Goal: Task Accomplishment & Management: Manage account settings

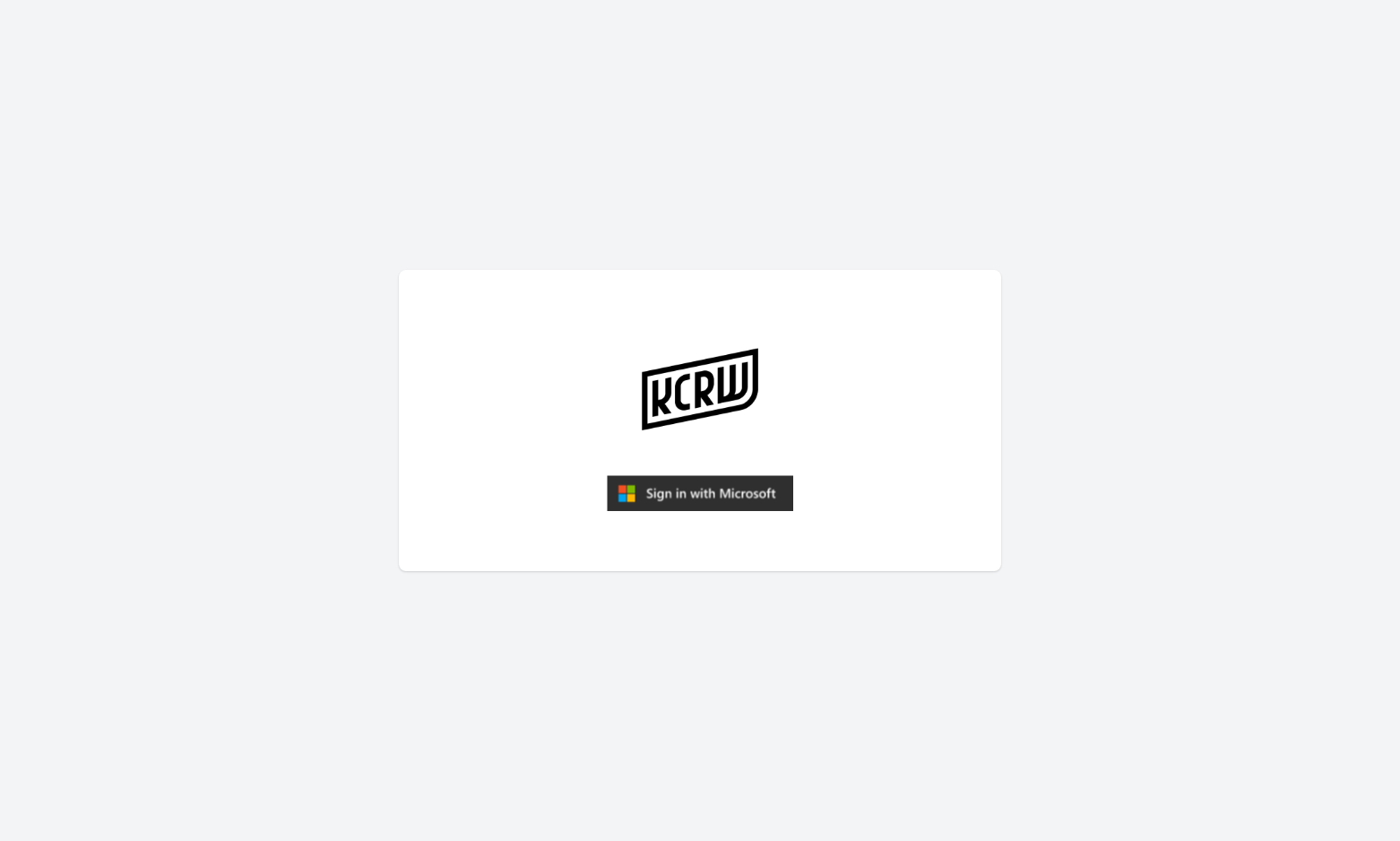
click at [729, 497] on img "submit" at bounding box center [700, 493] width 186 height 36
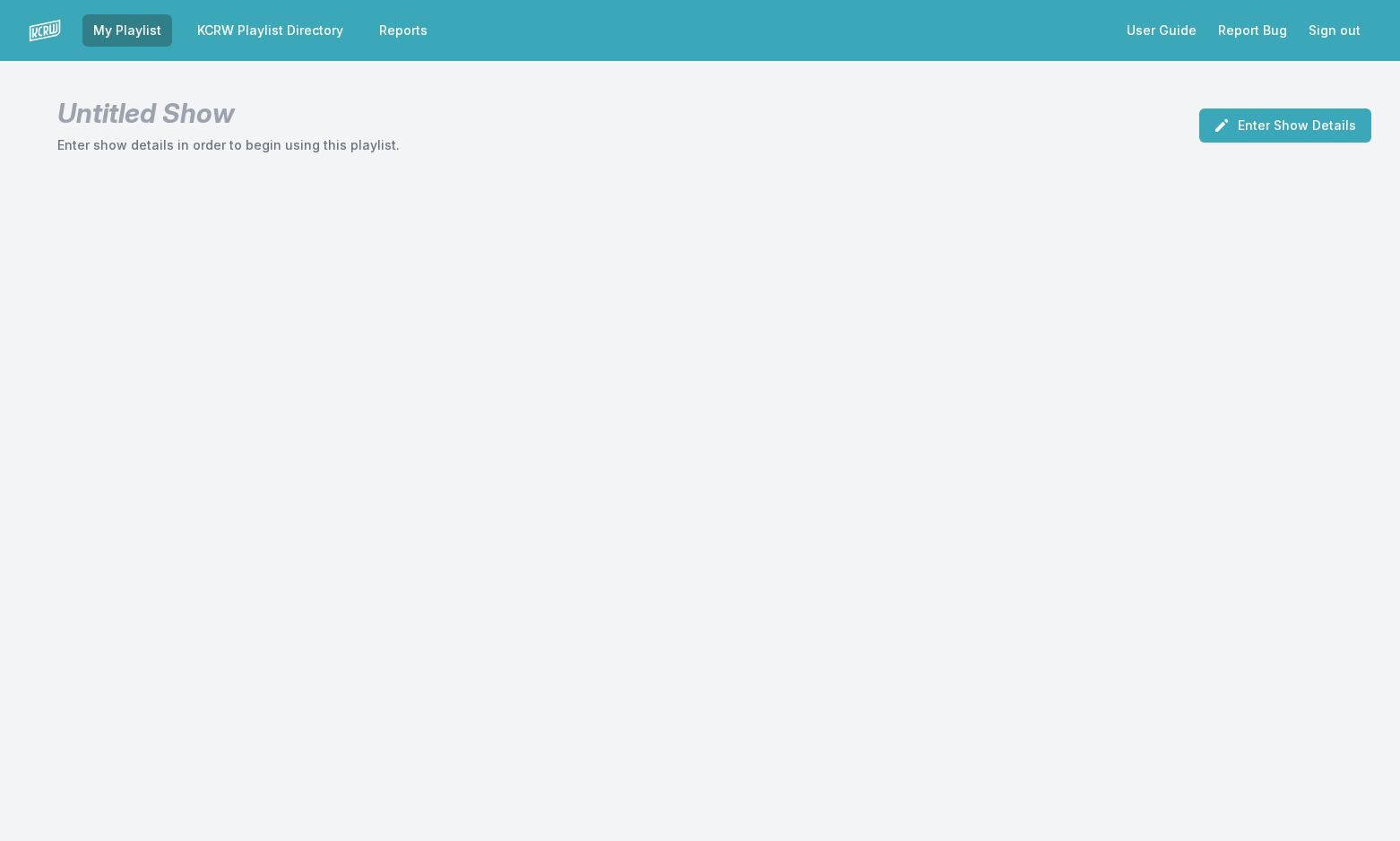
click at [297, 32] on link "KCRW Playlist Directory" at bounding box center [270, 31] width 167 height 33
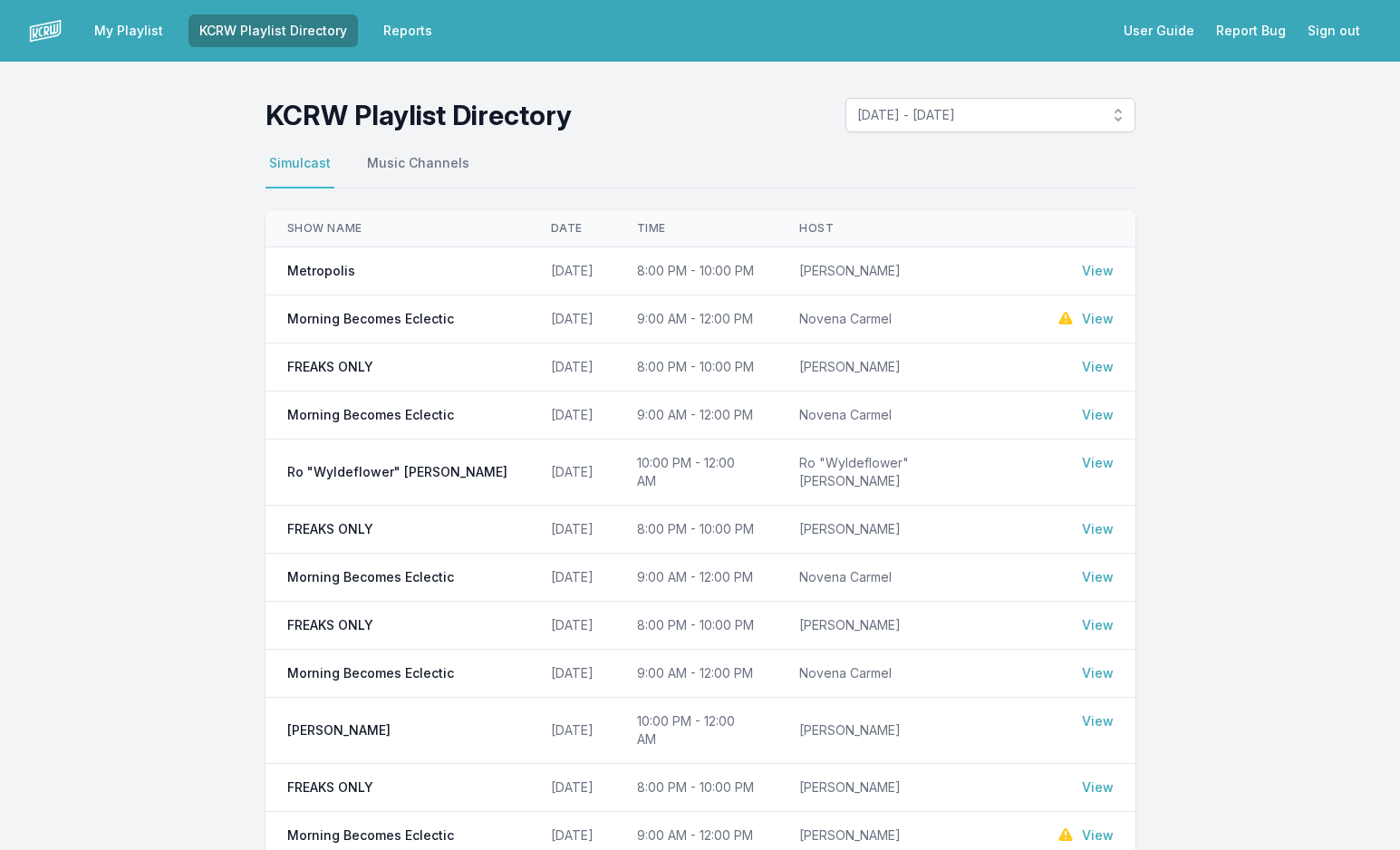
click at [1099, 317] on link "View" at bounding box center [1097, 319] width 32 height 18
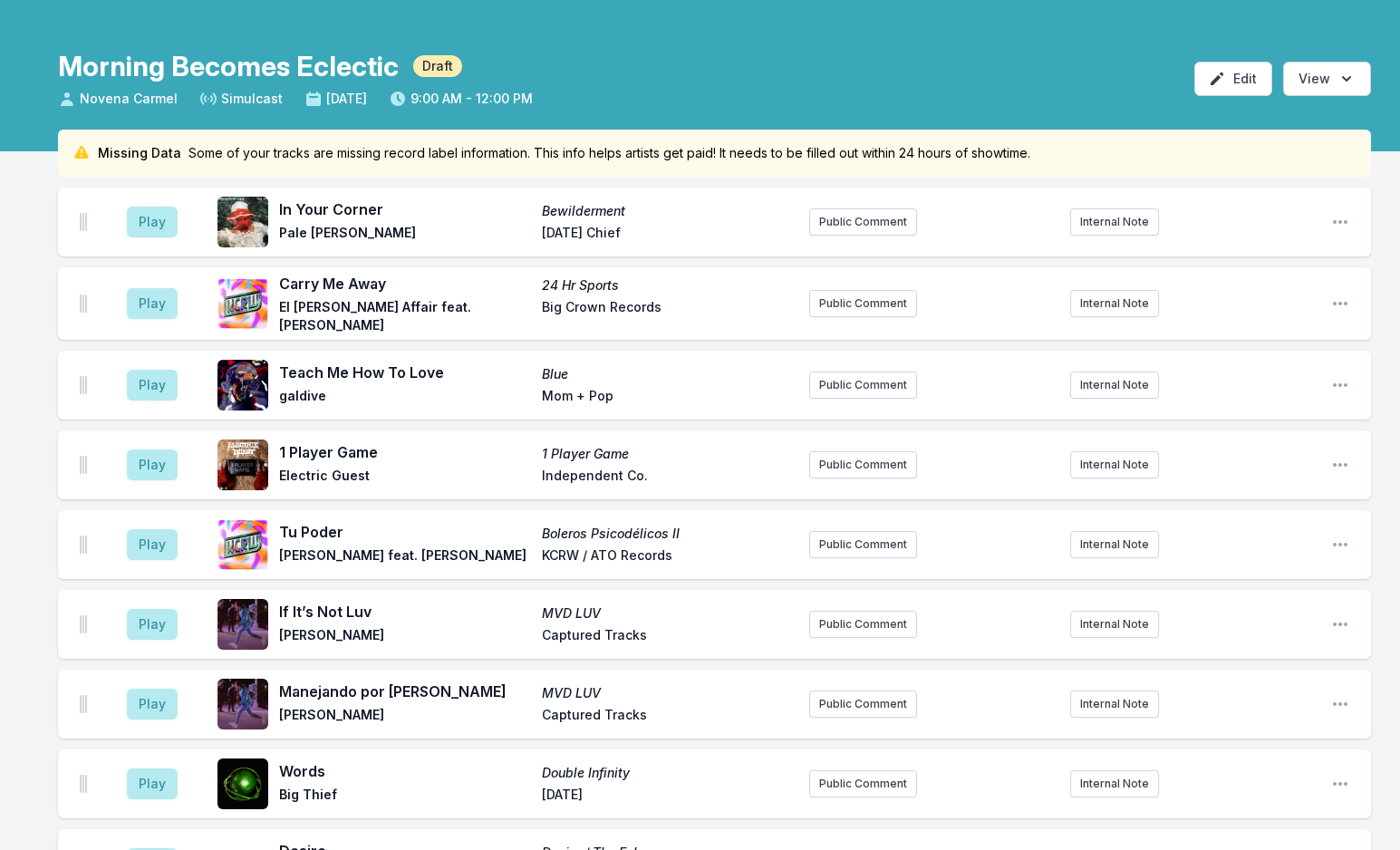
scroll to position [91, 0]
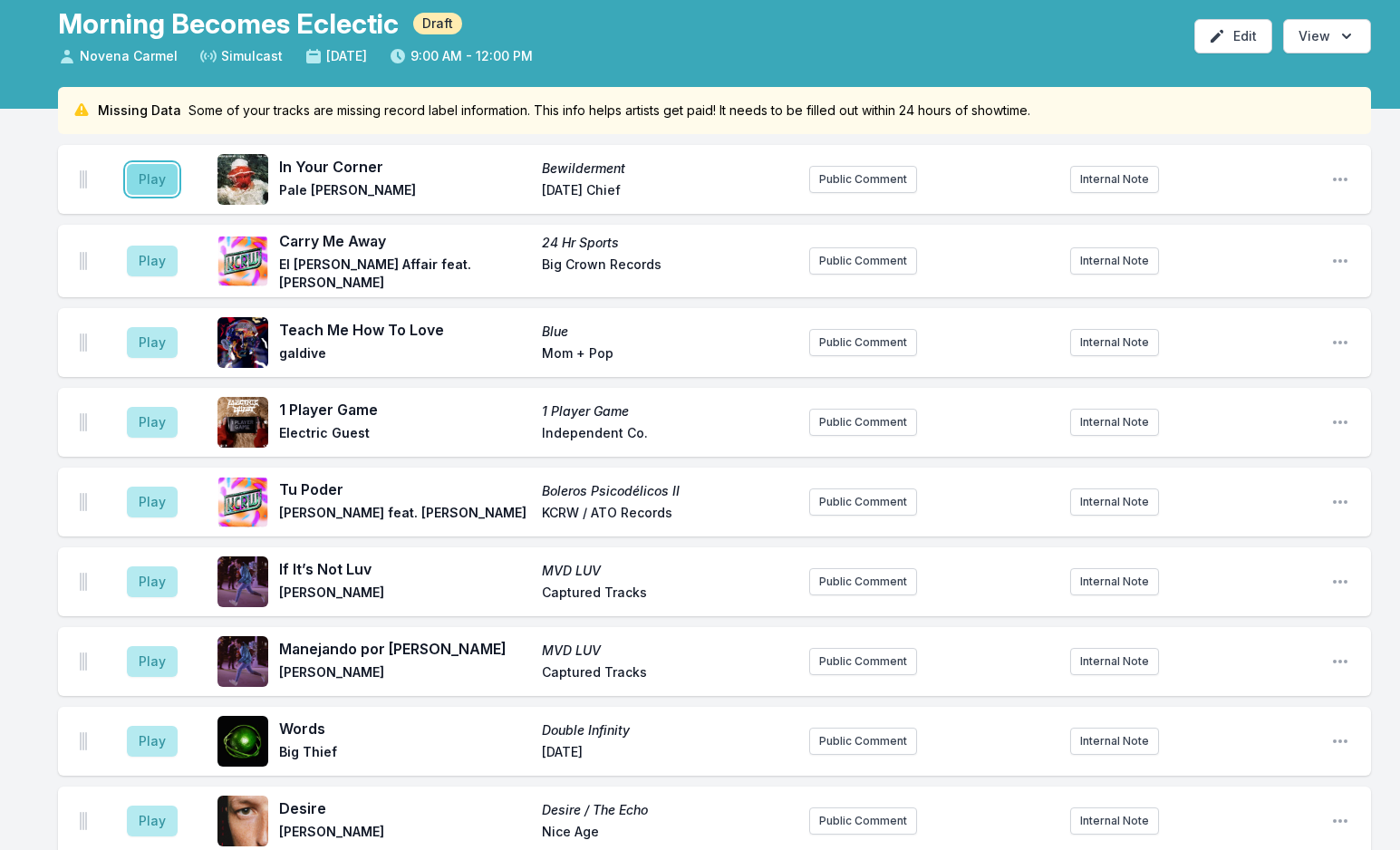
click at [152, 188] on button "Play" at bounding box center [152, 179] width 50 height 31
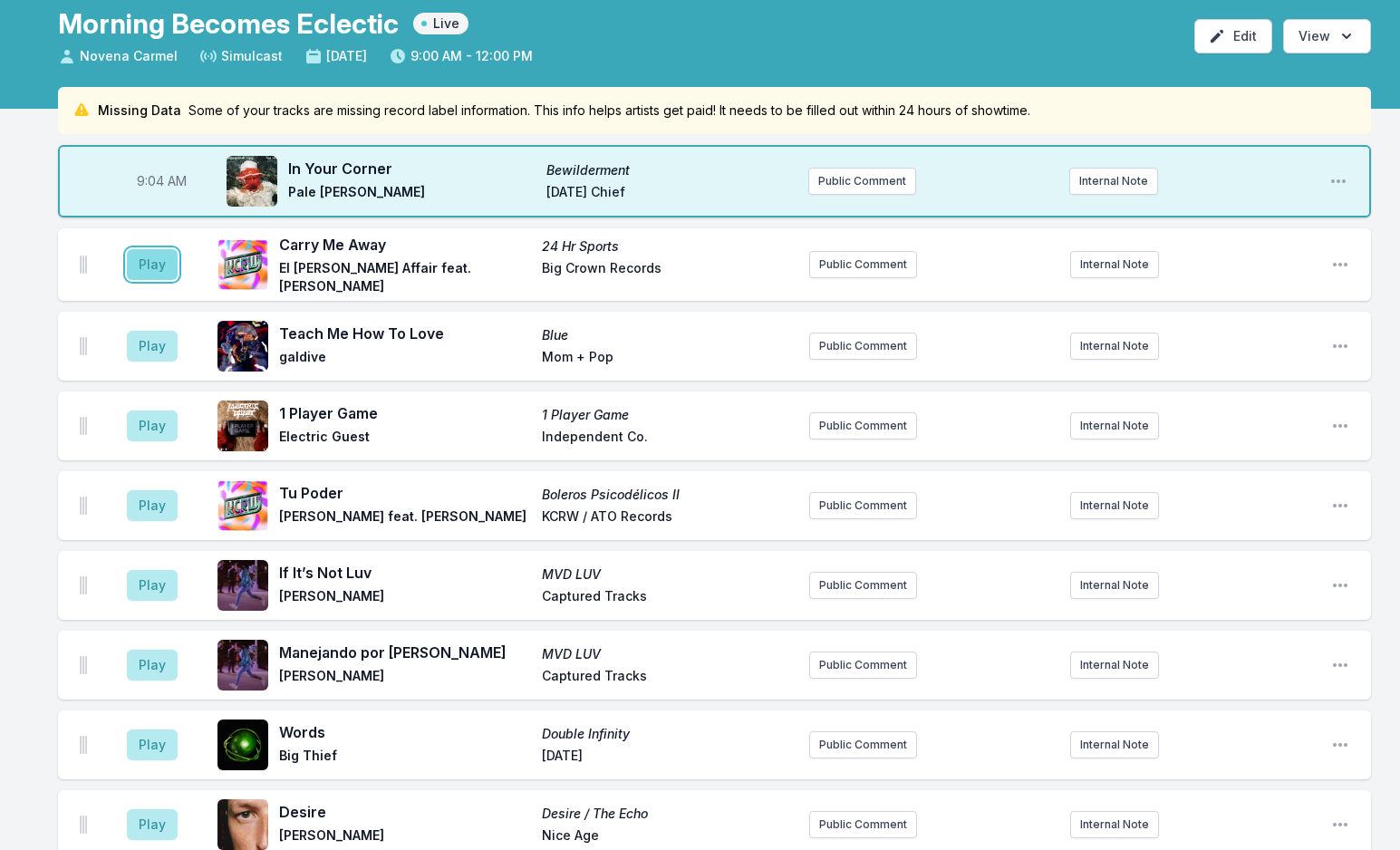
click at [145, 263] on button "Play" at bounding box center [152, 264] width 50 height 31
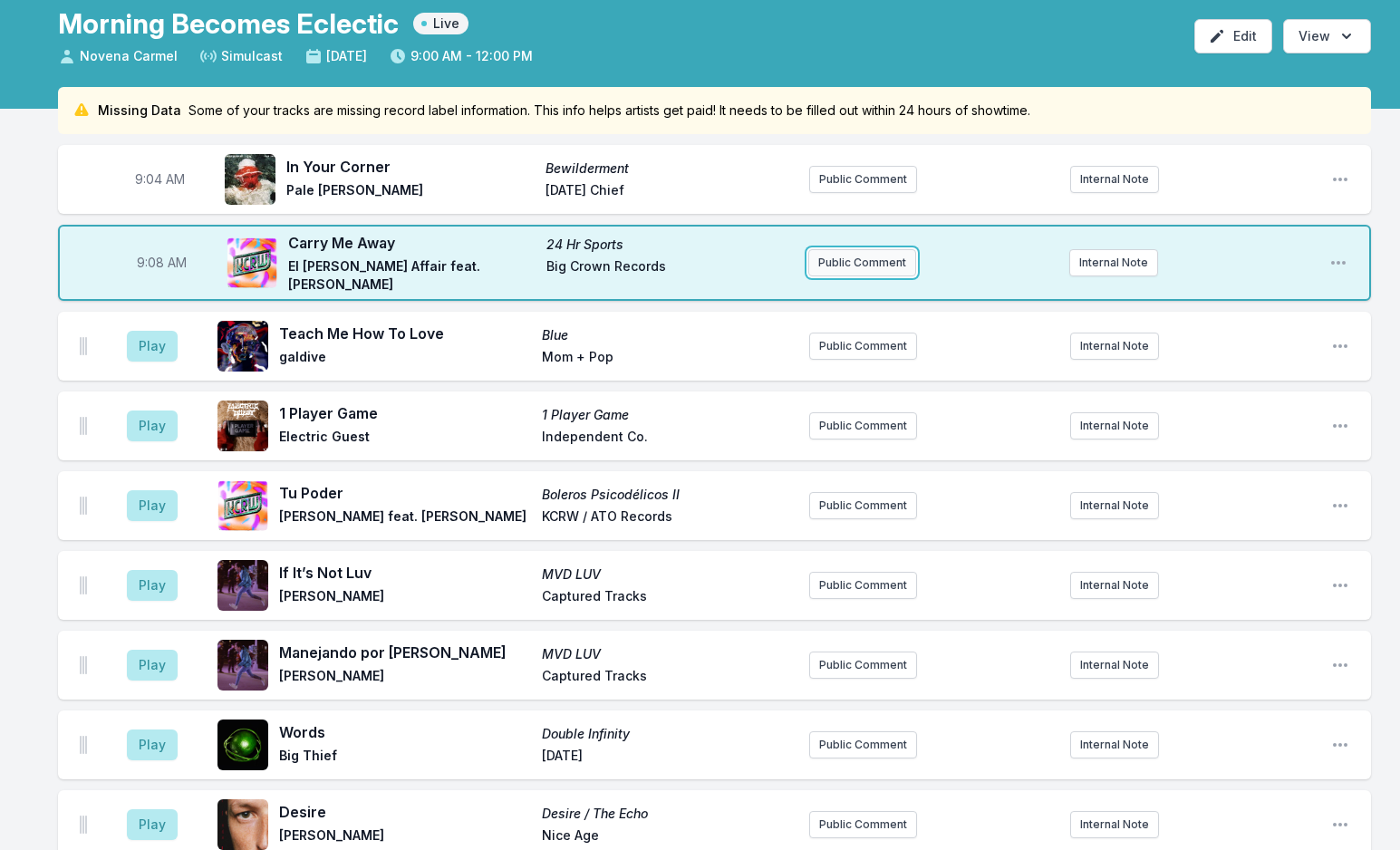
click at [839, 255] on button "Public Comment" at bounding box center [862, 263] width 108 height 27
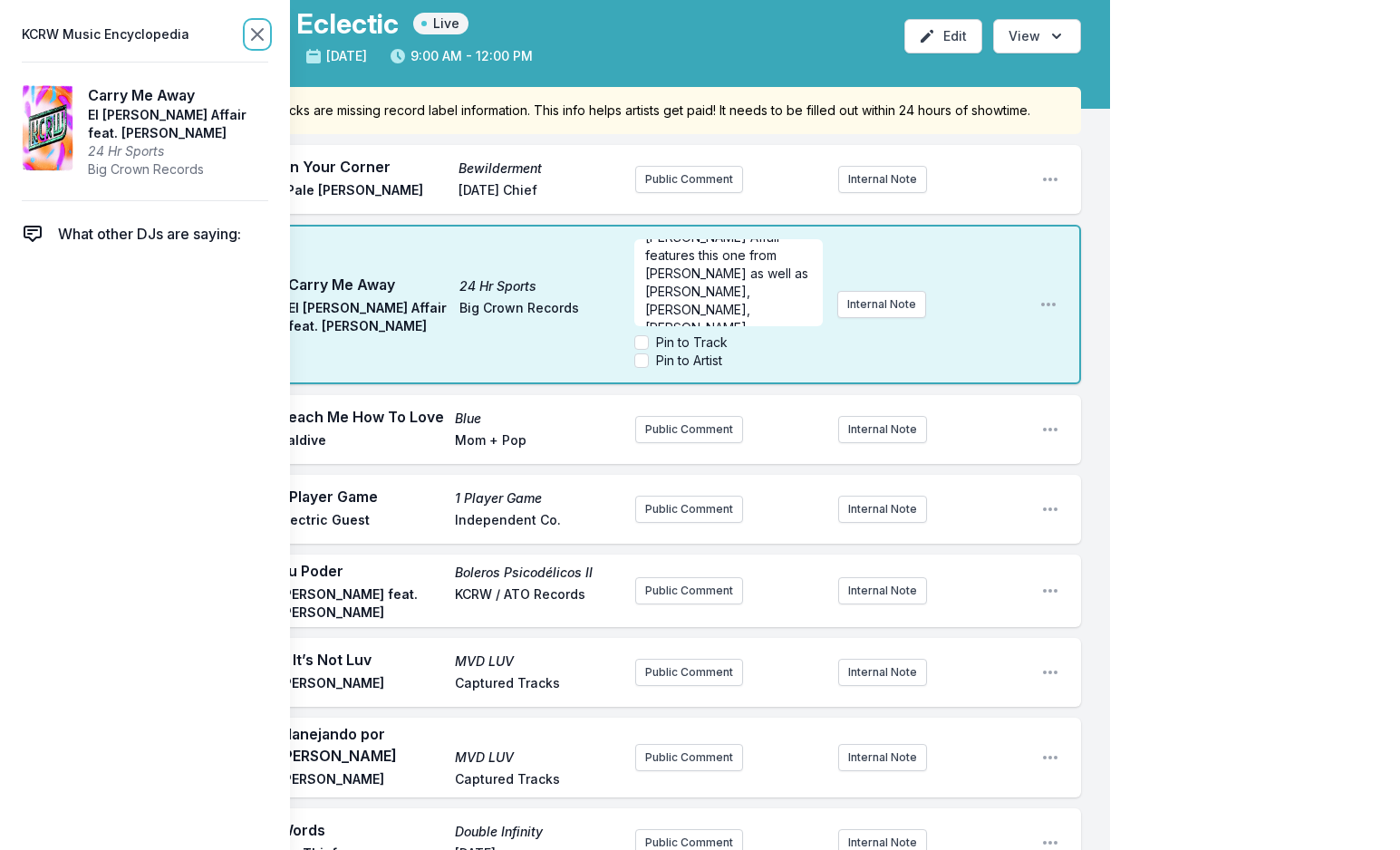
click at [254, 31] on icon at bounding box center [257, 35] width 11 height 11
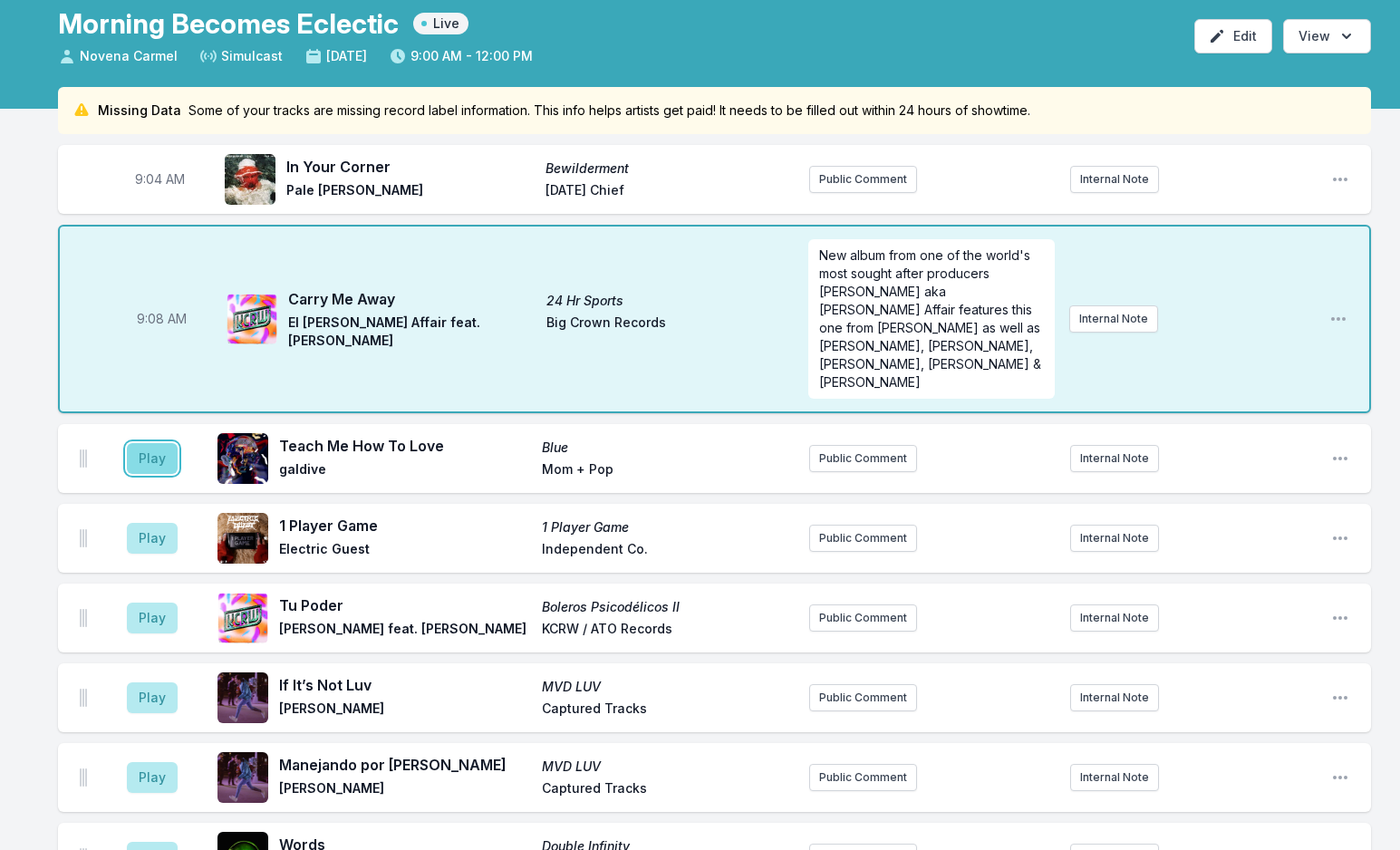
click at [158, 443] on button "Play" at bounding box center [152, 458] width 50 height 31
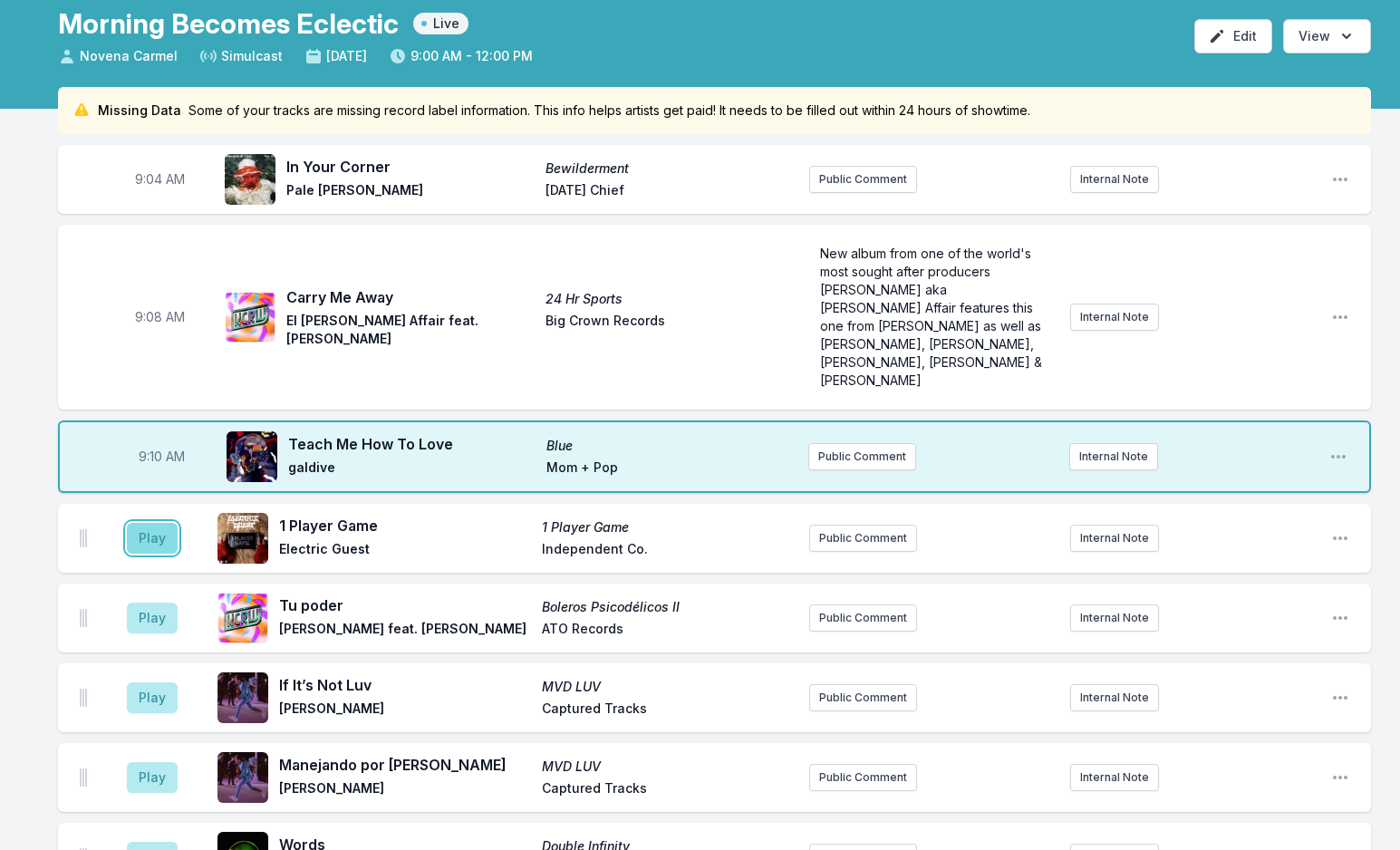
click at [161, 523] on button "Play" at bounding box center [152, 539] width 50 height 31
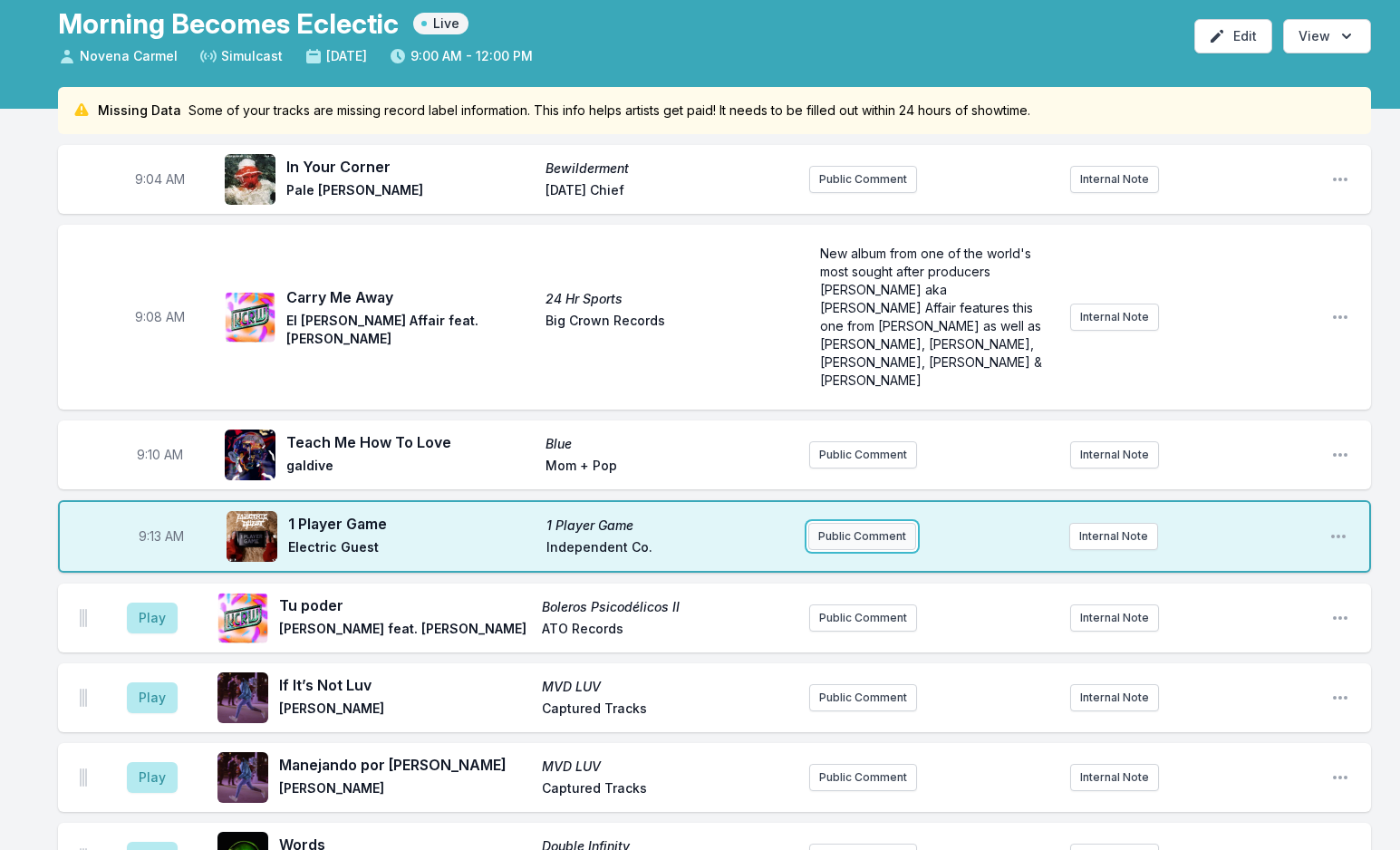
click at [874, 523] on button "Public Comment" at bounding box center [862, 537] width 108 height 27
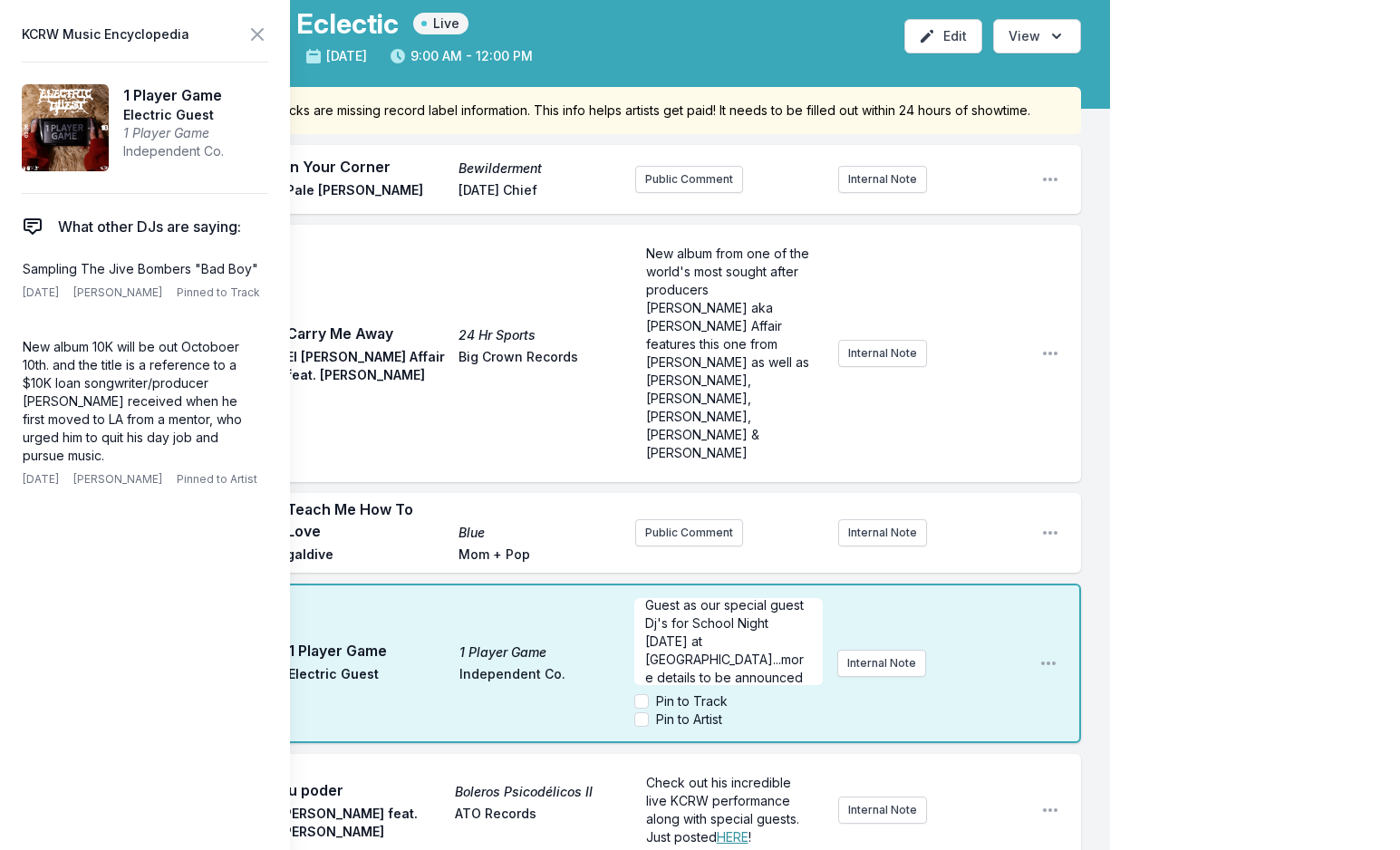
scroll to position [81, 0]
click at [247, 33] on icon at bounding box center [257, 35] width 22 height 22
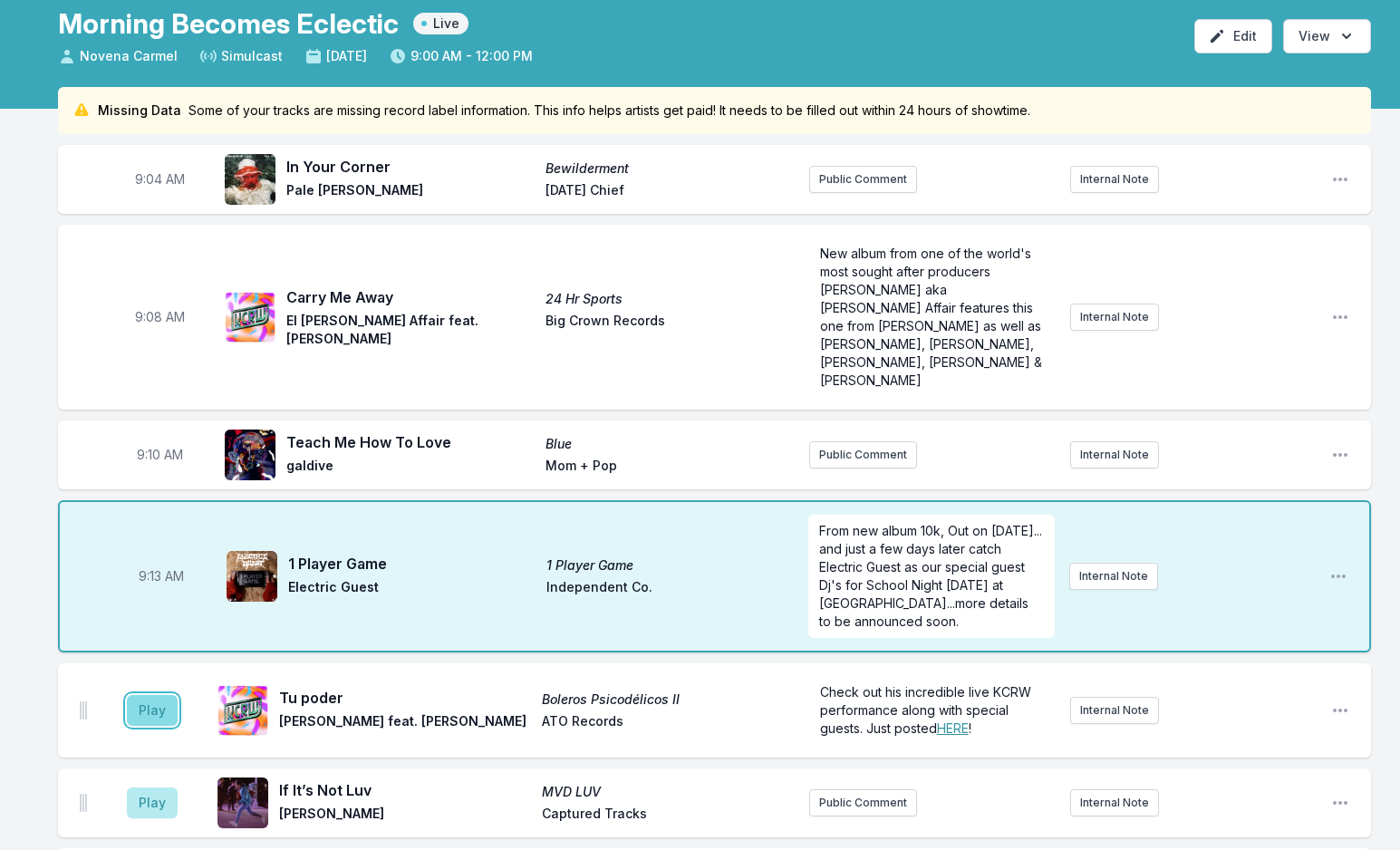
click at [161, 695] on button "Play" at bounding box center [152, 711] width 50 height 31
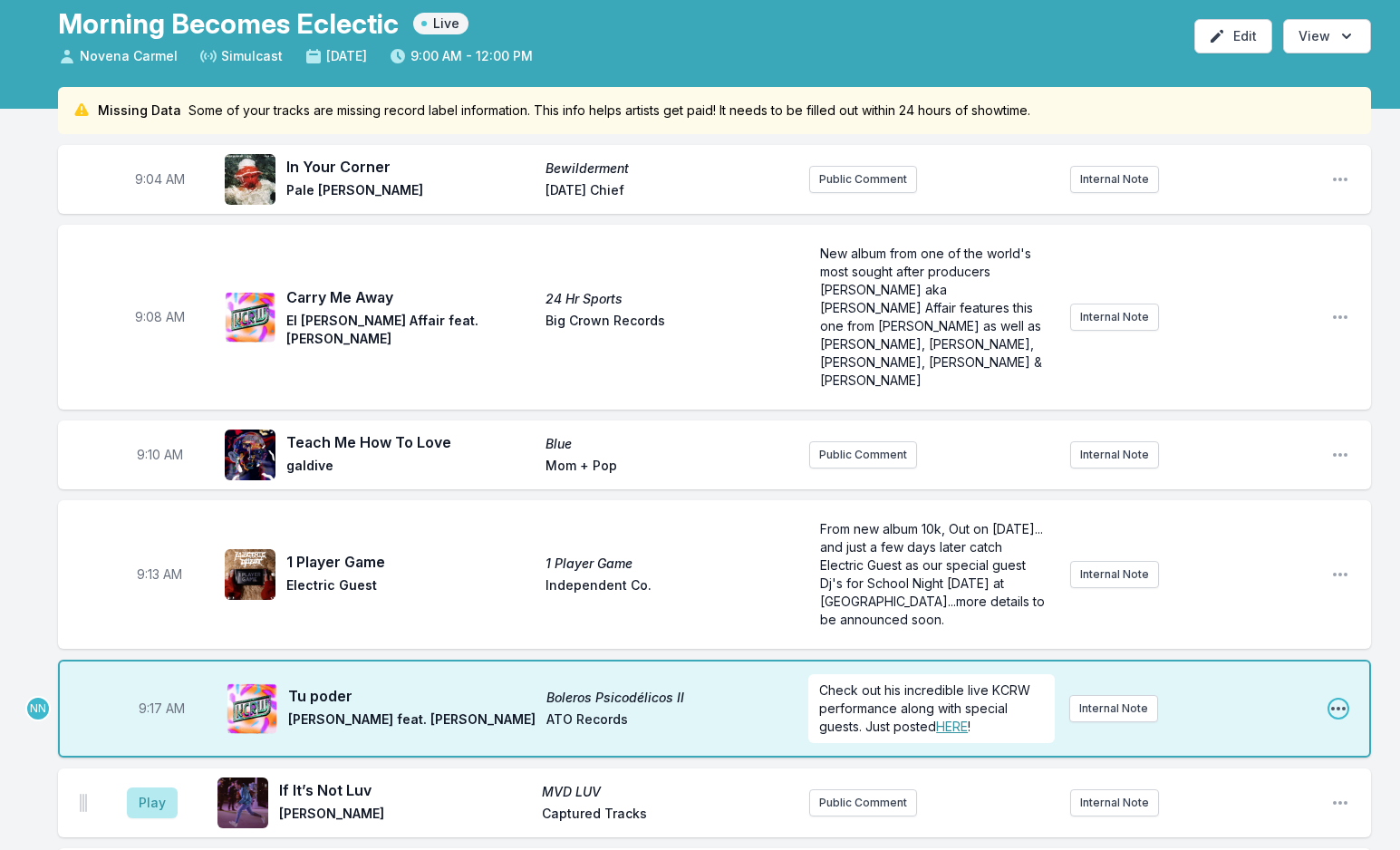
click at [1341, 700] on icon "Open playlist item options" at bounding box center [1338, 709] width 18 height 18
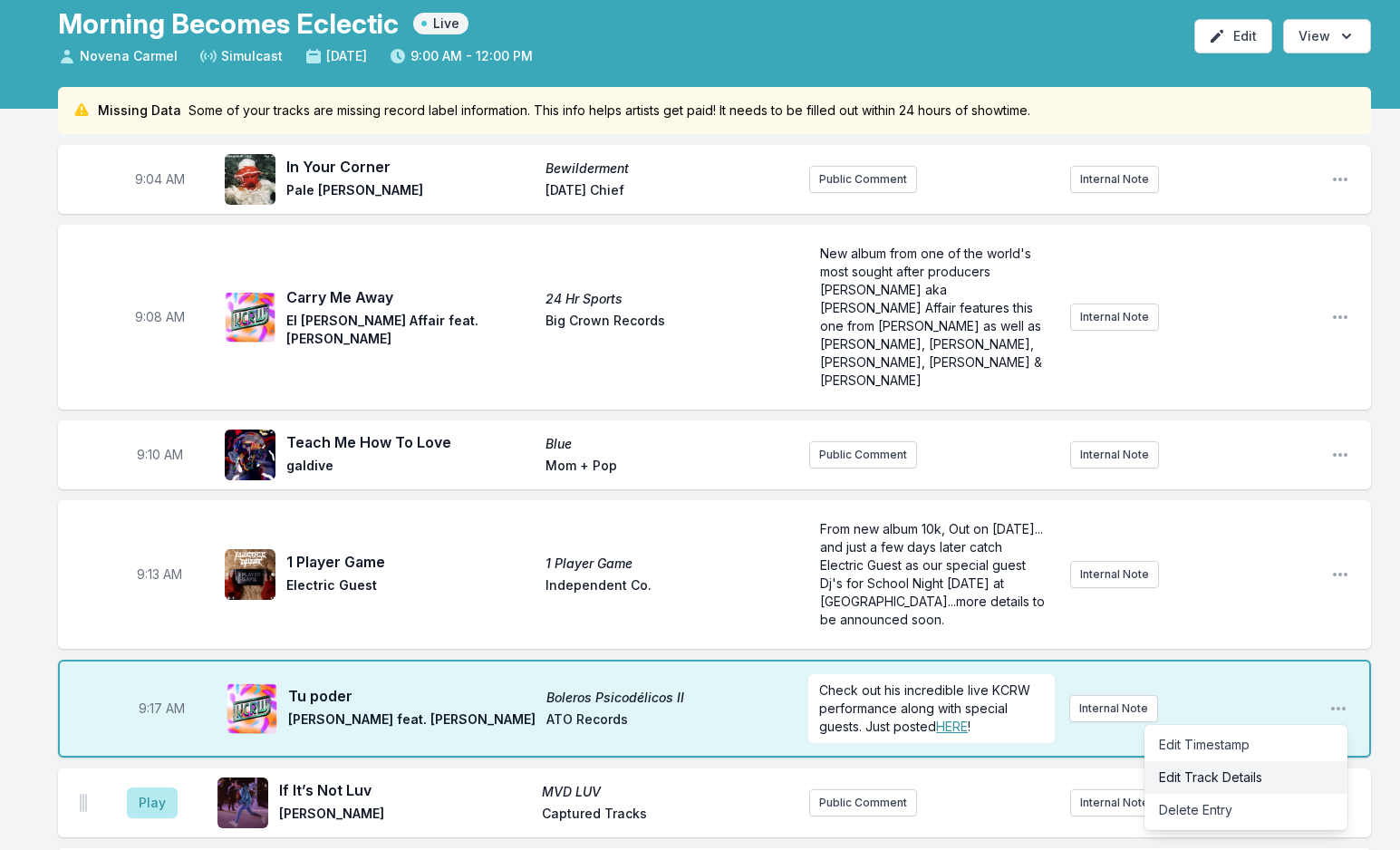
click at [1200, 761] on button "Edit Track Details" at bounding box center [1245, 778] width 203 height 33
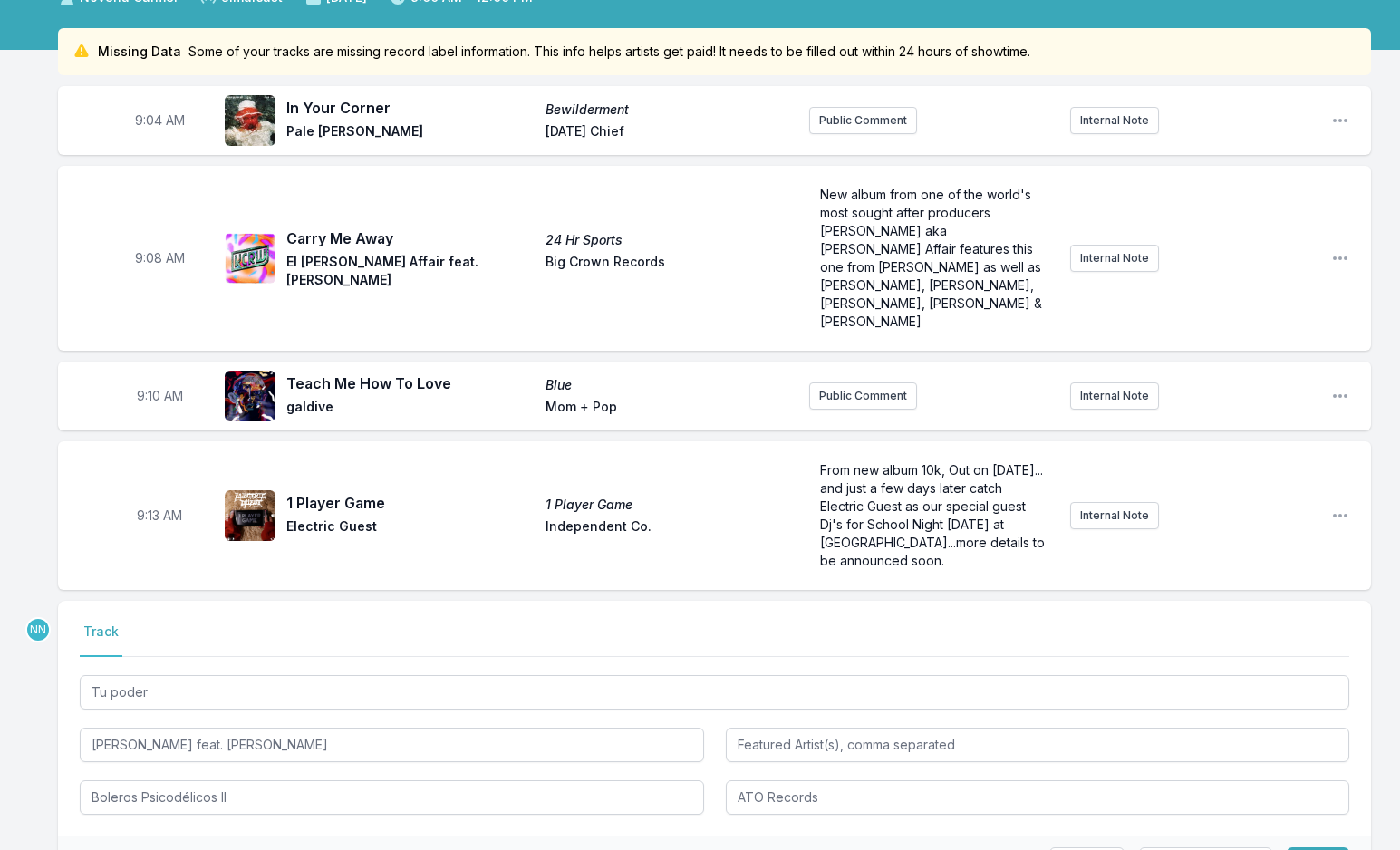
scroll to position [181, 0]
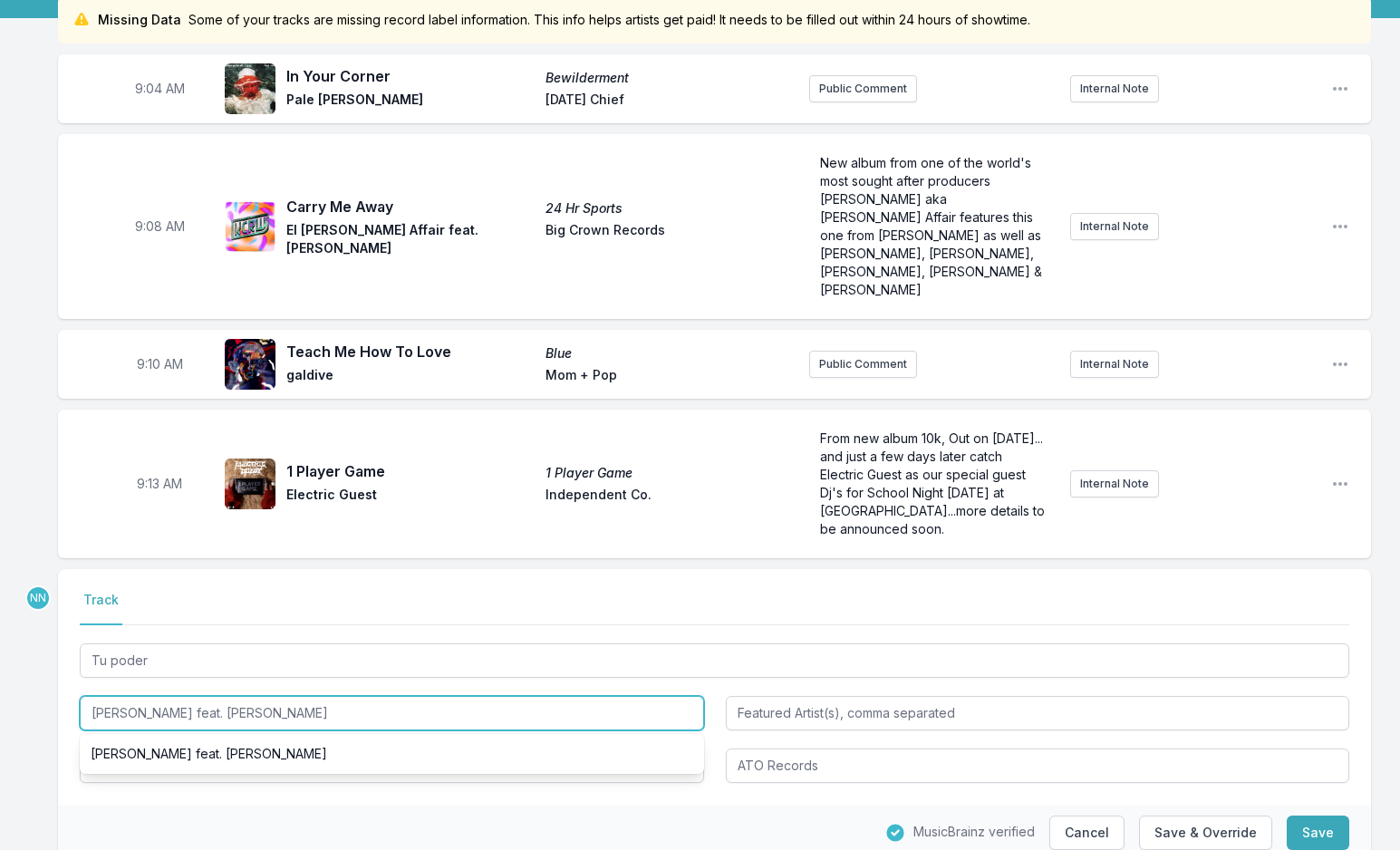
drag, startPoint x: 190, startPoint y: 673, endPoint x: 437, endPoint y: 672, distance: 247.0
click at [437, 696] on input "[PERSON_NAME] feat. [PERSON_NAME]" at bounding box center [391, 714] width 625 height 35
type input "[PERSON_NAME]"
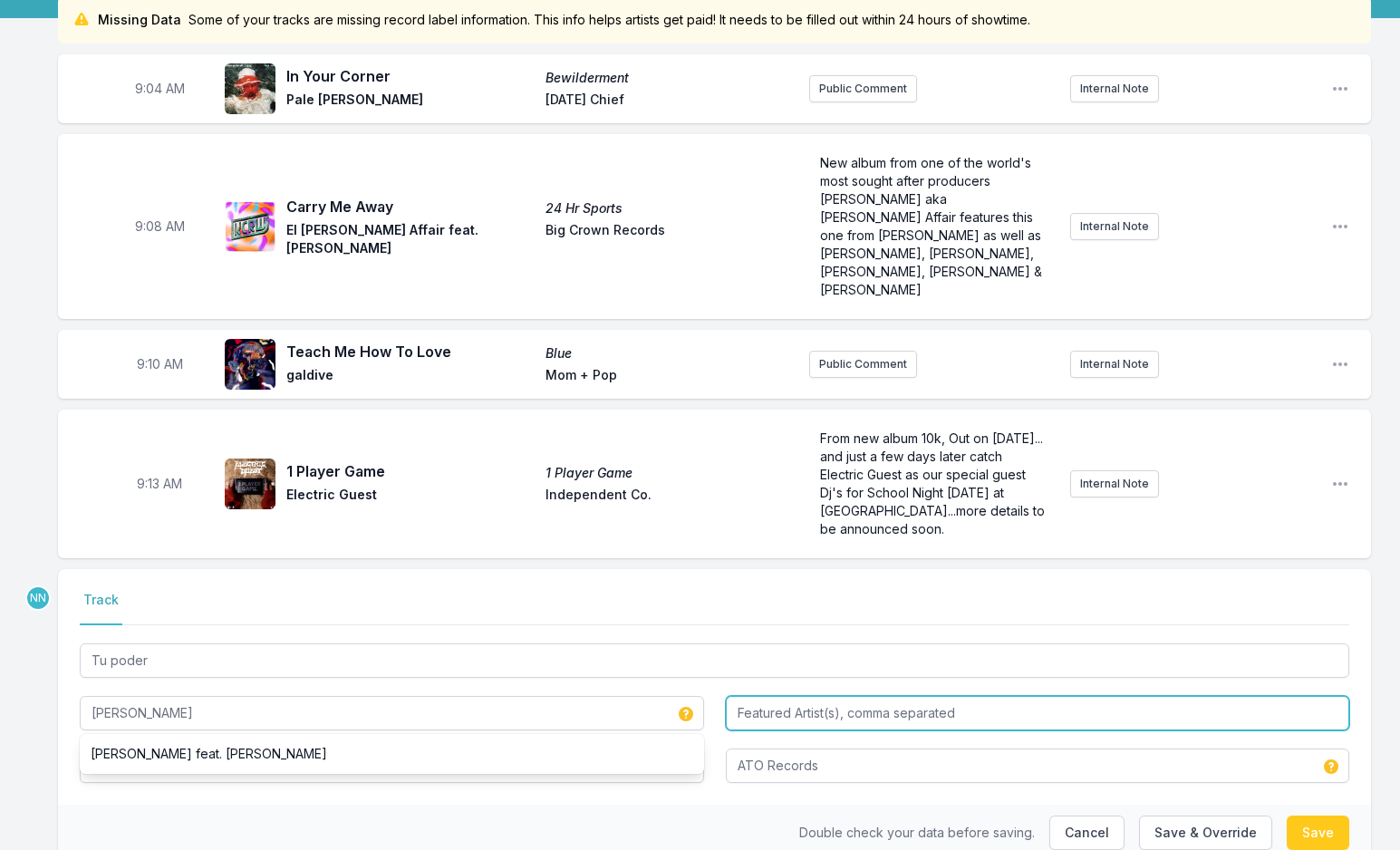
click at [809, 696] on input "Featured Artist(s), comma separated" at bounding box center [1038, 714] width 625 height 35
paste input "feat. [PERSON_NAME]"
drag, startPoint x: 766, startPoint y: 674, endPoint x: 489, endPoint y: 644, distance: 278.6
click at [488, 644] on div "Tu poder [PERSON_NAME] feat. [PERSON_NAME] Boleros Psicodélicos II ATO Records" at bounding box center [714, 711] width 1269 height 144
type input "[PERSON_NAME]"
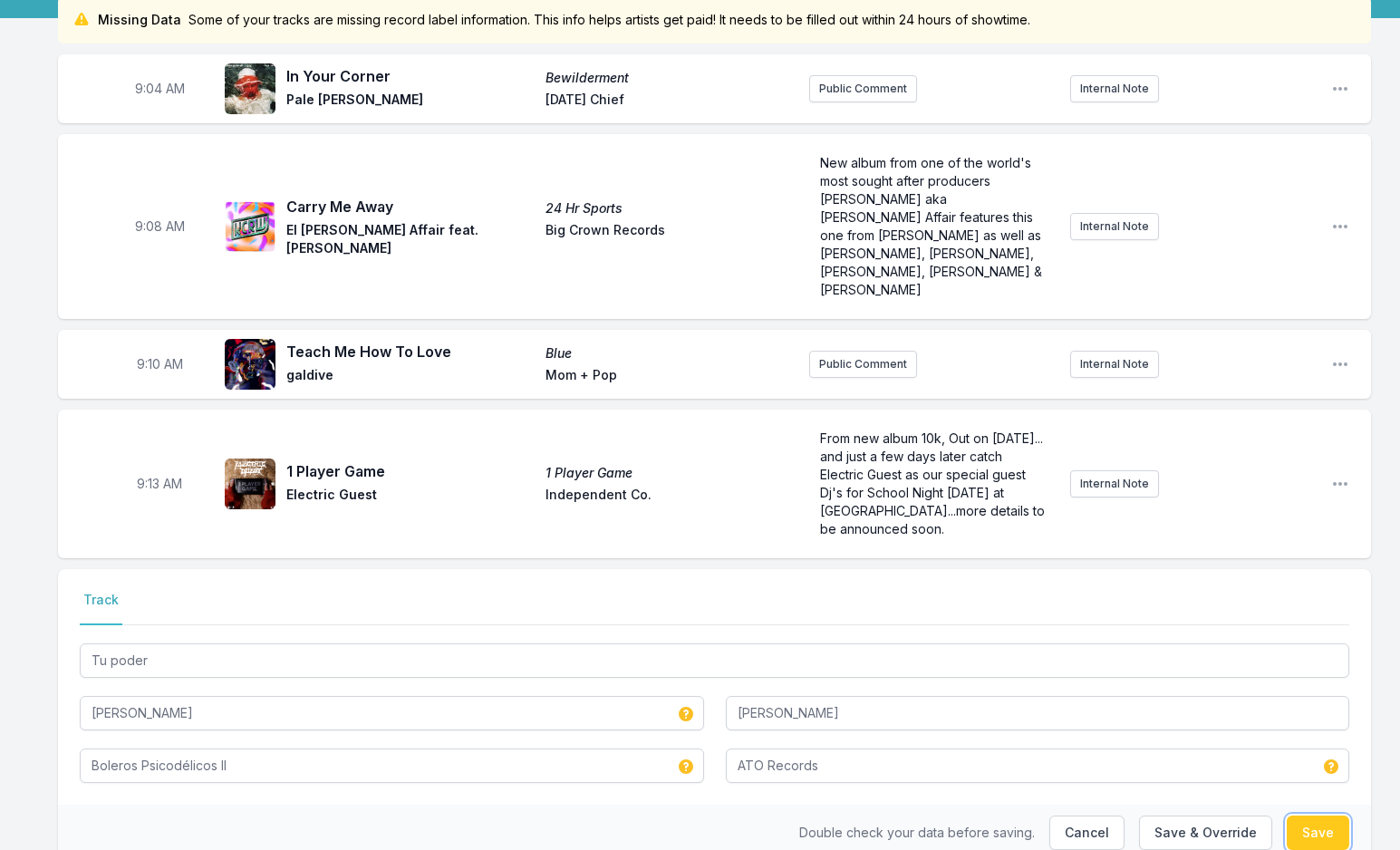
click at [1315, 816] on button "Save" at bounding box center [1318, 834] width 62 height 35
type input "[PERSON_NAME] feat. [PERSON_NAME]"
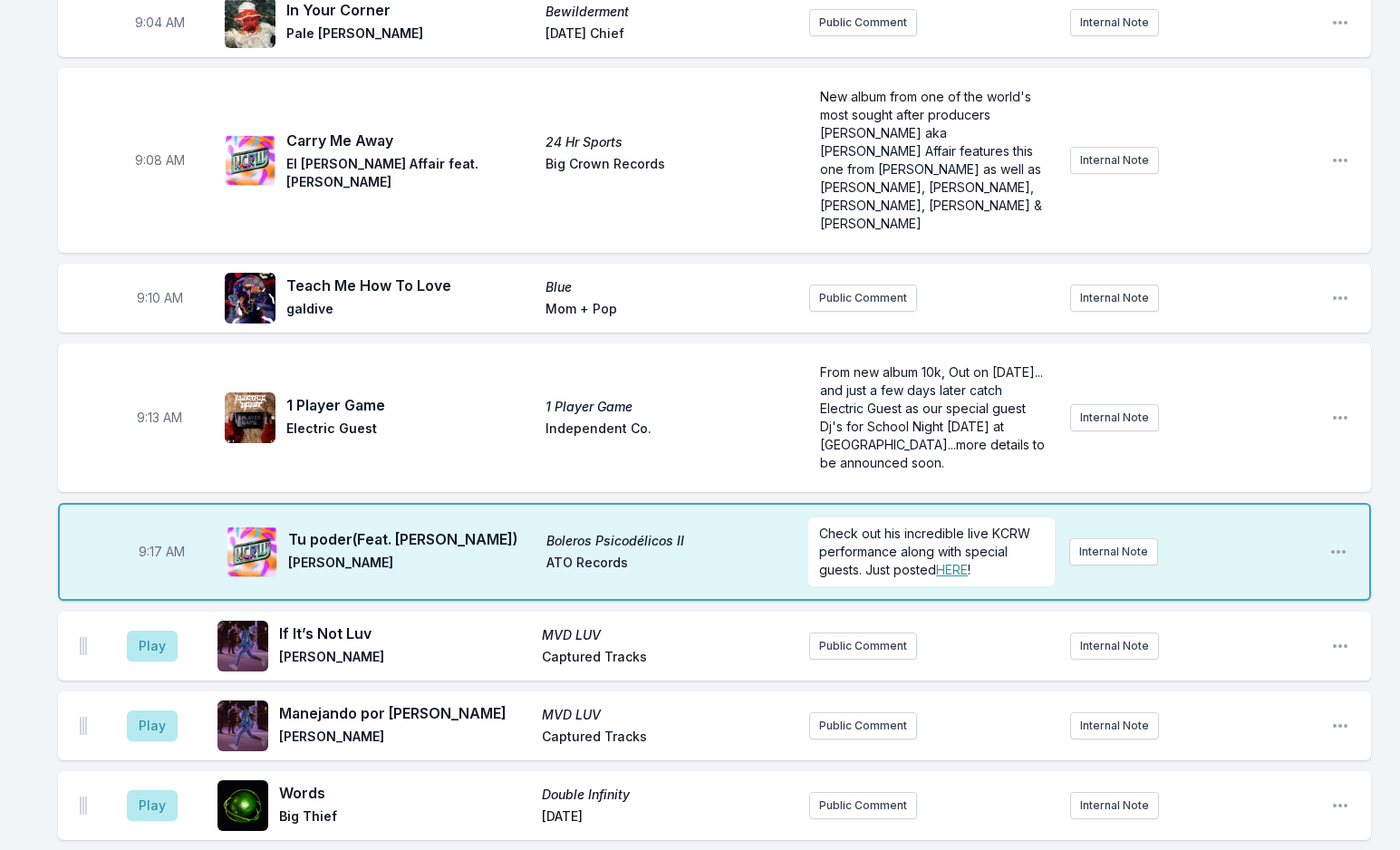
scroll to position [362, 0]
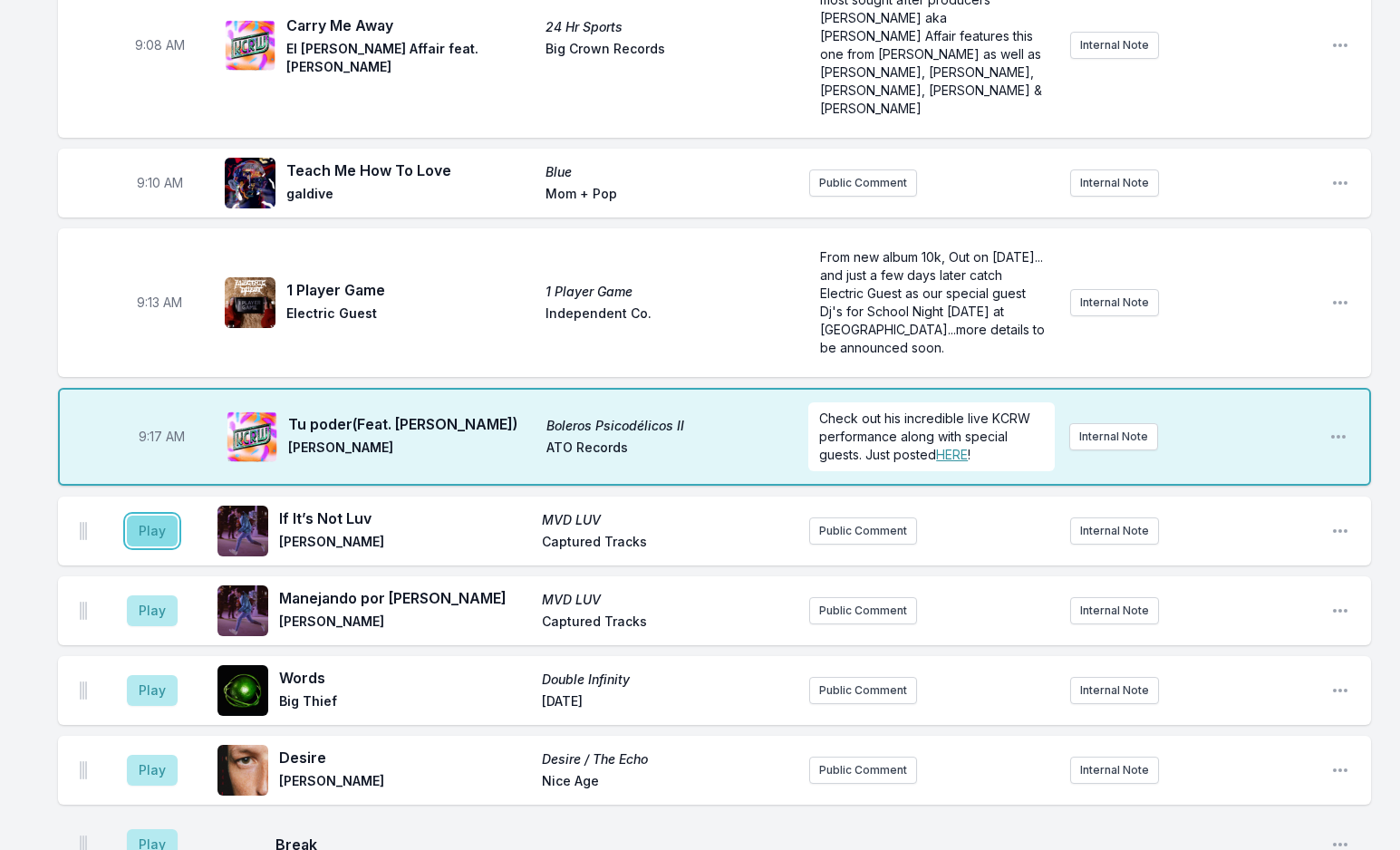
click at [144, 516] on button "Play" at bounding box center [152, 532] width 50 height 31
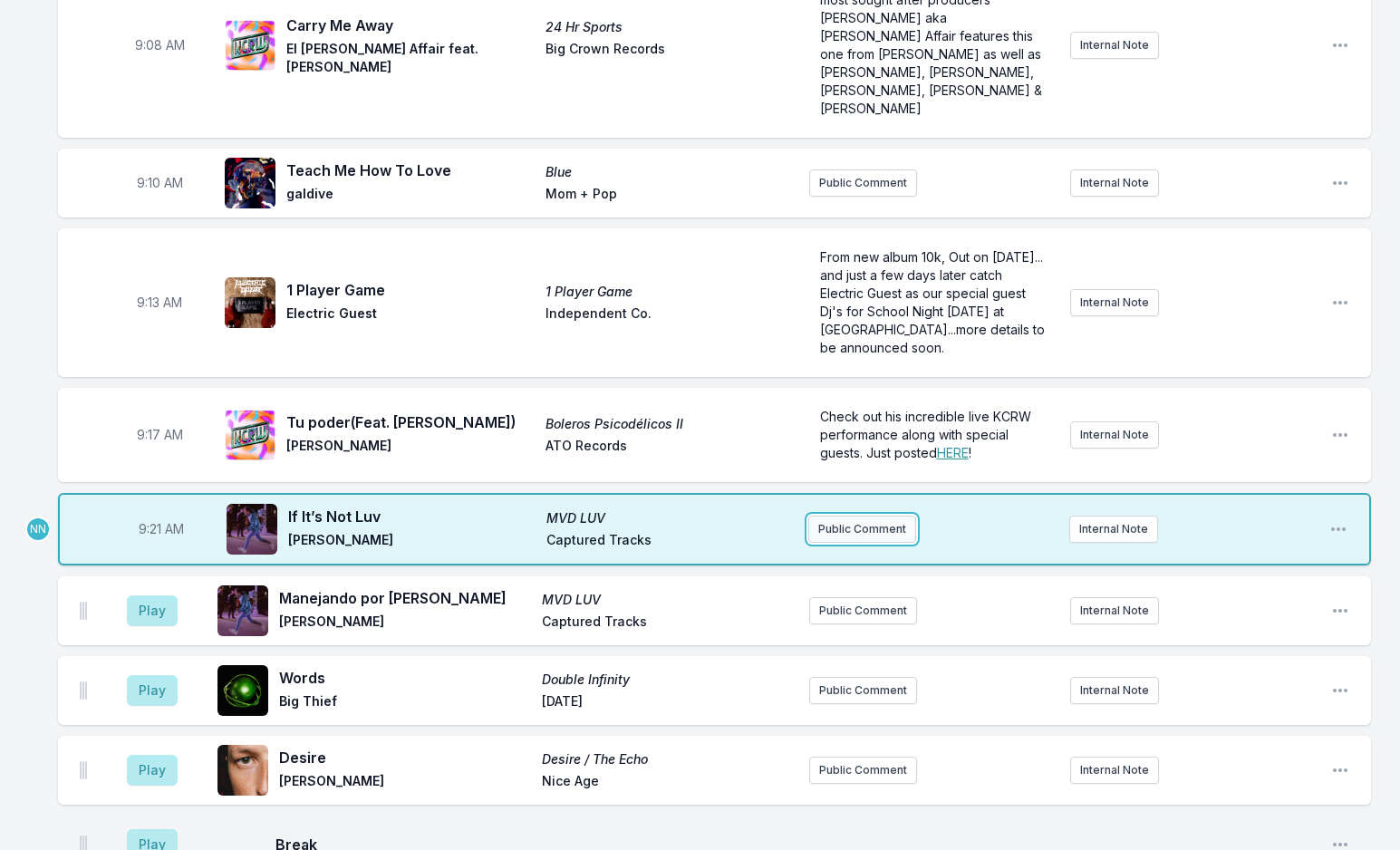
click at [857, 516] on button "Public Comment" at bounding box center [862, 530] width 108 height 27
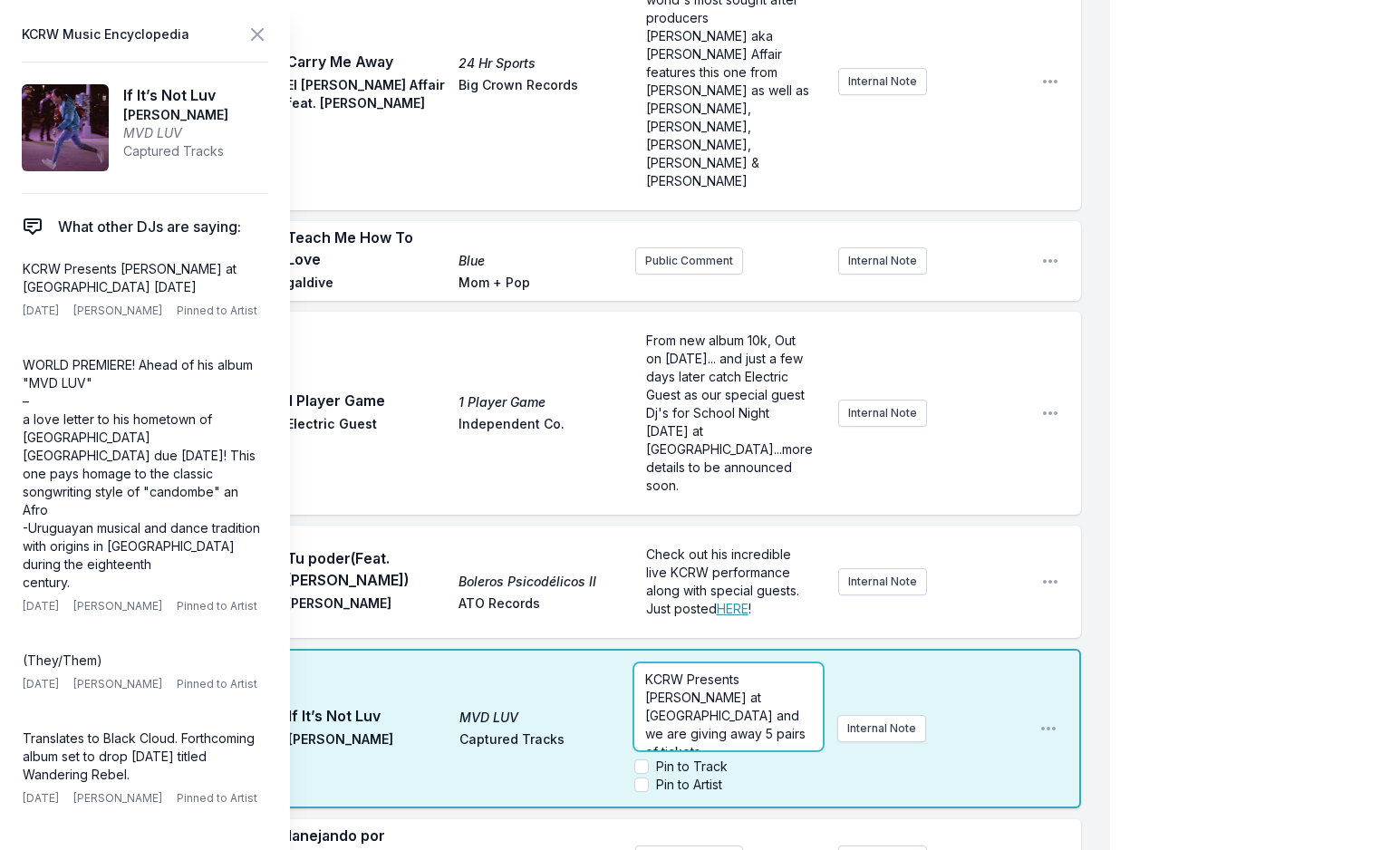
click at [770, 671] on p "KCRW Presents [PERSON_NAME] at [GEOGRAPHIC_DATA] and we are giving away 5 pairs…" at bounding box center [727, 716] width 166 height 91
click at [256, 26] on icon at bounding box center [257, 35] width 22 height 22
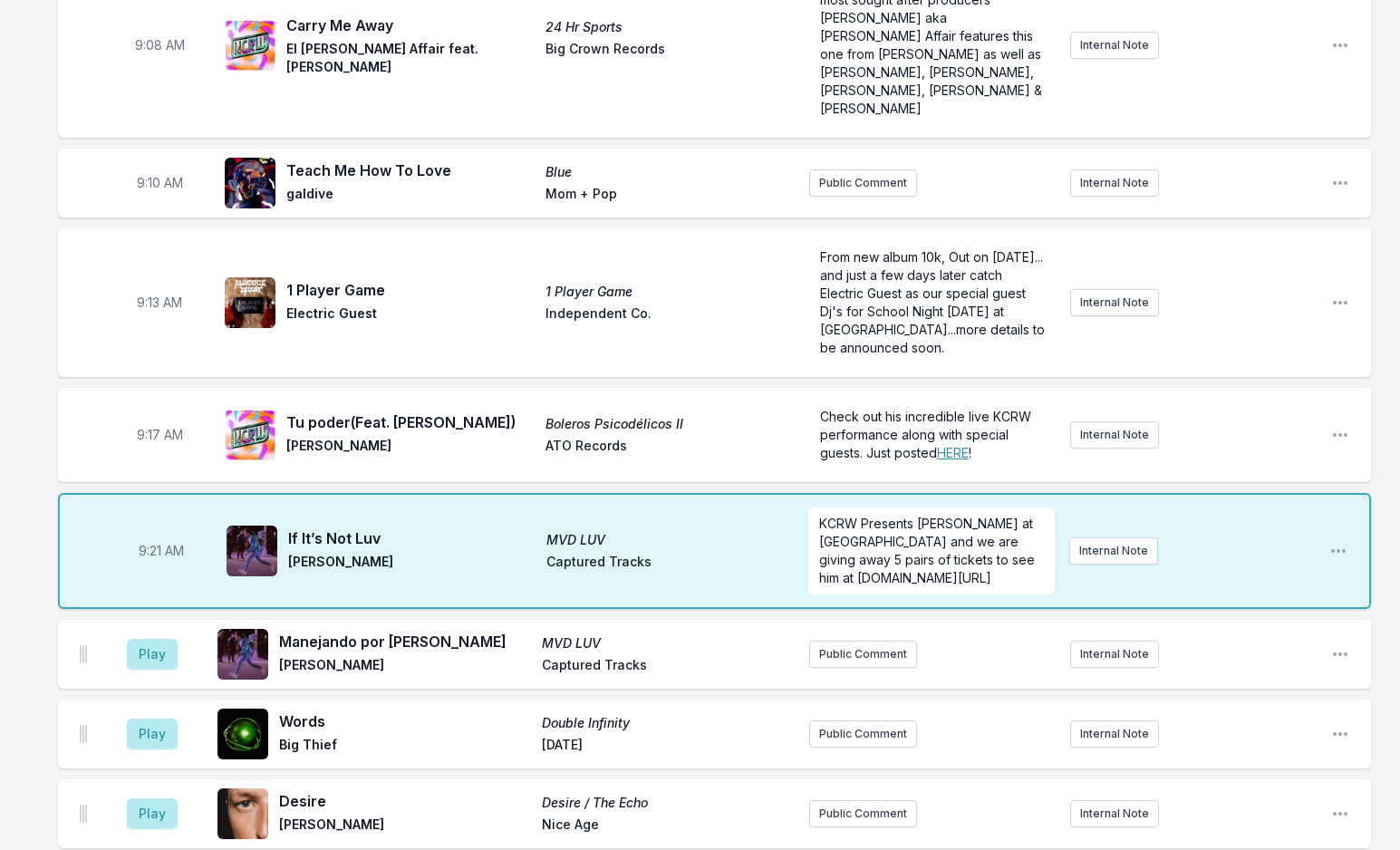
scroll to position [0, 0]
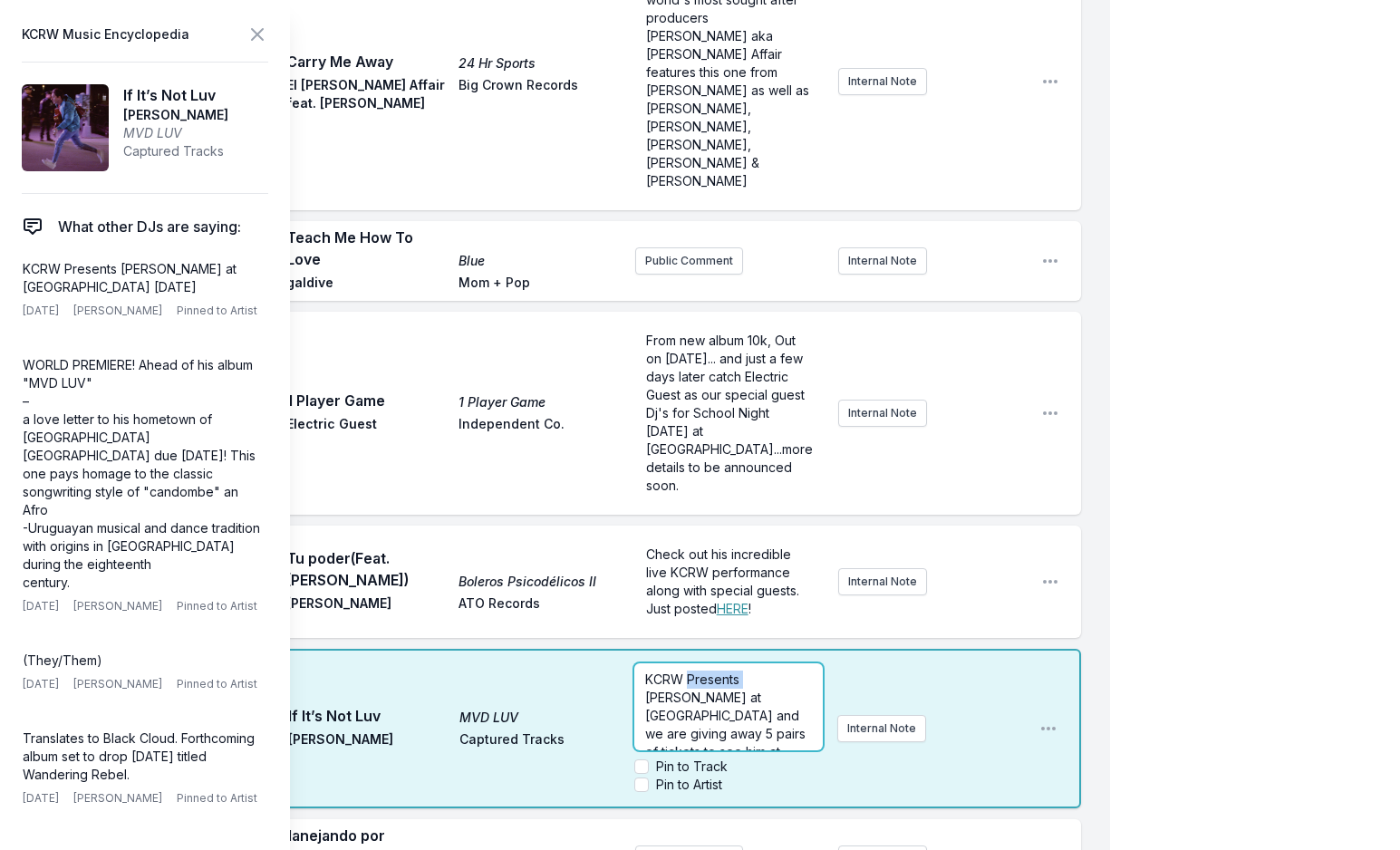
drag, startPoint x: 961, startPoint y: 538, endPoint x: 743, endPoint y: 608, distance: 229.0
click at [741, 663] on div "KCRW Presents [PERSON_NAME] at [GEOGRAPHIC_DATA] and we are giving away 5 pairs…" at bounding box center [727, 706] width 187 height 87
drag, startPoint x: 770, startPoint y: 658, endPoint x: 591, endPoint y: 658, distance: 179.0
click at [591, 658] on div "9:21 AM If It’s Not Luv MVD LUV [PERSON_NAME] Captured Tracks KCRW Presents [PE…" at bounding box center [569, 728] width 1022 height 159
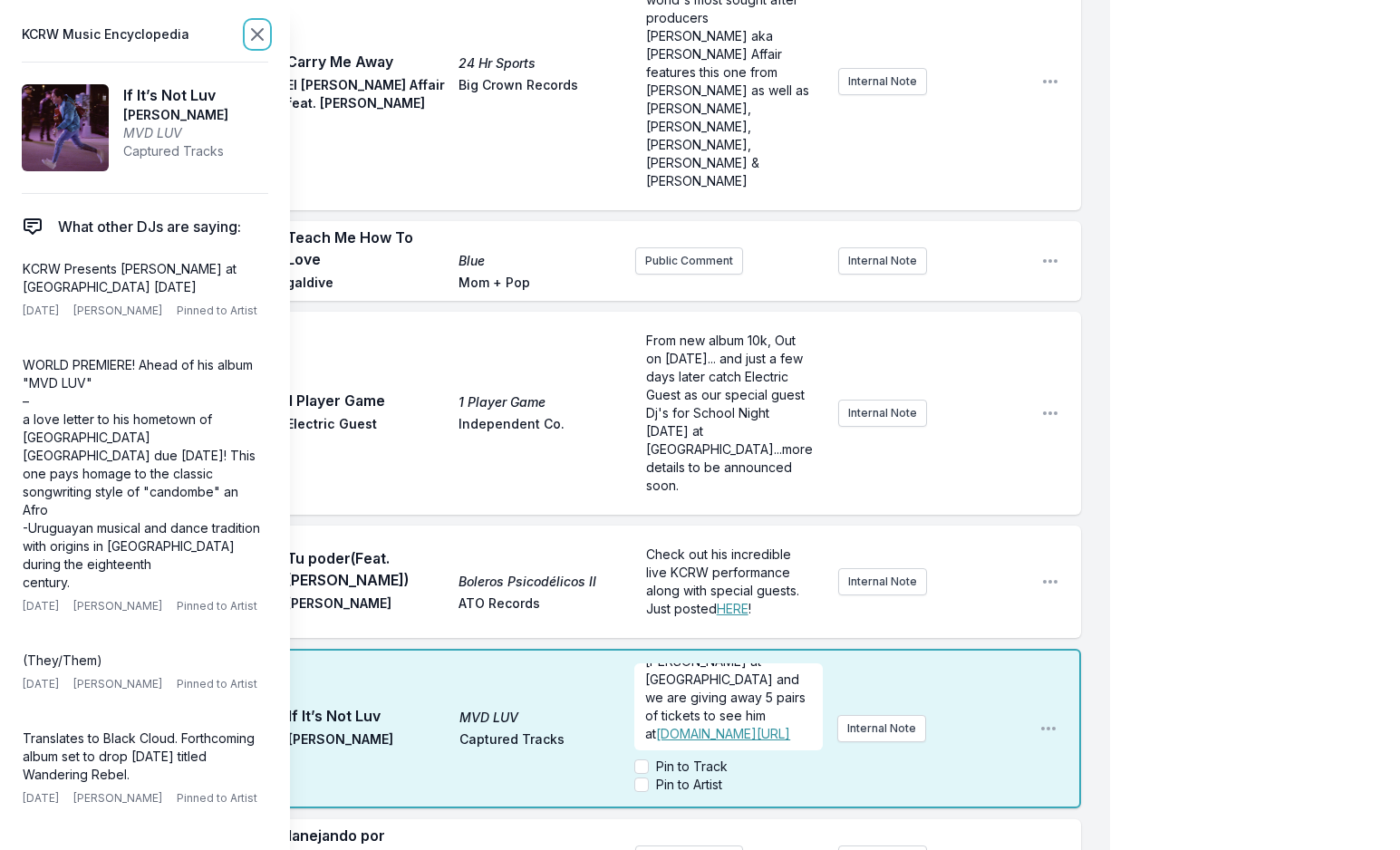
click at [258, 37] on icon at bounding box center [257, 35] width 11 height 11
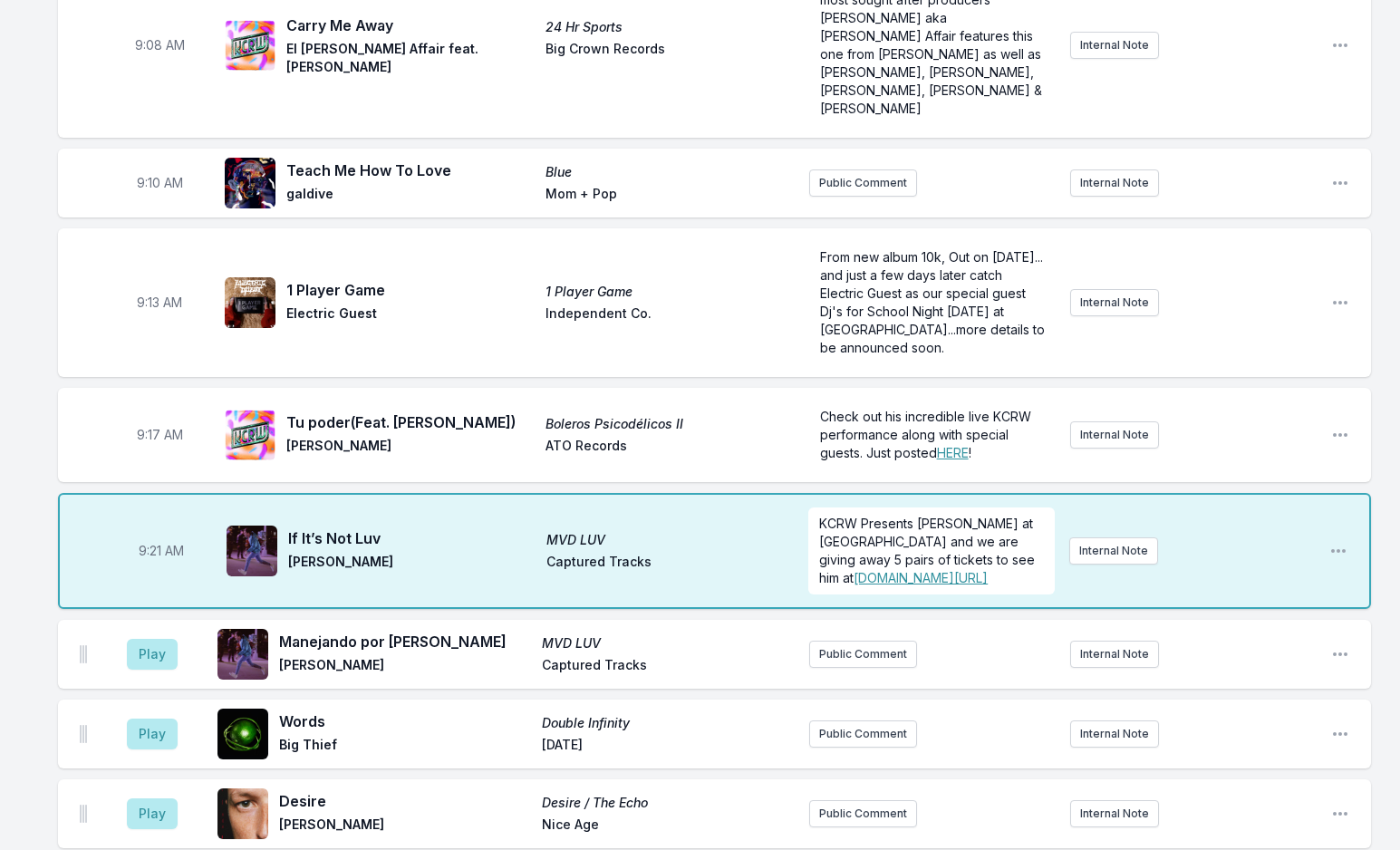
scroll to position [0, 0]
click at [151, 639] on button "Play" at bounding box center [152, 654] width 50 height 31
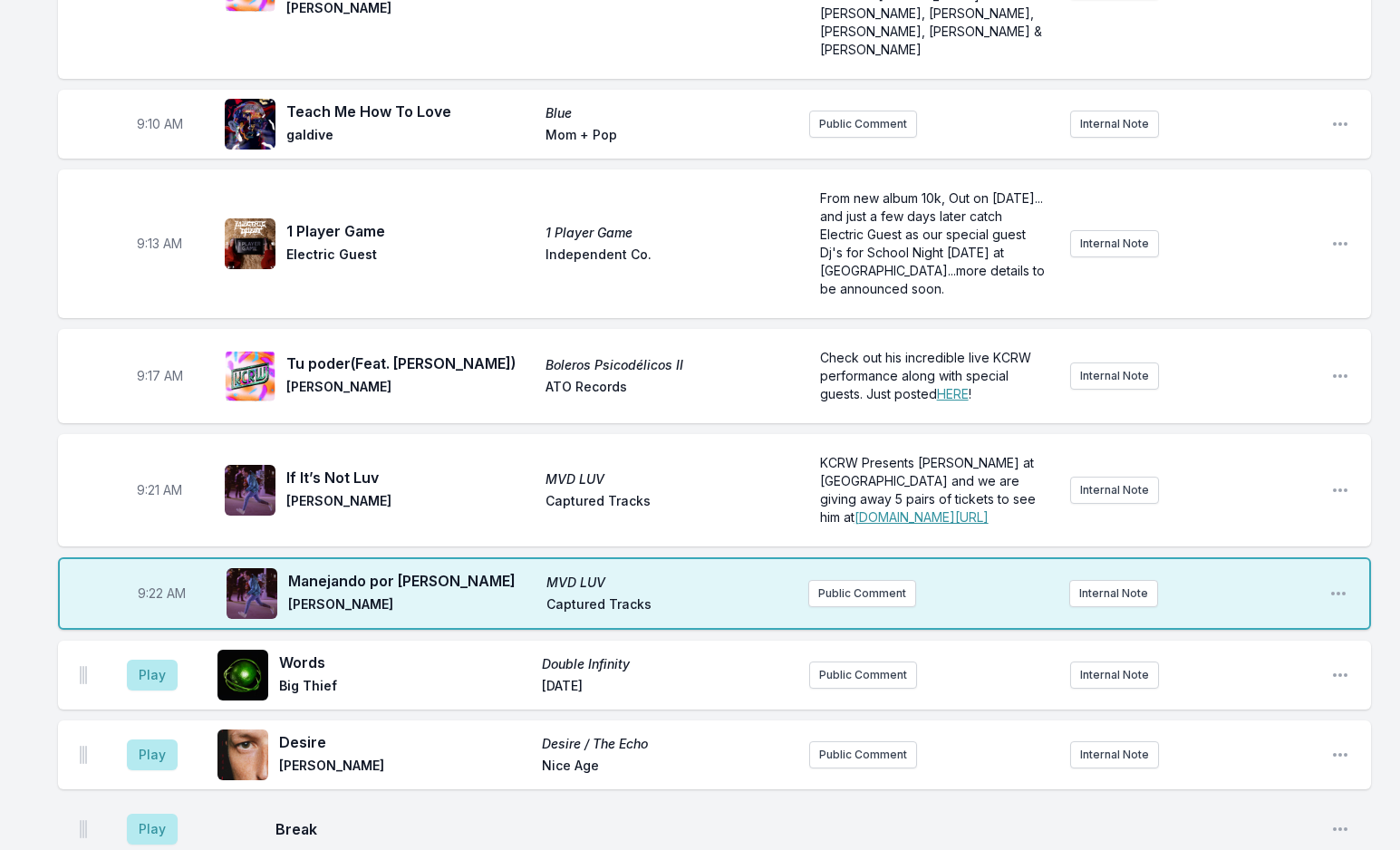
scroll to position [453, 0]
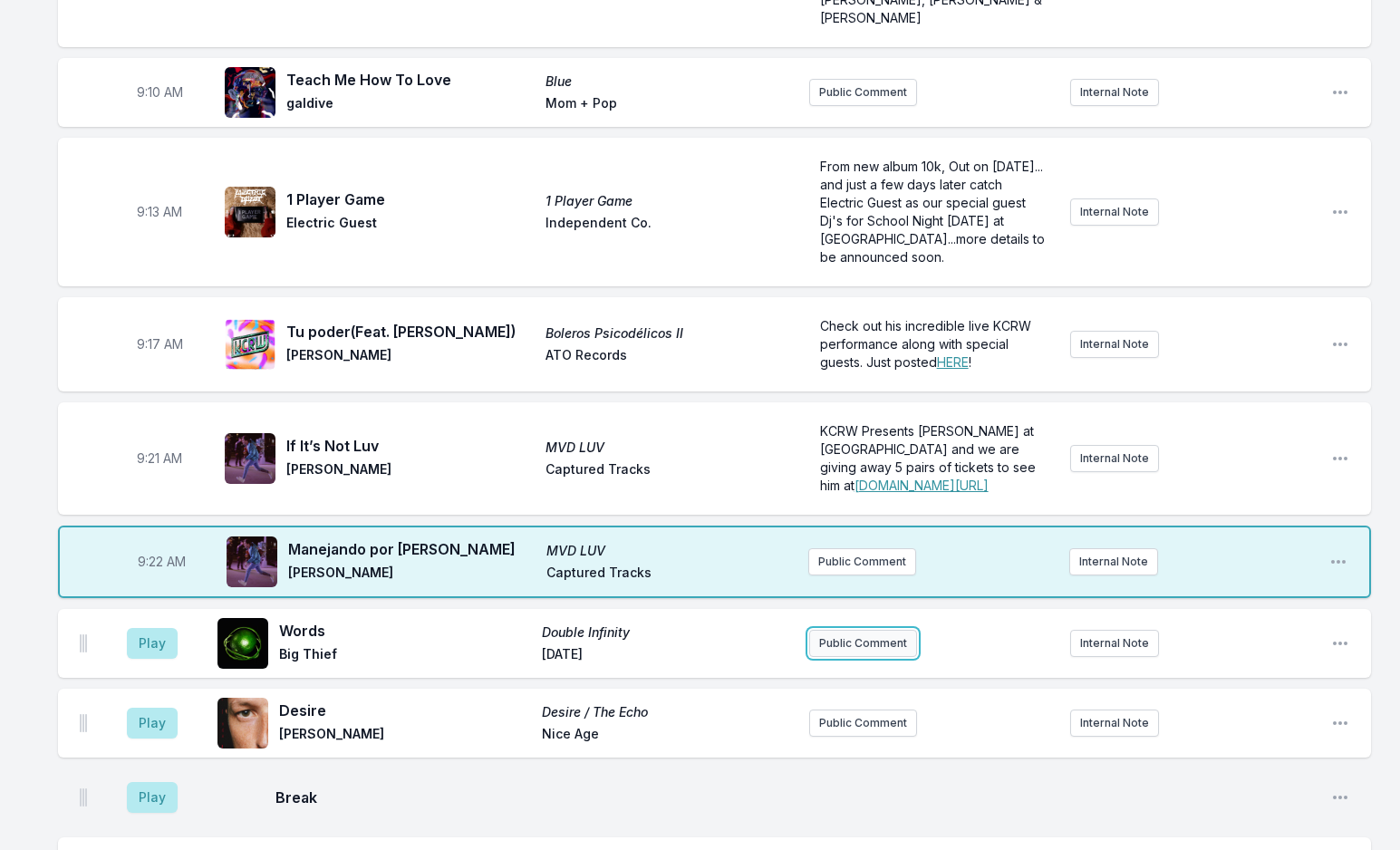
click at [839, 630] on button "Public Comment" at bounding box center [863, 644] width 108 height 27
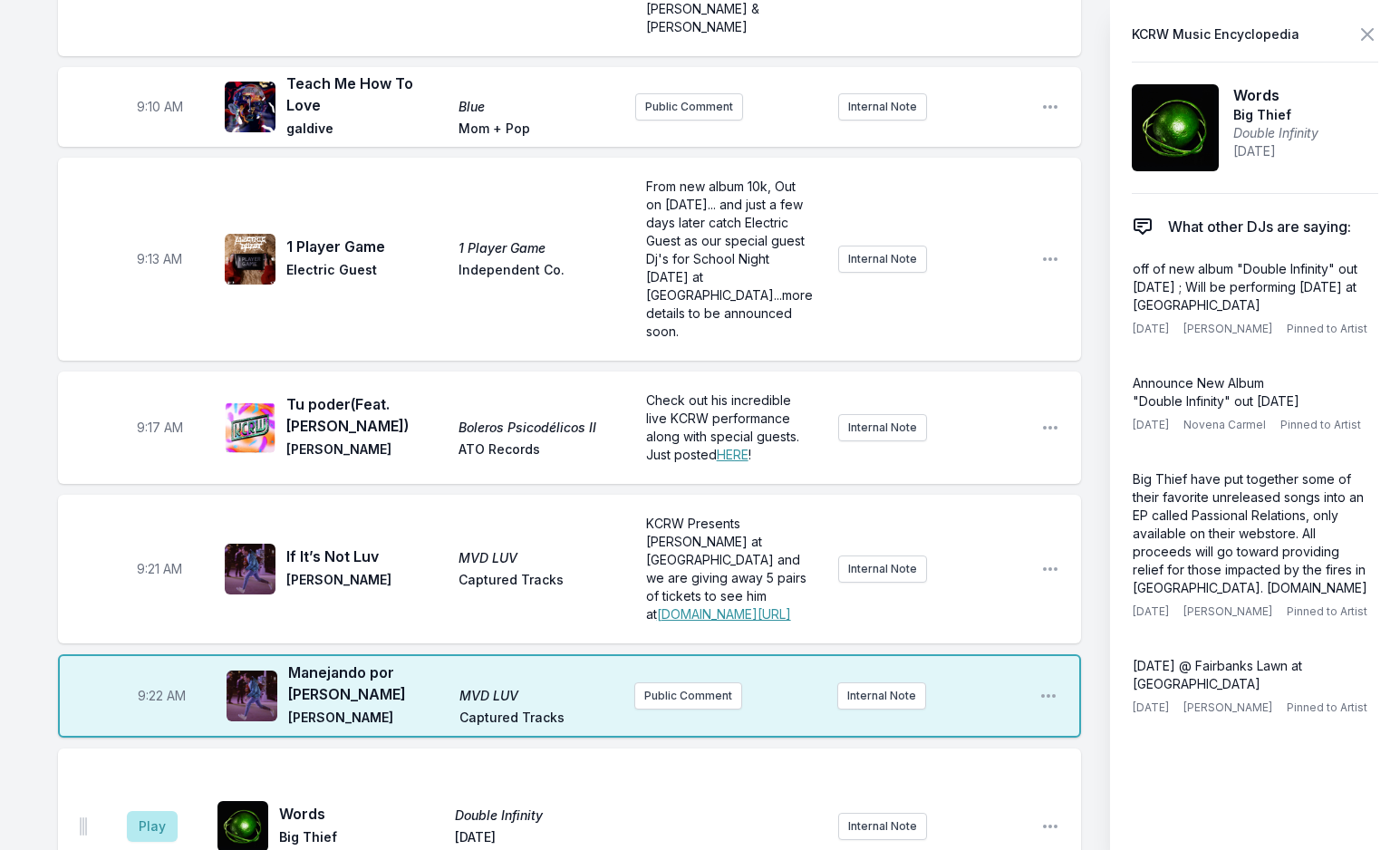
scroll to position [634, 0]
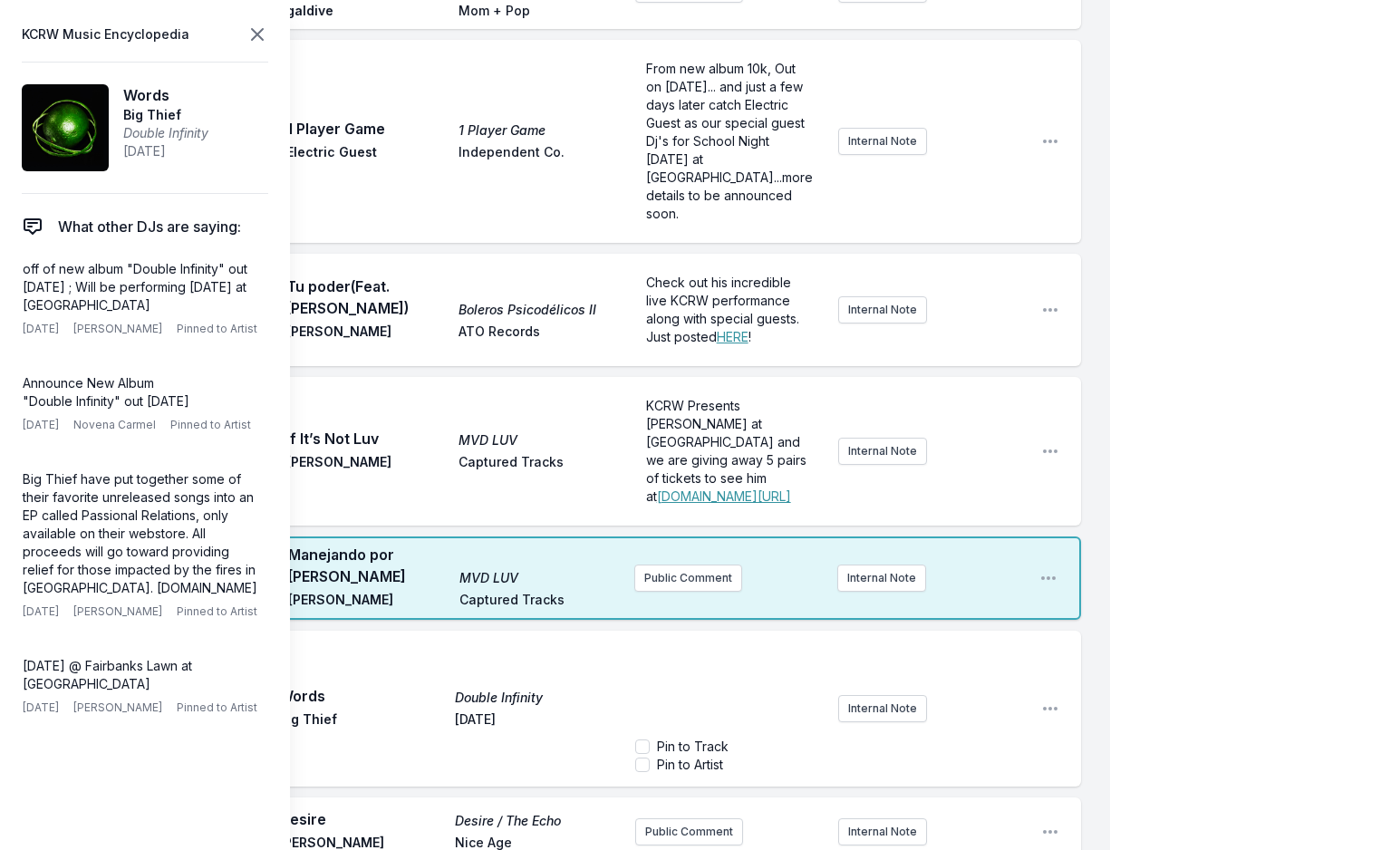
click at [262, 36] on icon at bounding box center [257, 35] width 22 height 22
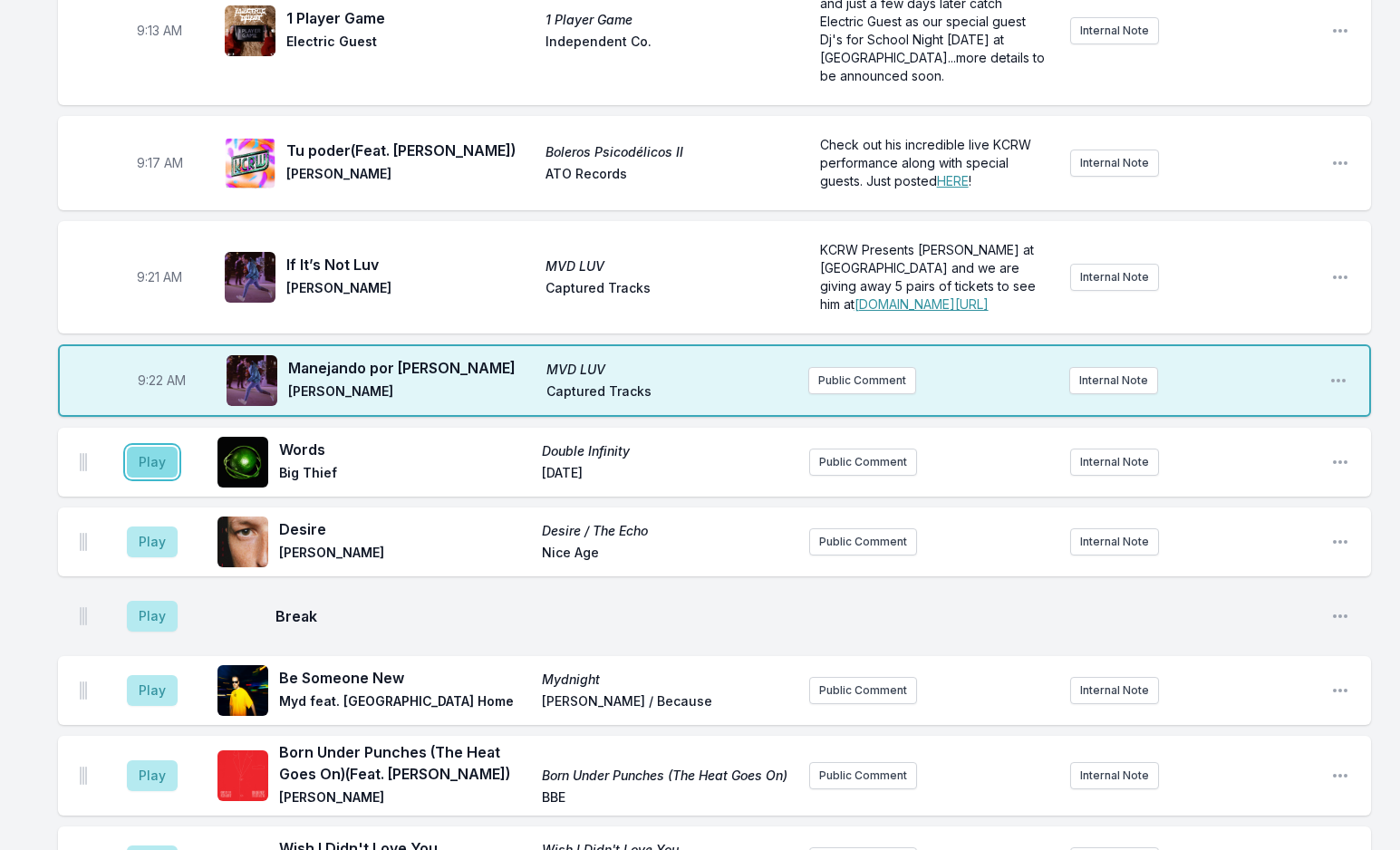
click at [138, 447] on button "Play" at bounding box center [152, 462] width 50 height 31
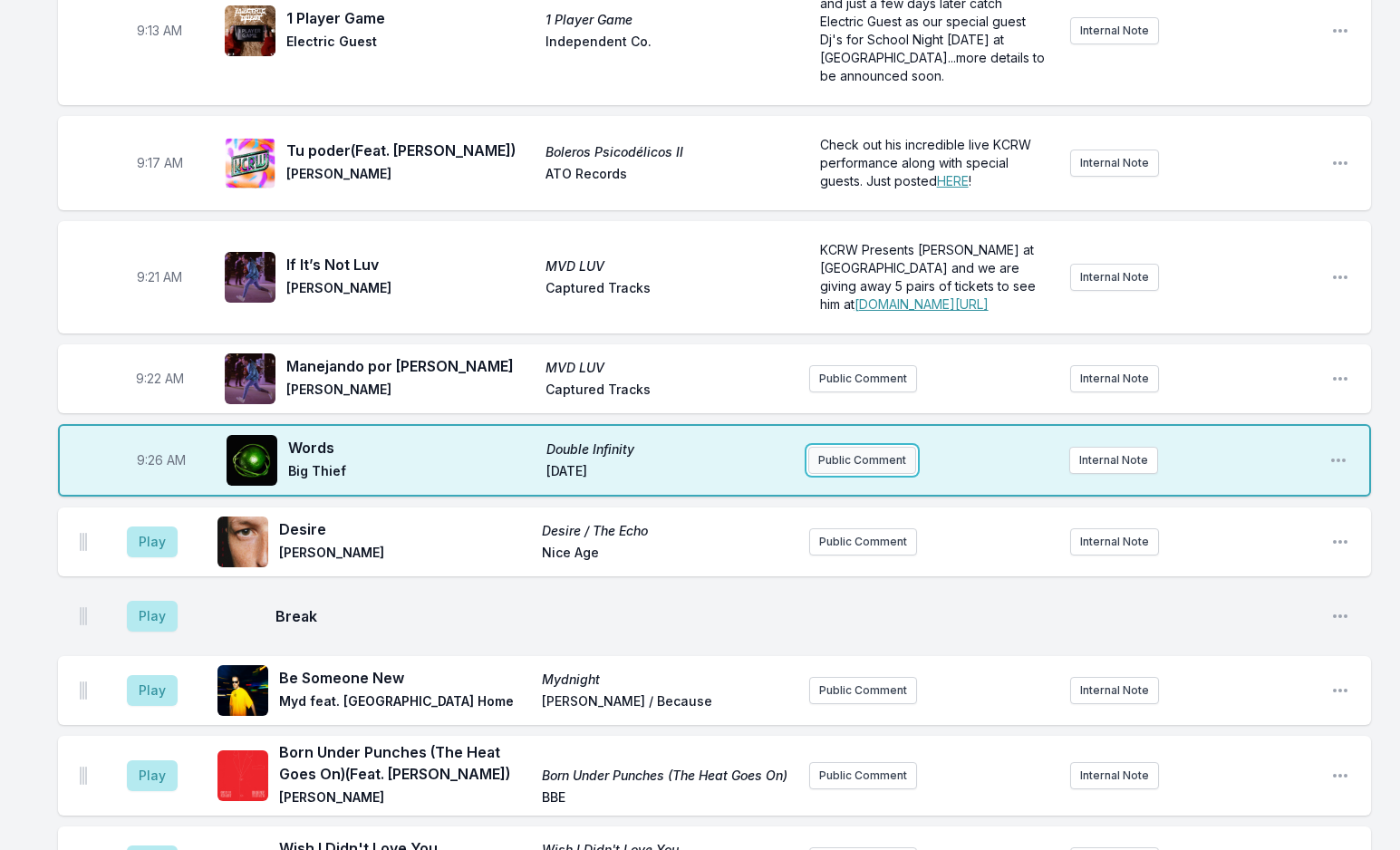
click at [876, 447] on button "Public Comment" at bounding box center [862, 460] width 108 height 27
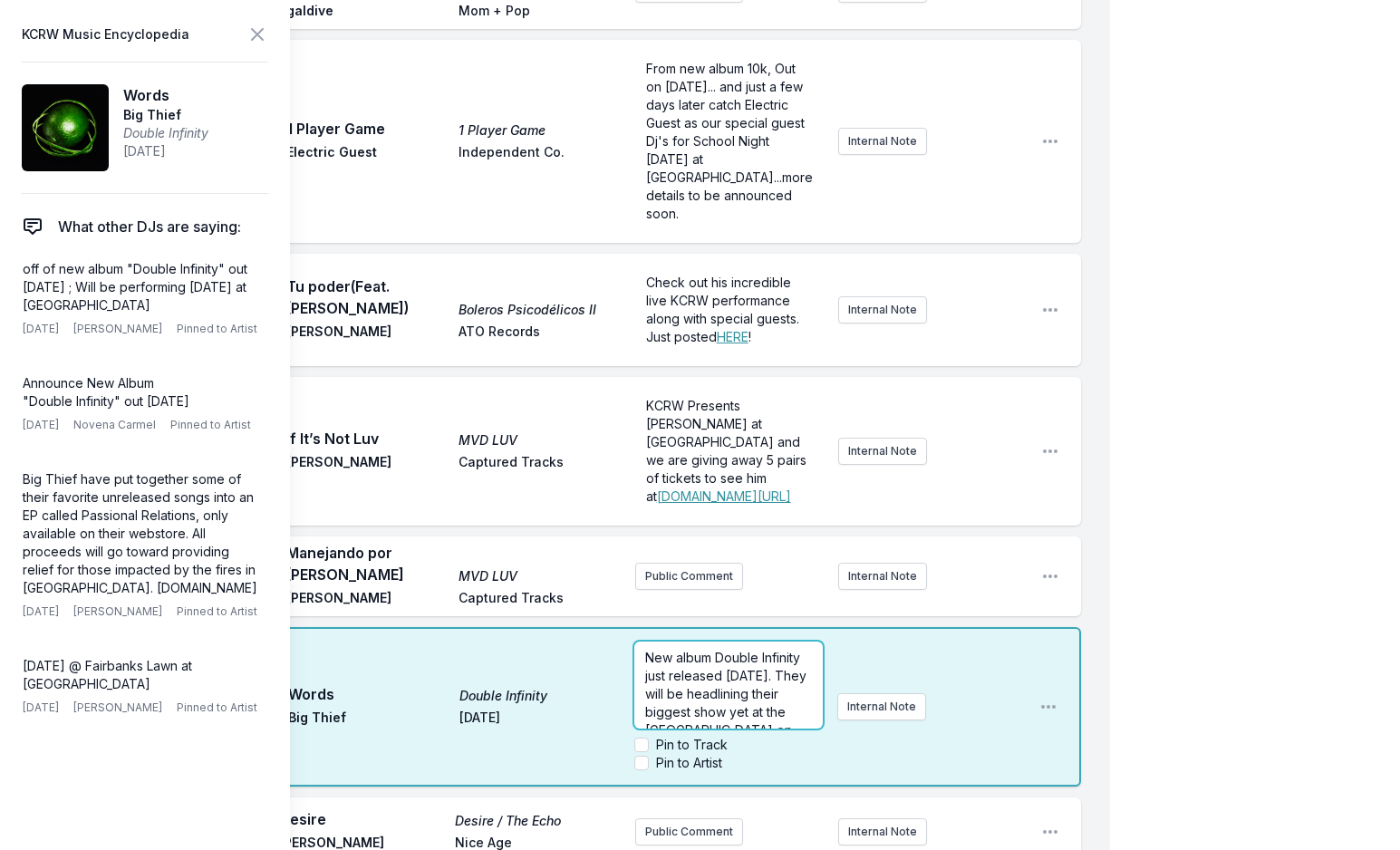
scroll to position [91, 0]
drag, startPoint x: 696, startPoint y: 607, endPoint x: 592, endPoint y: 617, distance: 104.5
click at [592, 628] on div "9:26 AM Words Double Infinity Big Thief [DATE] New album Double Infinity just r…" at bounding box center [569, 707] width 1022 height 159
click at [262, 40] on icon at bounding box center [257, 35] width 11 height 11
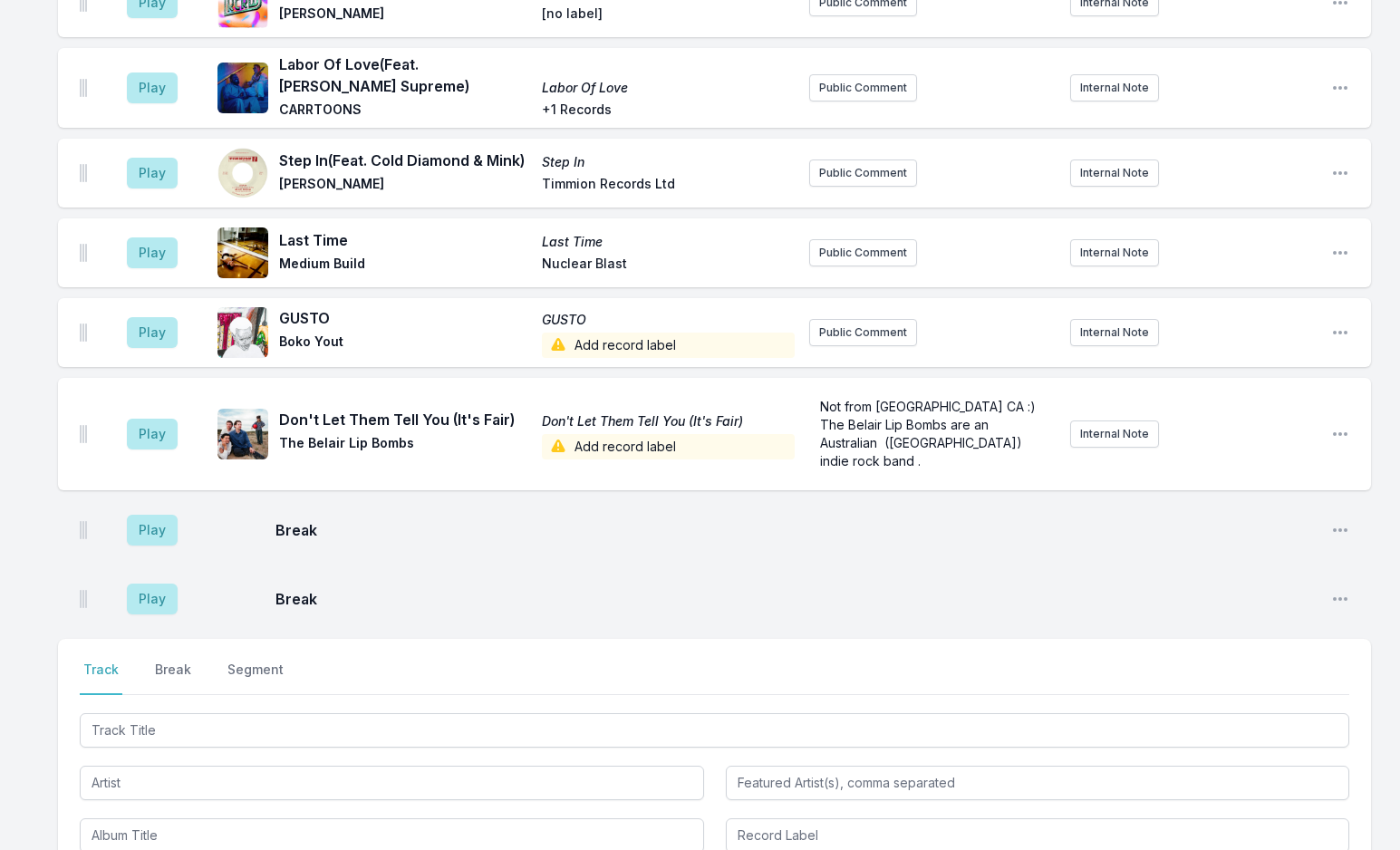
scroll to position [4605, 0]
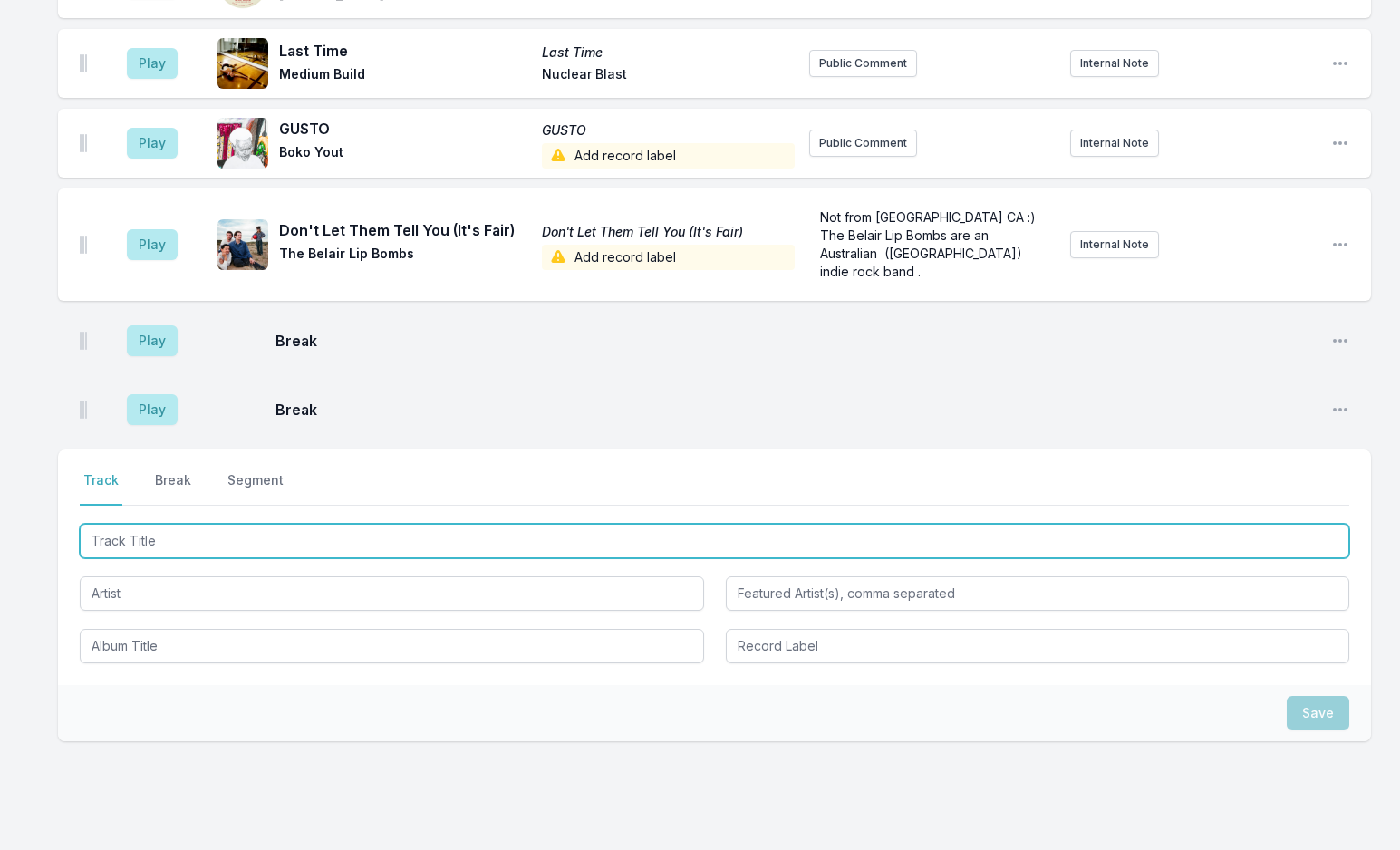
click at [201, 524] on input "Track Title" at bounding box center [714, 542] width 1269 height 35
drag, startPoint x: 123, startPoint y: 471, endPoint x: -68, endPoint y: 450, distance: 192.2
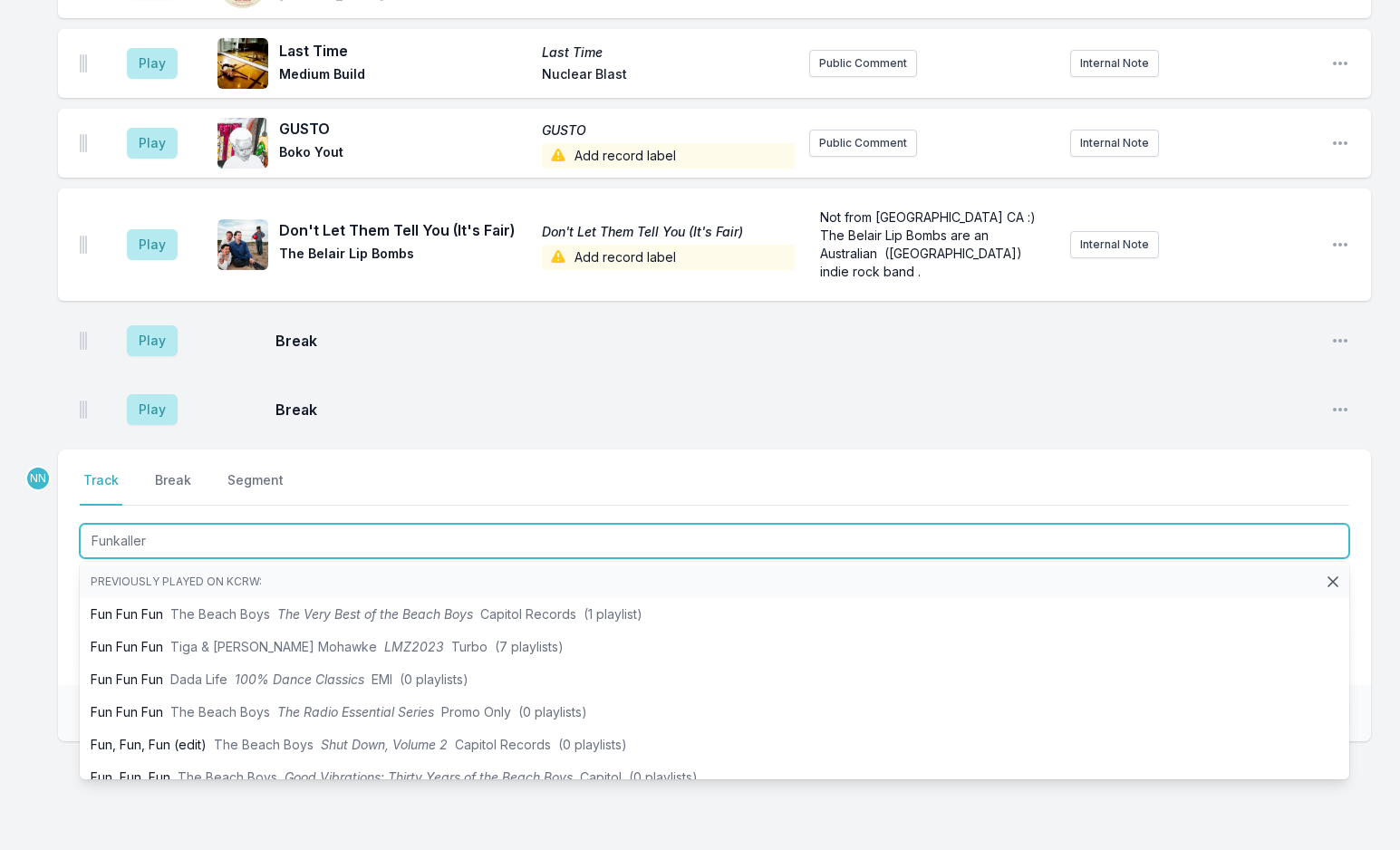
type input "Funkallero"
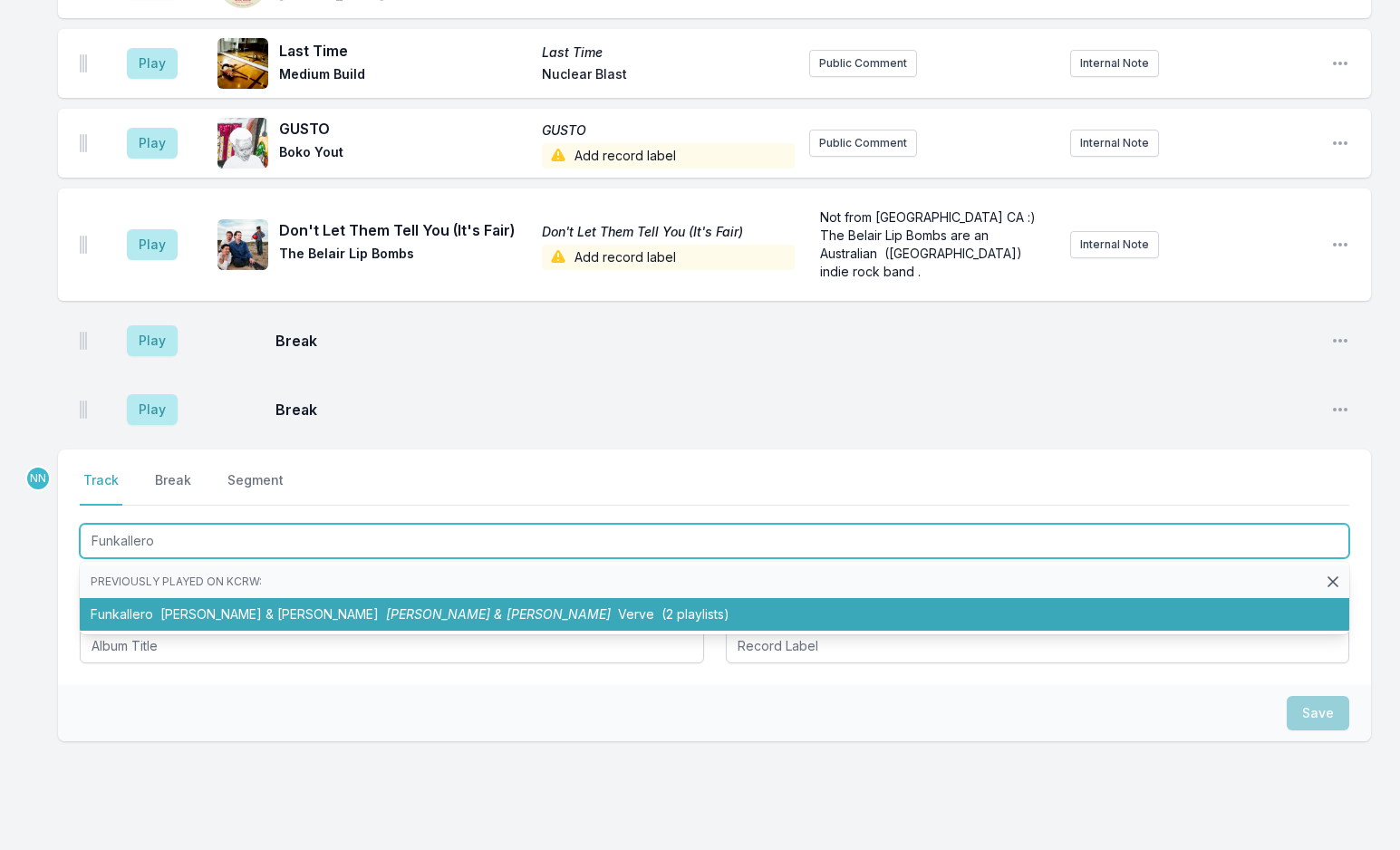
click at [162, 607] on span "[PERSON_NAME] & [PERSON_NAME]" at bounding box center [269, 614] width 219 height 16
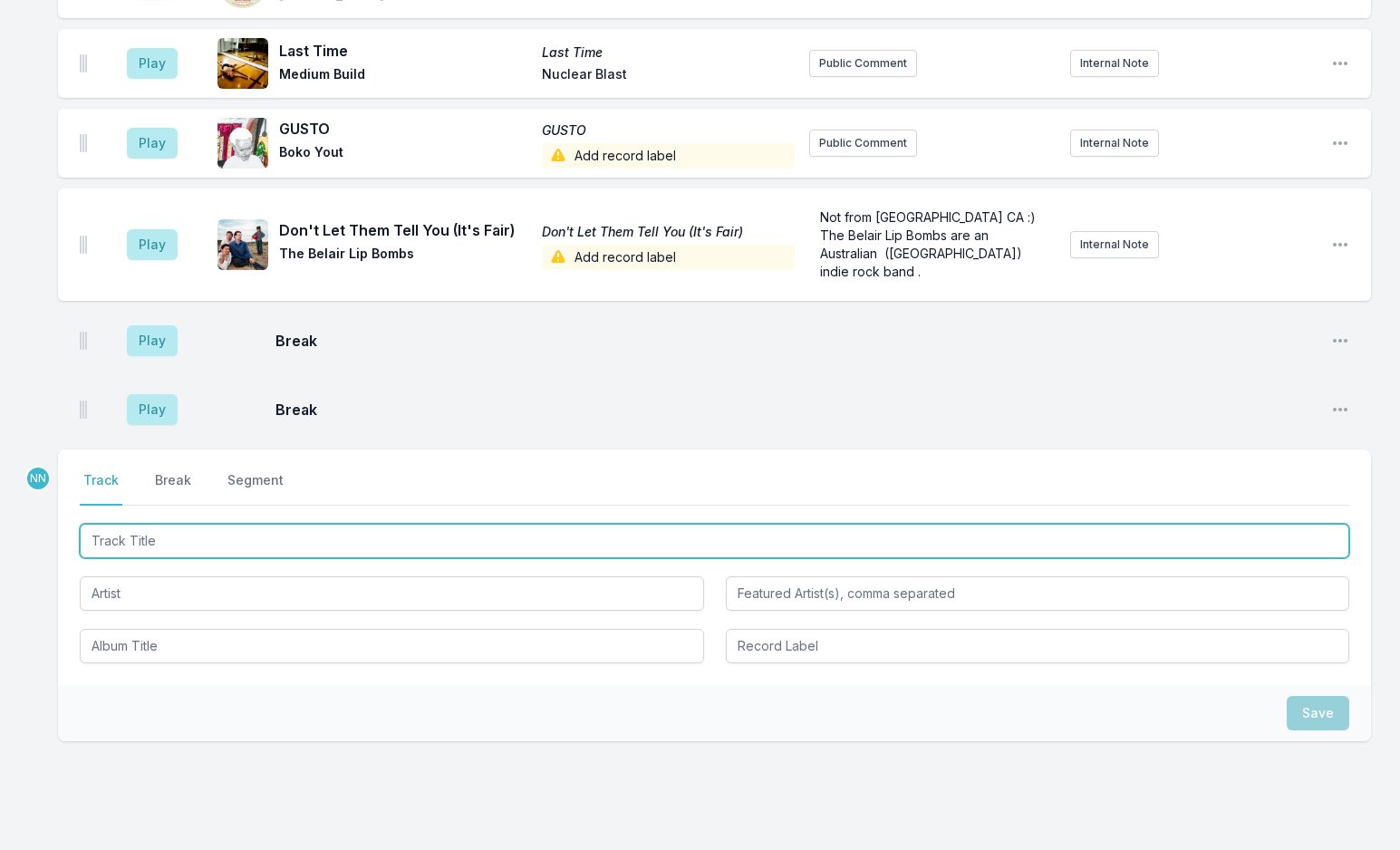
scroll to position [4685, 0]
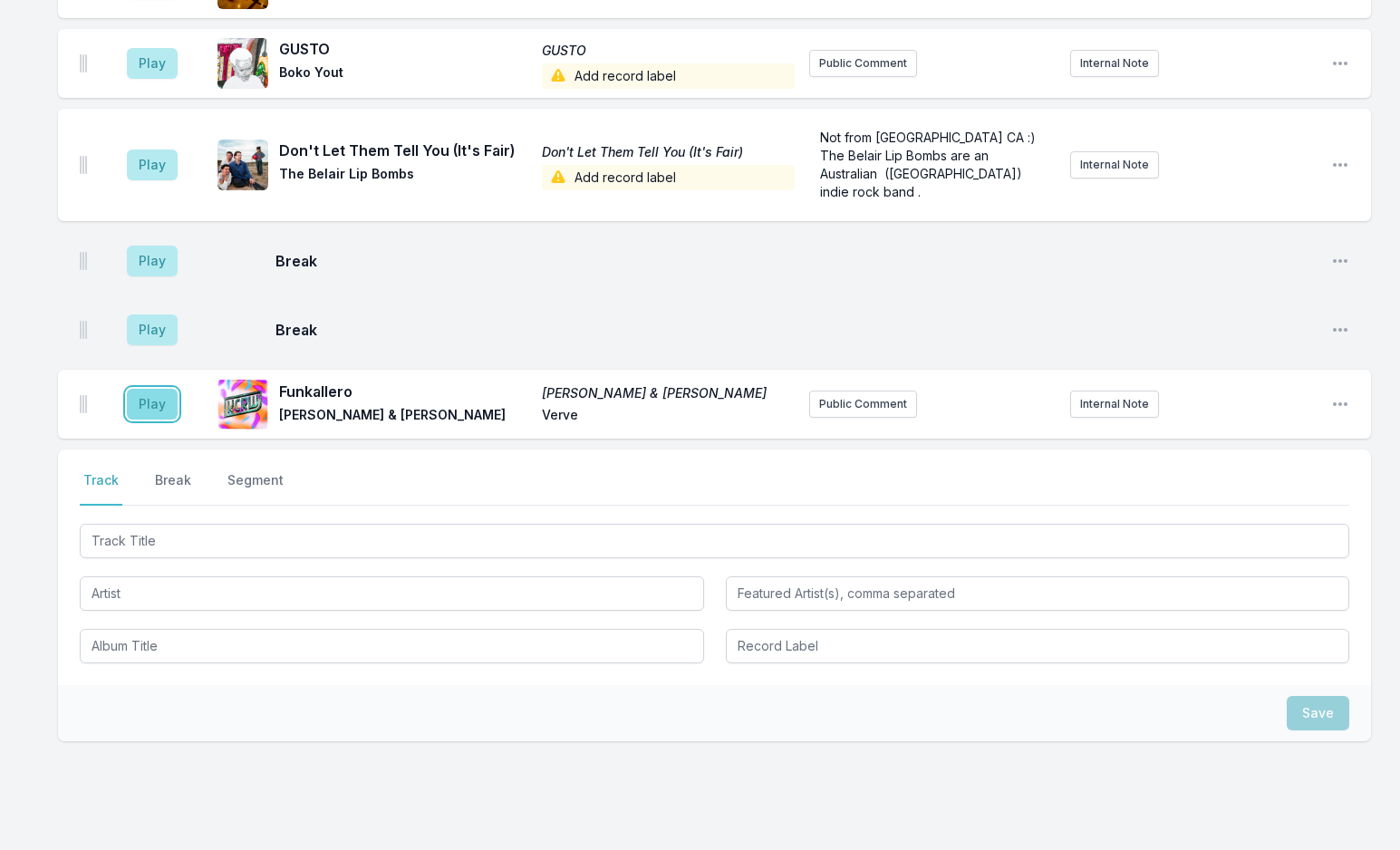
click at [160, 389] on button "Play" at bounding box center [152, 404] width 50 height 31
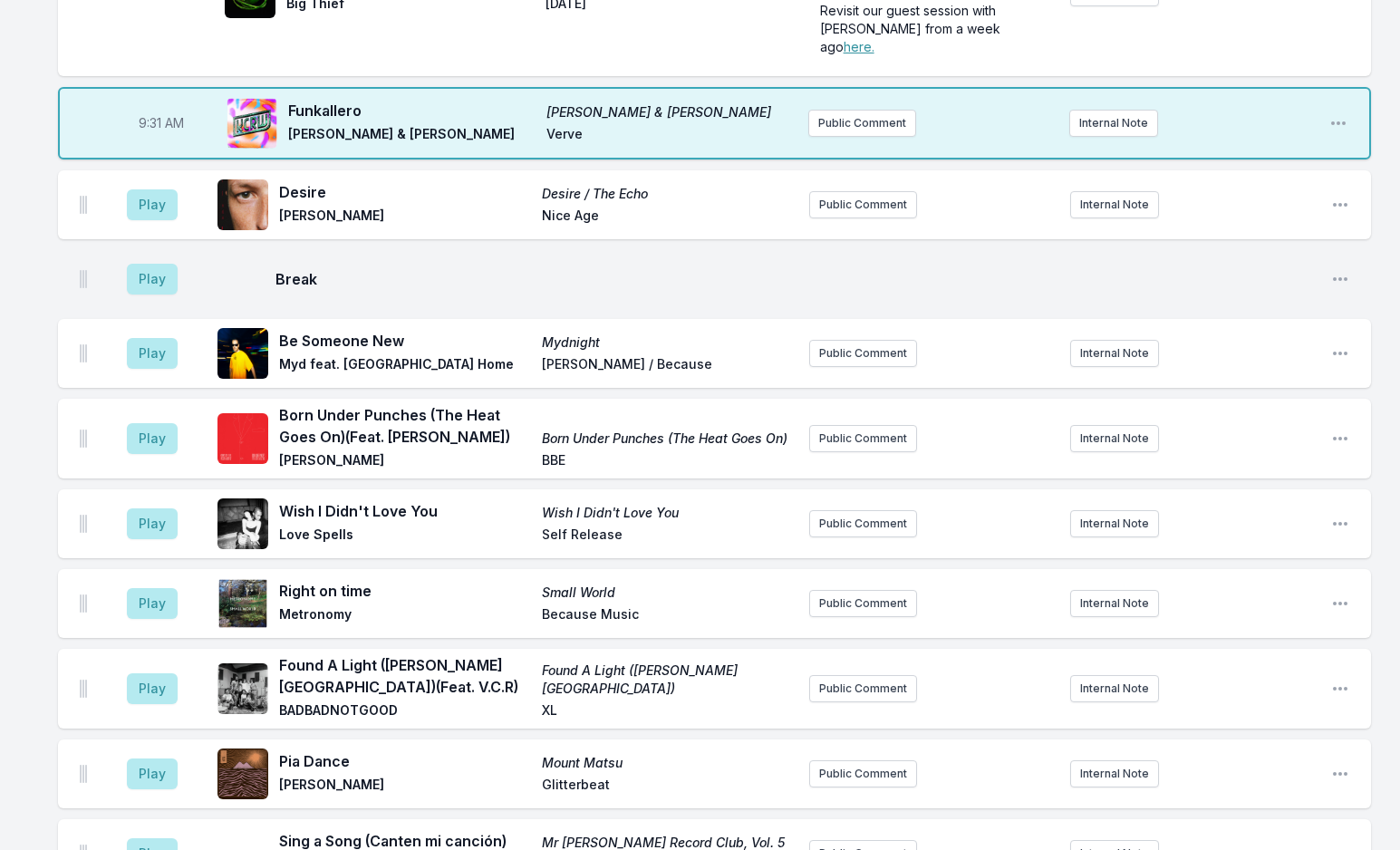
scroll to position [696, 0]
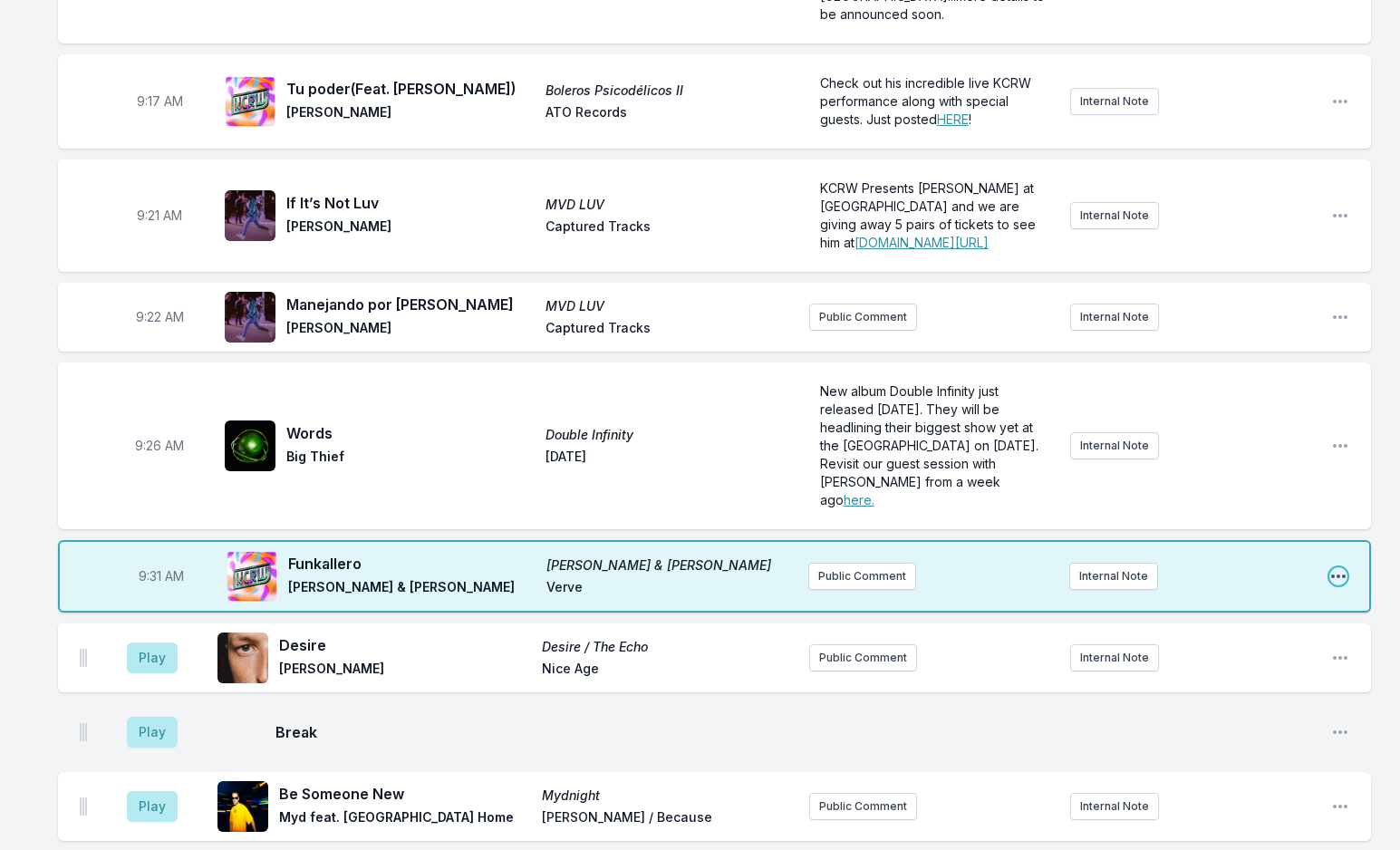
click at [1332, 567] on icon "Open playlist item options" at bounding box center [1338, 576] width 18 height 18
click at [1271, 629] on button "Edit Track Details" at bounding box center [1245, 646] width 203 height 33
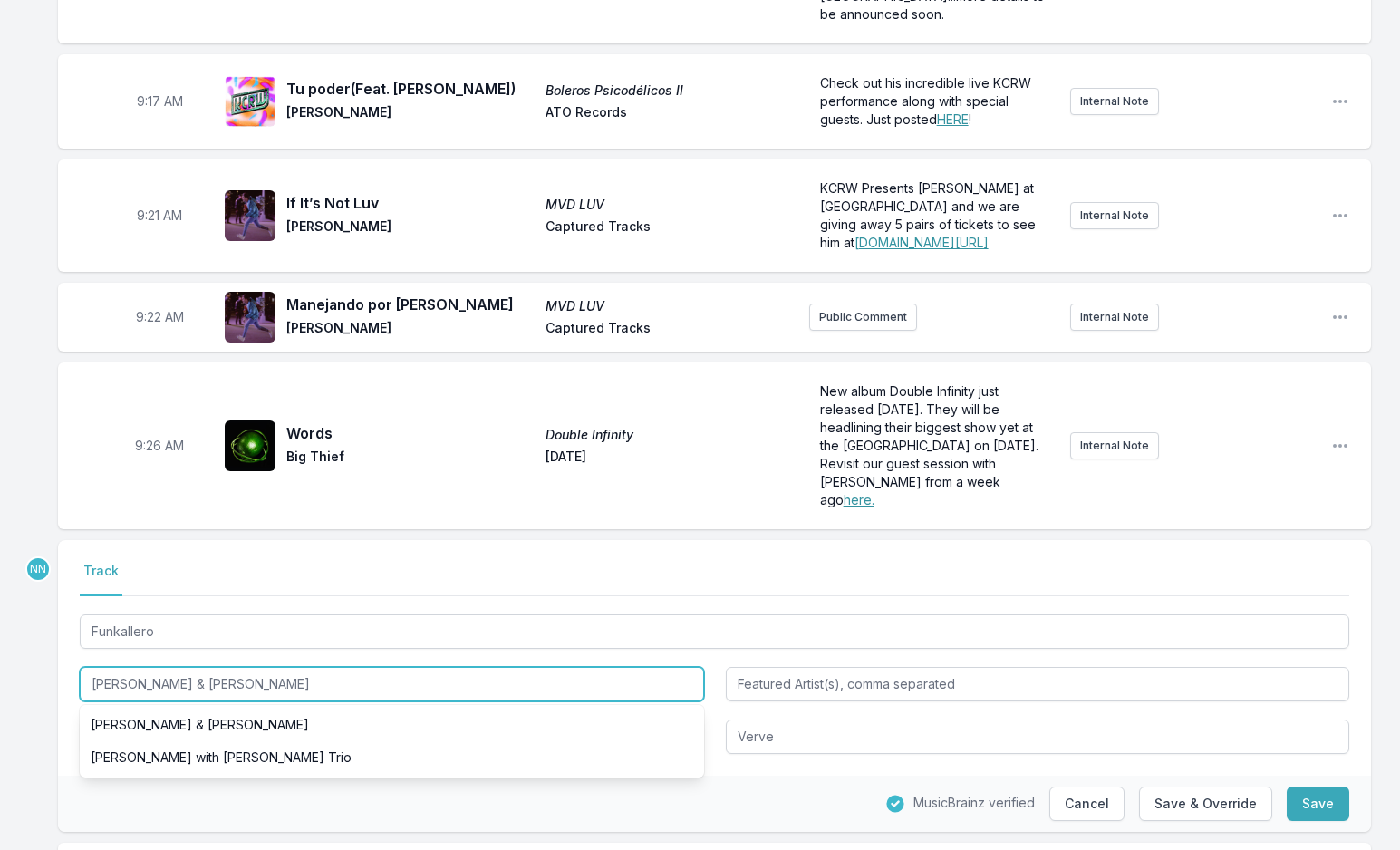
drag, startPoint x: 166, startPoint y: 626, endPoint x: -18, endPoint y: 611, distance: 184.6
type input "[PERSON_NAME]"
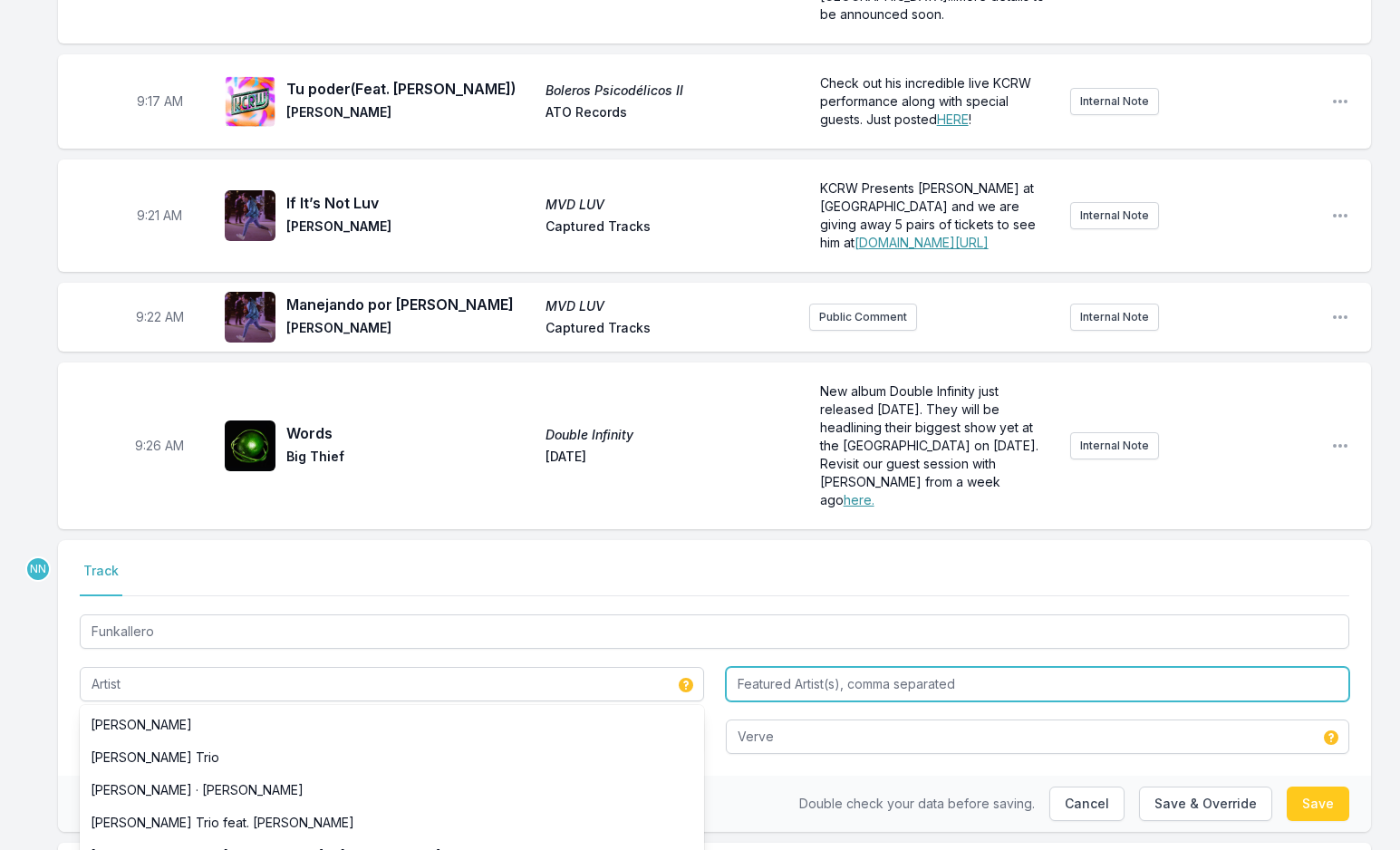
type input "[PERSON_NAME]"
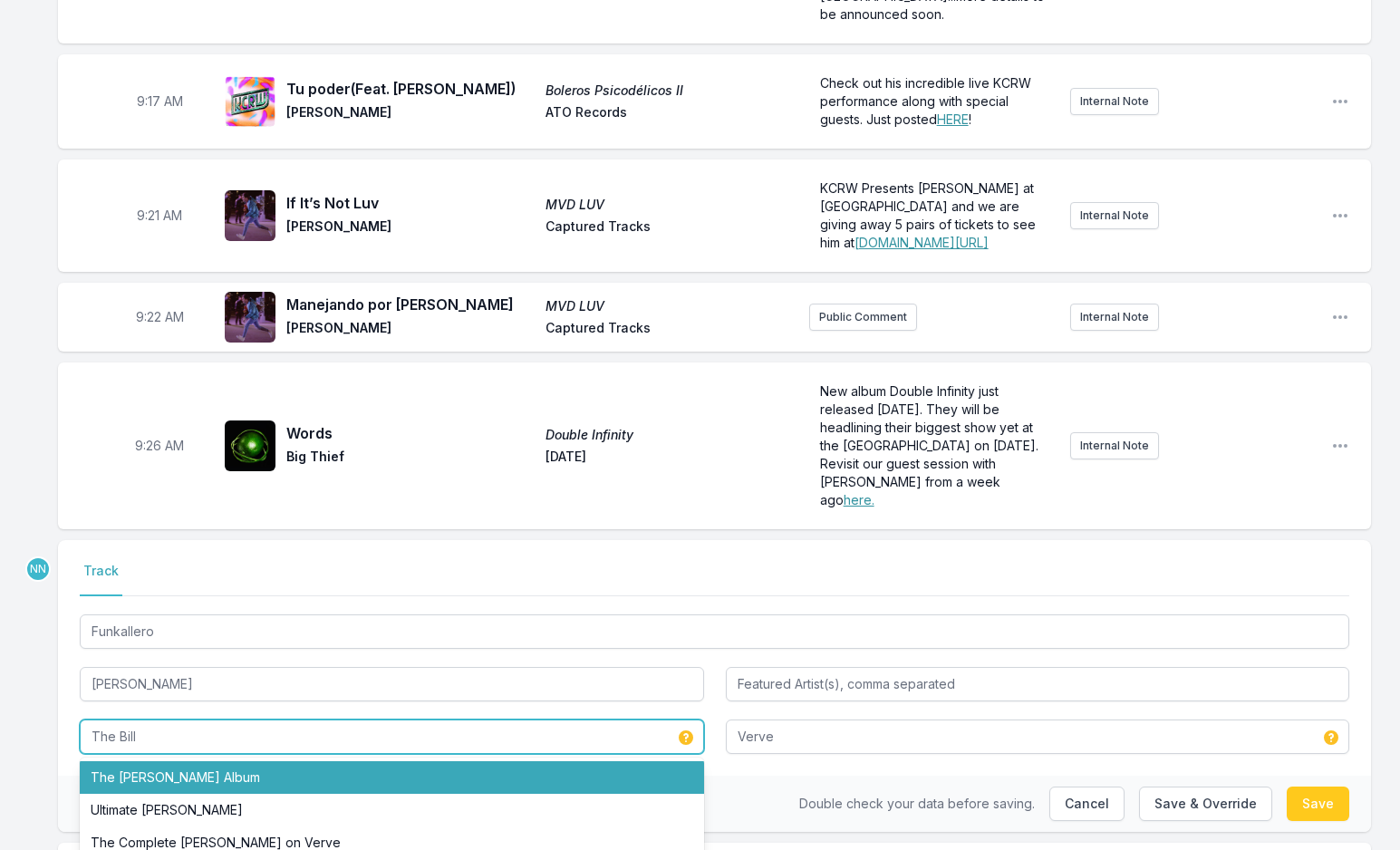
click at [117, 761] on li "The [PERSON_NAME] Album" at bounding box center [391, 778] width 625 height 33
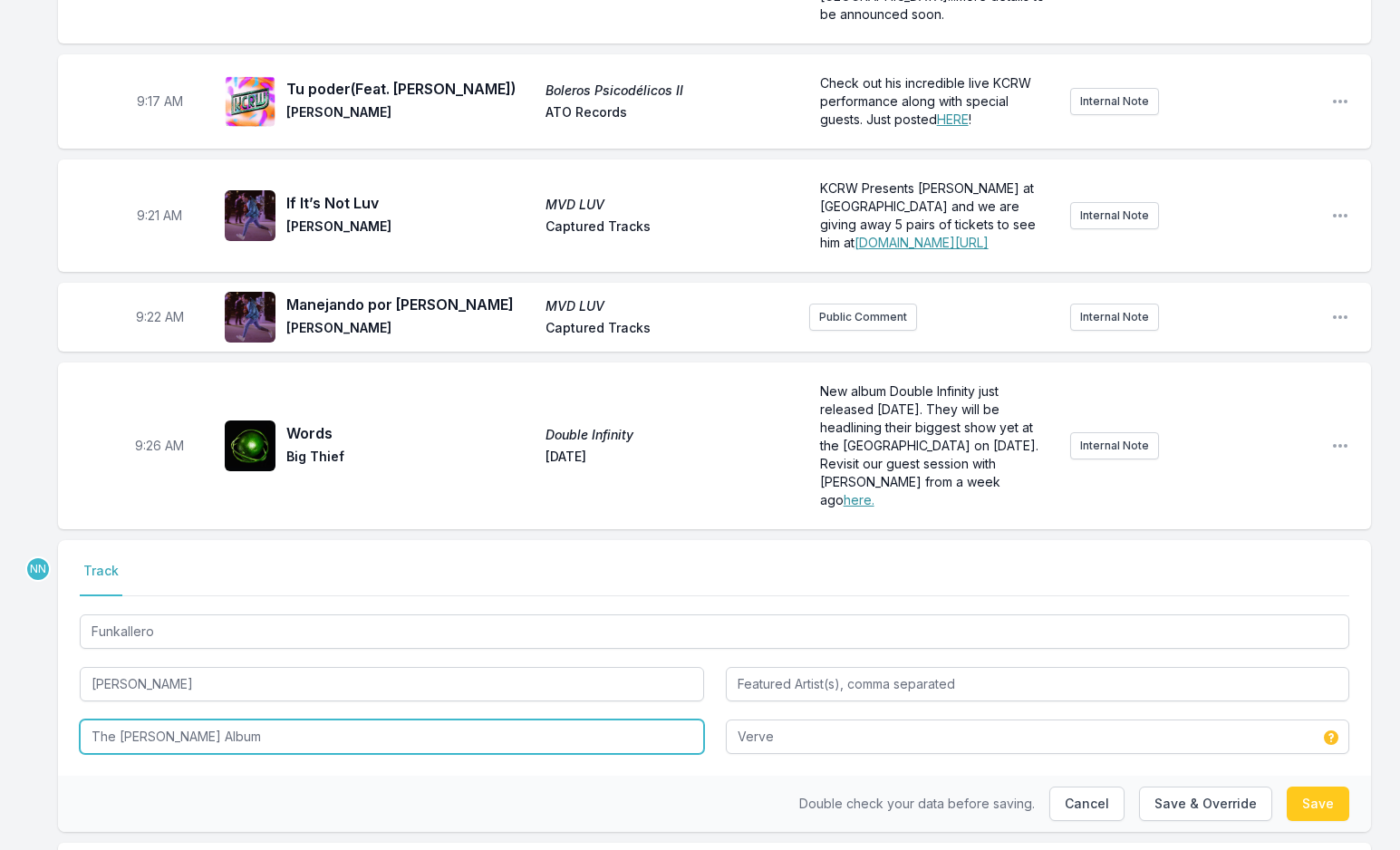
type input "The [PERSON_NAME] Album"
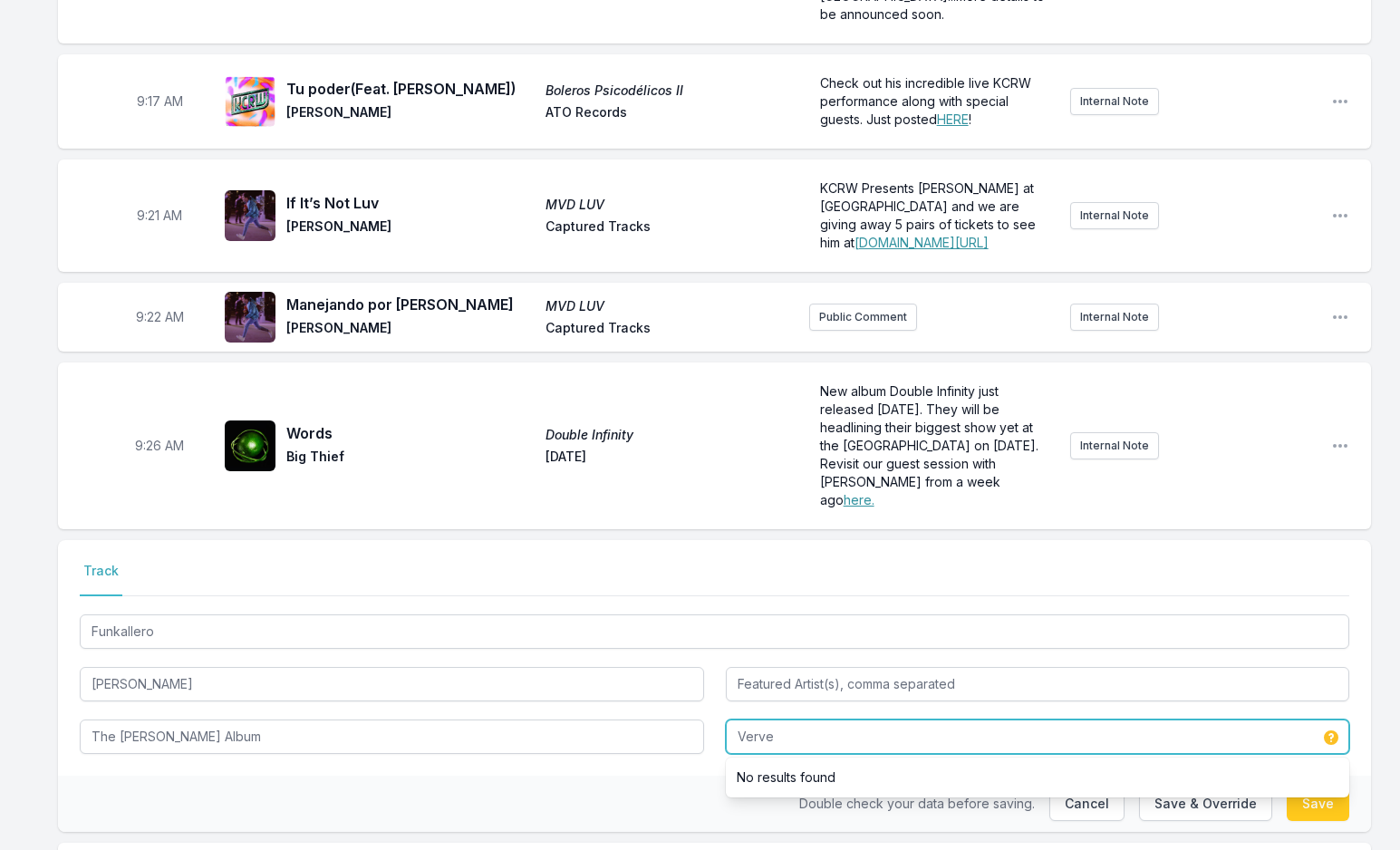
drag, startPoint x: 807, startPoint y: 676, endPoint x: 620, endPoint y: 675, distance: 187.0
click at [620, 675] on div "Funkallero [PERSON_NAME] The [PERSON_NAME] Album Verve No results found" at bounding box center [714, 683] width 1269 height 144
type input "Sony BMG Music"
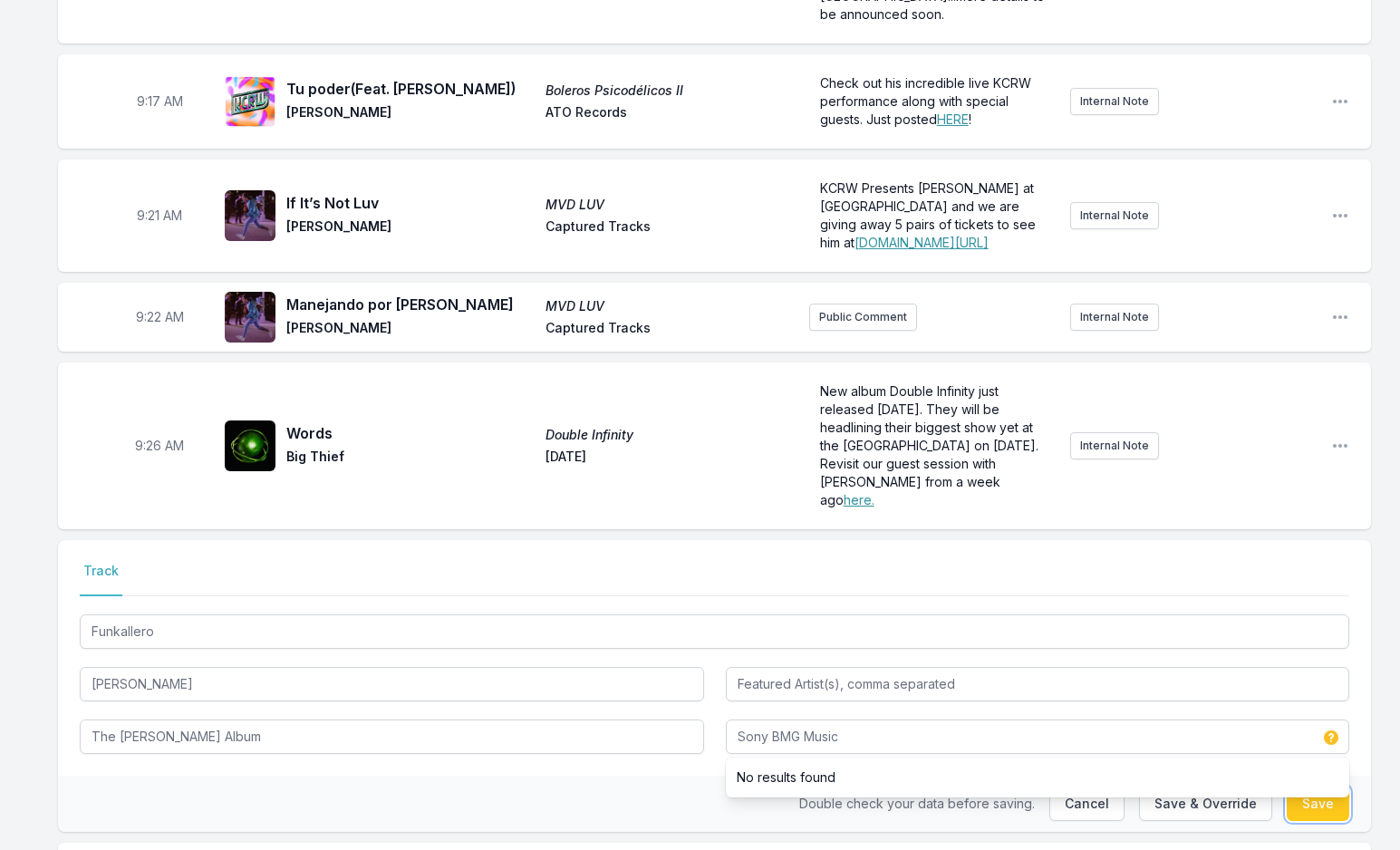
click at [1302, 787] on button "Save" at bounding box center [1318, 804] width 62 height 35
type input "[PERSON_NAME] & [PERSON_NAME]"
type input "Verve"
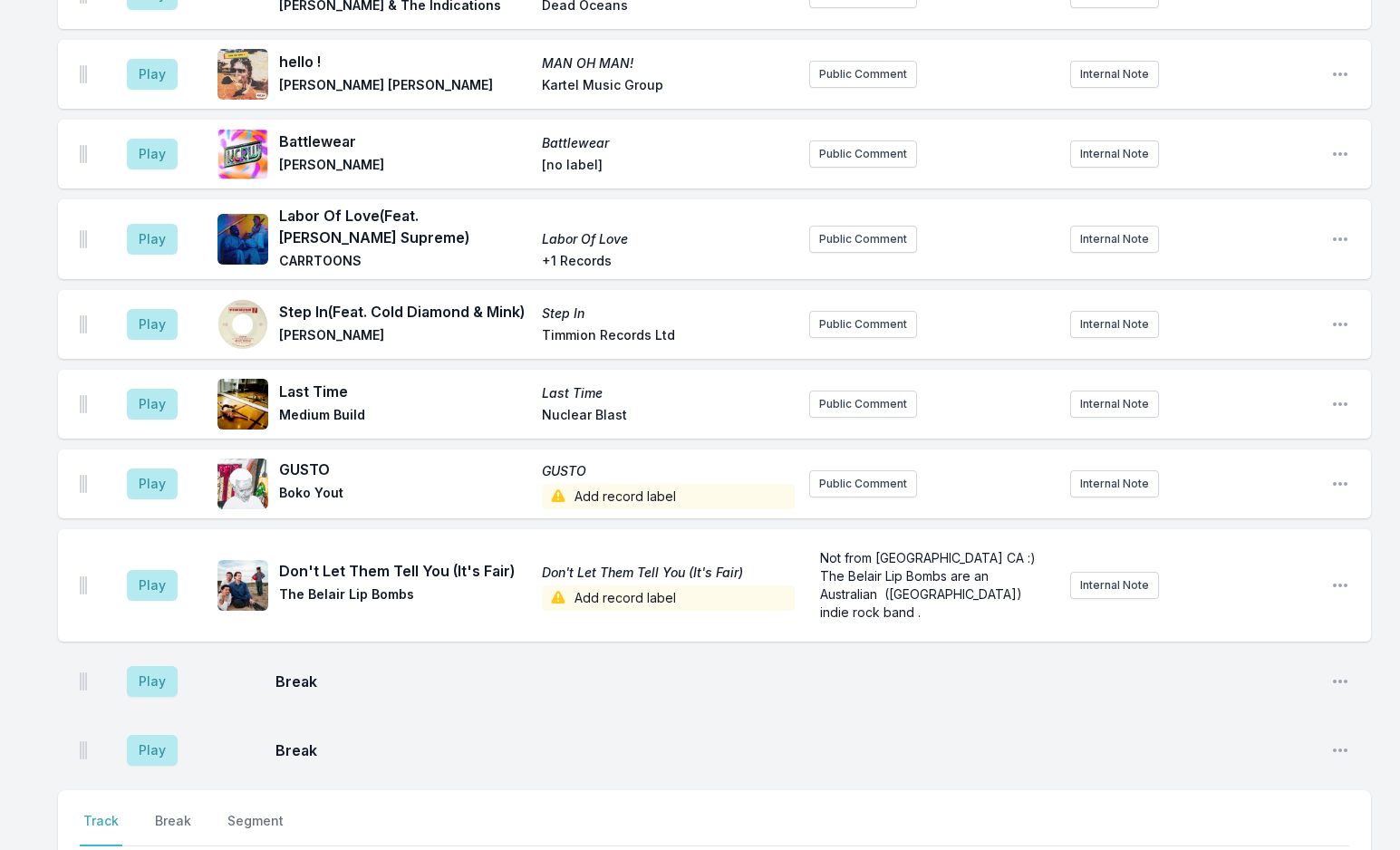
scroll to position [4685, 0]
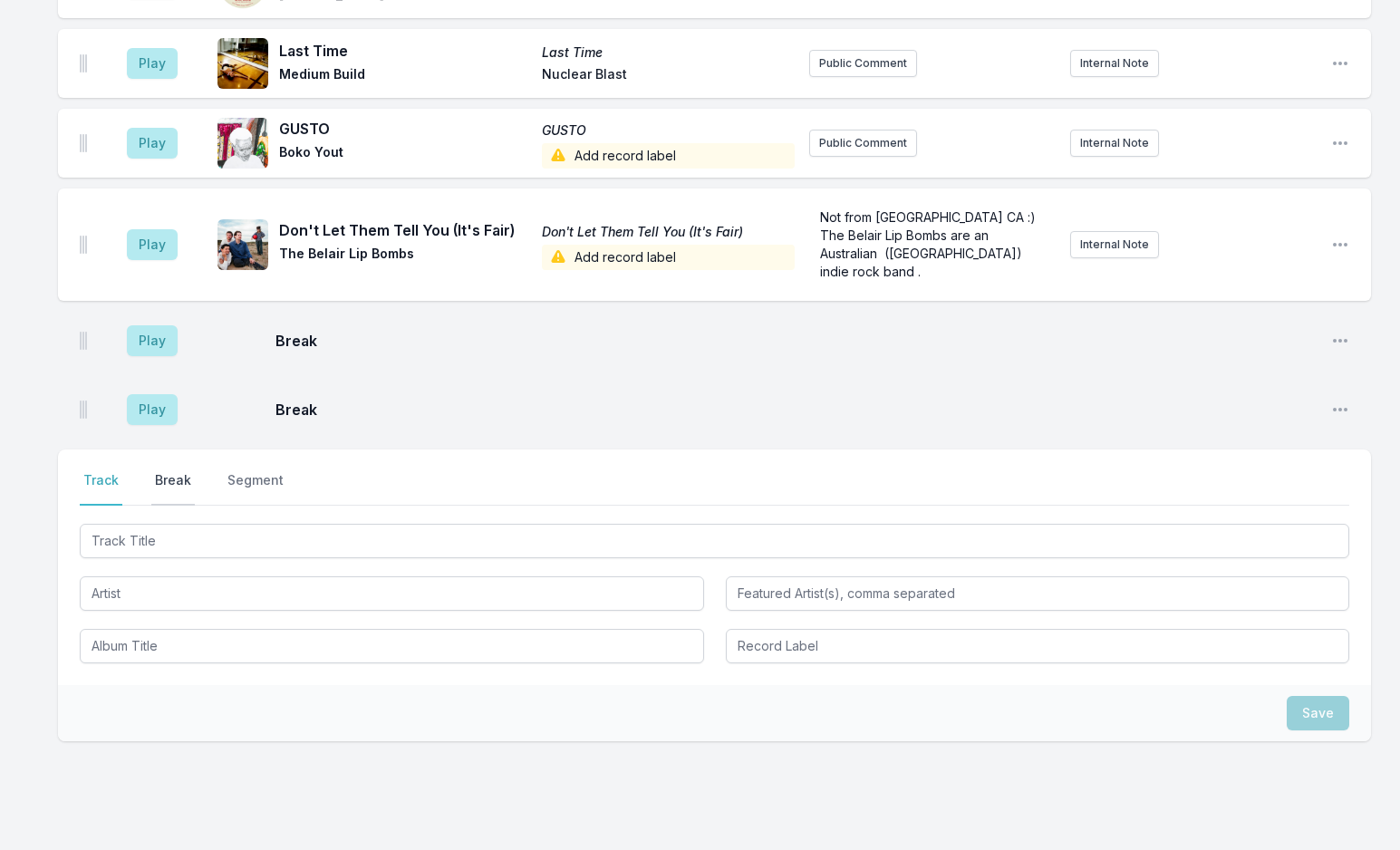
click at [177, 471] on button "Break" at bounding box center [173, 489] width 44 height 35
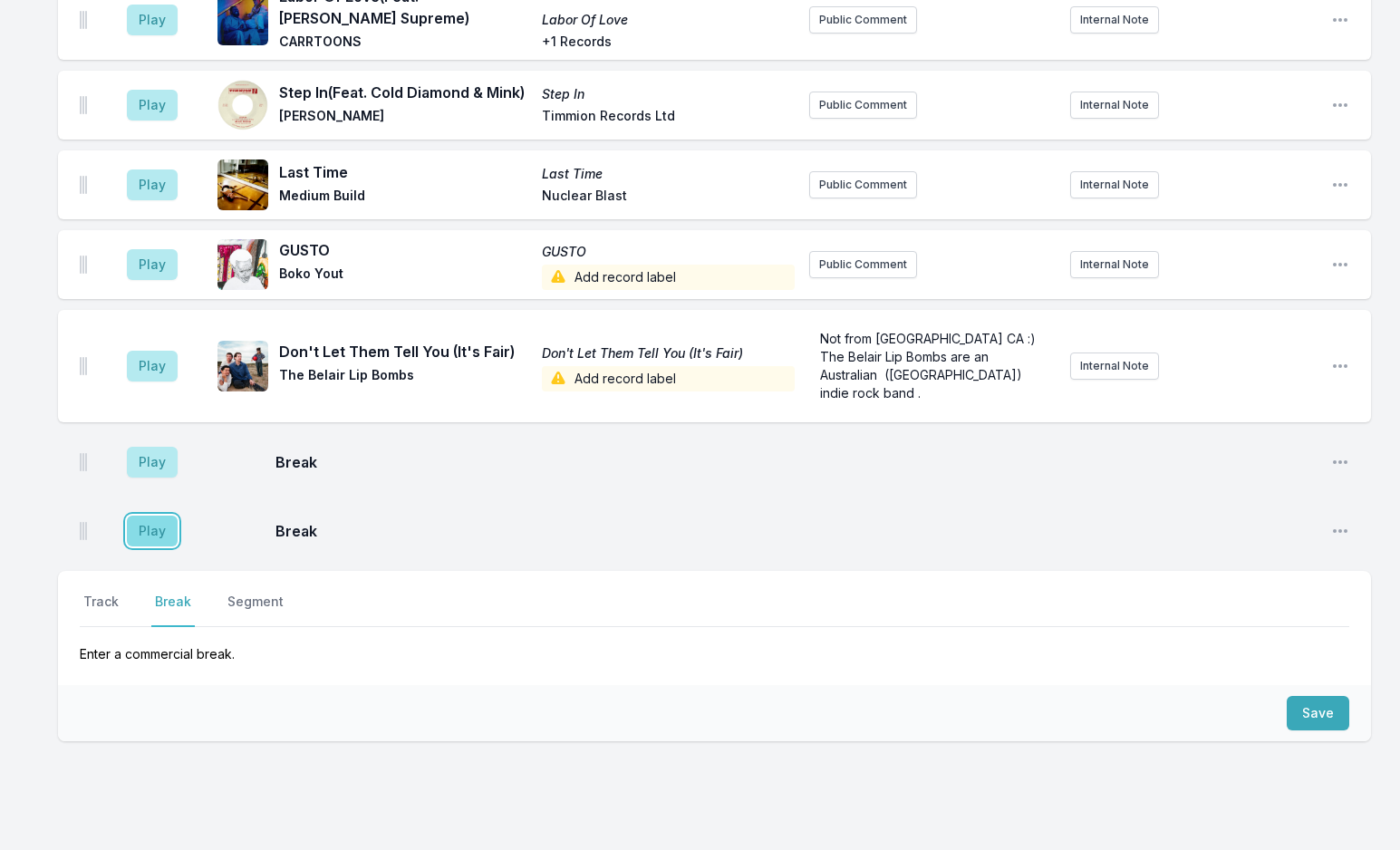
click at [156, 516] on button "Play" at bounding box center [152, 532] width 50 height 31
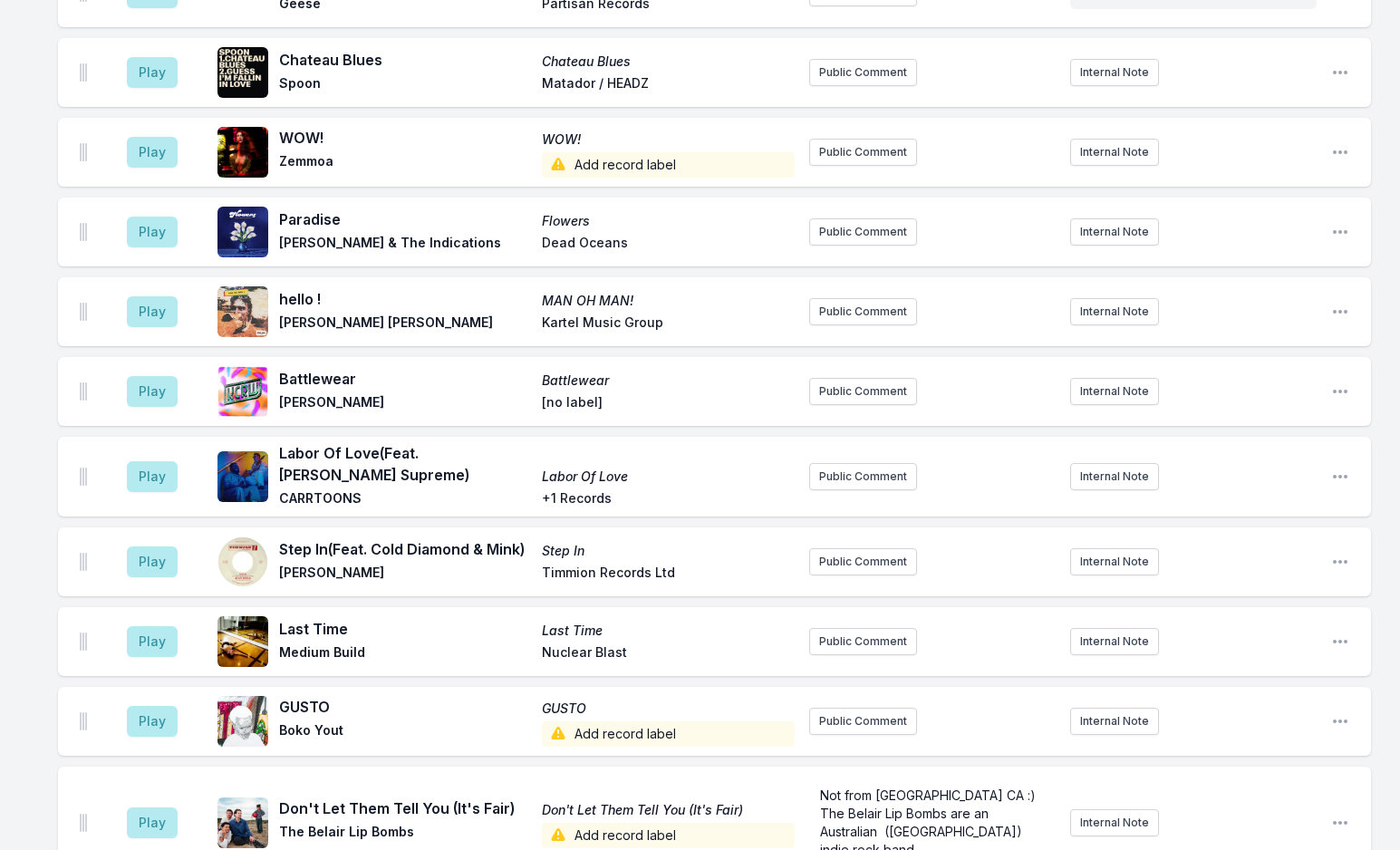
scroll to position [4472, 0]
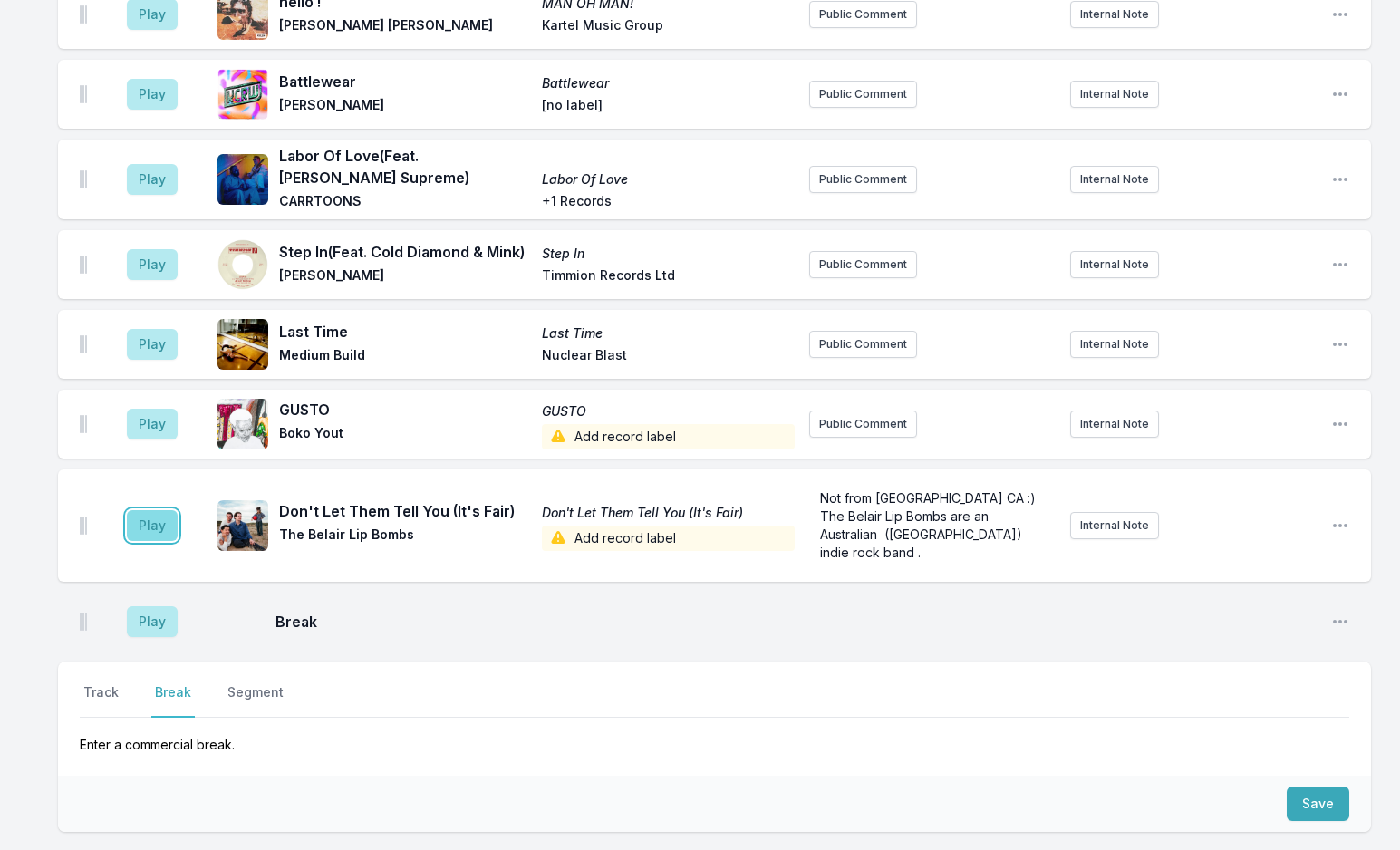
click at [157, 511] on button "Play" at bounding box center [152, 526] width 50 height 31
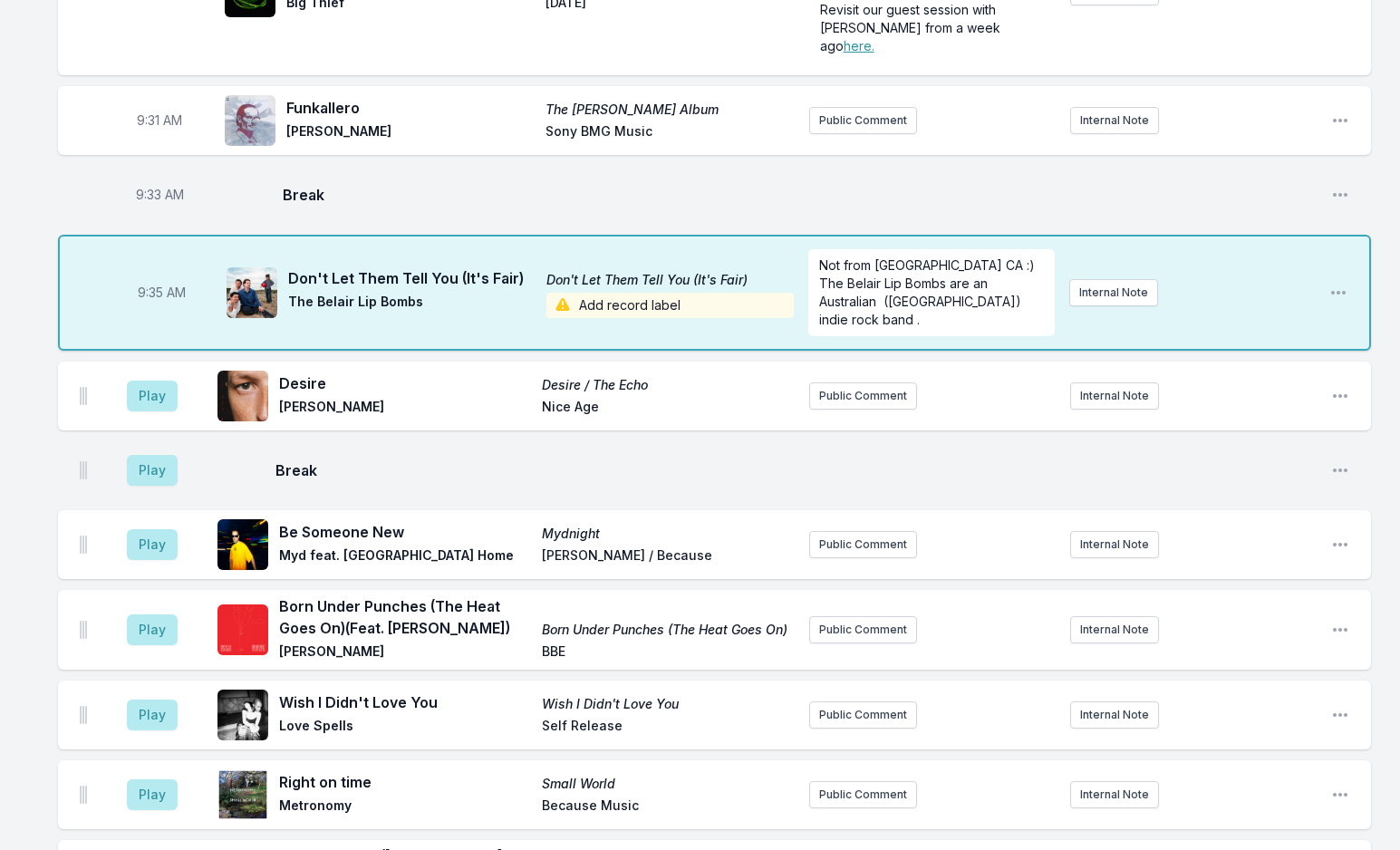
scroll to position [1118, 0]
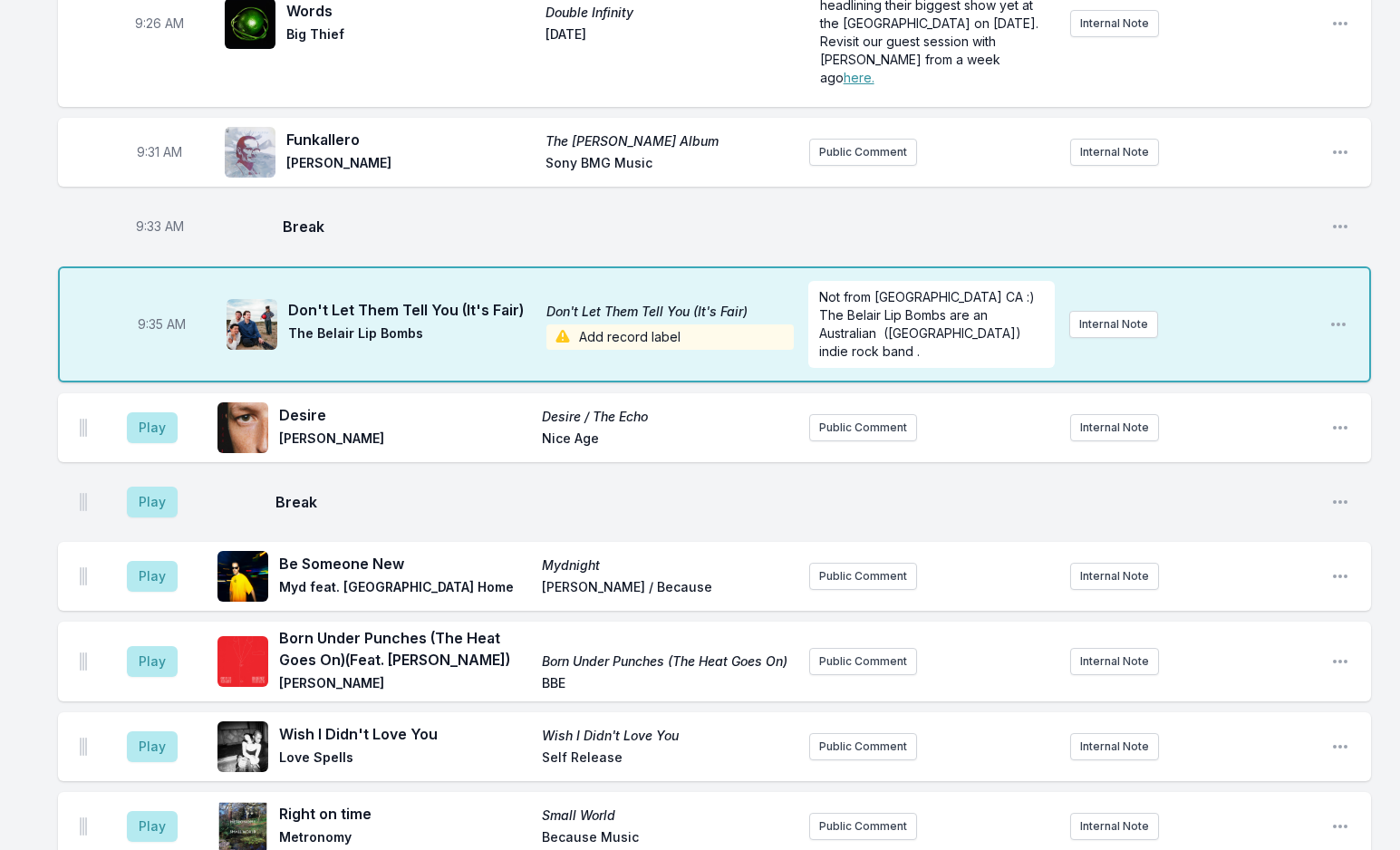
click at [616, 325] on span "Add record label" at bounding box center [669, 338] width 247 height 26
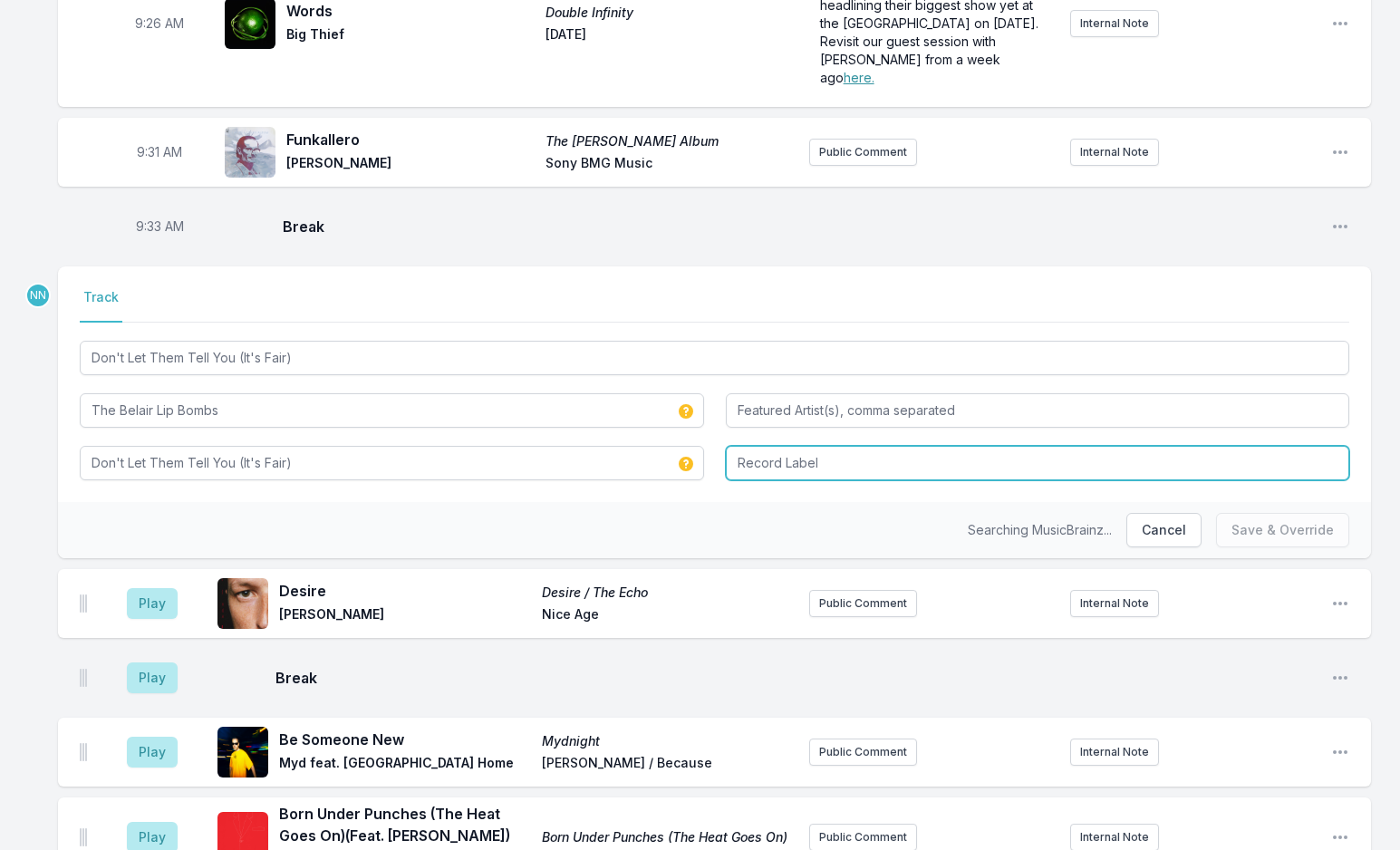
click at [754, 446] on input "Record Label" at bounding box center [1038, 463] width 625 height 35
type input "Third Man"
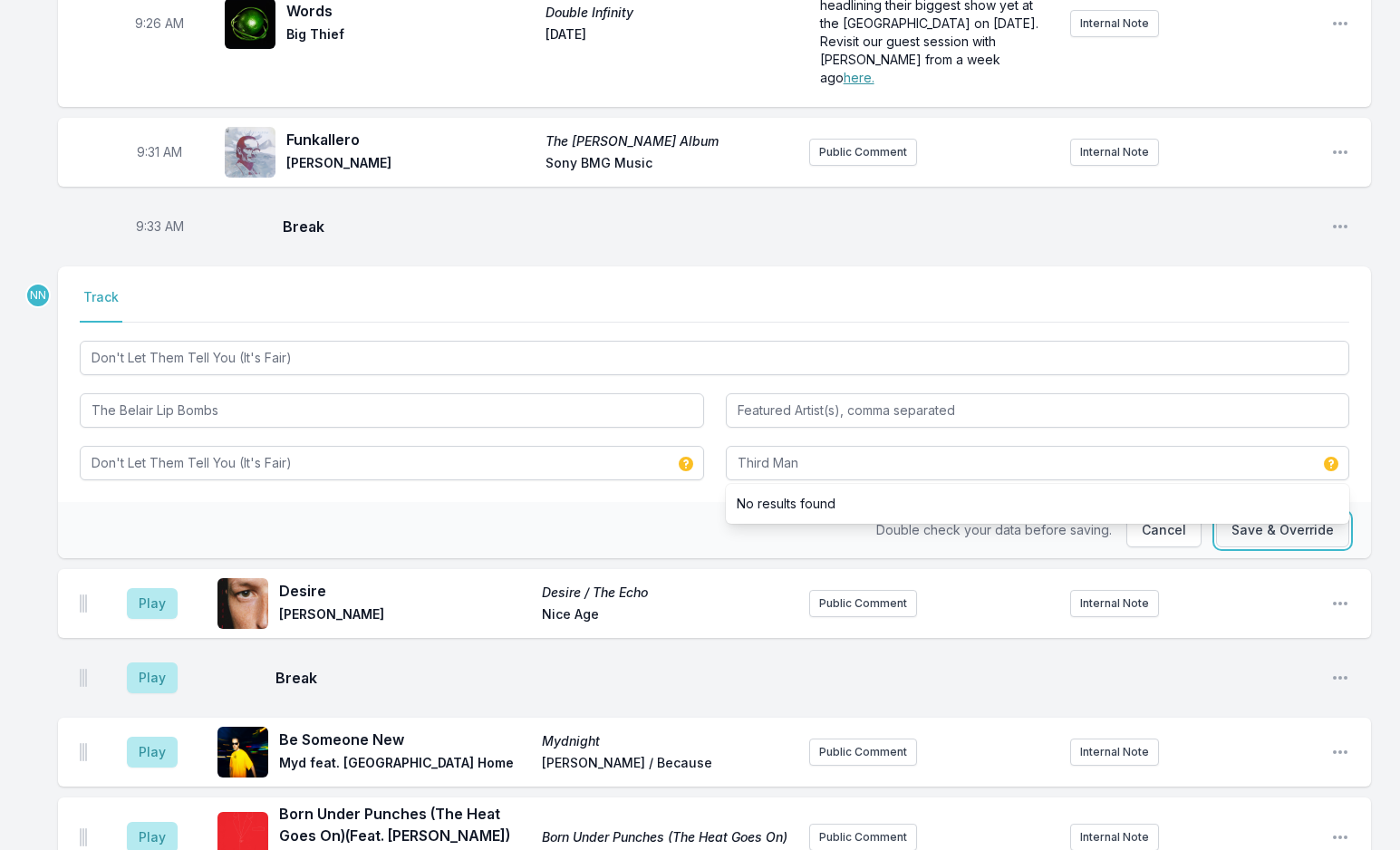
click at [1235, 513] on button "Save & Override" at bounding box center [1282, 531] width 134 height 35
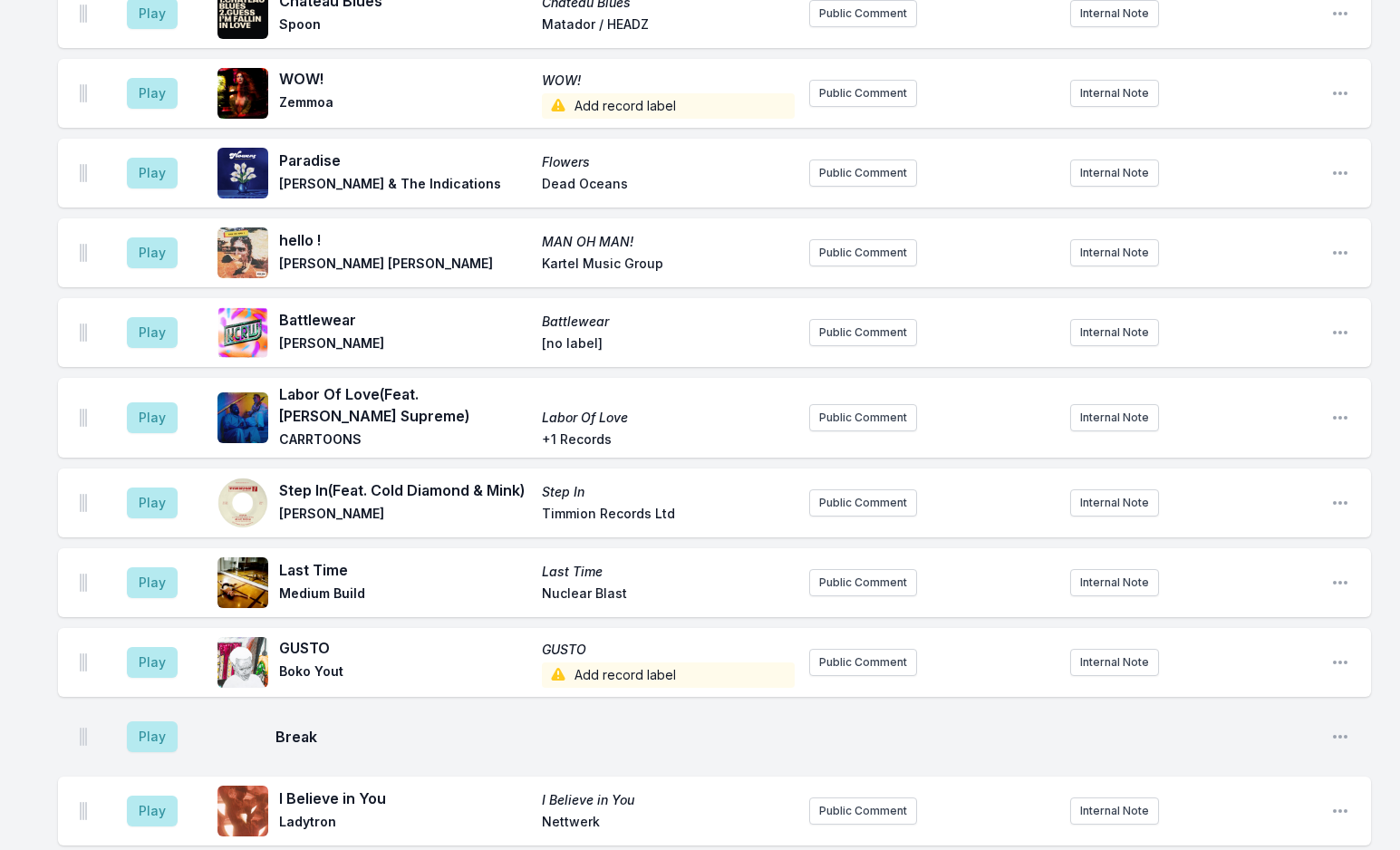
scroll to position [4563, 0]
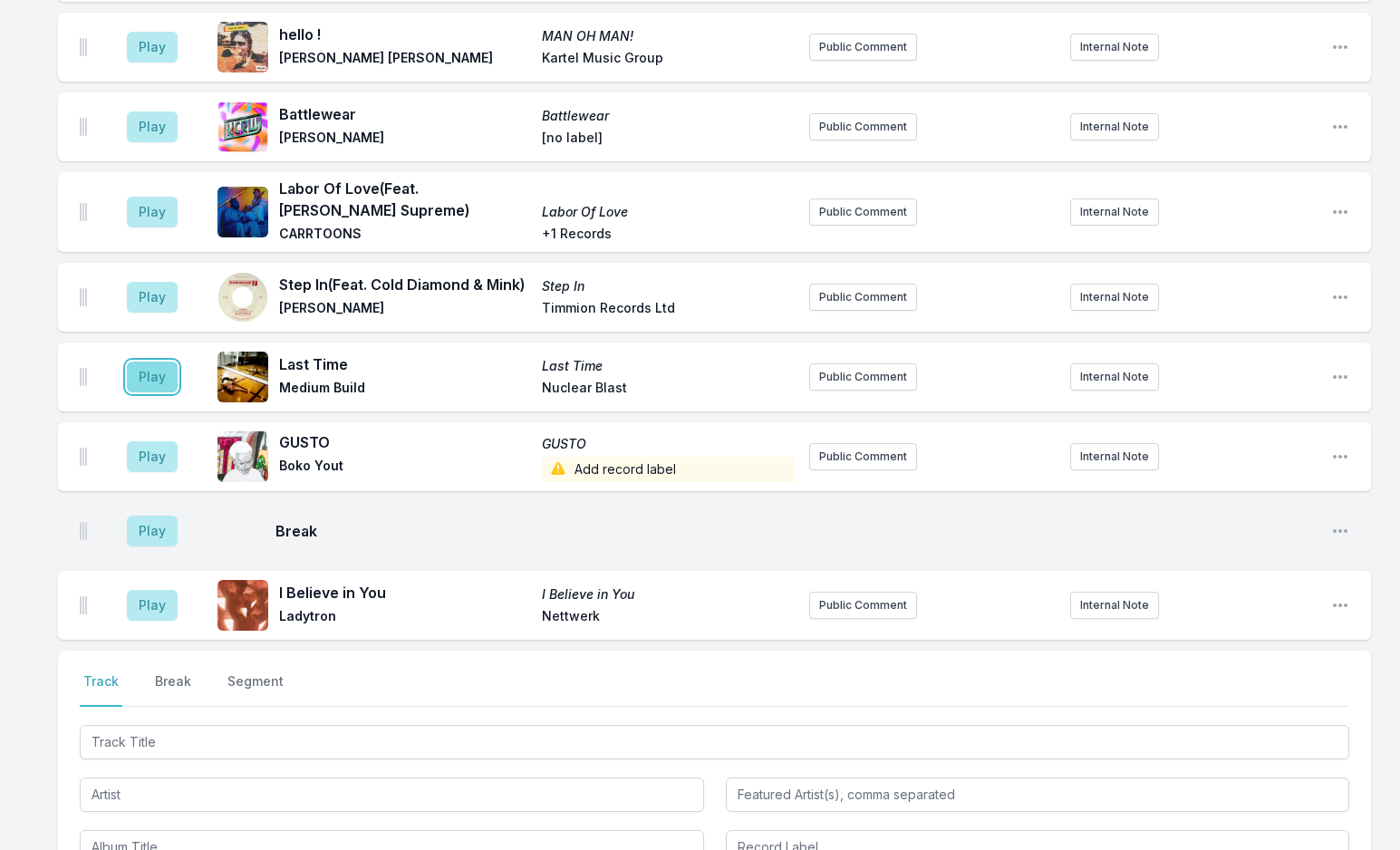
click at [160, 361] on button "Play" at bounding box center [152, 377] width 50 height 31
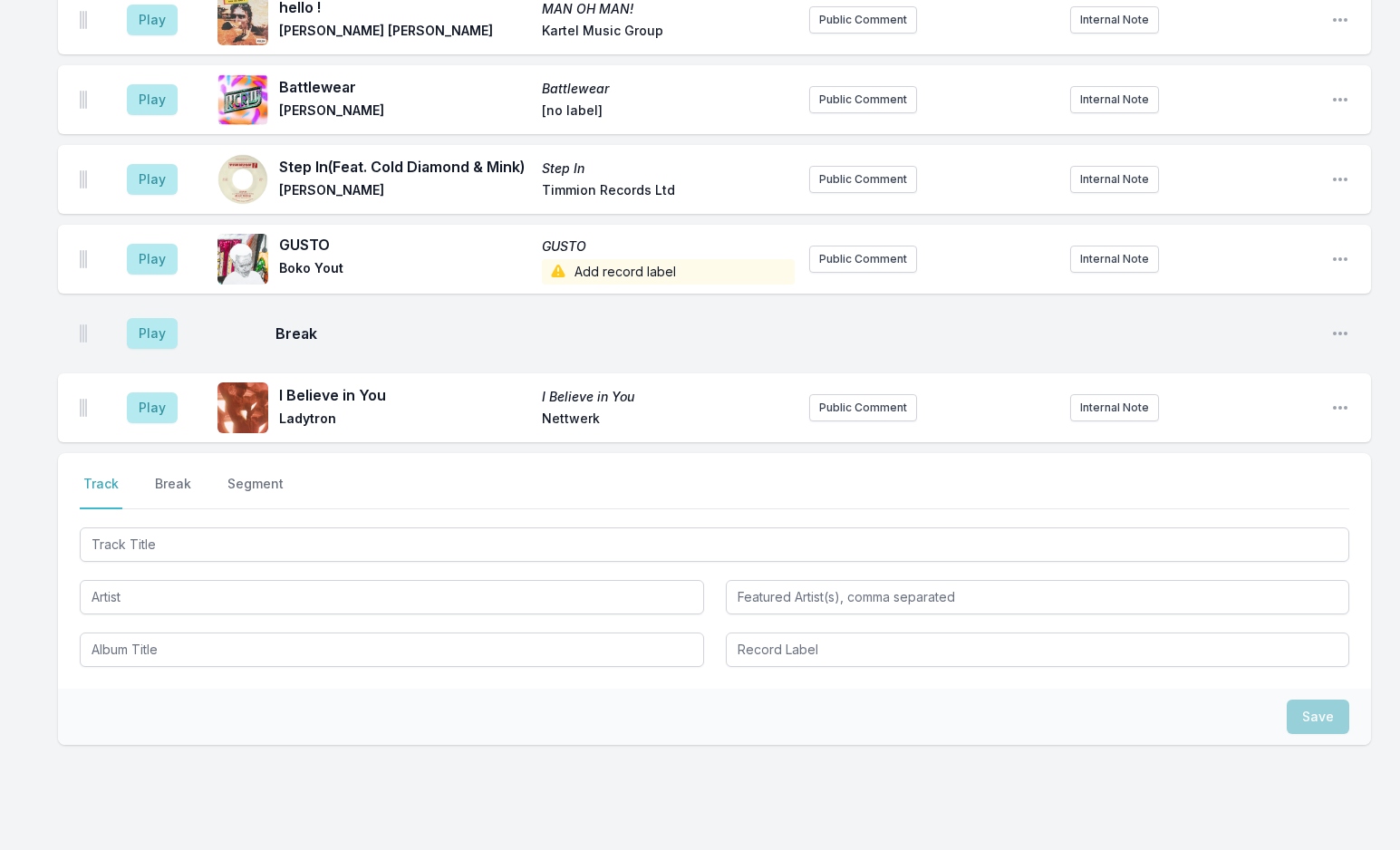
scroll to position [4844, 0]
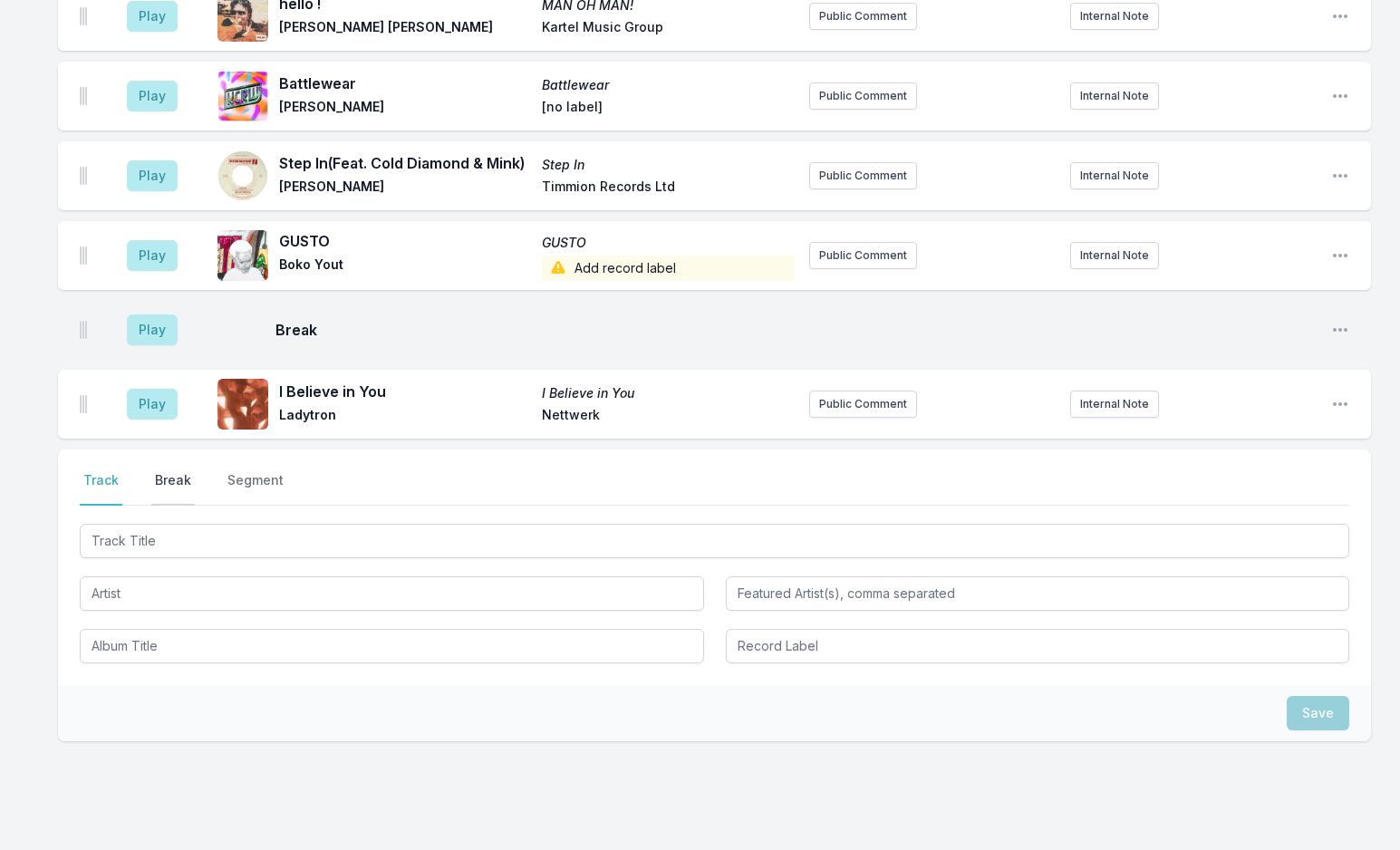
click at [172, 471] on button "Break" at bounding box center [173, 489] width 44 height 35
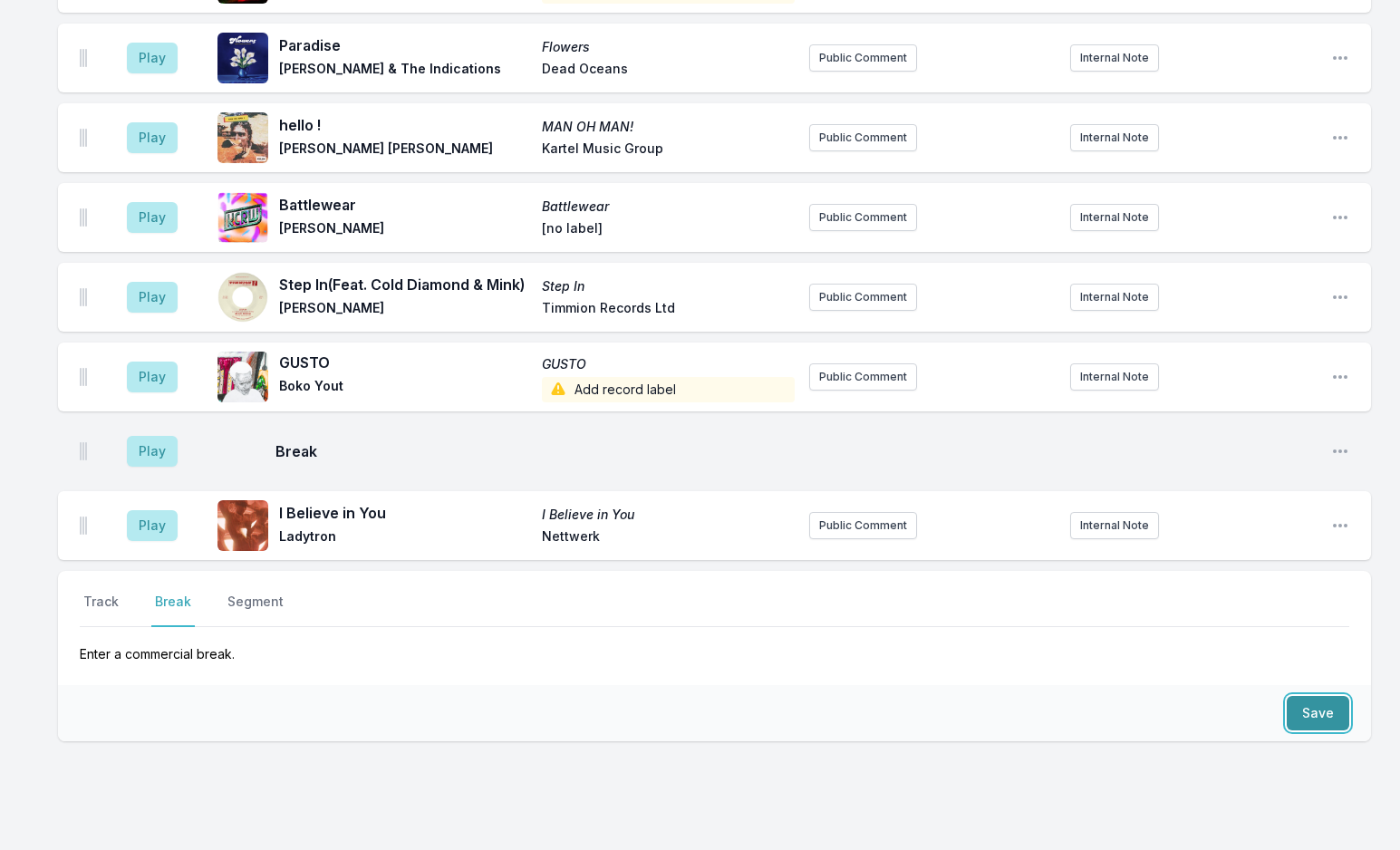
click at [1291, 696] on button "Save" at bounding box center [1318, 714] width 62 height 35
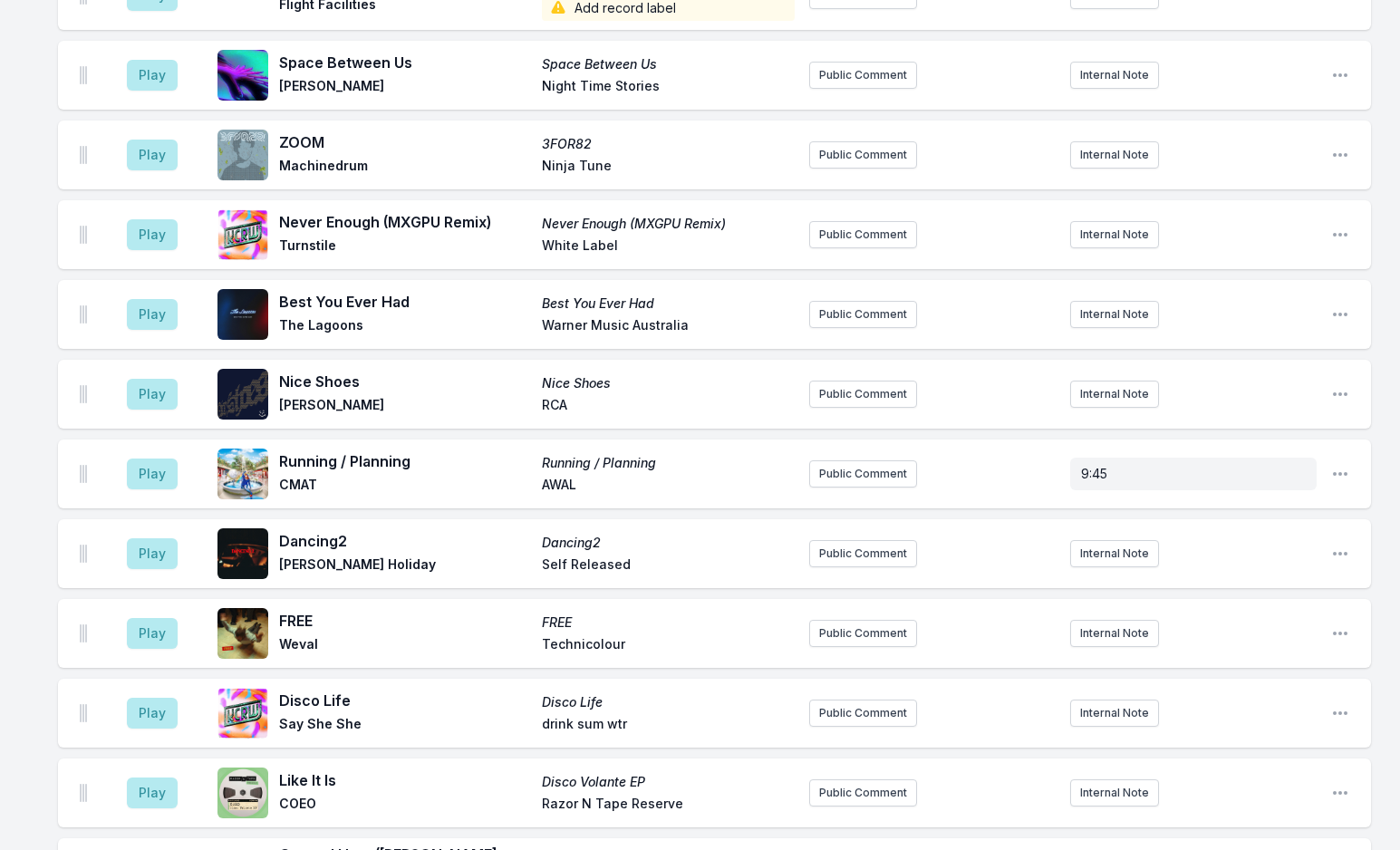
scroll to position [3341, 0]
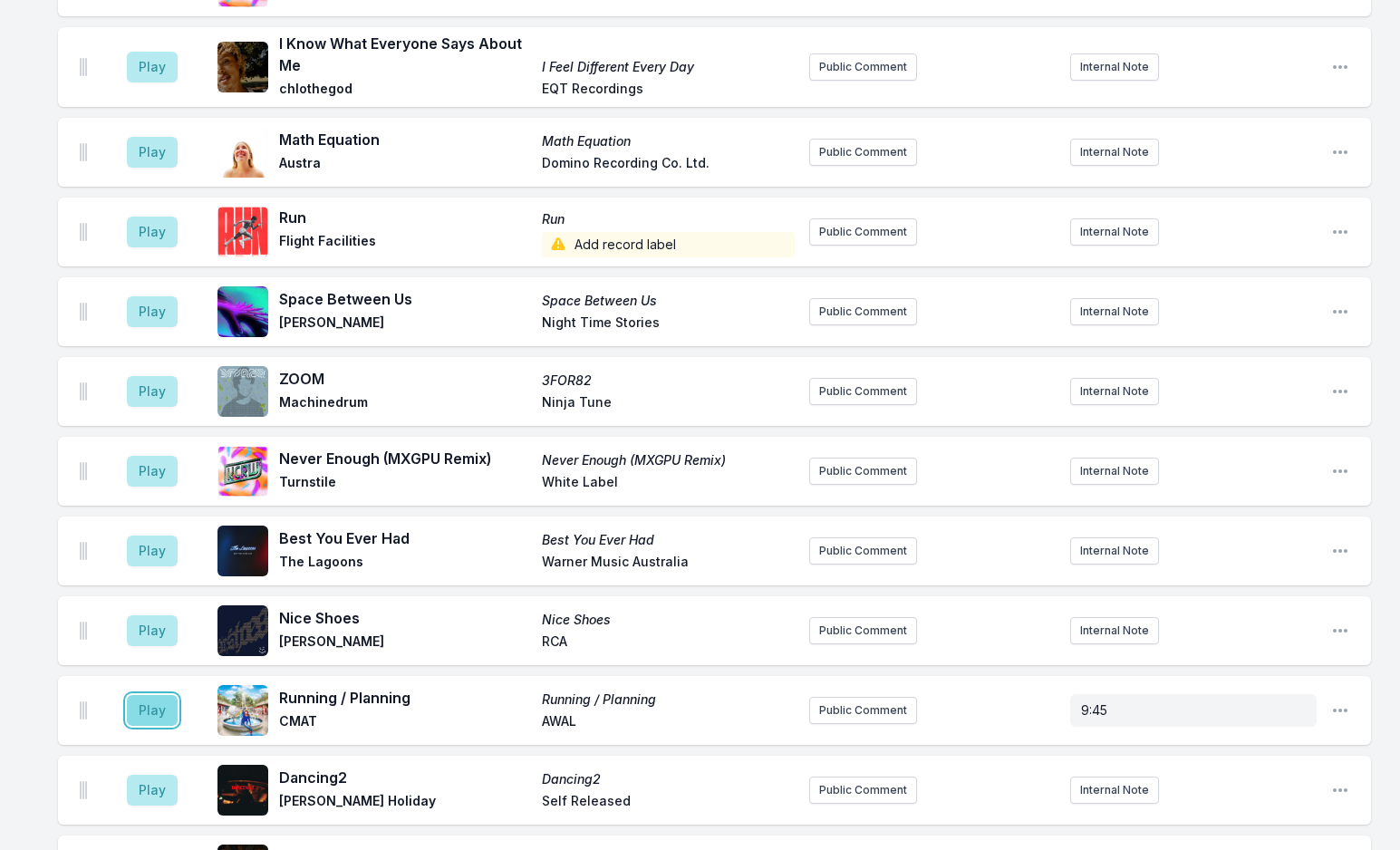
click at [153, 695] on button "Play" at bounding box center [152, 711] width 50 height 31
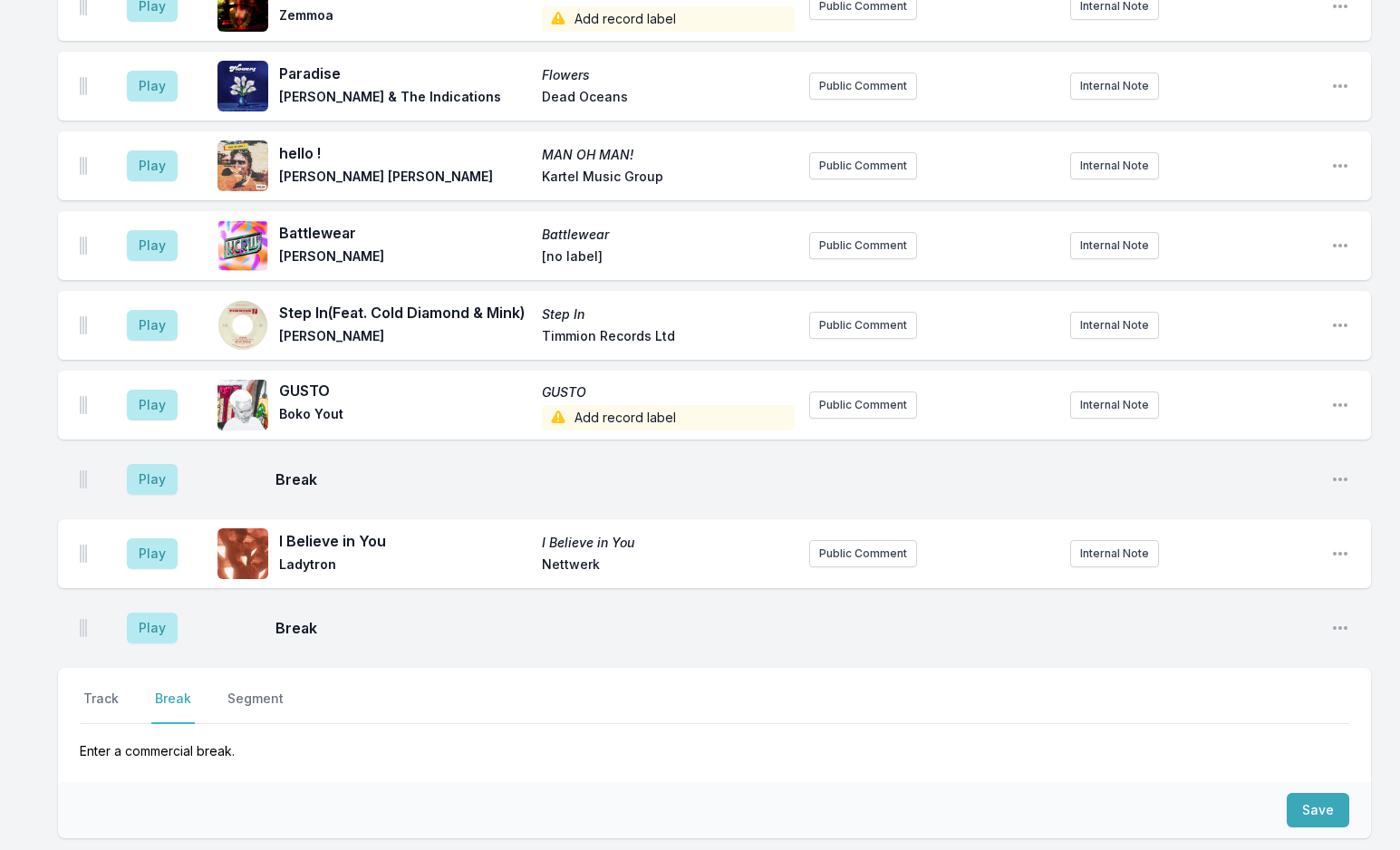
scroll to position [4792, 0]
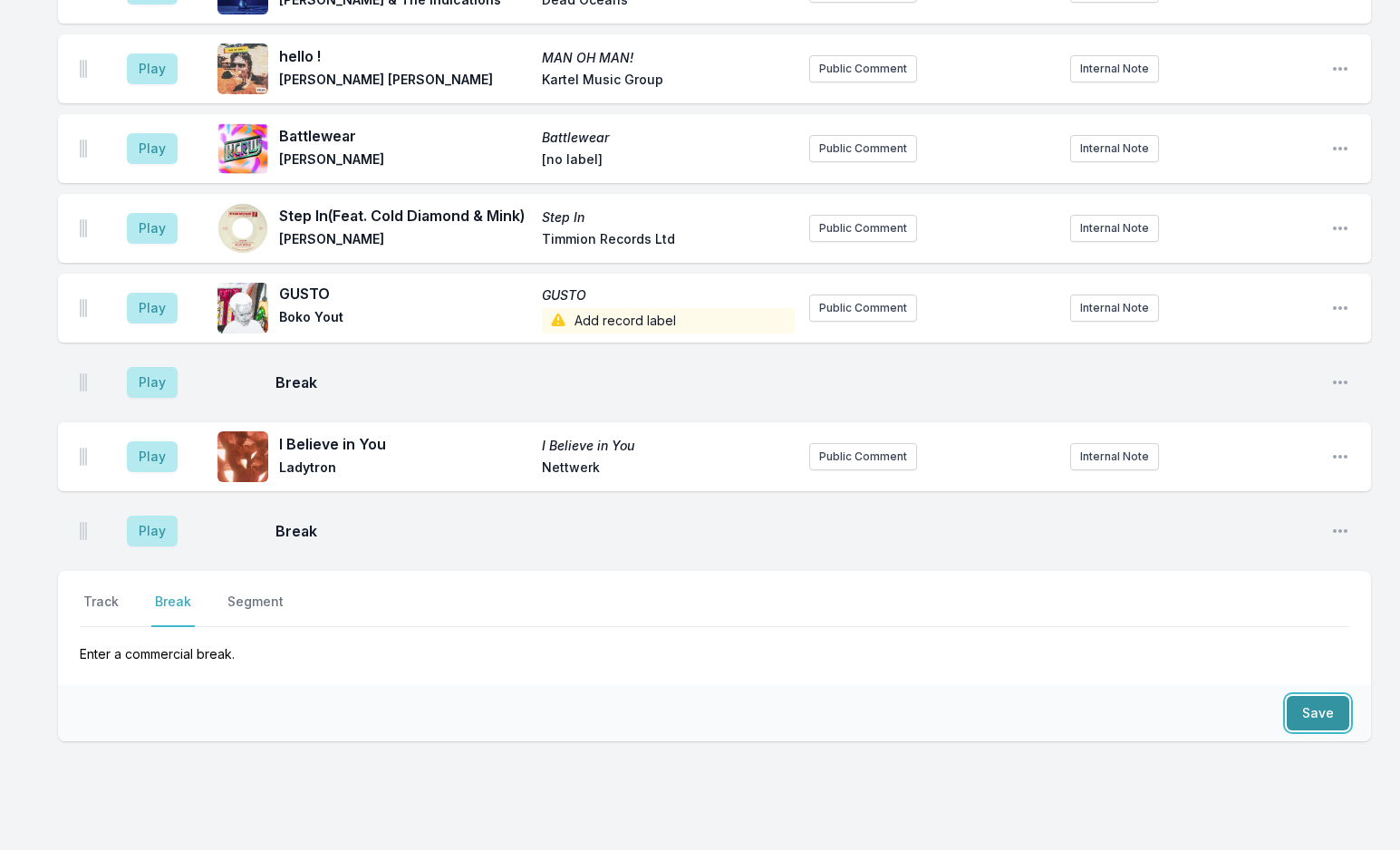
click at [1332, 696] on button "Save" at bounding box center [1318, 714] width 62 height 35
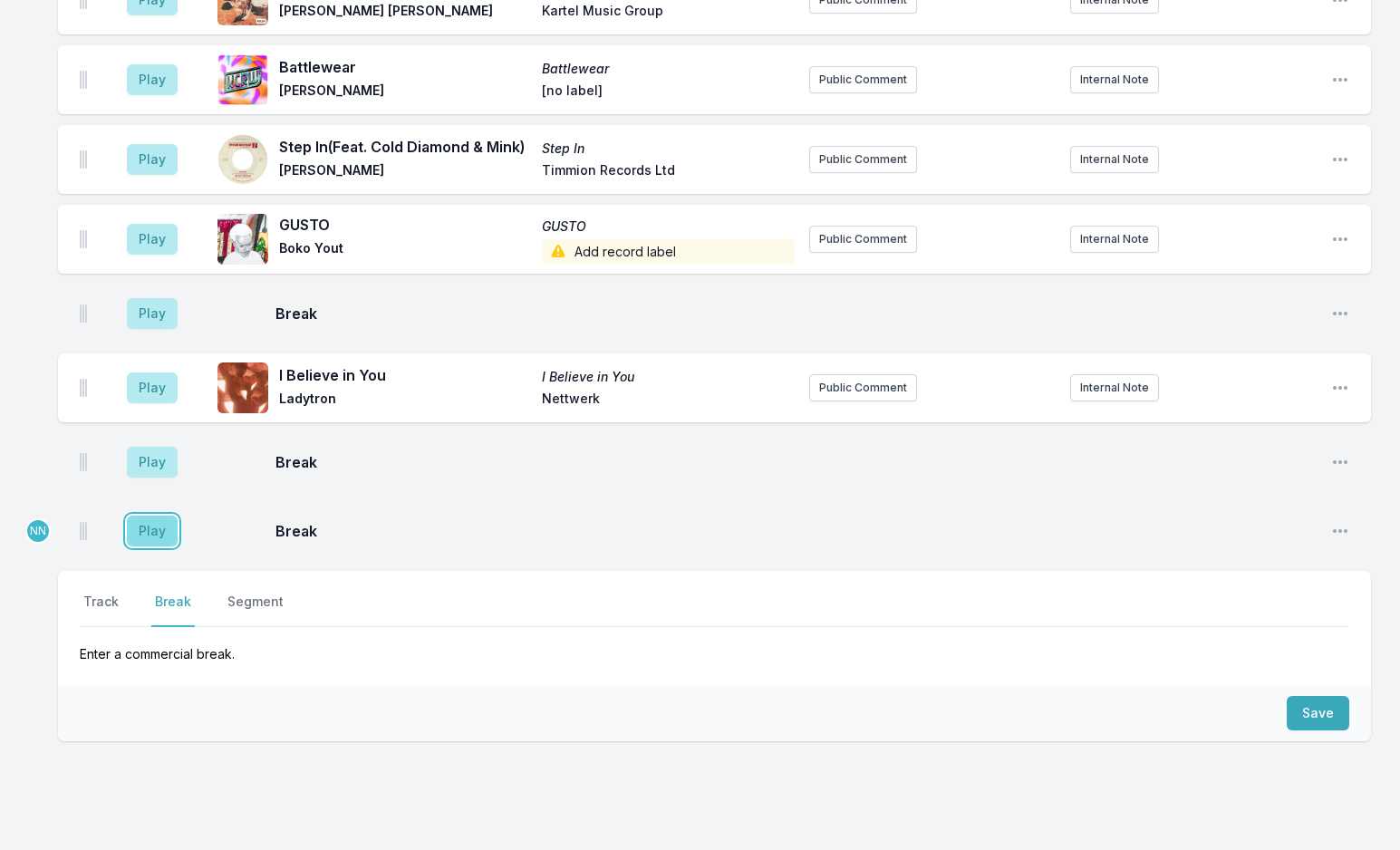
click at [160, 516] on button "Play" at bounding box center [152, 532] width 50 height 31
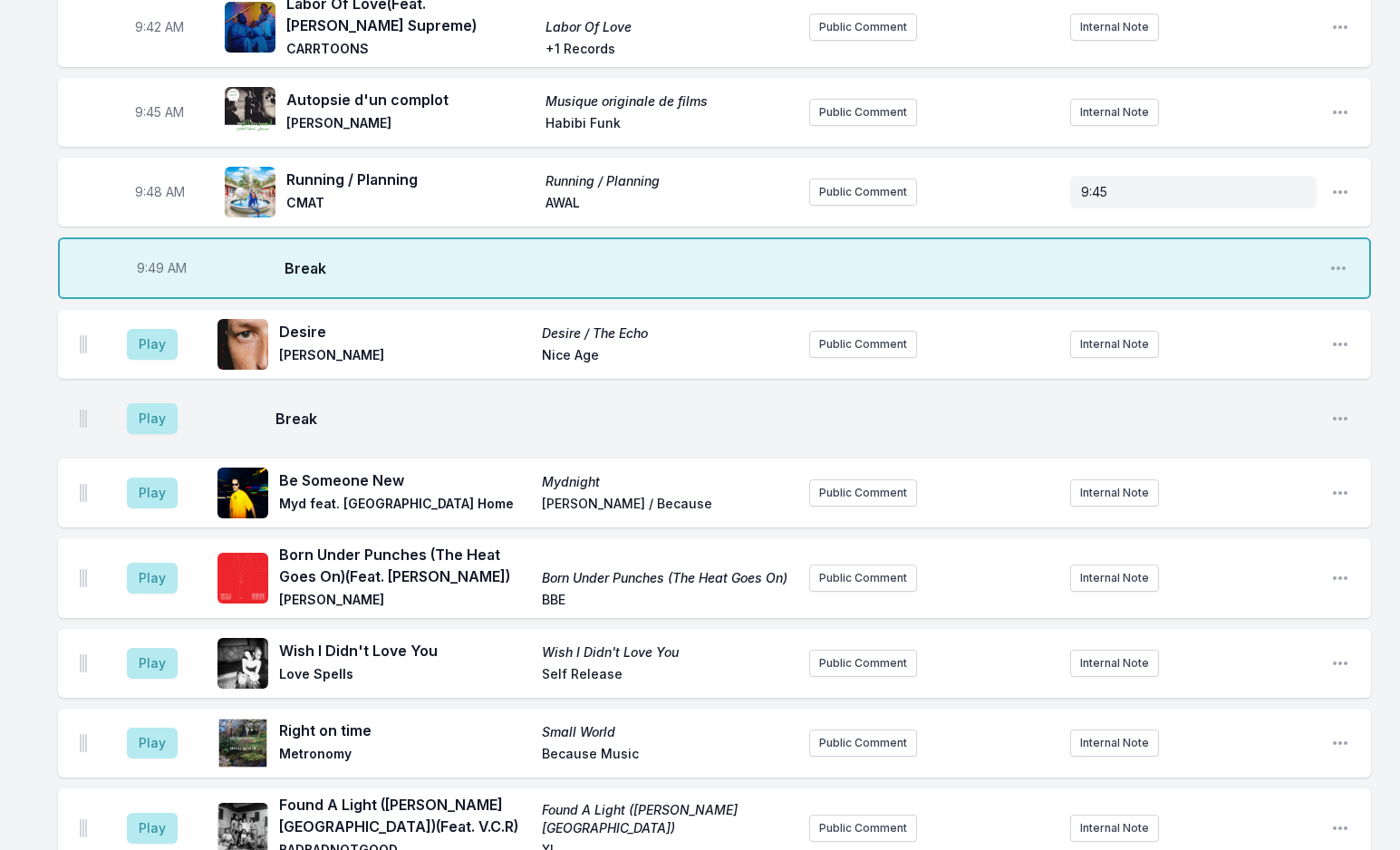
scroll to position [1598, 0]
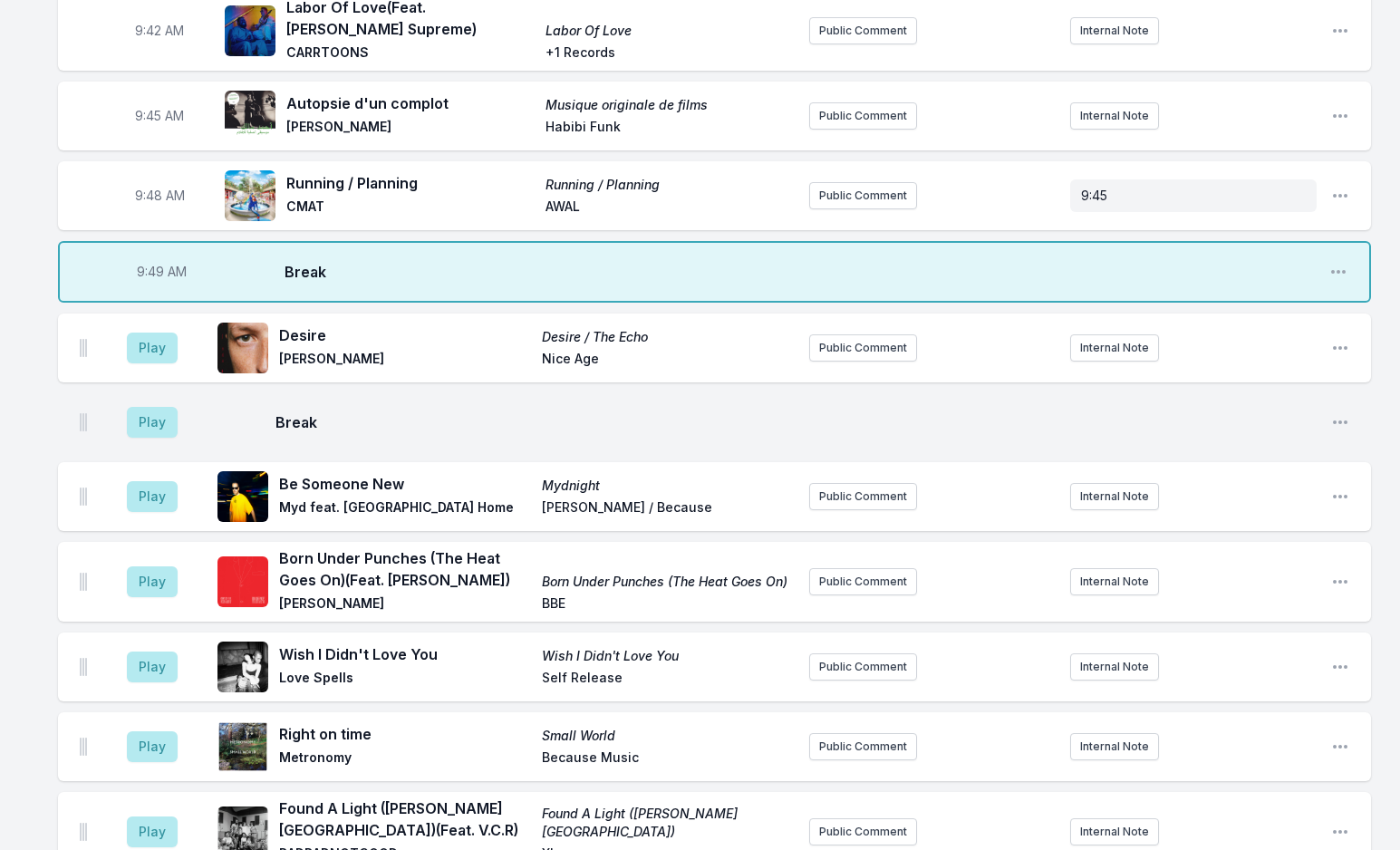
click at [157, 263] on span "9:49 AM" at bounding box center [162, 272] width 49 height 18
click at [155, 254] on input "09:49" at bounding box center [161, 272] width 102 height 35
type input "09:47"
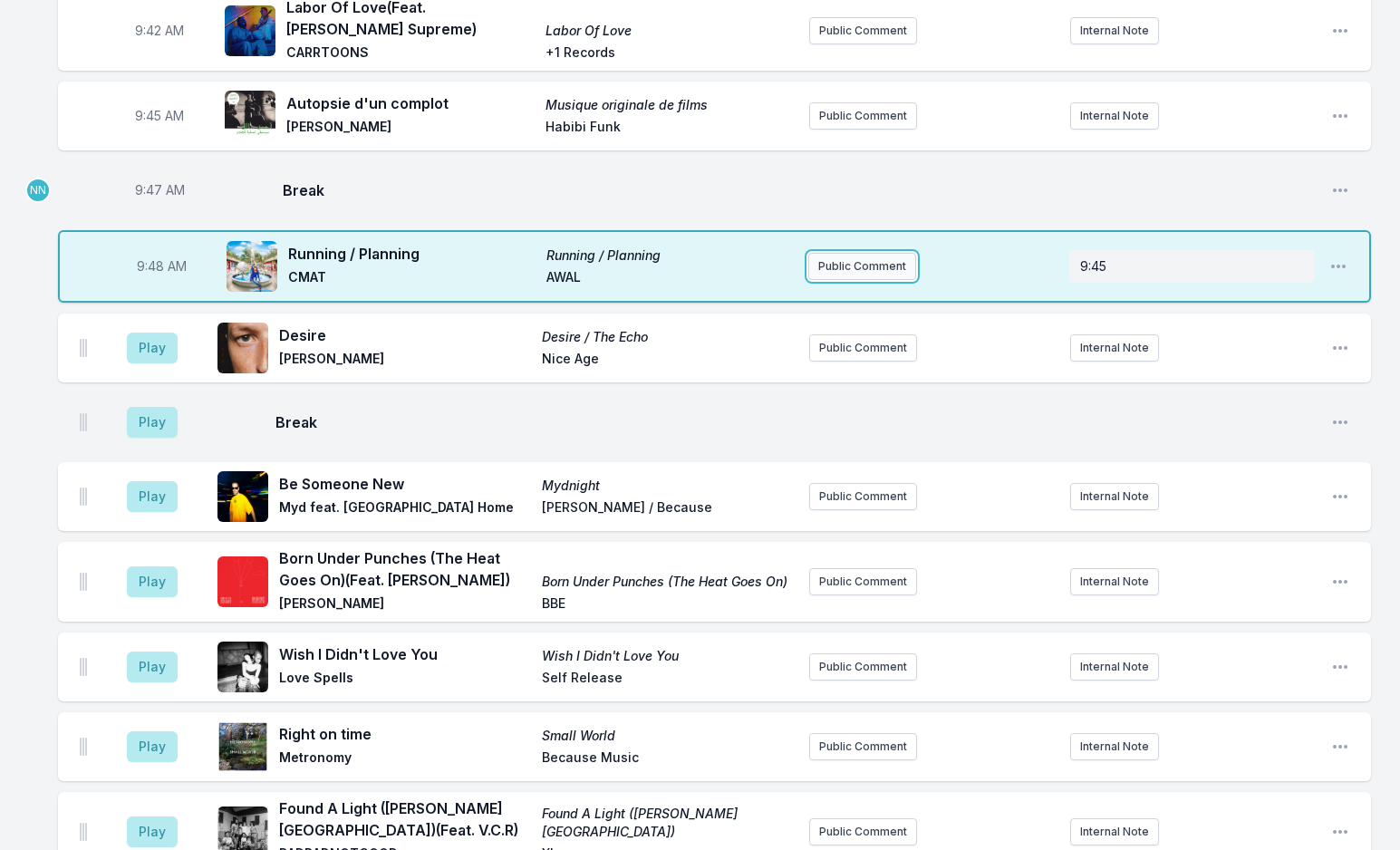
click at [852, 253] on button "Public Comment" at bounding box center [862, 266] width 108 height 27
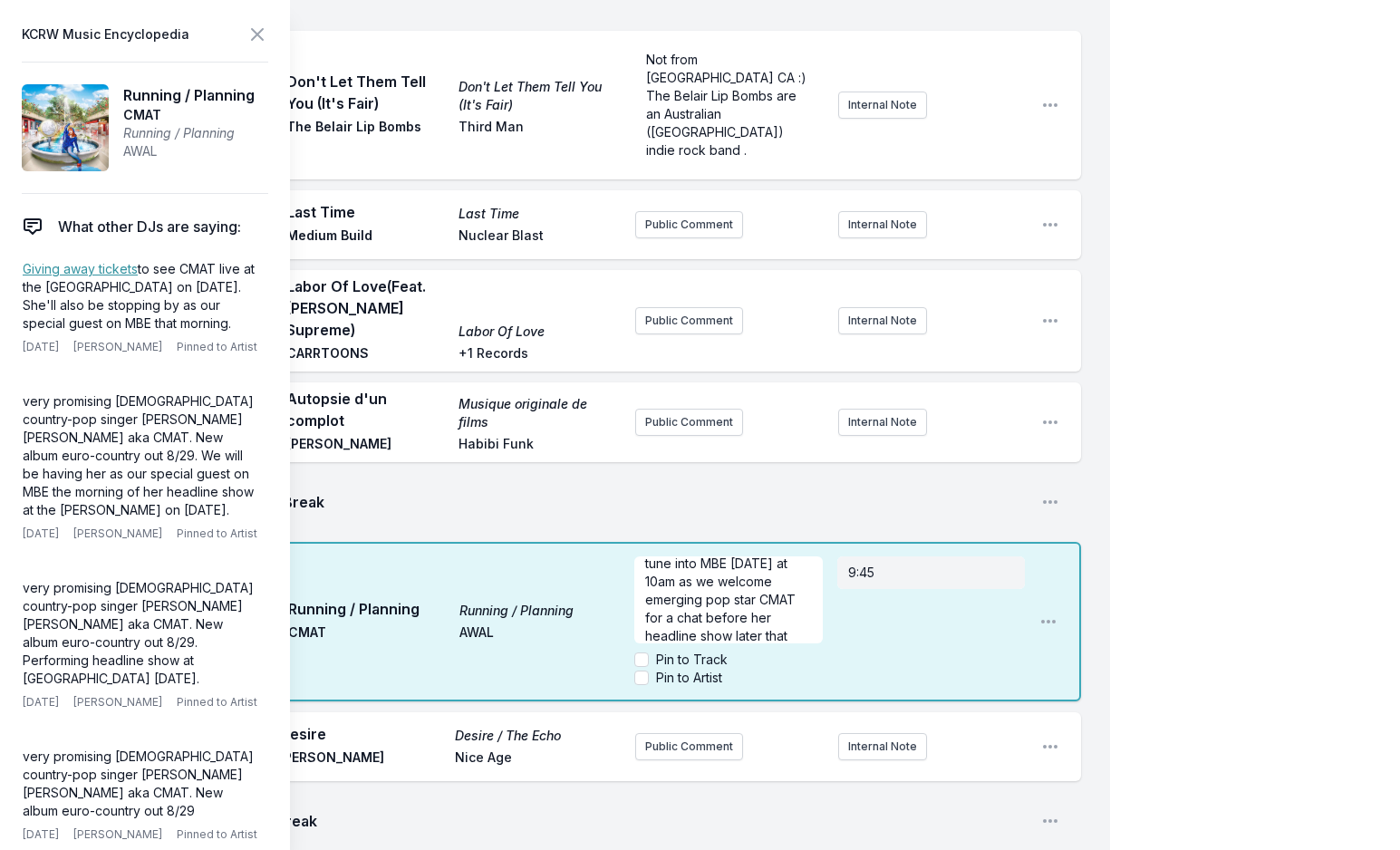
scroll to position [27, 0]
click at [262, 37] on icon at bounding box center [257, 35] width 22 height 22
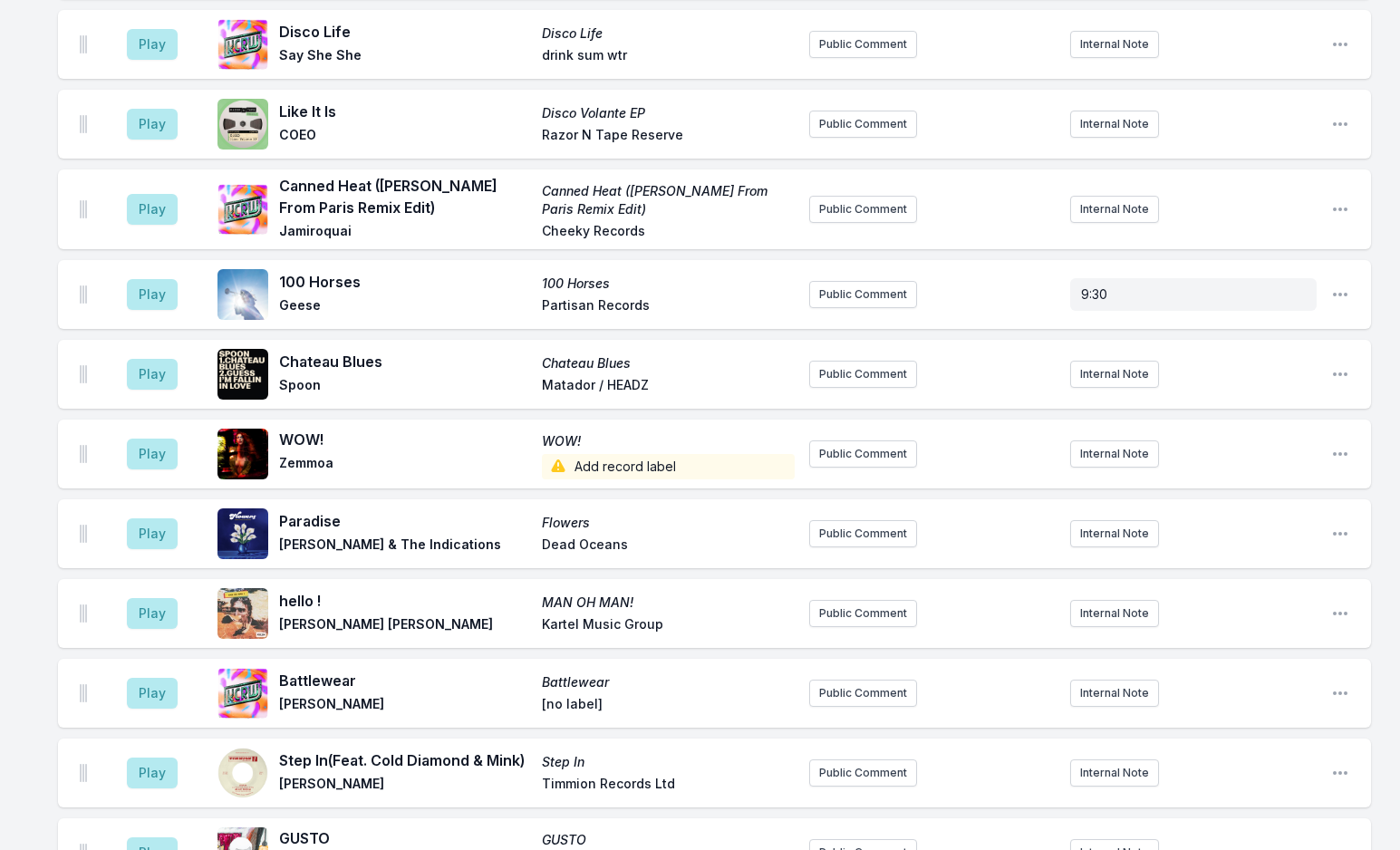
scroll to position [4679, 0]
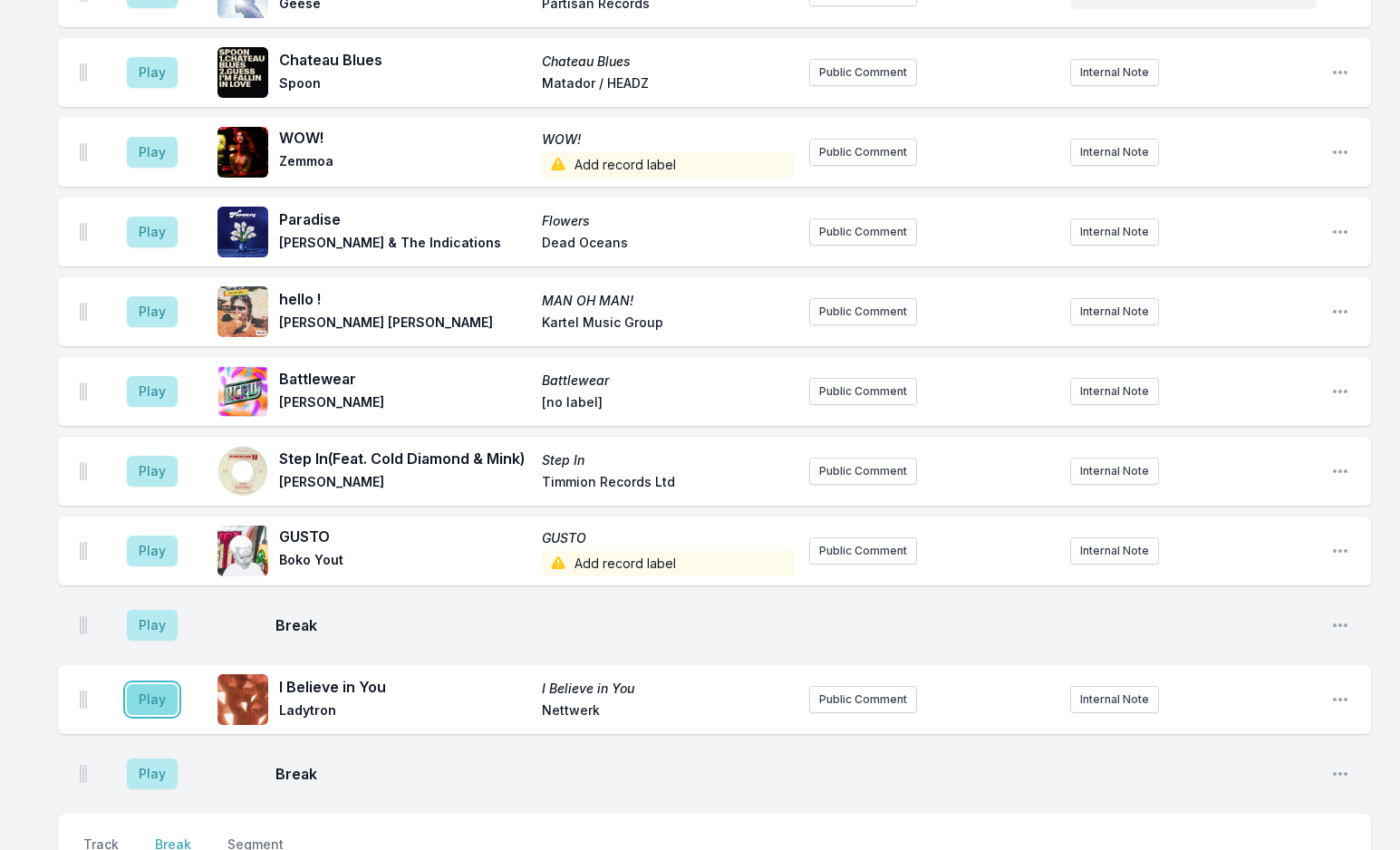
click at [155, 684] on button "Play" at bounding box center [152, 700] width 50 height 31
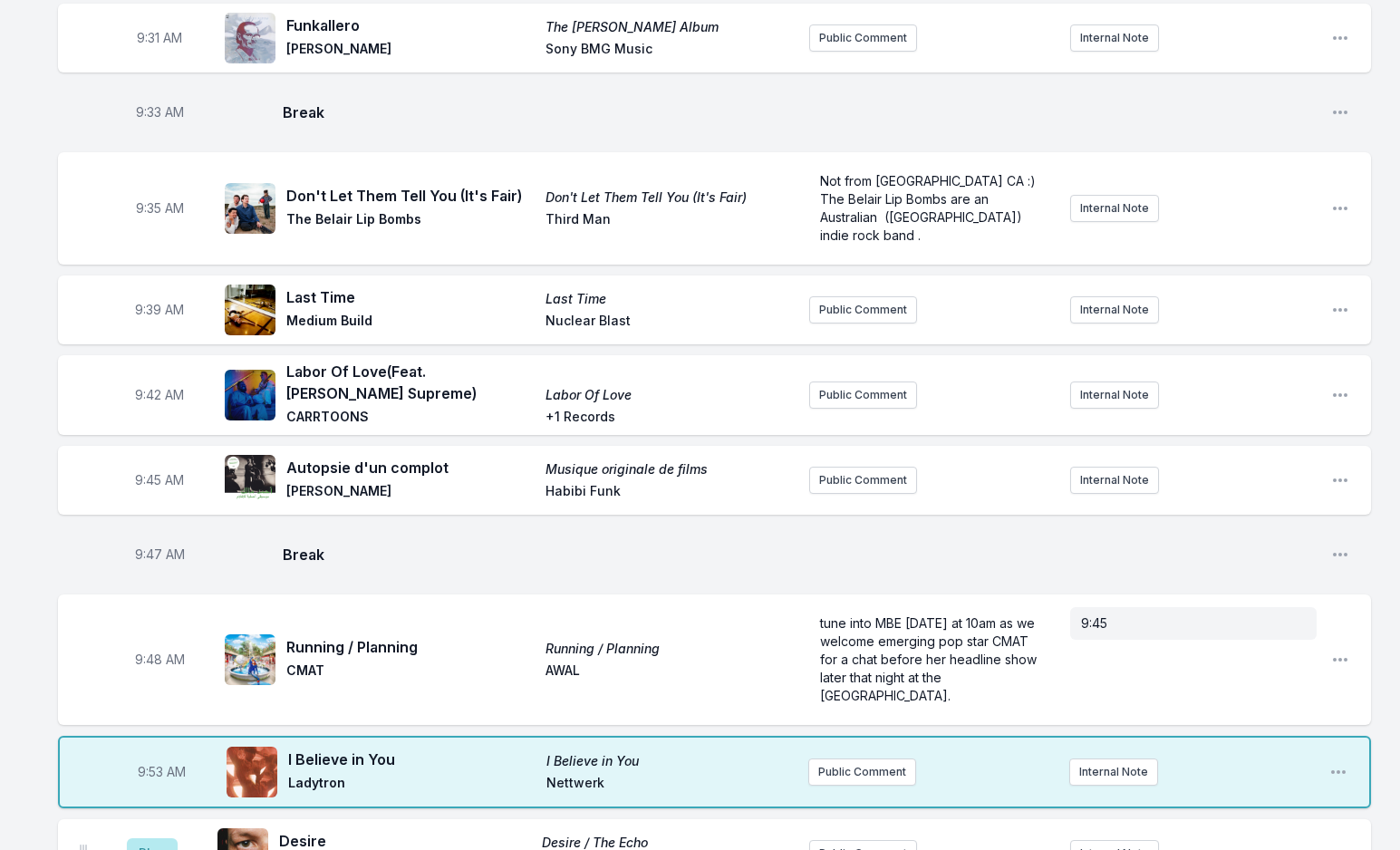
scroll to position [1415, 0]
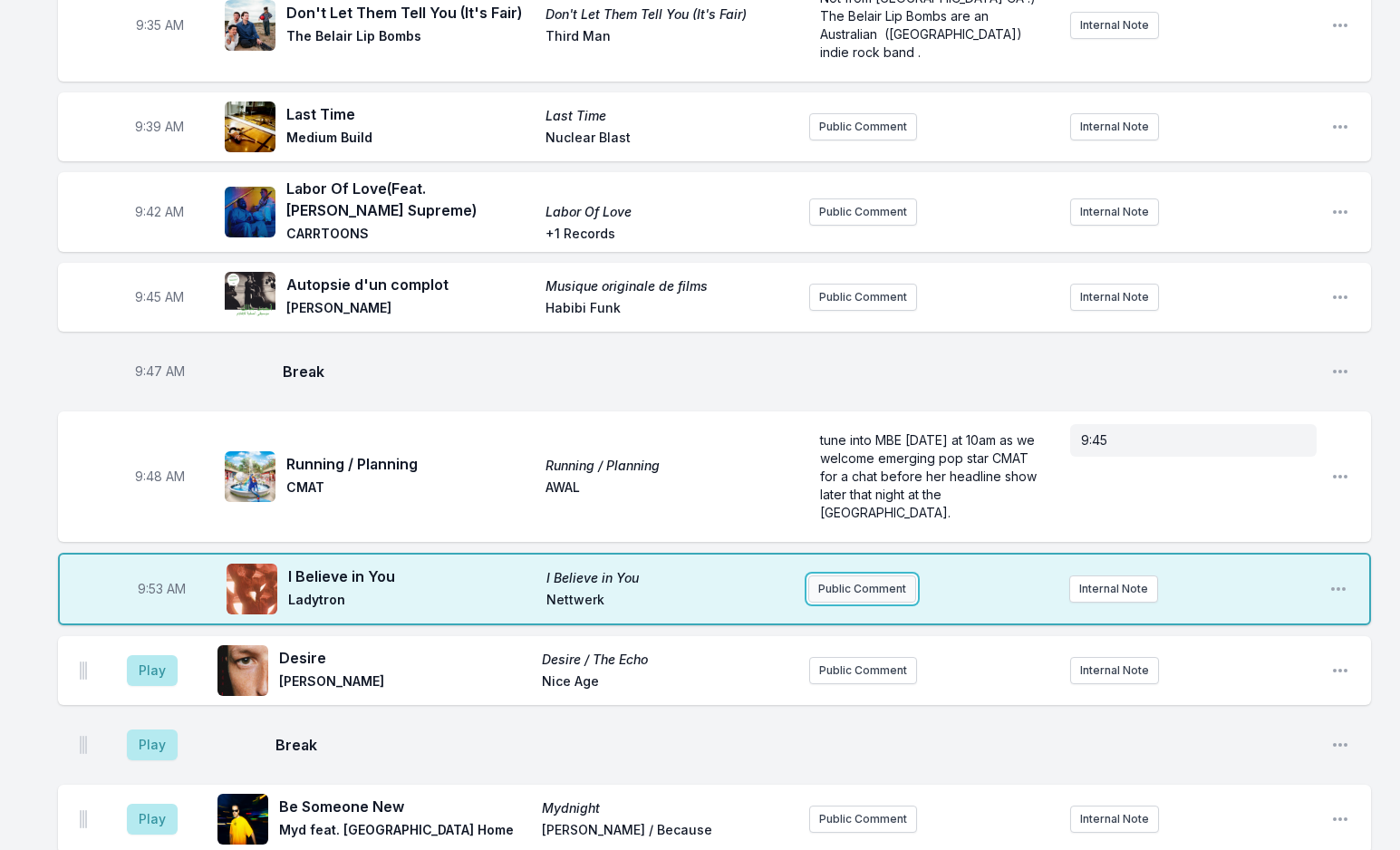
click at [847, 576] on button "Public Comment" at bounding box center [862, 589] width 108 height 27
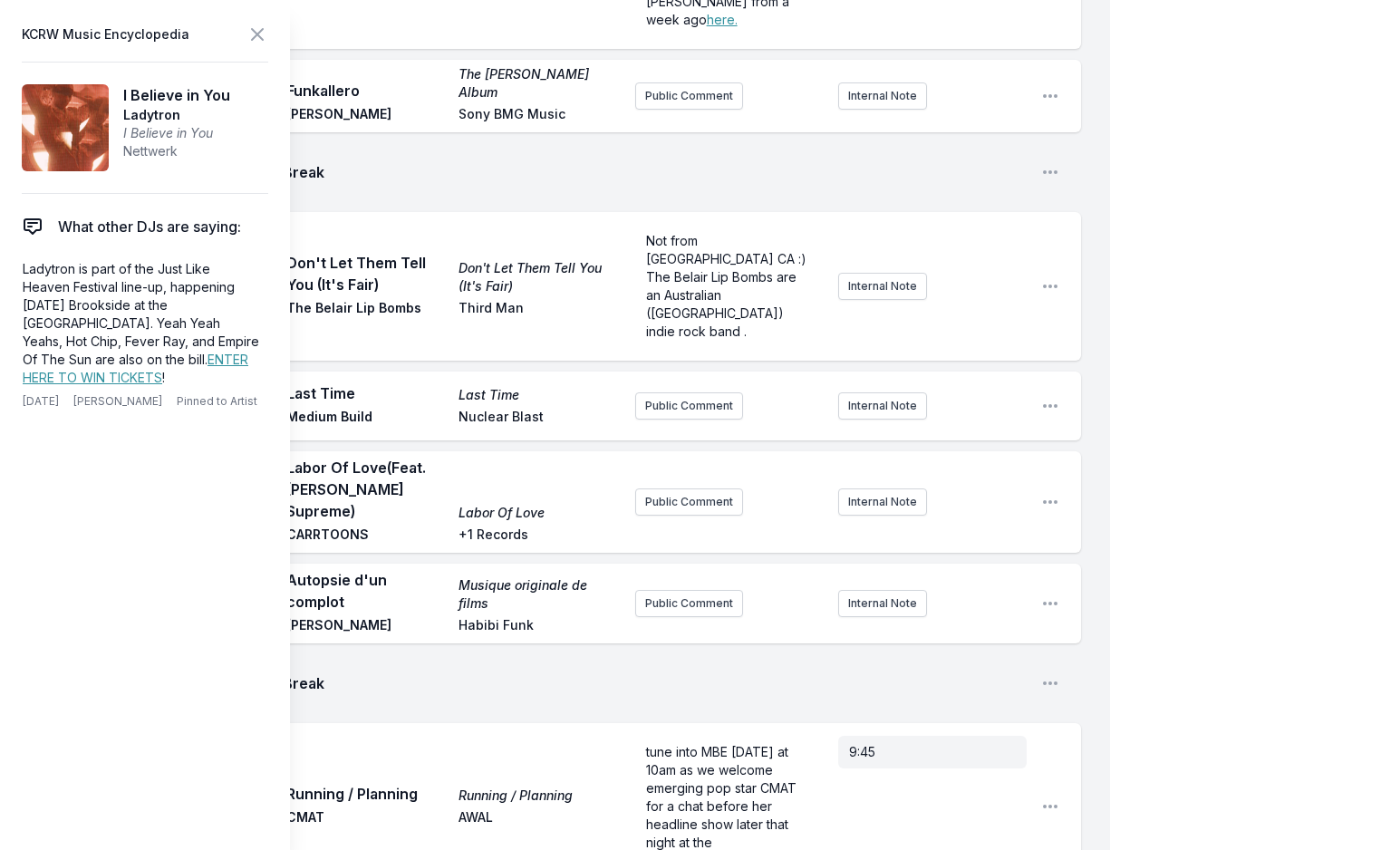
scroll to position [1506, 0]
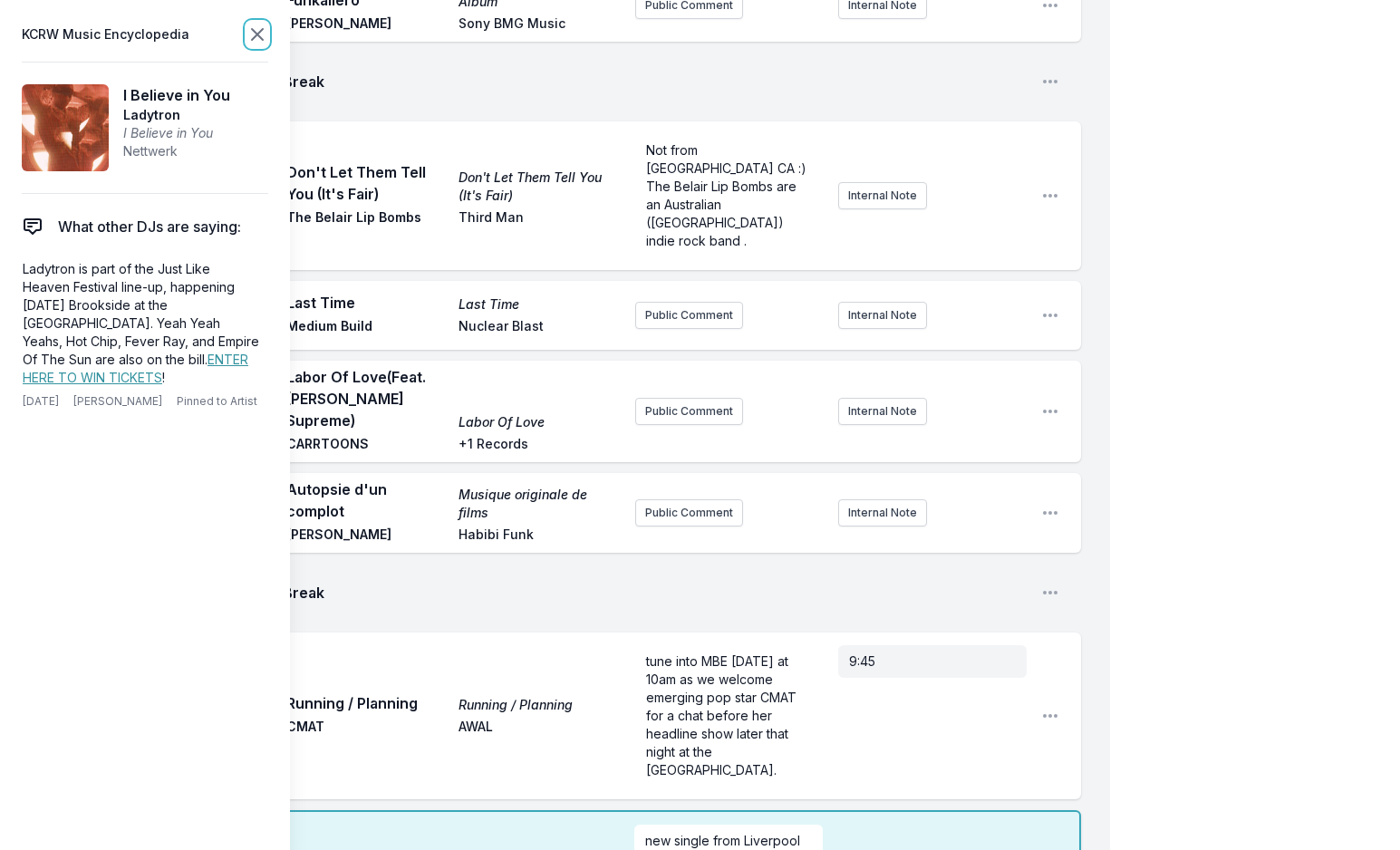
click at [257, 33] on icon at bounding box center [257, 35] width 22 height 22
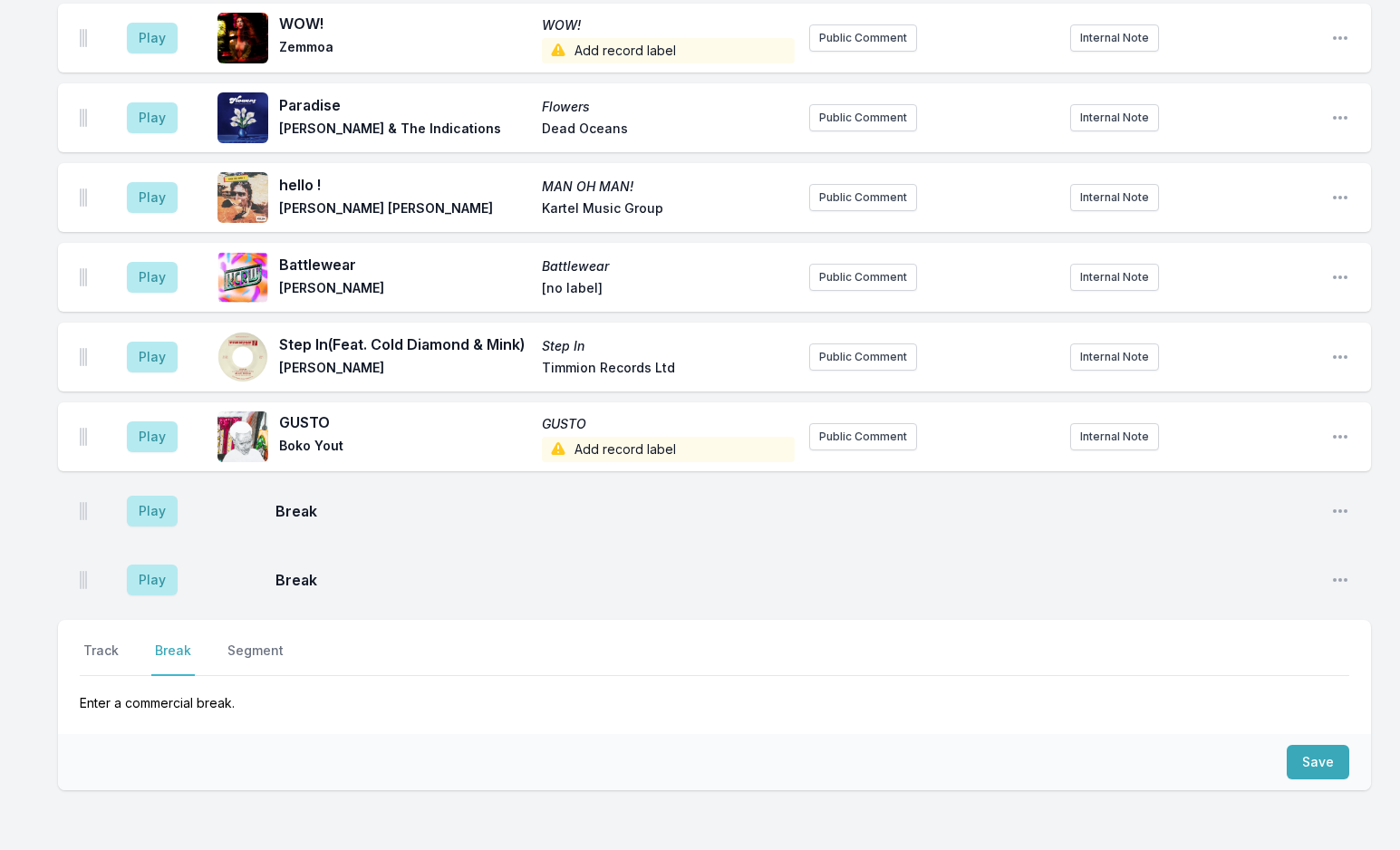
scroll to position [4947, 0]
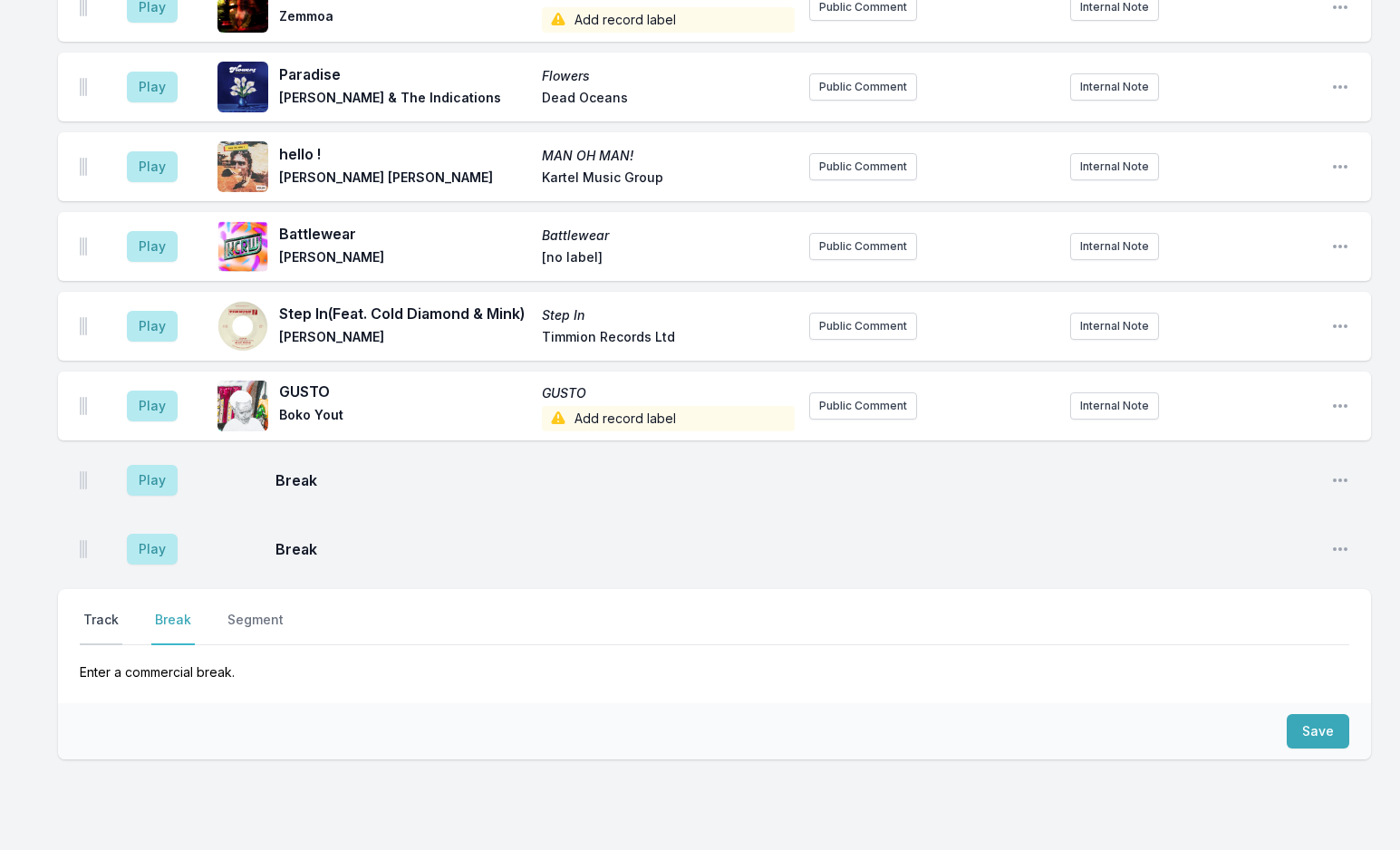
click at [104, 611] on button "Track" at bounding box center [101, 629] width 43 height 35
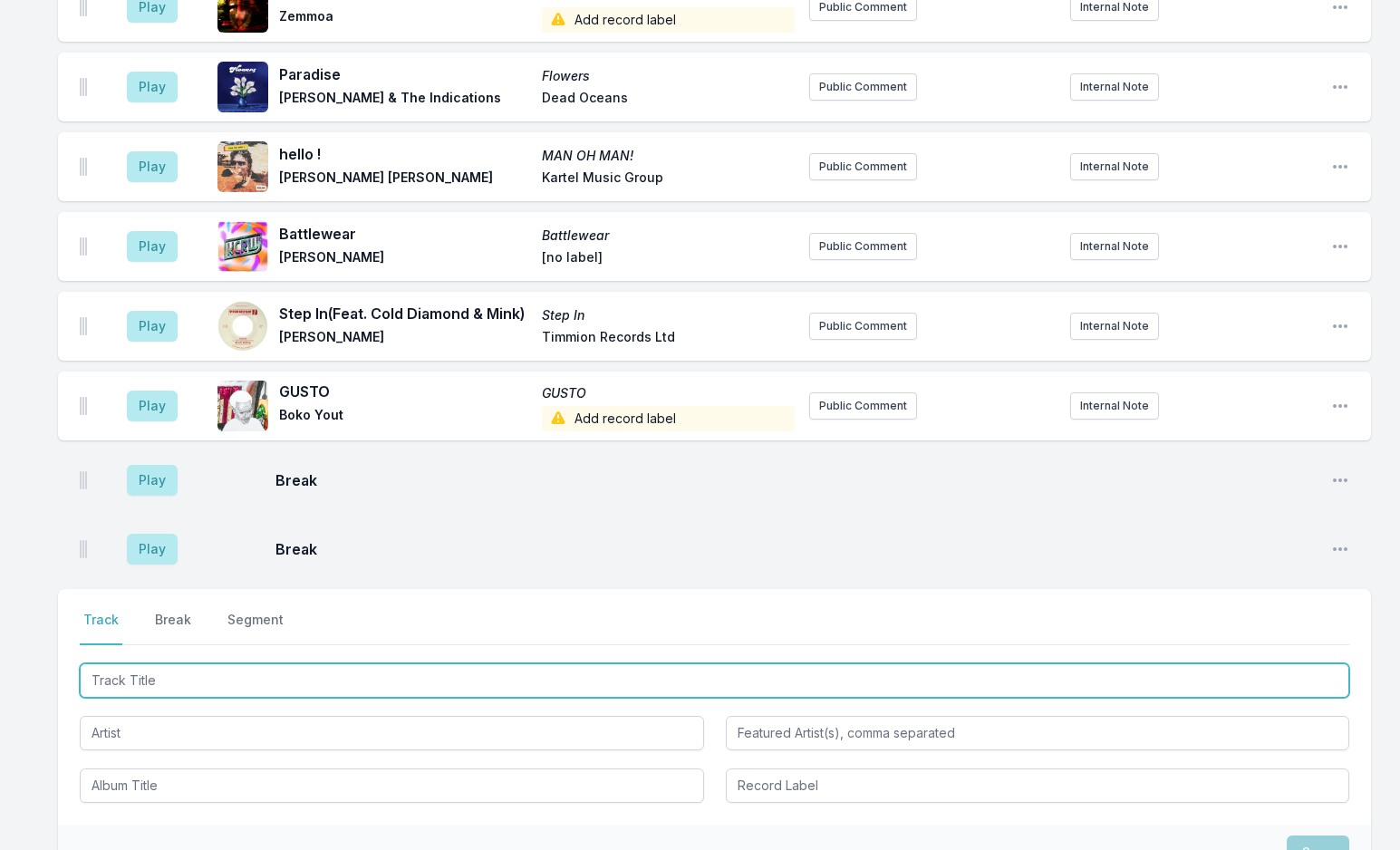
click at [175, 663] on input "Track Title" at bounding box center [714, 681] width 1269 height 35
type input "Passionfruit"
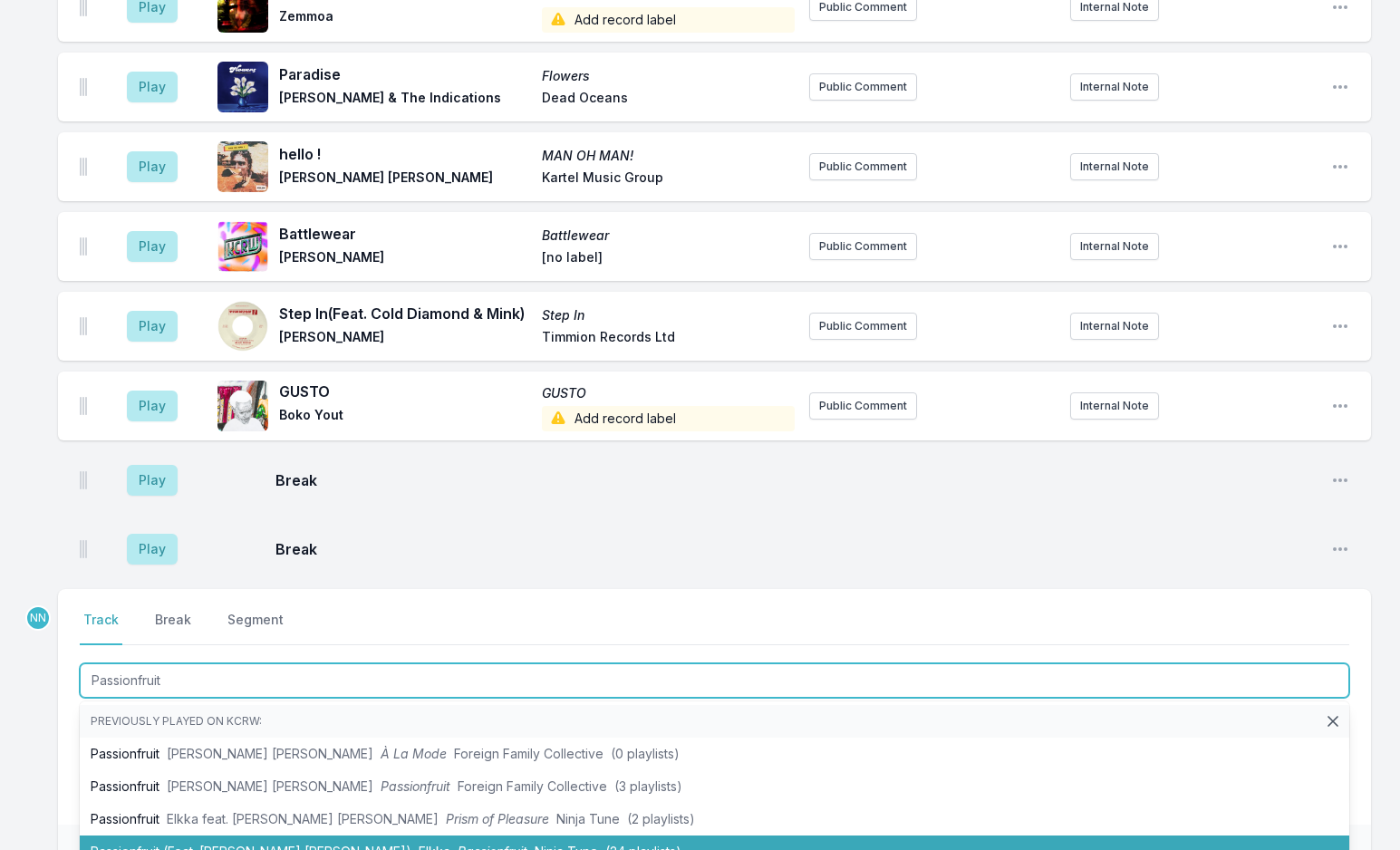
click at [238, 835] on li "Passionfruit (Feat. [PERSON_NAME] [PERSON_NAME]) Elkka Passionfruit Ninja Tune …" at bounding box center [714, 852] width 1269 height 33
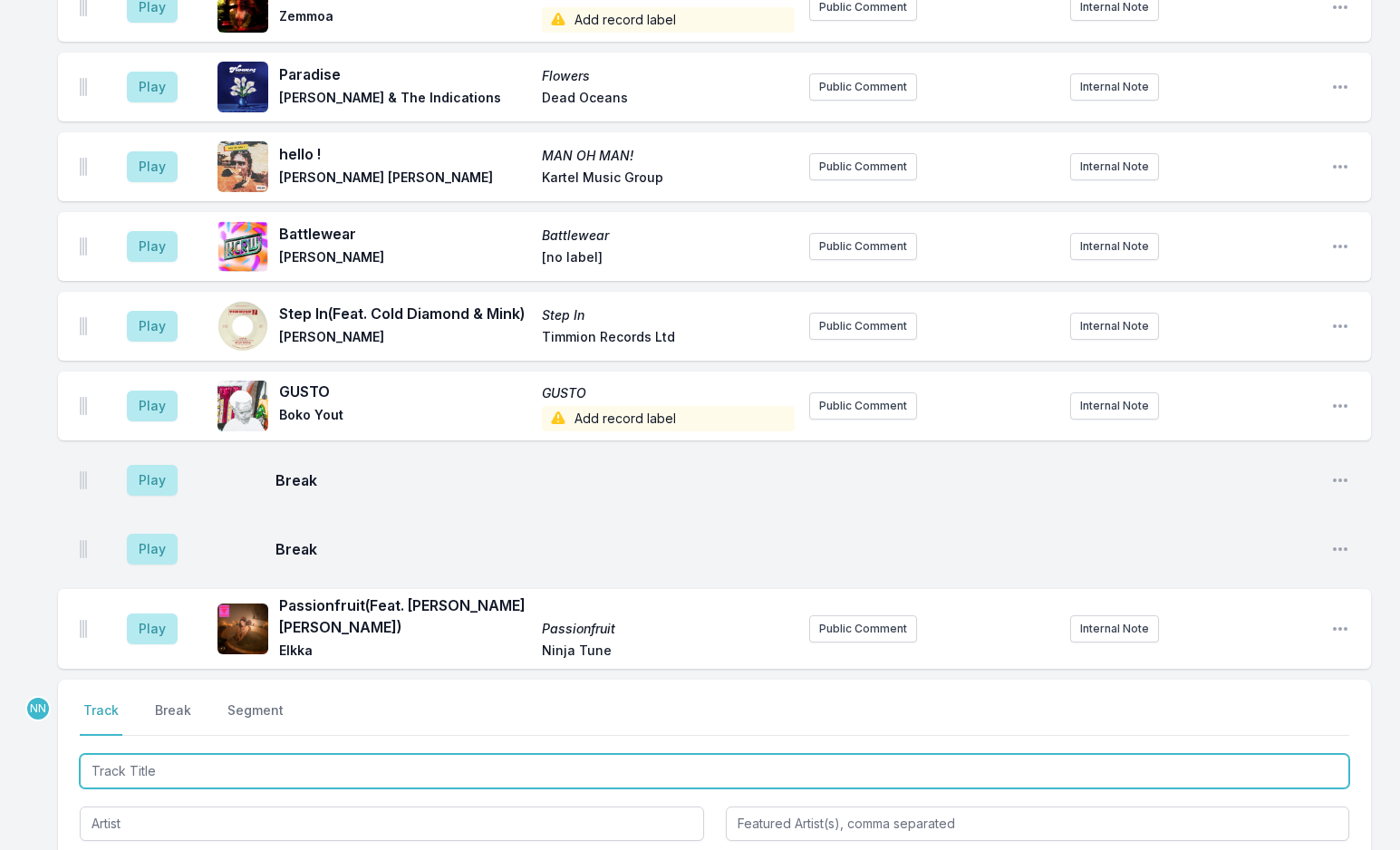
scroll to position [5038, 0]
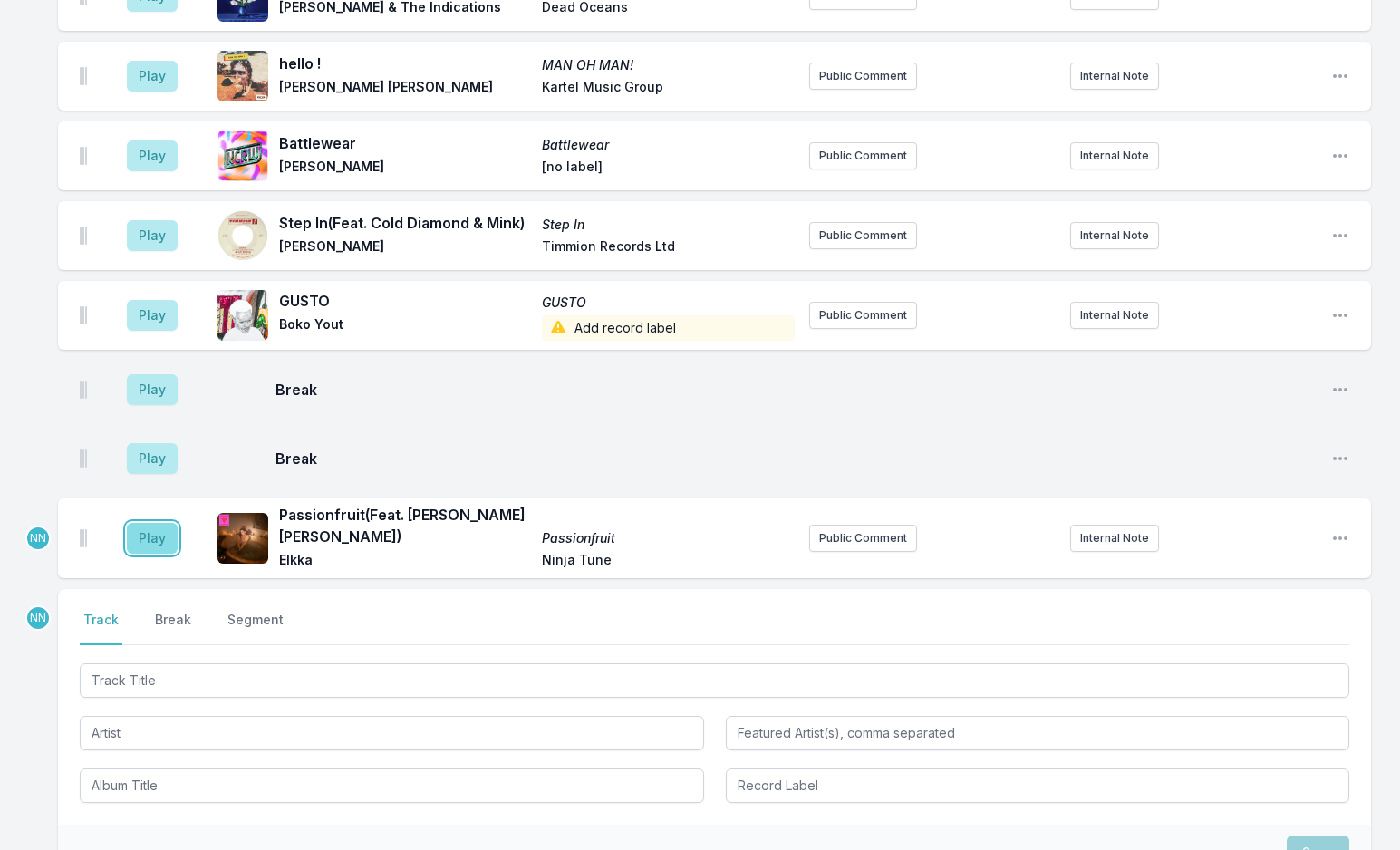
click at [163, 523] on button "Play" at bounding box center [152, 539] width 50 height 31
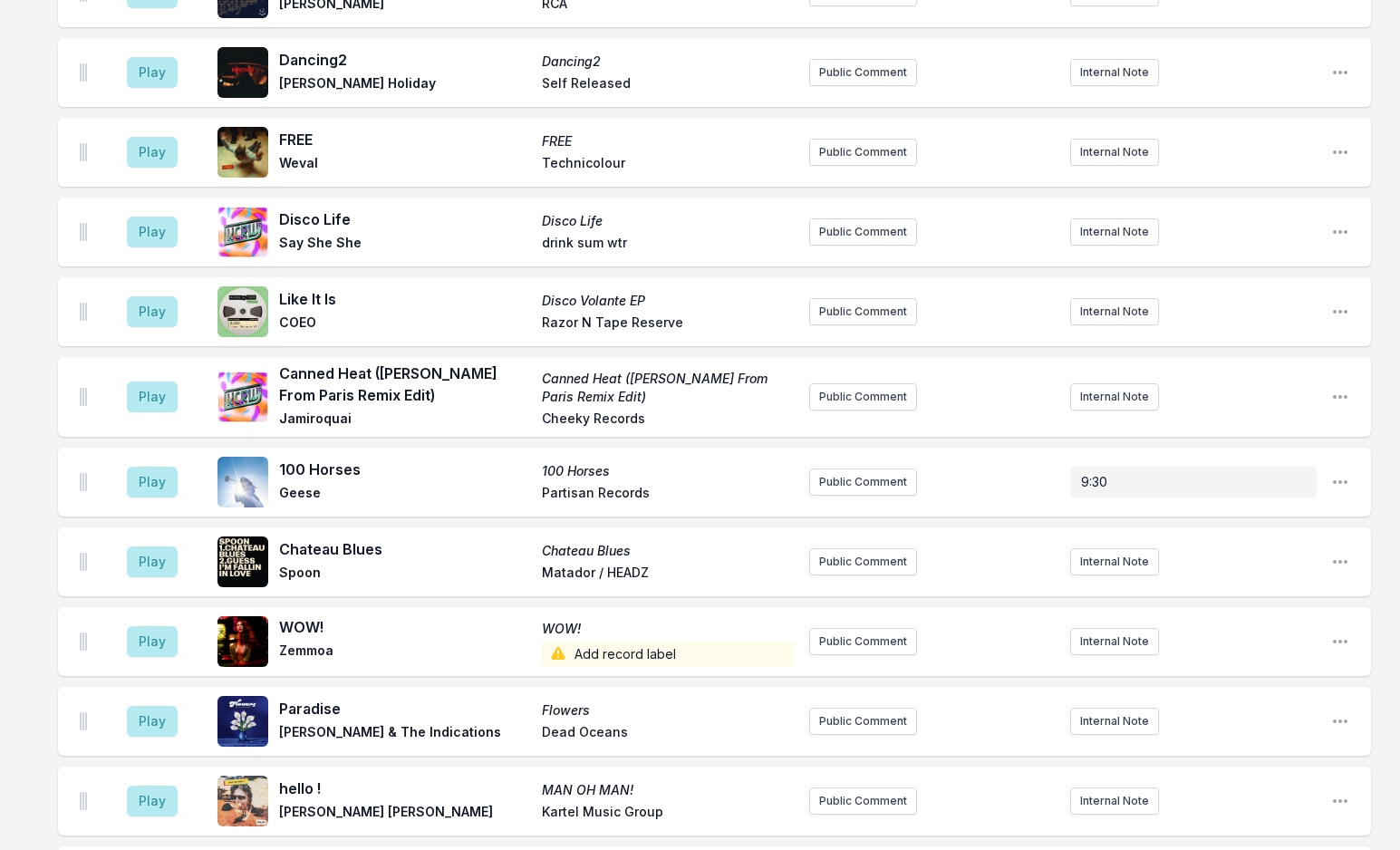
scroll to position [4947, 0]
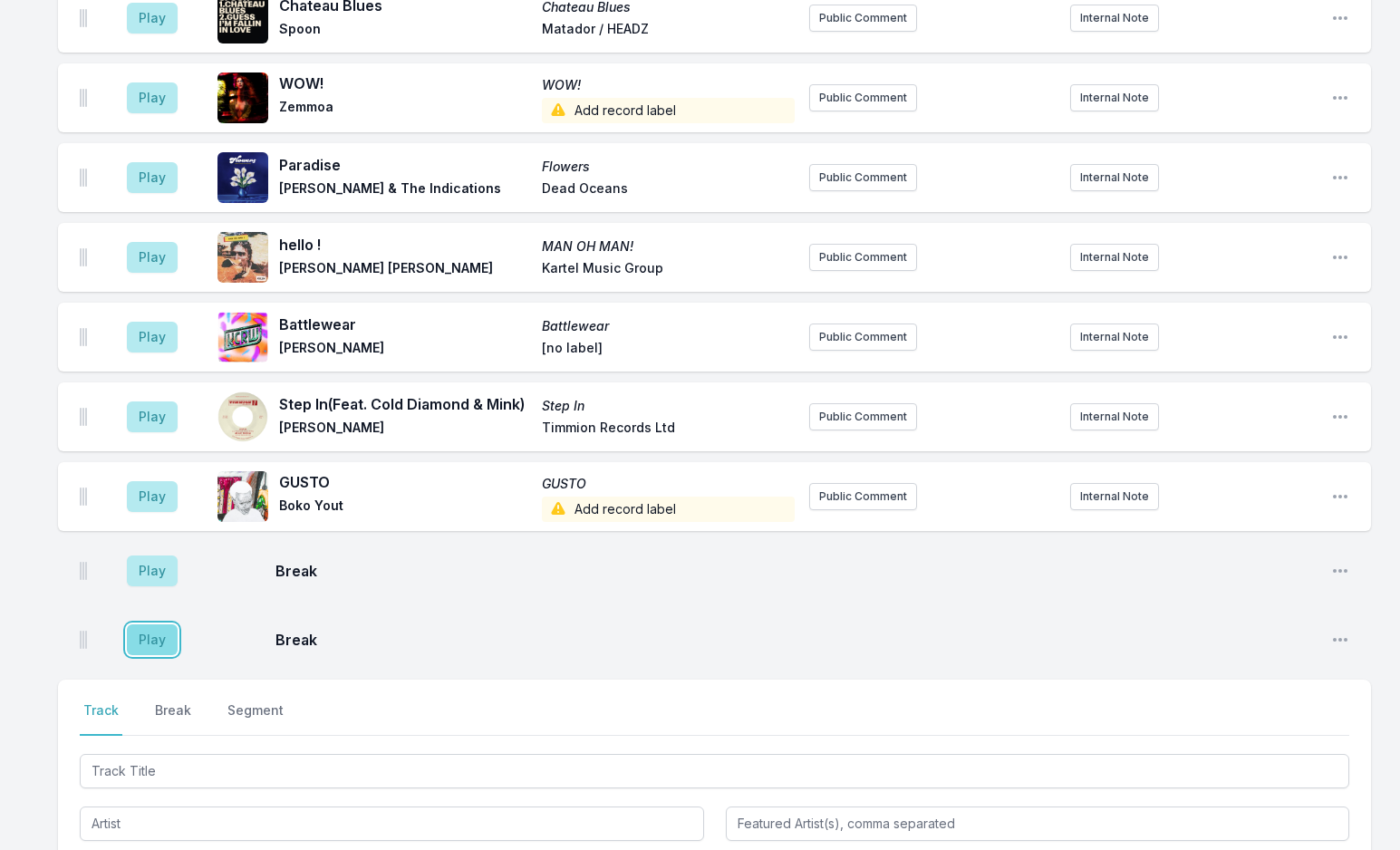
click at [166, 625] on button "Play" at bounding box center [152, 640] width 50 height 31
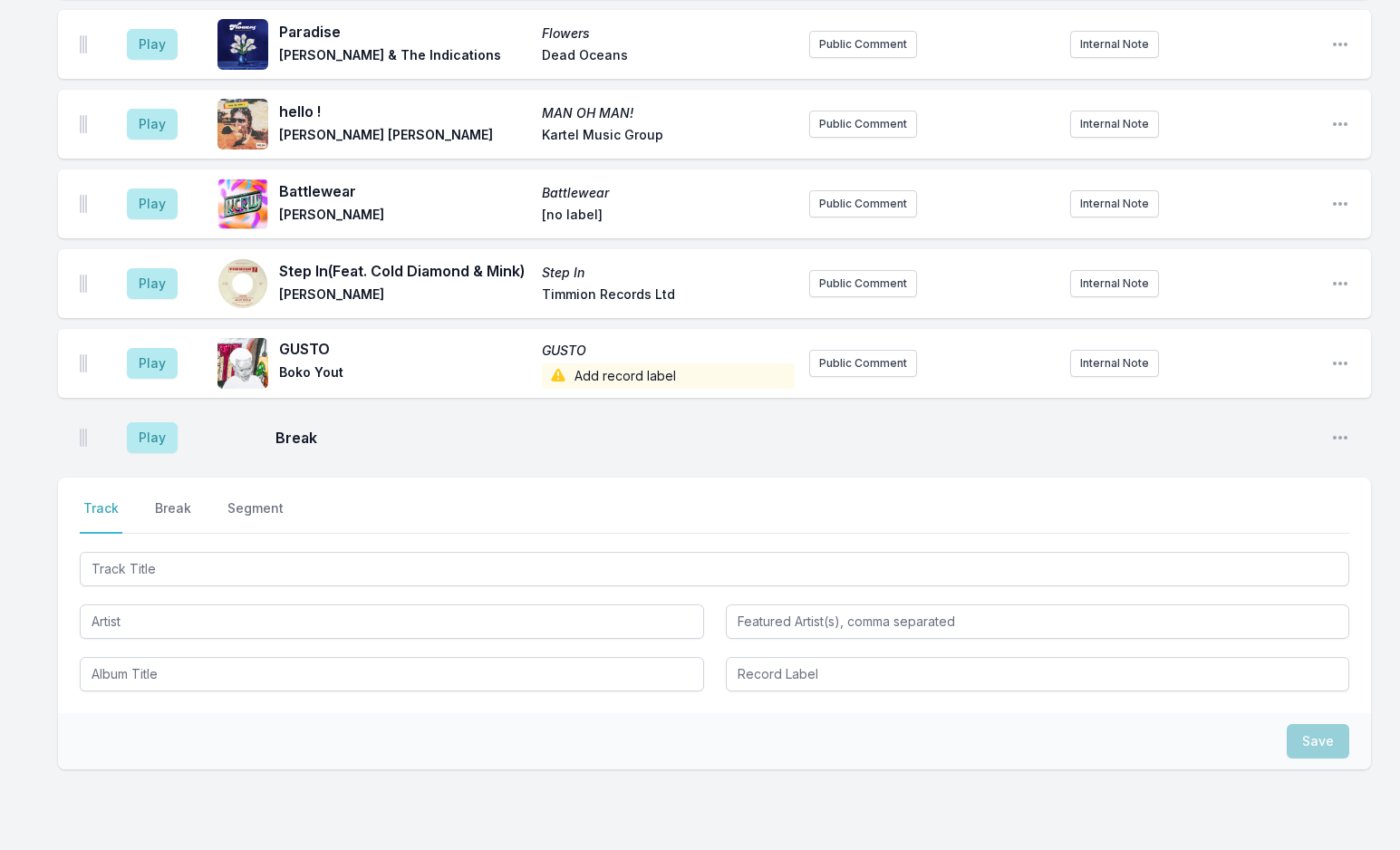
scroll to position [5159, 0]
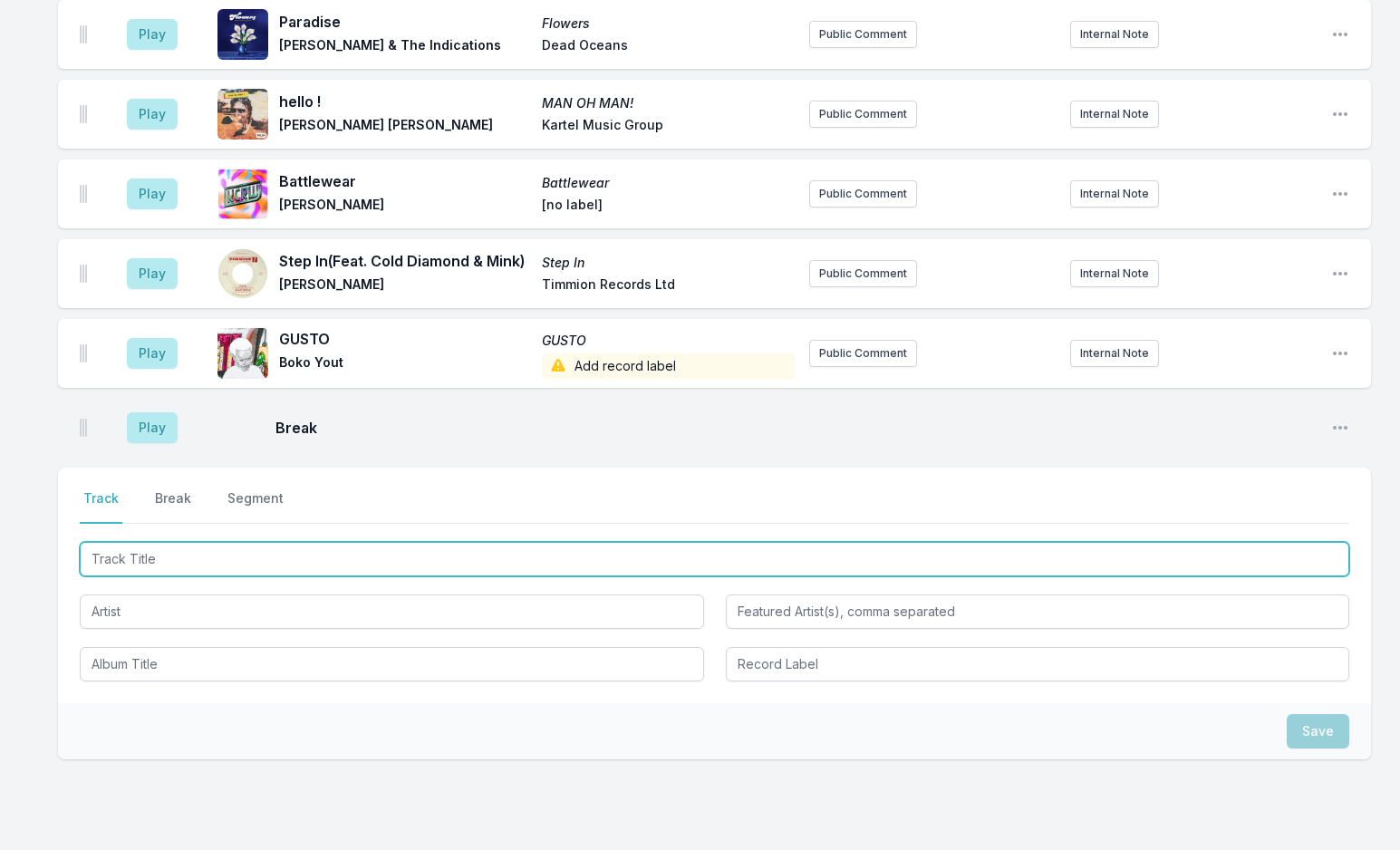
click at [201, 542] on input "Track Title" at bounding box center [714, 559] width 1269 height 35
paste input "God's A Different Sword"
type input "God's A Different Sword"
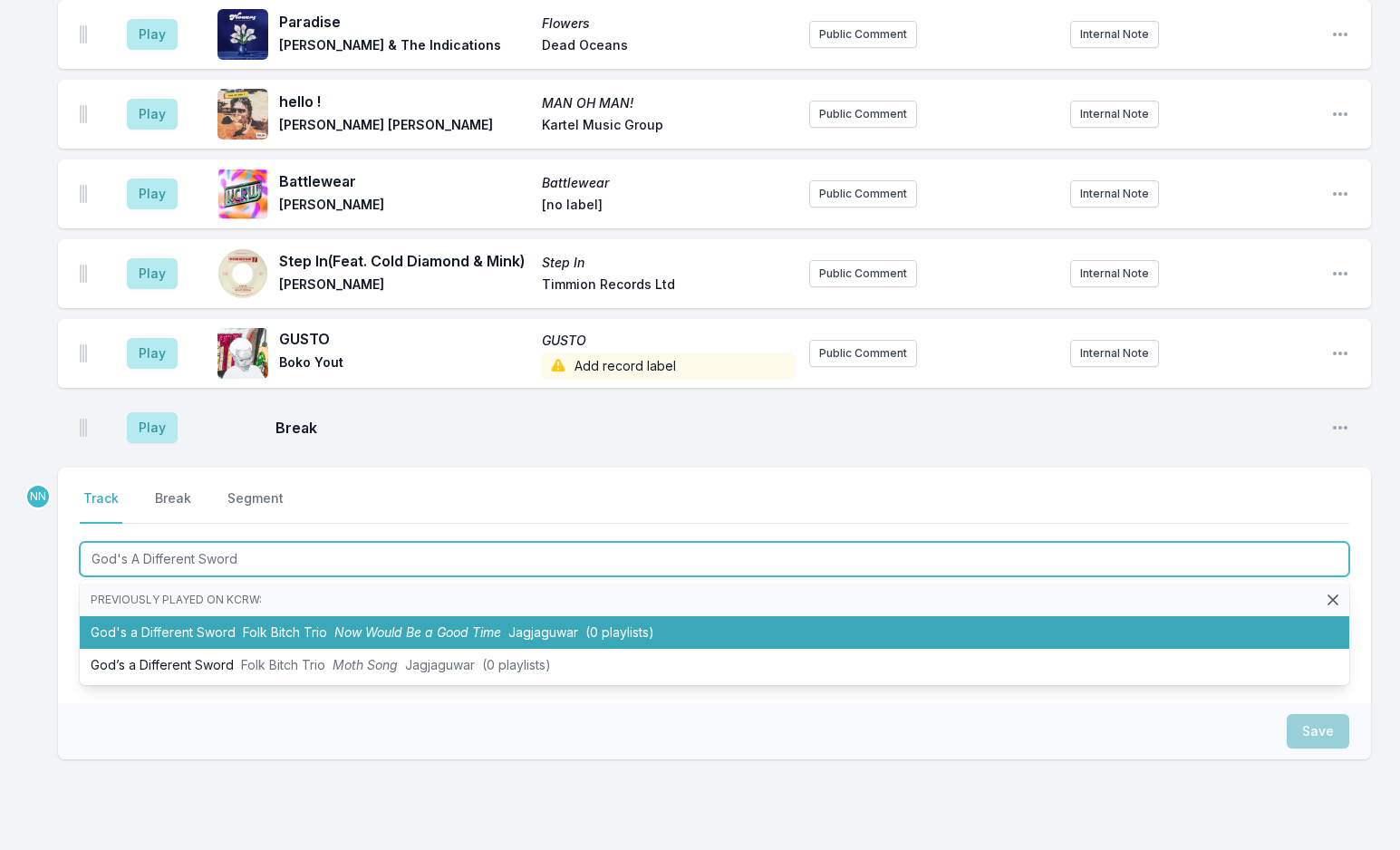
click at [195, 617] on li "God's a Different Sword Folk Bitch Trio Now Would Be a Good Time Jagjaguwar (0 …" at bounding box center [714, 633] width 1269 height 33
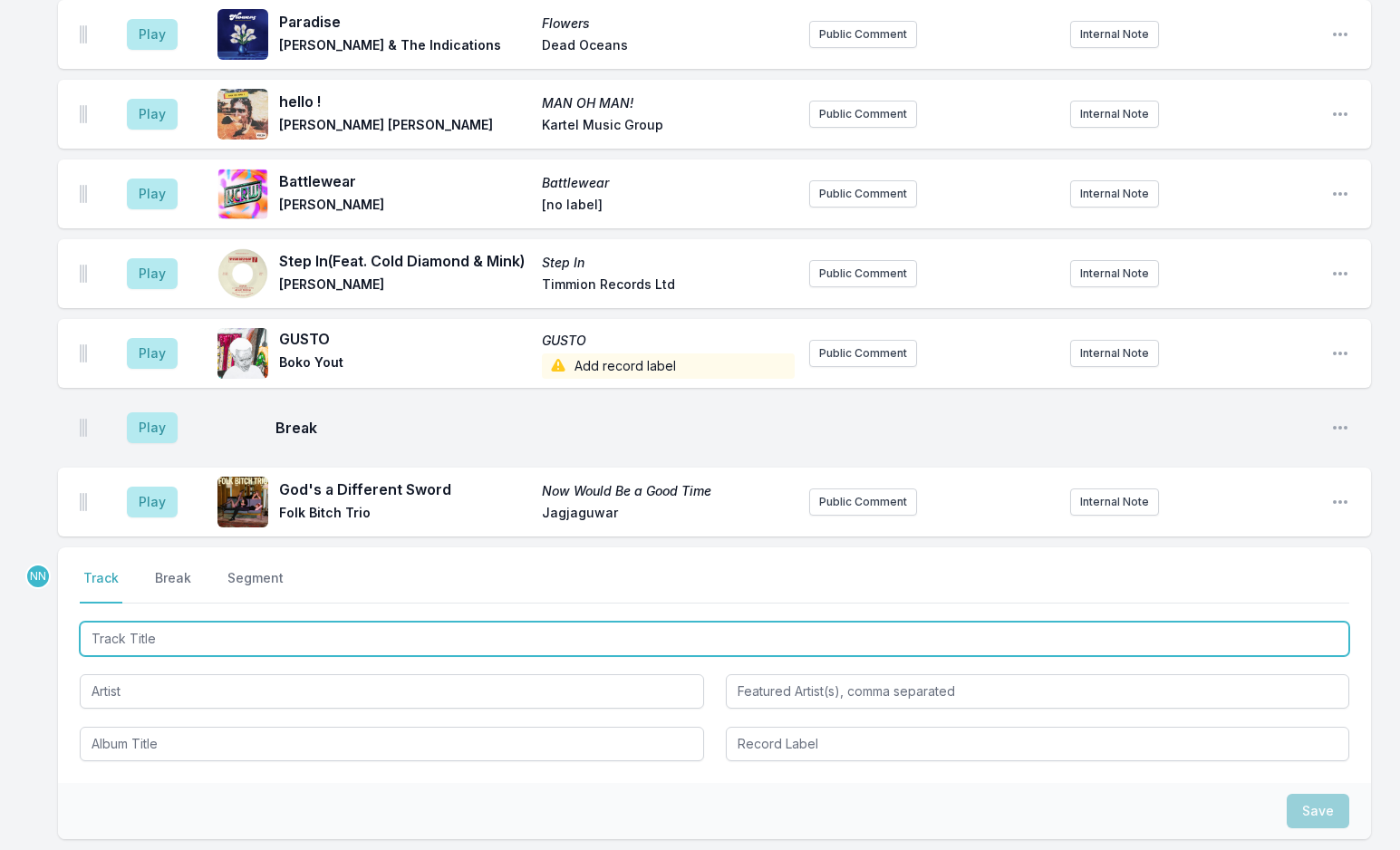
scroll to position [5239, 0]
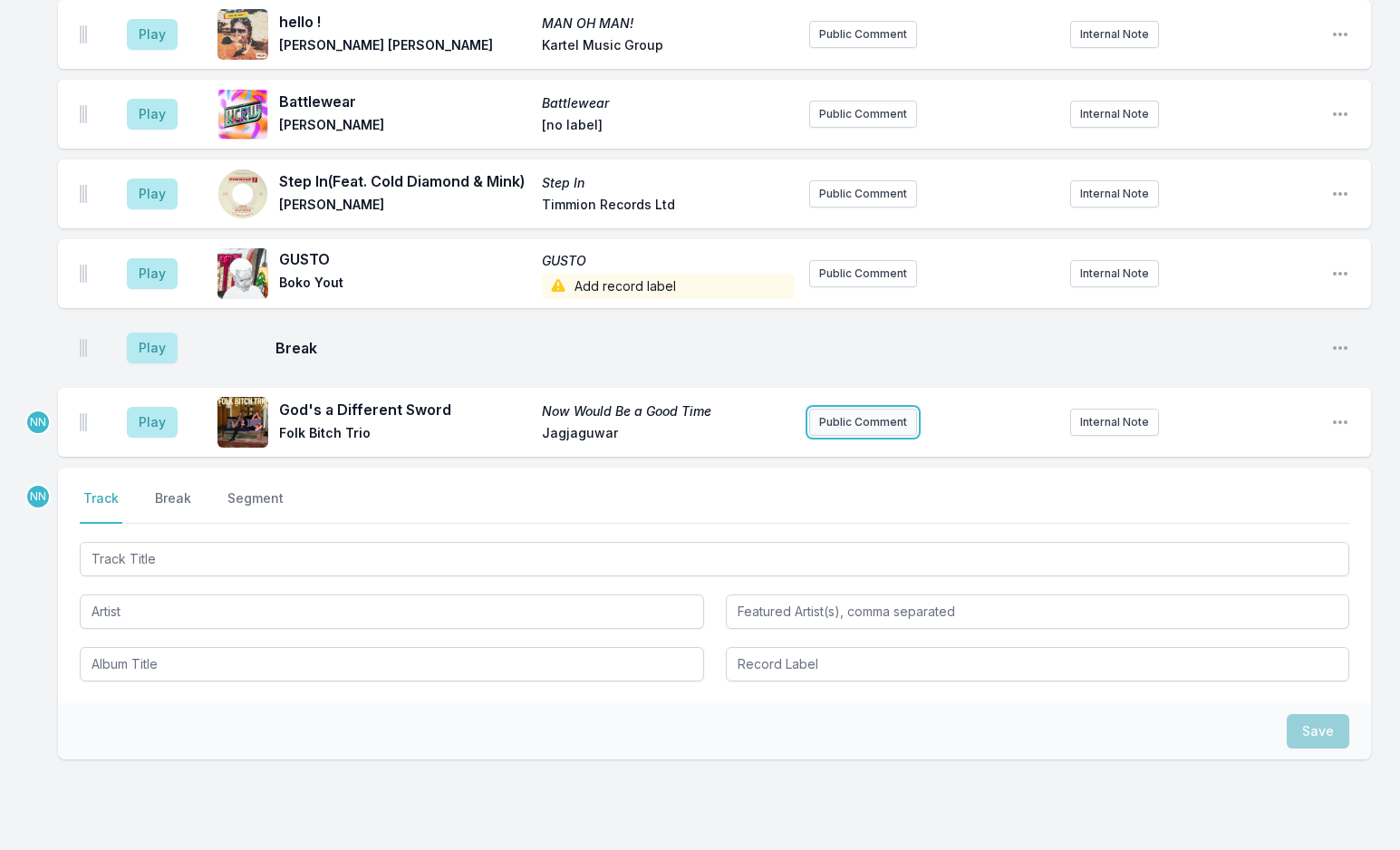
click at [868, 409] on button "Public Comment" at bounding box center [863, 423] width 108 height 27
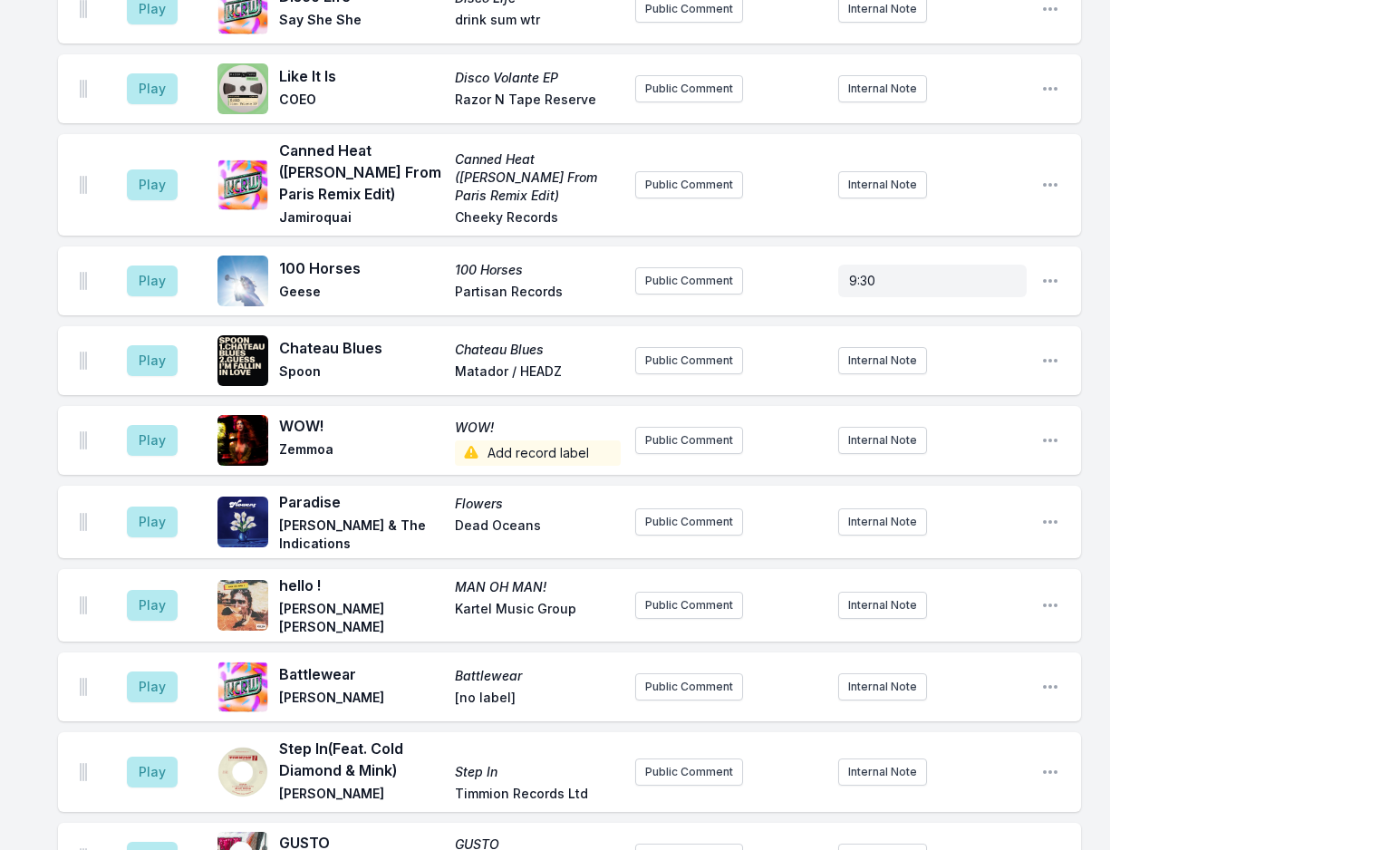
scroll to position [5308, 0]
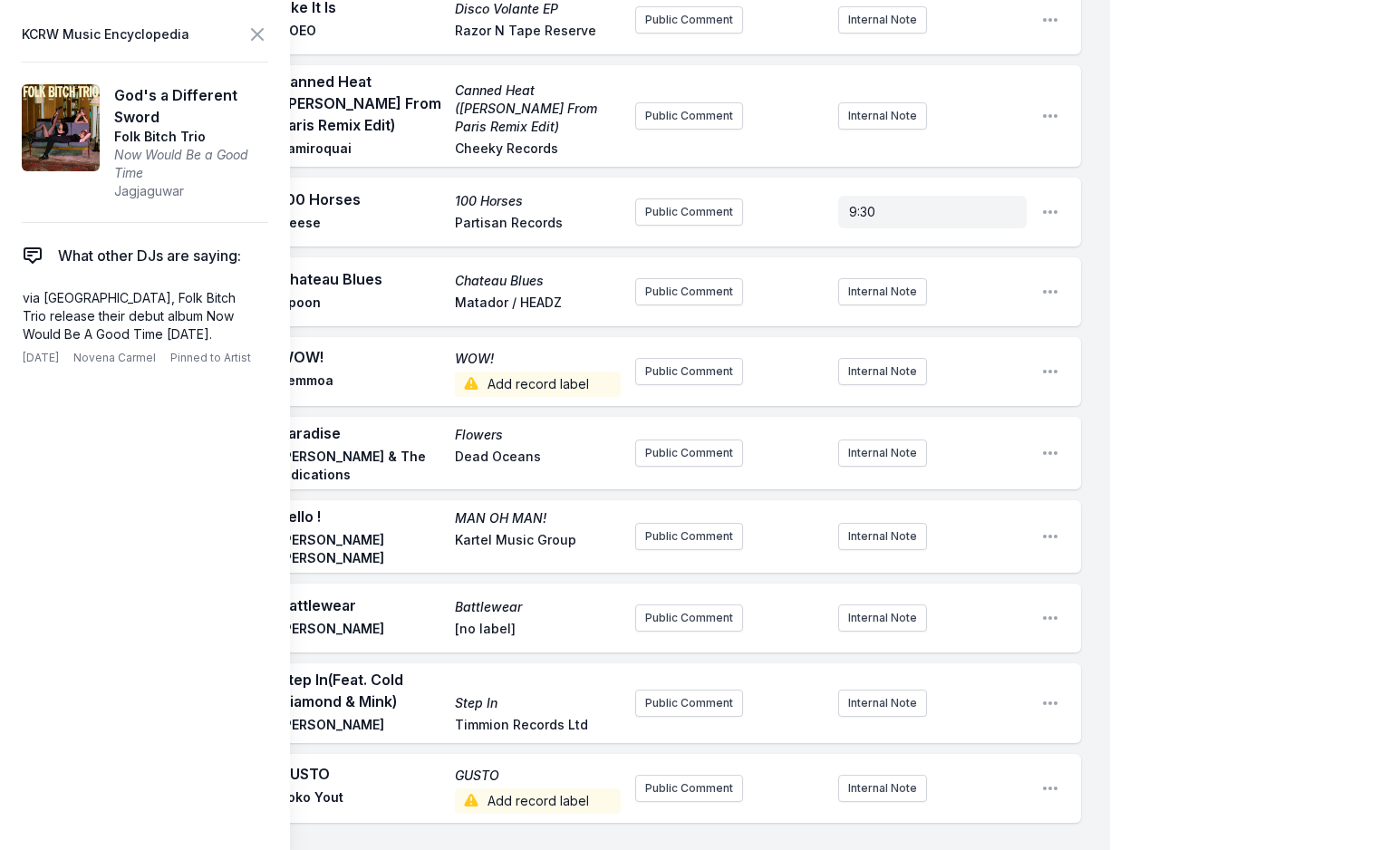
drag, startPoint x: 753, startPoint y: 619, endPoint x: 540, endPoint y: 624, distance: 213.1
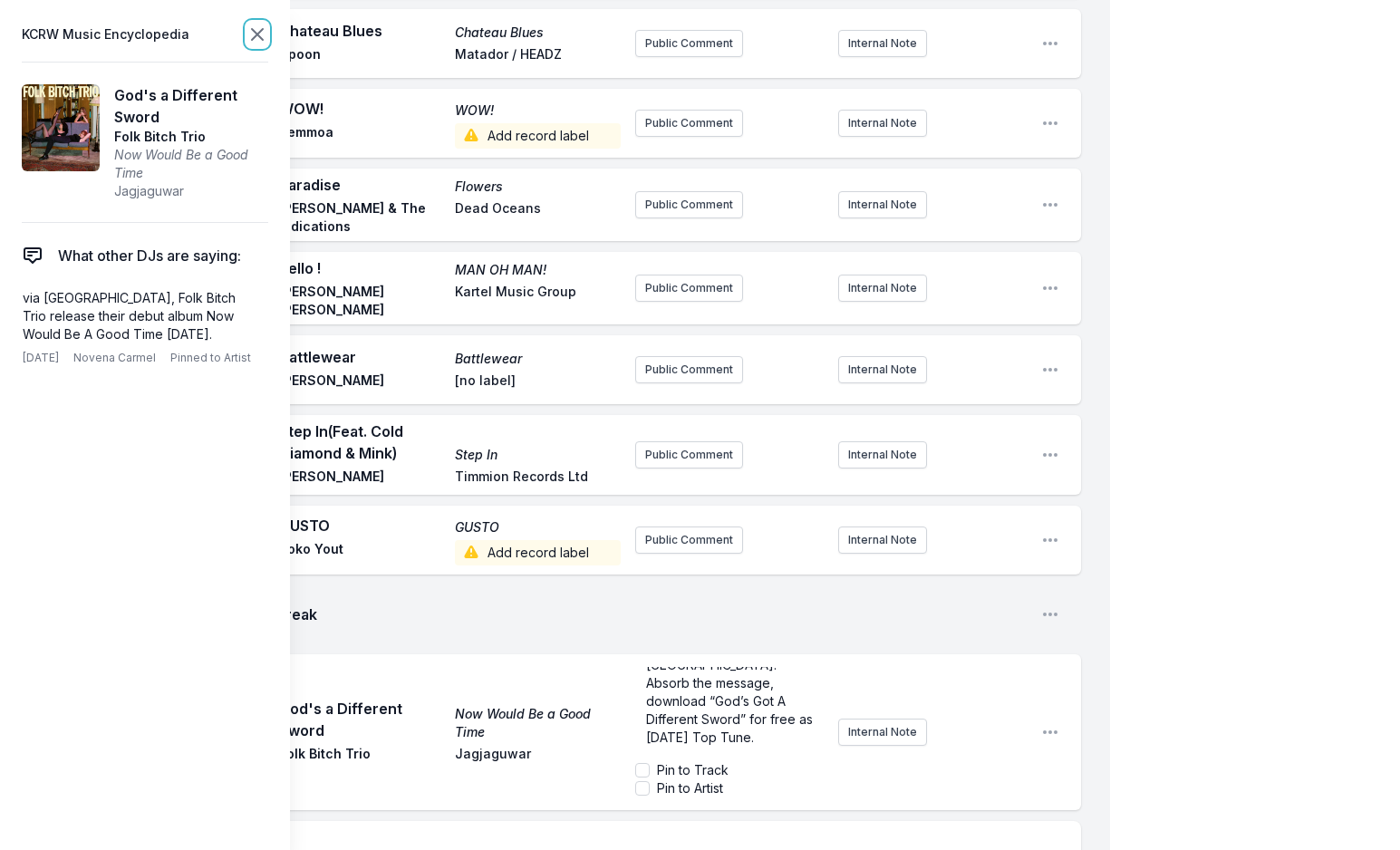
click at [252, 33] on icon at bounding box center [257, 35] width 22 height 22
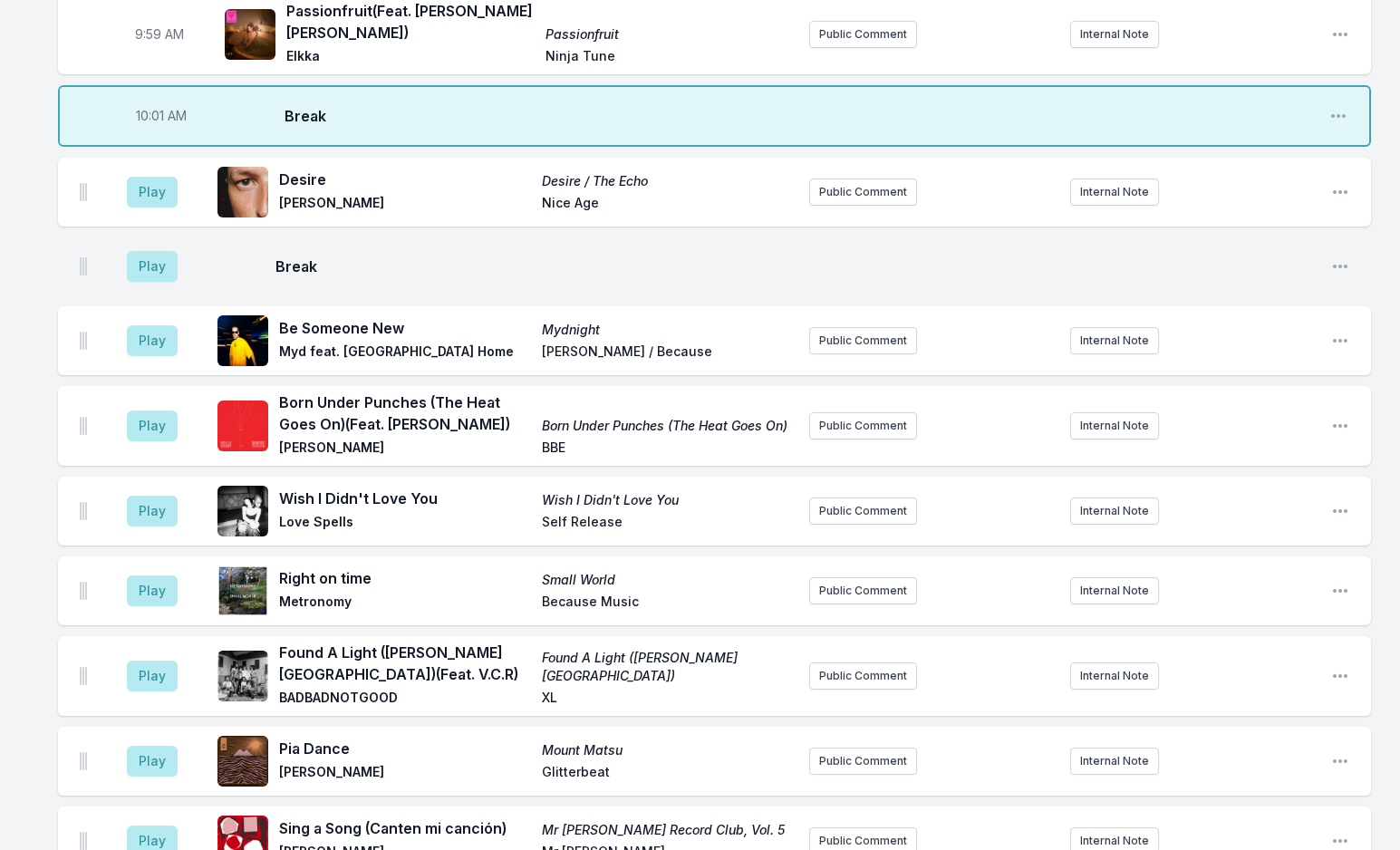
scroll to position [2284, 0]
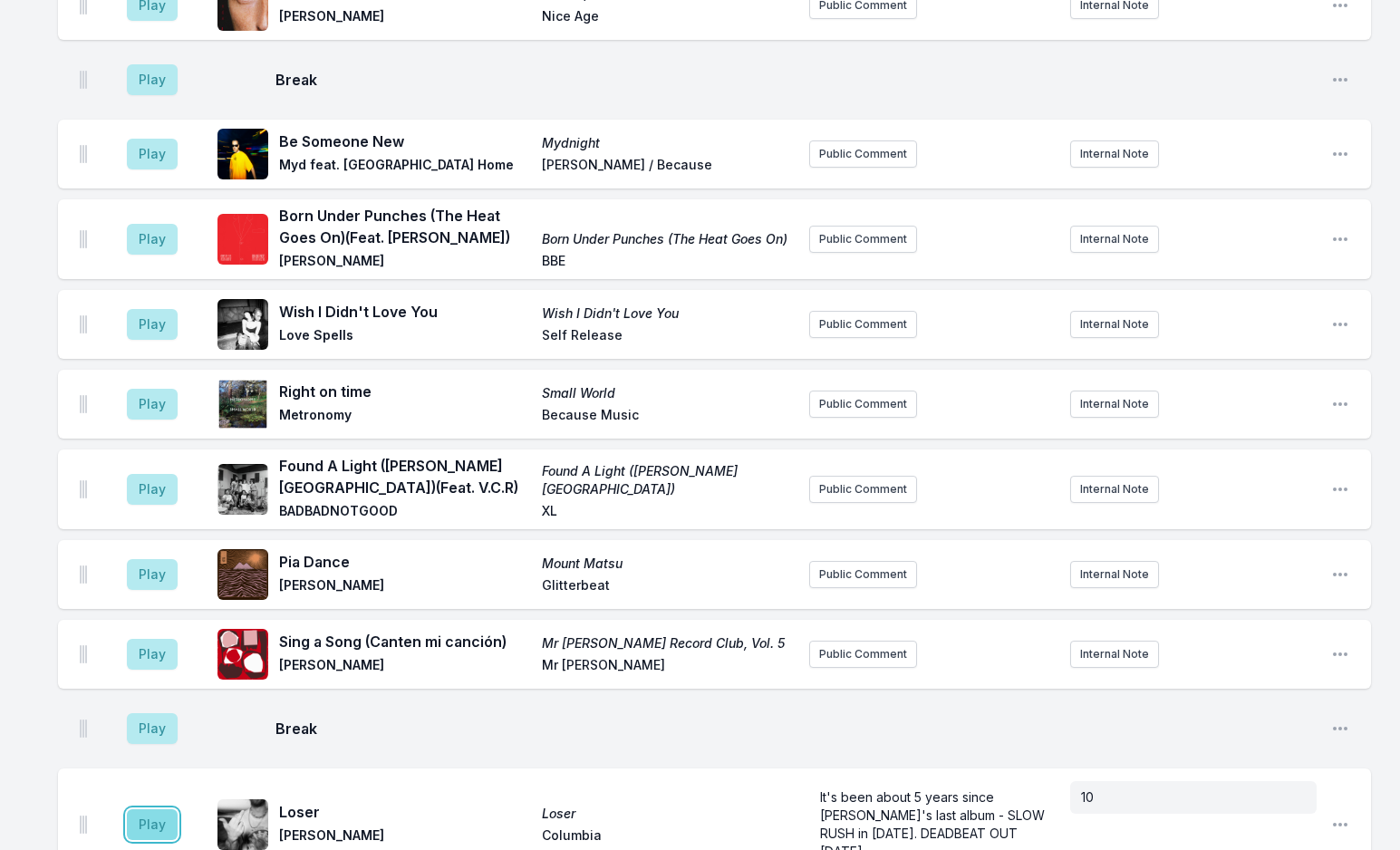
click at [161, 810] on button "Play" at bounding box center [152, 825] width 50 height 31
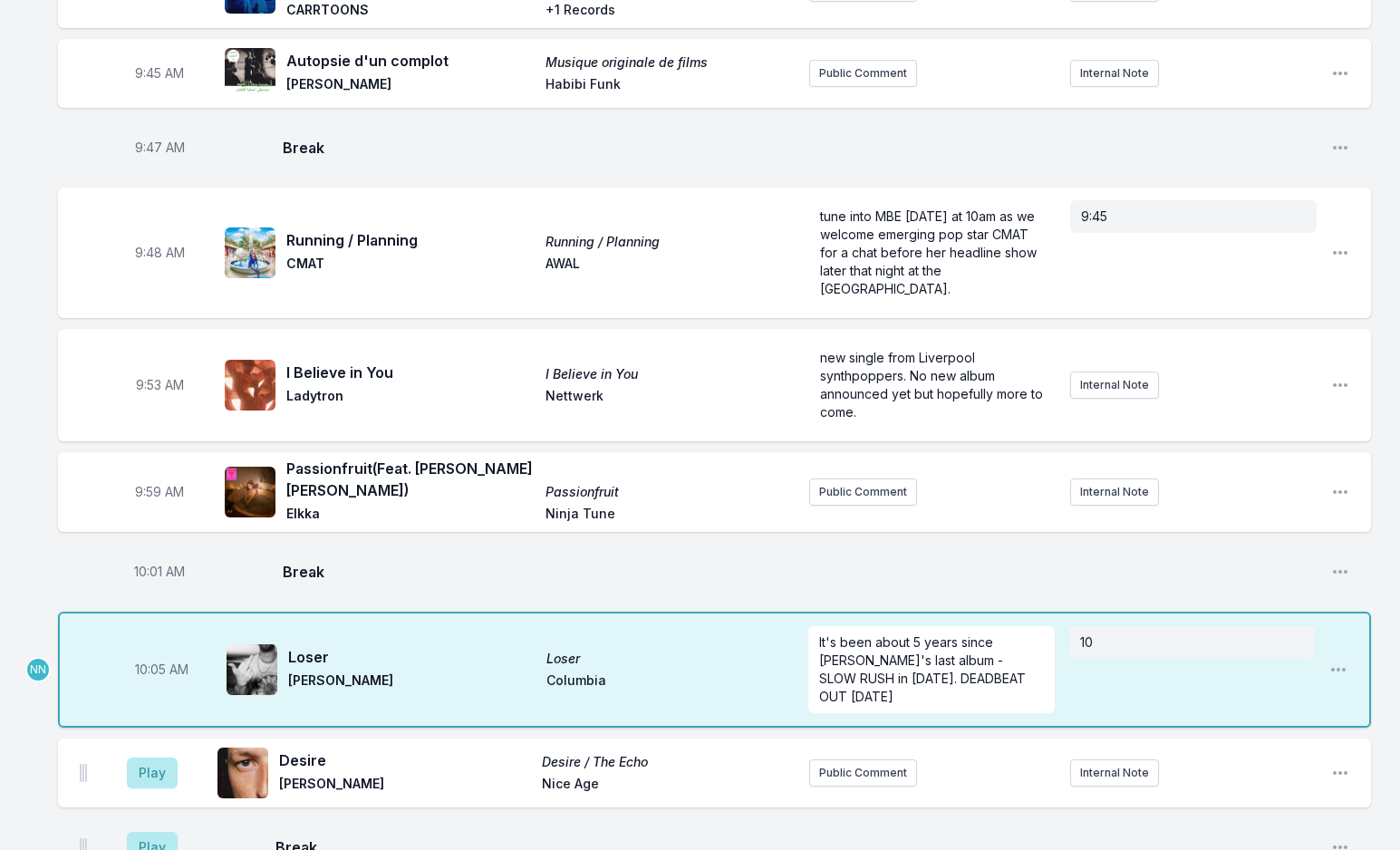
scroll to position [1559, 0]
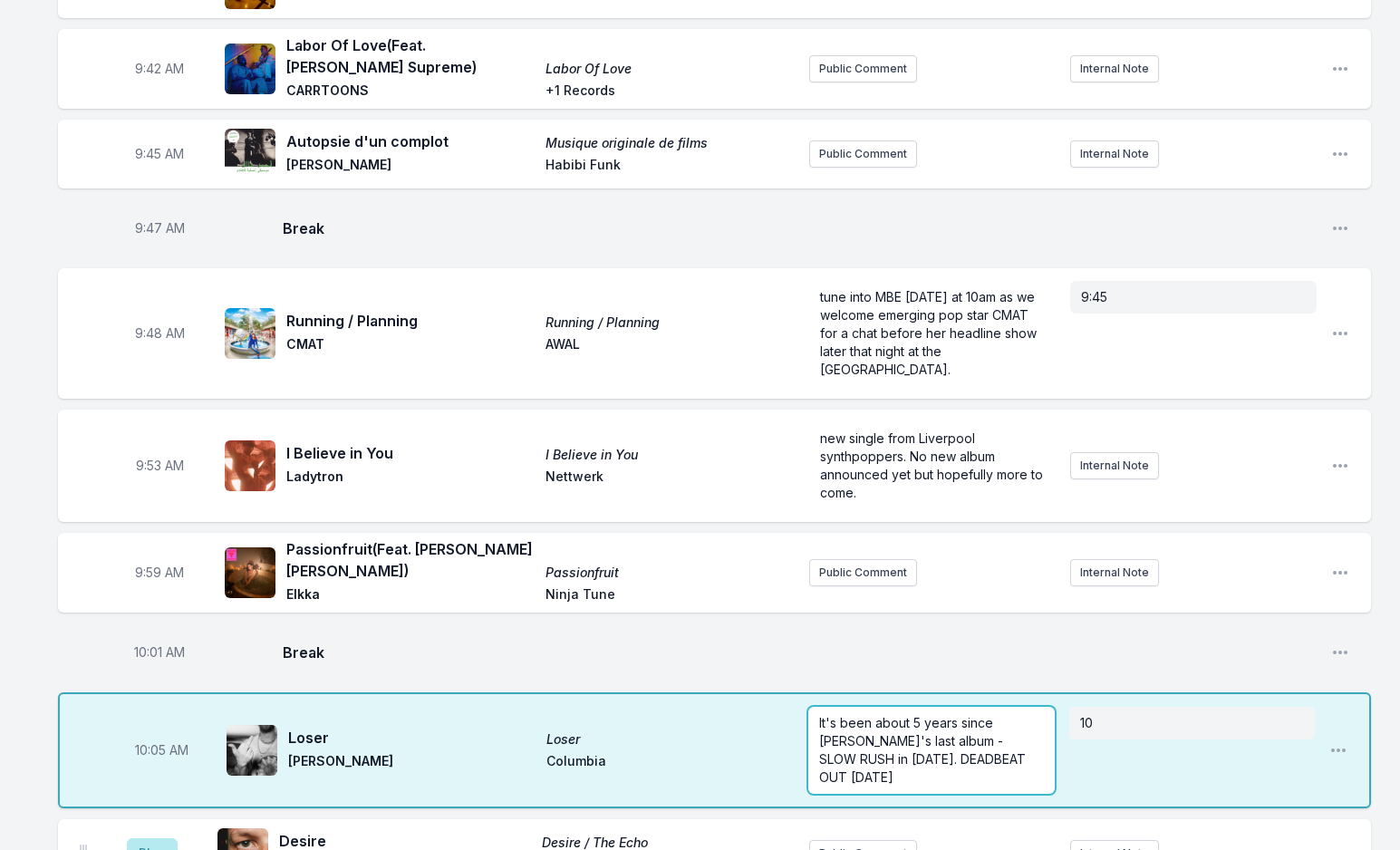
click at [1029, 716] on span "It's been about 5 years since [PERSON_NAME]'s last album - SLOW RUSH in [DATE].…" at bounding box center [924, 750] width 210 height 70
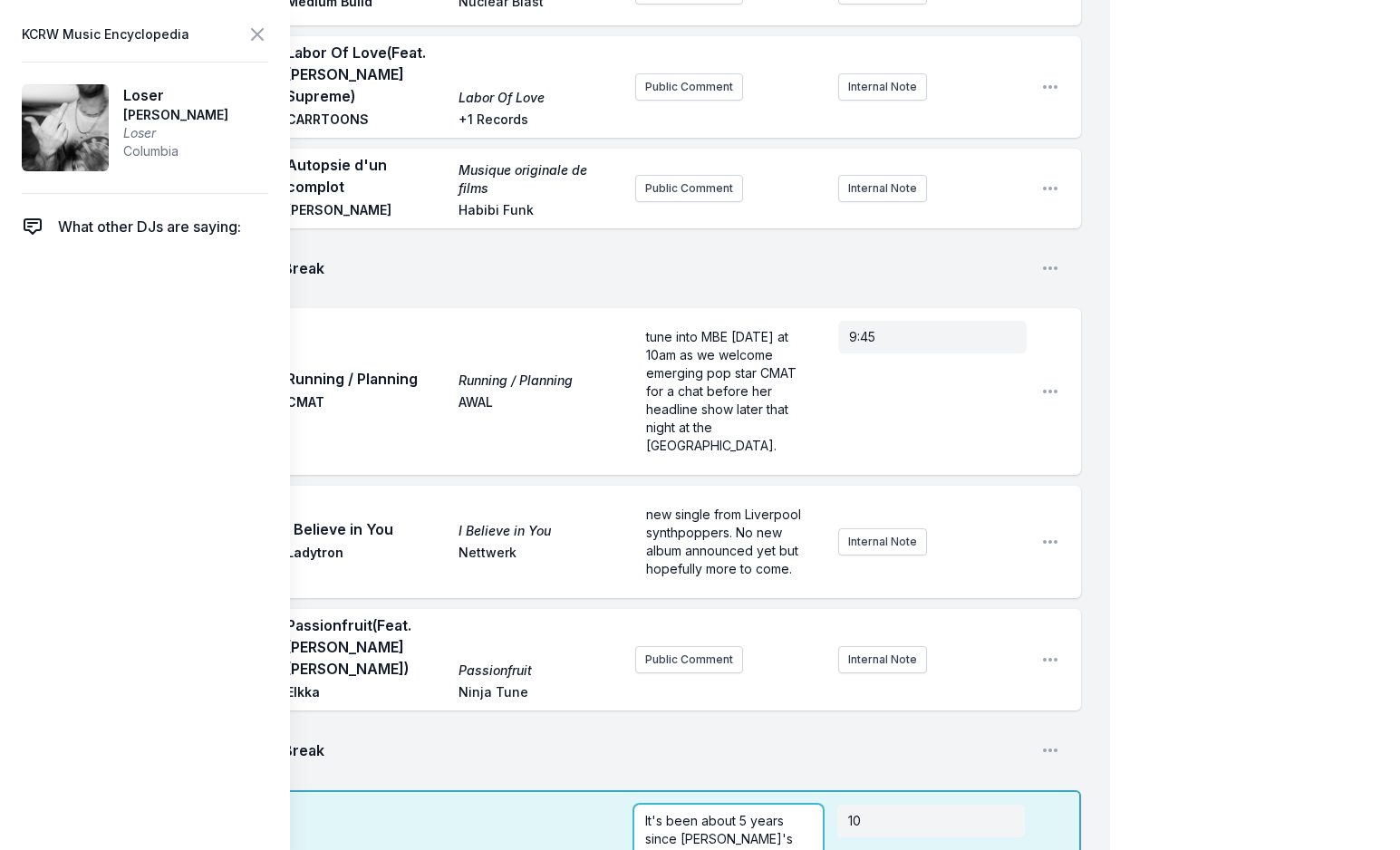
scroll to position [18, 0]
click at [768, 794] on p "It's been about 5 years since [PERSON_NAME]'s last album - SLOW RUSH in [DATE].…" at bounding box center [727, 839] width 166 height 91
click at [263, 38] on icon at bounding box center [257, 35] width 22 height 22
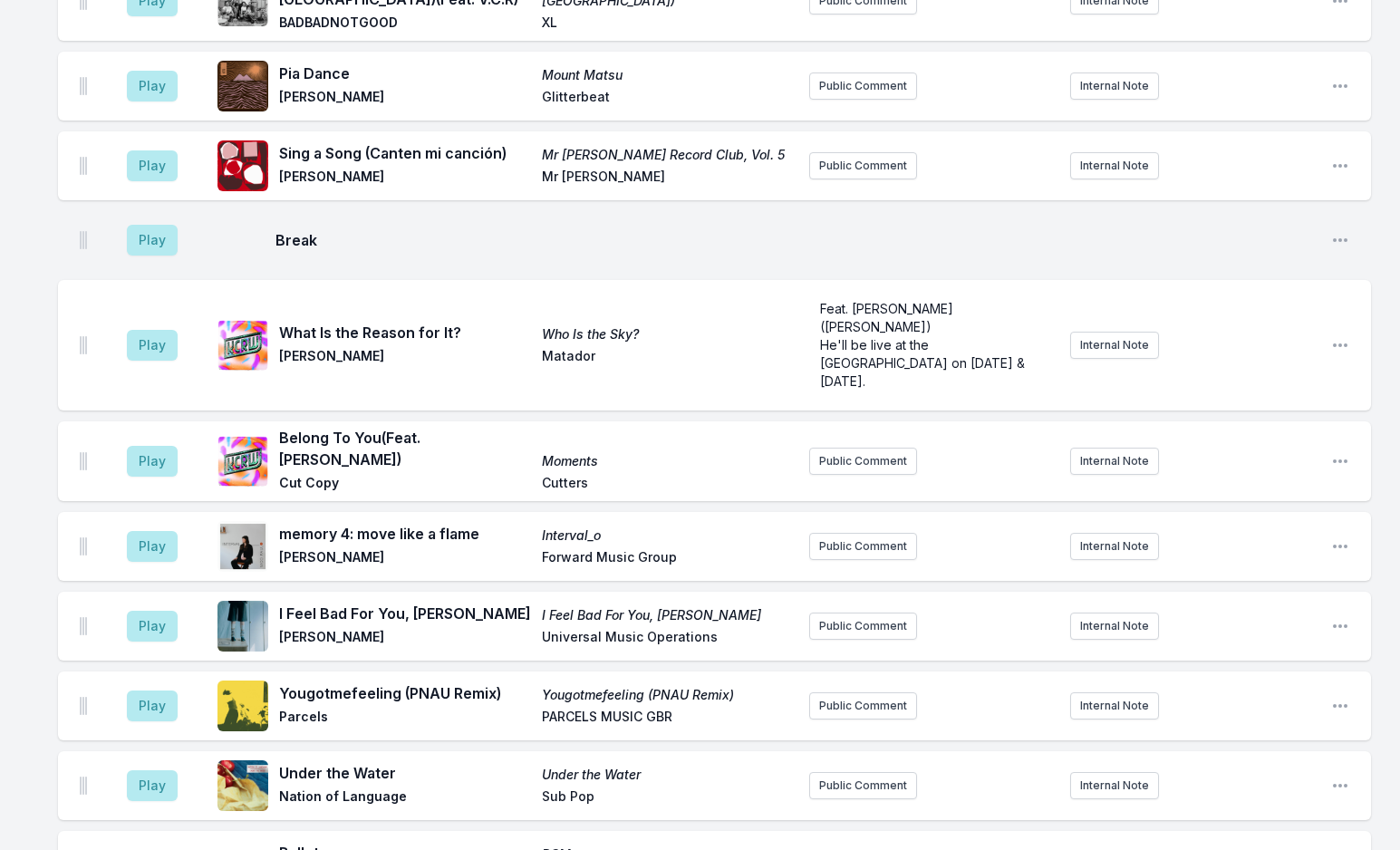
scroll to position [2919, 0]
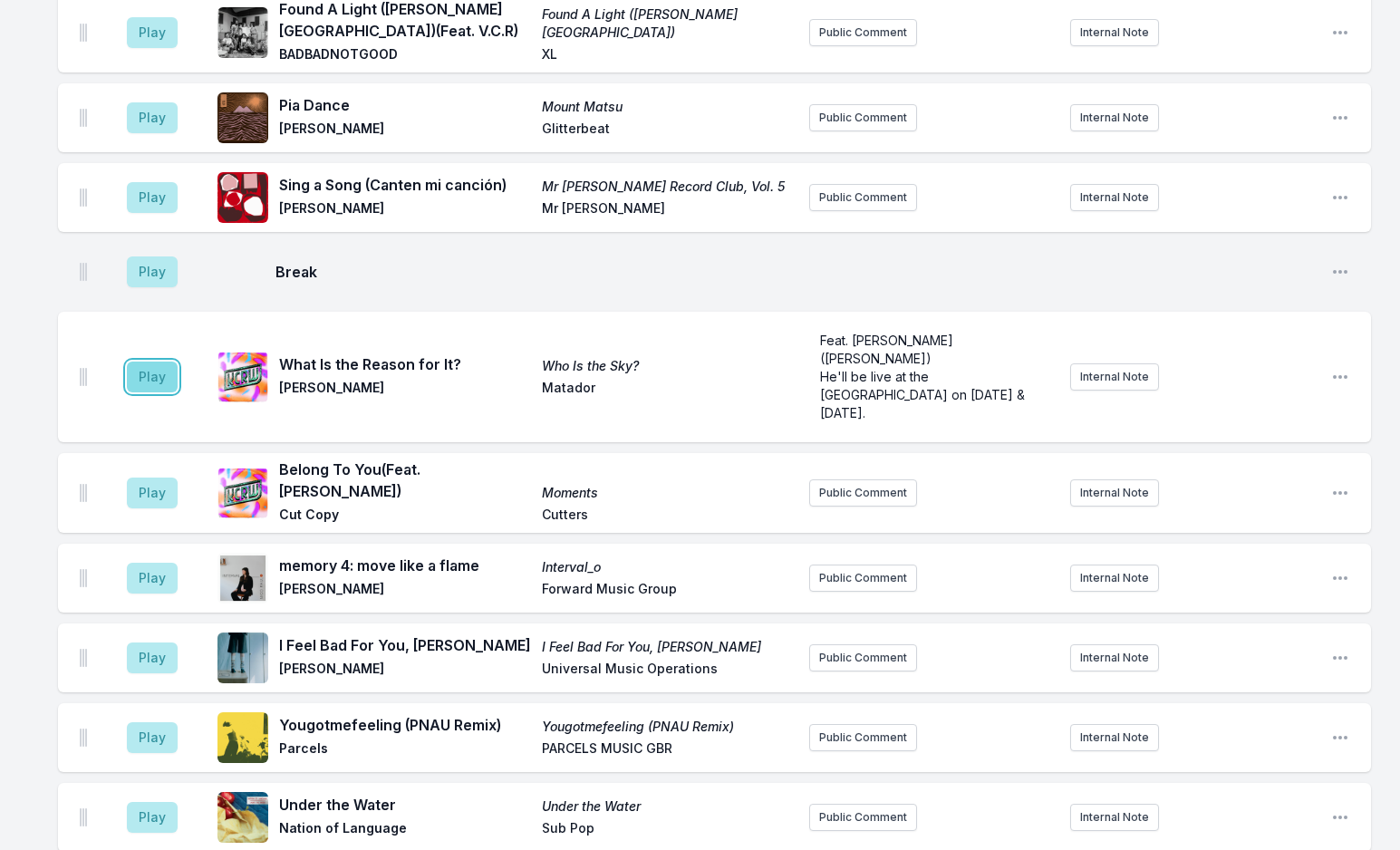
click at [152, 361] on button "Play" at bounding box center [152, 377] width 50 height 31
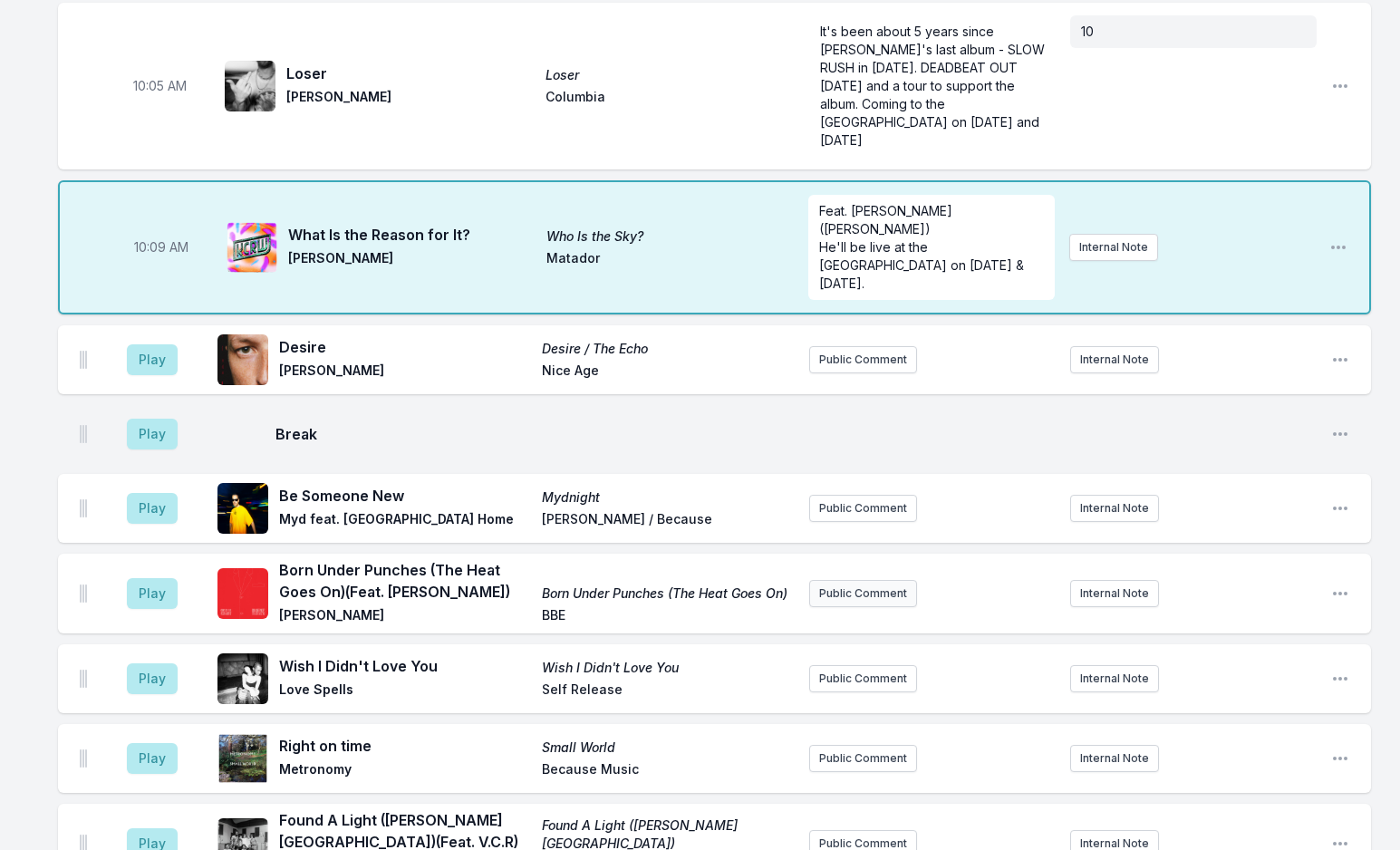
scroll to position [2103, 0]
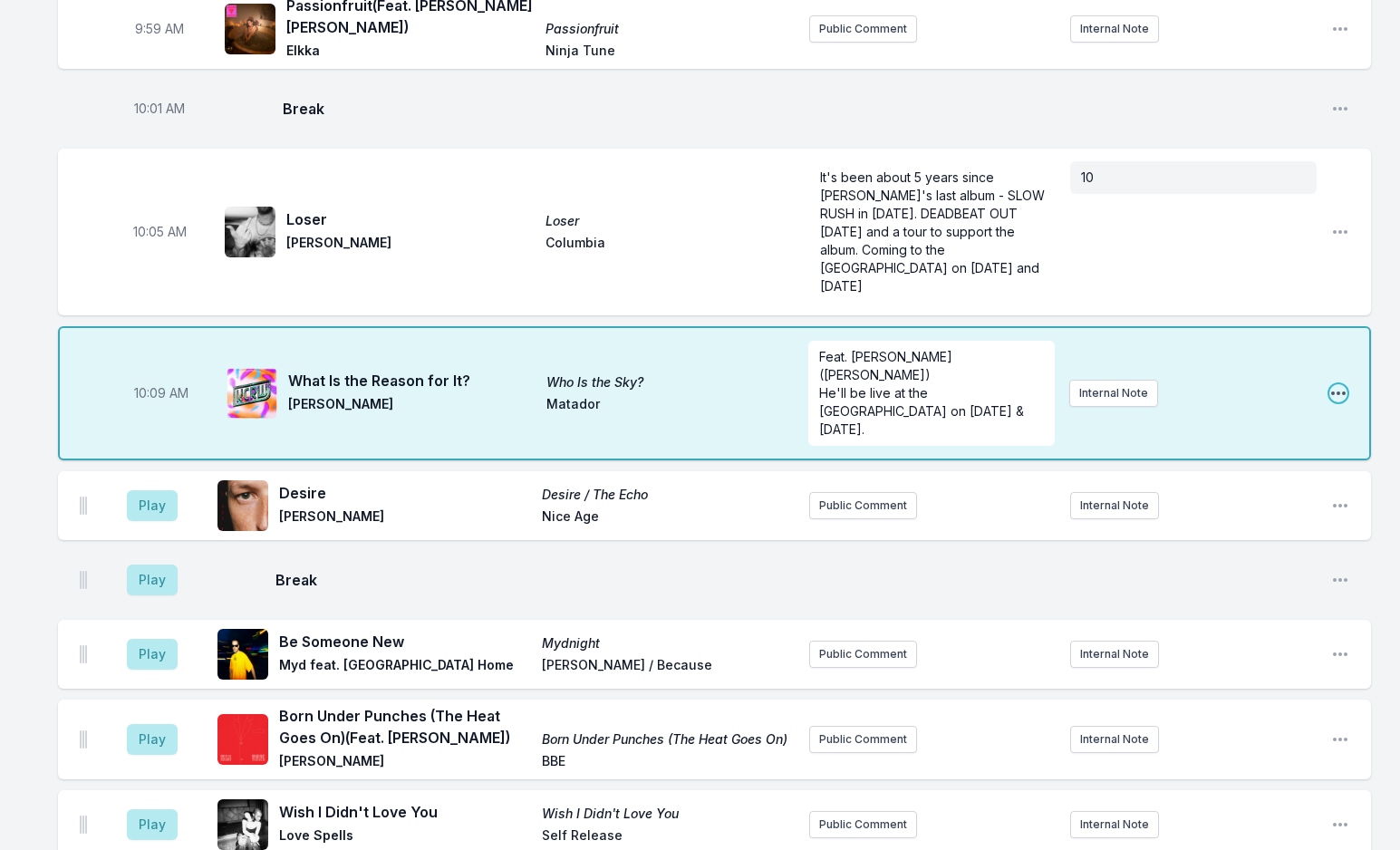
click at [1334, 384] on icon "Open playlist item options" at bounding box center [1338, 393] width 18 height 18
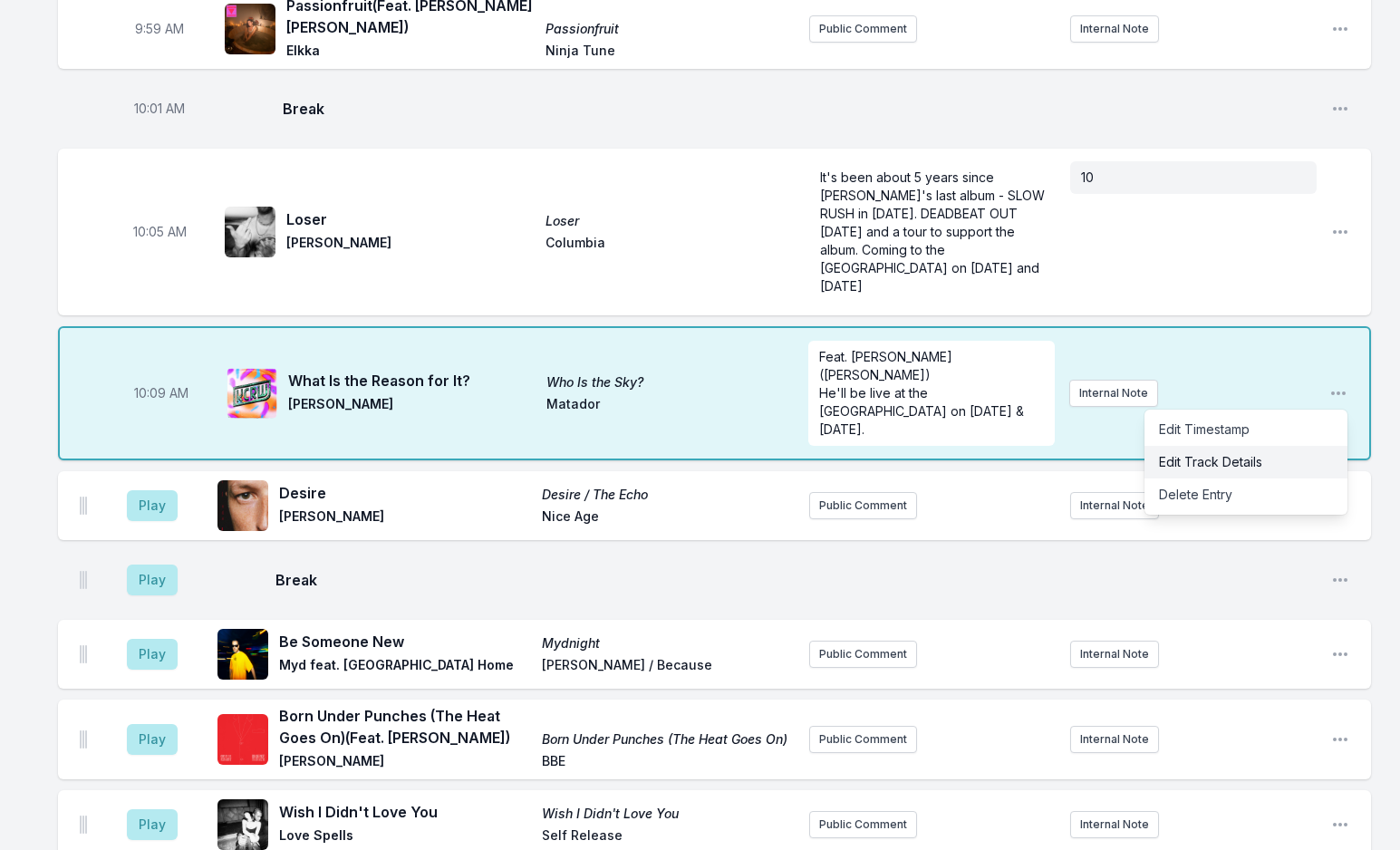
click at [1221, 446] on button "Edit Track Details" at bounding box center [1245, 462] width 203 height 33
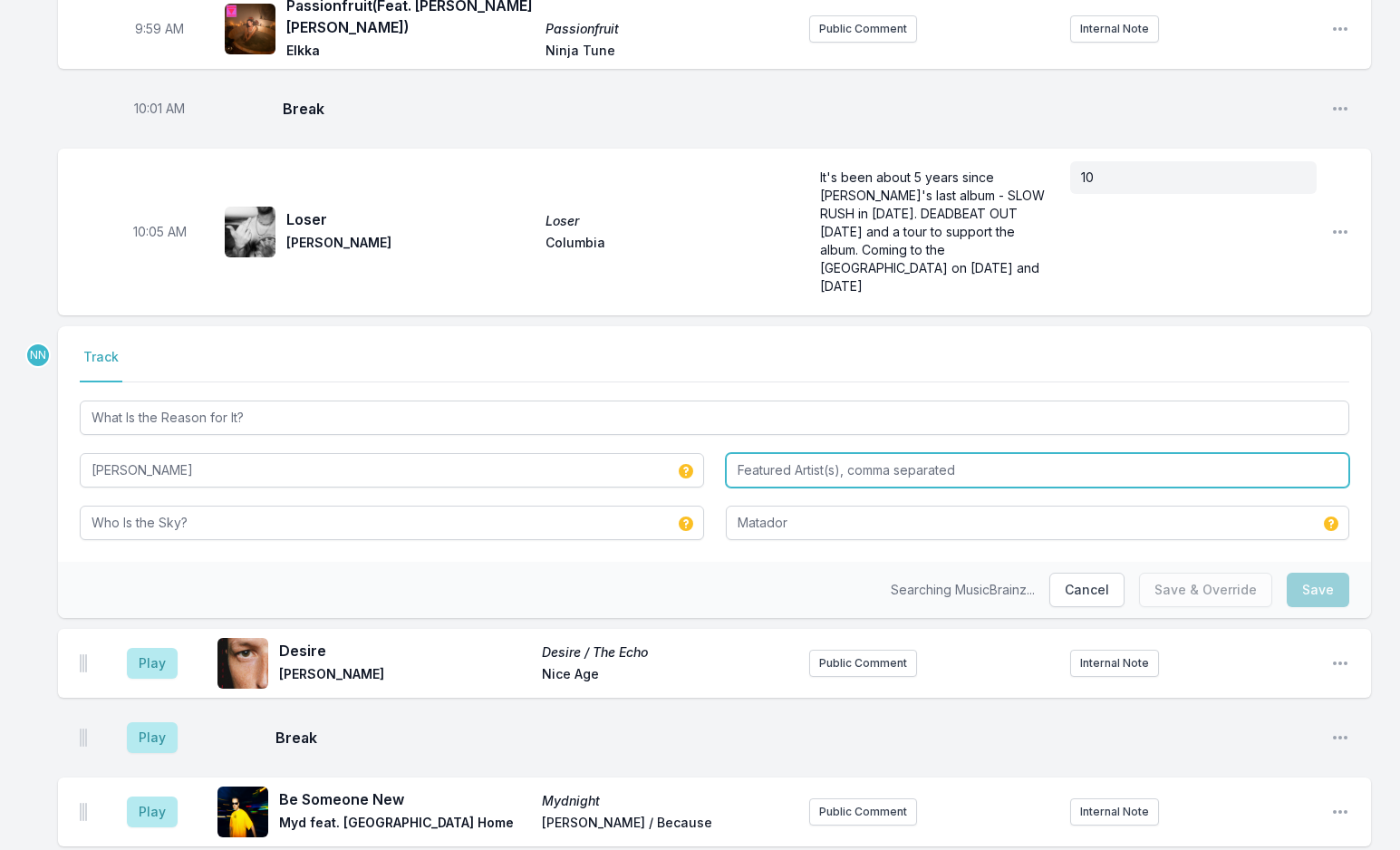
click at [783, 453] on input "Featured Artist(s), comma separated" at bounding box center [1038, 470] width 625 height 35
type input "[PERSON_NAME]"
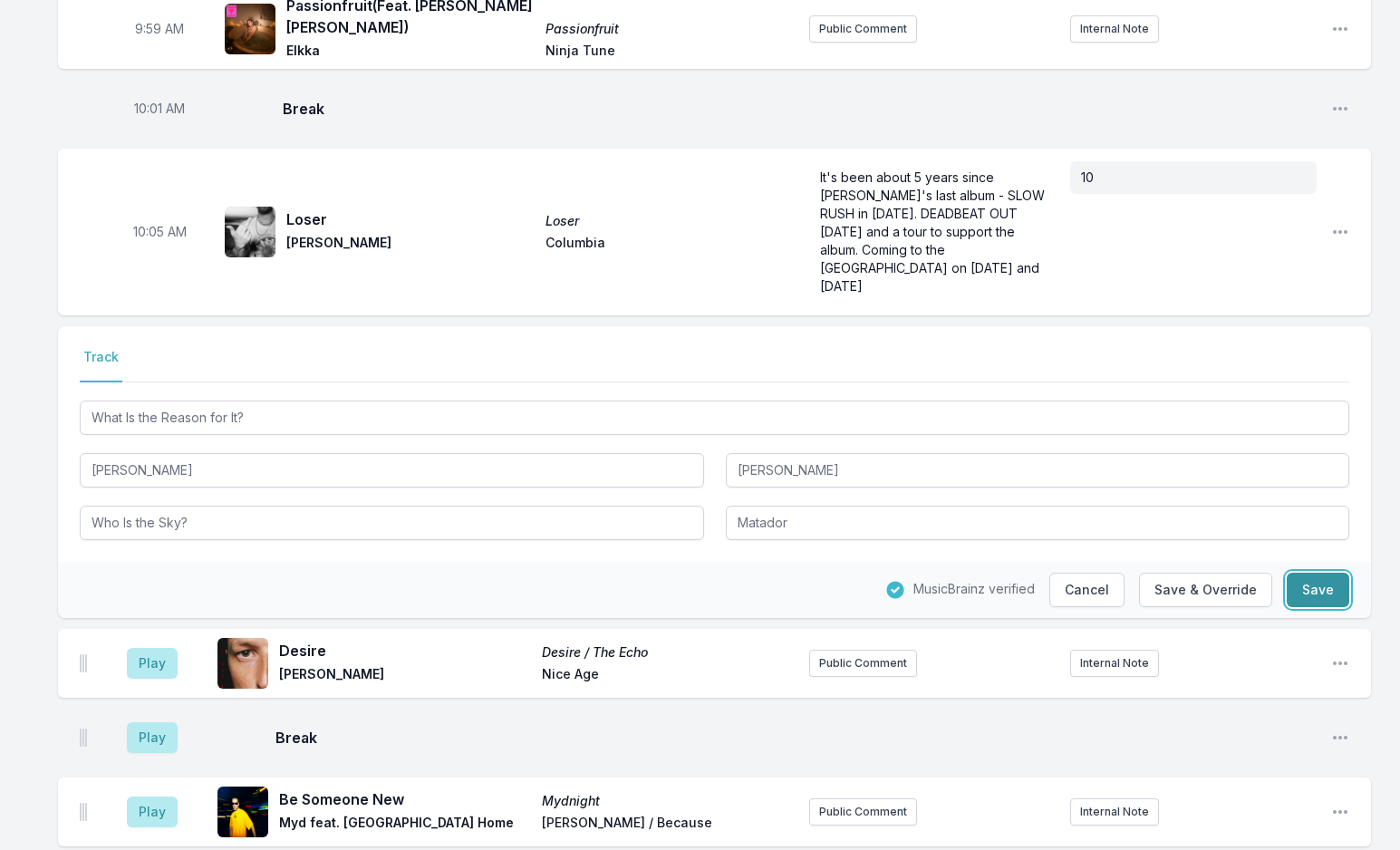
click at [1316, 573] on button "Save" at bounding box center [1318, 590] width 62 height 35
click at [1318, 778] on div "Play Be Someone New Mydnight Myd feat. [PERSON_NAME] Home [PERSON_NAME] / Becau…" at bounding box center [713, 812] width 1312 height 69
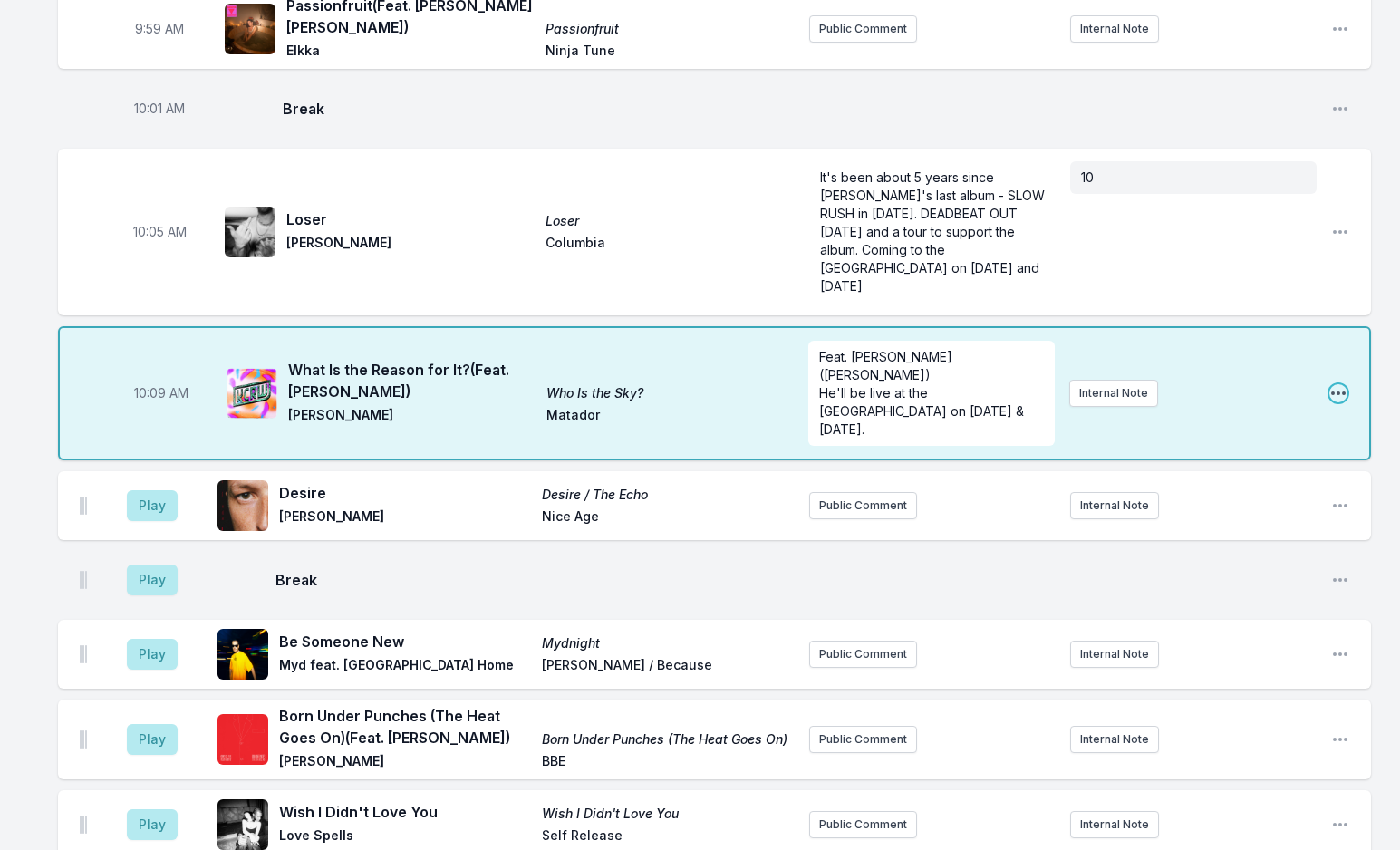
click at [1336, 384] on icon "Open playlist item options" at bounding box center [1338, 393] width 18 height 18
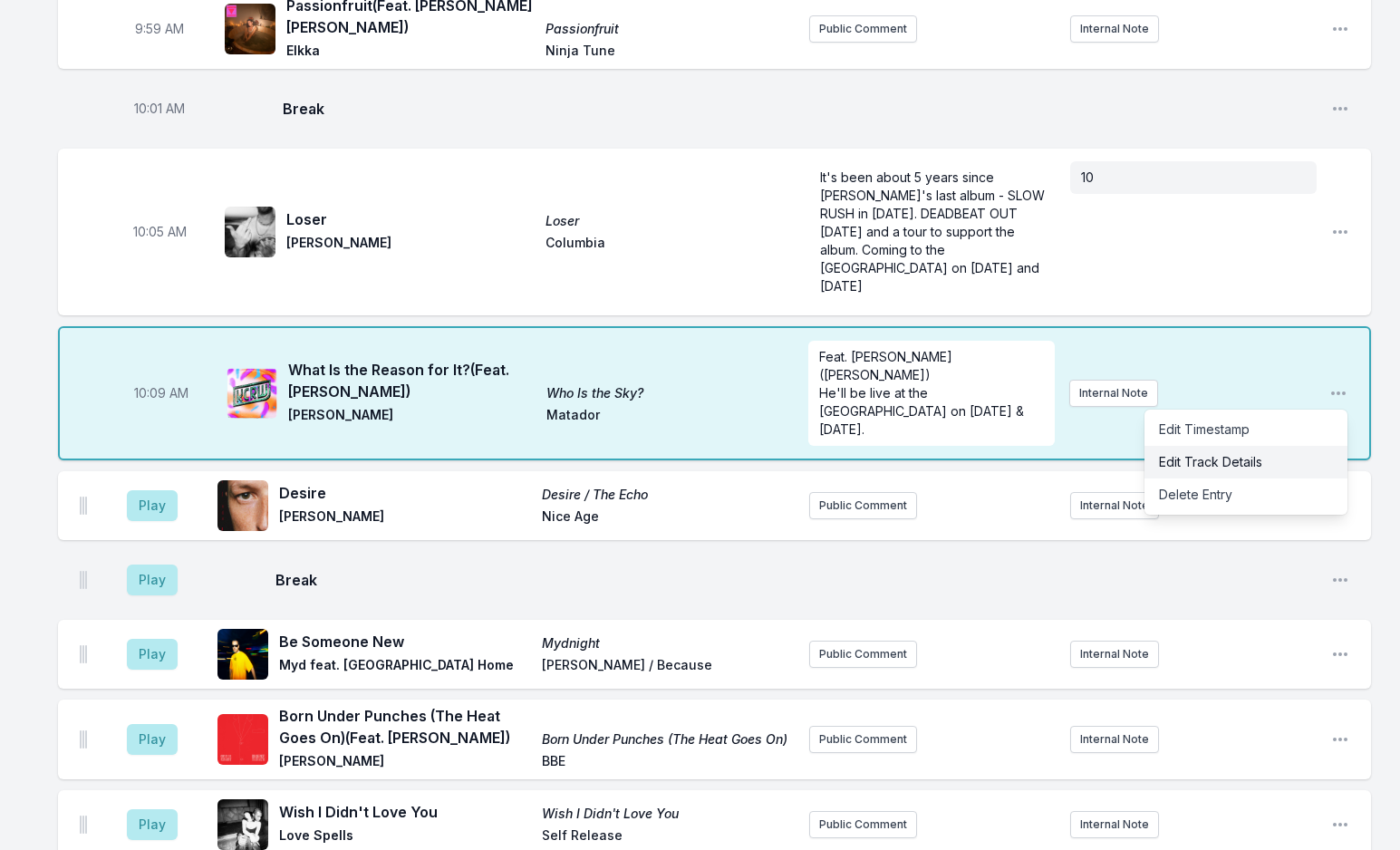
click at [1258, 446] on button "Edit Track Details" at bounding box center [1245, 462] width 203 height 33
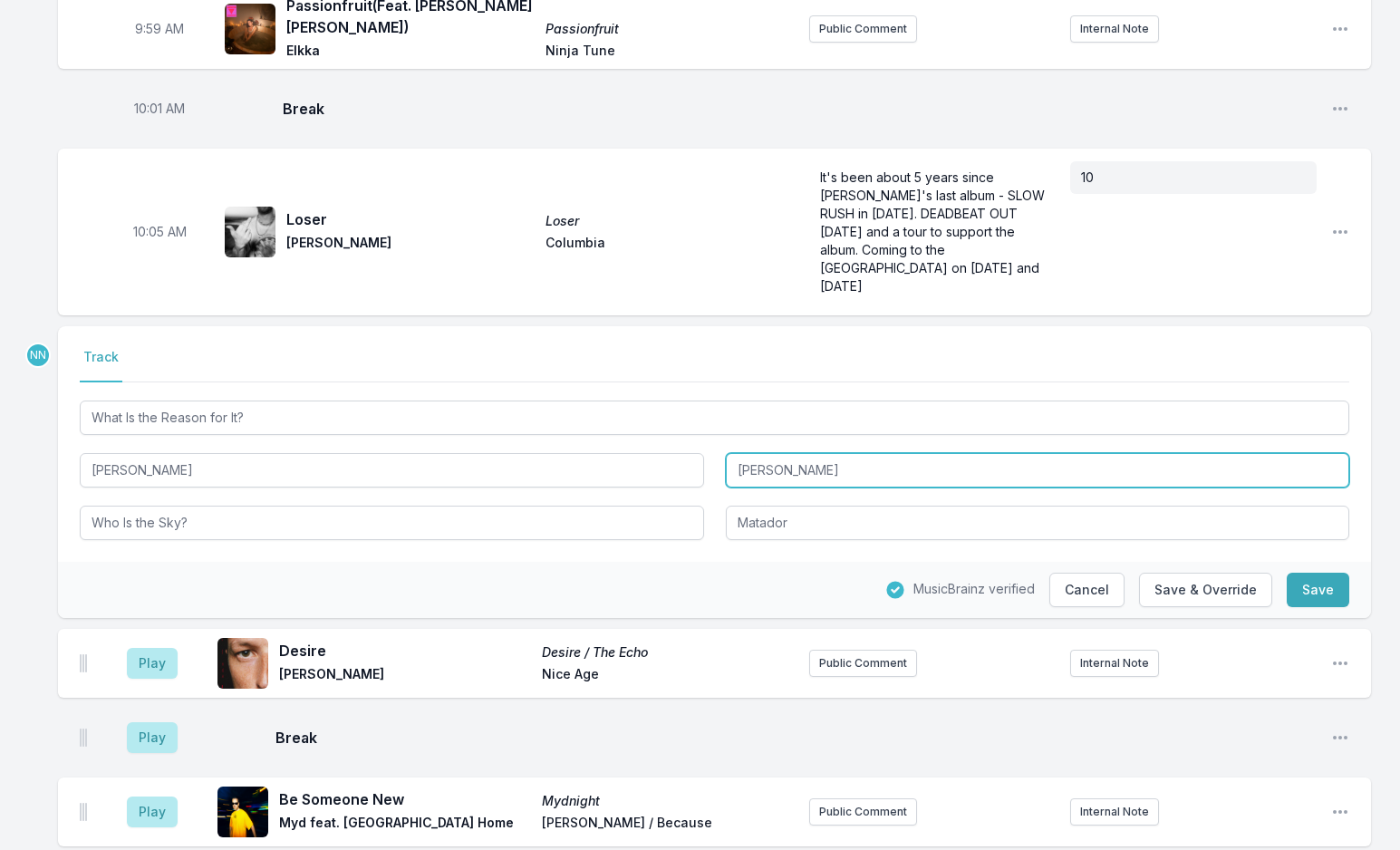
click at [732, 453] on input "[PERSON_NAME]" at bounding box center [1038, 470] width 625 height 35
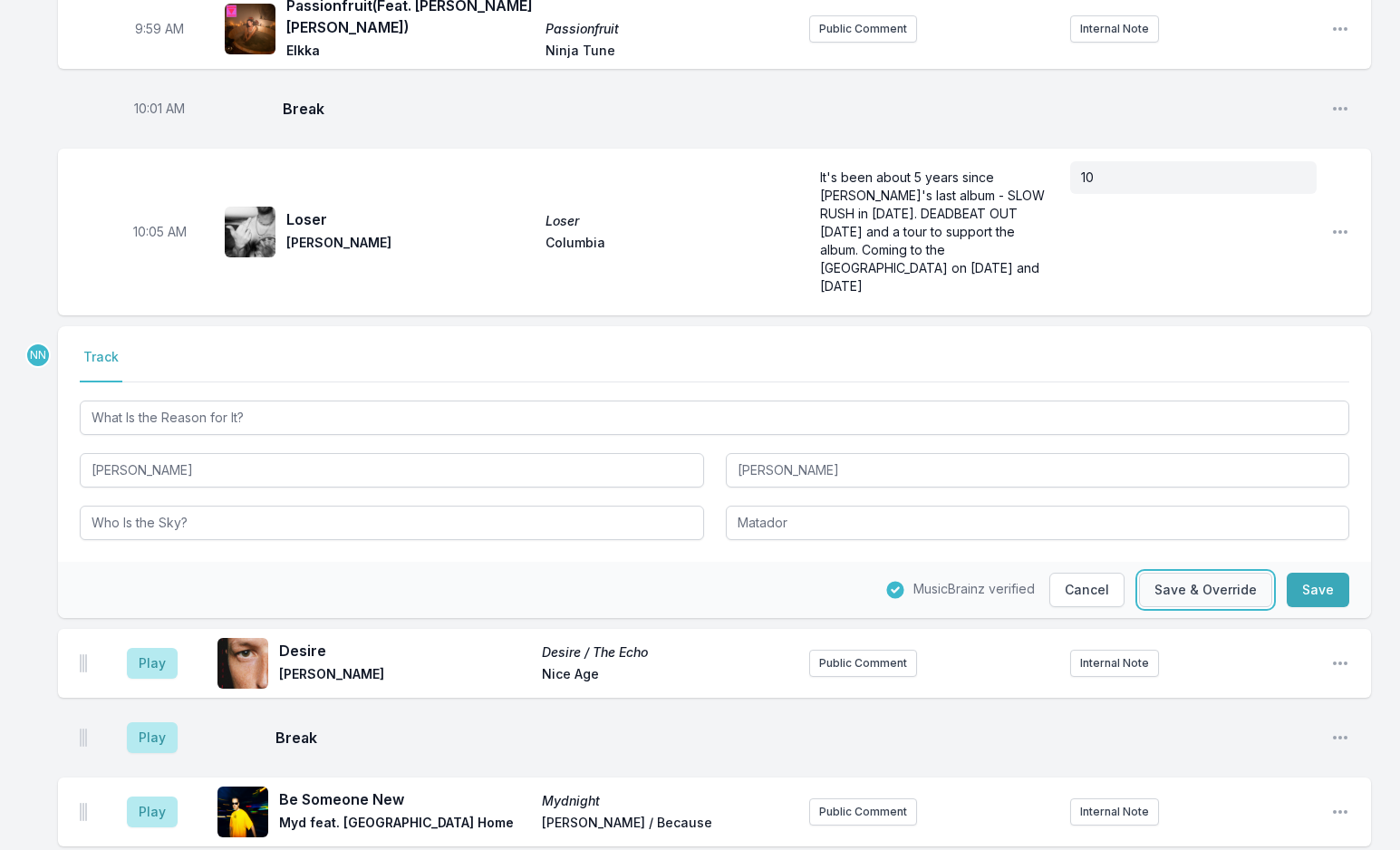
click at [1225, 573] on button "Save & Override" at bounding box center [1205, 590] width 134 height 35
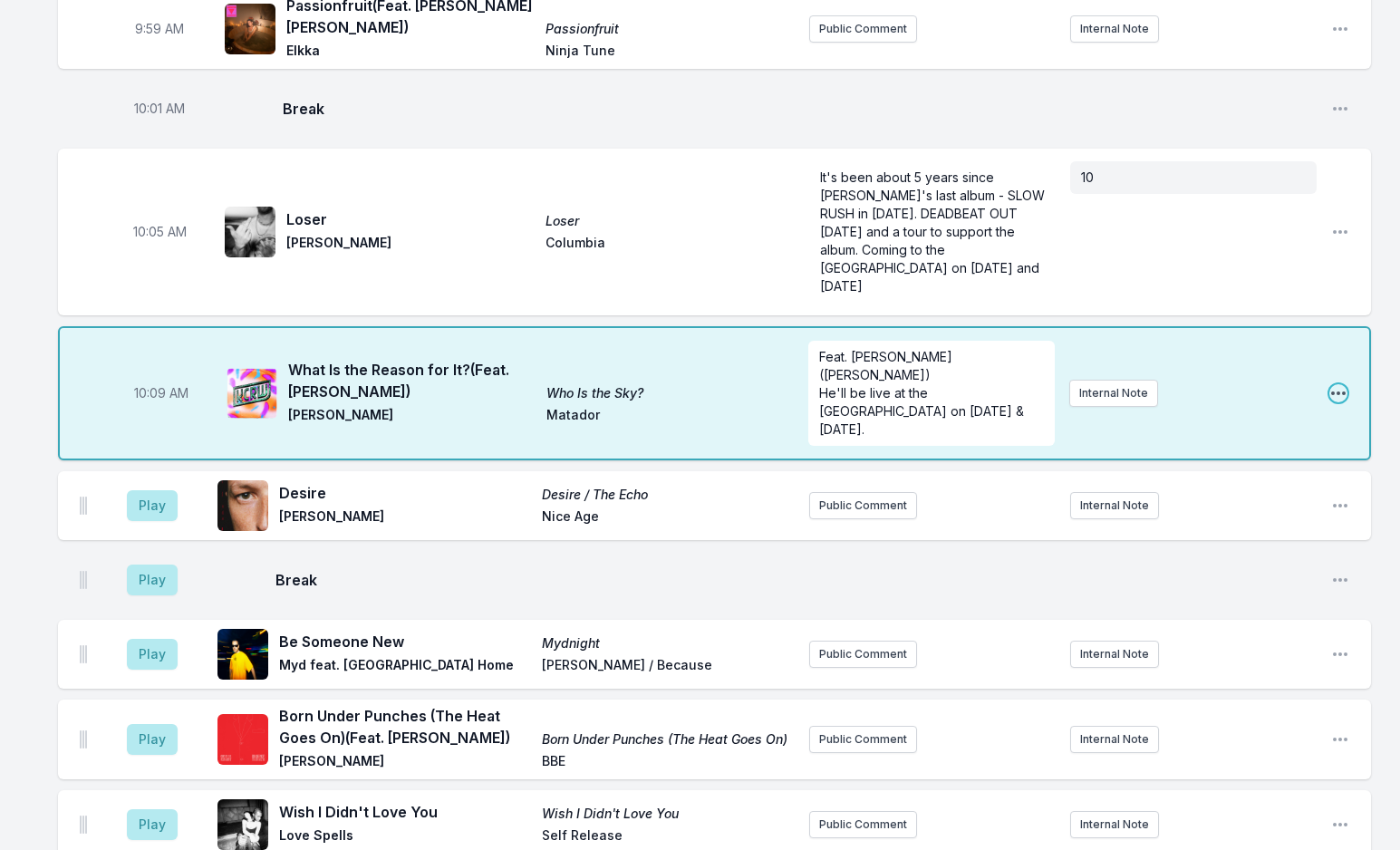
click at [1342, 392] on icon "Open playlist item options" at bounding box center [1338, 393] width 15 height 4
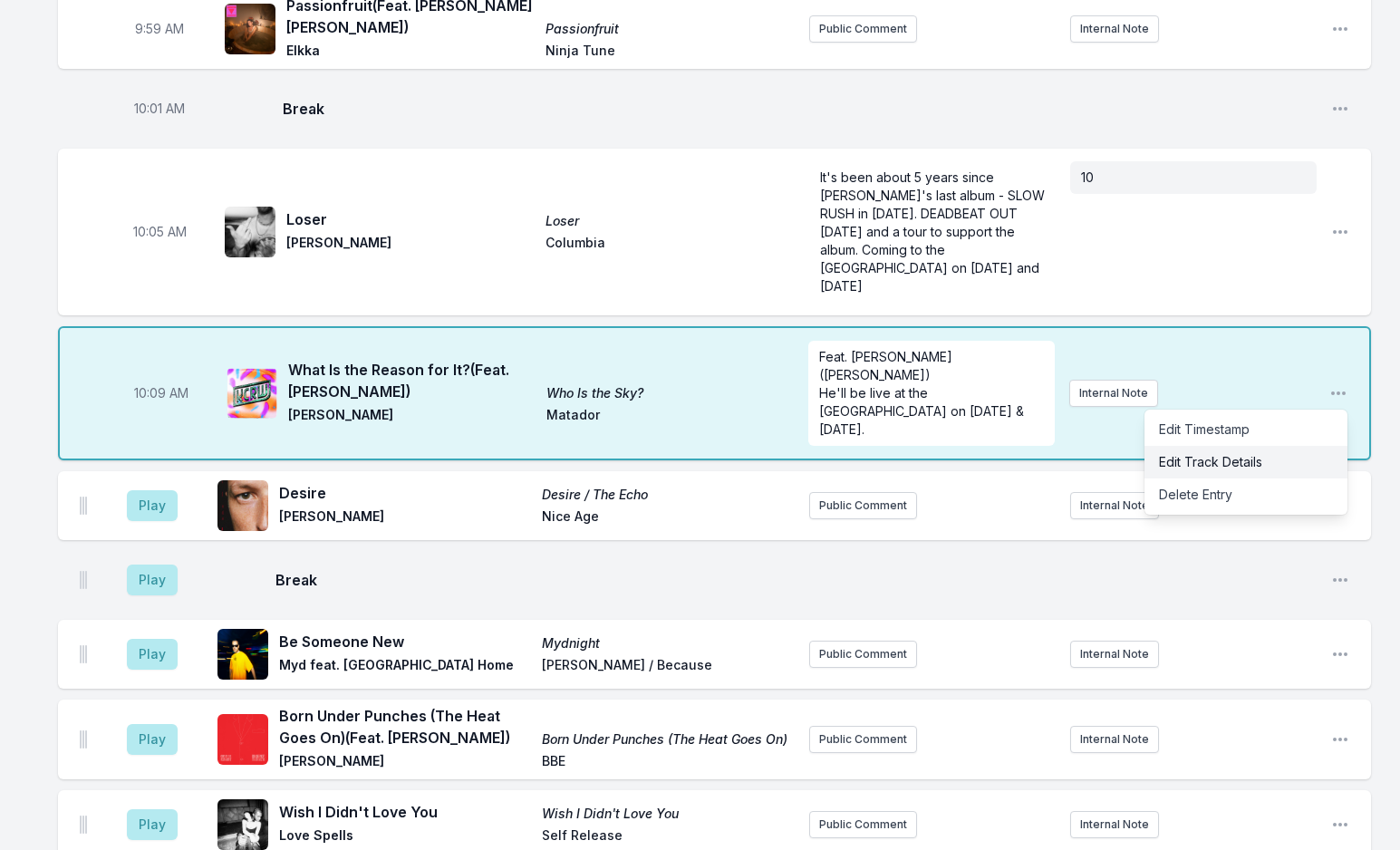
click at [1176, 446] on button "Edit Track Details" at bounding box center [1245, 462] width 203 height 33
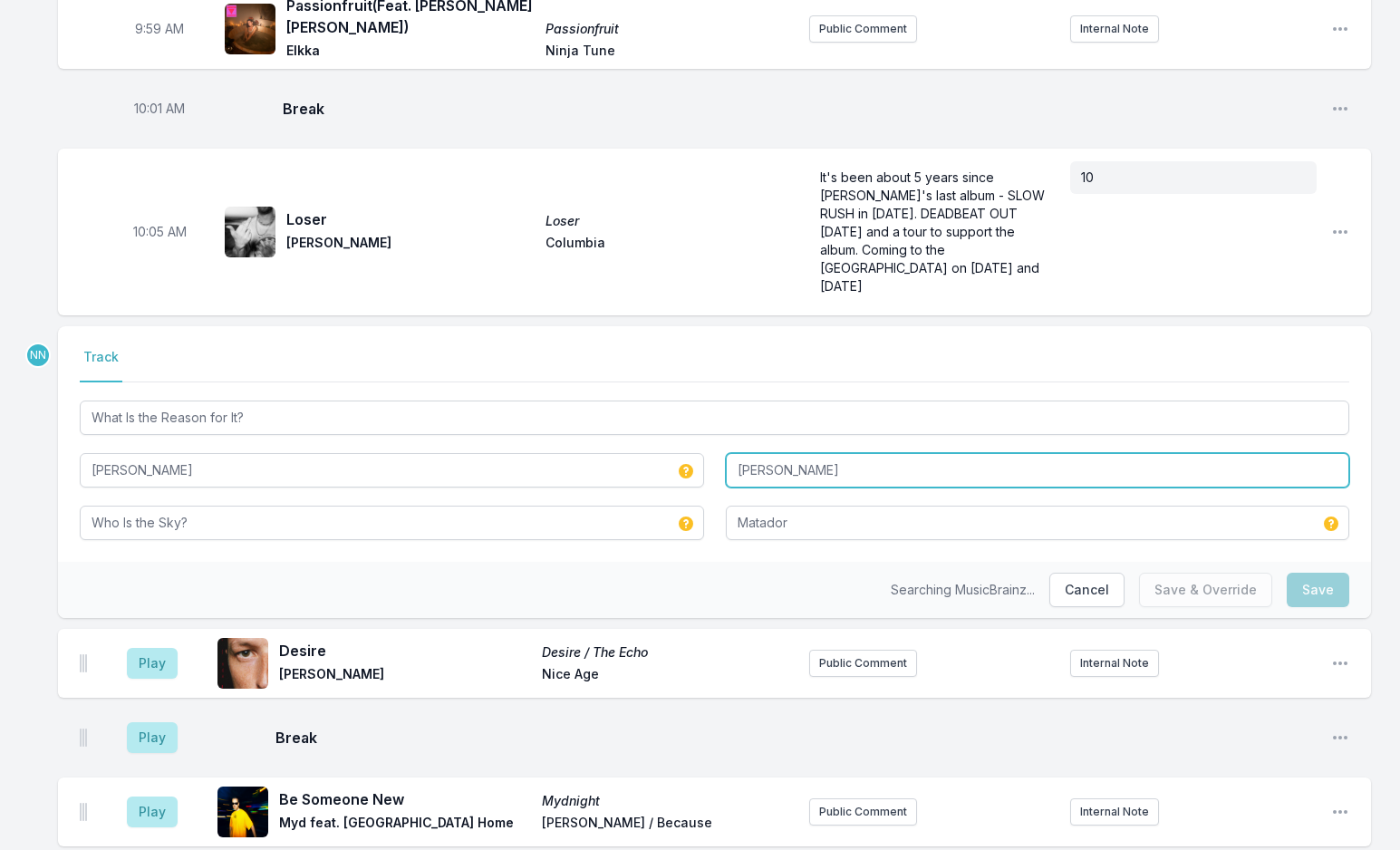
drag, startPoint x: 807, startPoint y: 381, endPoint x: 486, endPoint y: 382, distance: 321.0
click at [486, 397] on div "What Is the Reason for It? [PERSON_NAME] [PERSON_NAME] Who Is the Sky? [GEOGRAP…" at bounding box center [714, 468] width 1269 height 144
type input "[PERSON_NAME]"
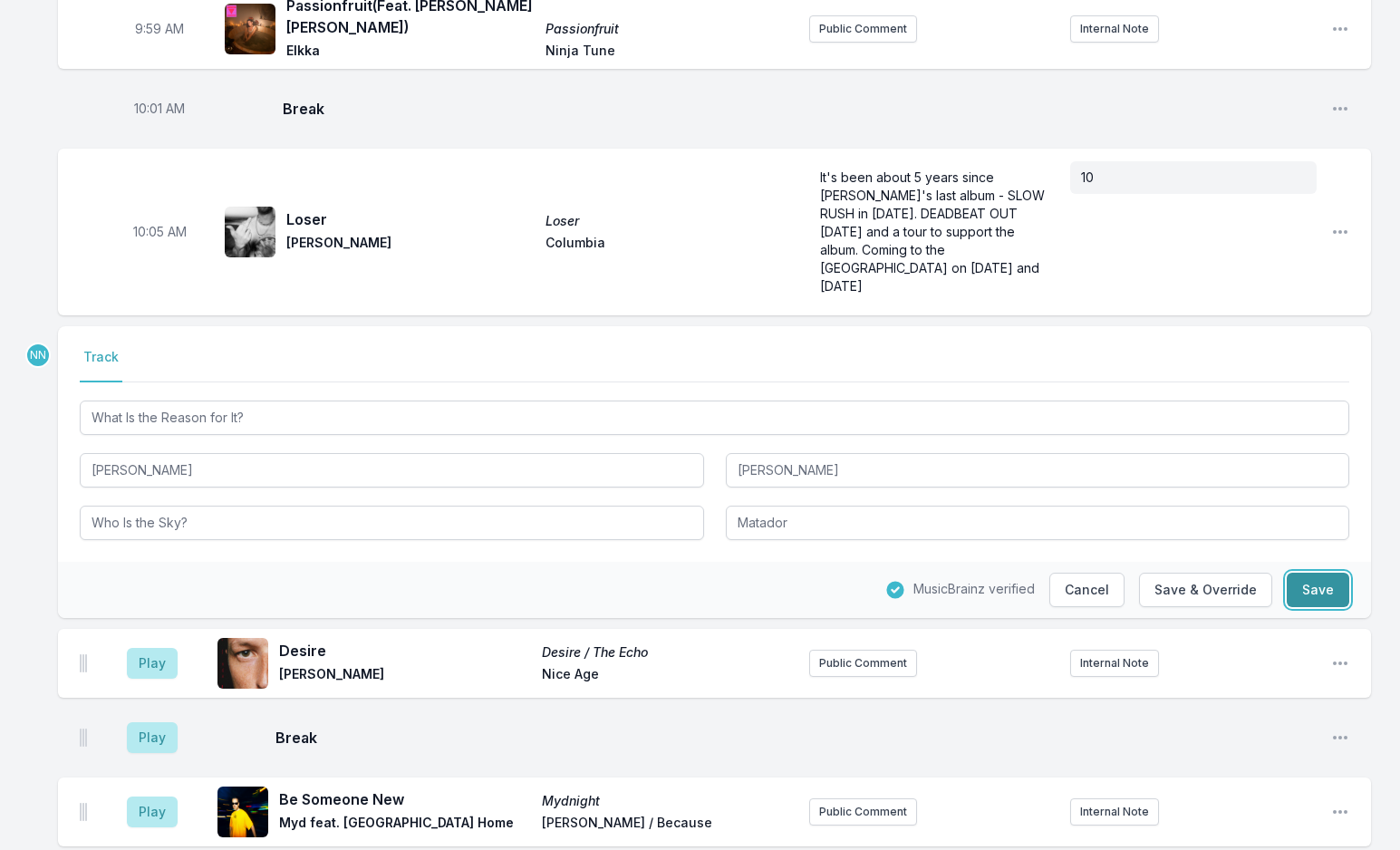
click at [1310, 573] on button "Save" at bounding box center [1318, 590] width 62 height 35
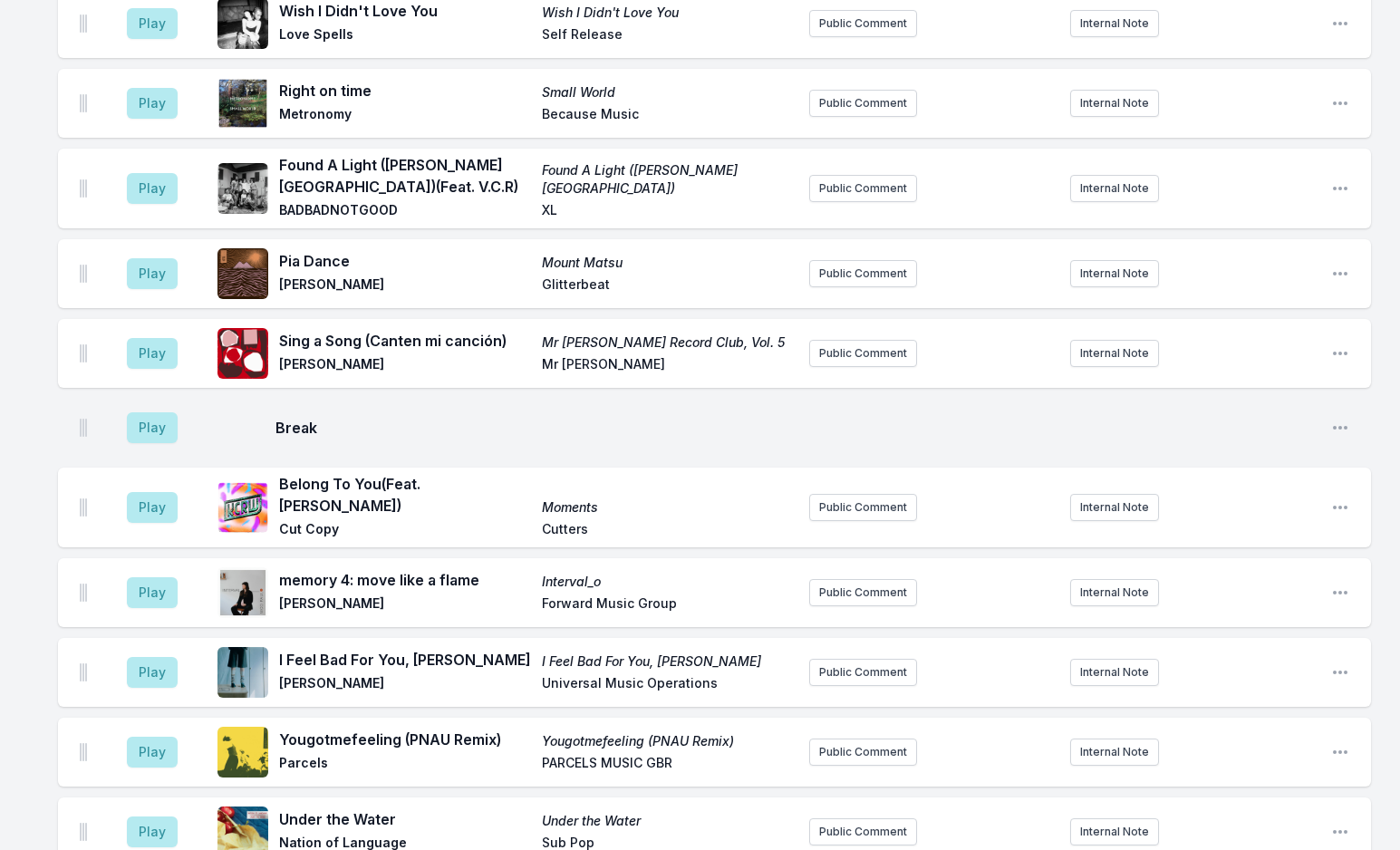
scroll to position [2919, 0]
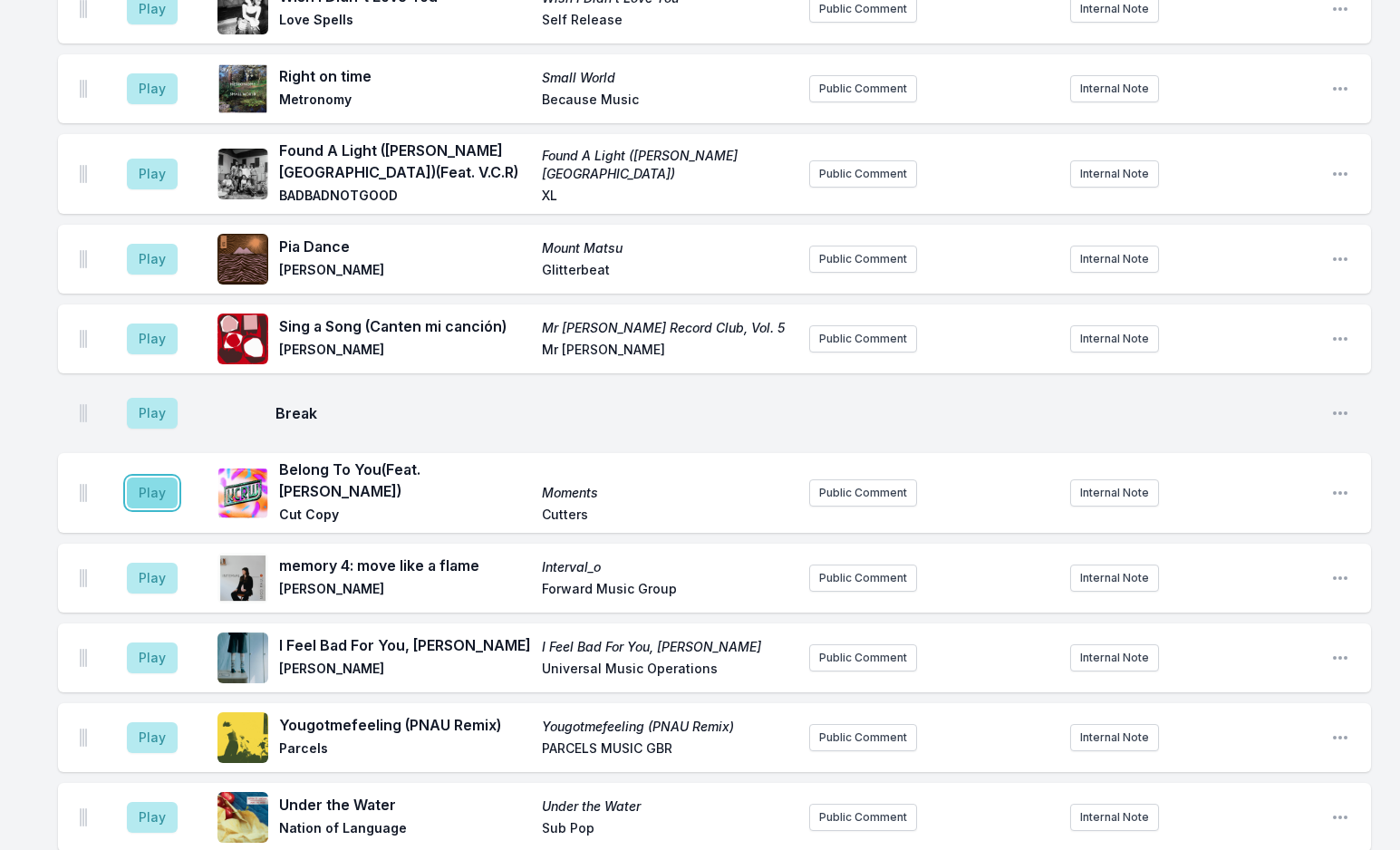
click at [161, 478] on button "Play" at bounding box center [152, 493] width 50 height 31
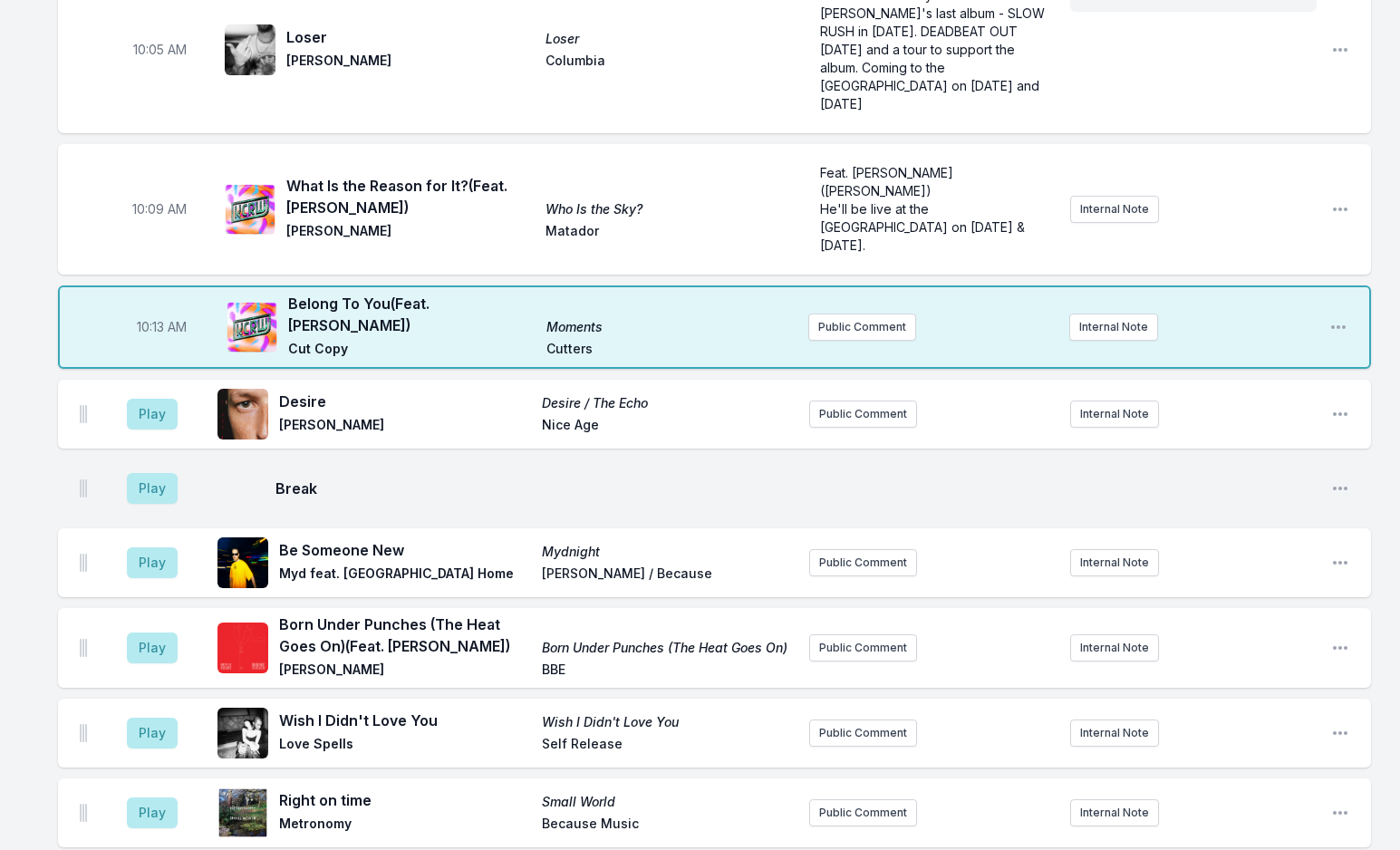
scroll to position [2284, 0]
click at [838, 315] on button "Public Comment" at bounding box center [862, 328] width 108 height 27
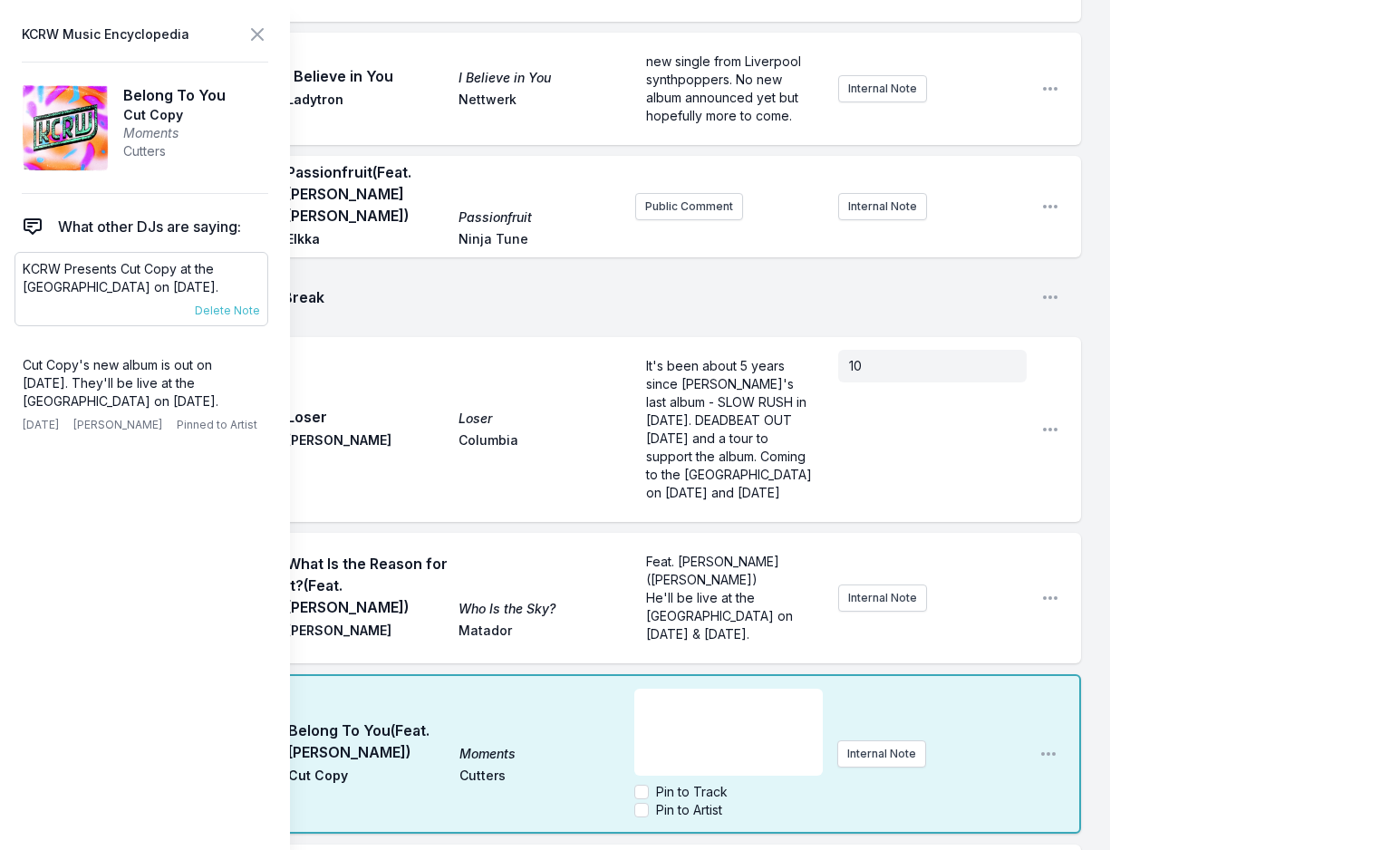
click at [67, 266] on p "KCRW Presents Cut Copy at the [GEOGRAPHIC_DATA] on [DATE]." at bounding box center [142, 278] width 238 height 37
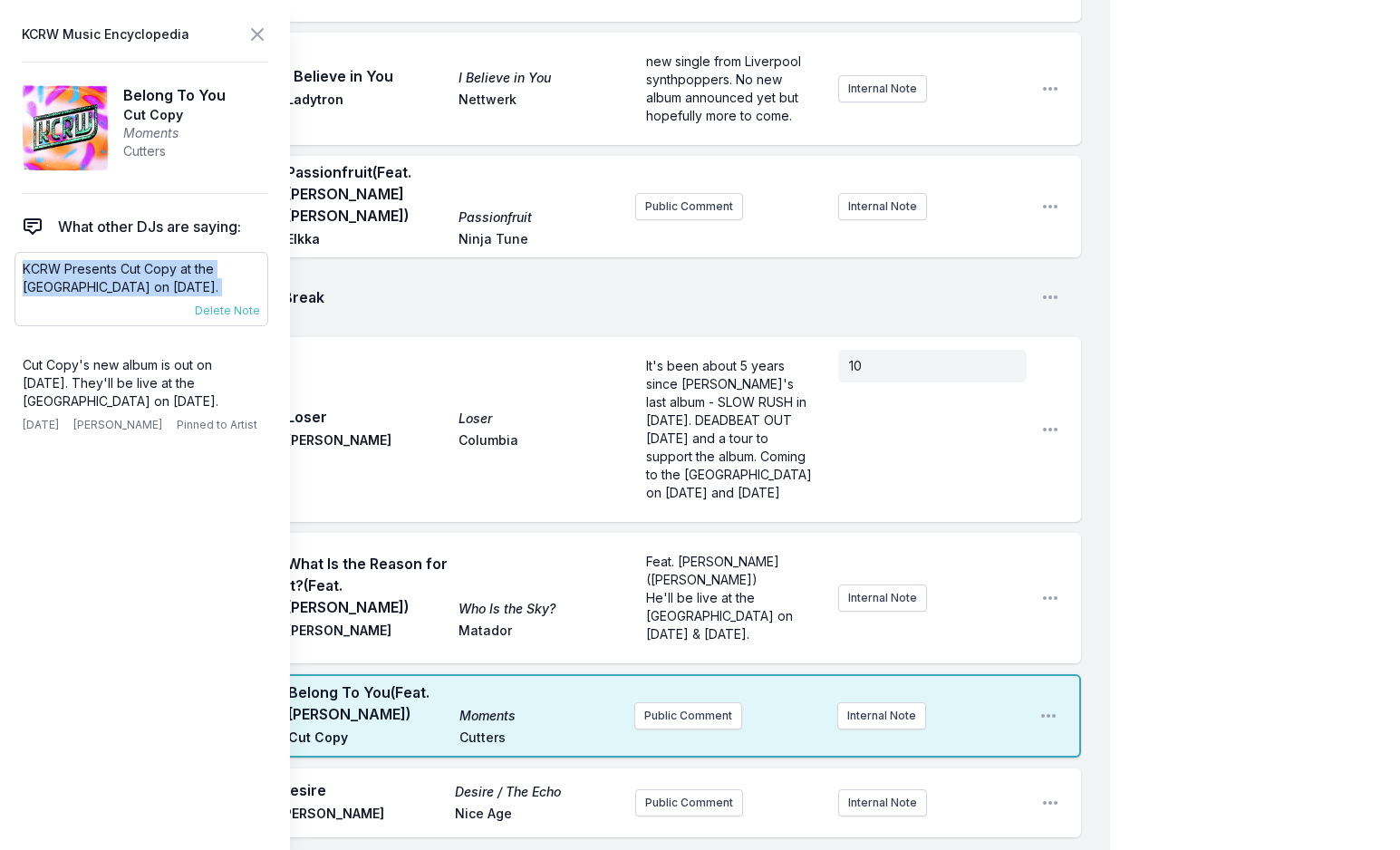
click at [67, 266] on p "KCRW Presents Cut Copy at the [GEOGRAPHIC_DATA] on [DATE]." at bounding box center [142, 278] width 238 height 37
copy div "KCRW Presents Cut Copy at the [GEOGRAPHIC_DATA] on [DATE]. [DATE] [PERSON_NAME]…"
click at [667, 703] on button "Public Comment" at bounding box center [688, 716] width 108 height 27
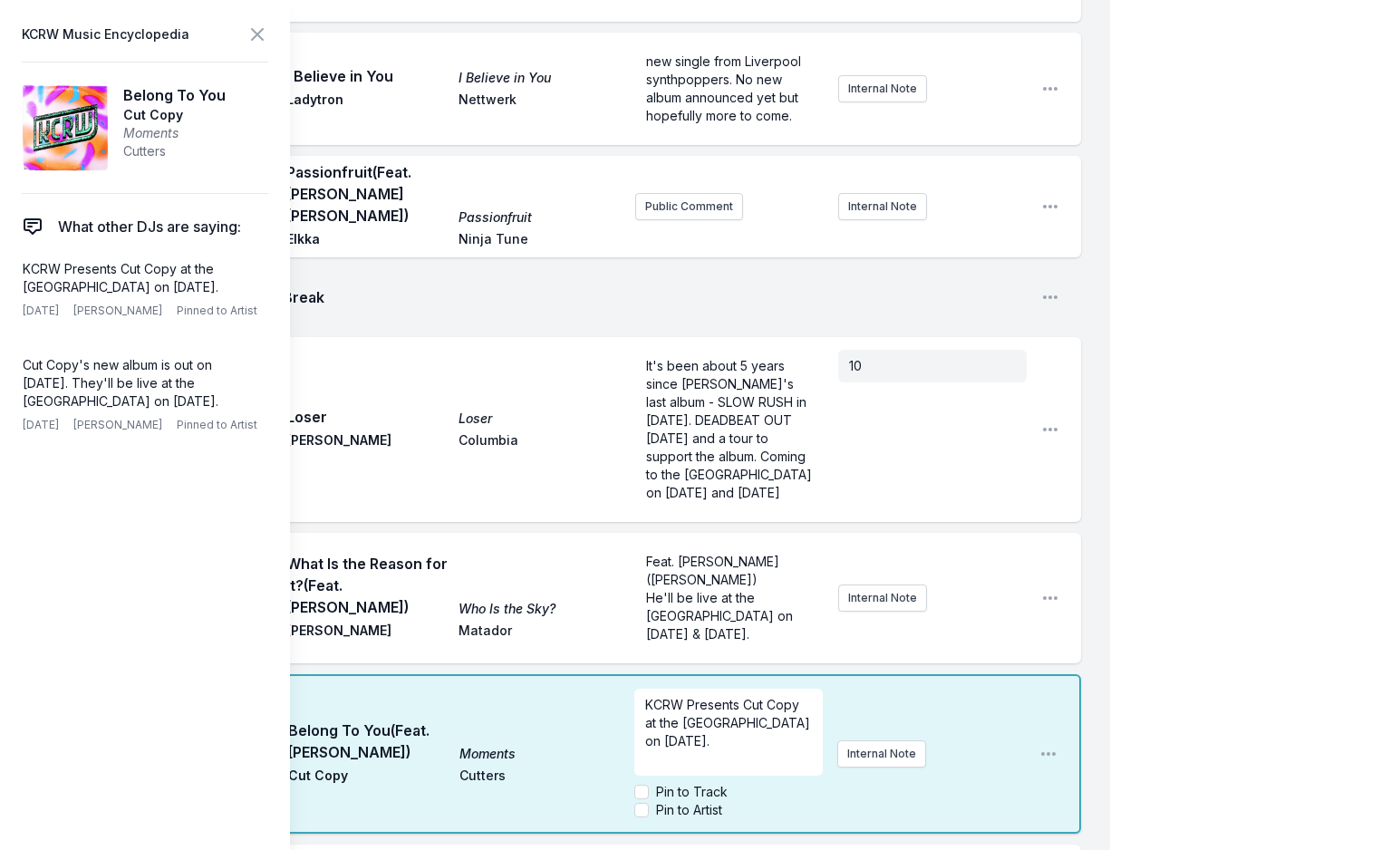
scroll to position [18, 0]
click at [262, 29] on icon at bounding box center [257, 35] width 11 height 11
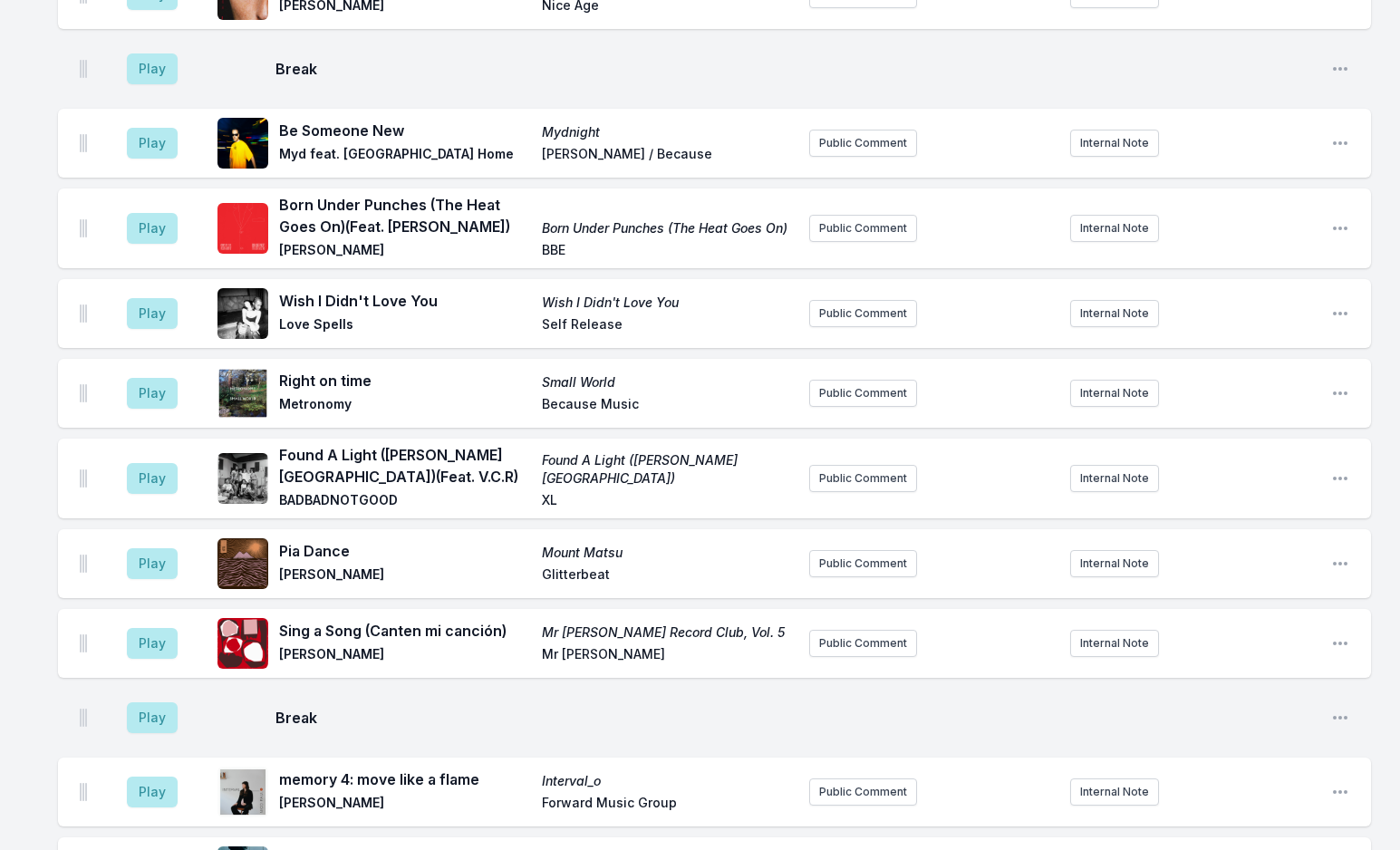
scroll to position [2828, 0]
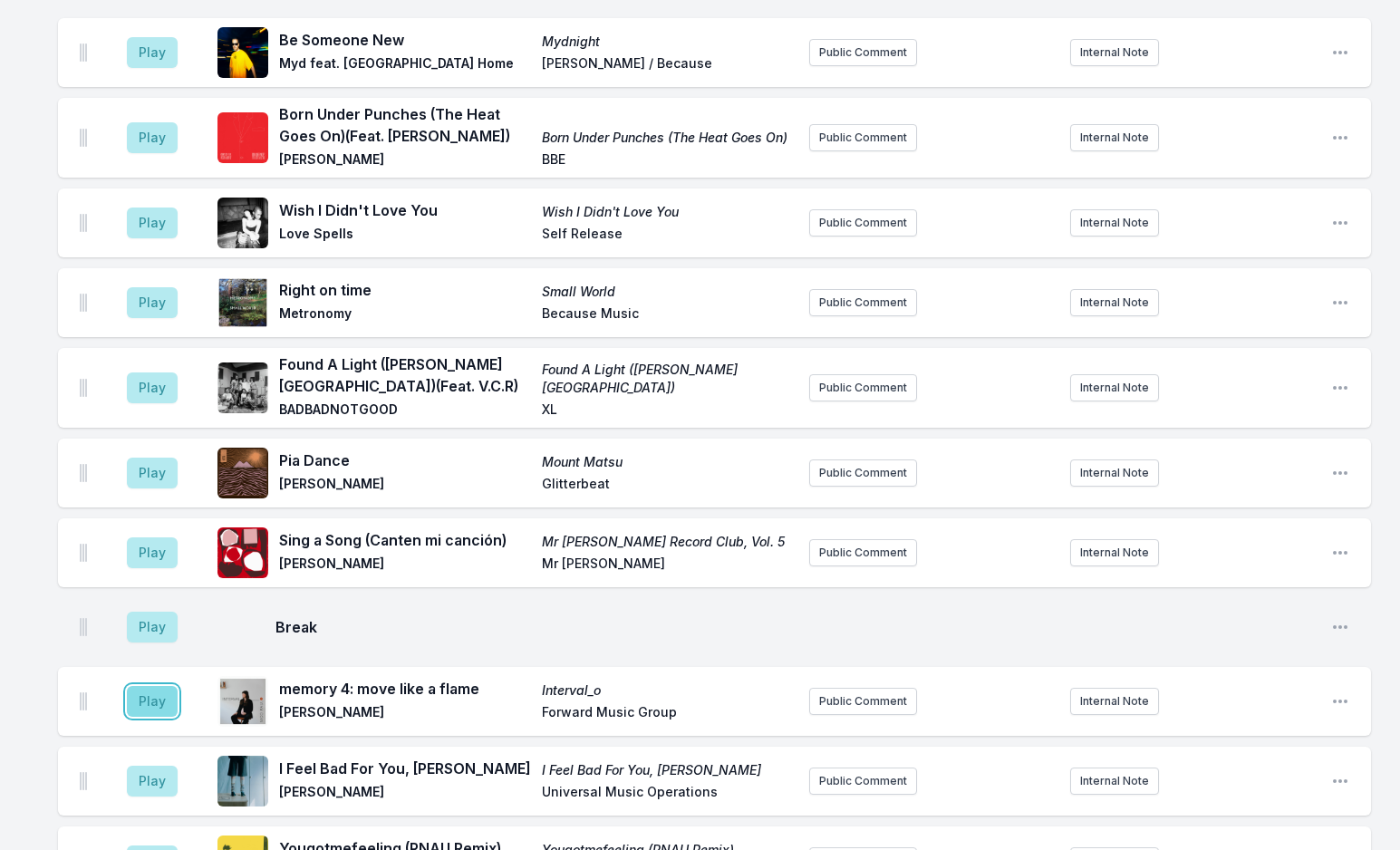
click at [155, 686] on button "Play" at bounding box center [152, 702] width 50 height 31
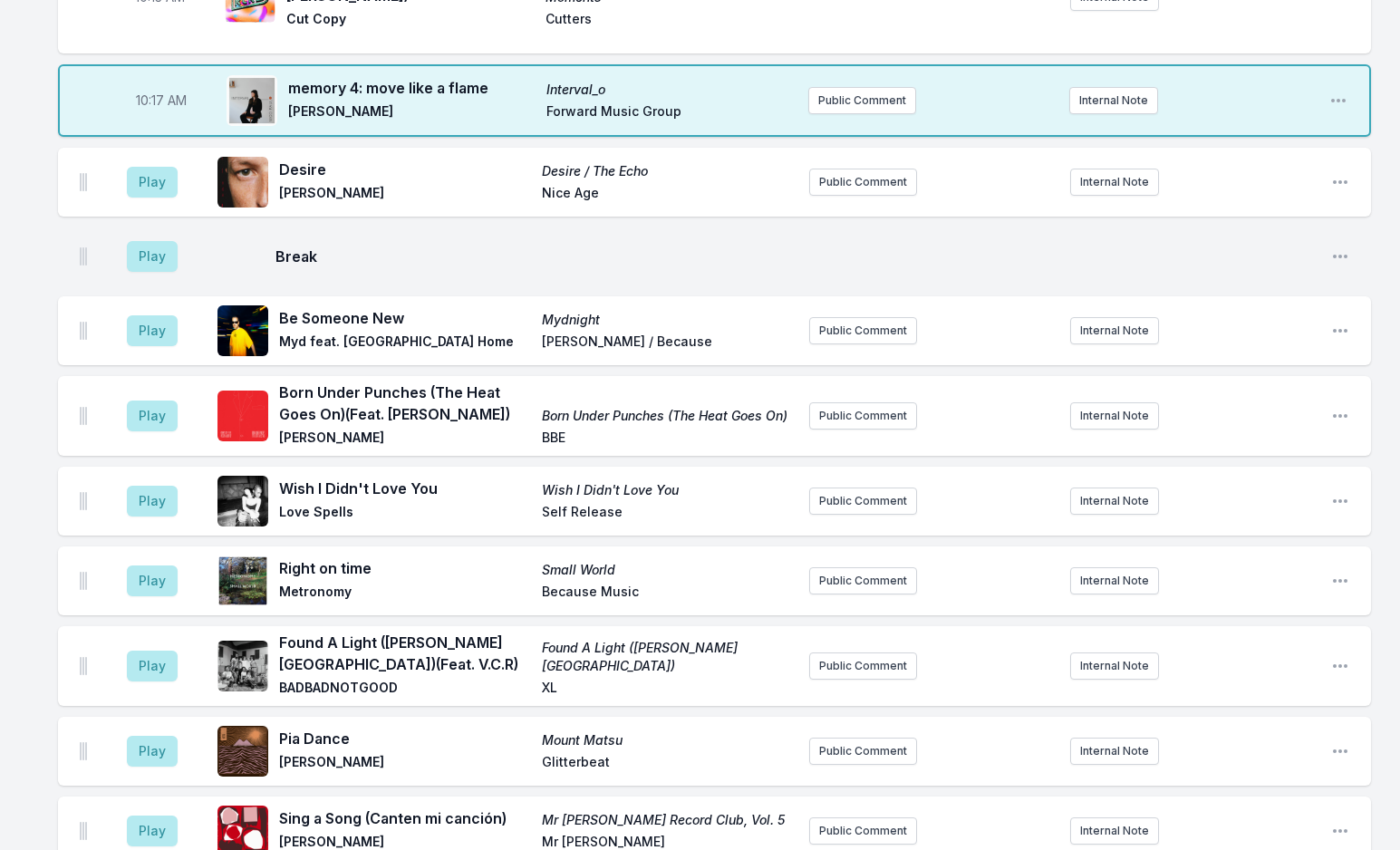
scroll to position [2738, 0]
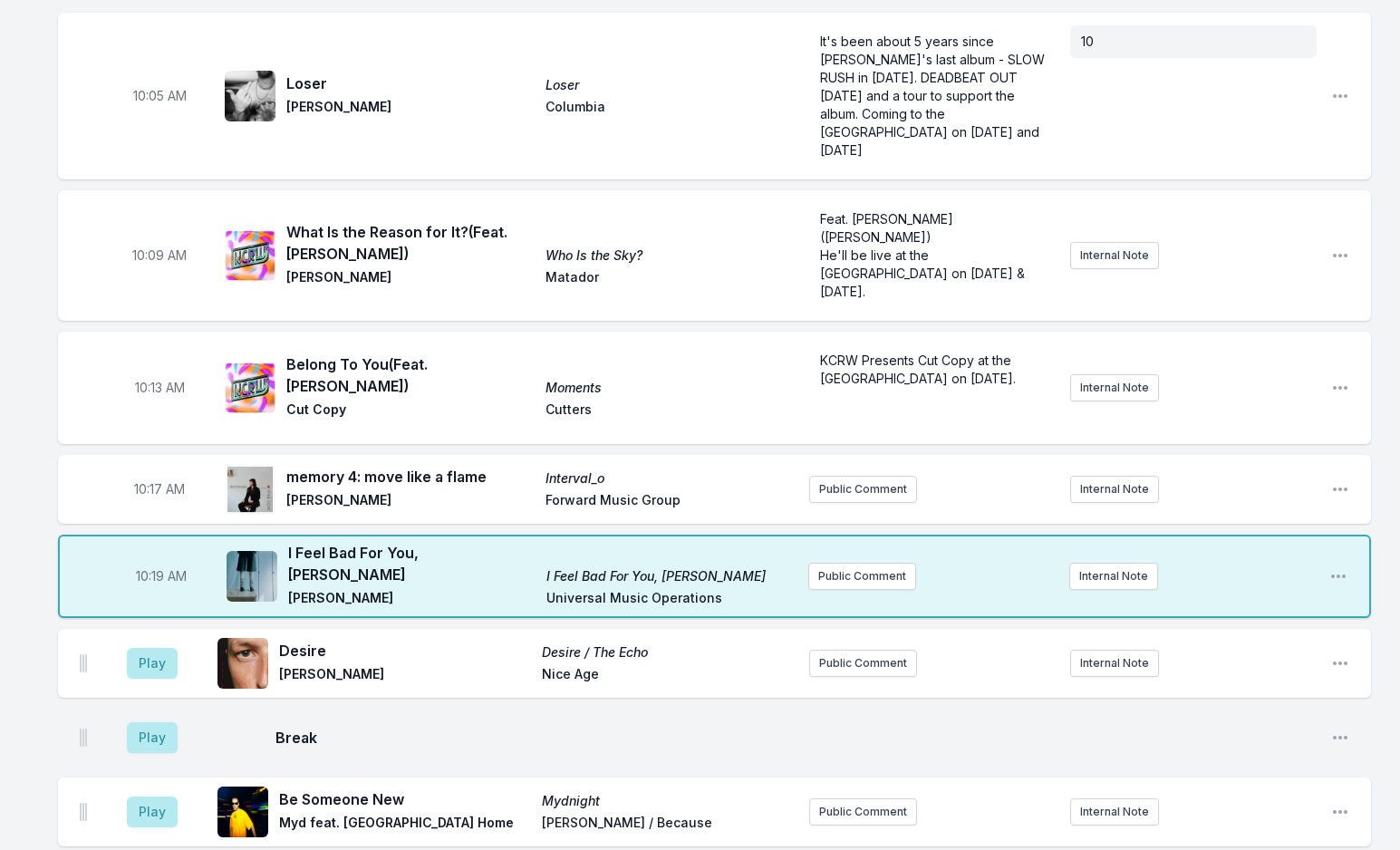
scroll to position [2193, 0]
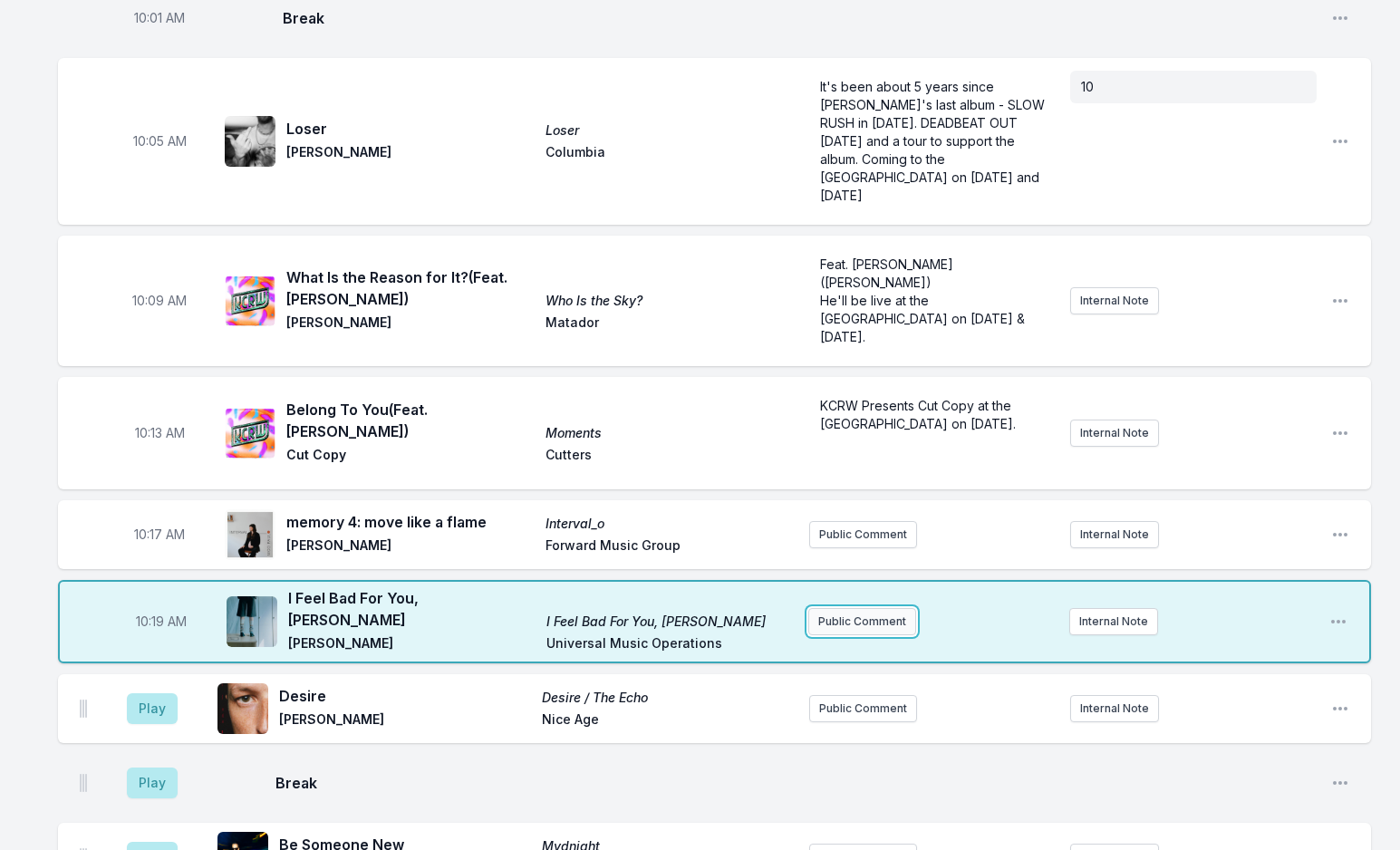
click at [839, 608] on button "Public Comment" at bounding box center [862, 622] width 108 height 27
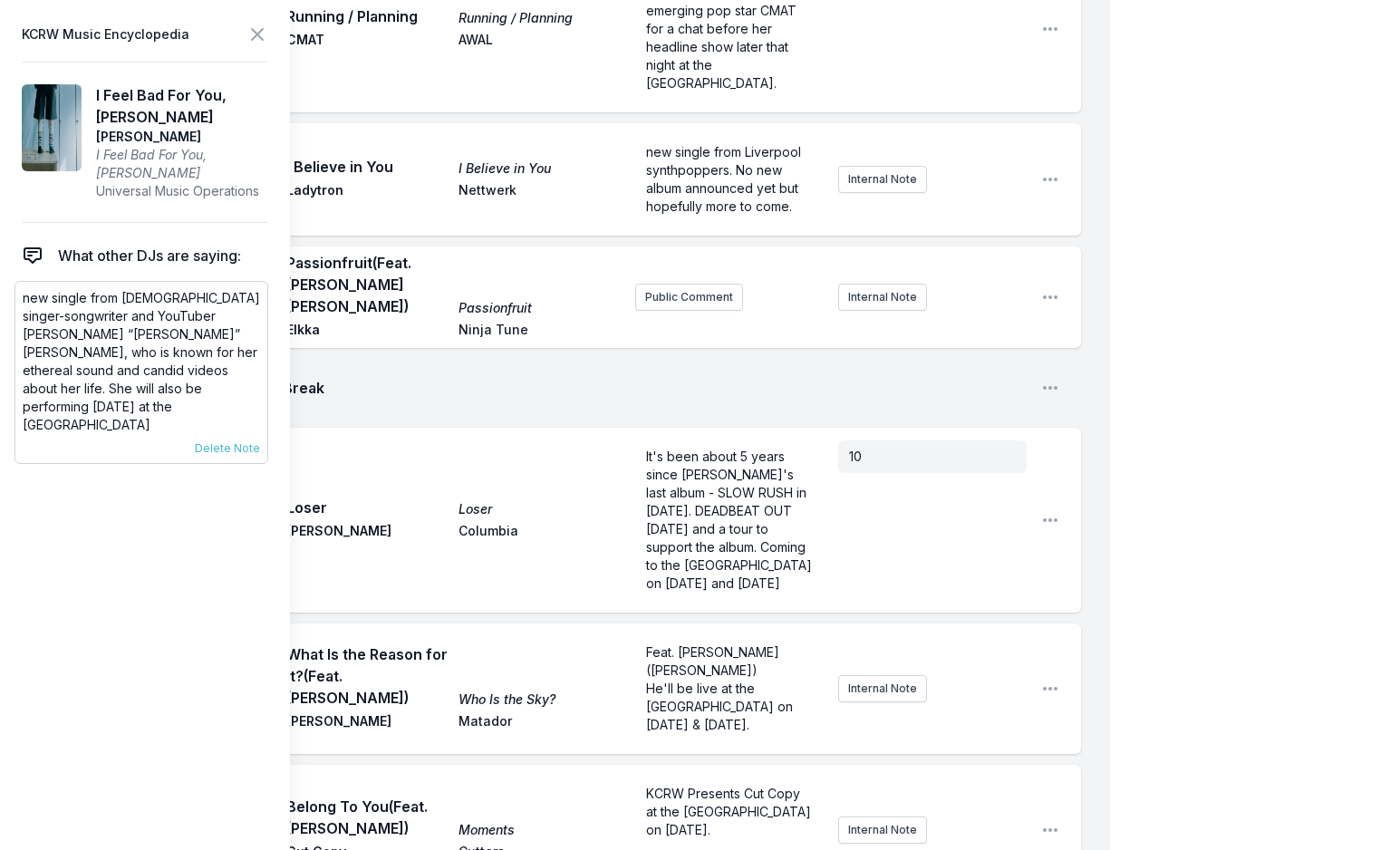
click at [71, 307] on p "new single from [DEMOGRAPHIC_DATA] singer-songwriter and YouTuber [PERSON_NAME]…" at bounding box center [142, 361] width 238 height 145
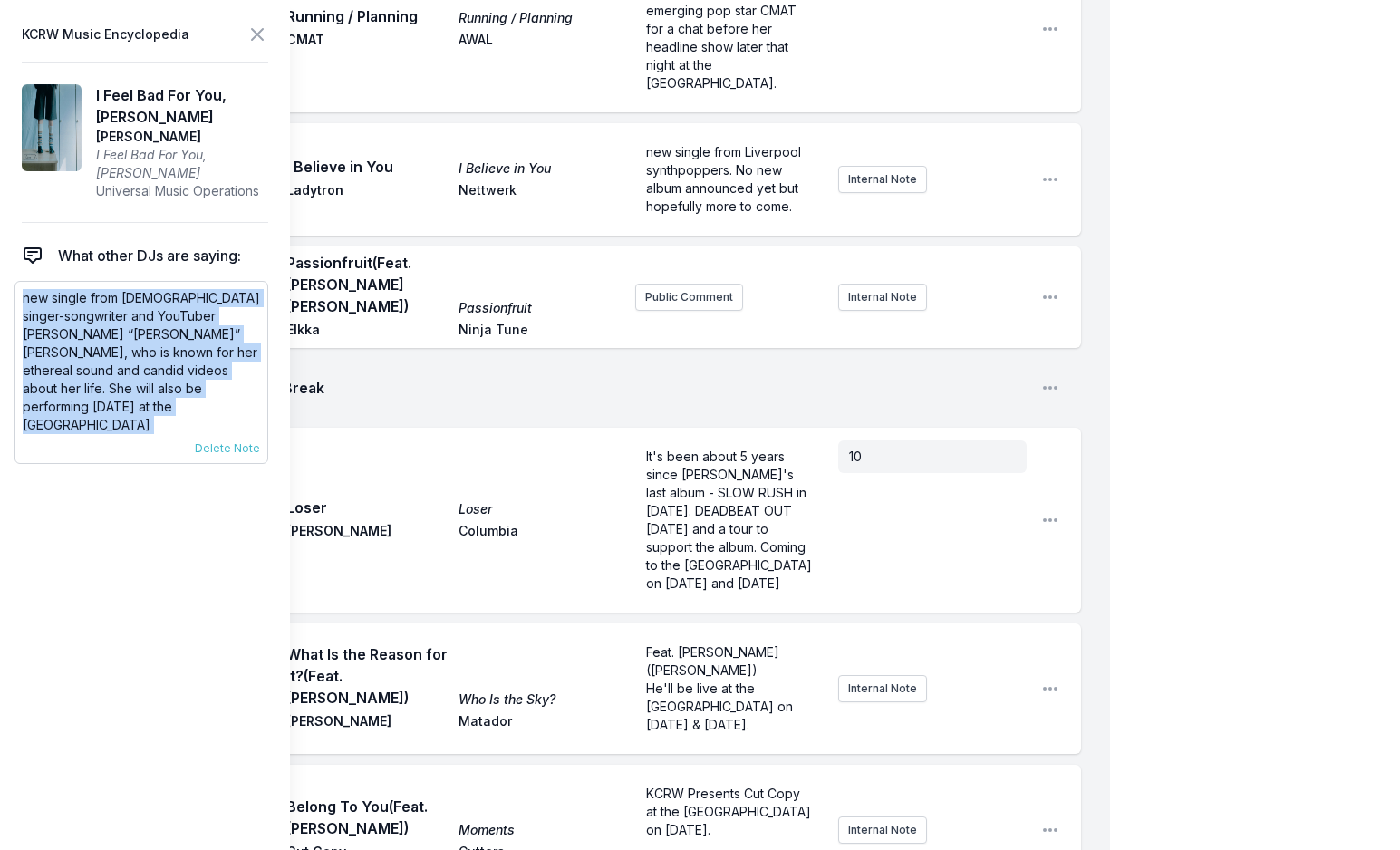
copy div "new single from [DEMOGRAPHIC_DATA] singer-songwriter and YouTuber [PERSON_NAME]…"
click at [257, 27] on icon at bounding box center [257, 35] width 22 height 22
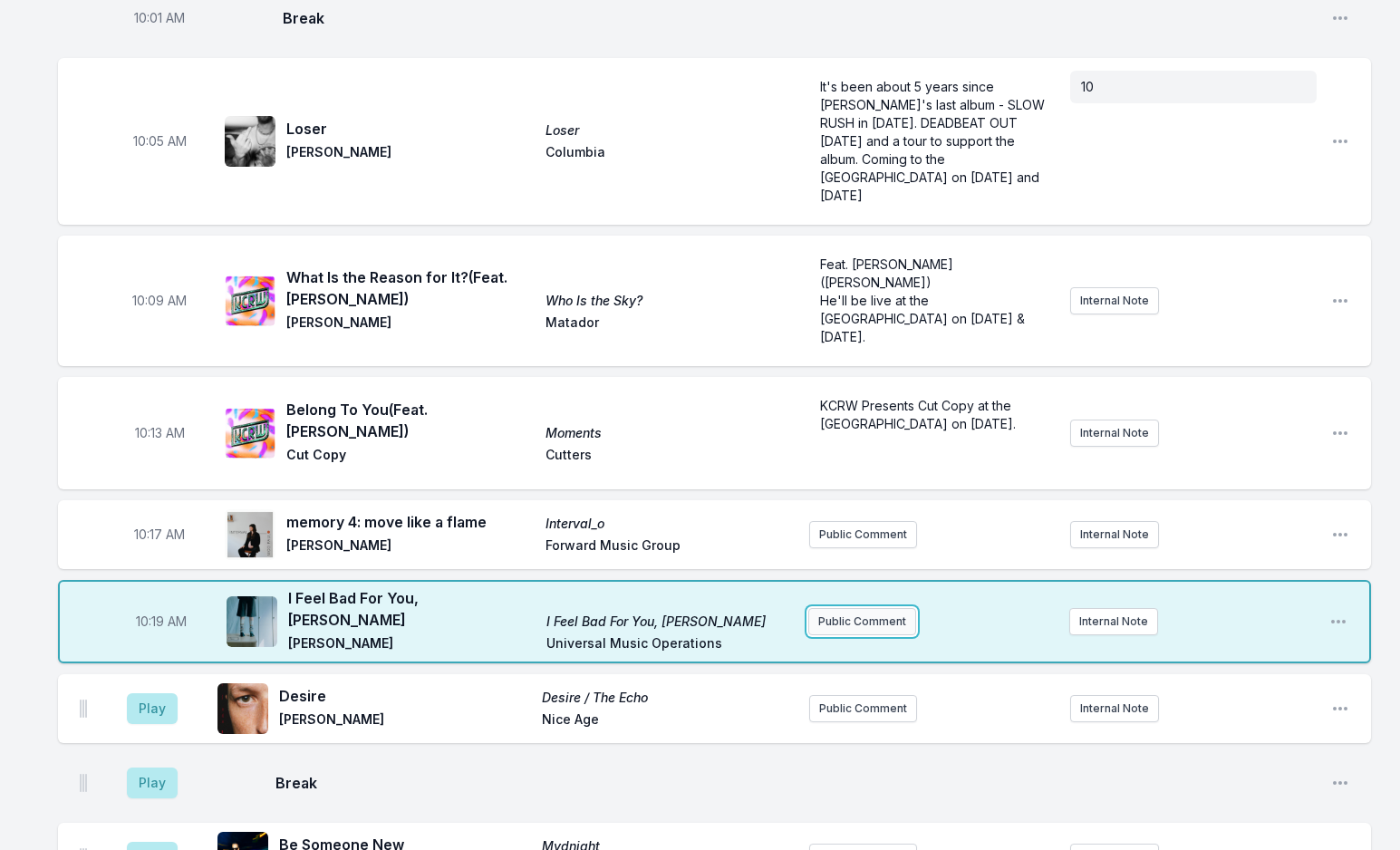
click at [888, 608] on button "Public Comment" at bounding box center [862, 622] width 108 height 27
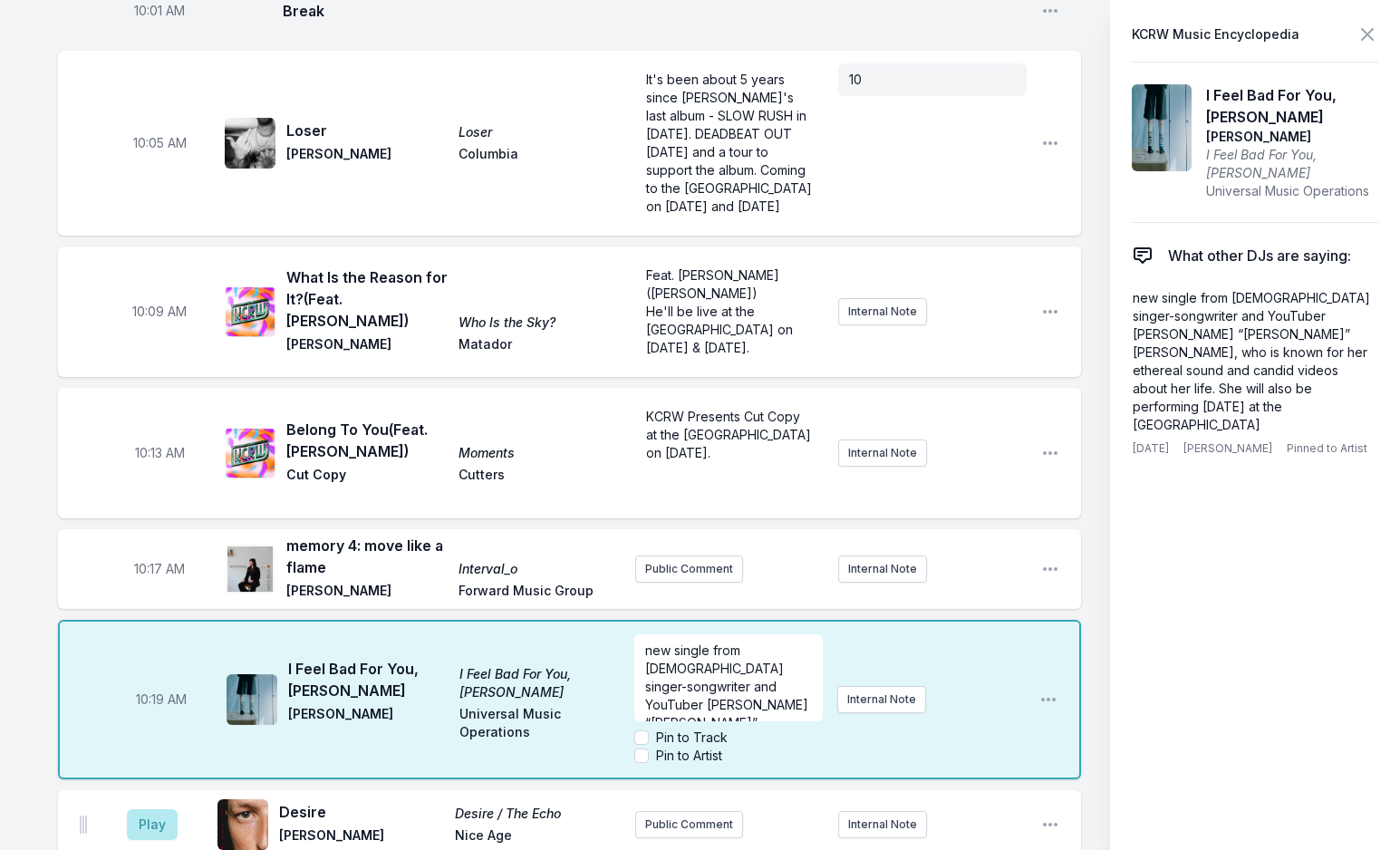
scroll to position [127, 0]
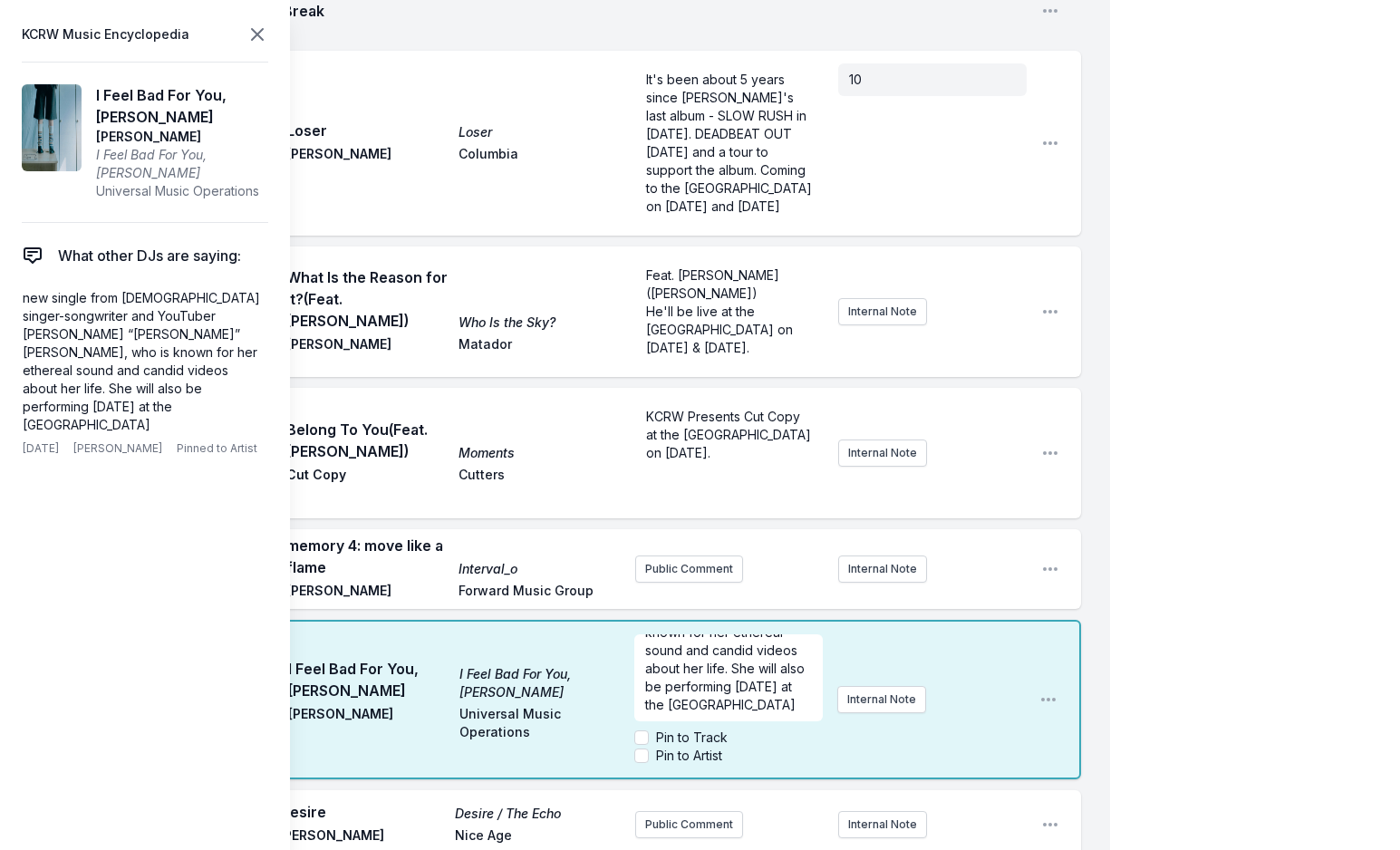
click at [244, 23] on header "KCRW Music Encyclopedia" at bounding box center [144, 35] width 246 height 26
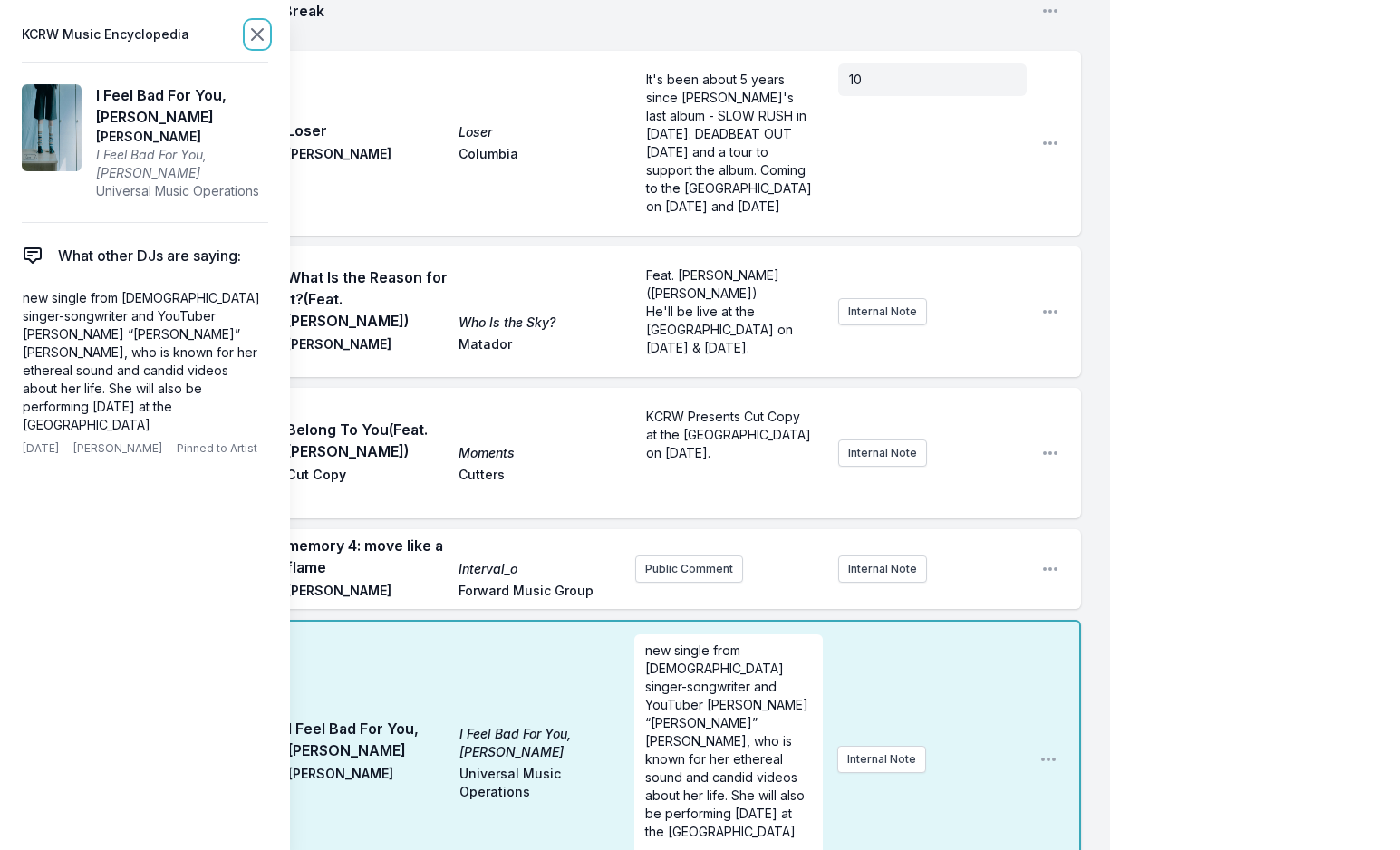
click at [255, 41] on icon at bounding box center [257, 35] width 22 height 22
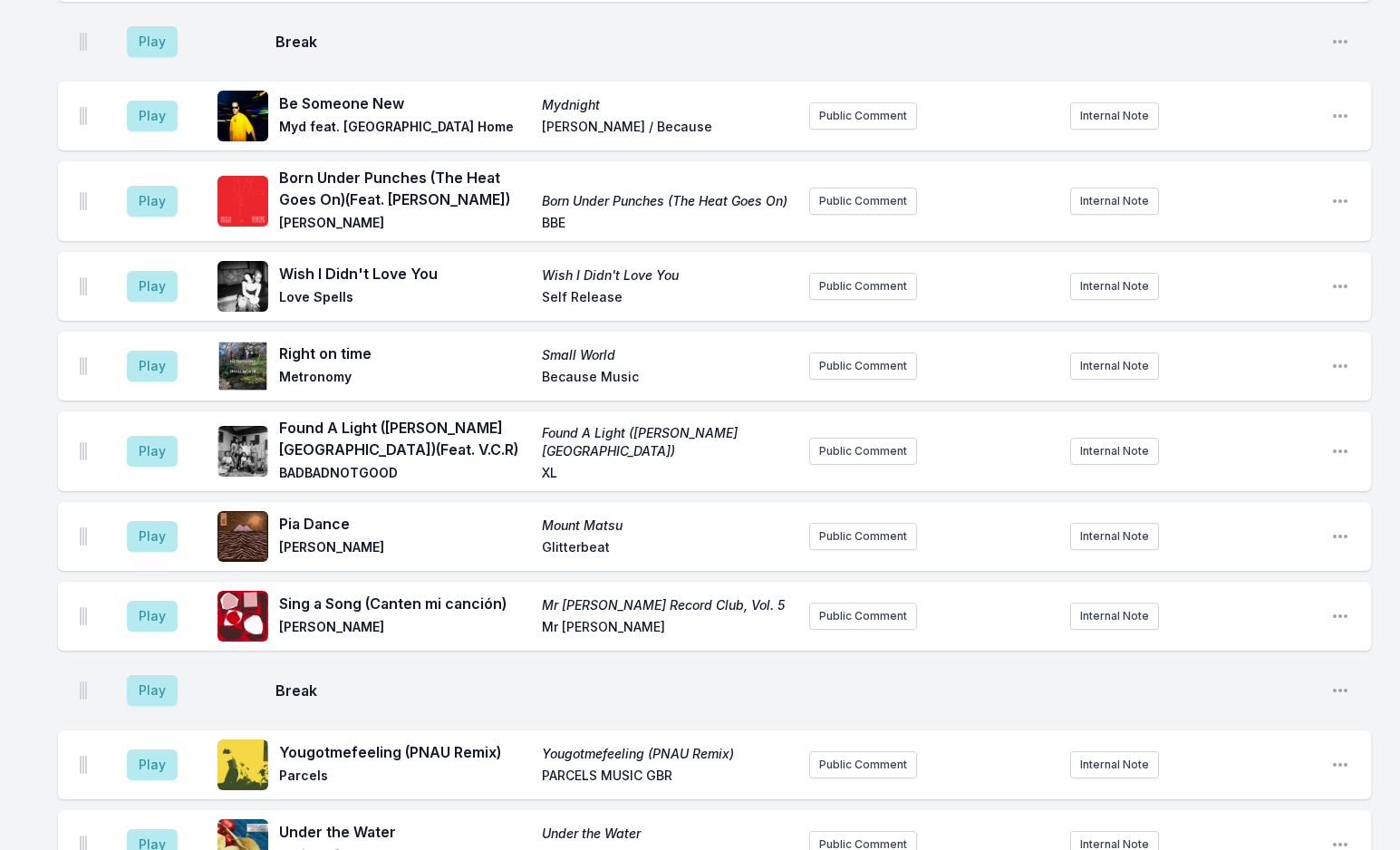
scroll to position [3115, 0]
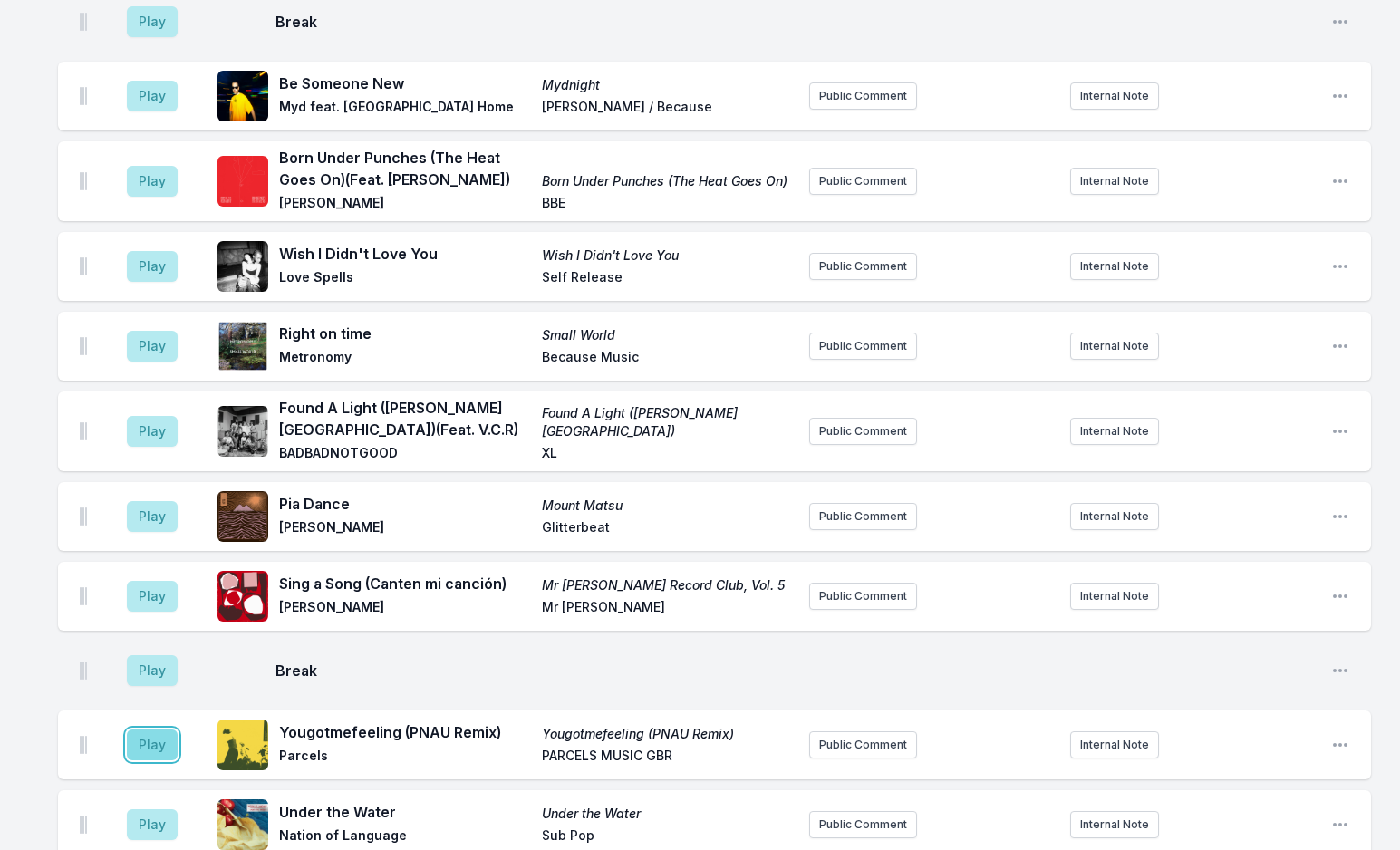
click at [155, 729] on button "Play" at bounding box center [152, 745] width 50 height 31
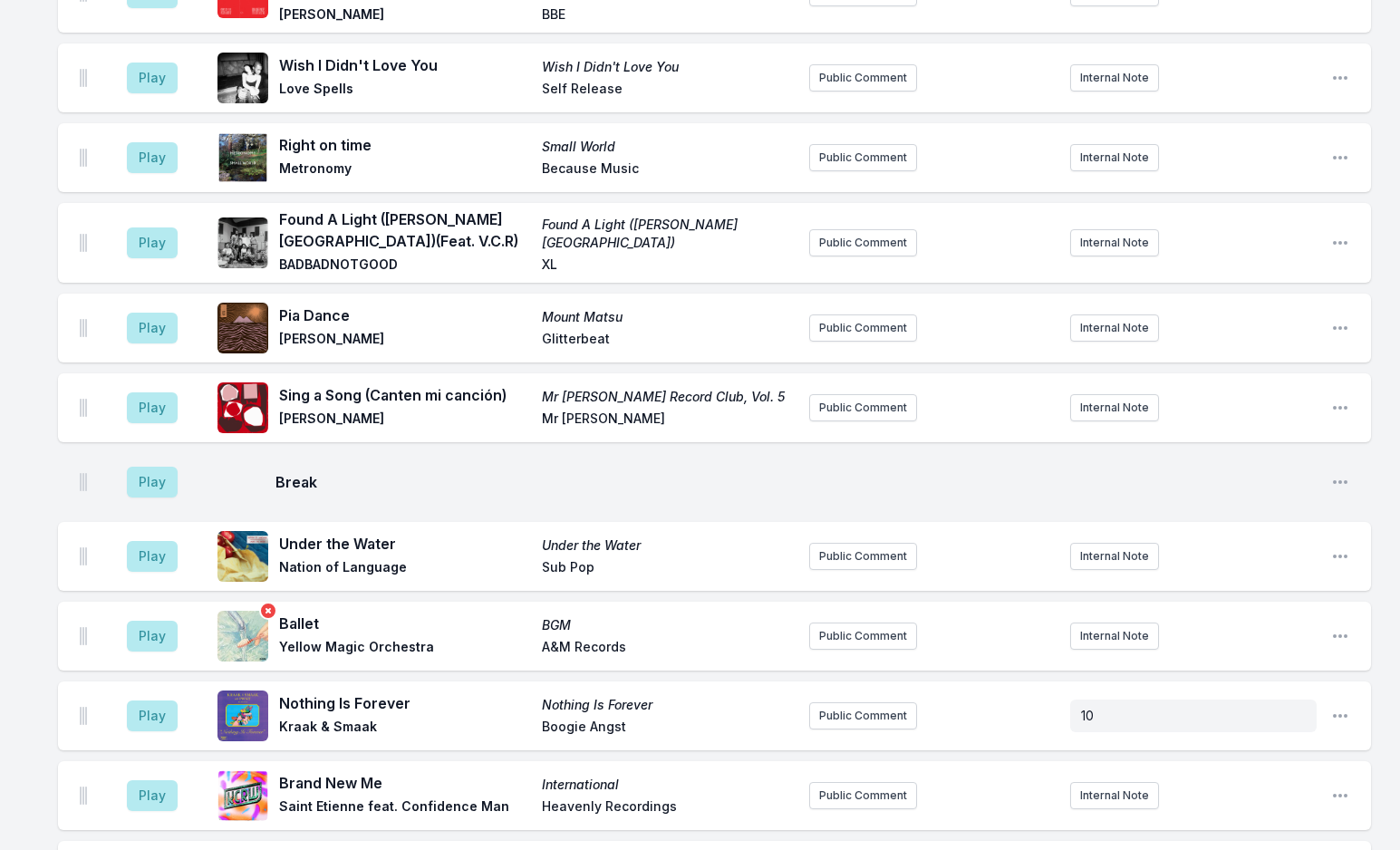
scroll to position [3386, 0]
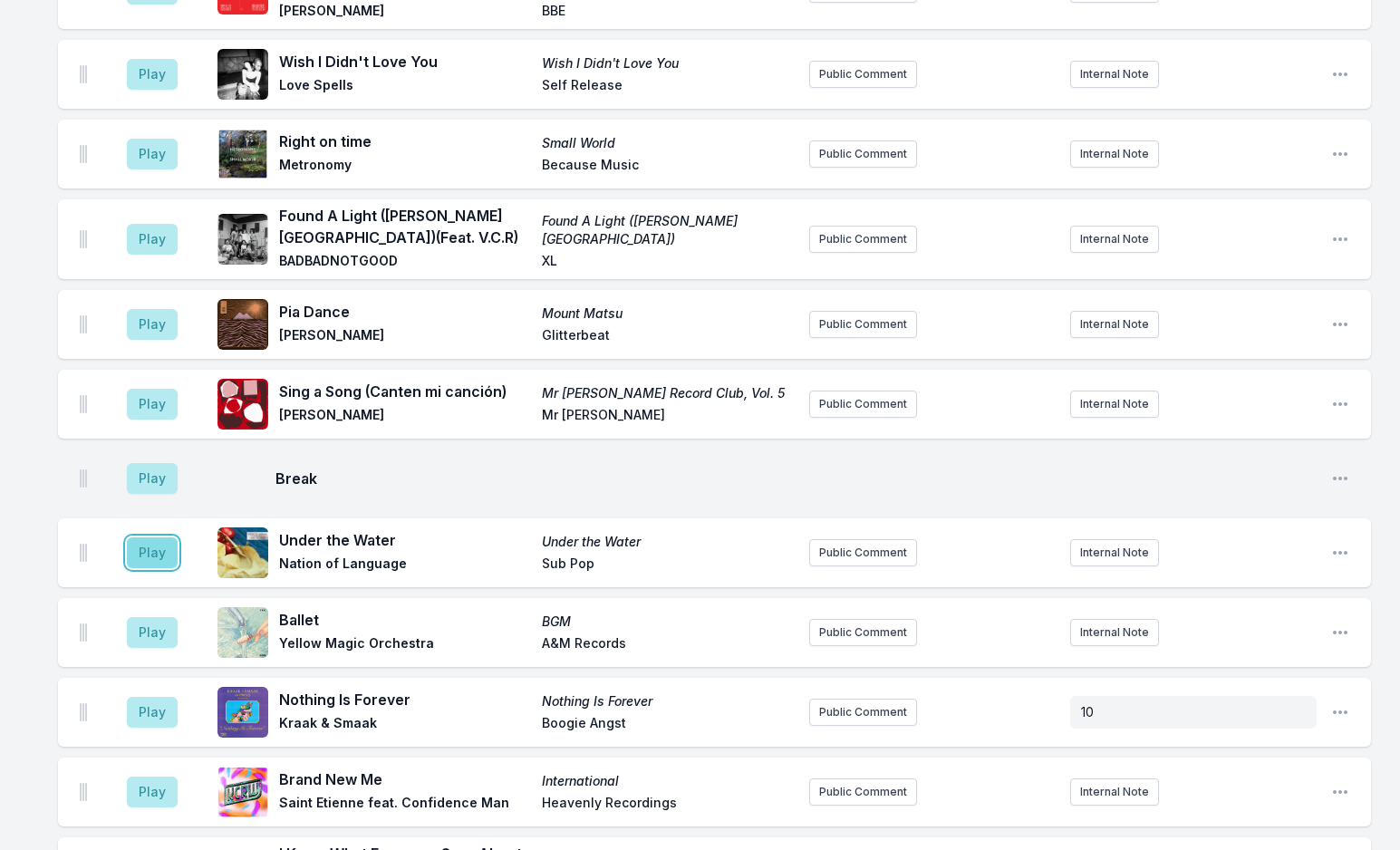
click at [150, 537] on button "Play" at bounding box center [152, 553] width 50 height 31
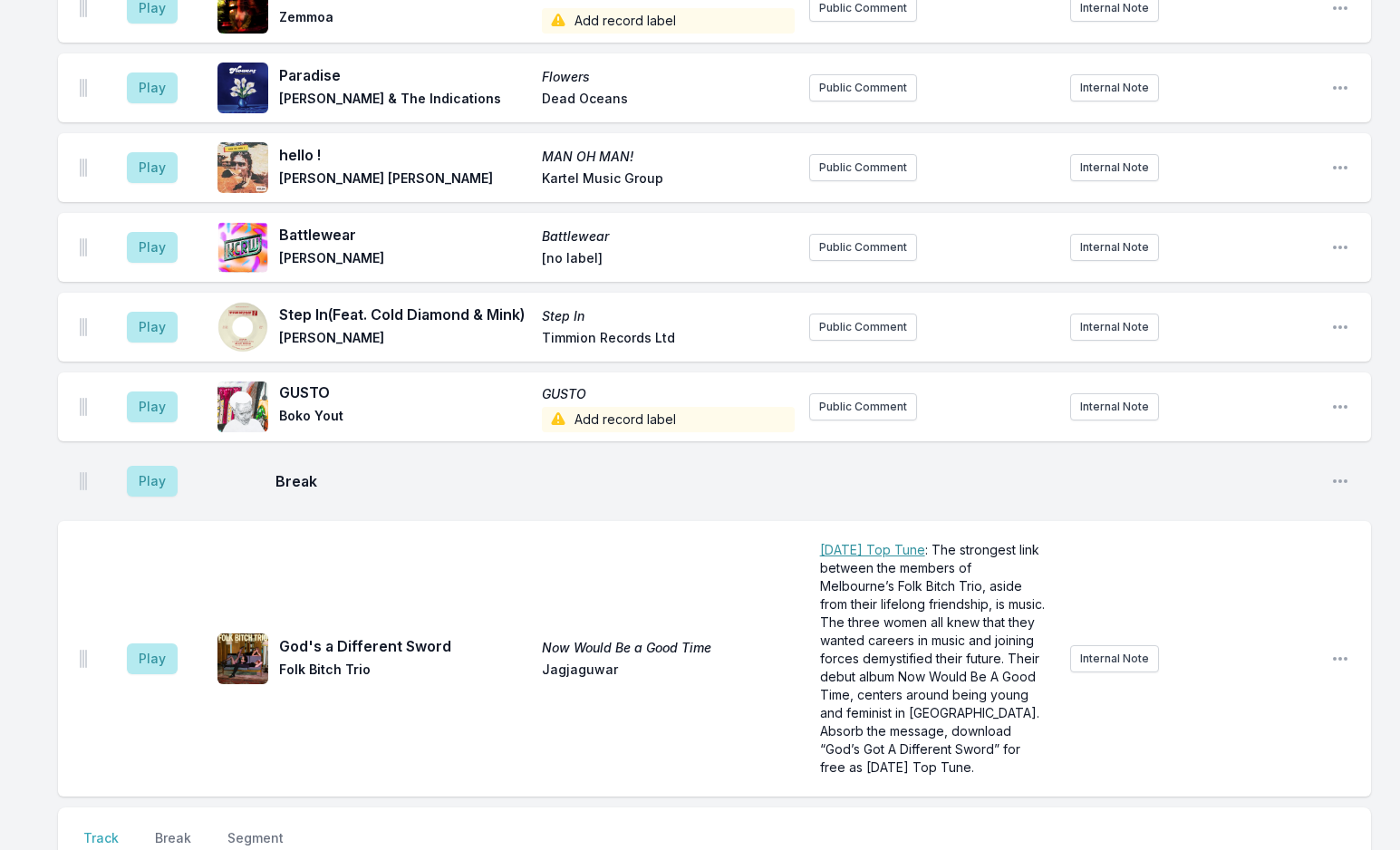
scroll to position [5471, 0]
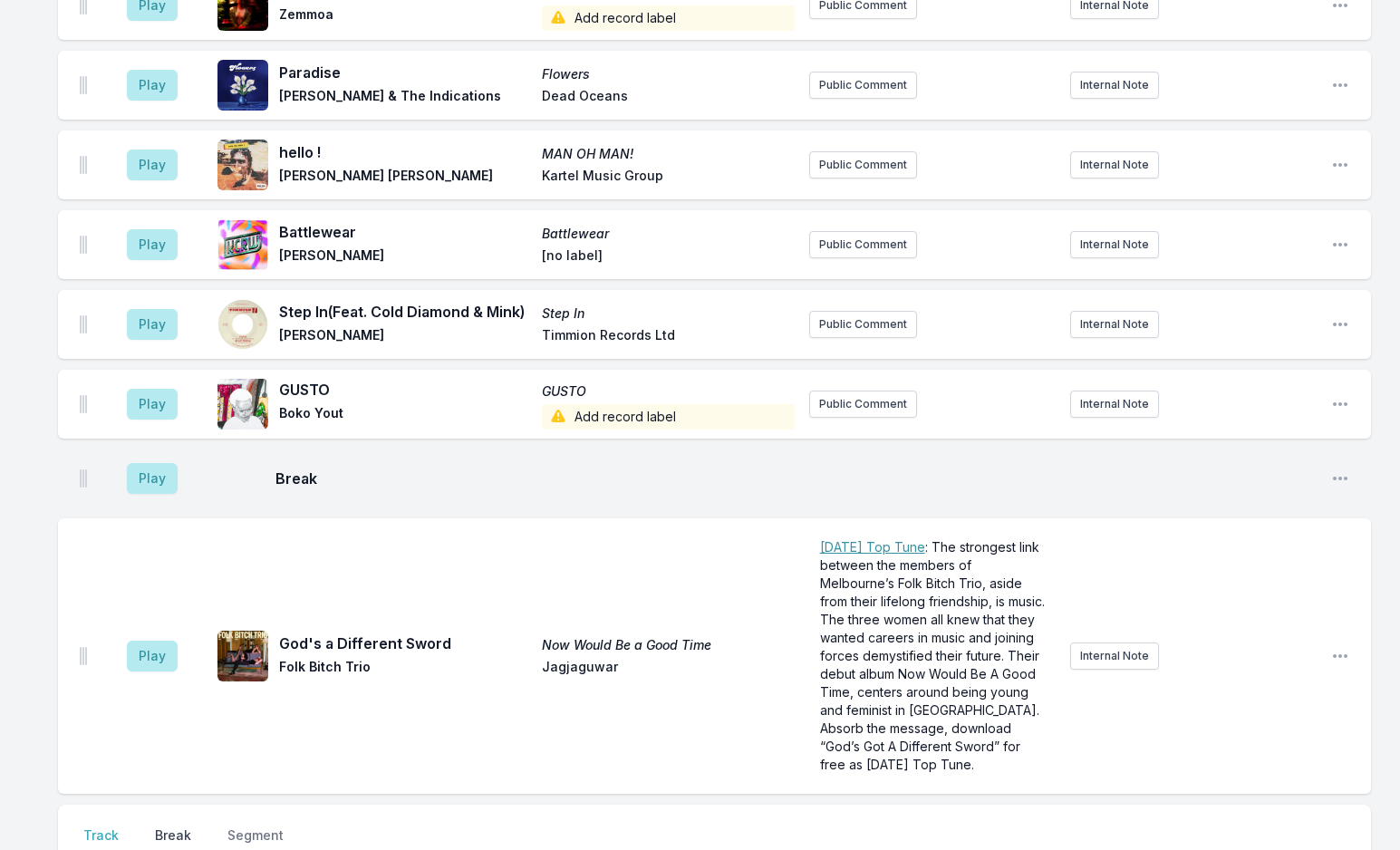
click at [167, 826] on button "Break" at bounding box center [173, 844] width 44 height 35
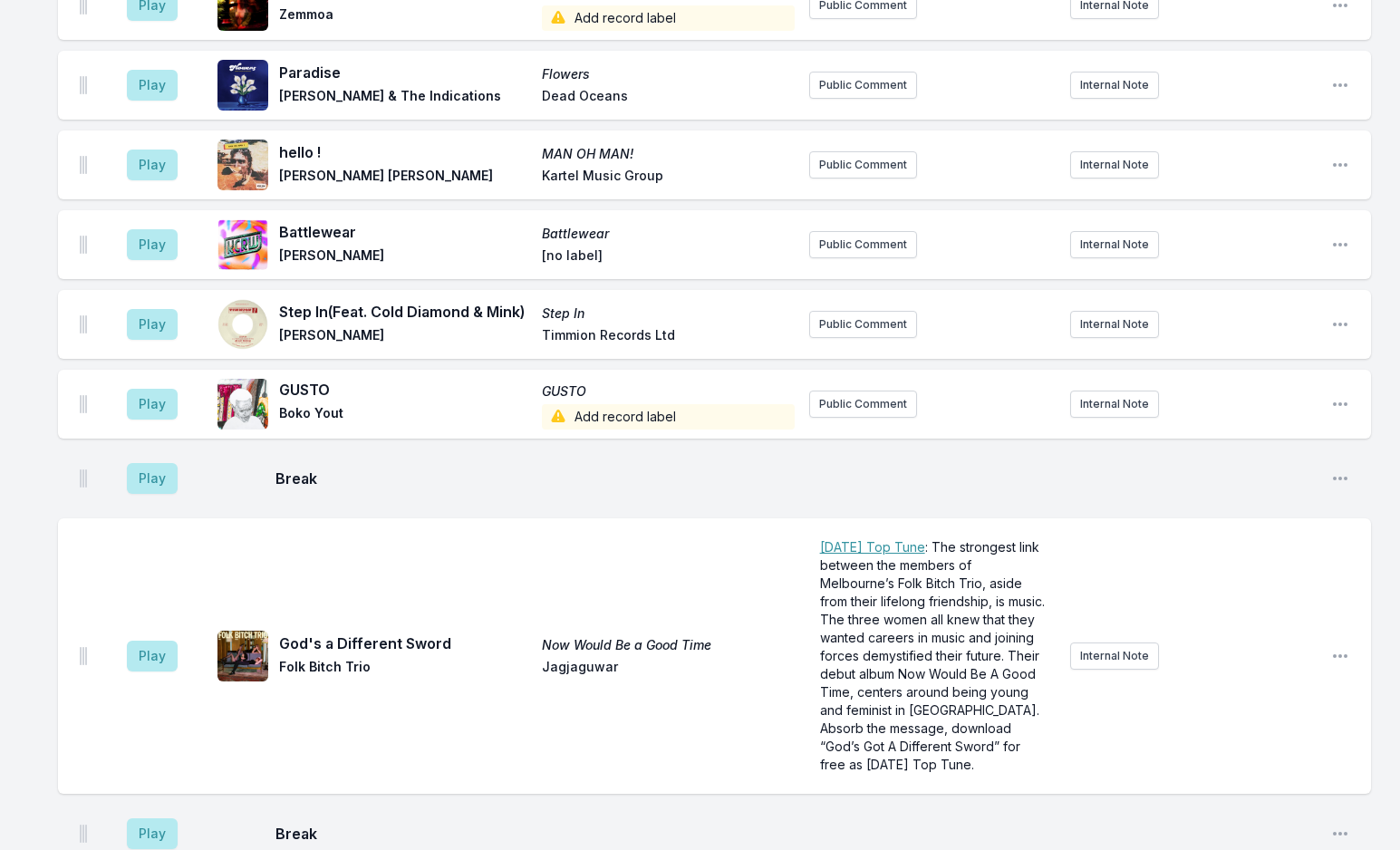
scroll to position [5540, 0]
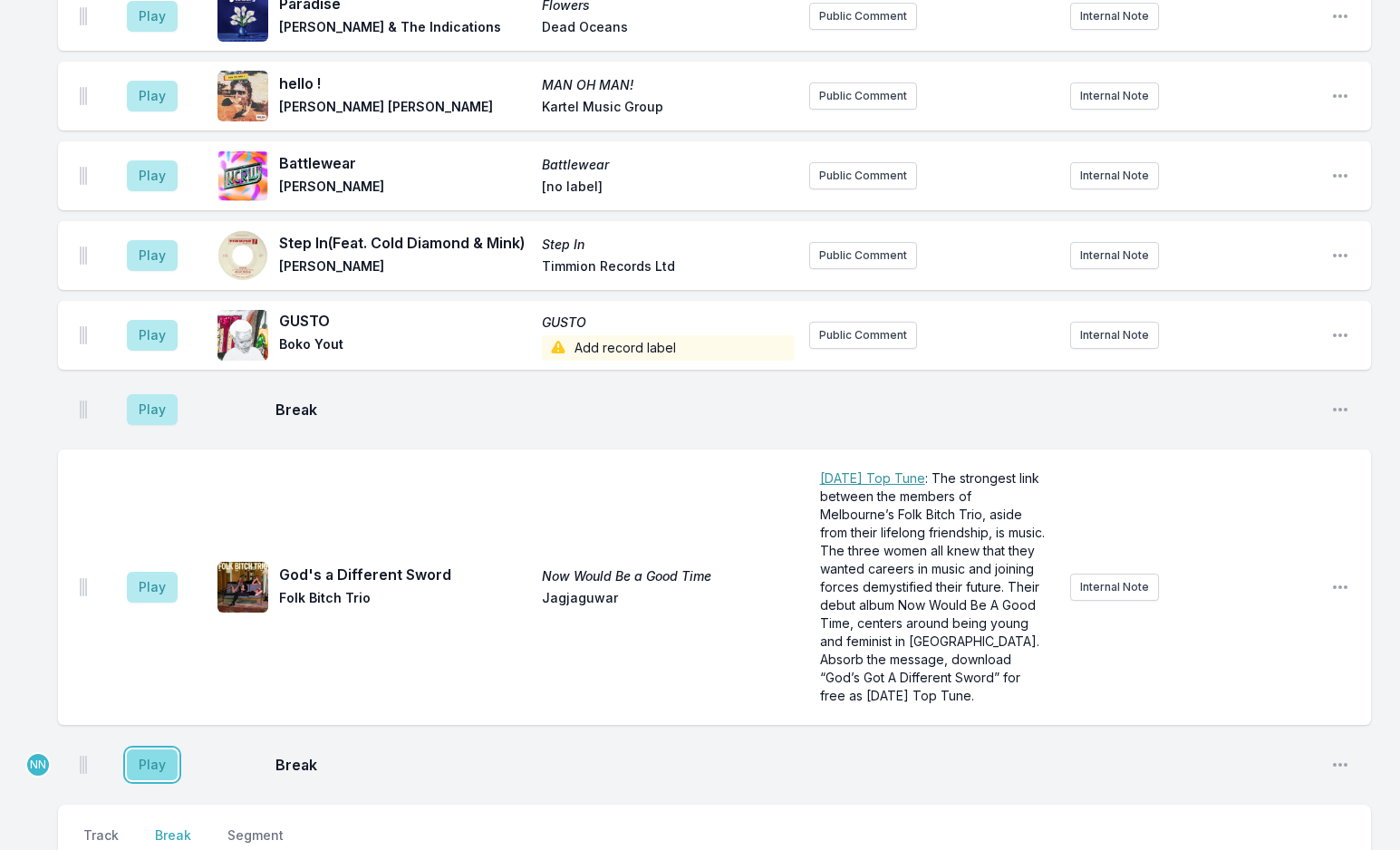
click at [147, 749] on button "Play" at bounding box center [152, 765] width 50 height 31
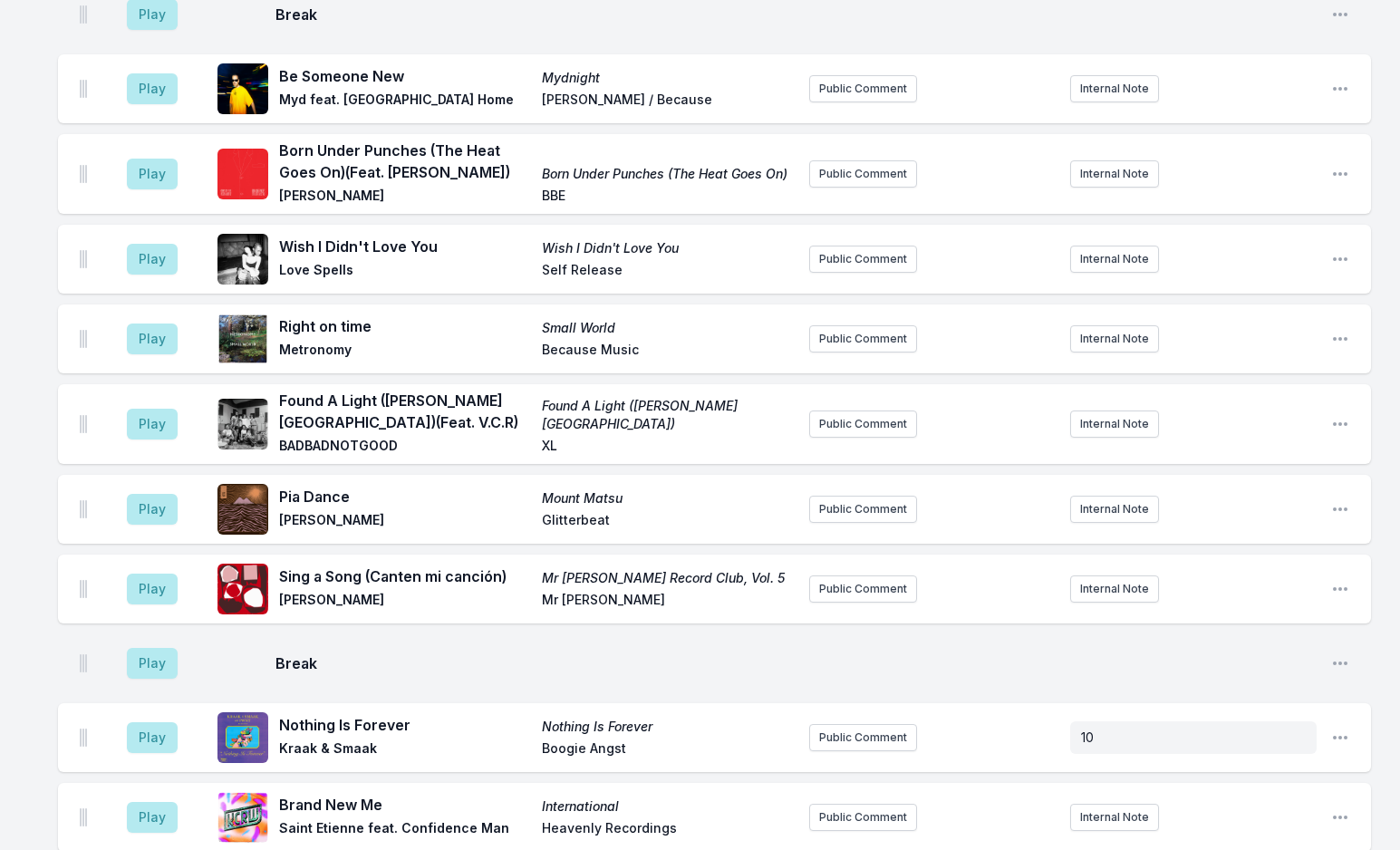
scroll to position [3637, 0]
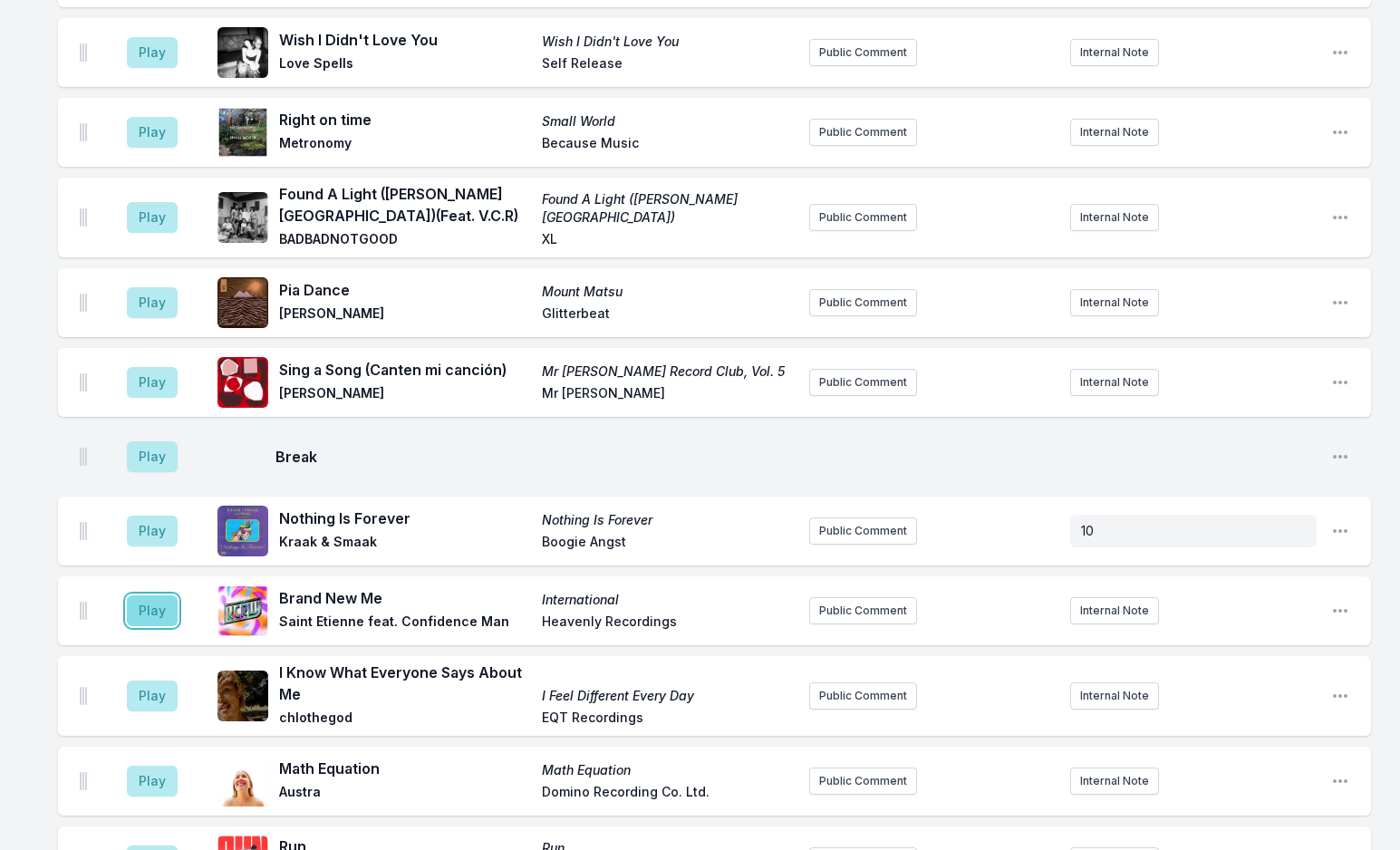
click at [140, 596] on button "Play" at bounding box center [152, 611] width 50 height 31
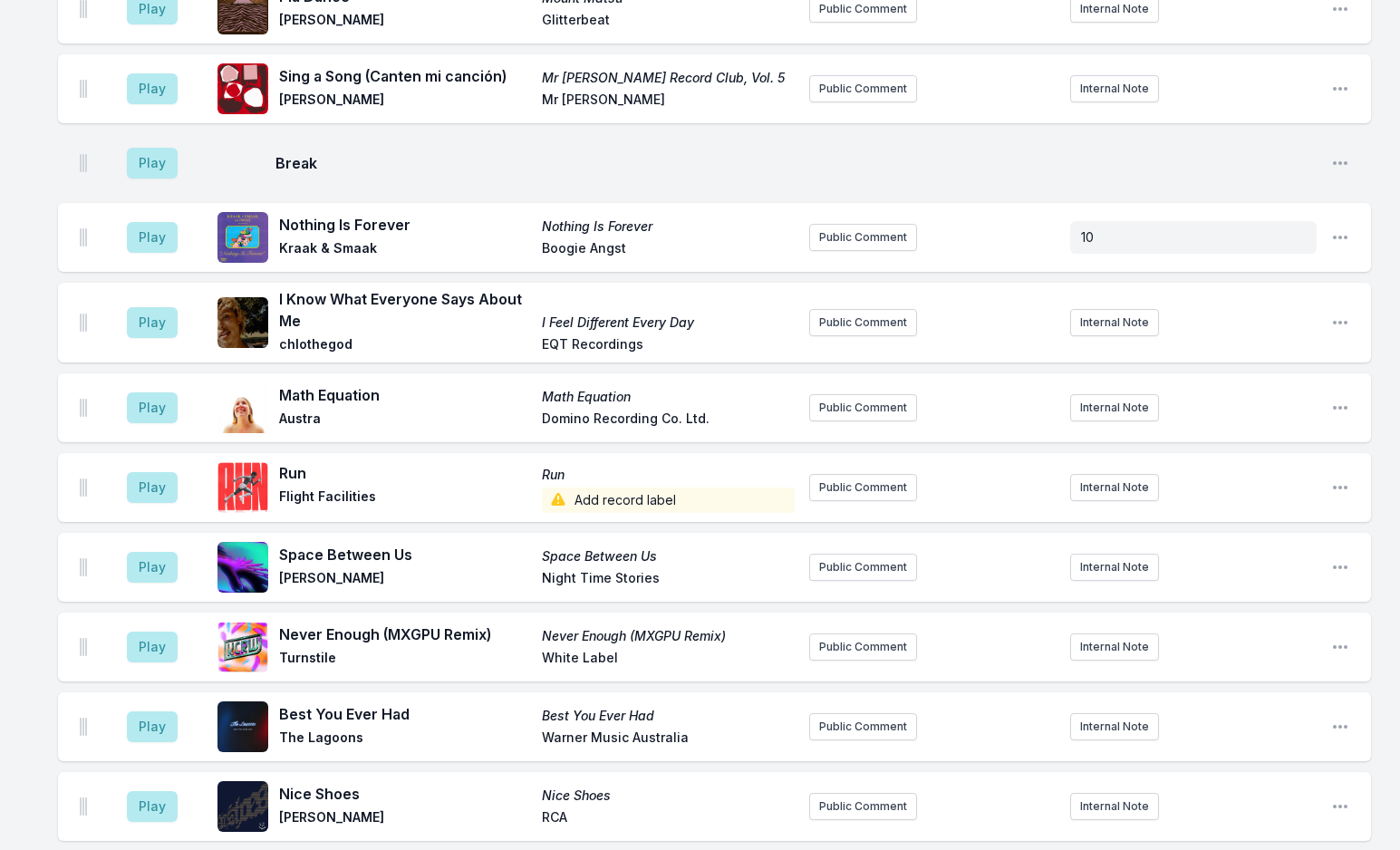
scroll to position [4271, 0]
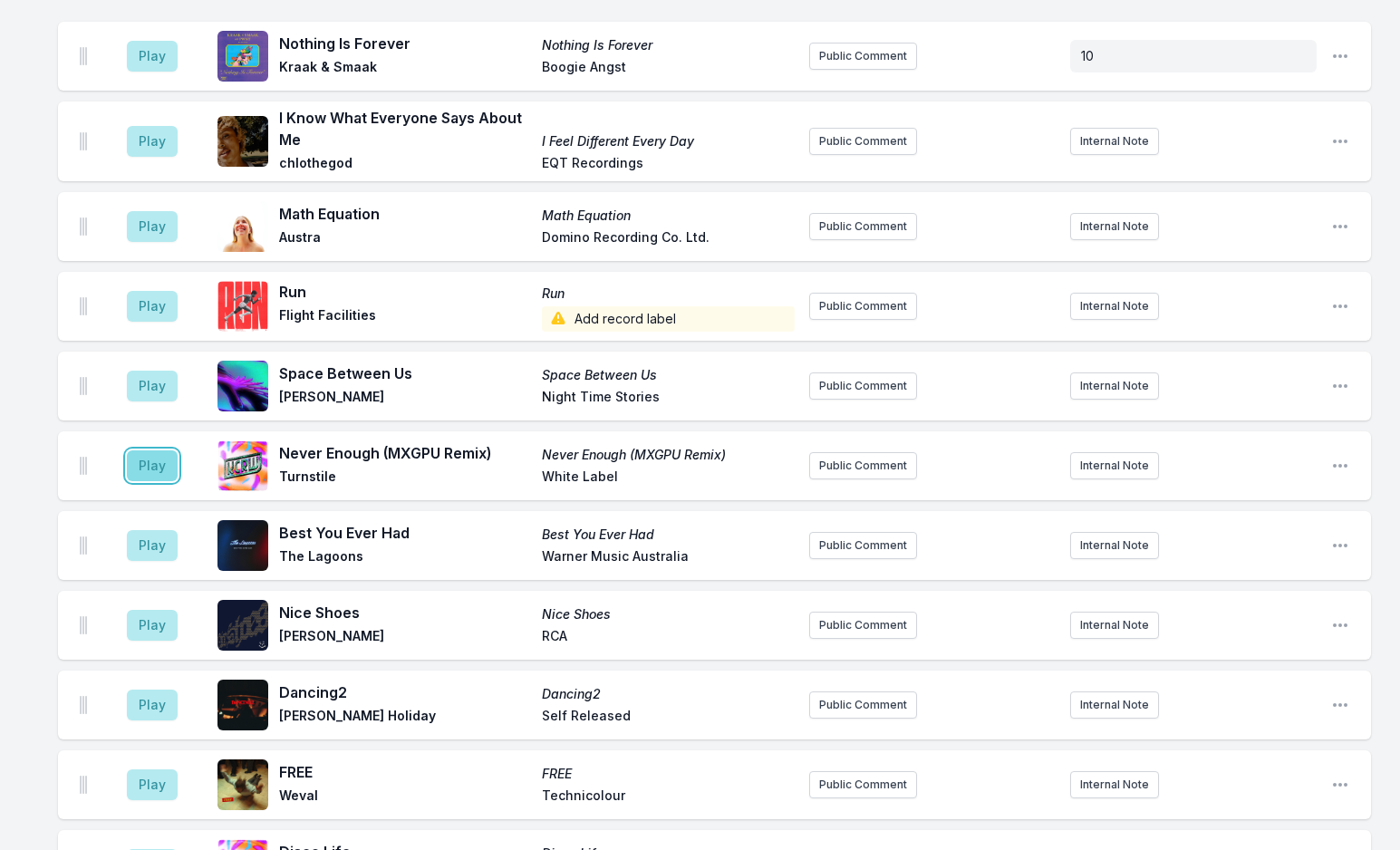
click at [161, 450] on button "Play" at bounding box center [152, 466] width 50 height 31
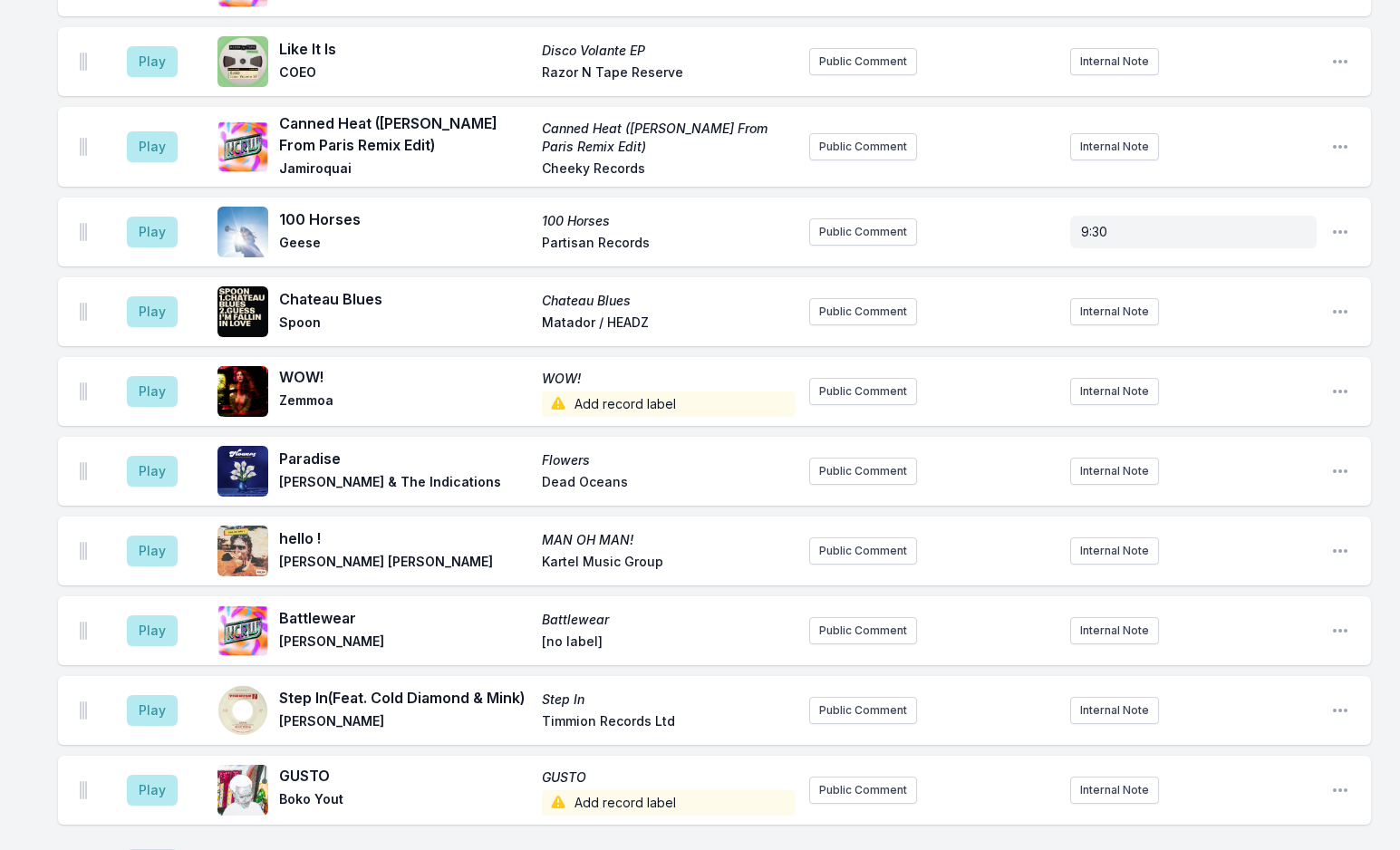
scroll to position [5268, 0]
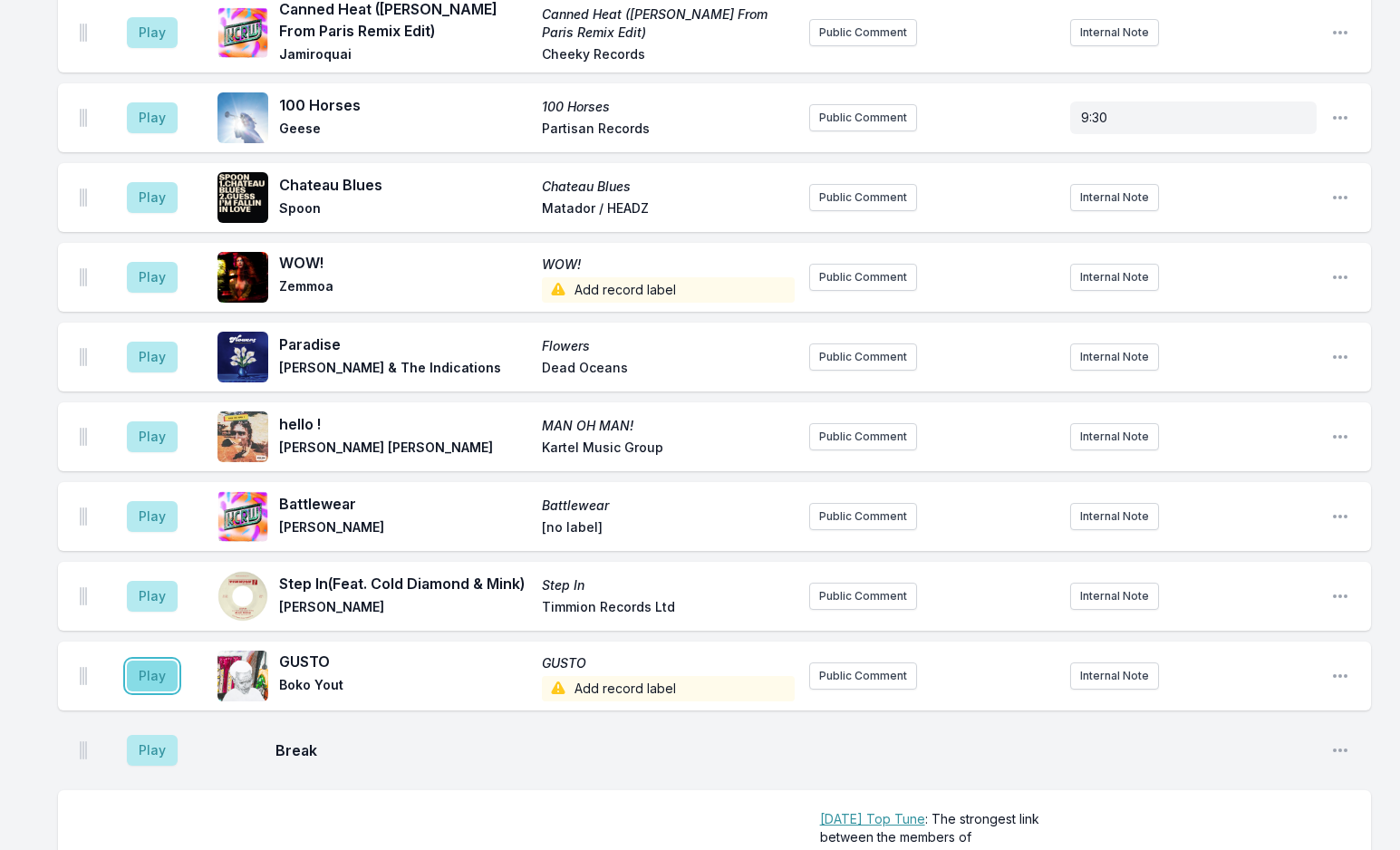
click at [159, 661] on button "Play" at bounding box center [152, 676] width 50 height 31
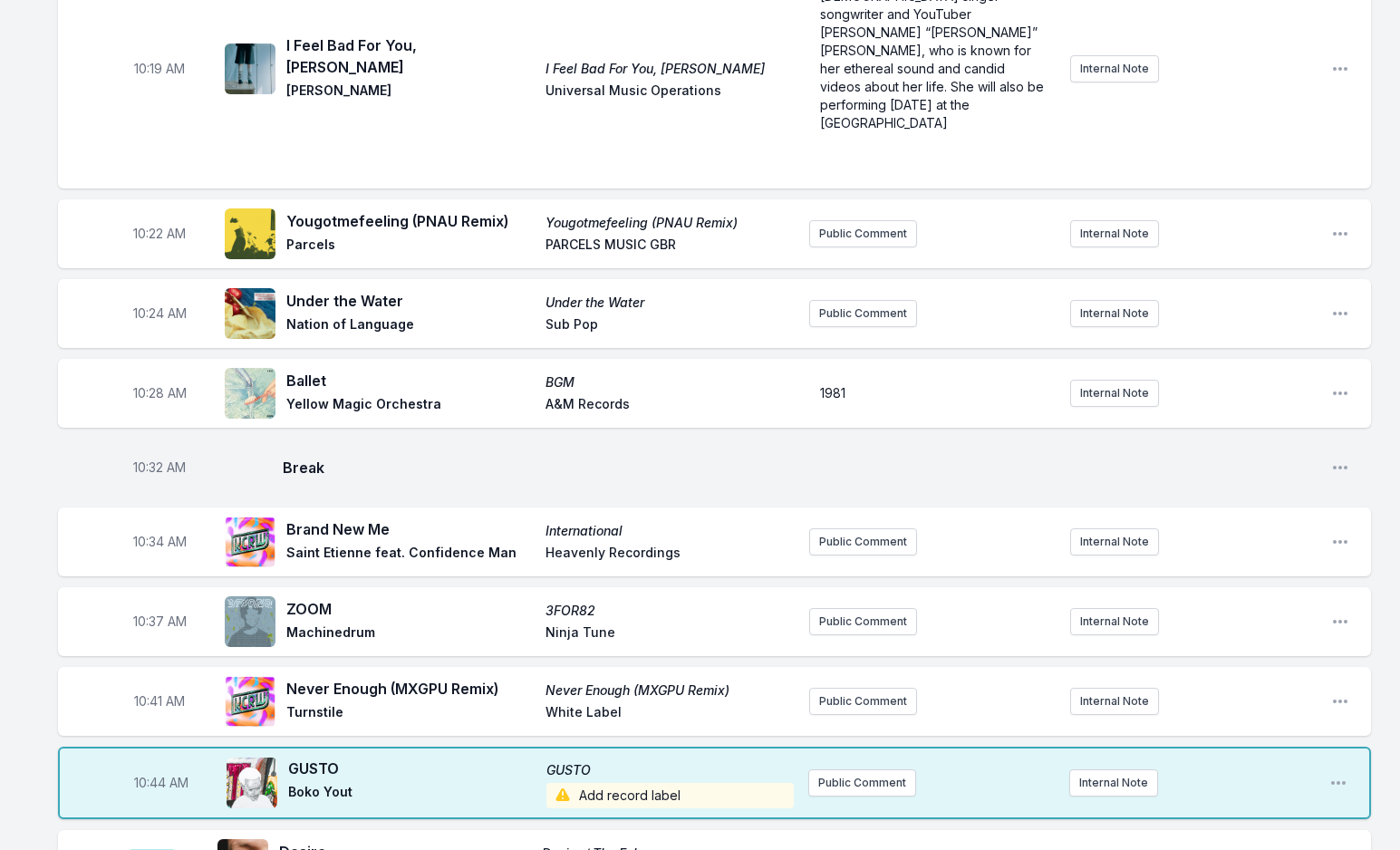
scroll to position [2821, 0]
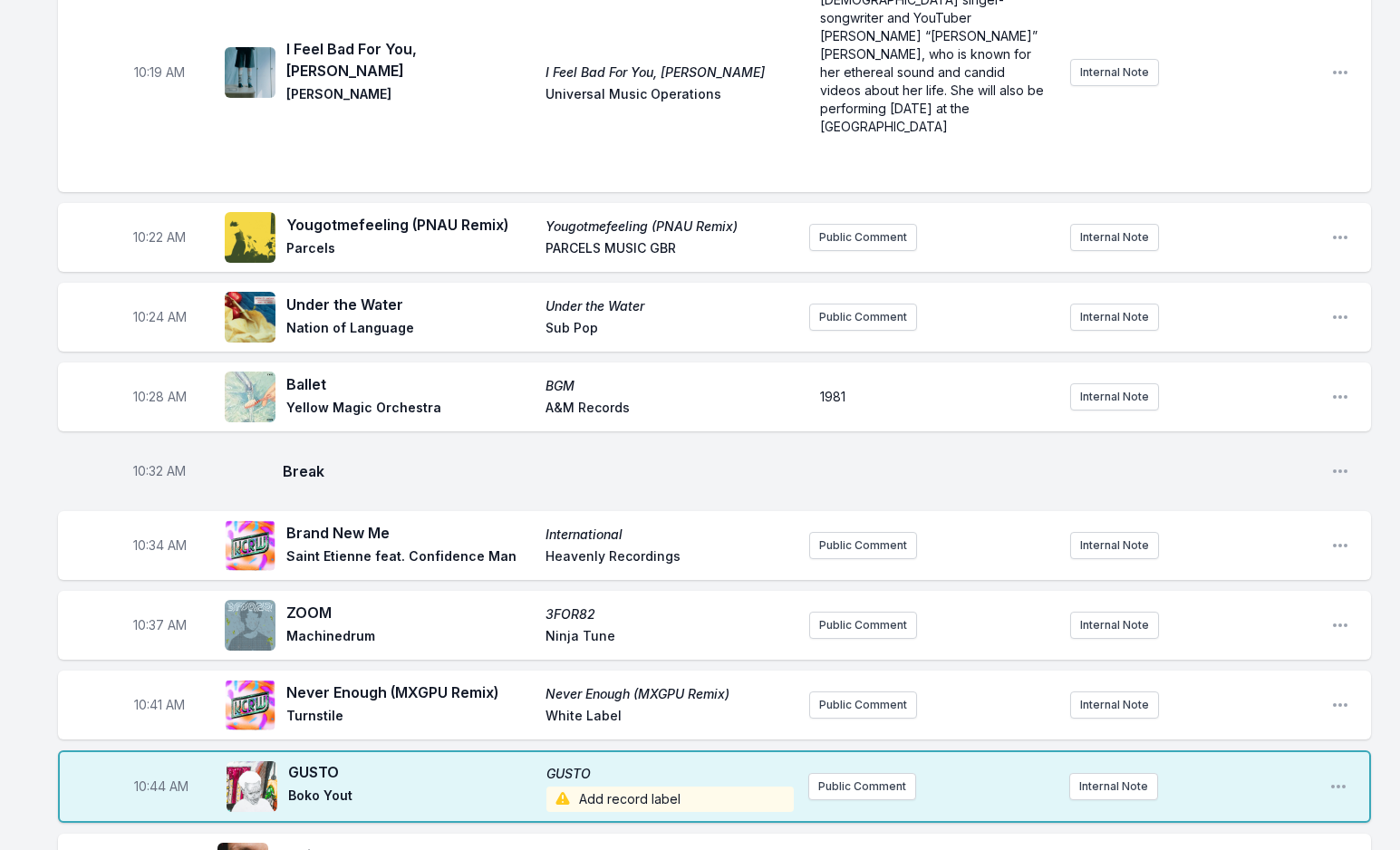
click at [640, 787] on span "Add record label" at bounding box center [669, 800] width 247 height 26
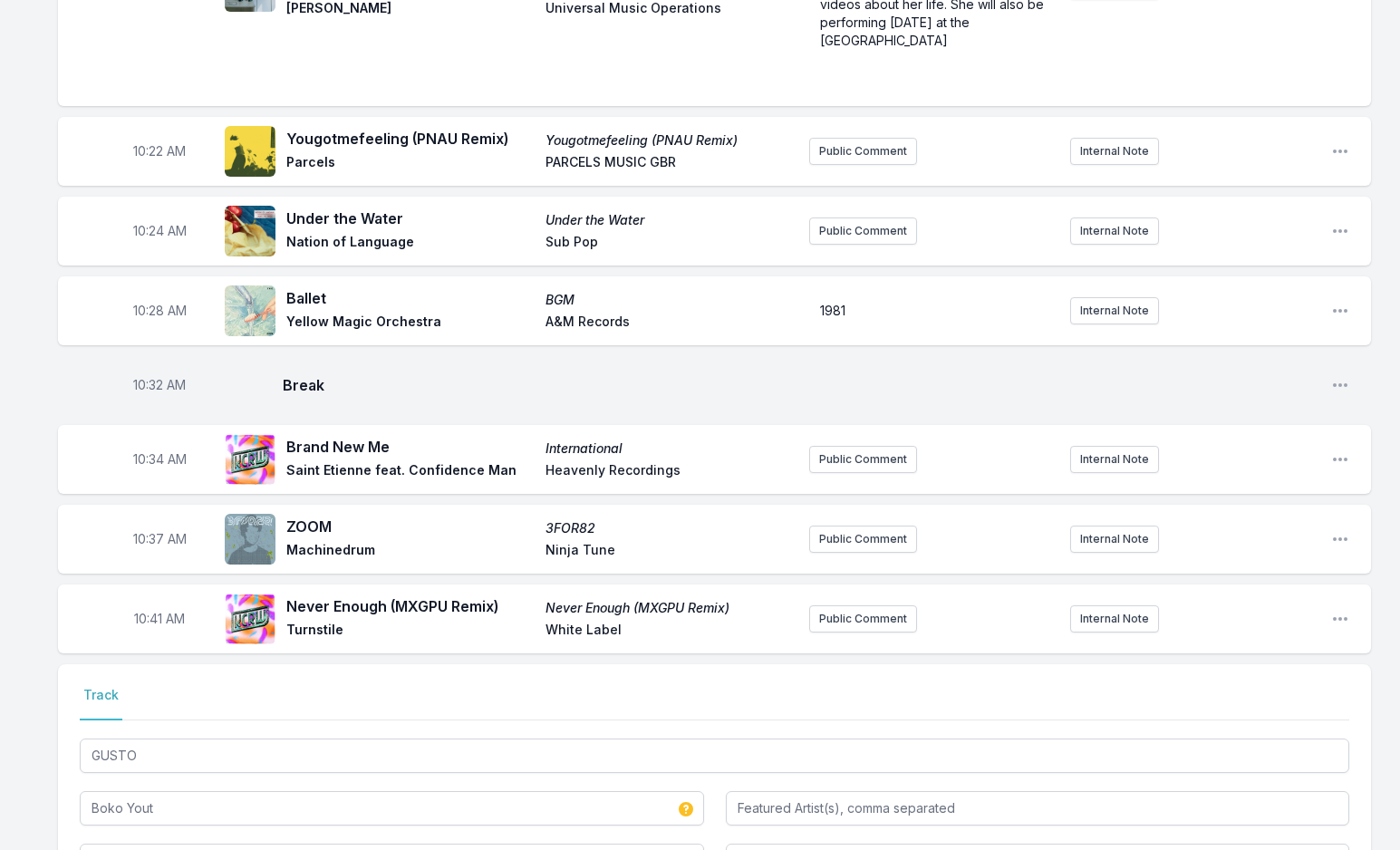
scroll to position [3002, 0]
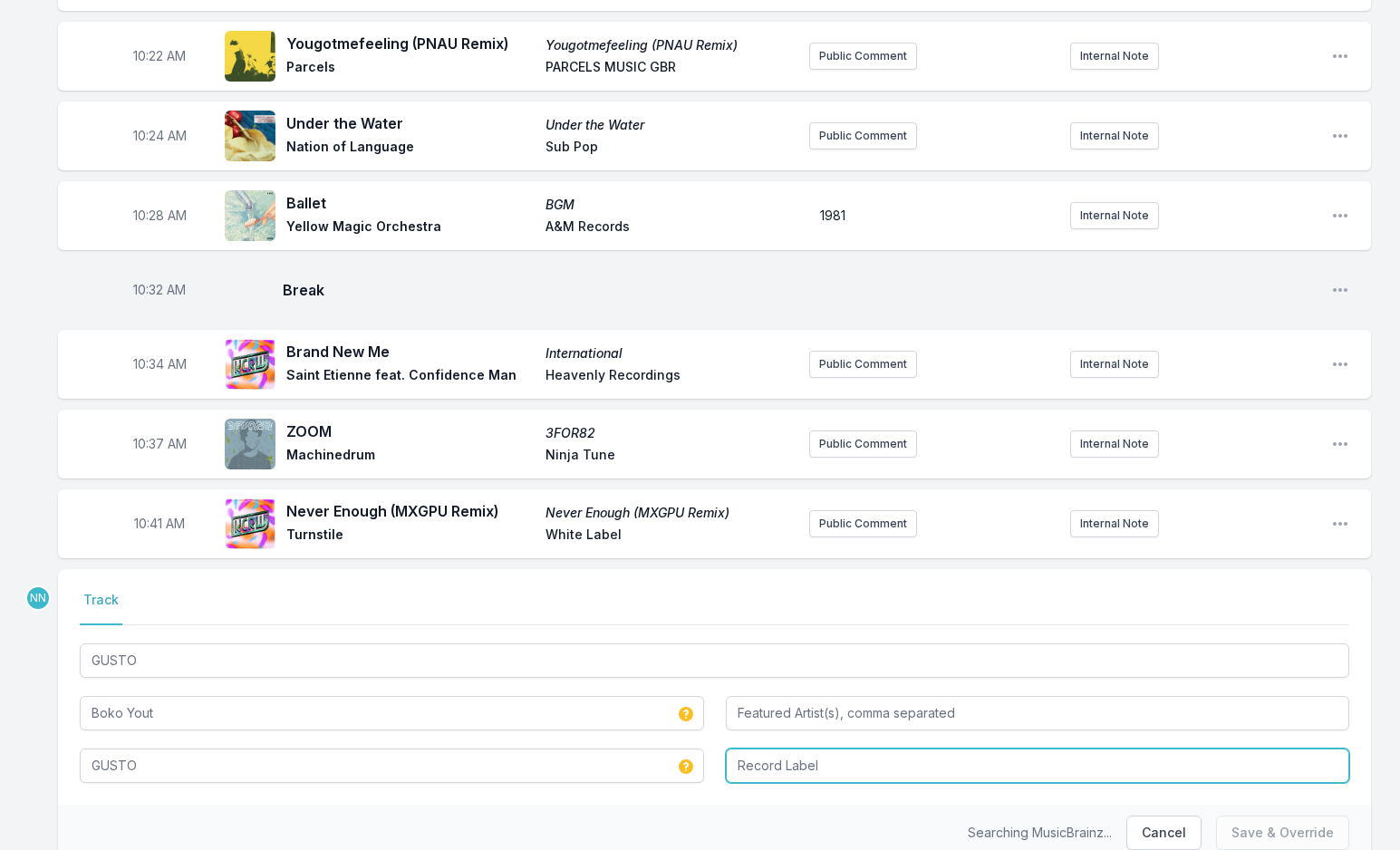
click at [801, 748] on input "Record Label" at bounding box center [1038, 766] width 625 height 35
type input "Hoopdiggas"
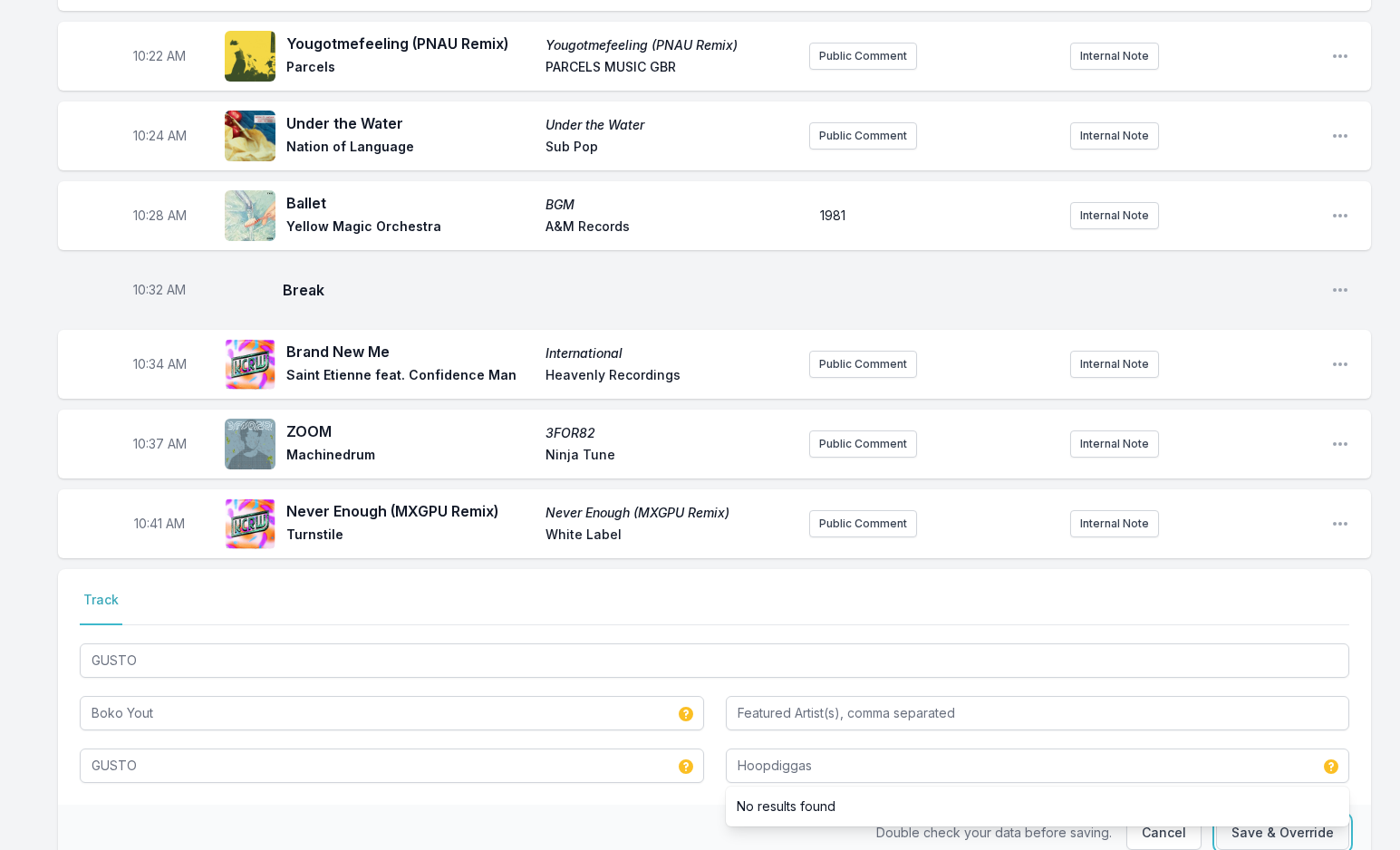
click at [1260, 816] on button "Save & Override" at bounding box center [1282, 834] width 134 height 35
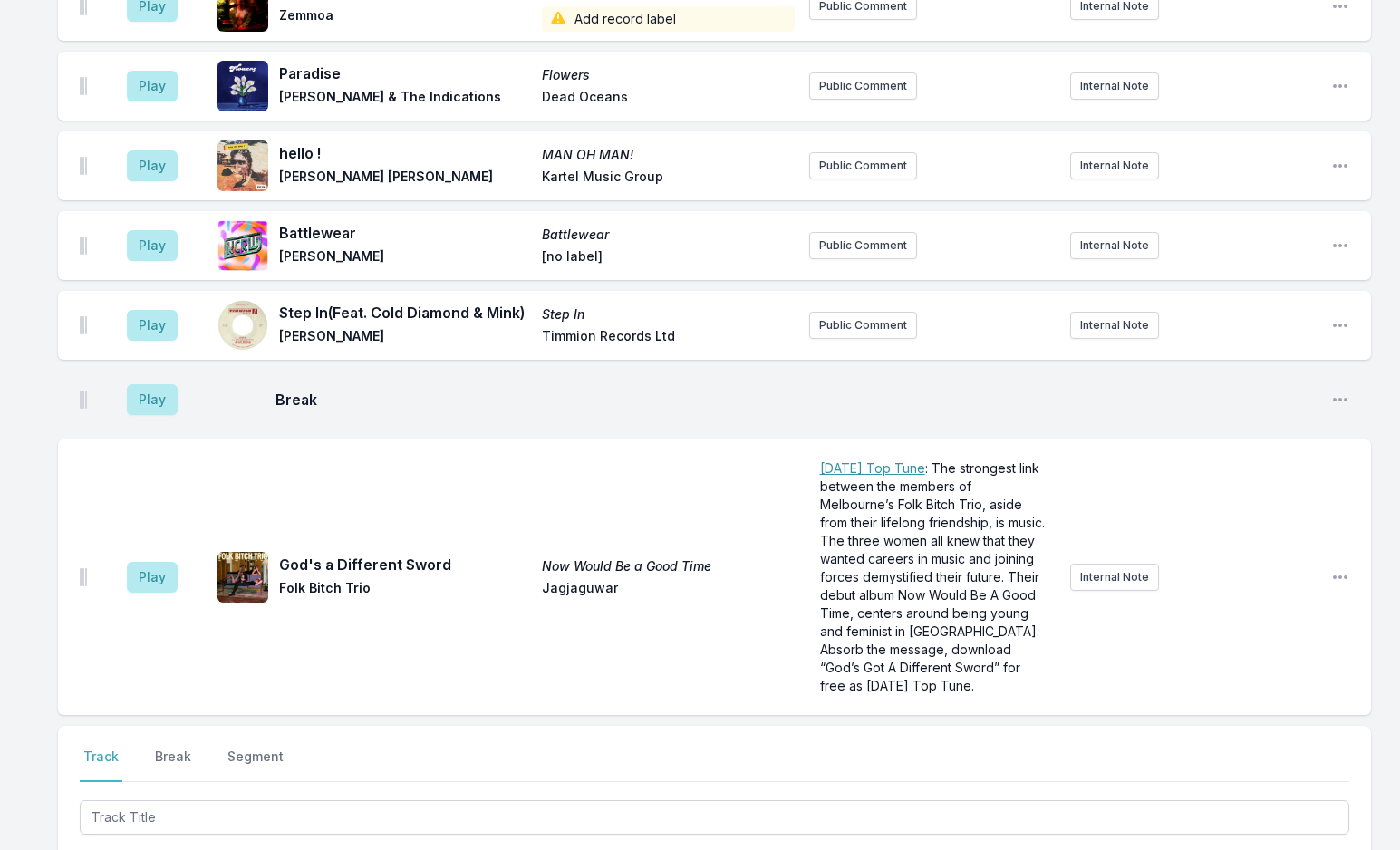
scroll to position [5797, 0]
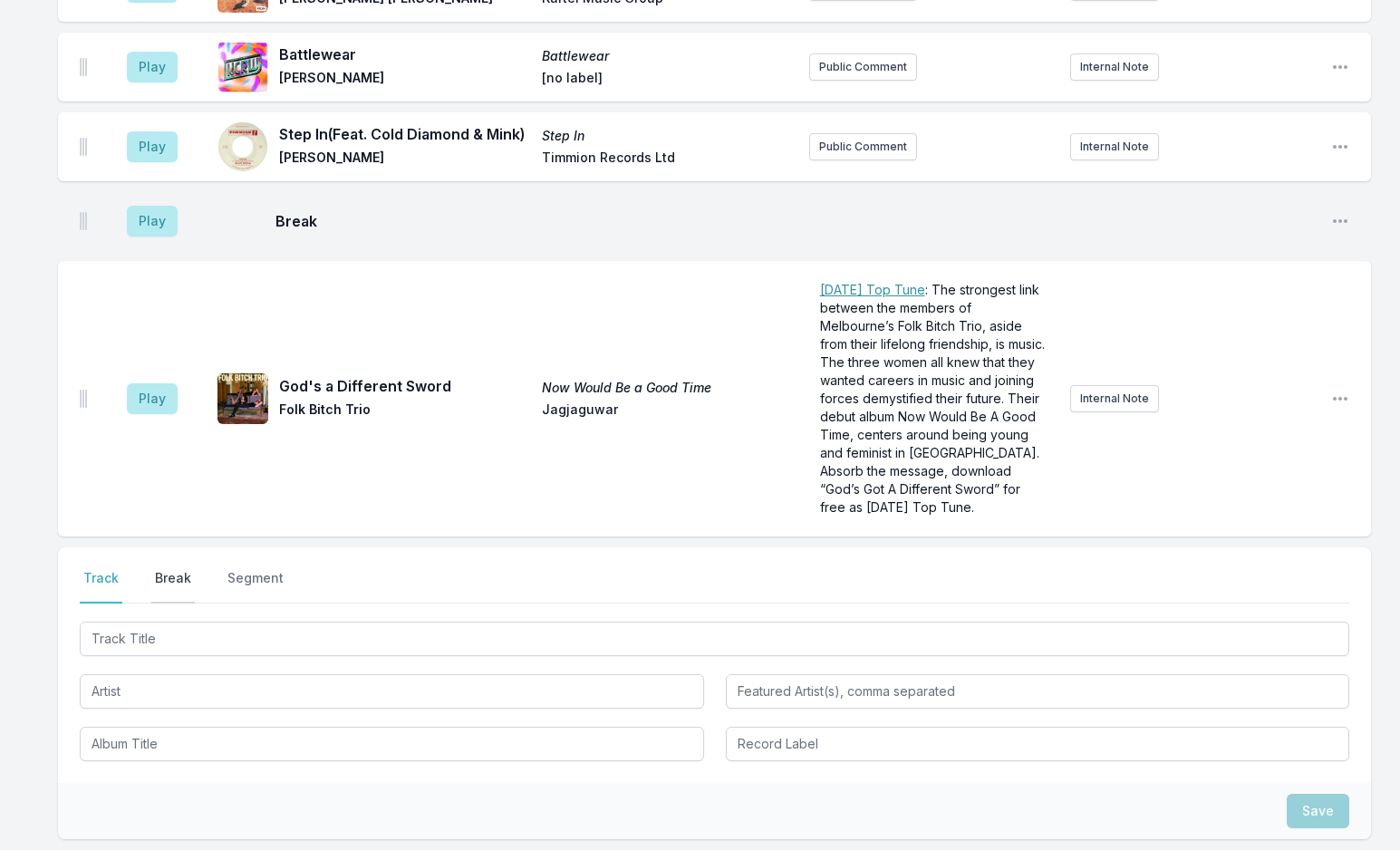
click at [175, 569] on button "Break" at bounding box center [173, 586] width 44 height 35
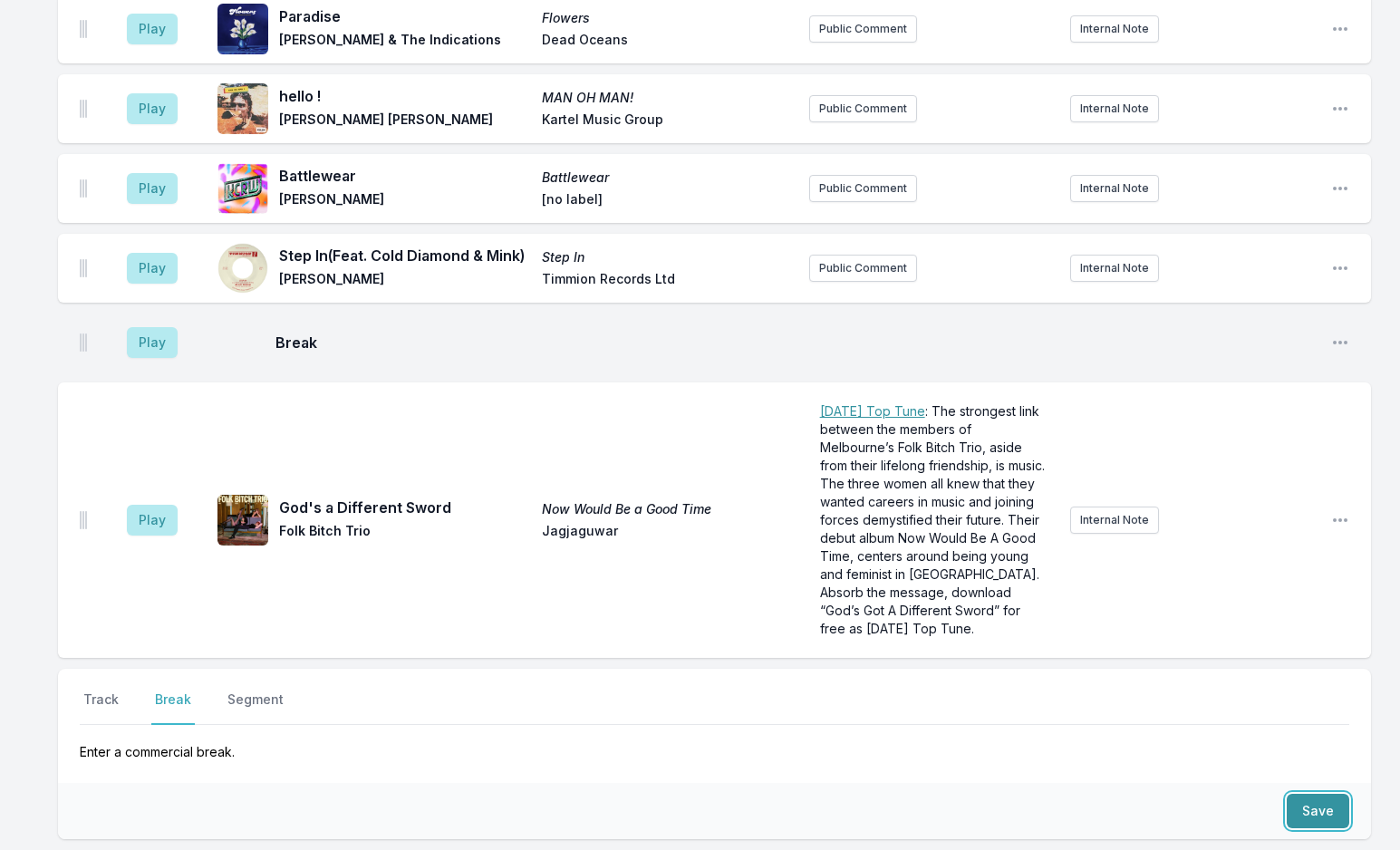
click at [1308, 794] on button "Save" at bounding box center [1318, 812] width 62 height 35
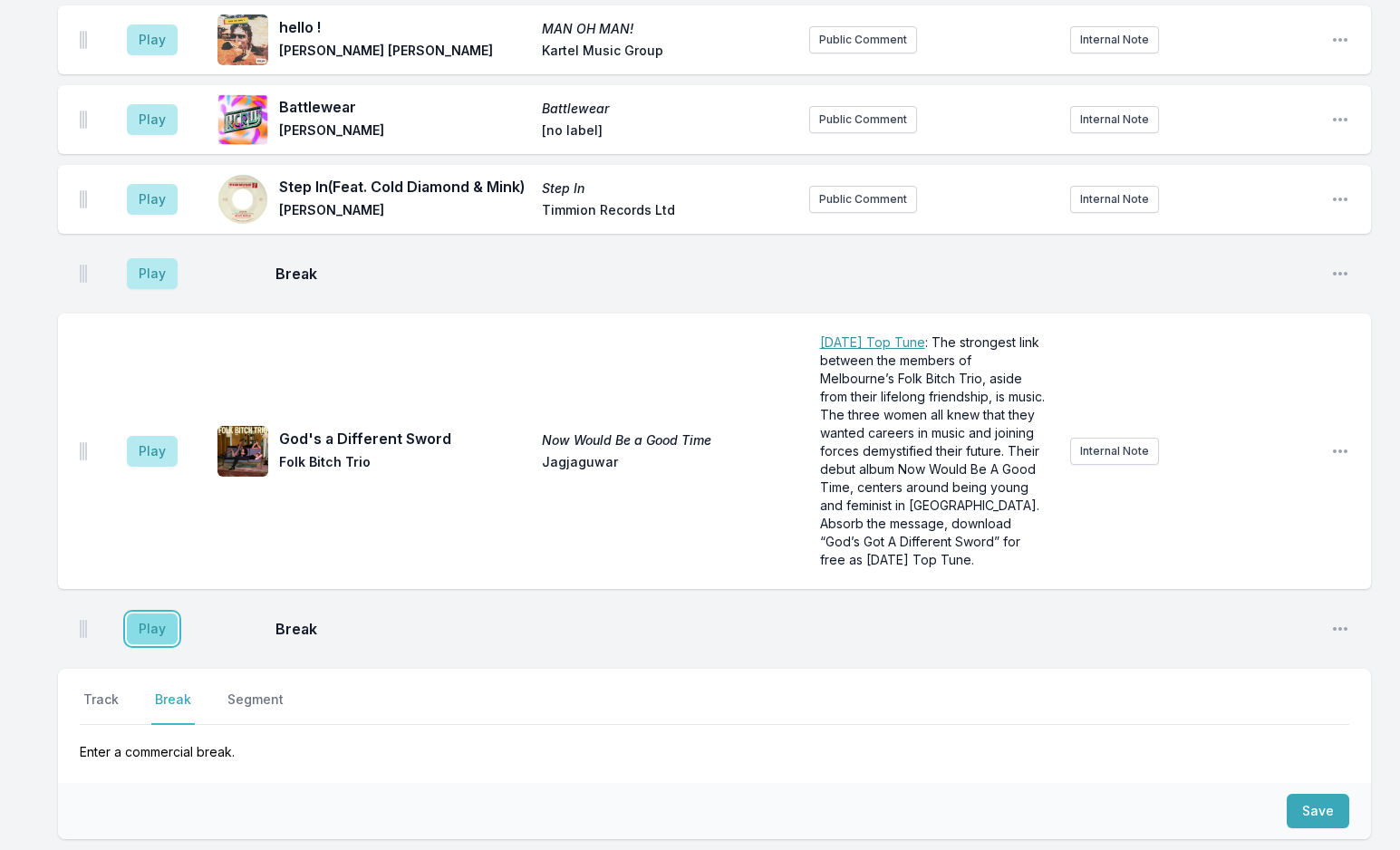
click at [155, 614] on button "Play" at bounding box center [152, 629] width 50 height 31
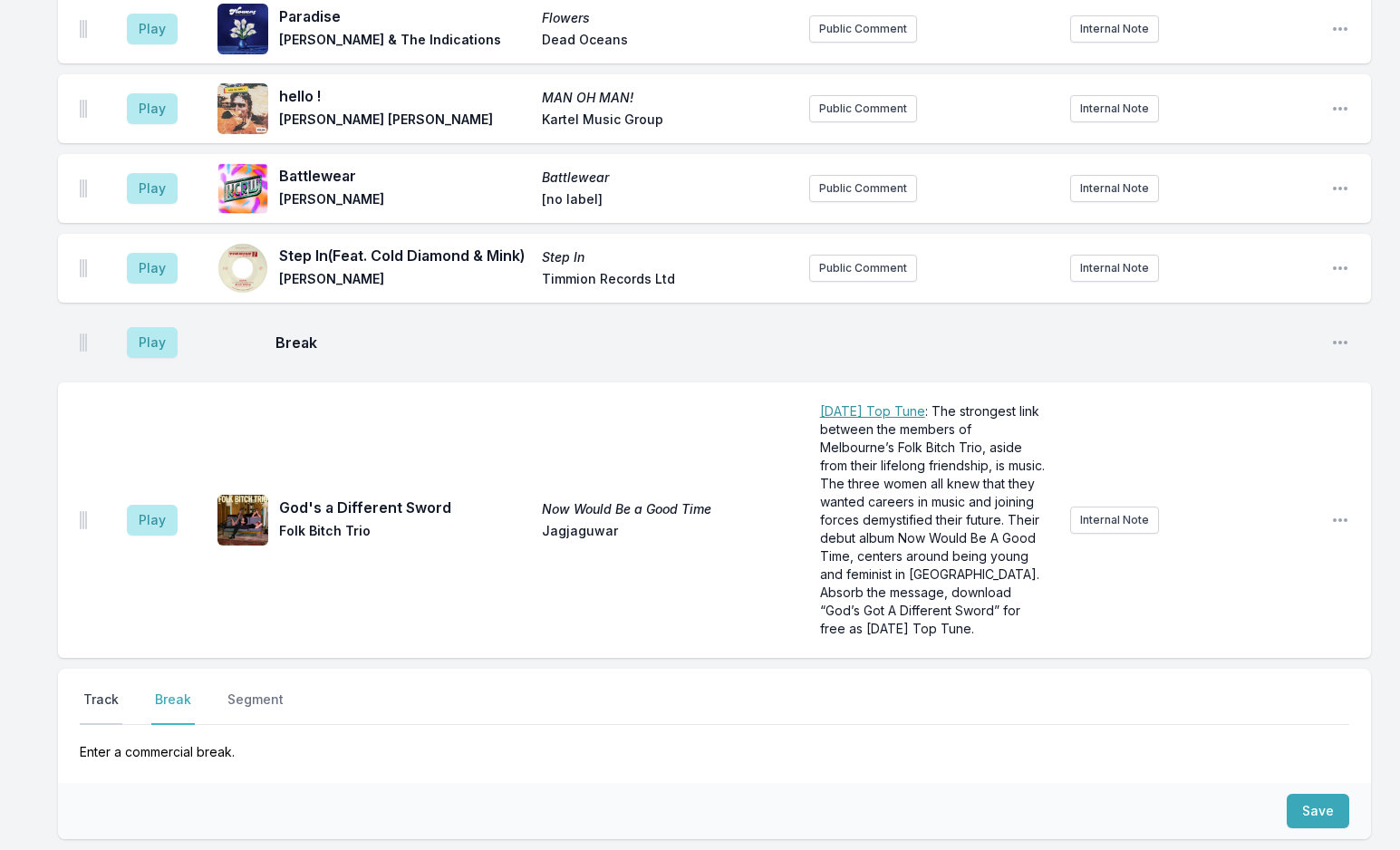
drag, startPoint x: 96, startPoint y: 532, endPoint x: 115, endPoint y: 534, distance: 19.1
click at [98, 691] on button "Track" at bounding box center [101, 708] width 43 height 35
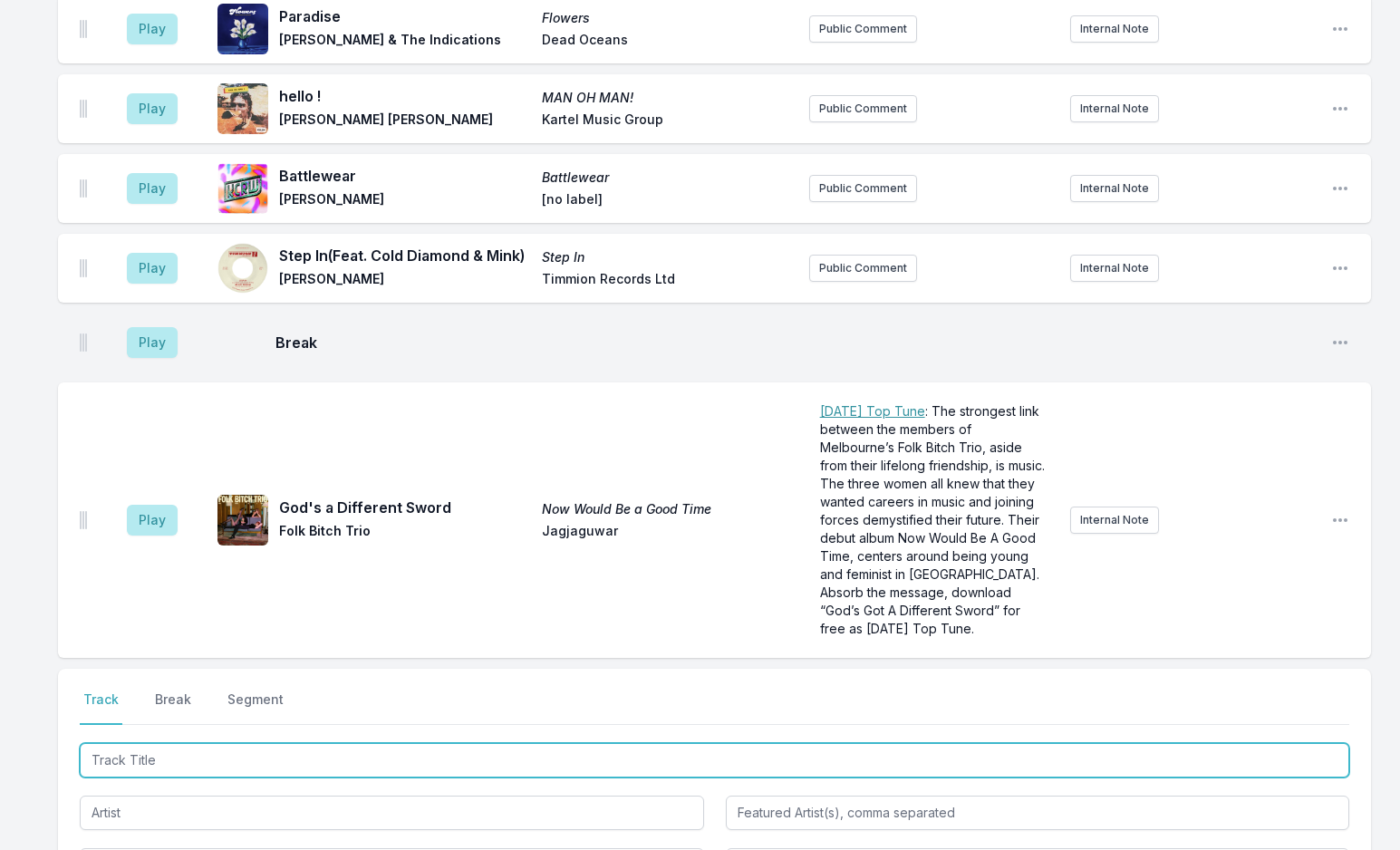
click at [231, 743] on input "Track Title" at bounding box center [714, 760] width 1269 height 35
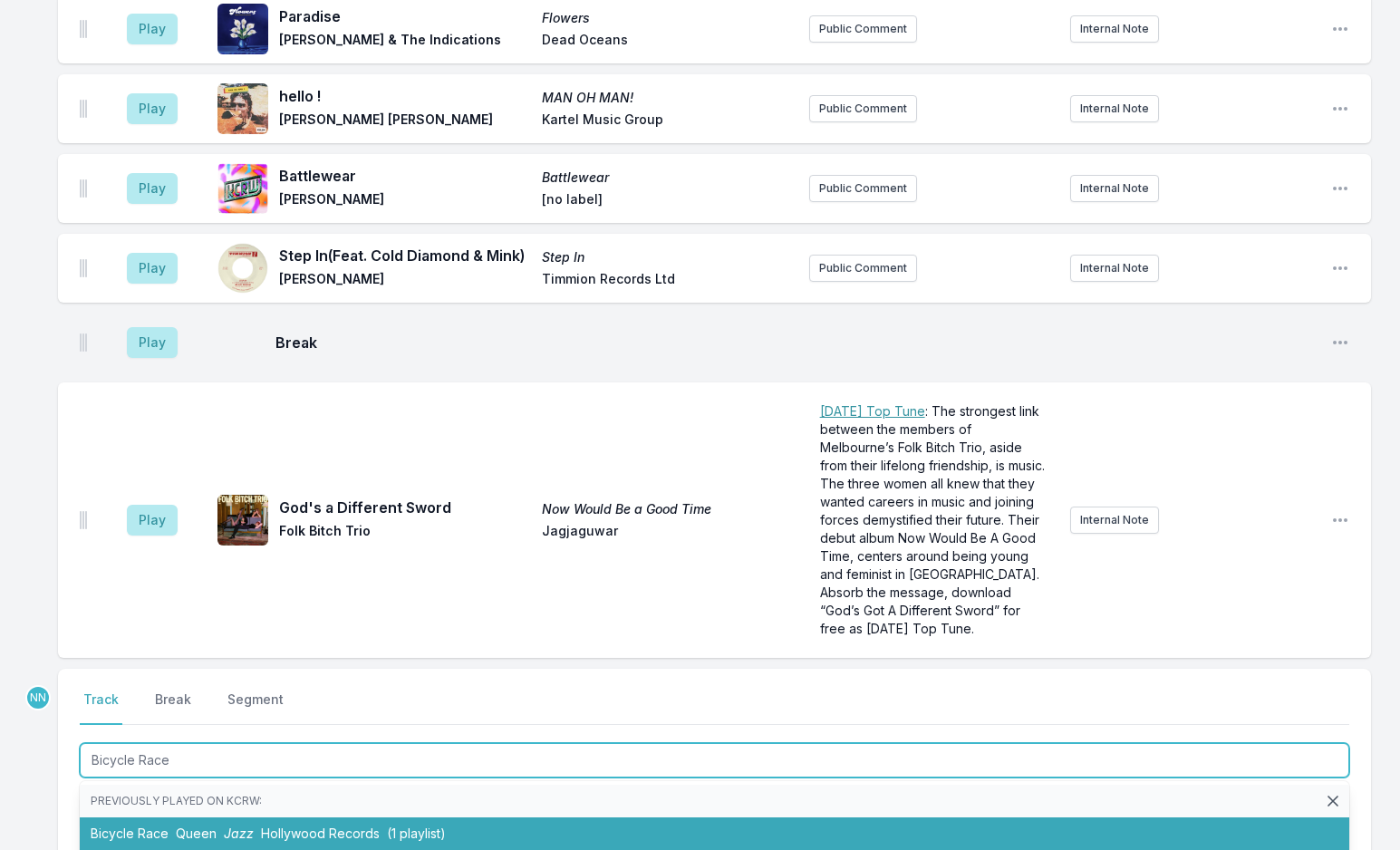
type input "Bicycle Race"
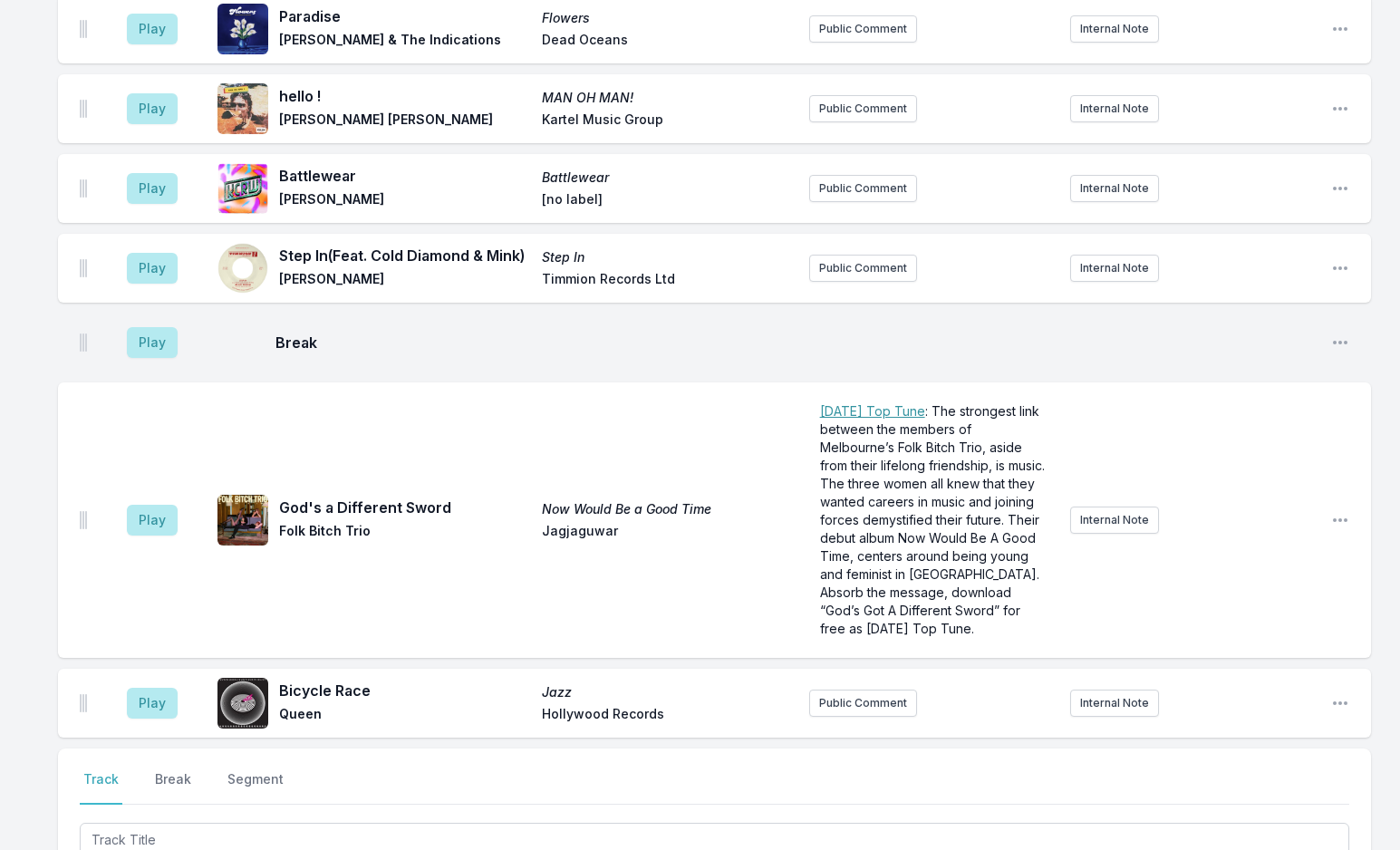
scroll to position [5825, 0]
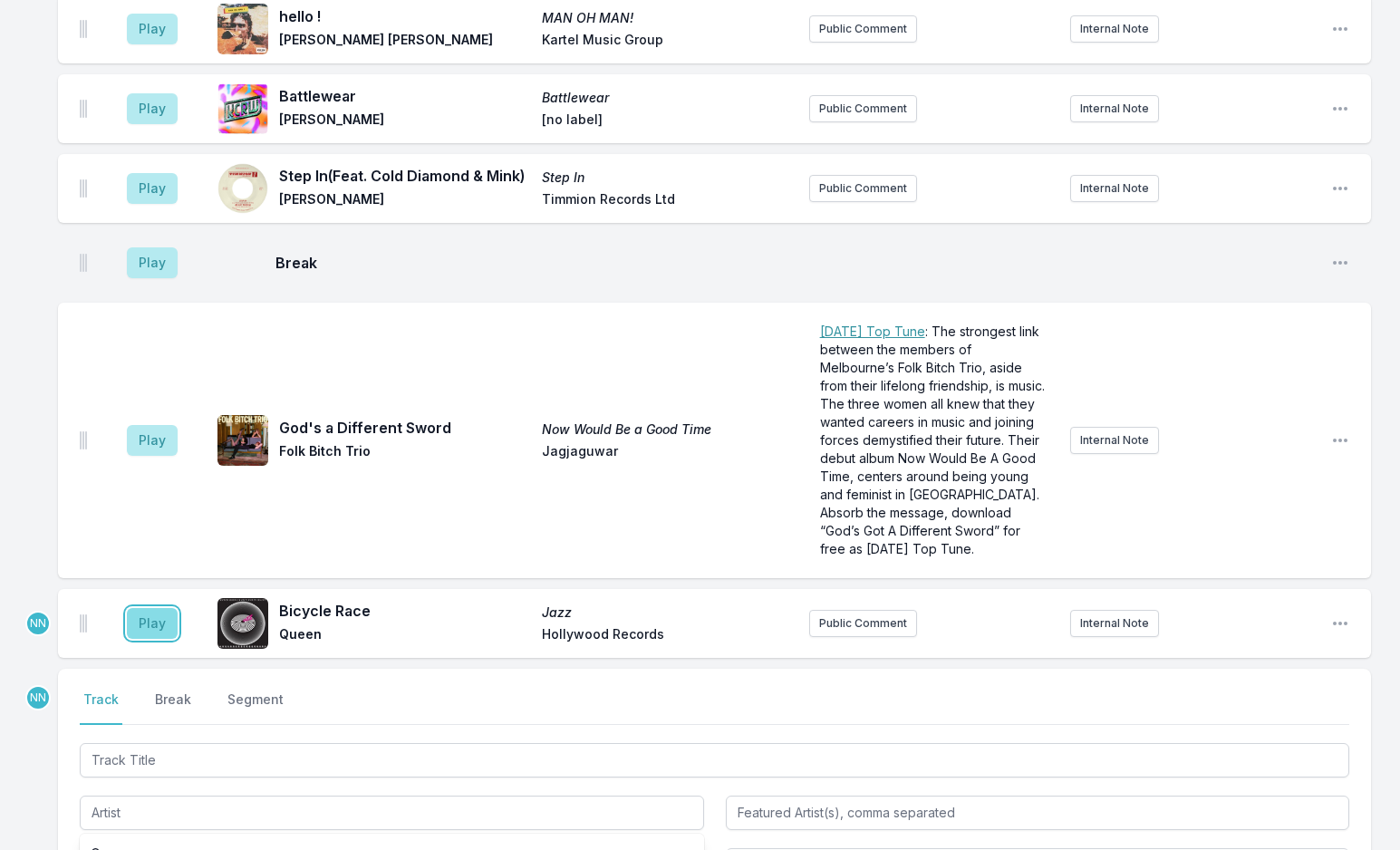
click at [146, 608] on button "Play" at bounding box center [152, 624] width 50 height 31
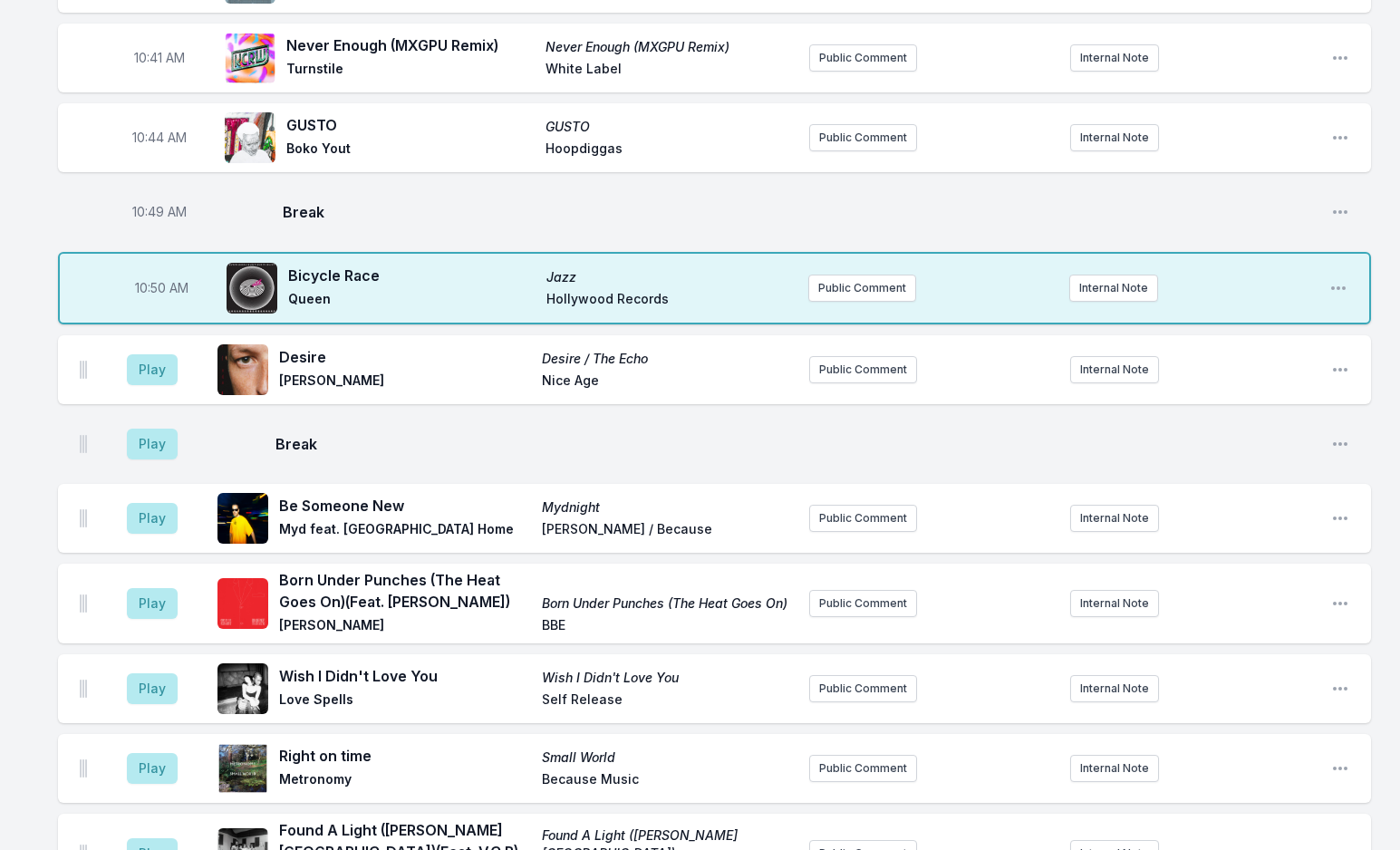
scroll to position [3287, 0]
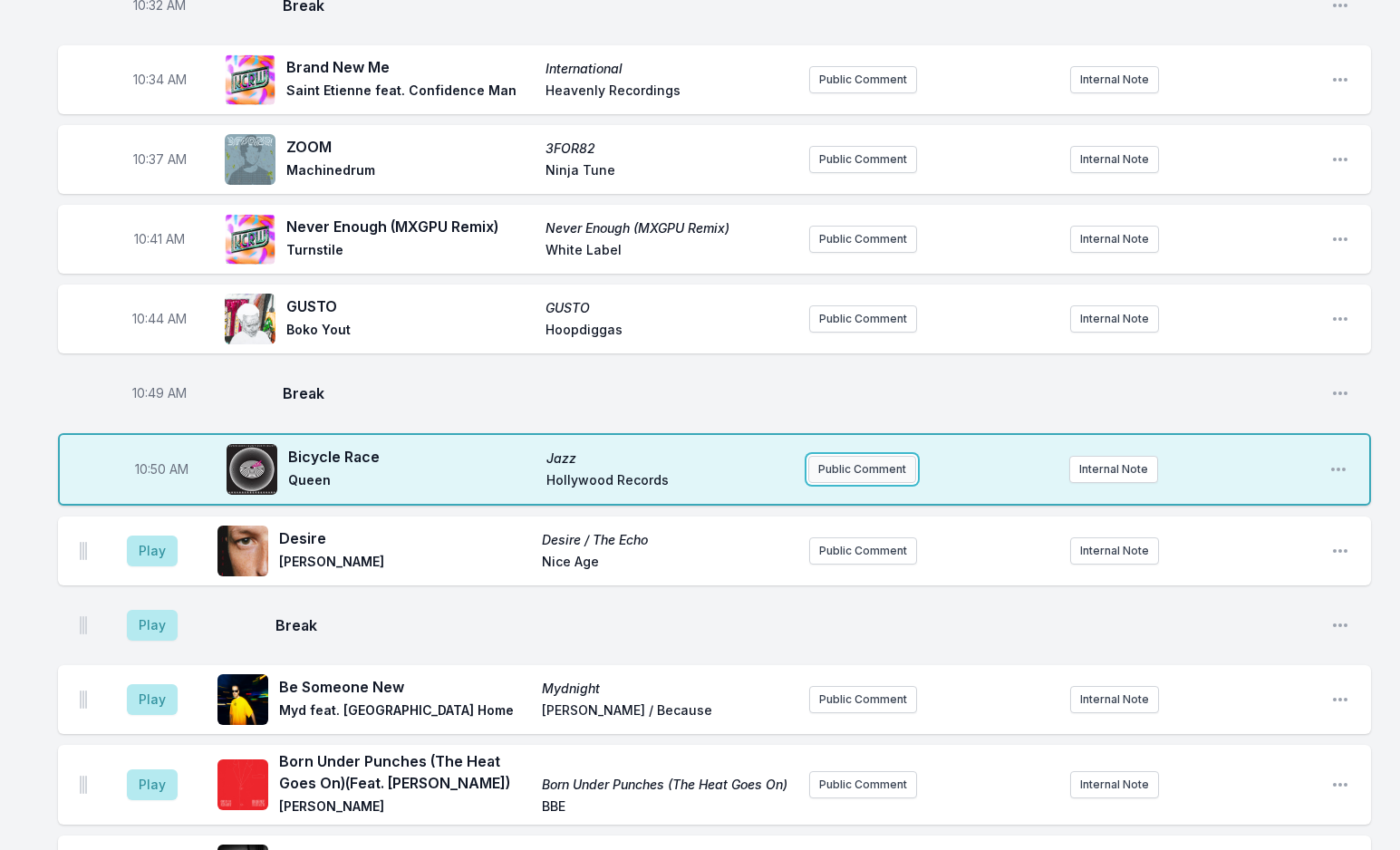
click at [872, 456] on button "Public Comment" at bounding box center [862, 469] width 108 height 27
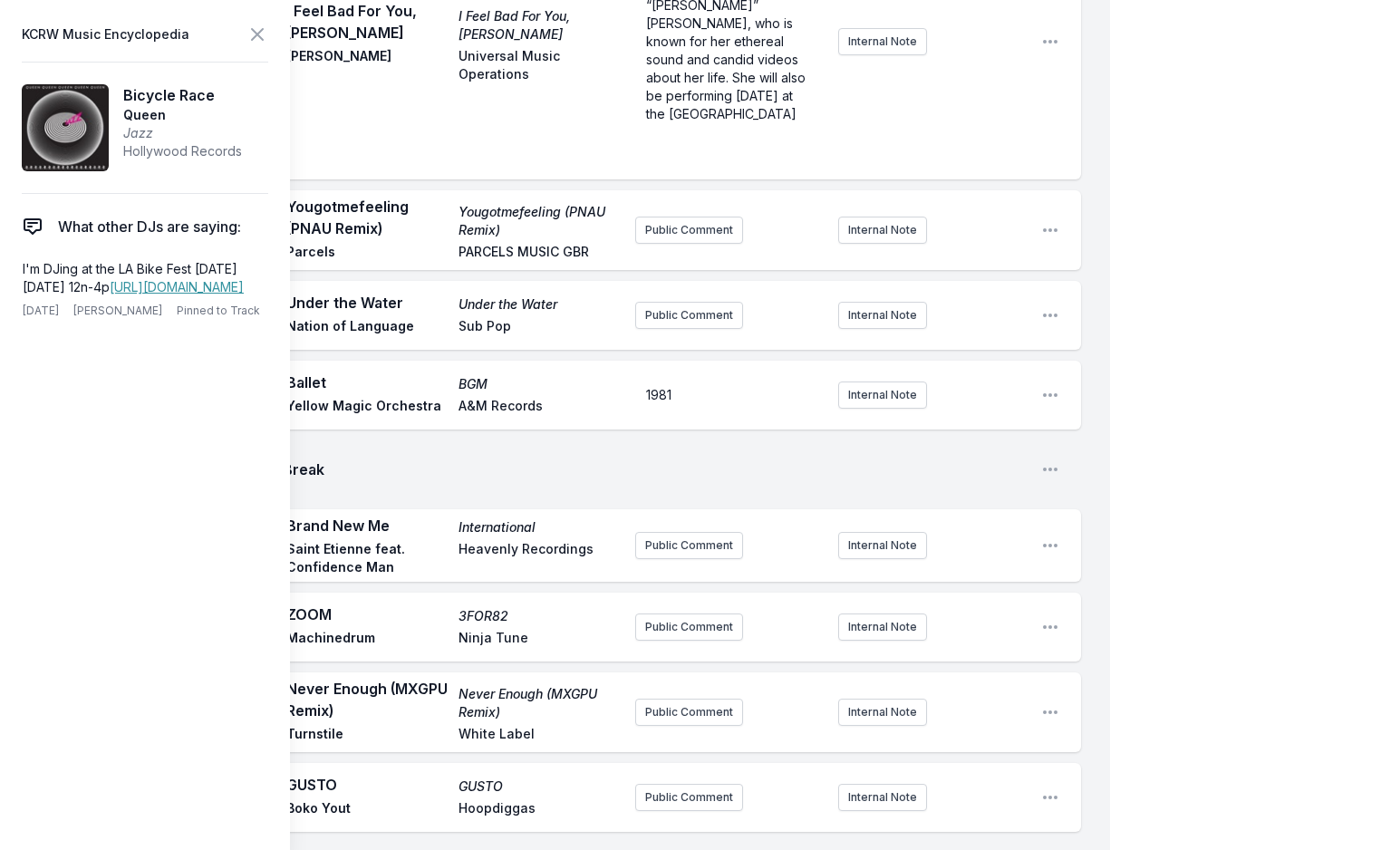
click at [261, 38] on icon at bounding box center [257, 35] width 11 height 11
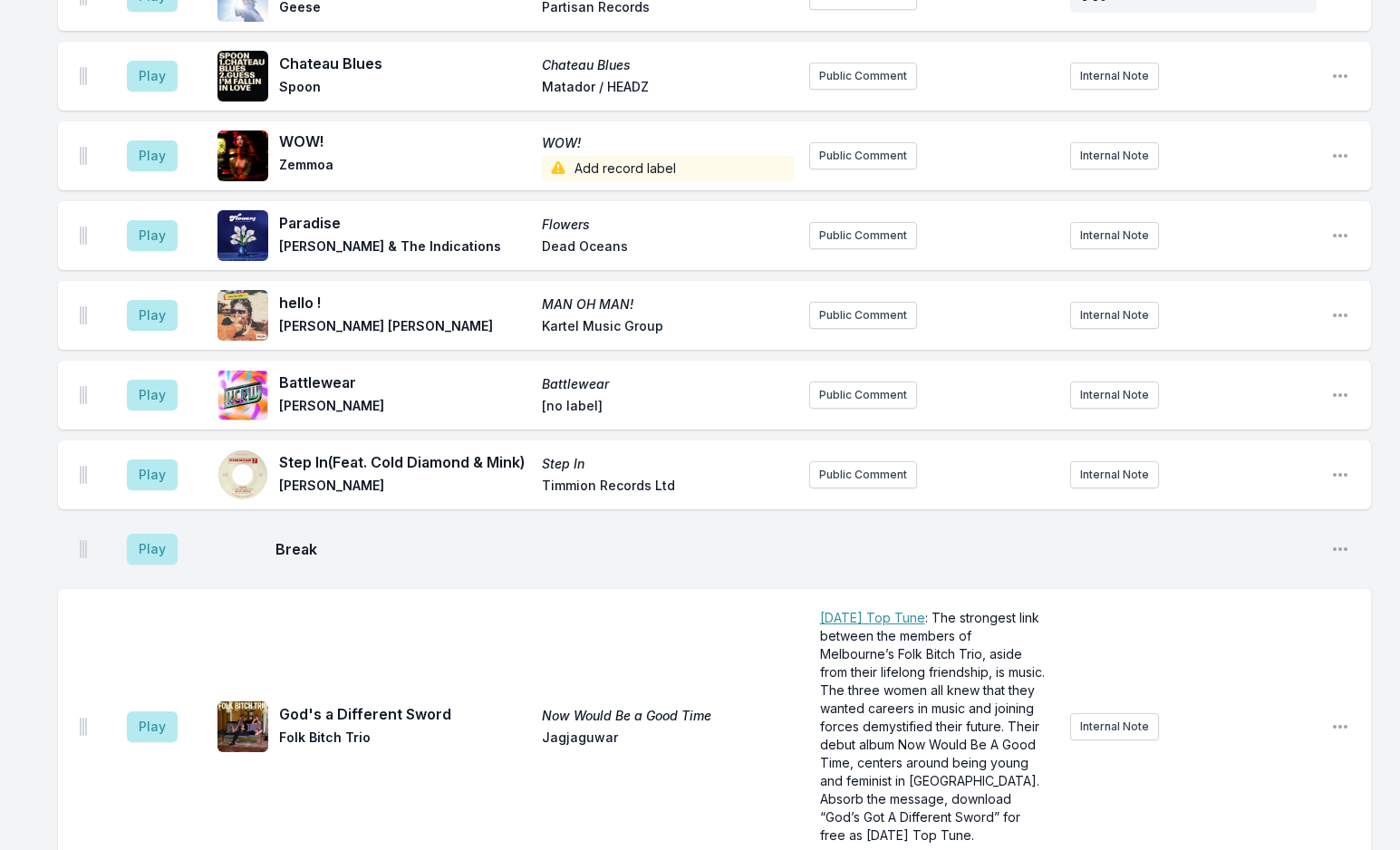
scroll to position [5946, 0]
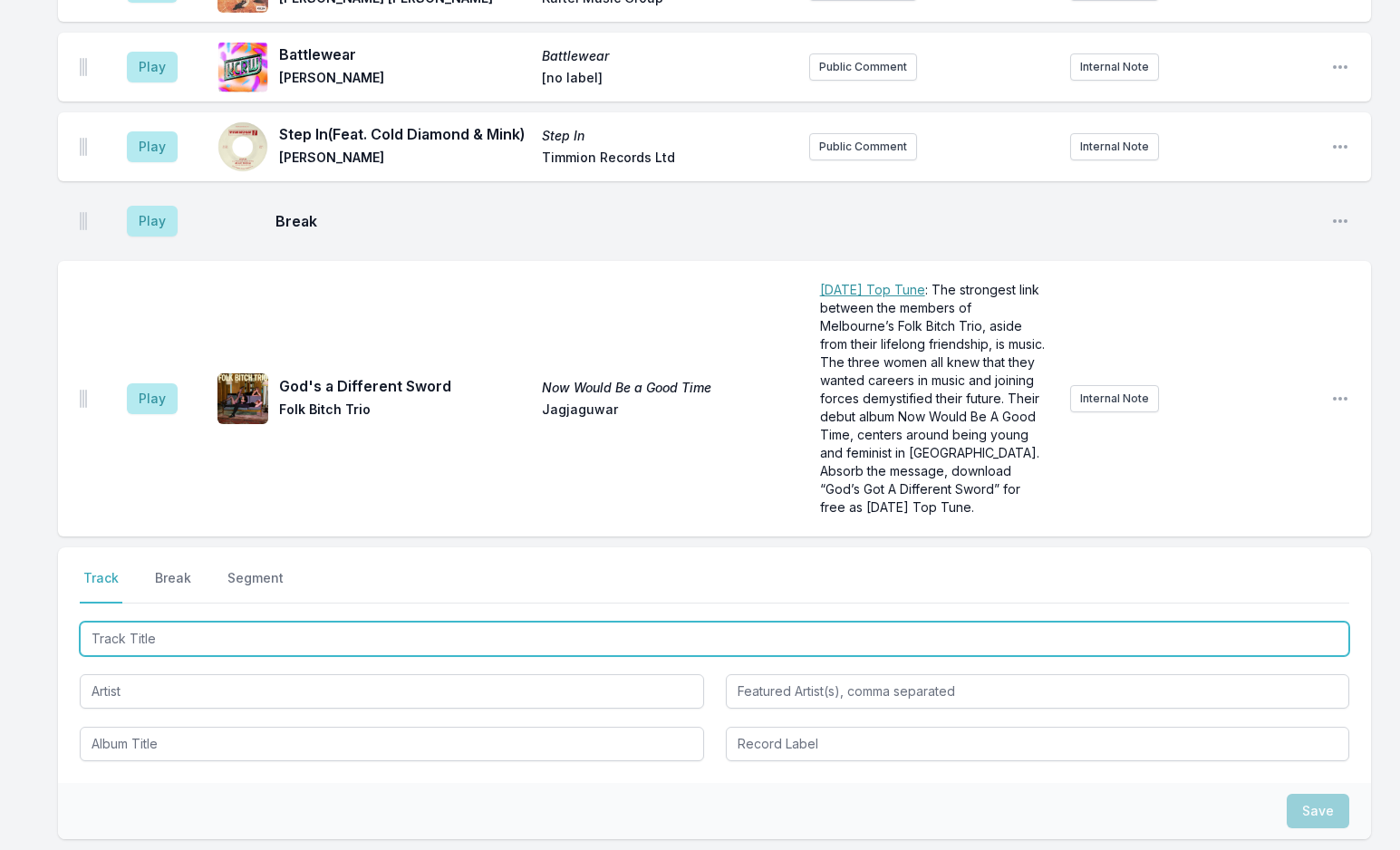
click at [219, 622] on input "Track Title" at bounding box center [714, 640] width 1269 height 35
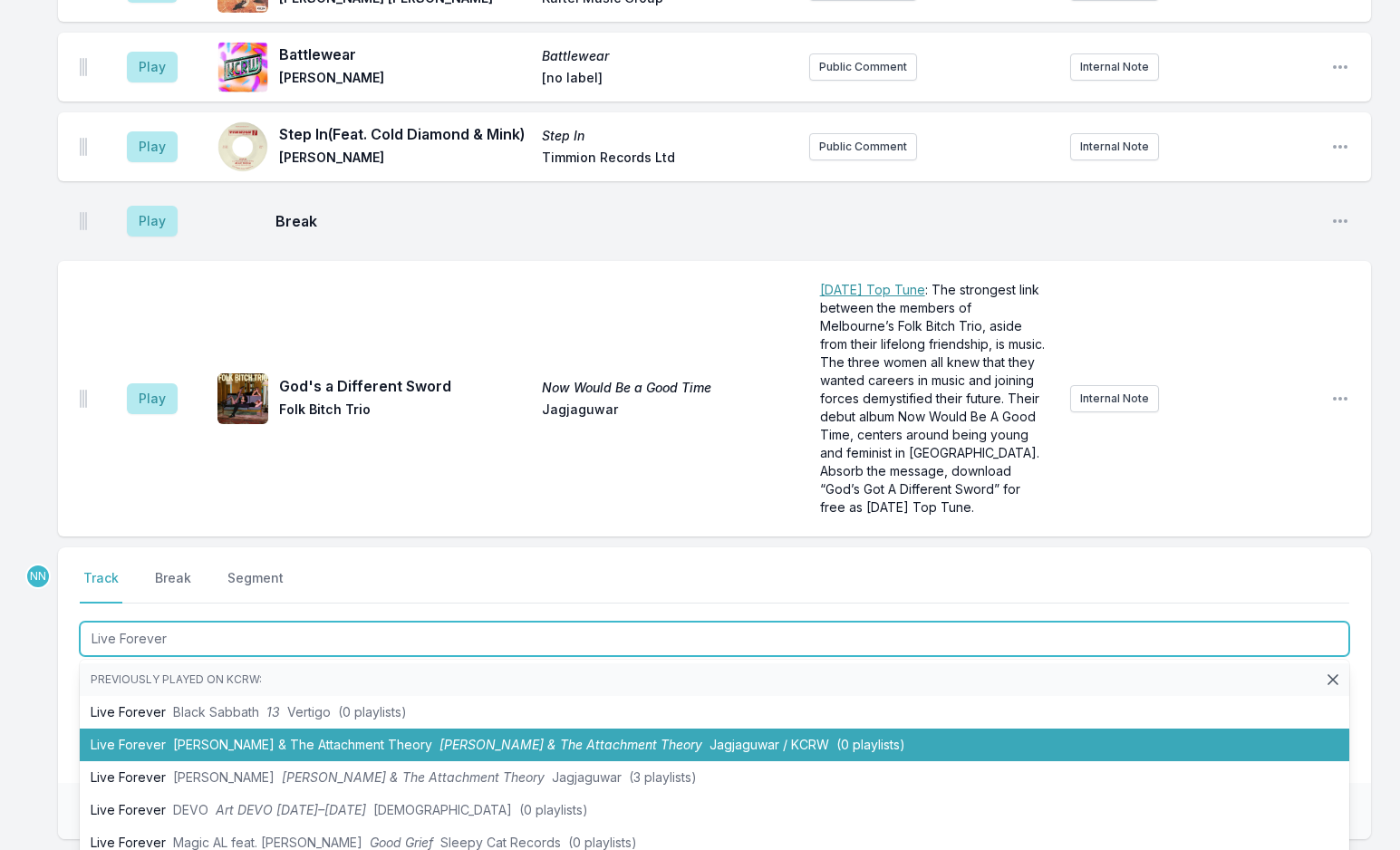
type input "Live Forever"
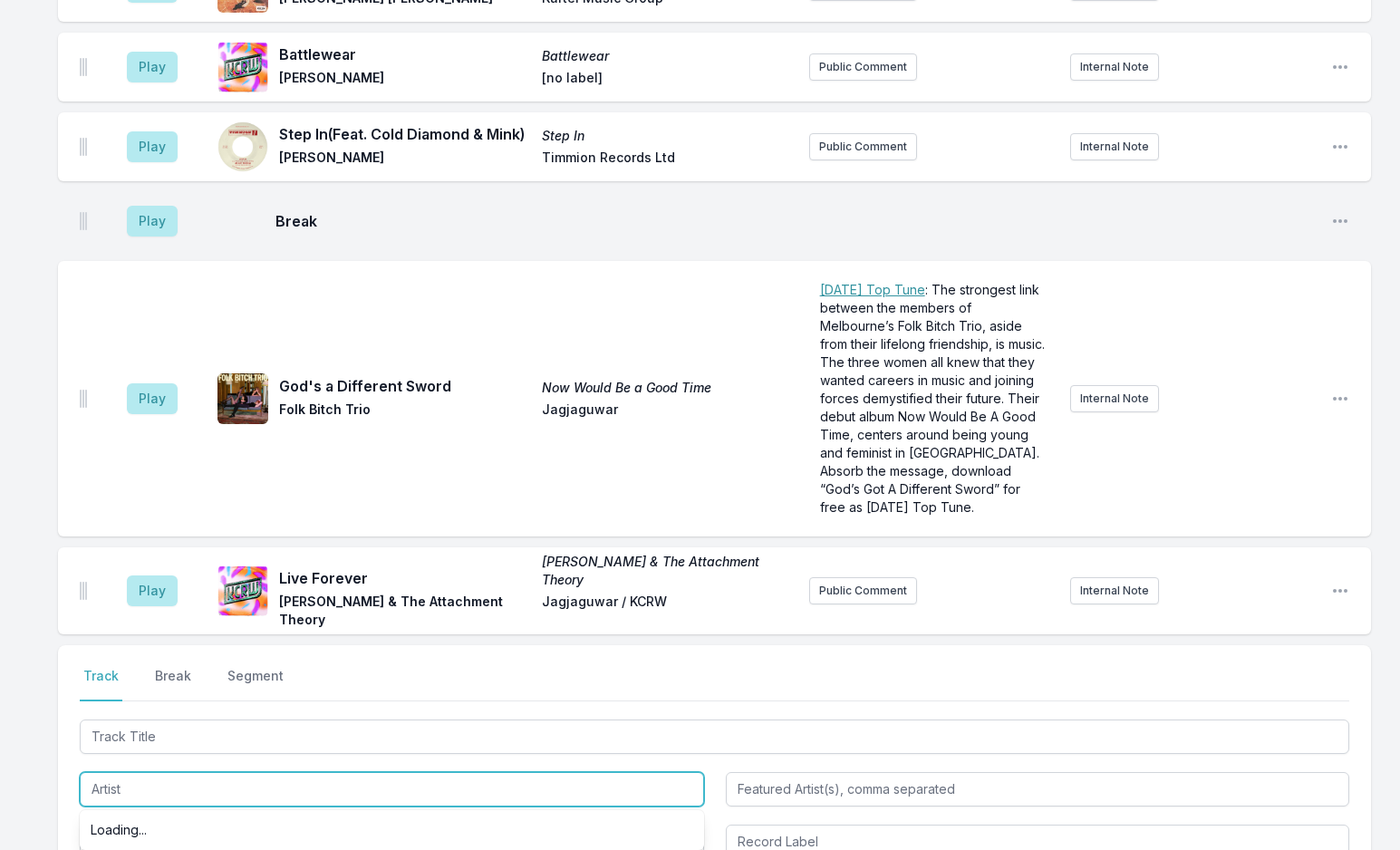
scroll to position [6044, 0]
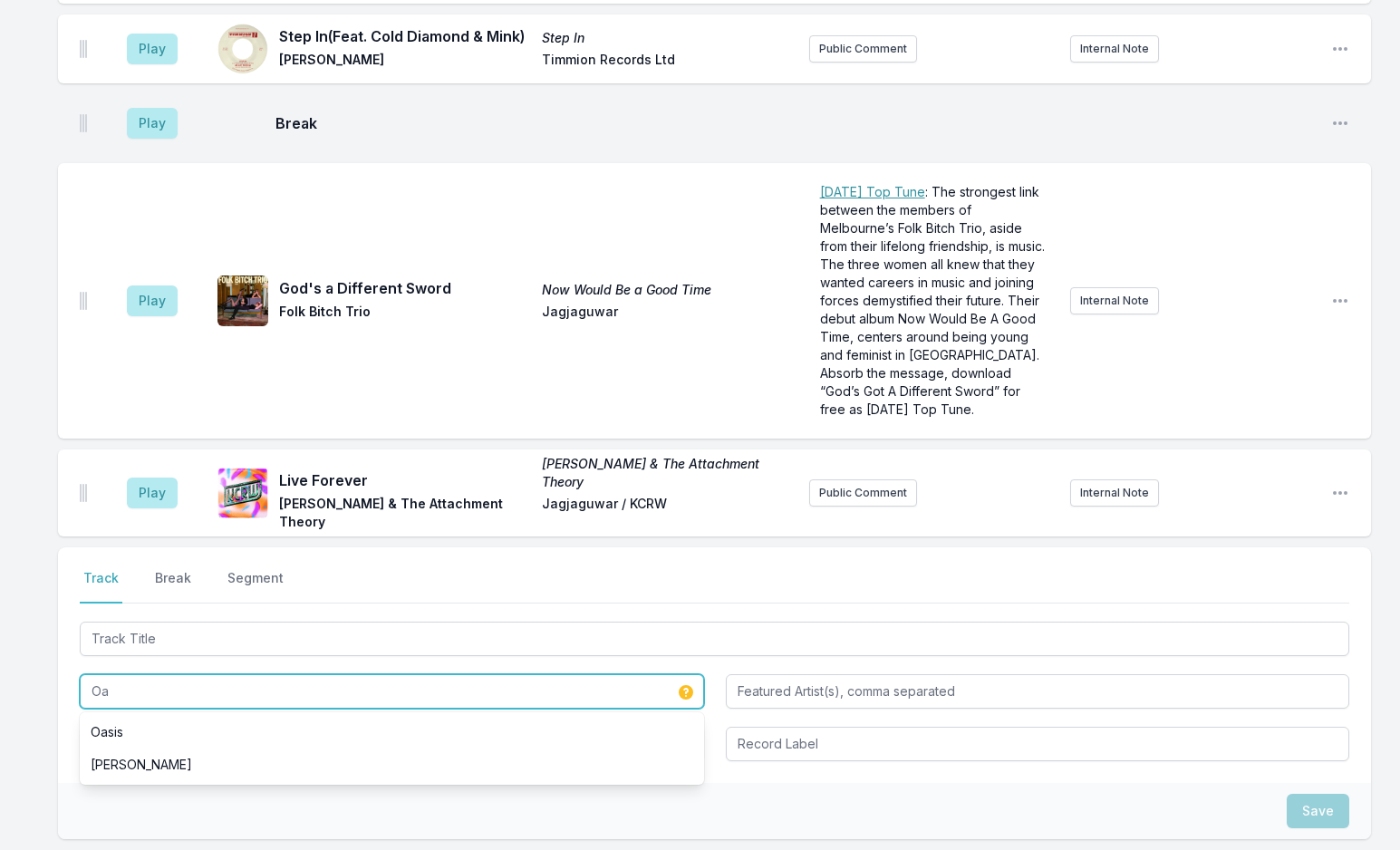
type input "O"
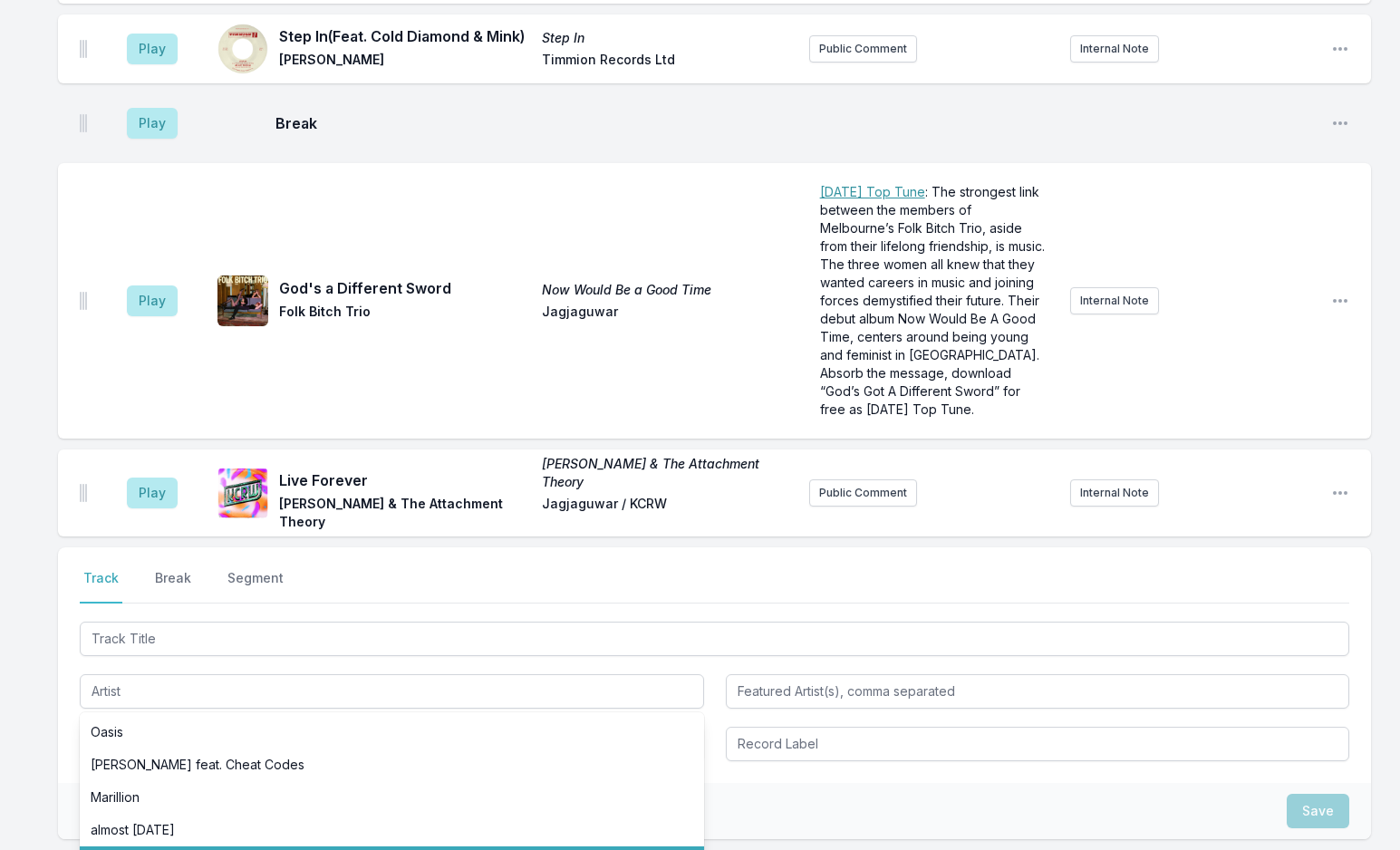
click at [1351, 449] on div "Play Live Forever [PERSON_NAME] & The Attachment Theory [PERSON_NAME] & The Att…" at bounding box center [713, 492] width 1312 height 87
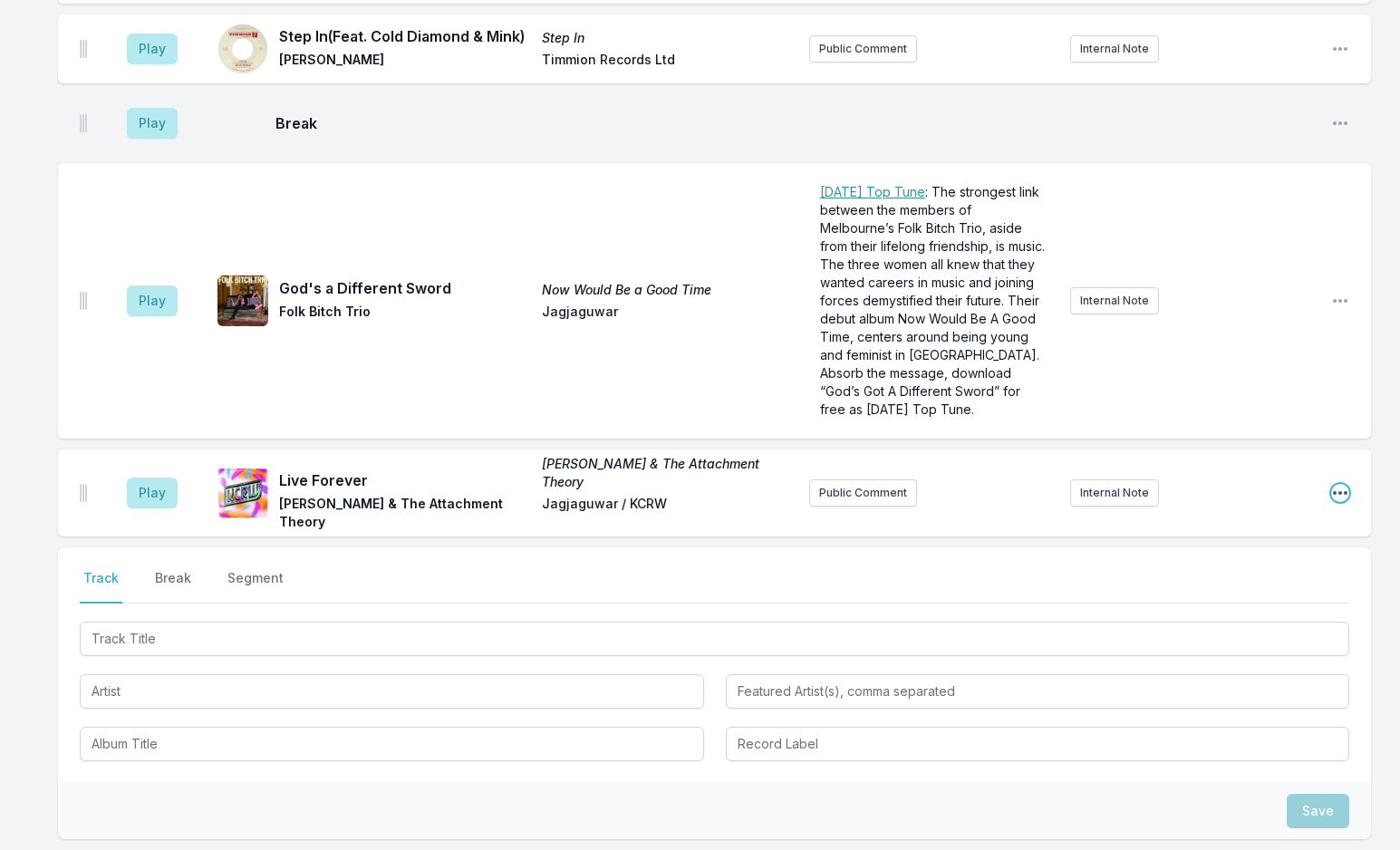
click at [1341, 484] on icon "Open playlist item options" at bounding box center [1340, 493] width 18 height 18
click at [1245, 578] on button "Delete Entry" at bounding box center [1247, 595] width 203 height 33
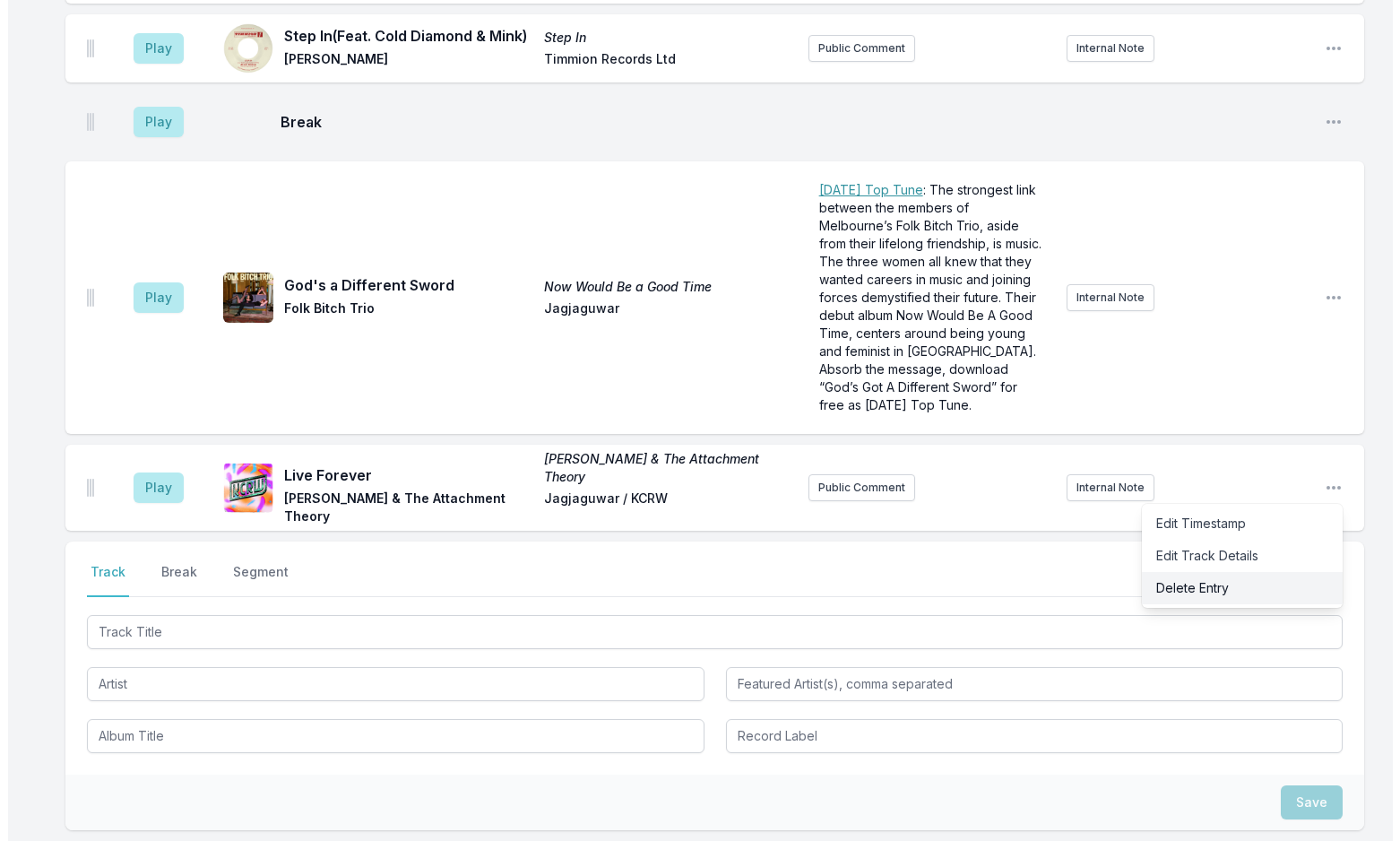
scroll to position [5969, 0]
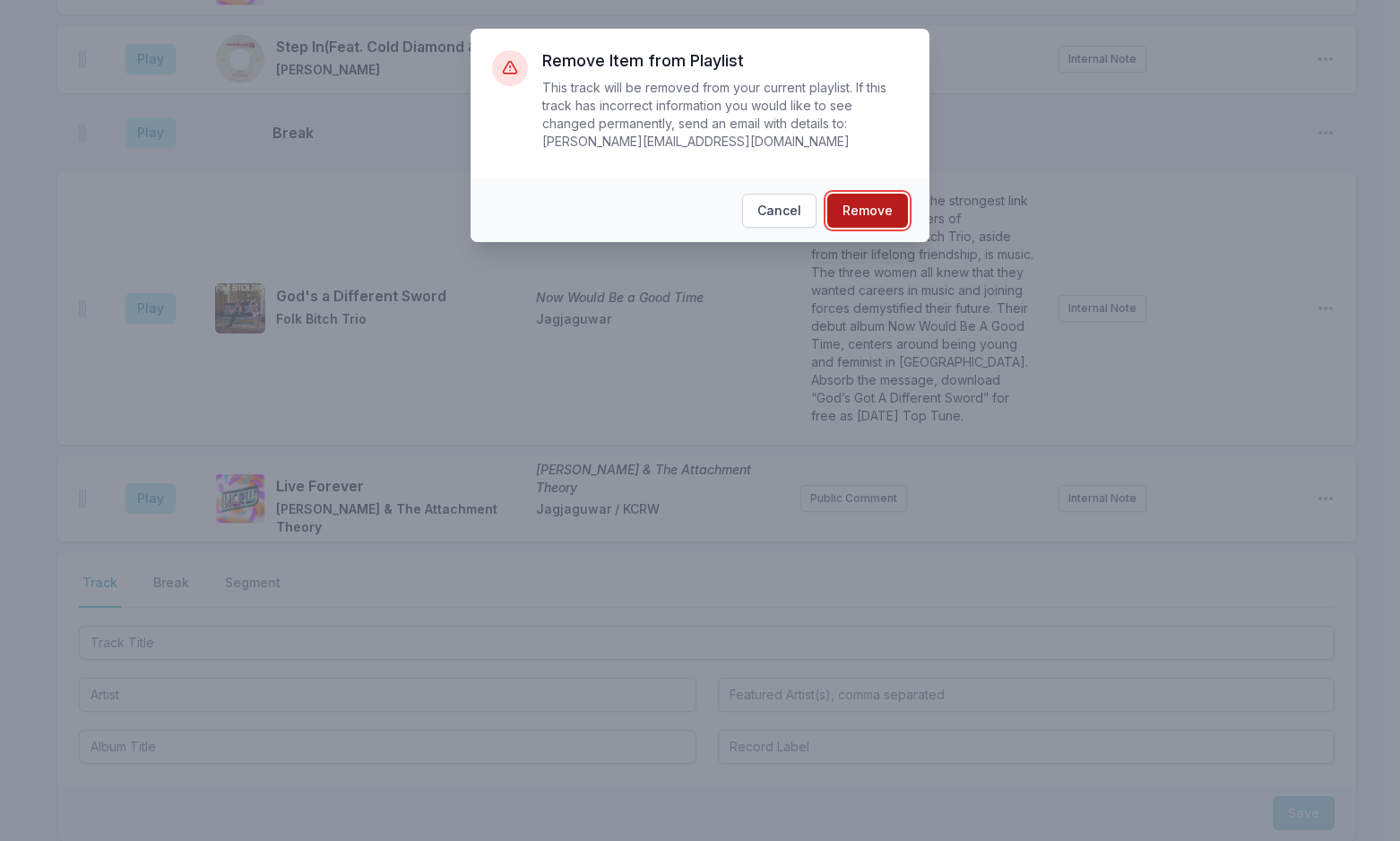
click at [867, 196] on button "Remove" at bounding box center [867, 211] width 81 height 34
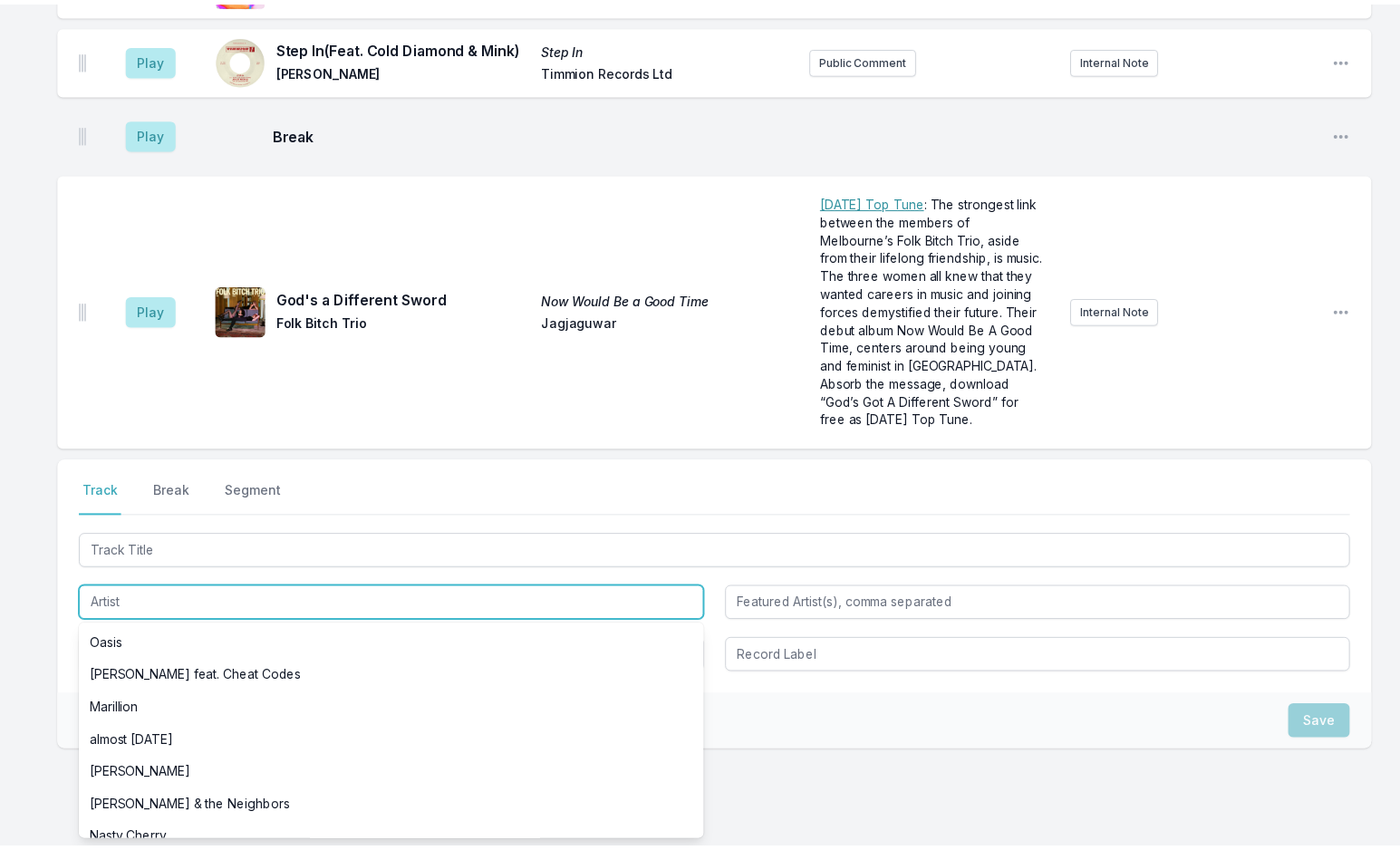
scroll to position [5935, 0]
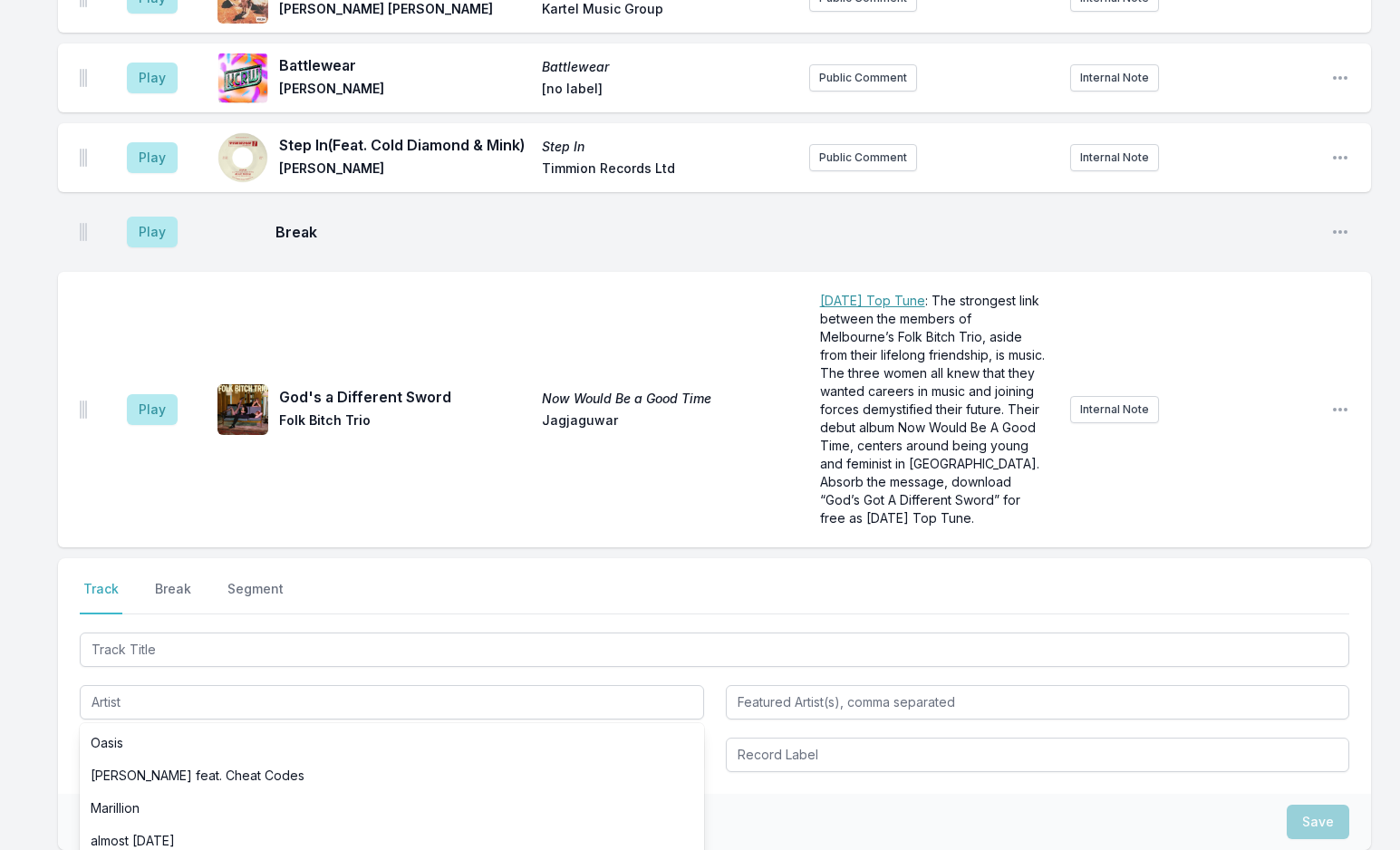
click at [192, 629] on div "Oasis [PERSON_NAME] feat. Cheat Codes Marillion almost [DATE] [PERSON_NAME] [PE…" at bounding box center [714, 701] width 1269 height 144
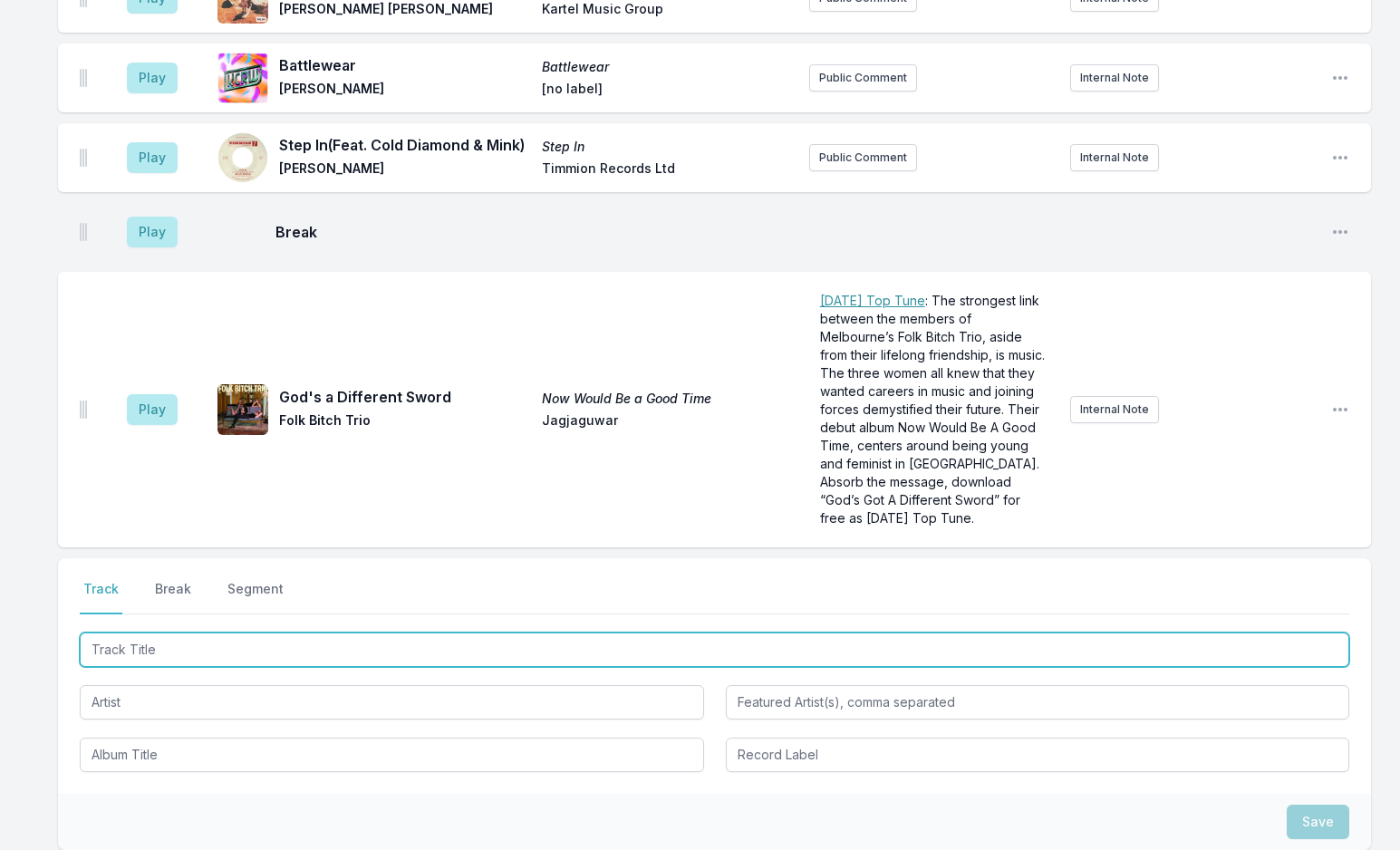
click at [190, 632] on input "Track Title" at bounding box center [714, 650] width 1269 height 35
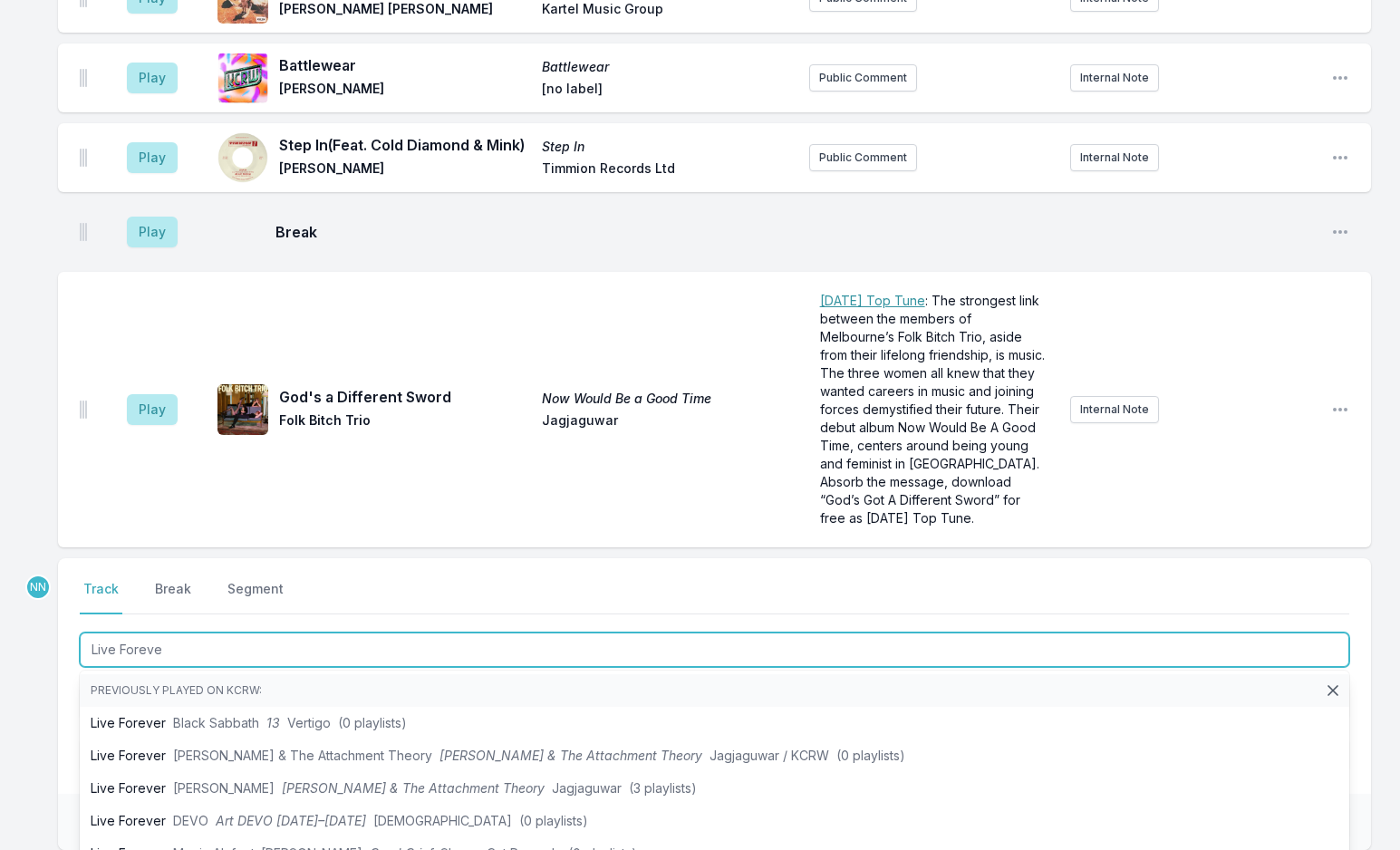
type input "Live Foreve"
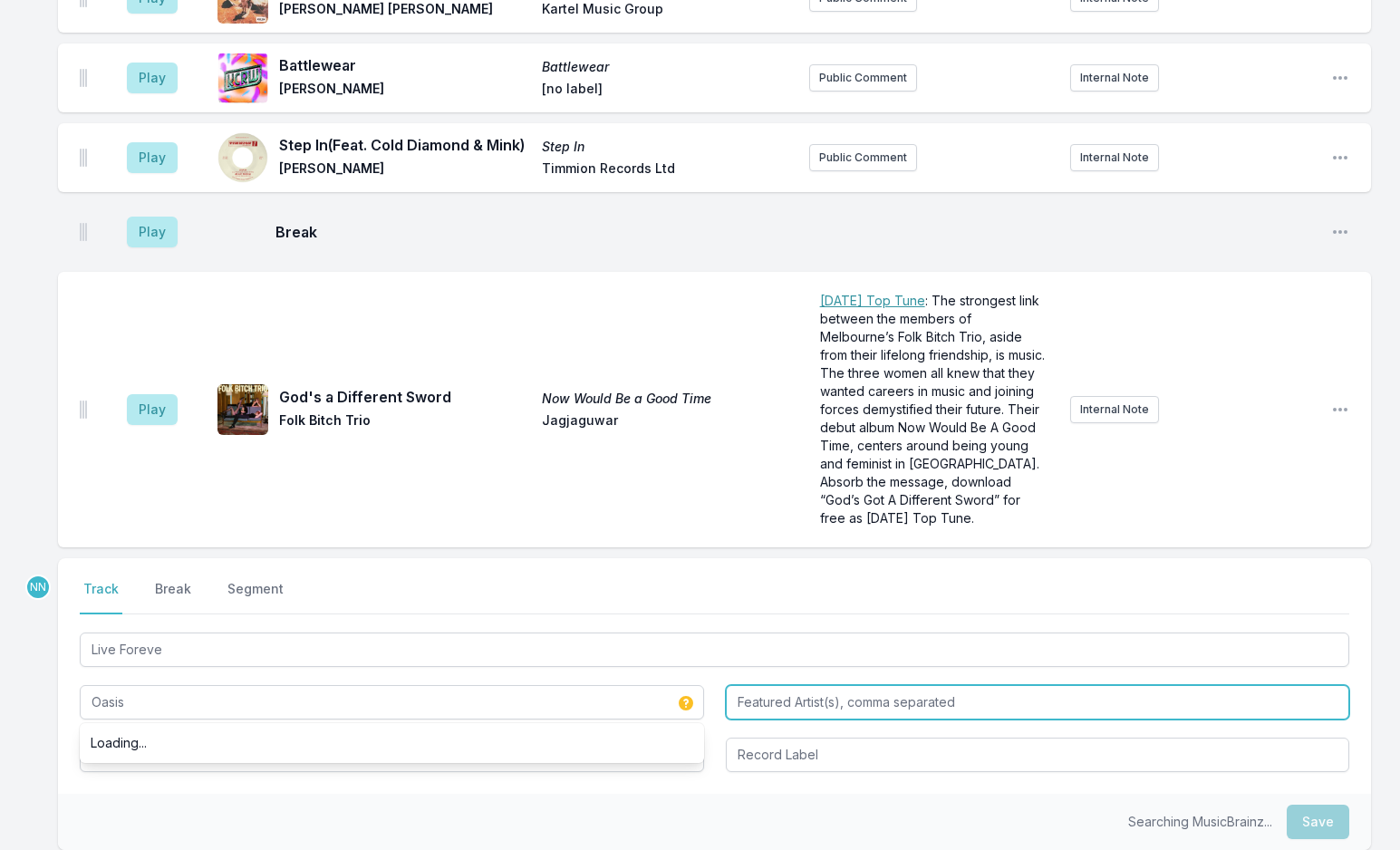
type input "Oasis"
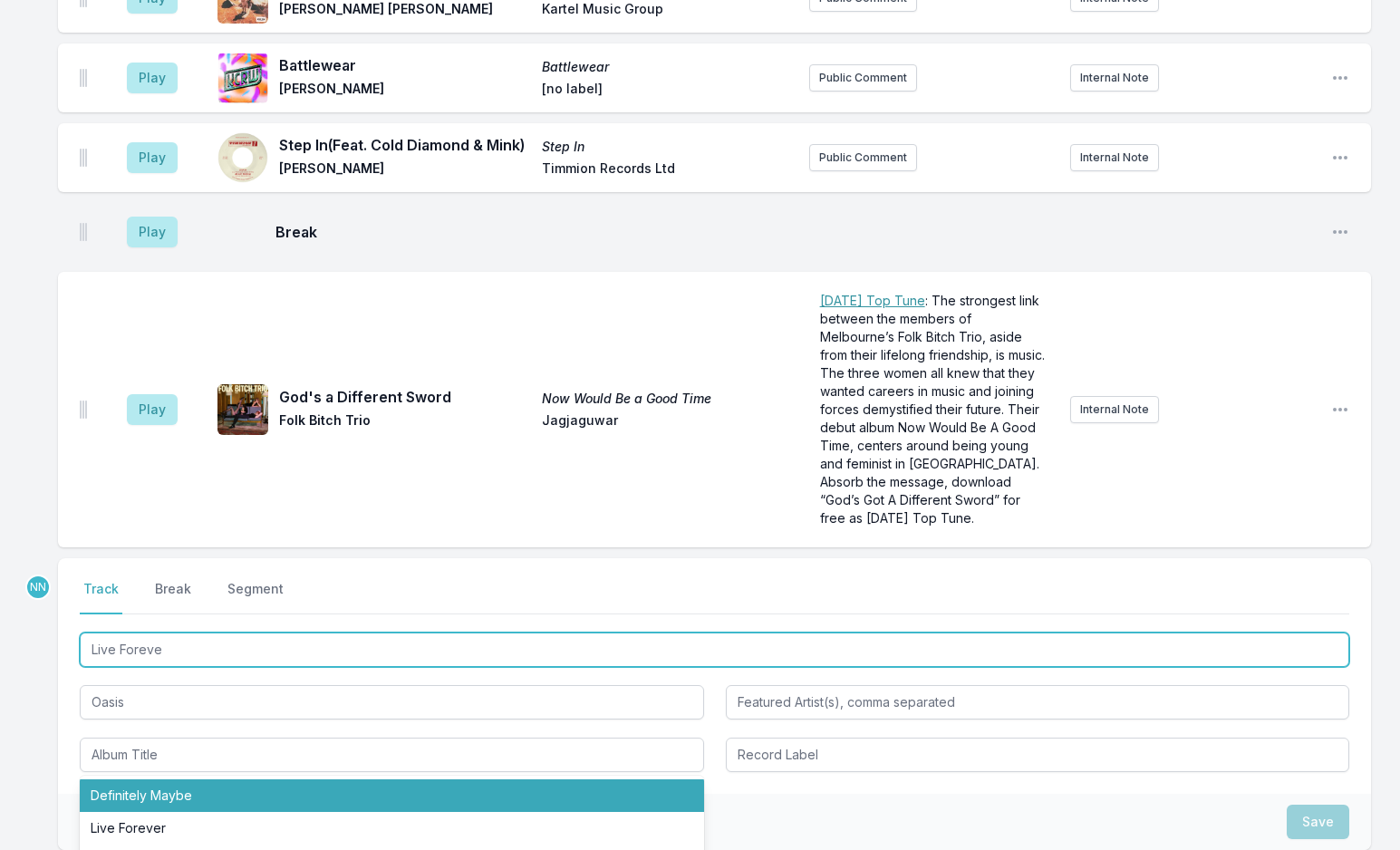
click at [219, 632] on input "Live Foreve" at bounding box center [714, 650] width 1269 height 35
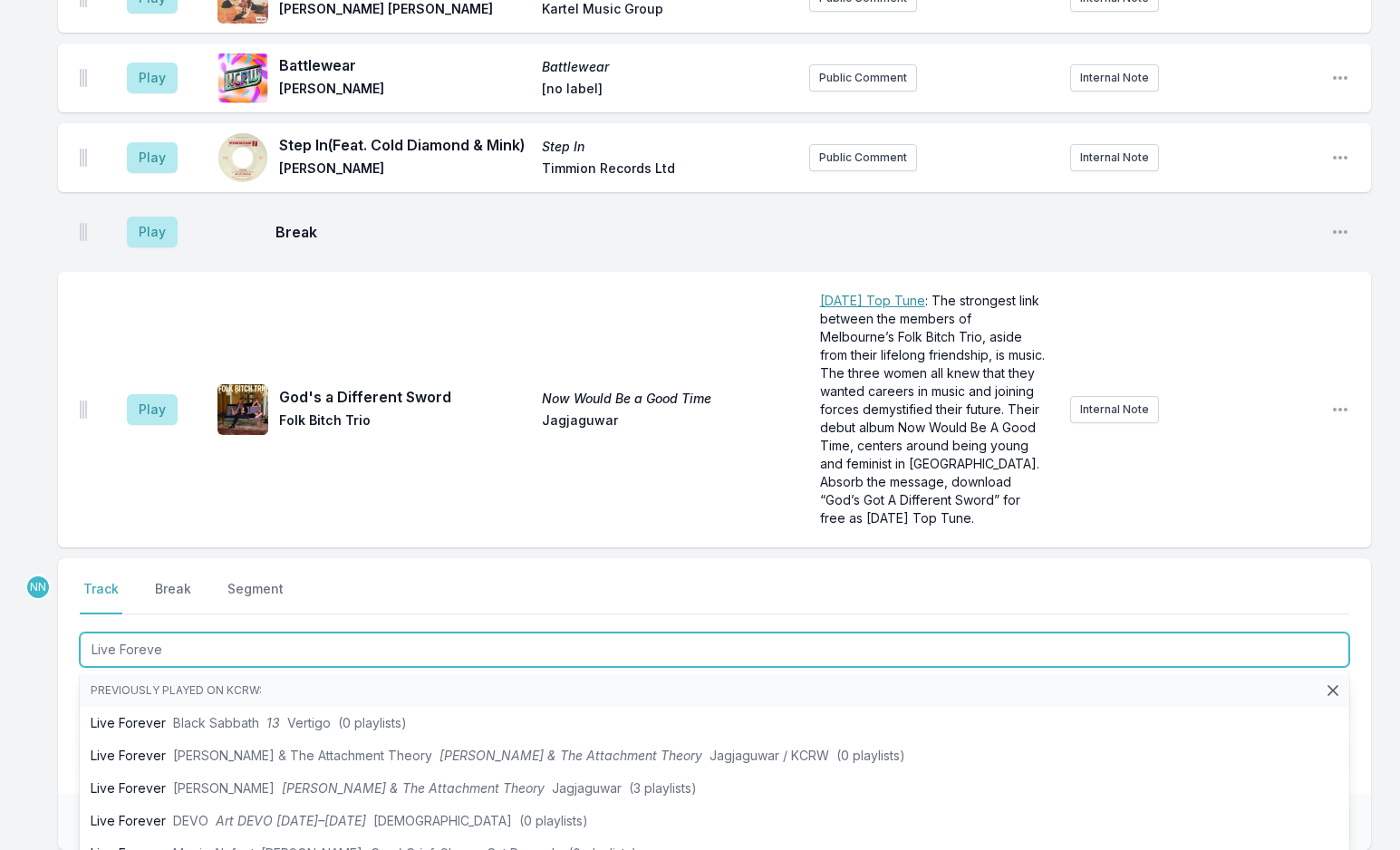
drag, startPoint x: 219, startPoint y: 486, endPoint x: -74, endPoint y: 433, distance: 297.8
type input "Live Foreve"
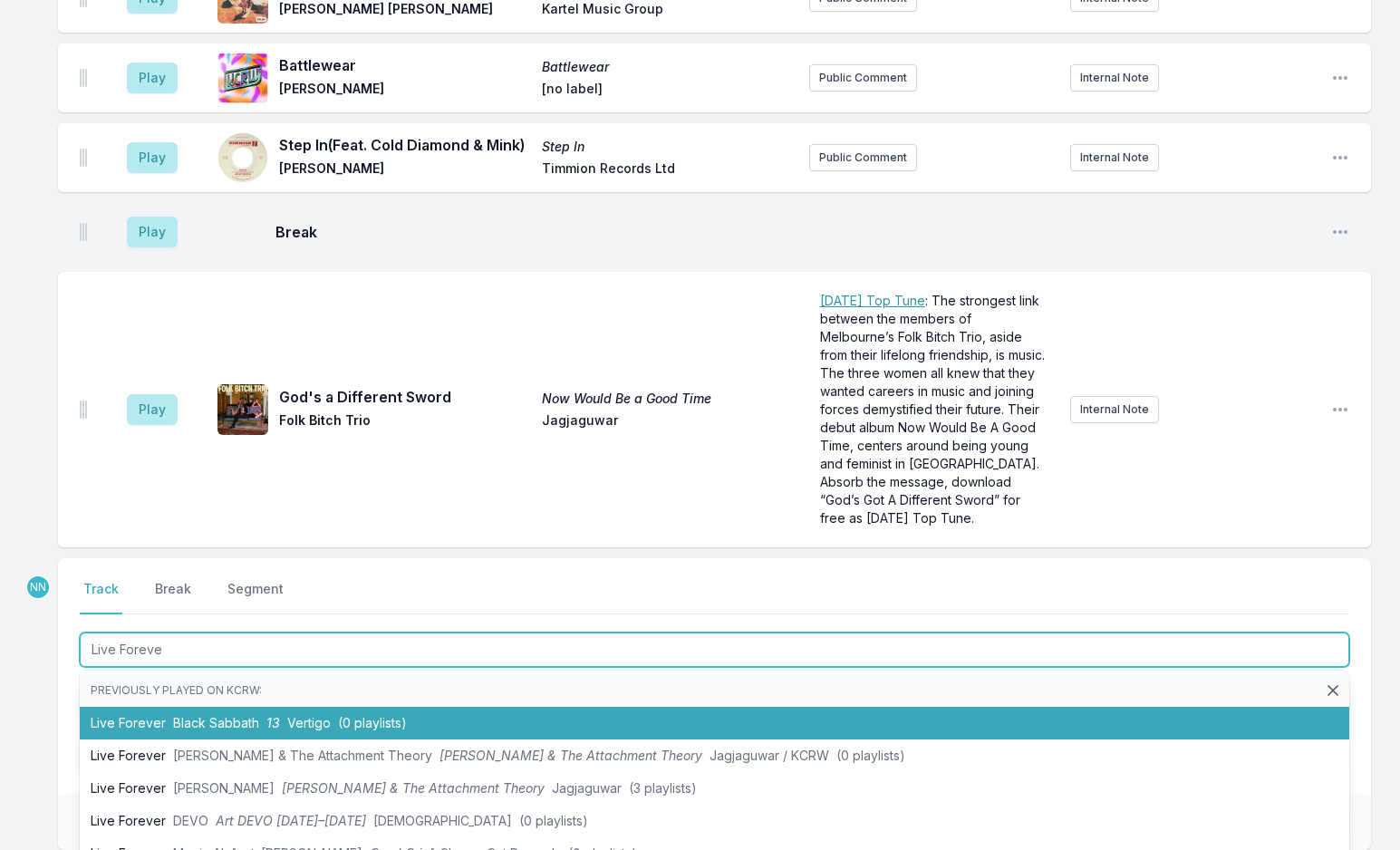
click at [140, 707] on li "Live Forever Black Sabbath 13 Vertigo (0 playlists)" at bounding box center [714, 724] width 1269 height 33
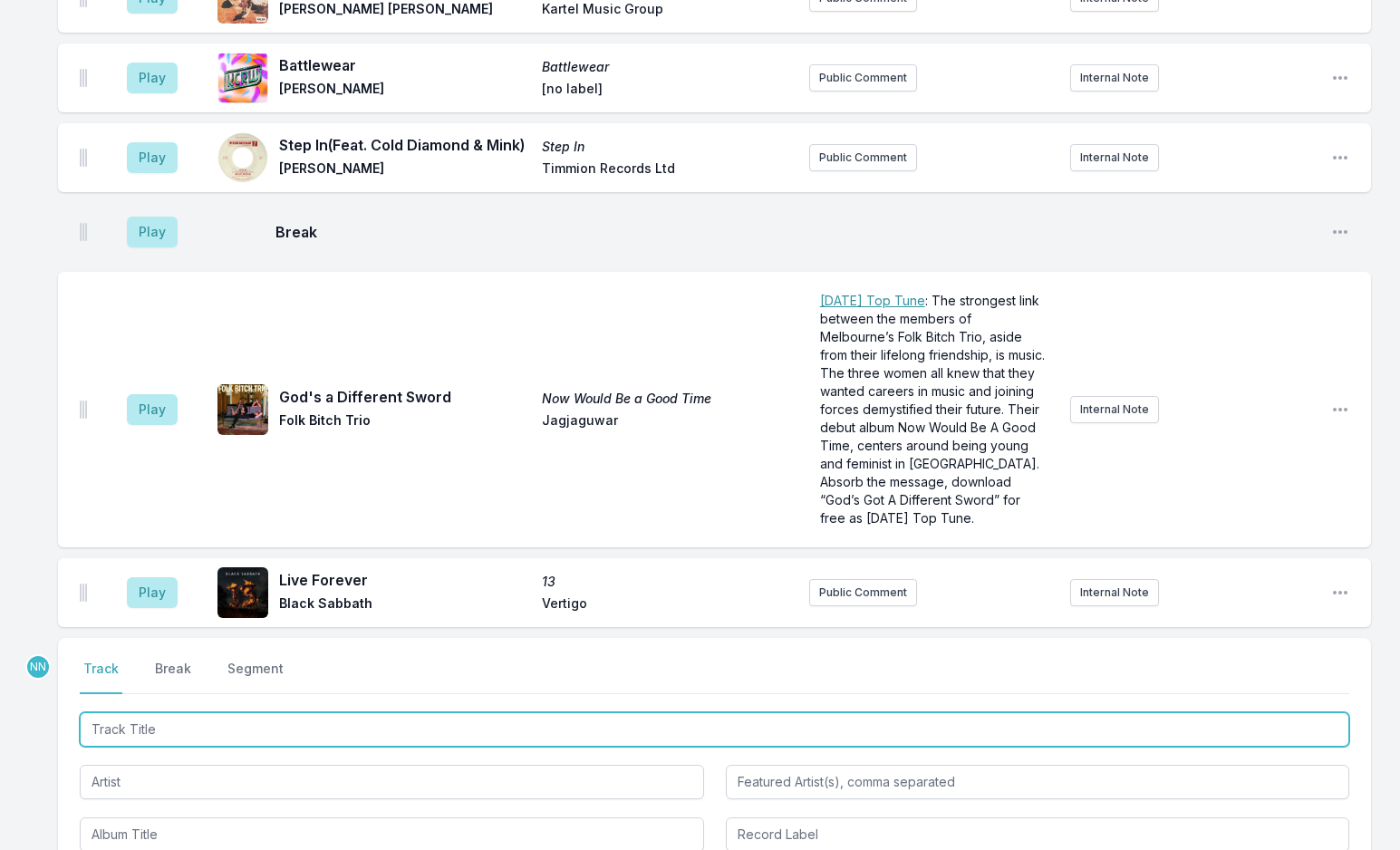
scroll to position [6015, 0]
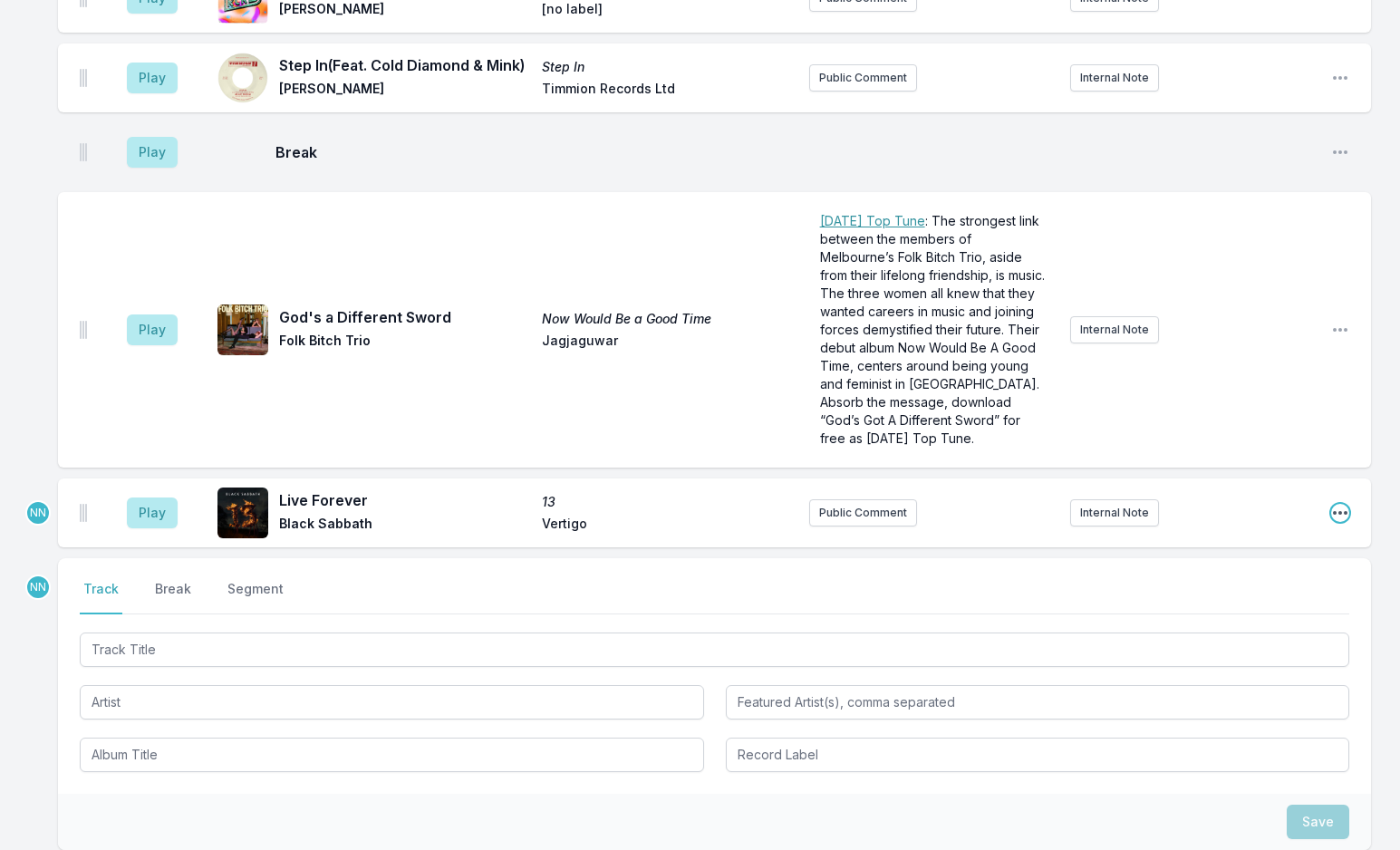
click at [1337, 504] on icon "Open playlist item options" at bounding box center [1340, 513] width 18 height 18
click at [1239, 565] on button "Edit Track Details" at bounding box center [1247, 582] width 203 height 33
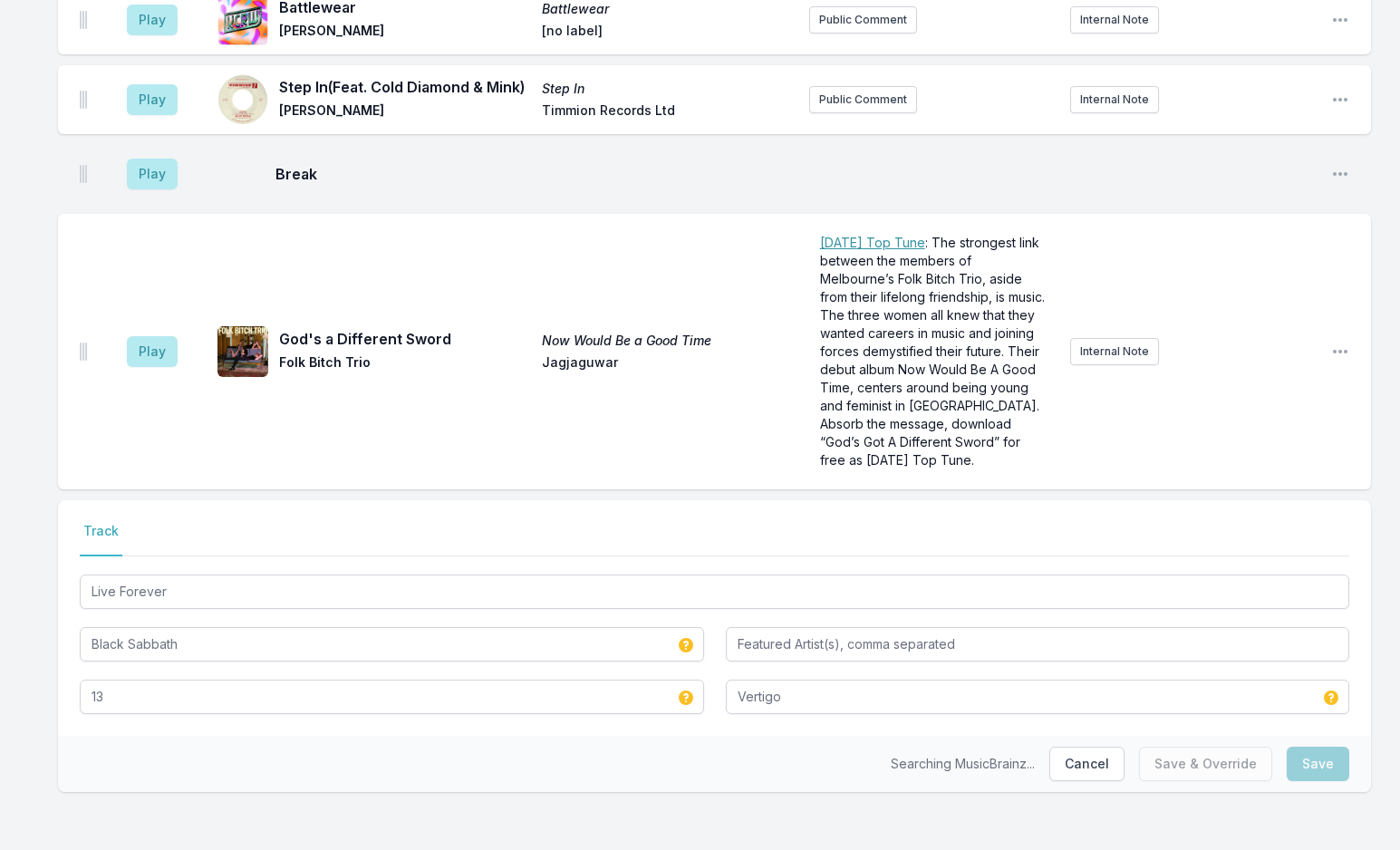
scroll to position [5830, 0]
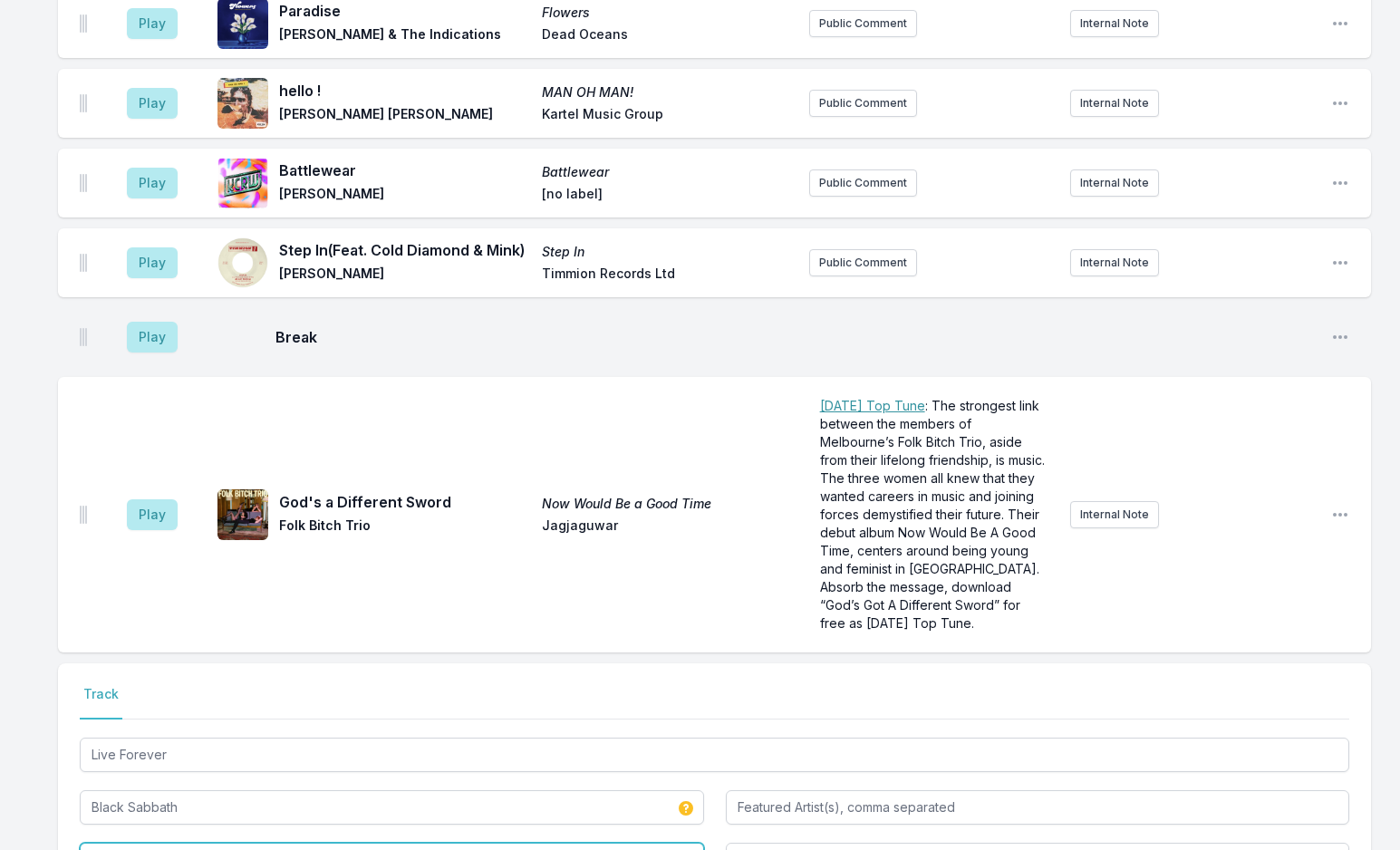
drag, startPoint x: 138, startPoint y: 685, endPoint x: -33, endPoint y: 688, distance: 171.0
type input "Live Forever"
click at [106, 843] on input "Live Forever" at bounding box center [391, 860] width 625 height 35
click at [107, 843] on input "Live Forever" at bounding box center [391, 860] width 625 height 35
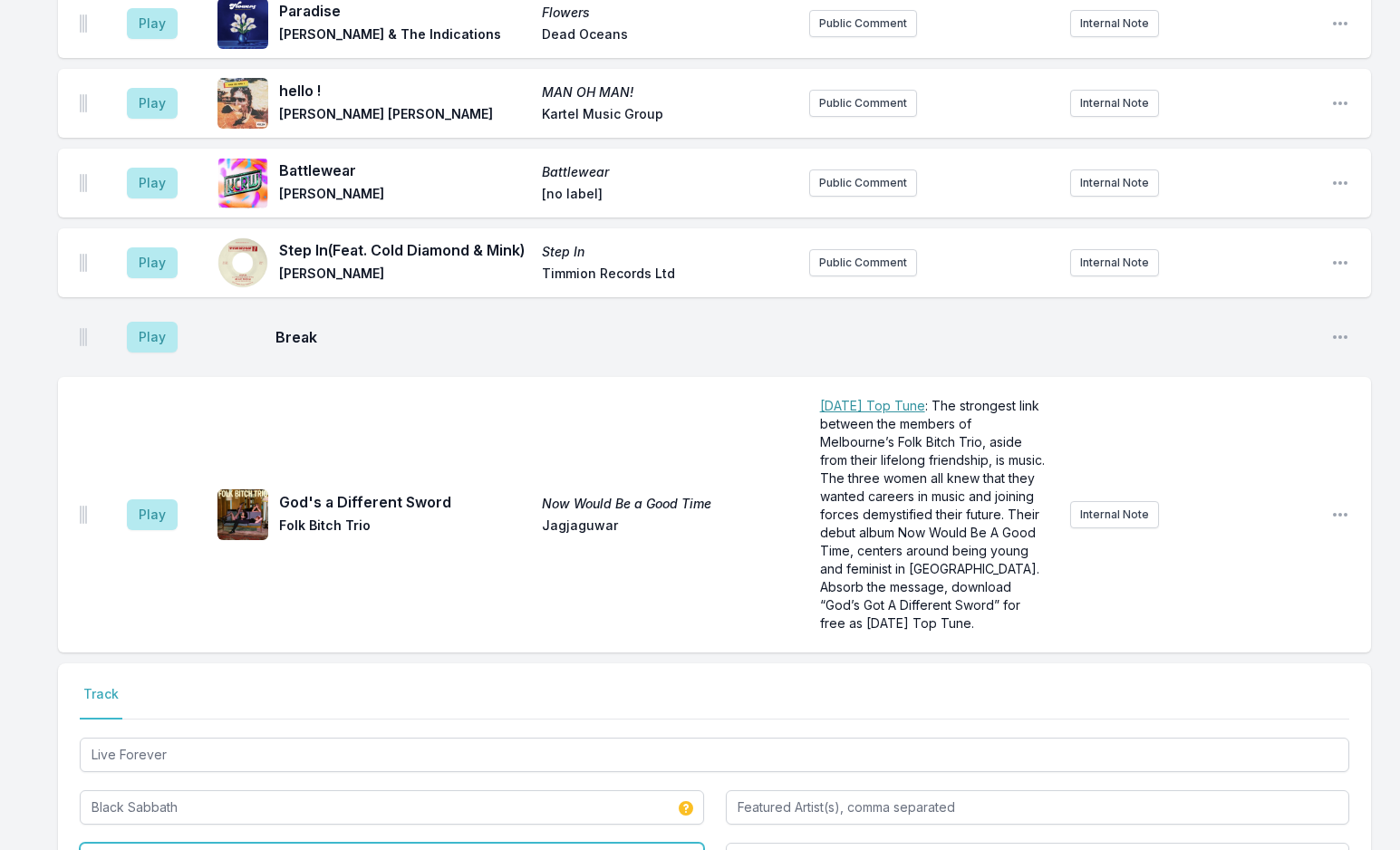
click at [107, 843] on input "Live Forever" at bounding box center [391, 860] width 625 height 35
type input "Definitely Maybe"
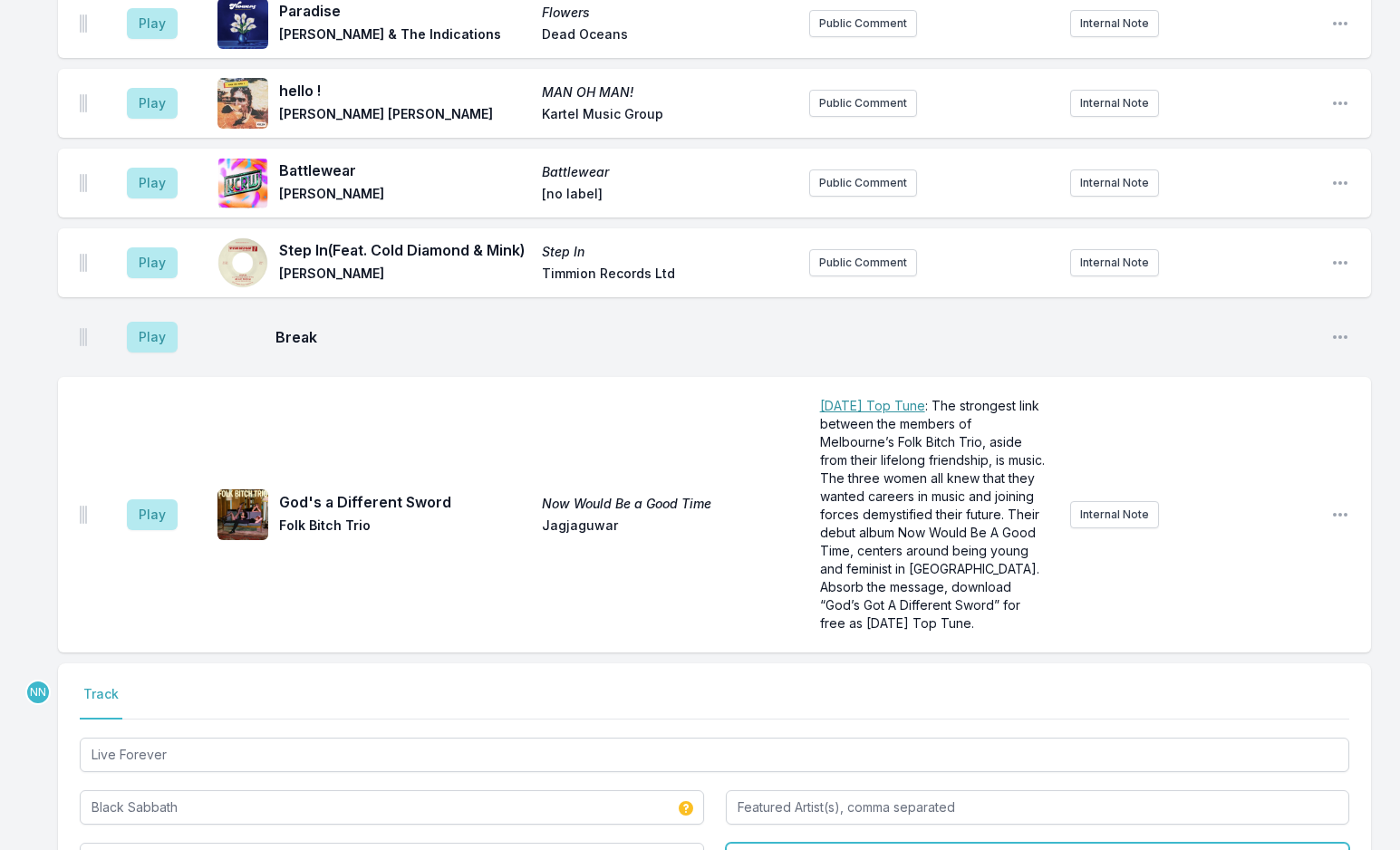
click at [800, 843] on input "Vertigo" at bounding box center [1038, 860] width 625 height 35
type input "N"
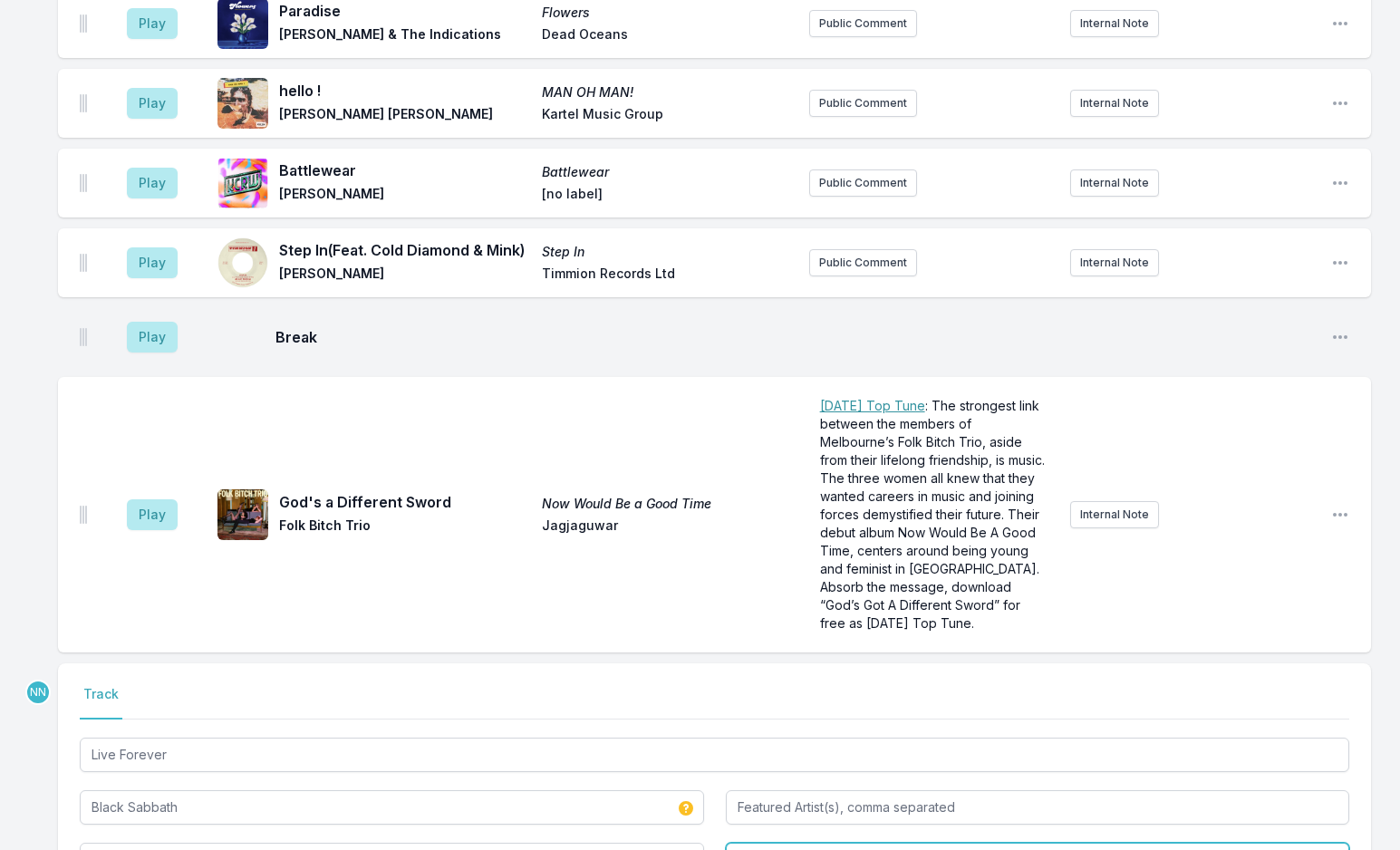
type input "Big Brother"
type input "13"
type input "Vertigo"
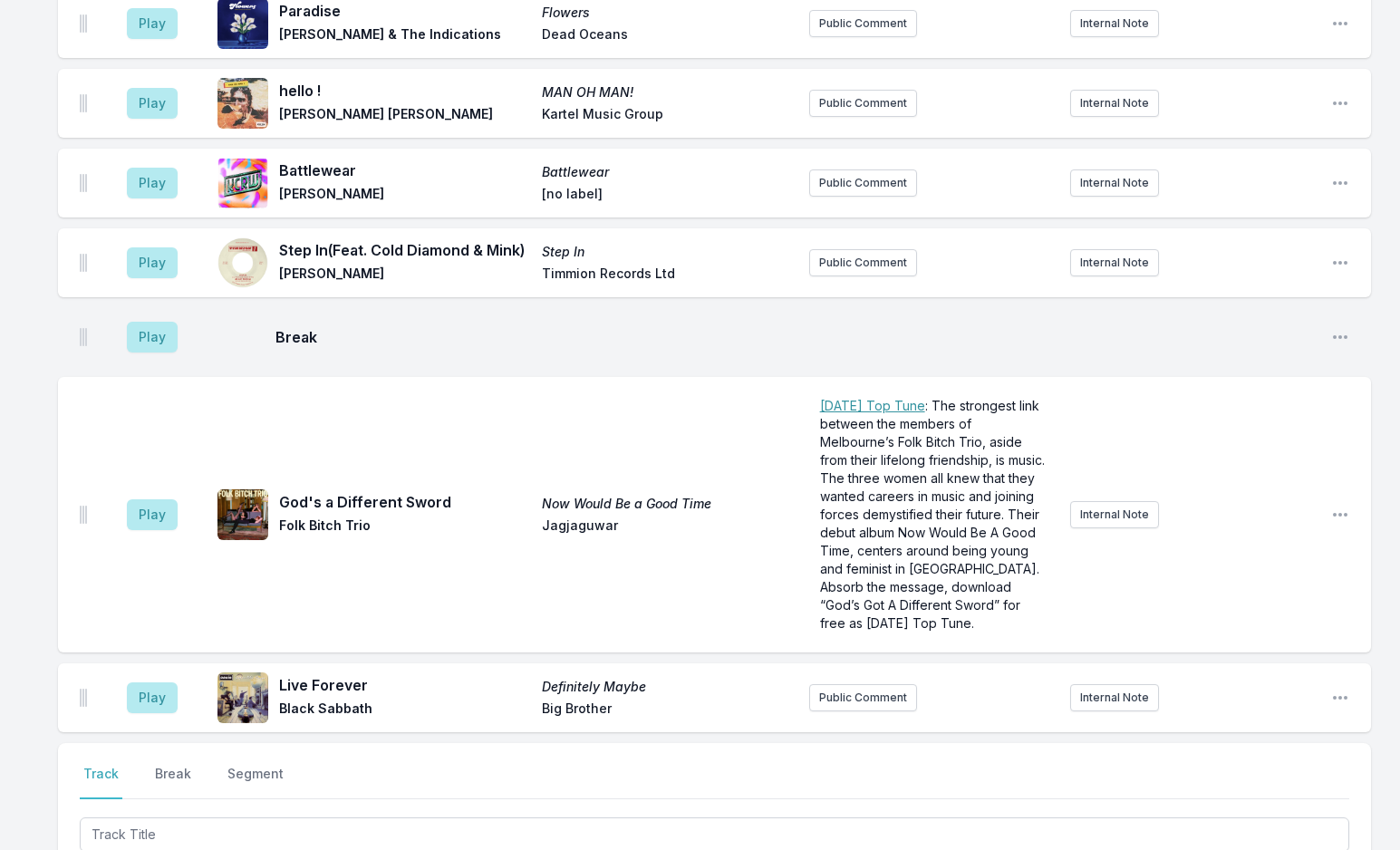
click at [1334, 663] on div "Play Live Forever Definitely Maybe Black Sabbath Big Brother Public Comment Int…" at bounding box center [713, 697] width 1312 height 69
click at [1340, 689] on icon "Open playlist item options" at bounding box center [1340, 698] width 18 height 18
click at [1267, 750] on button "Edit Track Details" at bounding box center [1247, 767] width 203 height 33
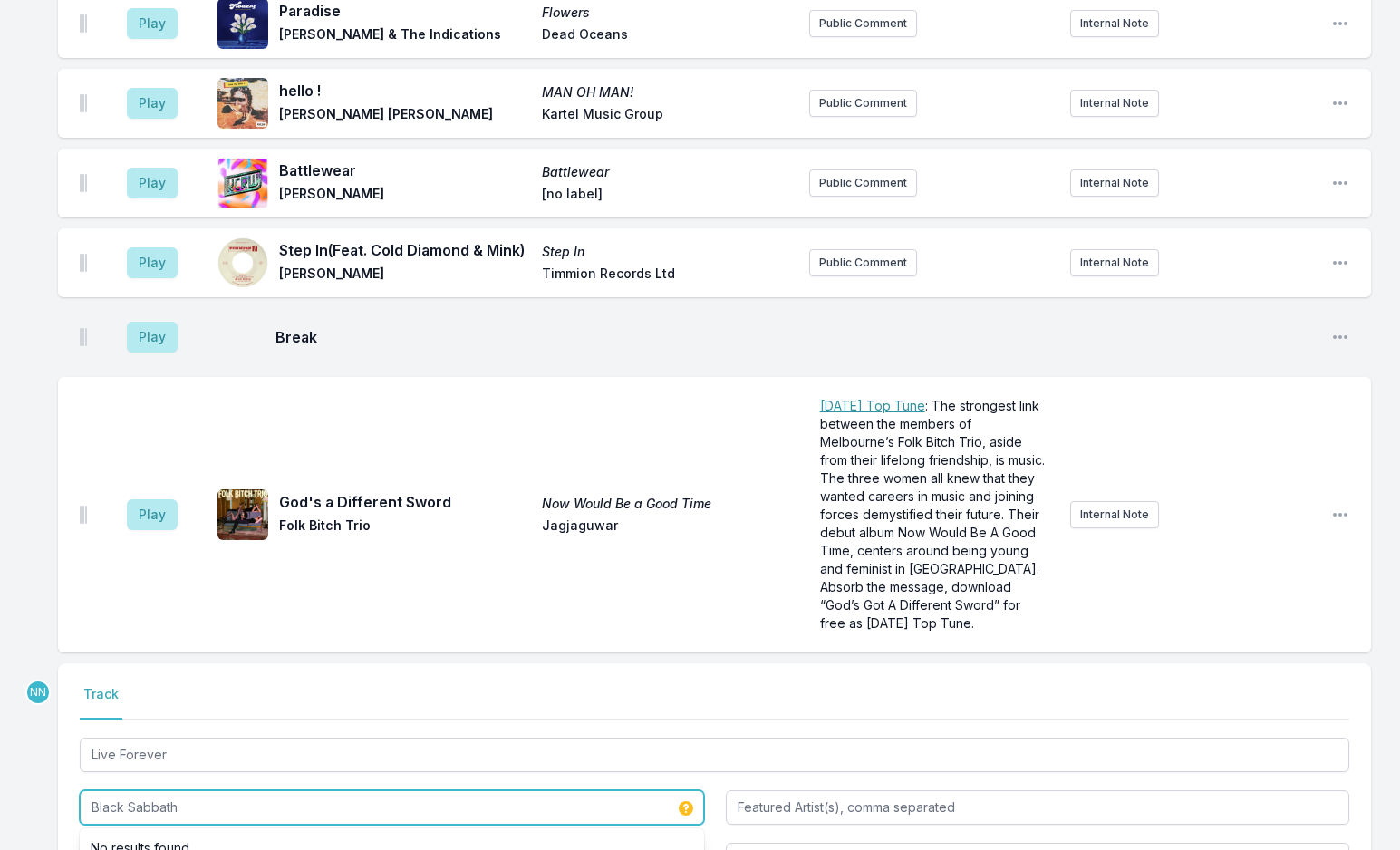
click at [152, 791] on input "Black Sabbath" at bounding box center [391, 808] width 625 height 35
click at [153, 791] on input "Black Sabbath" at bounding box center [391, 808] width 625 height 35
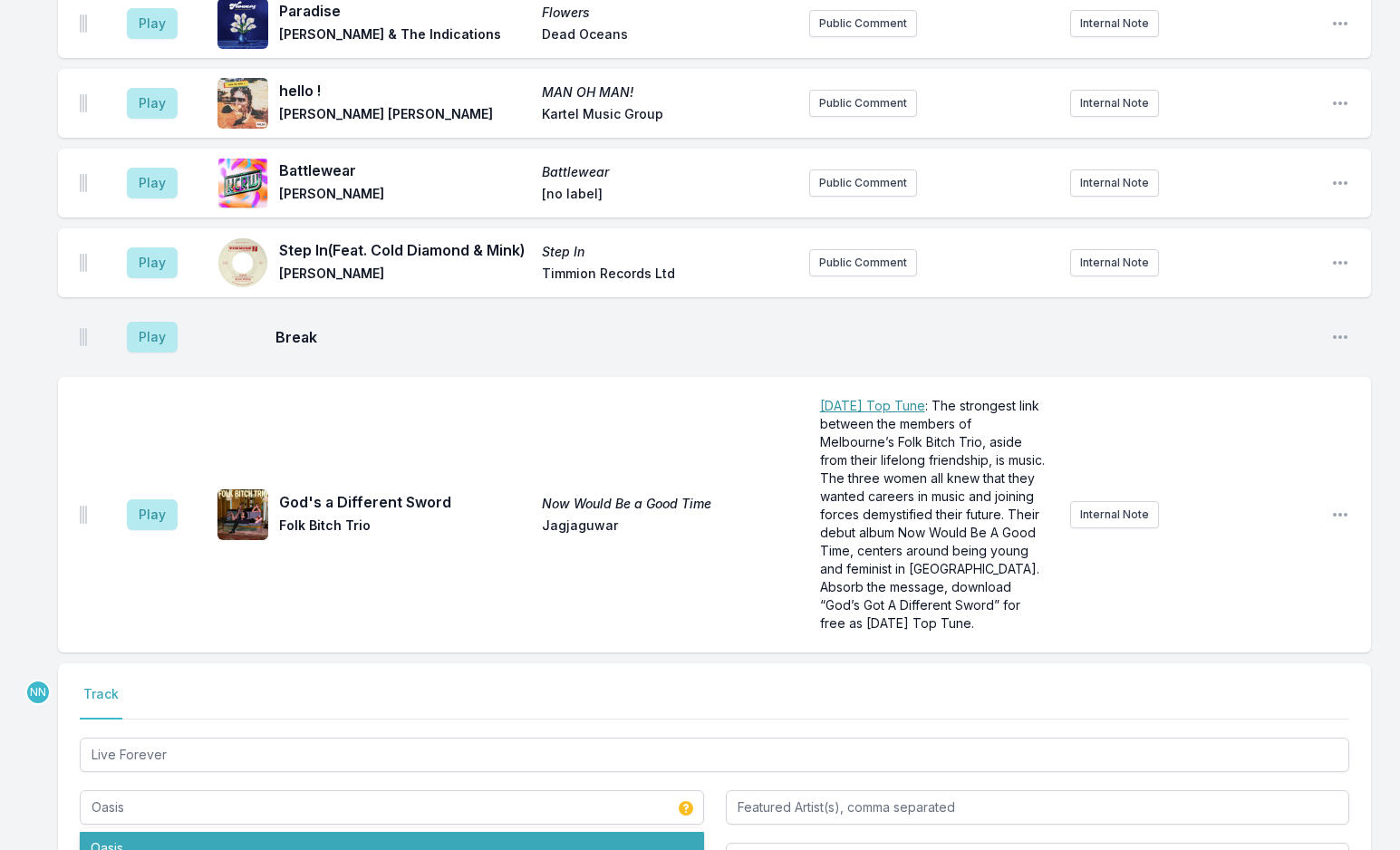
type input "Black Sabbath"
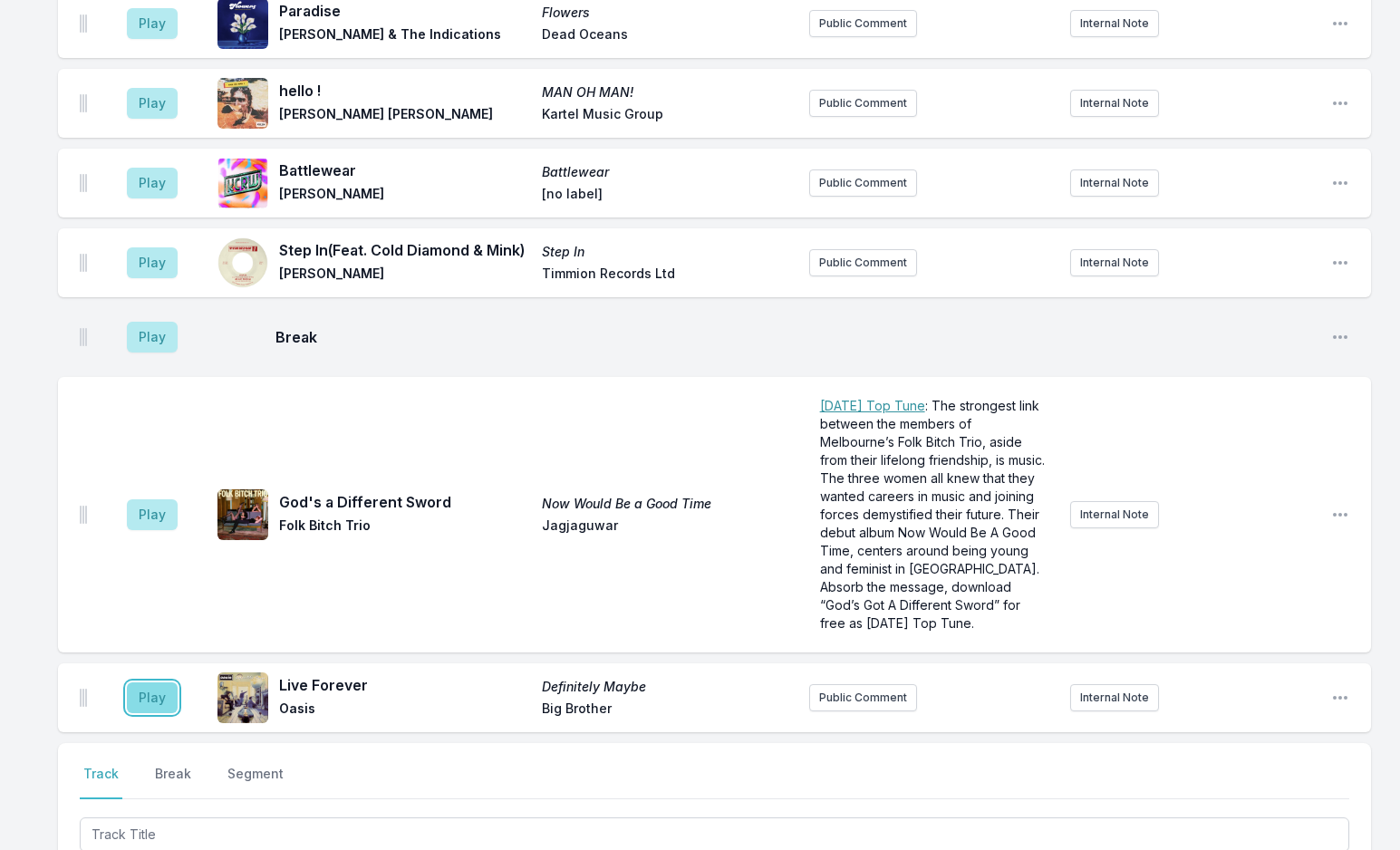
click at [147, 683] on button "Play" at bounding box center [152, 698] width 50 height 31
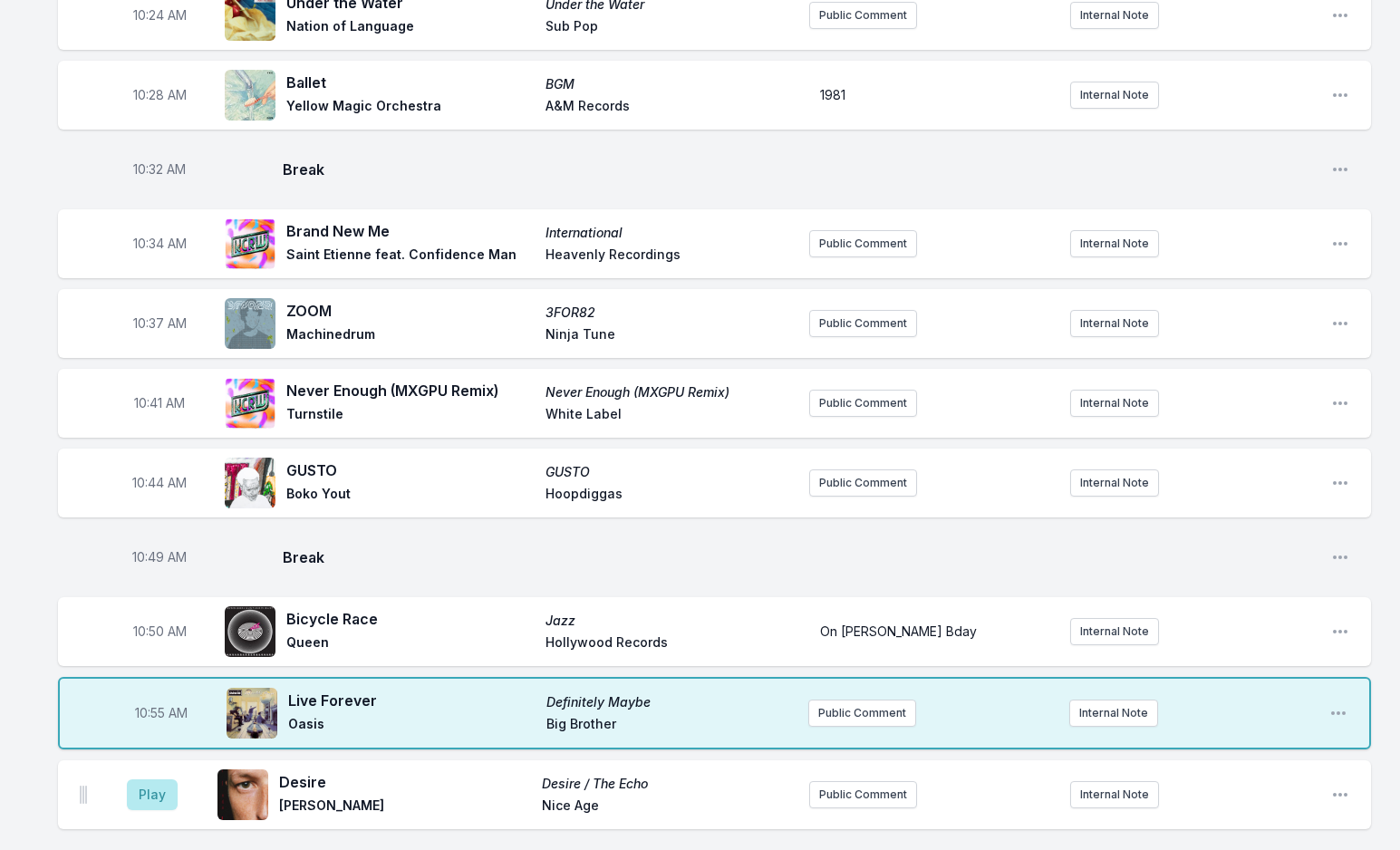
scroll to position [3111, 0]
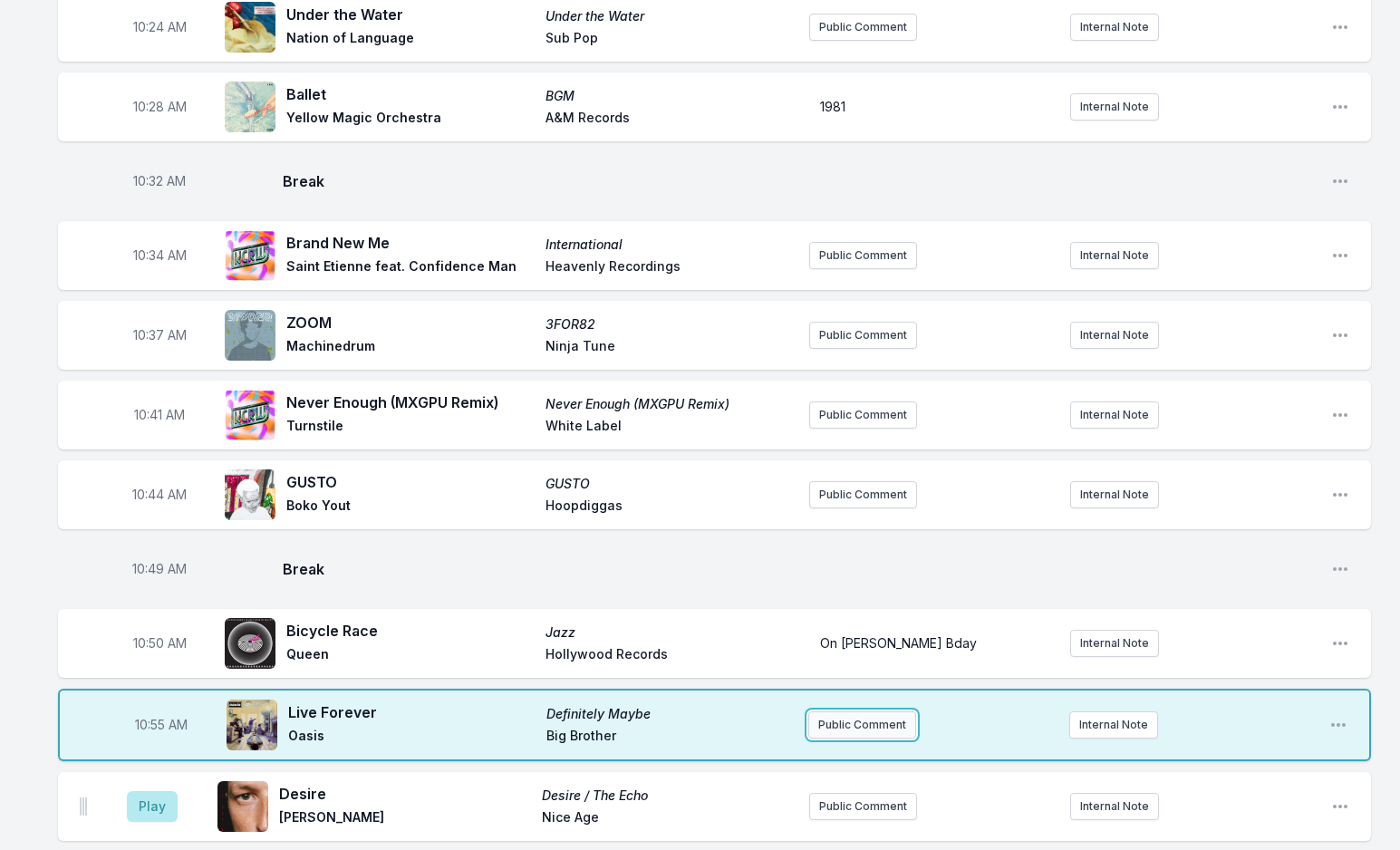
click at [823, 712] on button "Public Comment" at bounding box center [862, 726] width 108 height 27
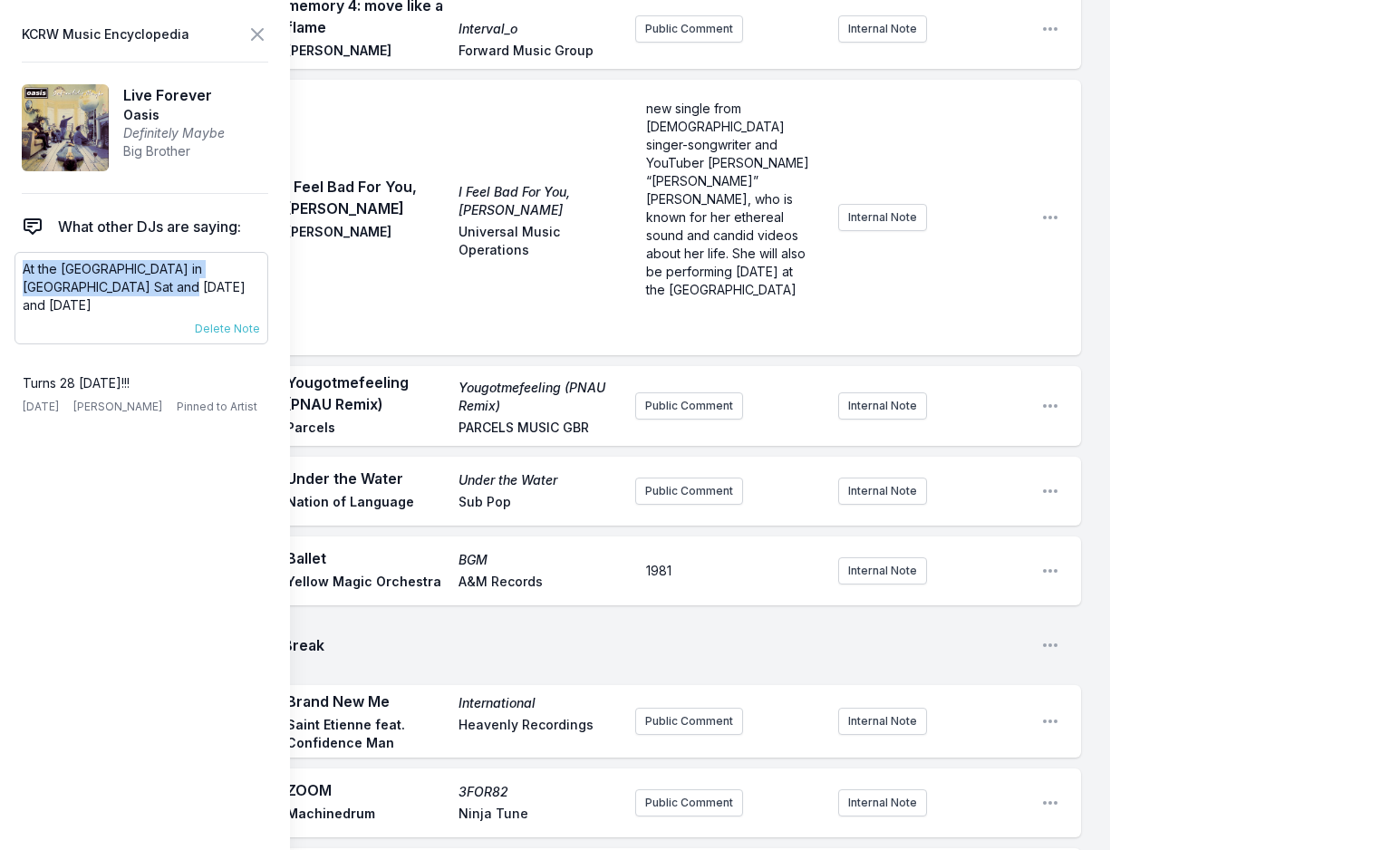
drag, startPoint x: -7, startPoint y: 264, endPoint x: 21, endPoint y: 270, distance: 28.6
click at [21, 270] on div "At the [GEOGRAPHIC_DATA] in [GEOGRAPHIC_DATA] Sat and [DATE] and [DATE] [DATE] …" at bounding box center [141, 297] width 253 height 92
copy p "At the [GEOGRAPHIC_DATA] in [GEOGRAPHIC_DATA] Sat and [DATE] and [DATE]"
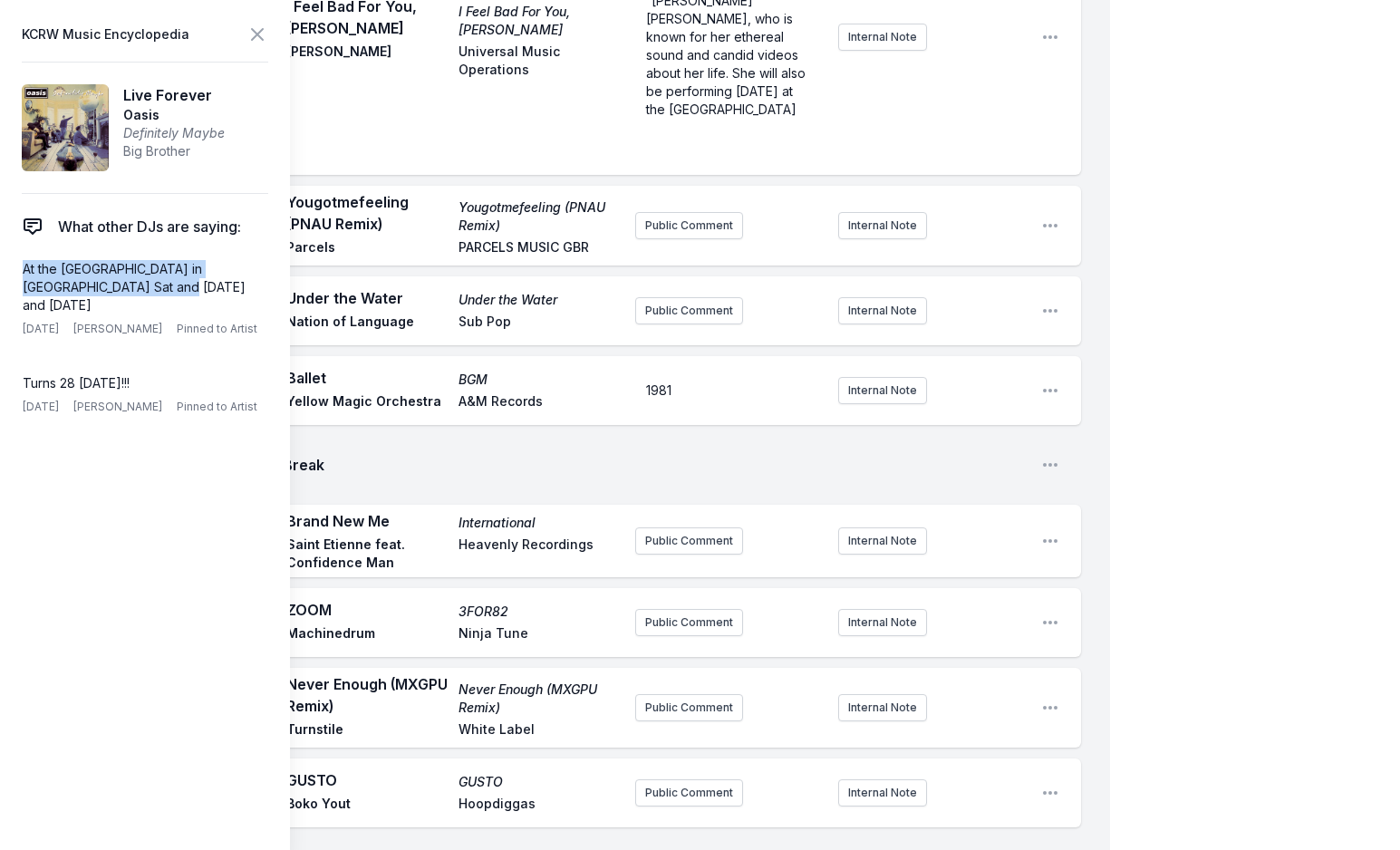
scroll to position [3292, 0]
click at [248, 38] on icon at bounding box center [257, 35] width 22 height 22
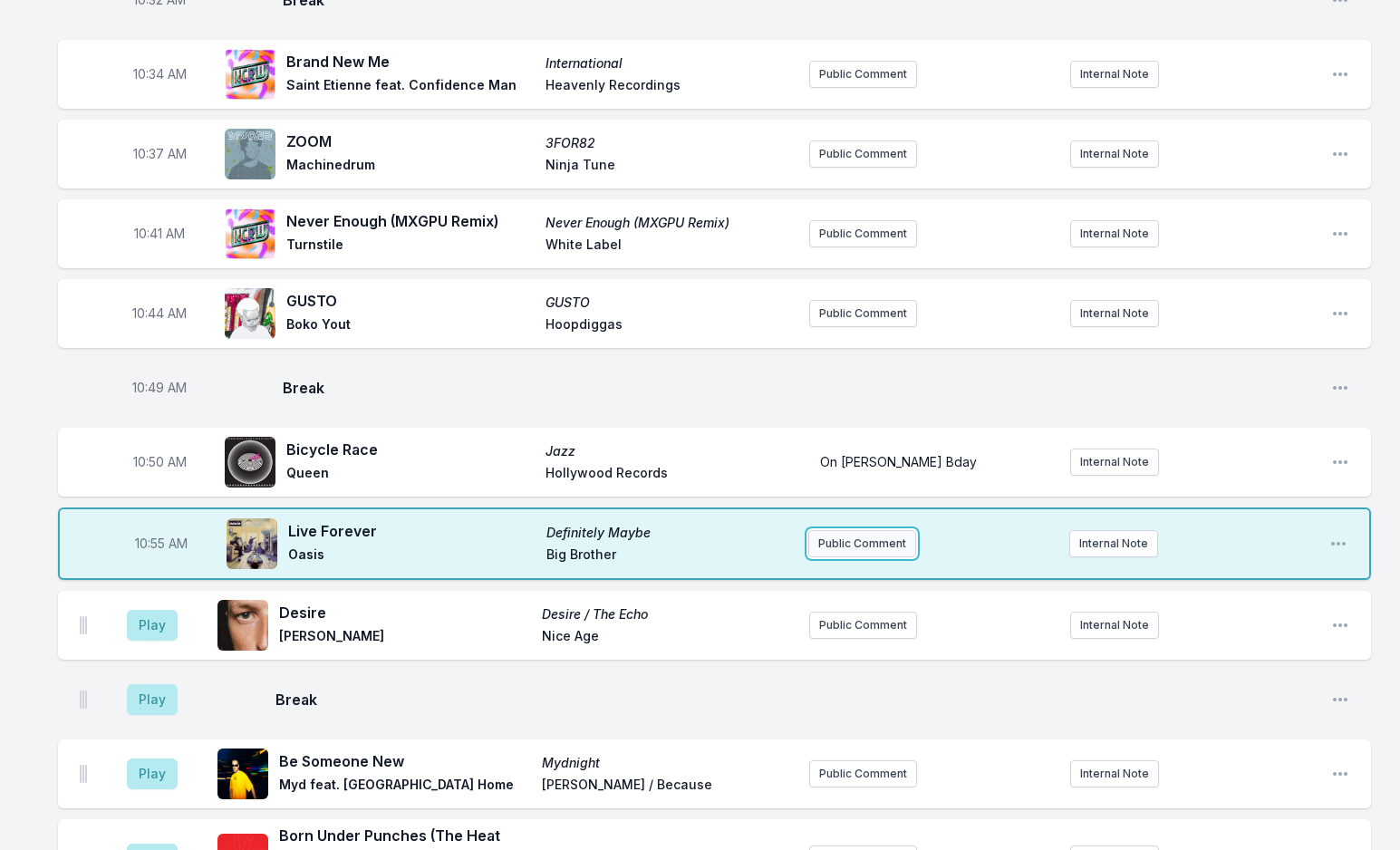
click at [835, 531] on button "Public Comment" at bounding box center [862, 544] width 108 height 27
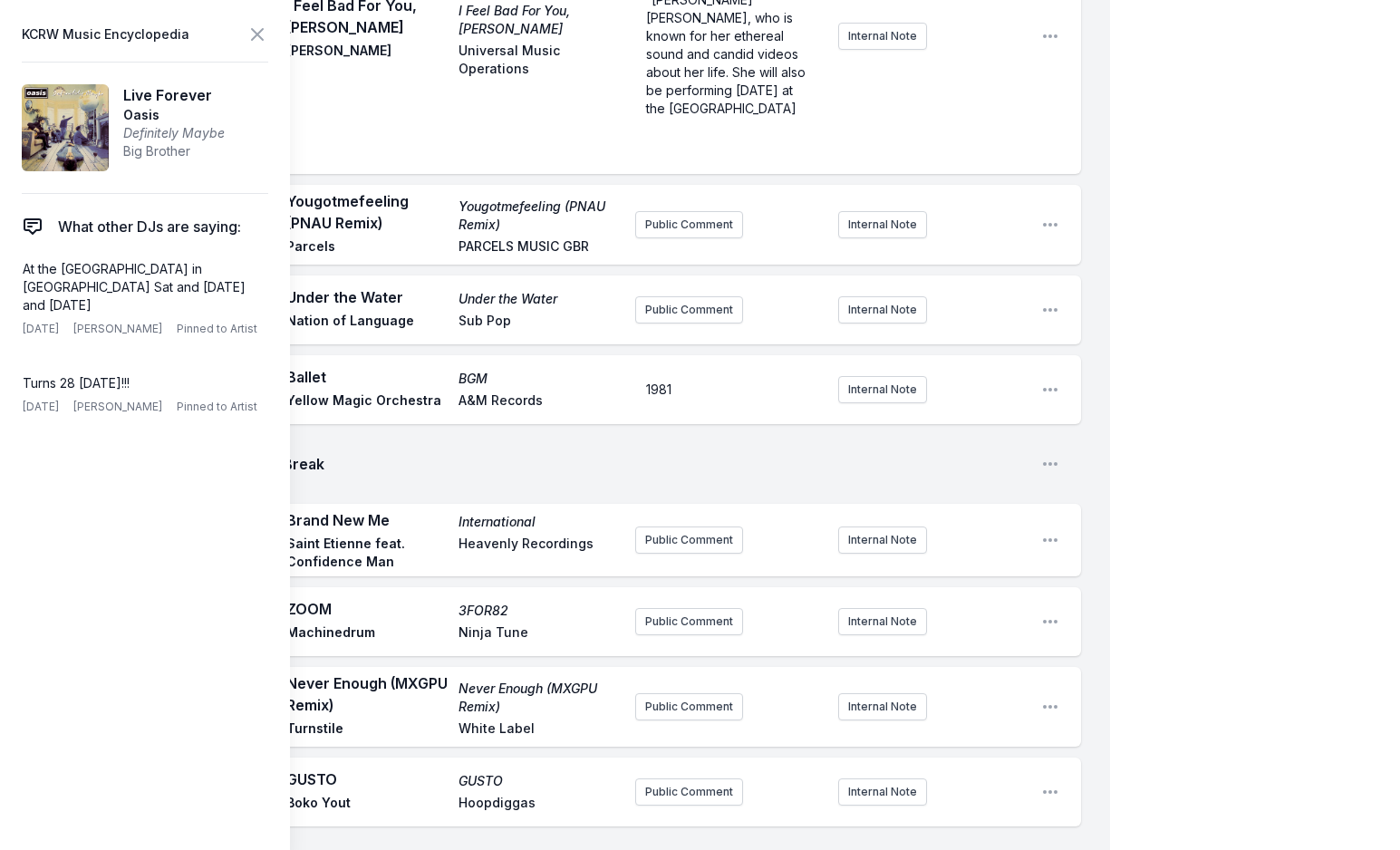
scroll to position [3383, 0]
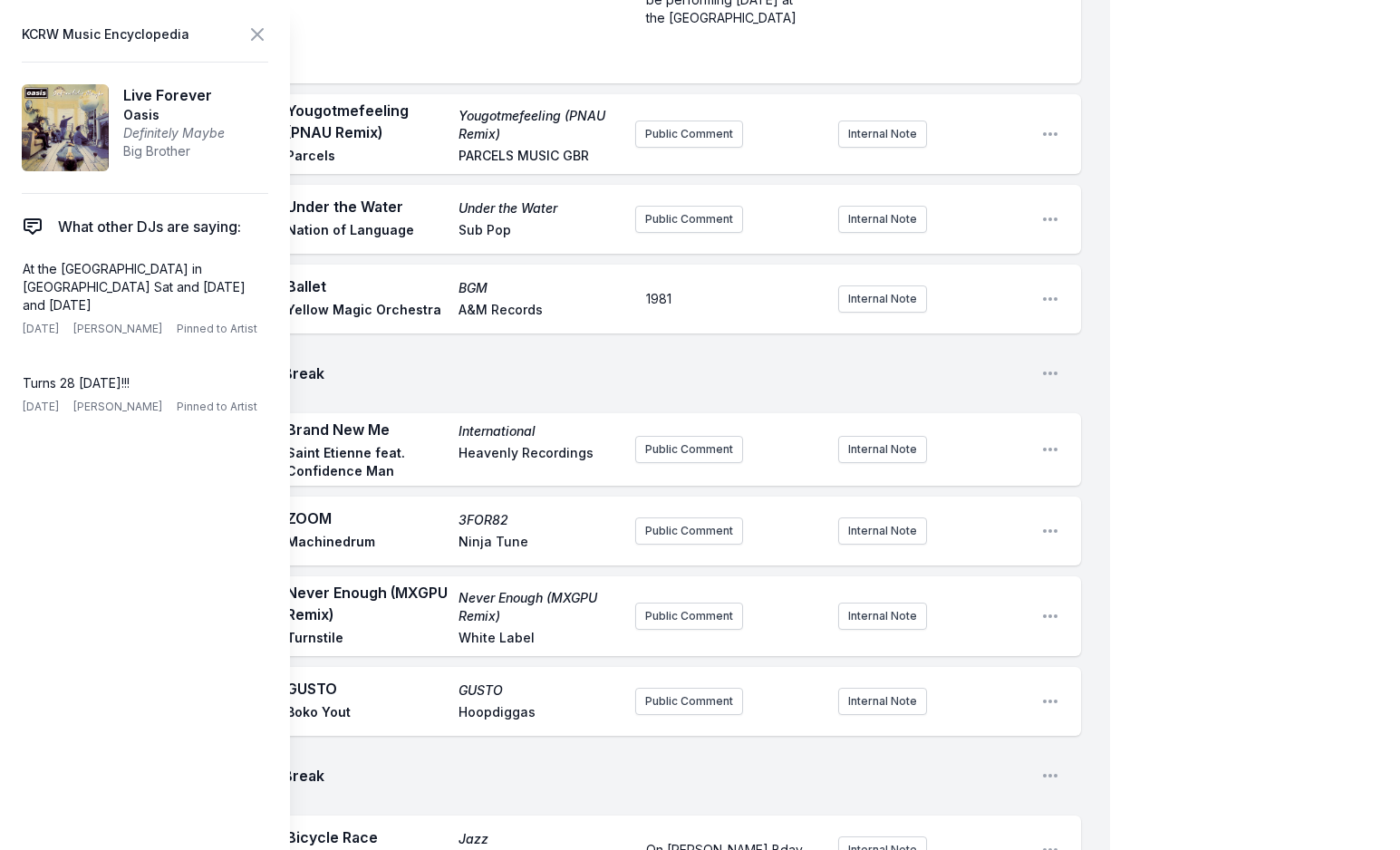
click at [257, 33] on icon at bounding box center [257, 35] width 22 height 22
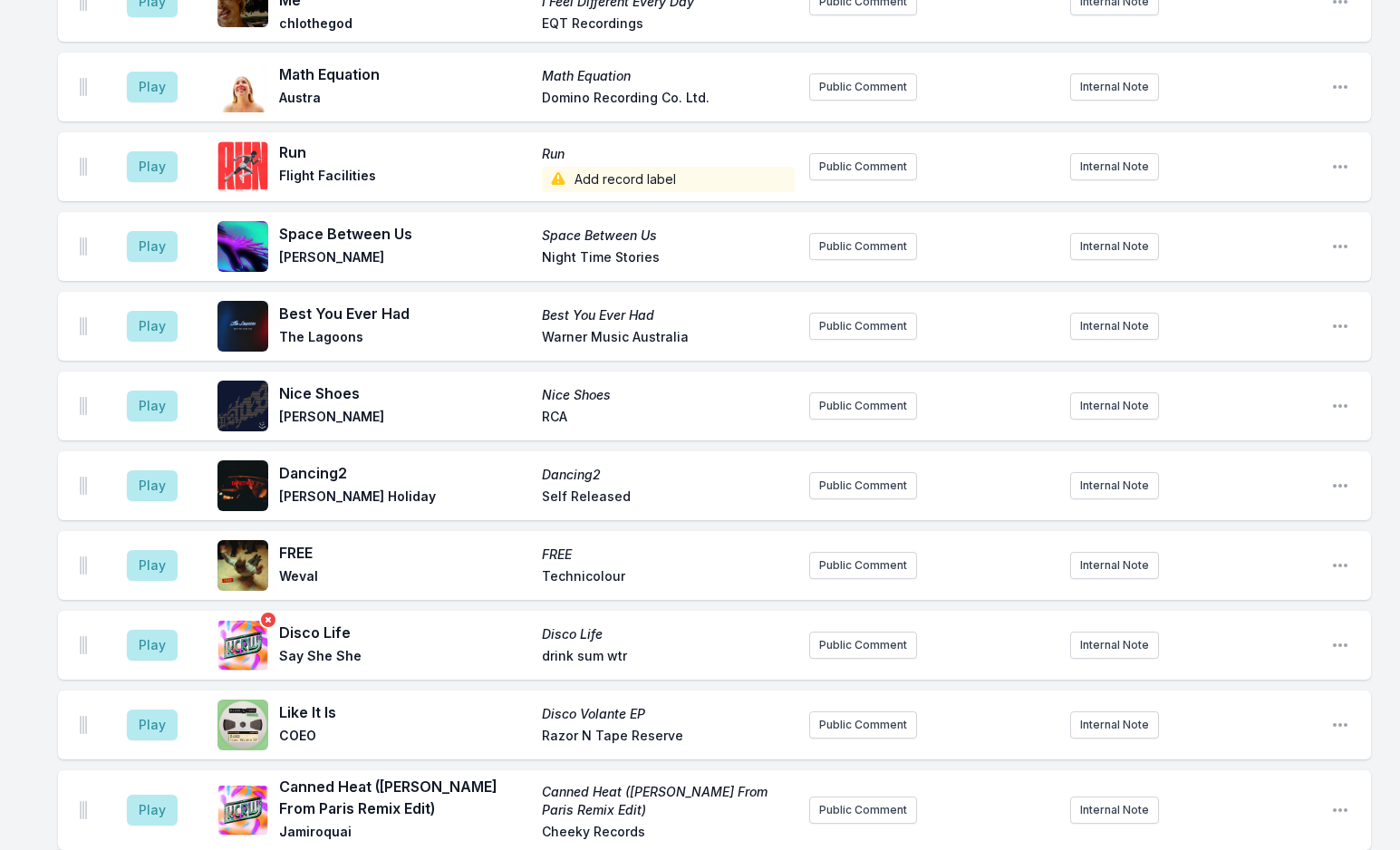
scroll to position [4923, 0]
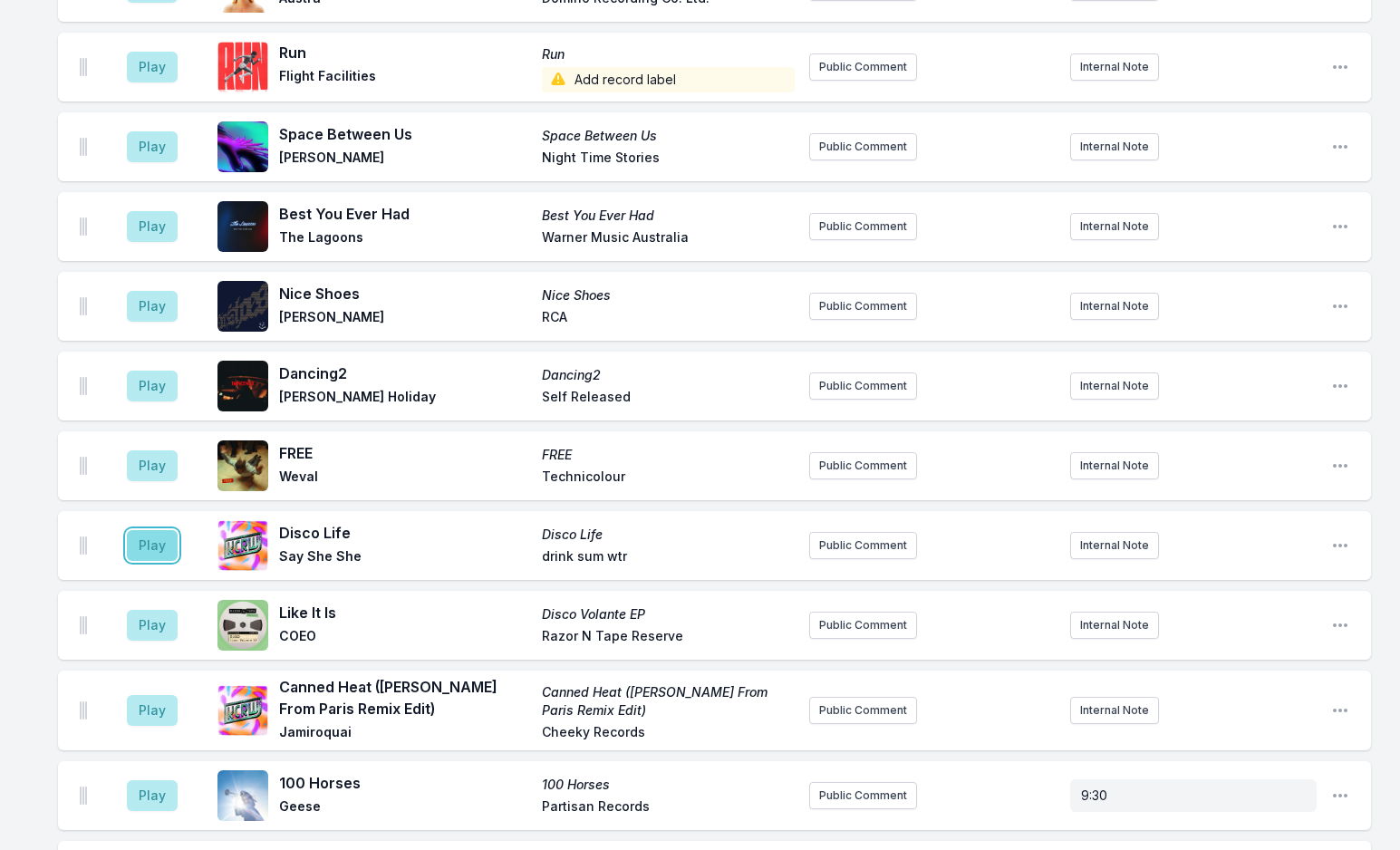
click at [155, 531] on button "Play" at bounding box center [152, 546] width 50 height 31
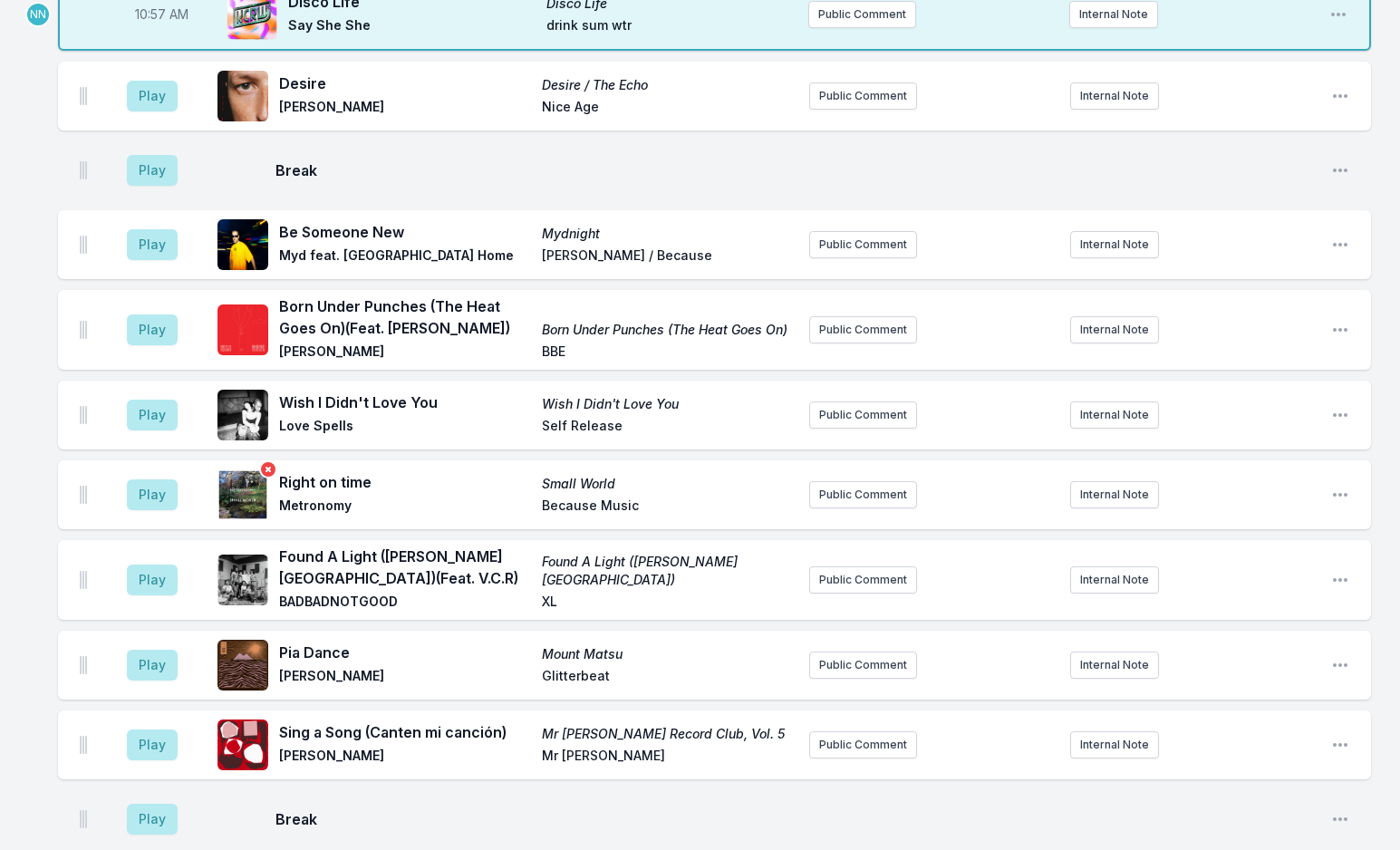
scroll to position [3564, 0]
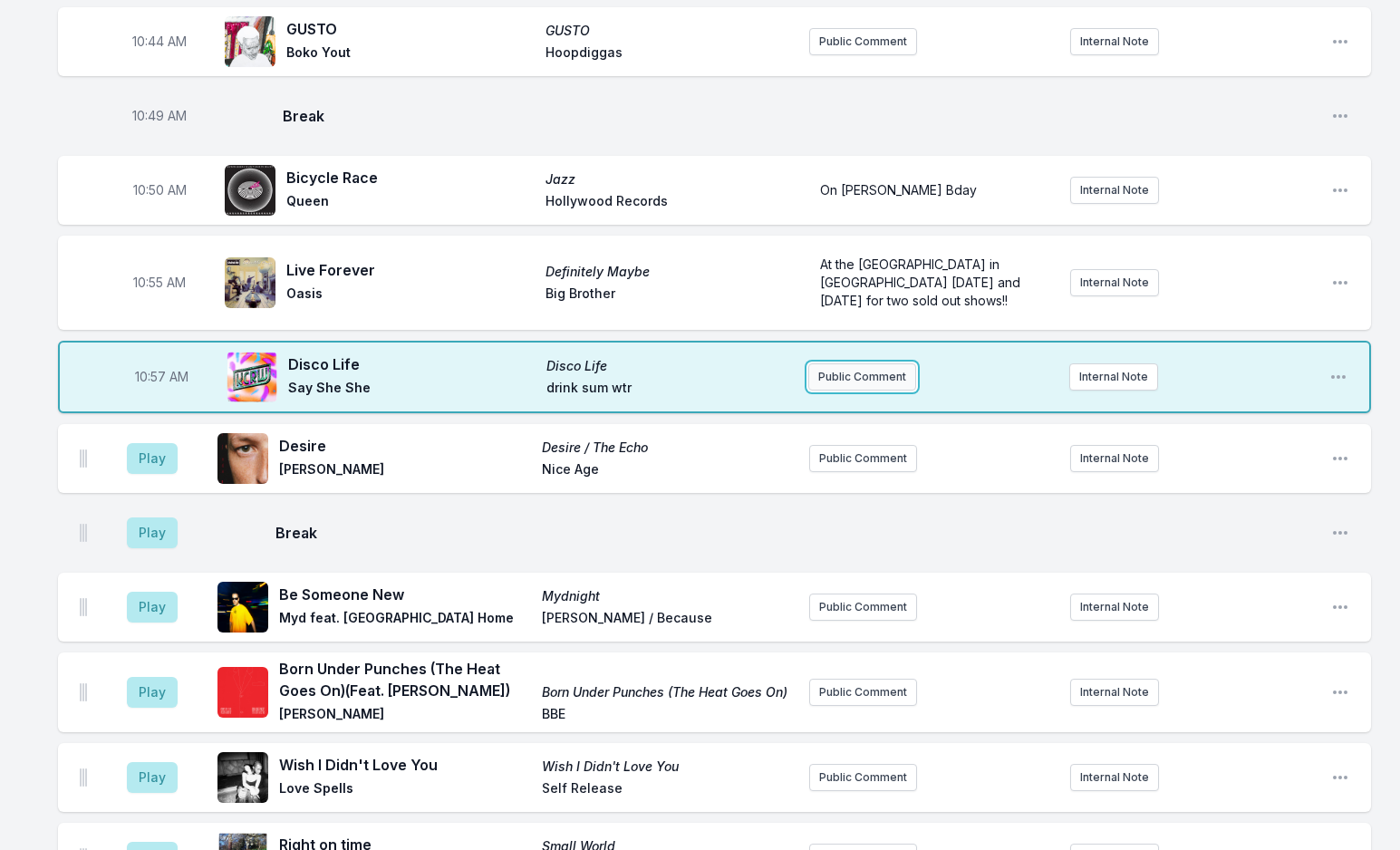
click at [849, 363] on button "Public Comment" at bounding box center [862, 377] width 108 height 27
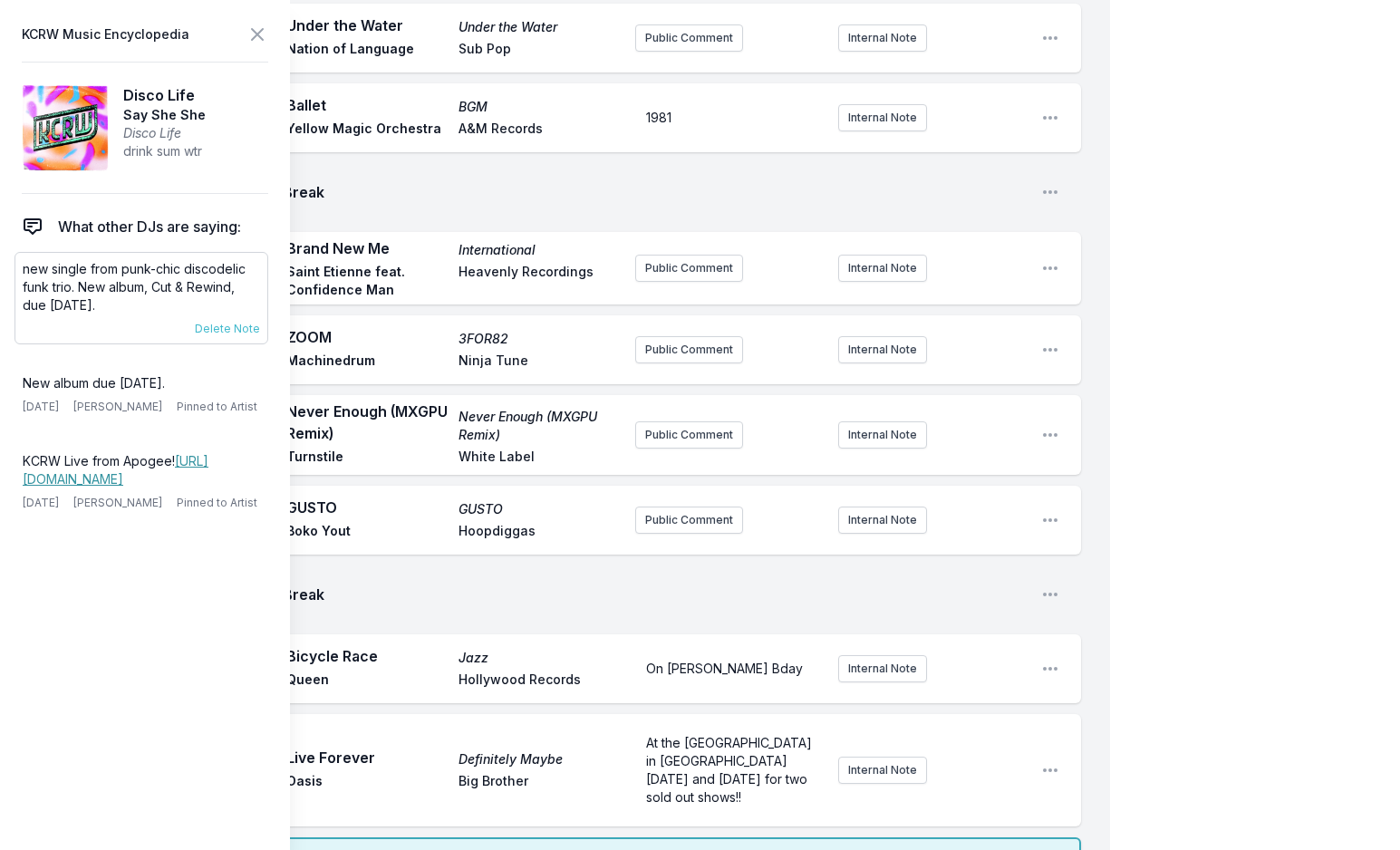
click at [112, 274] on p "new single from punk-chic discodelic funk trio. New album, Cut & Rewind, due [D…" at bounding box center [142, 286] width 238 height 54
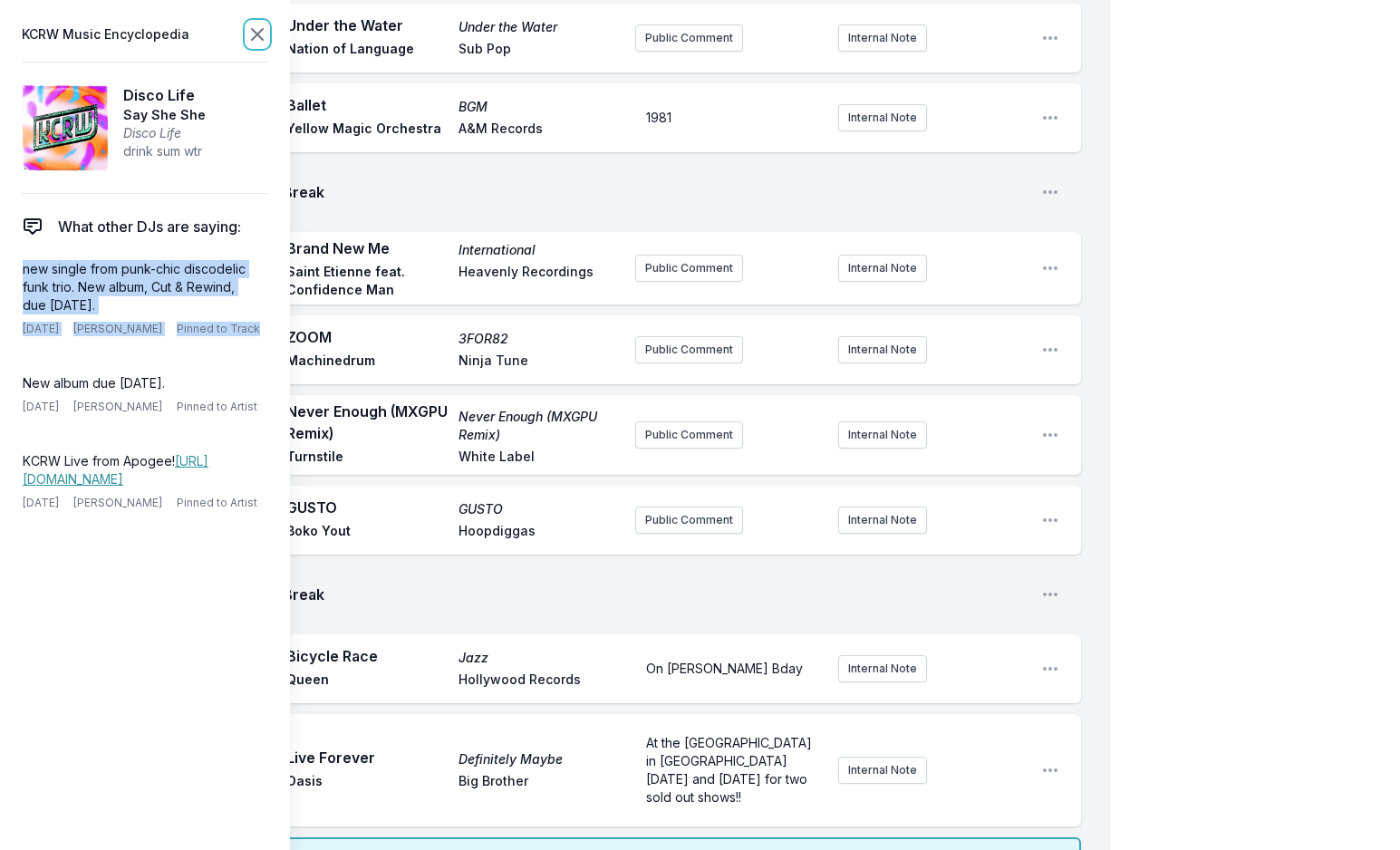
click at [254, 38] on icon at bounding box center [257, 35] width 11 height 11
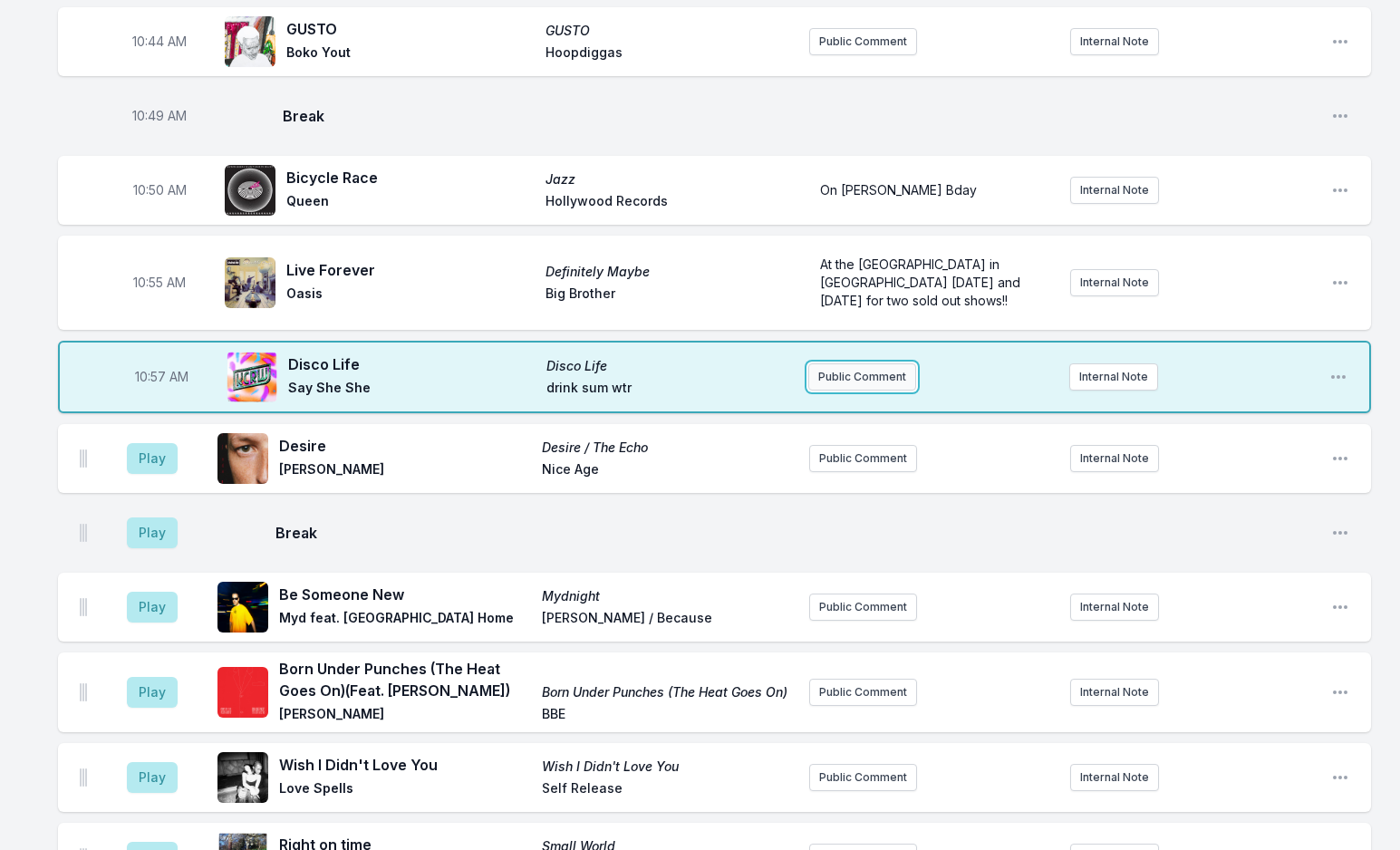
click at [845, 363] on button "Public Comment" at bounding box center [862, 377] width 108 height 27
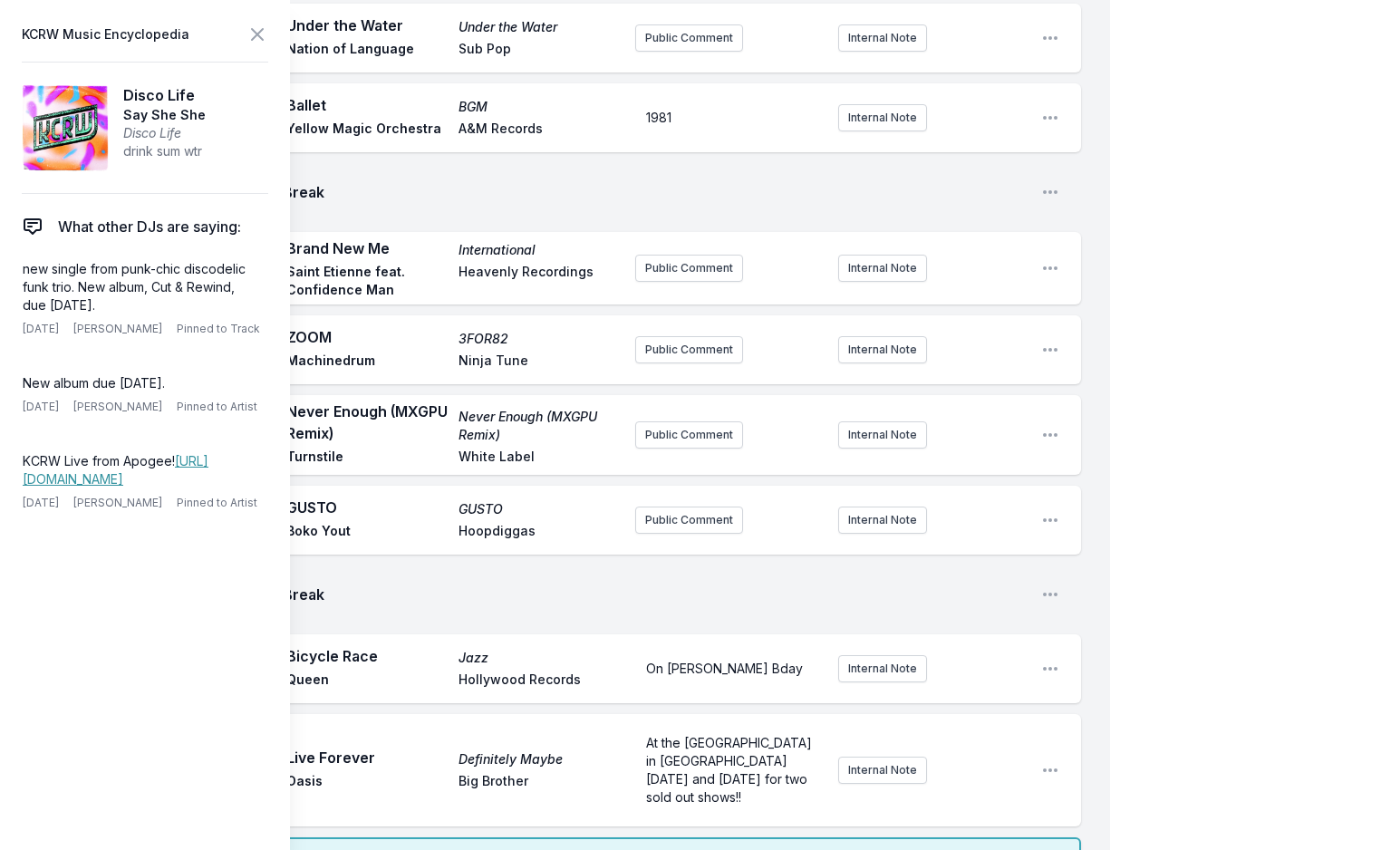
scroll to position [37, 0]
click at [254, 36] on icon at bounding box center [257, 35] width 22 height 22
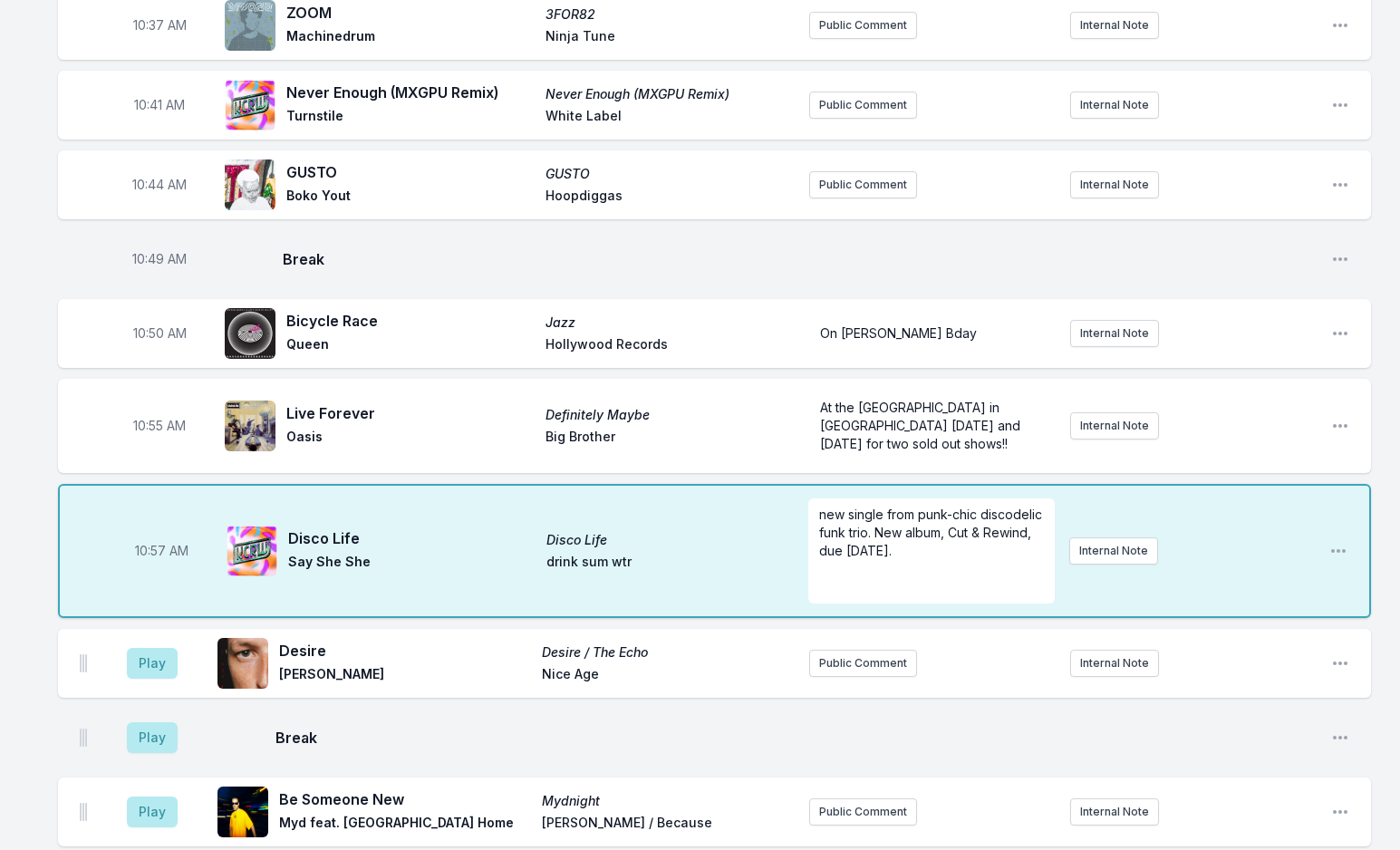
scroll to position [3383, 0]
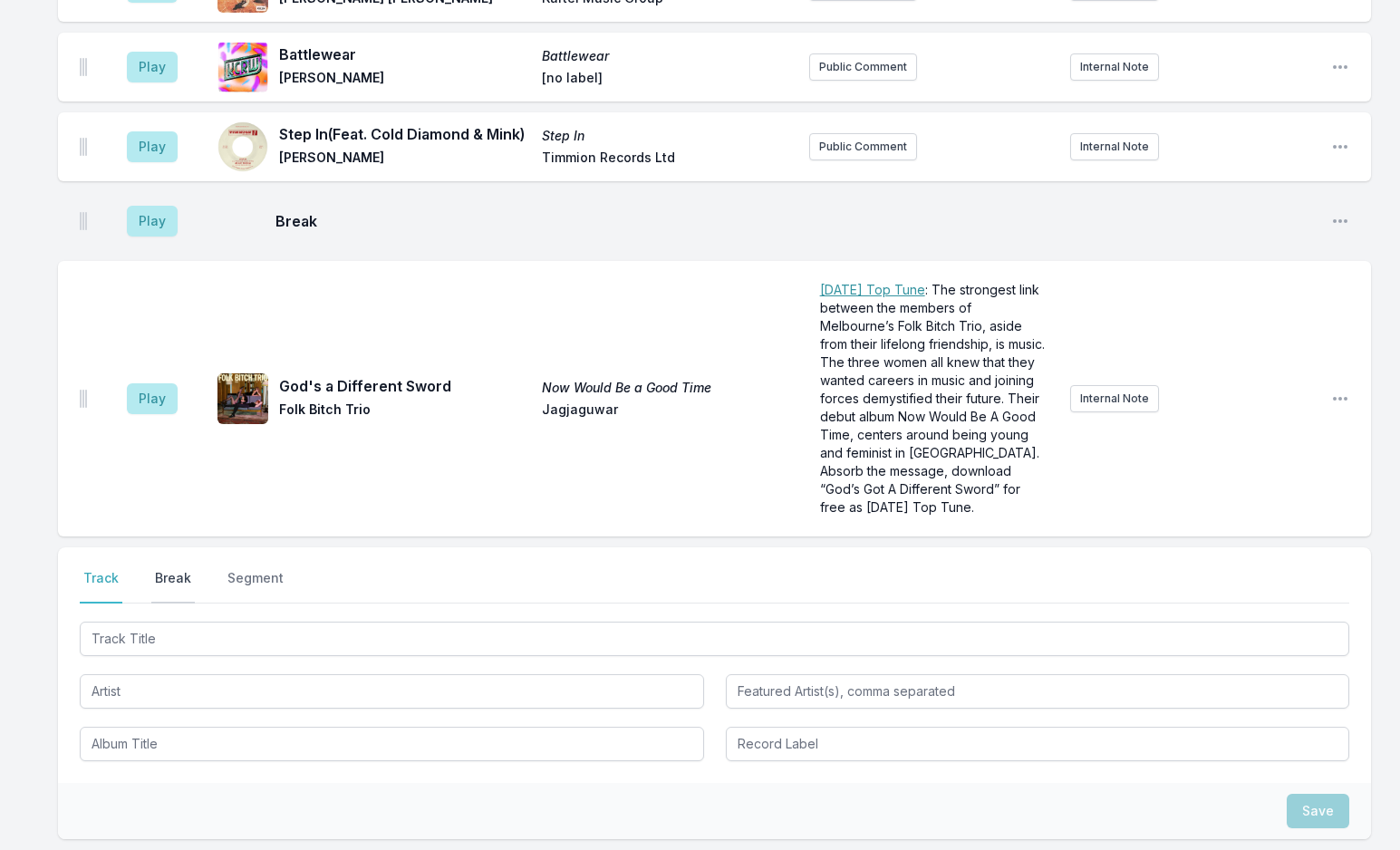
click at [169, 569] on button "Break" at bounding box center [173, 586] width 44 height 35
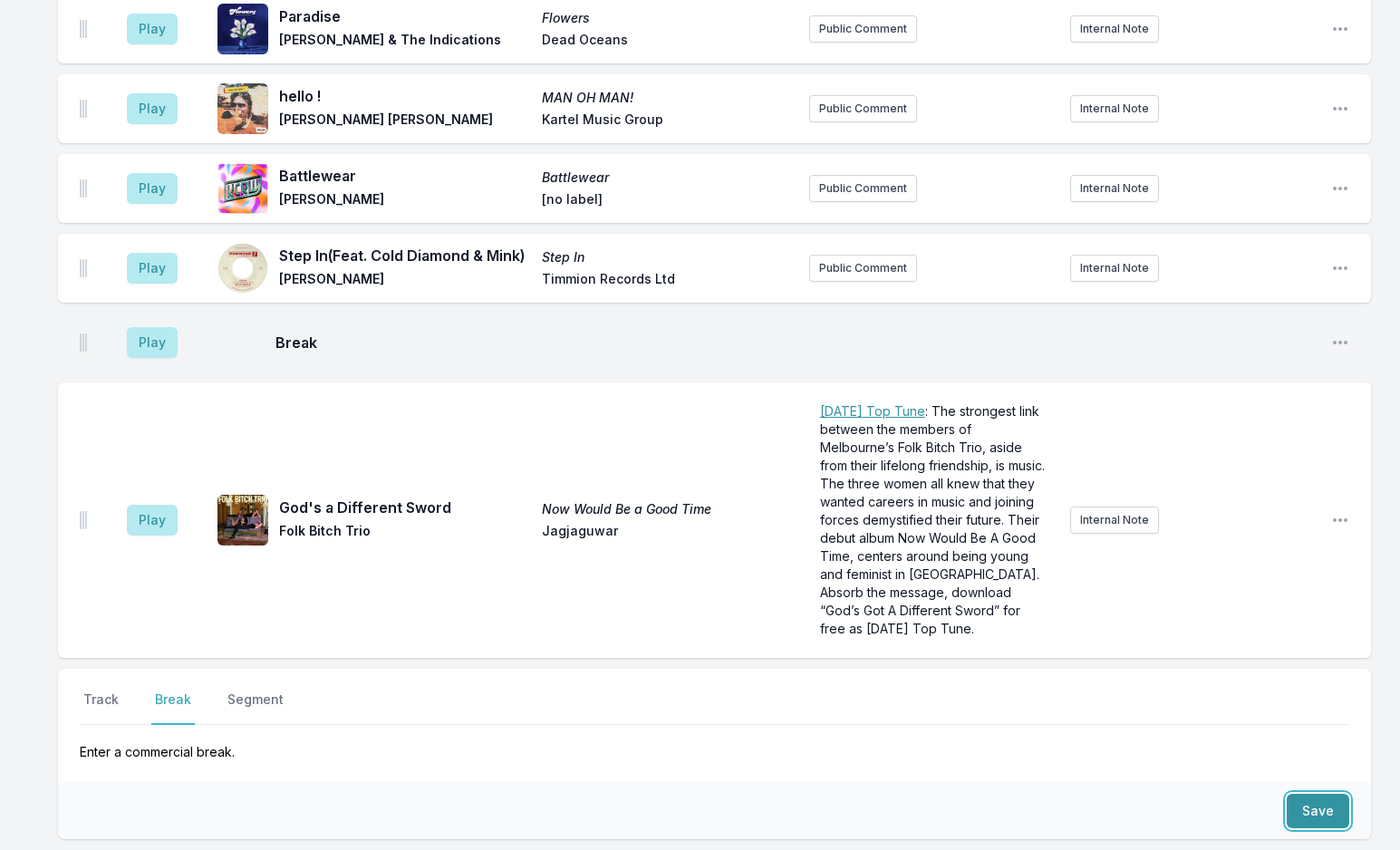
click at [1303, 794] on button "Save" at bounding box center [1318, 812] width 62 height 35
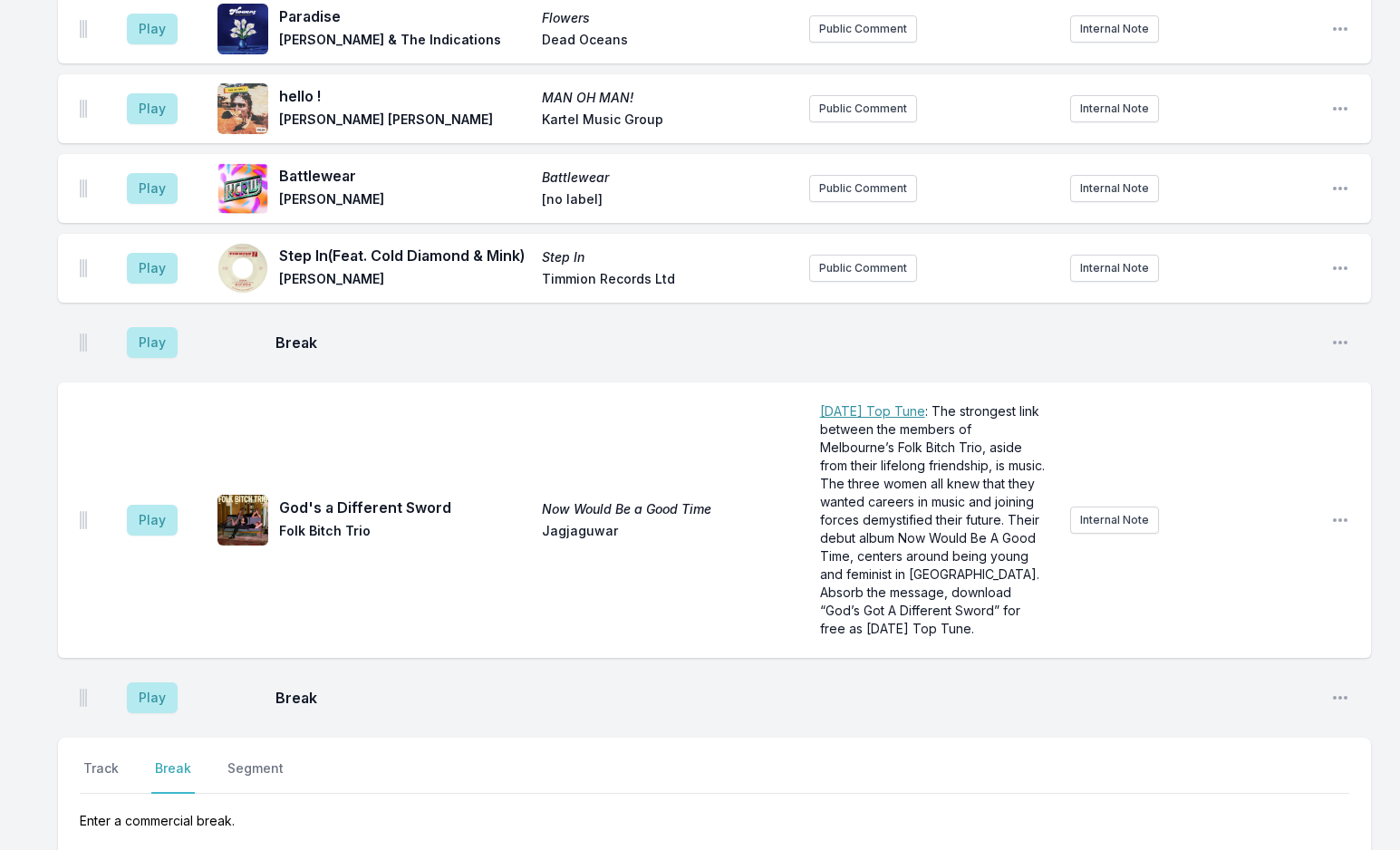
scroll to position [6061, 0]
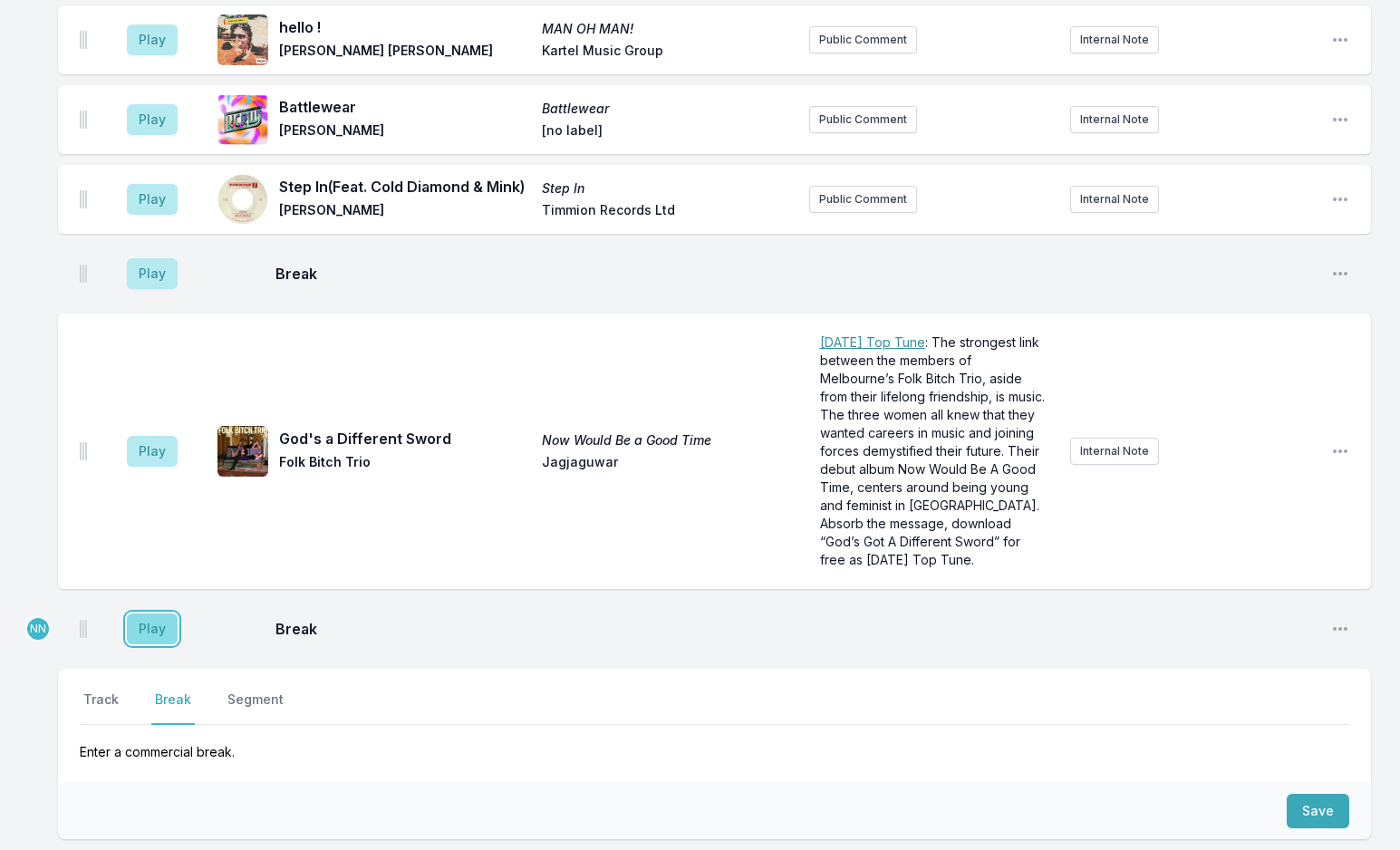
click at [159, 614] on button "Play" at bounding box center [152, 629] width 50 height 31
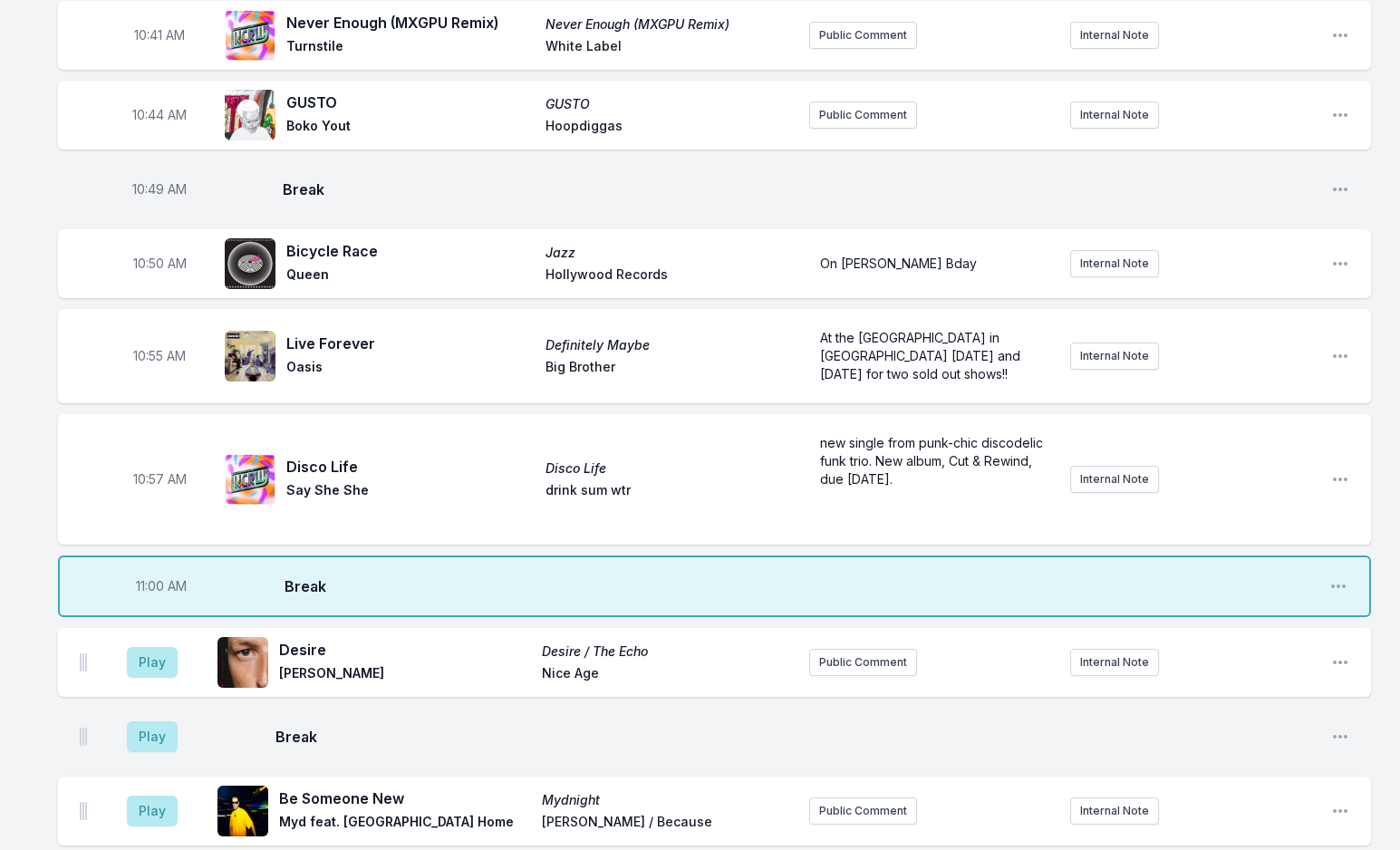
scroll to position [3523, 0]
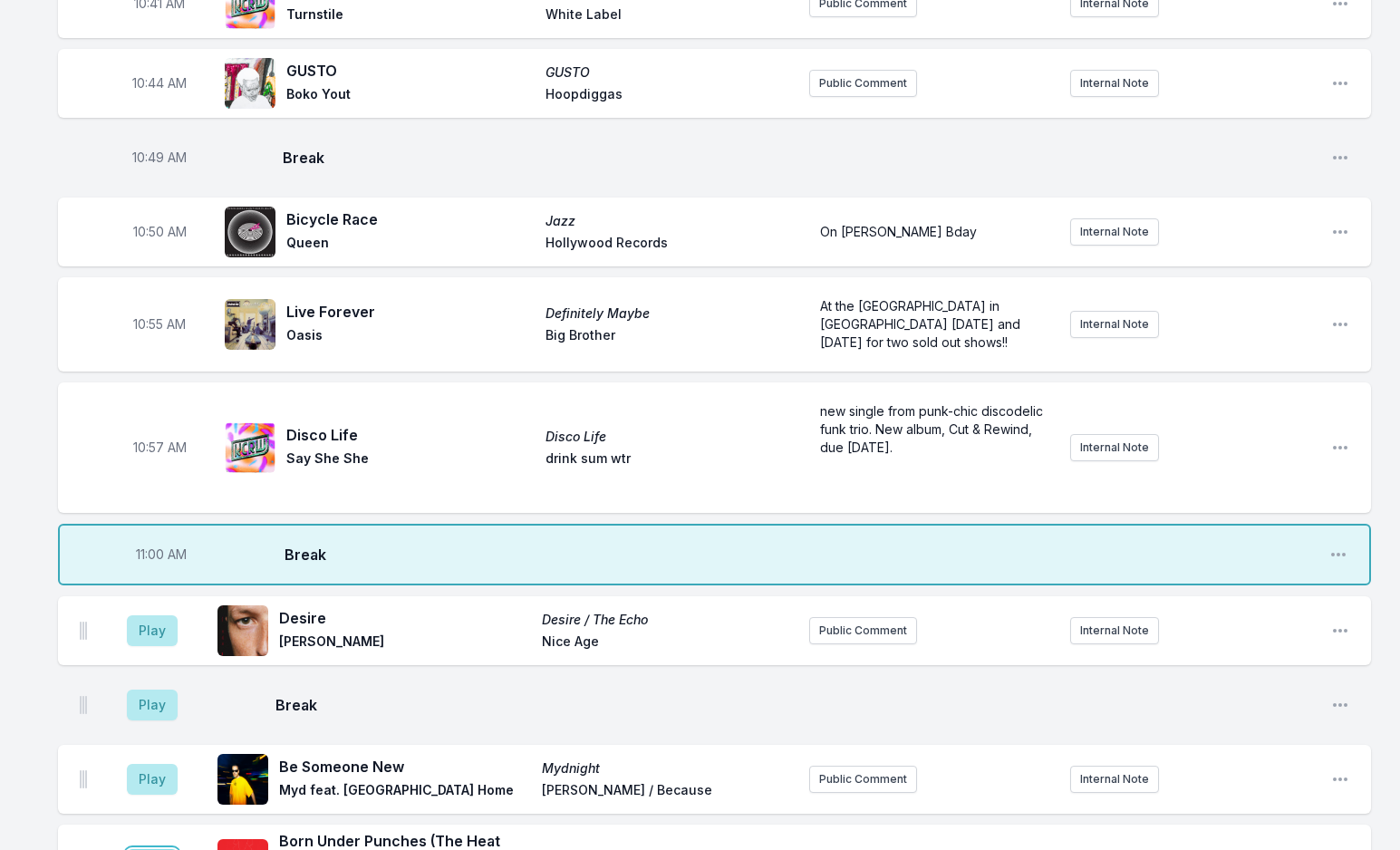
click at [167, 849] on button "Play" at bounding box center [152, 865] width 50 height 31
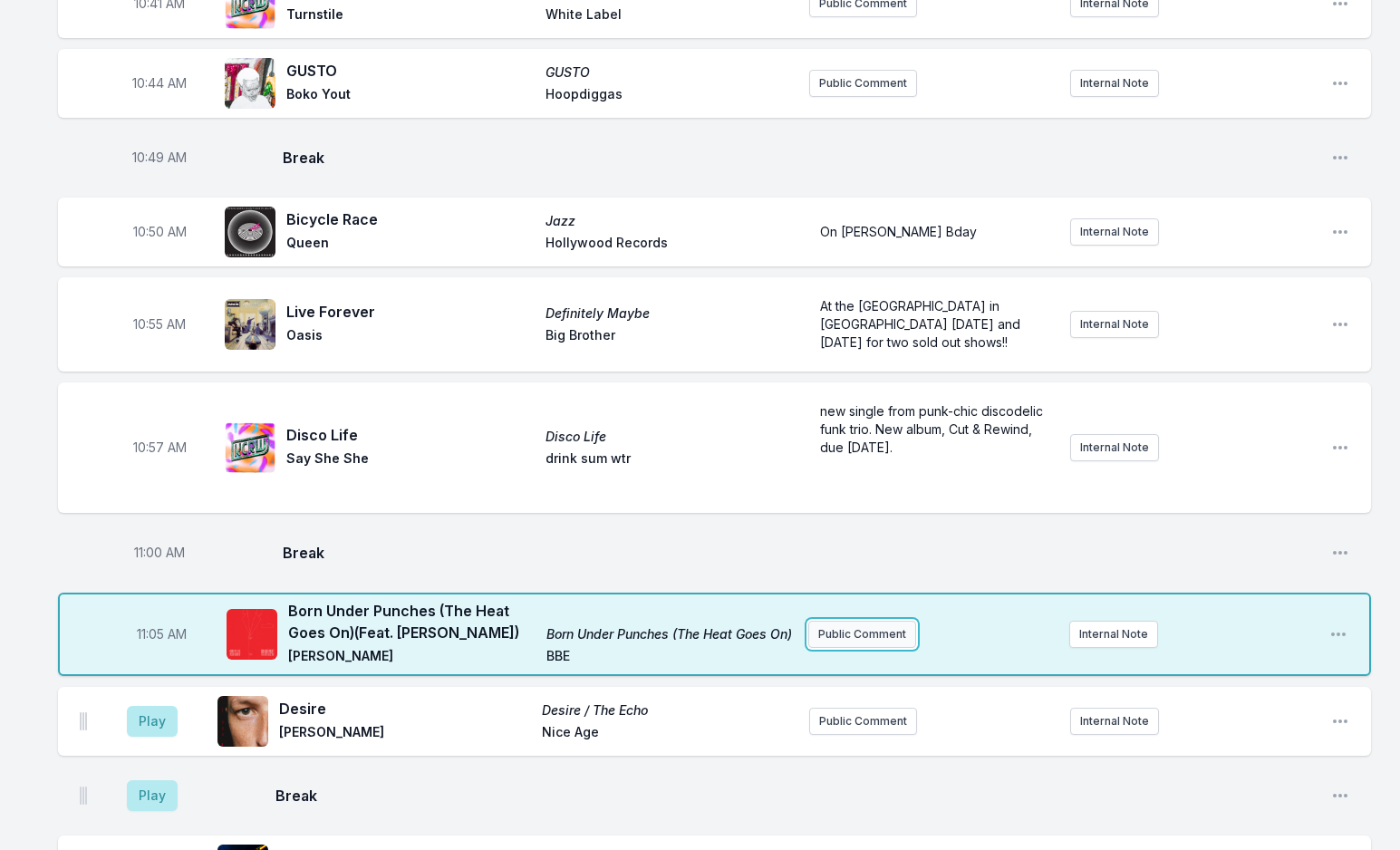
click at [838, 621] on button "Public Comment" at bounding box center [862, 635] width 108 height 27
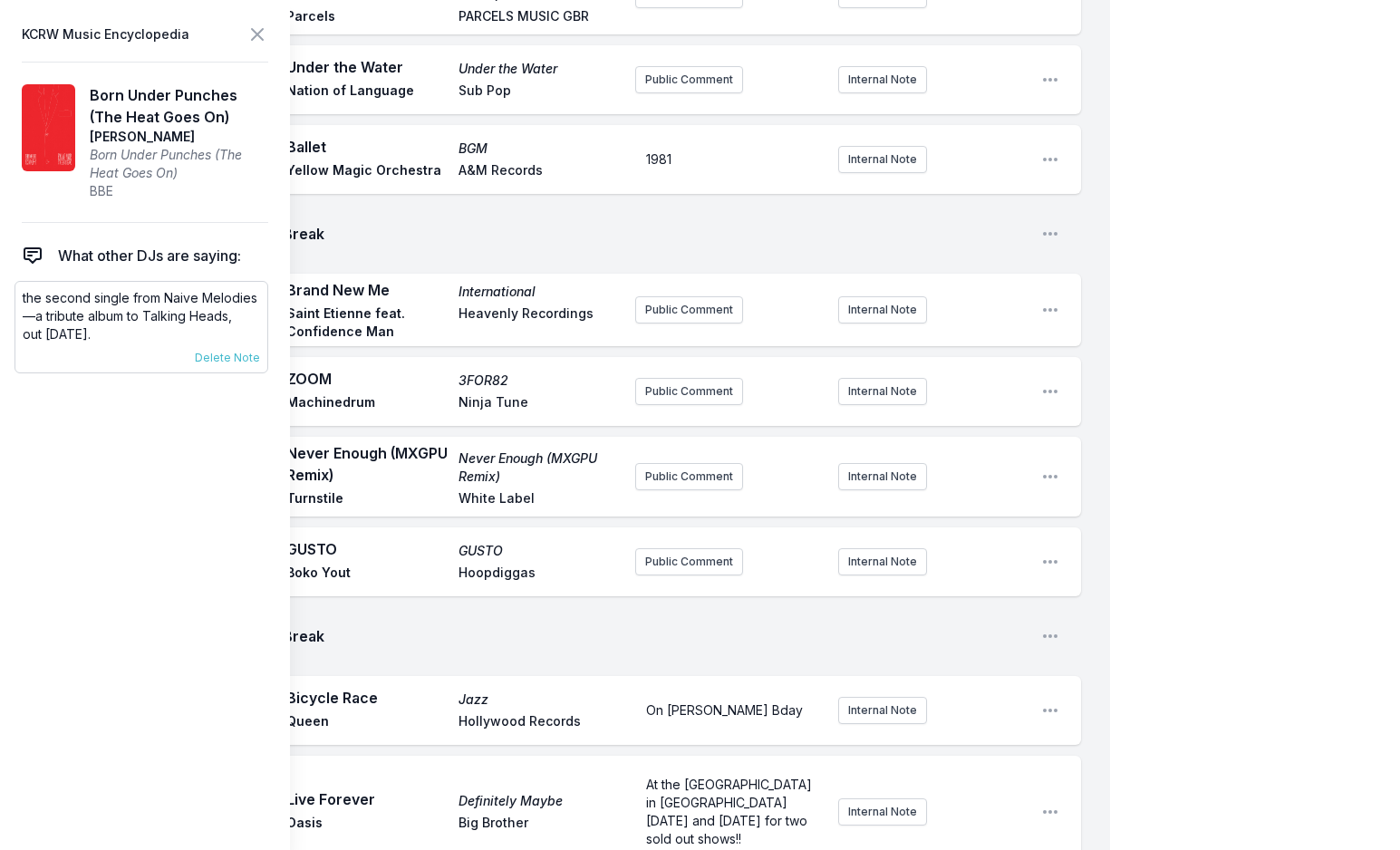
click at [59, 305] on p "the second single from Naive Melodies—a tribute album to Talking Heads," at bounding box center [142, 307] width 238 height 37
drag, startPoint x: 134, startPoint y: 337, endPoint x: 24, endPoint y: 370, distance: 114.8
click at [24, 370] on div "the second single from Naive Melodies—a tribute album to Talking Heads, out [DA…" at bounding box center [141, 327] width 253 height 92
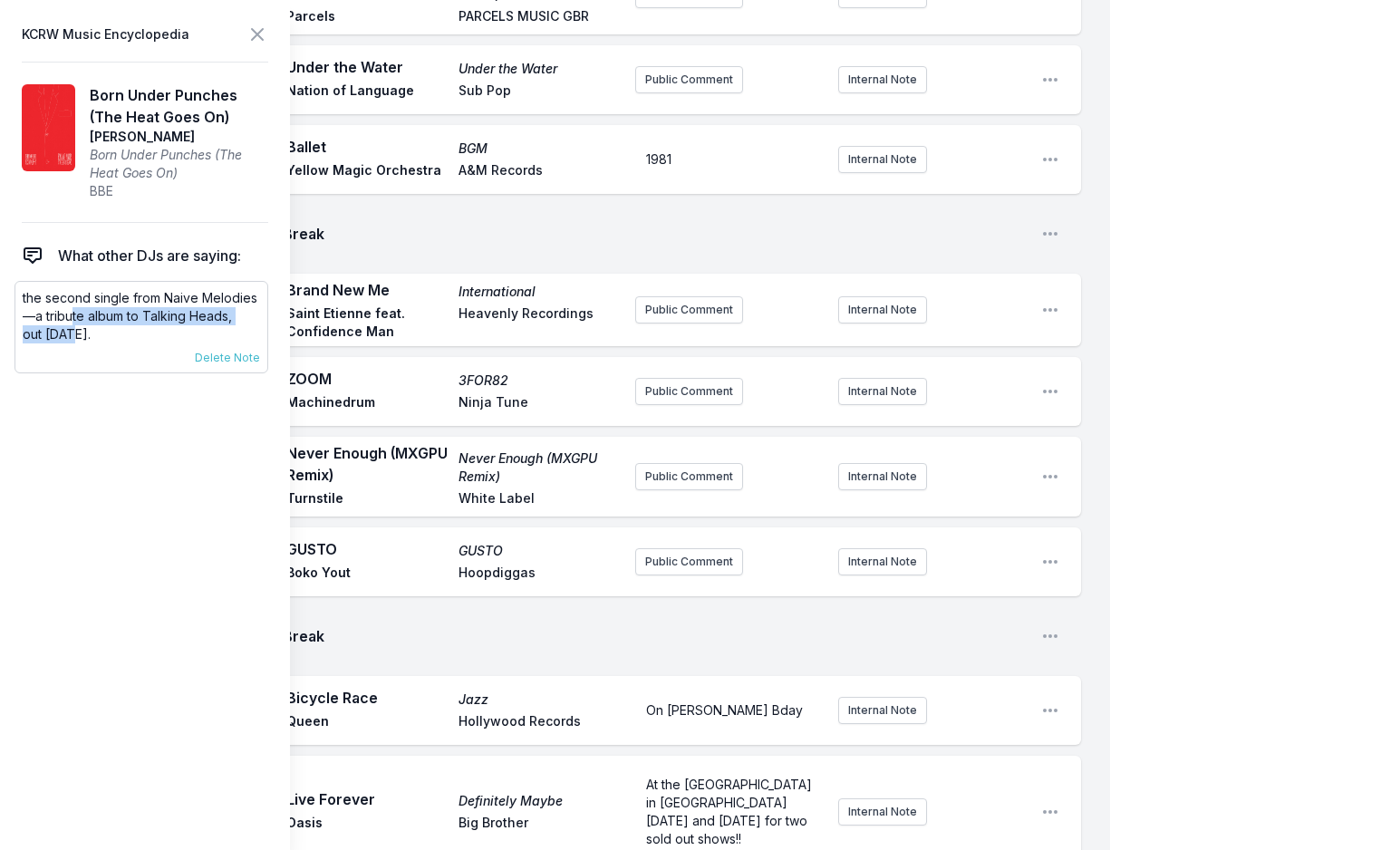
click at [71, 326] on div "the second single from Naive Melodies—a tribute album to Talking Heads, out [DA…" at bounding box center [142, 316] width 238 height 54
click at [71, 326] on p "out [DATE]." at bounding box center [142, 335] width 238 height 18
click at [105, 331] on p "out [DATE]." at bounding box center [142, 335] width 238 height 18
drag, startPoint x: 131, startPoint y: 337, endPoint x: 7, endPoint y: 291, distance: 132.3
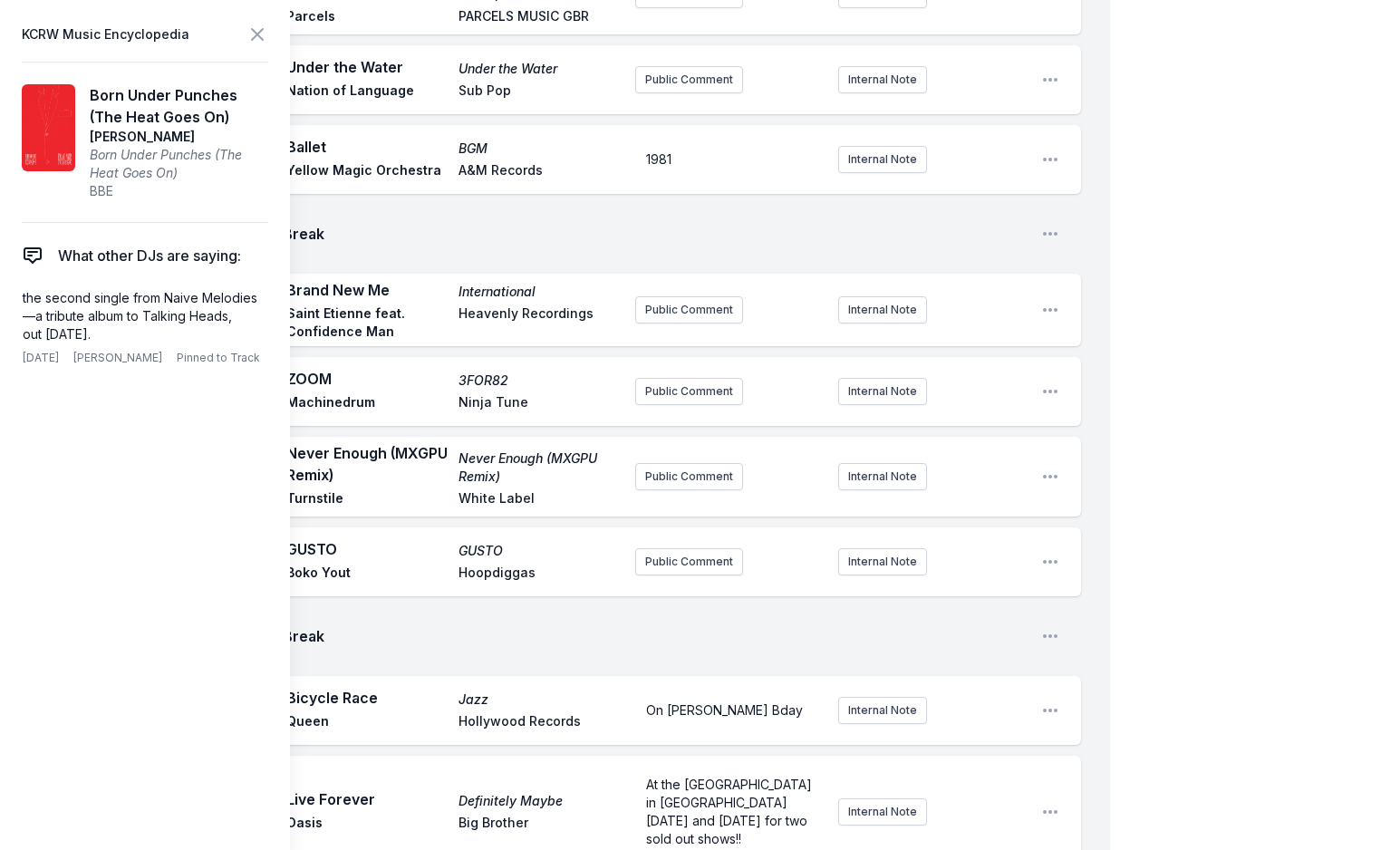
click at [7, 291] on aside "KCRW Music Encyclopedia Born Under Punches (The Heat Goes On) [PERSON_NAME] Bor…" at bounding box center [144, 425] width 290 height 850
copy div "the second single from Naive Melodies—a tribute album to Talking Heads, out [DA…"
click at [258, 30] on icon at bounding box center [257, 35] width 22 height 22
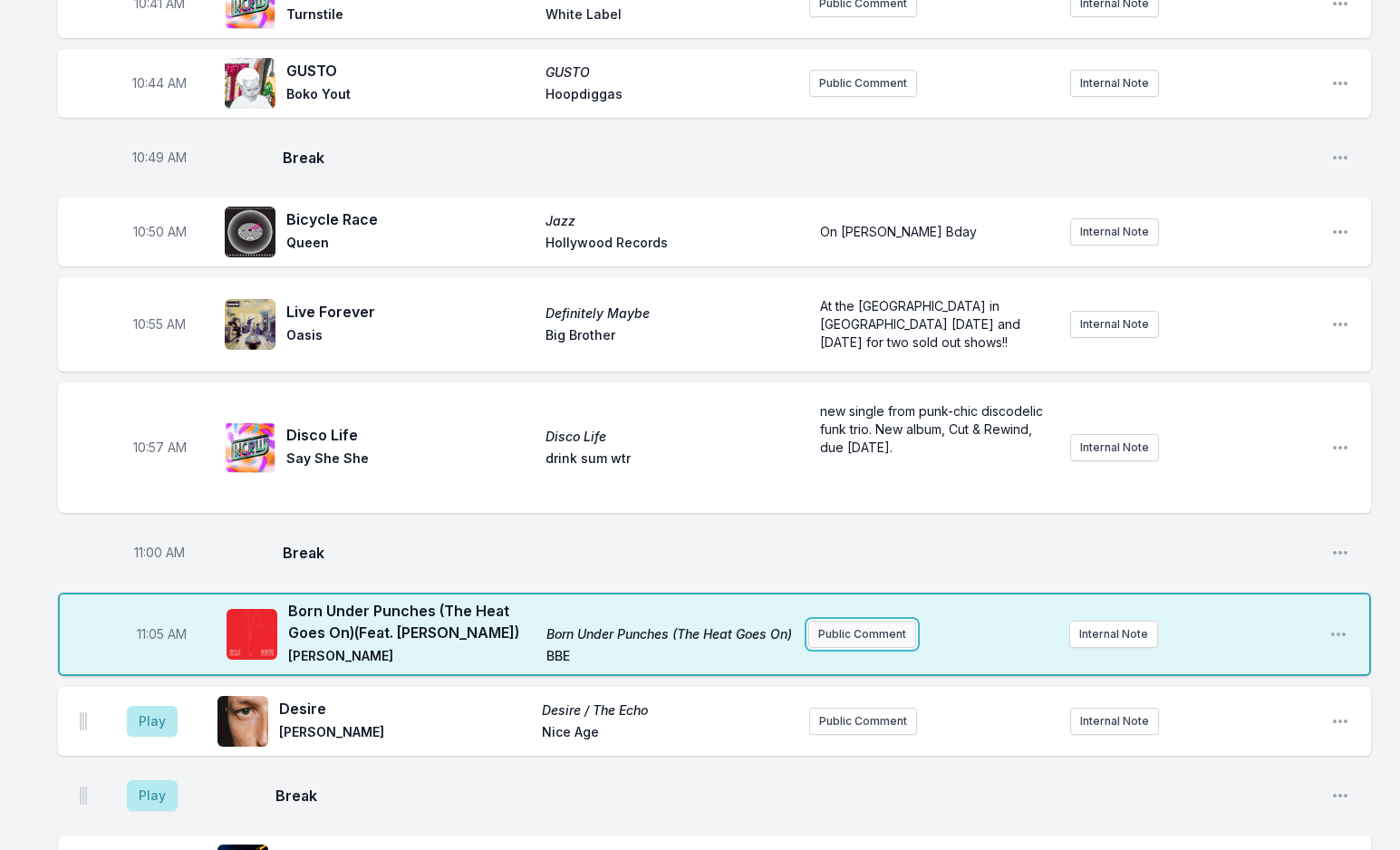
click at [878, 621] on button "Public Comment" at bounding box center [862, 635] width 108 height 27
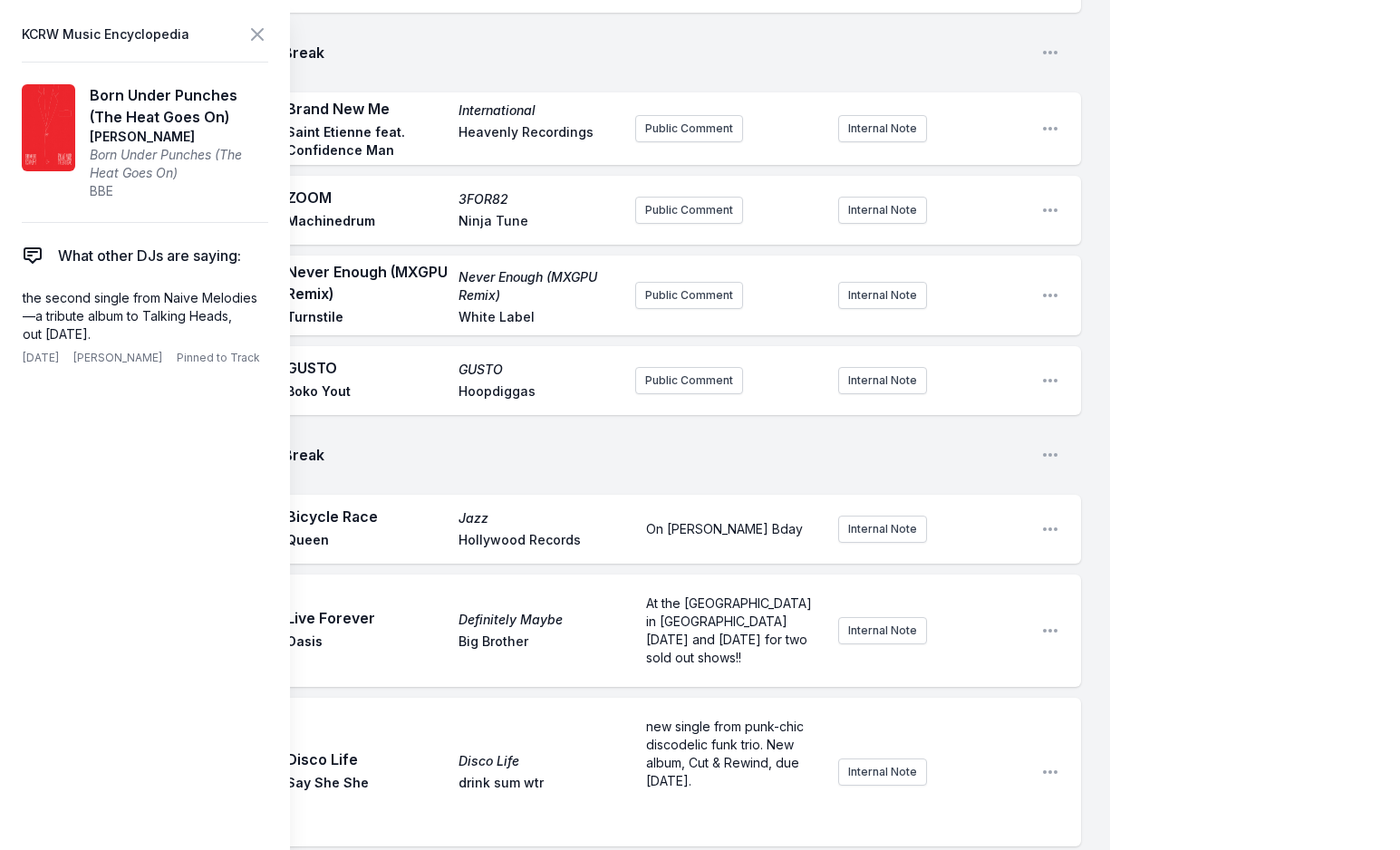
scroll to position [37, 0]
click at [260, 41] on icon at bounding box center [257, 35] width 22 height 22
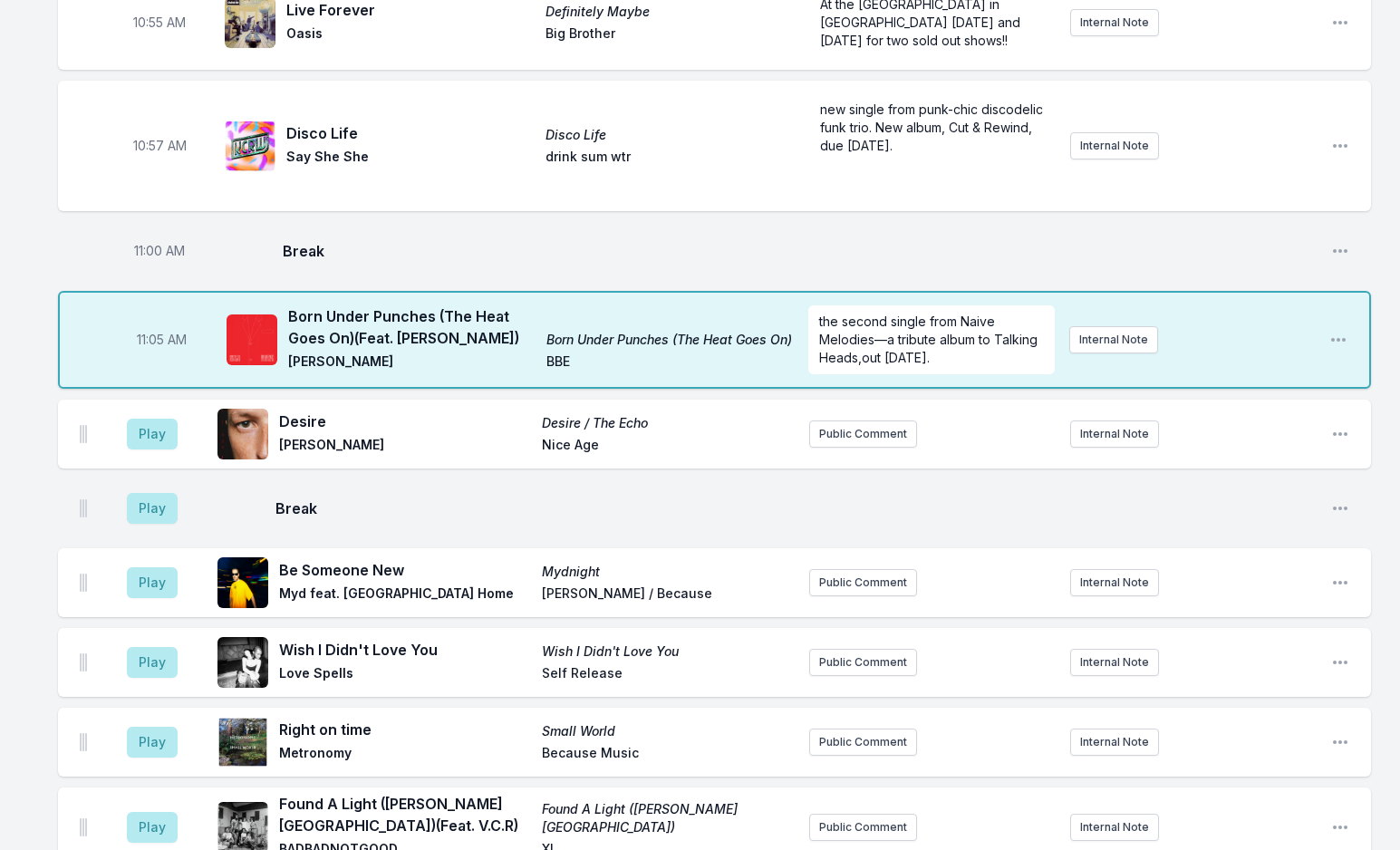
scroll to position [3704, 0]
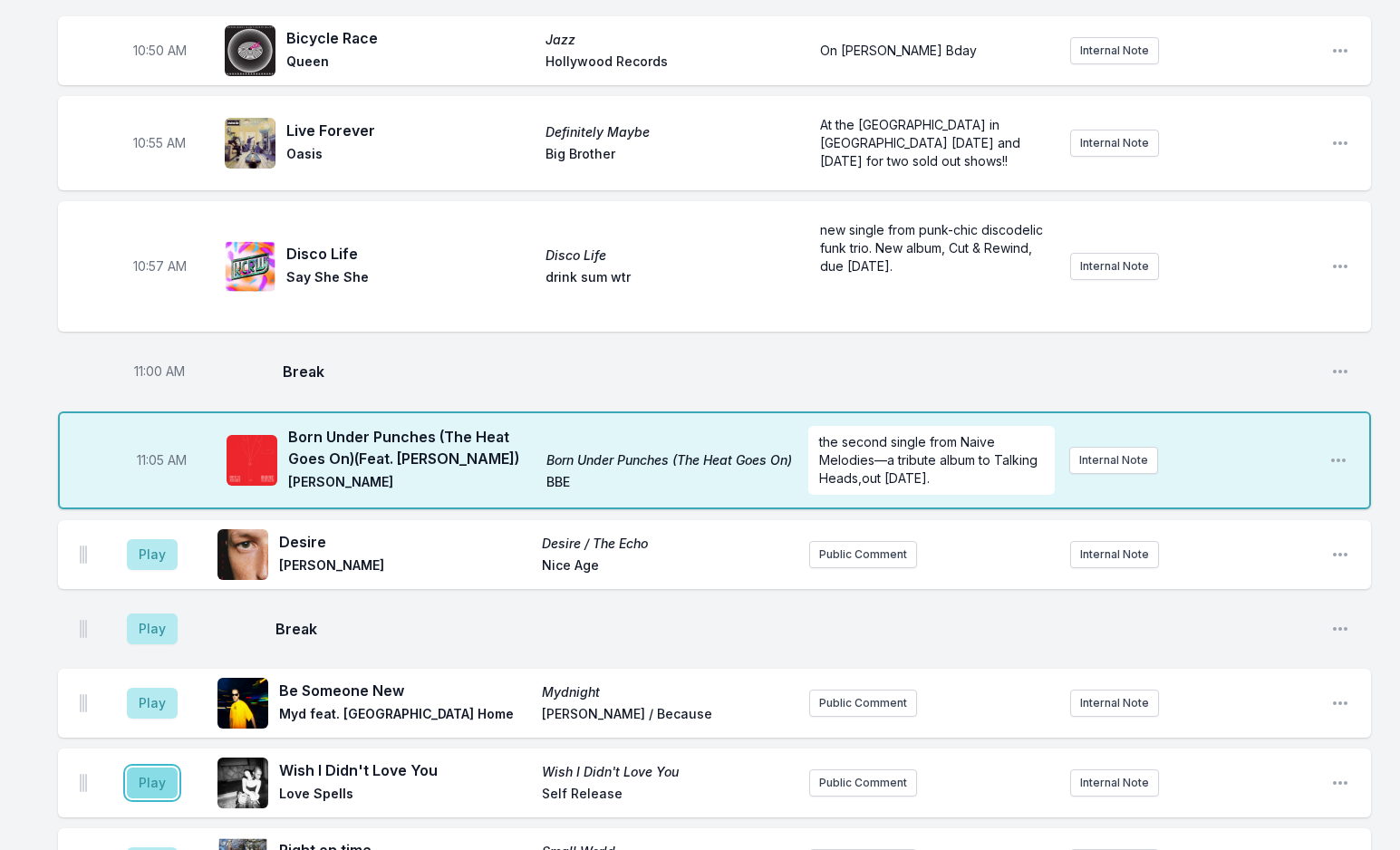
click at [145, 768] on button "Play" at bounding box center [152, 783] width 50 height 31
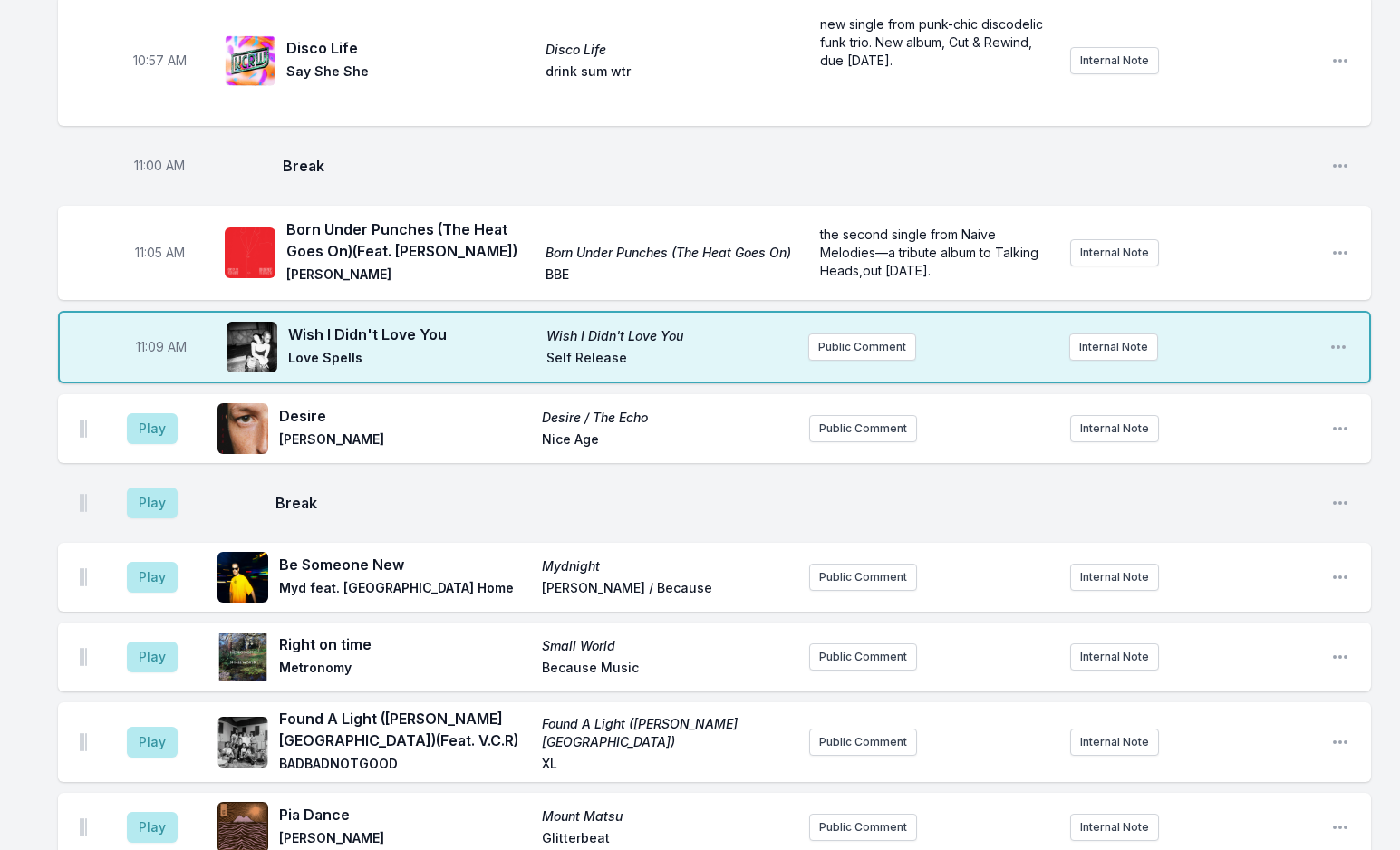
scroll to position [3976, 0]
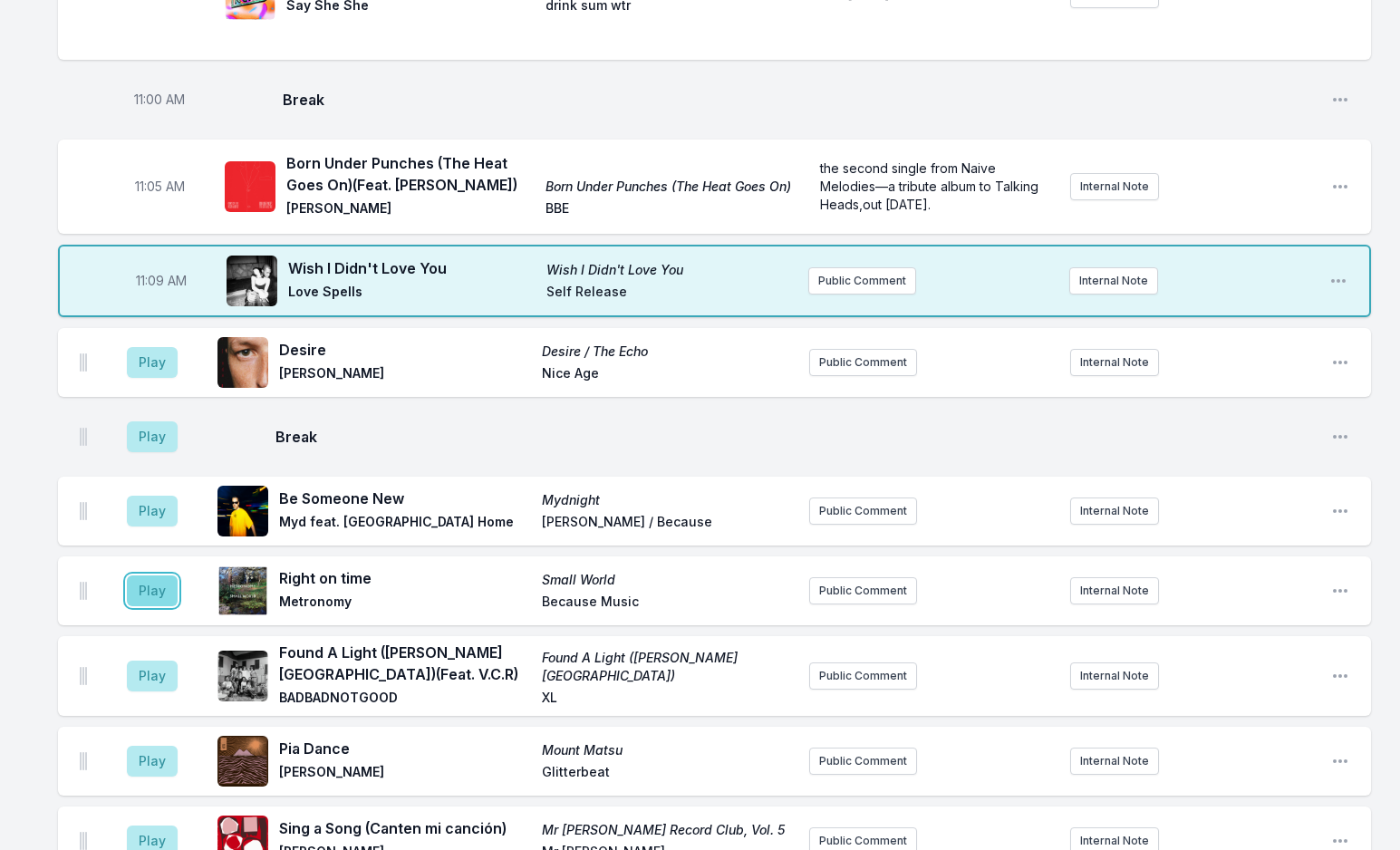
click at [155, 576] on button "Play" at bounding box center [152, 591] width 50 height 31
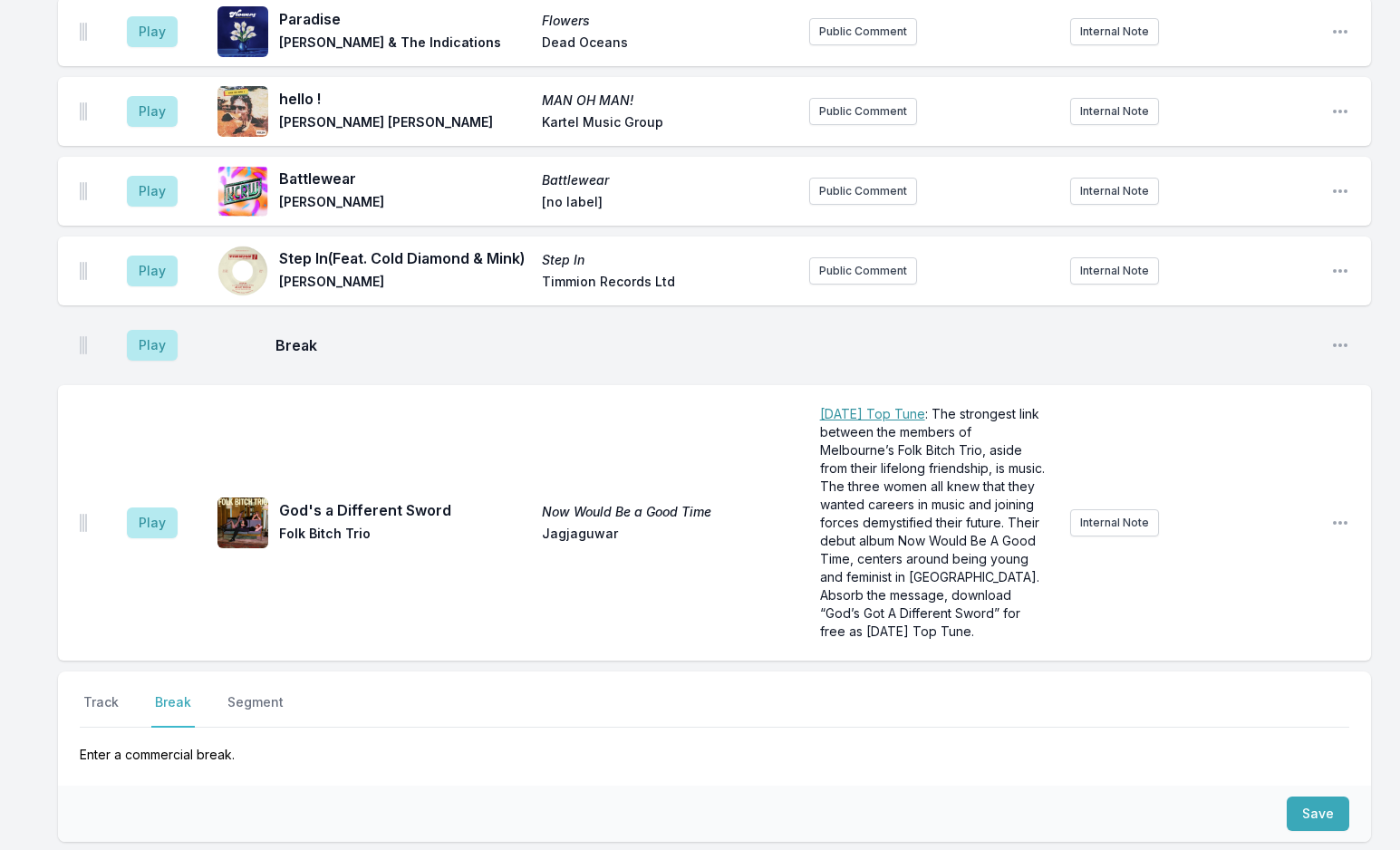
scroll to position [6073, 0]
click at [102, 693] on button "Track" at bounding box center [101, 710] width 43 height 35
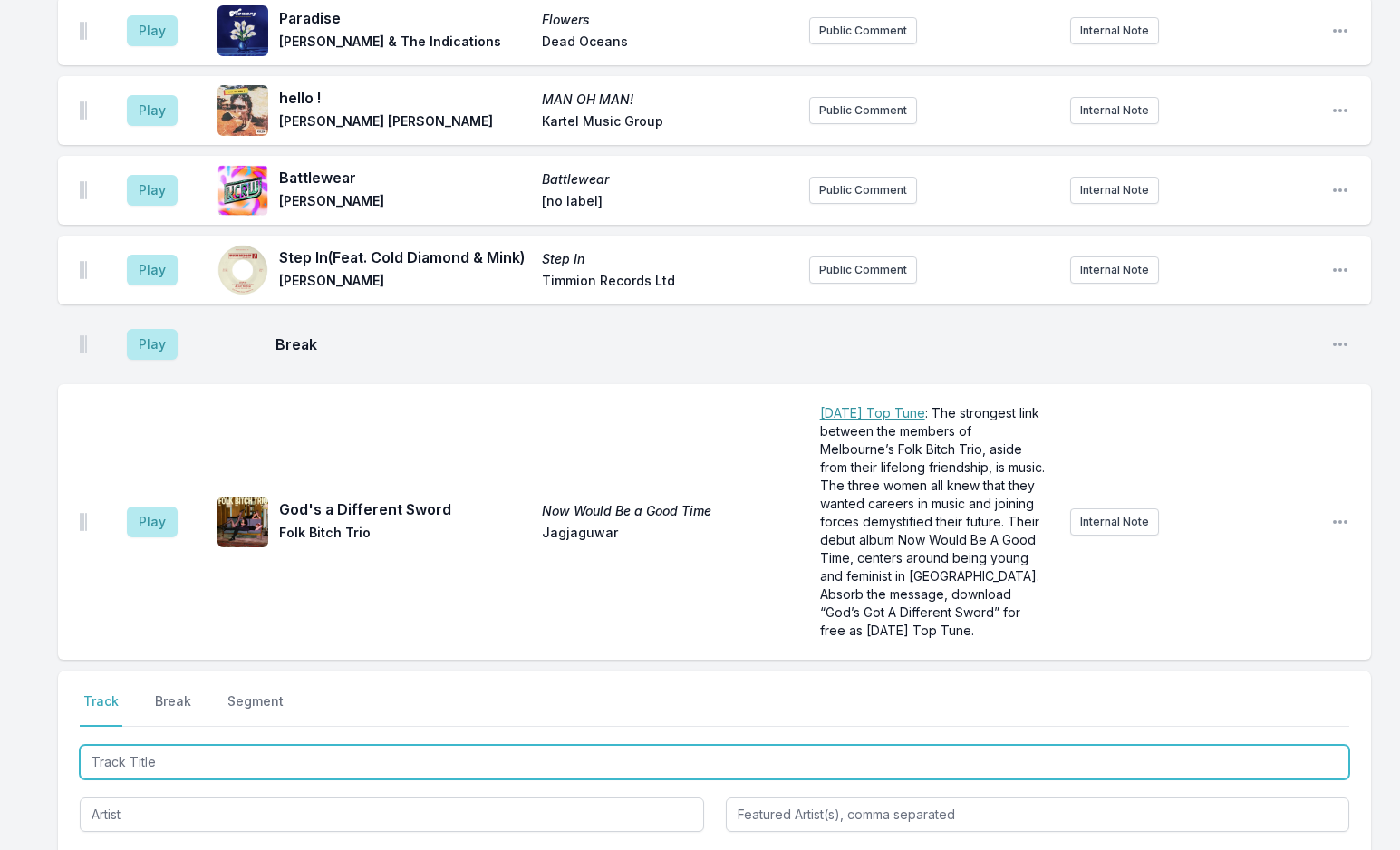
click at [185, 745] on input "Track Title" at bounding box center [714, 762] width 1269 height 35
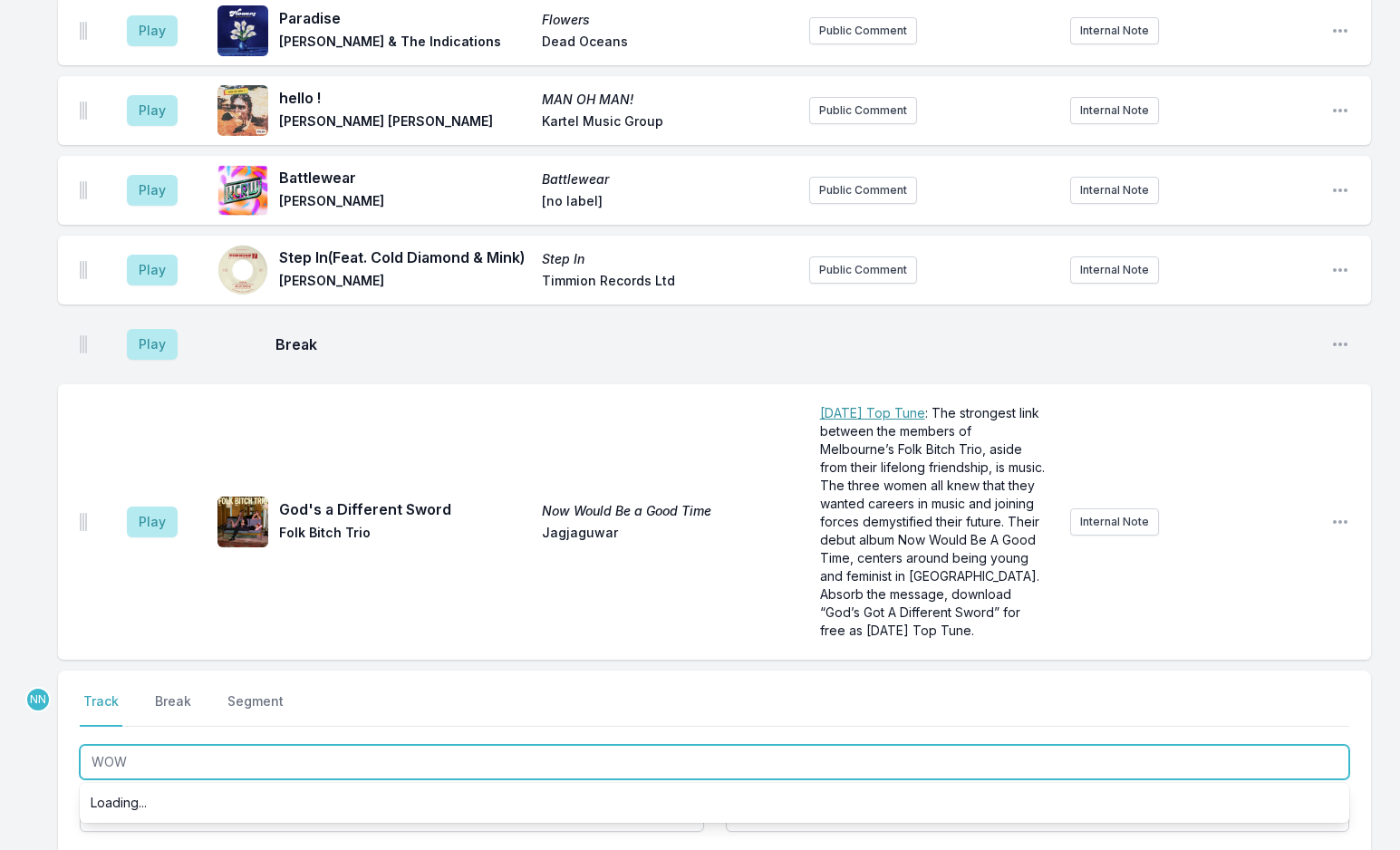
type input "WOW!"
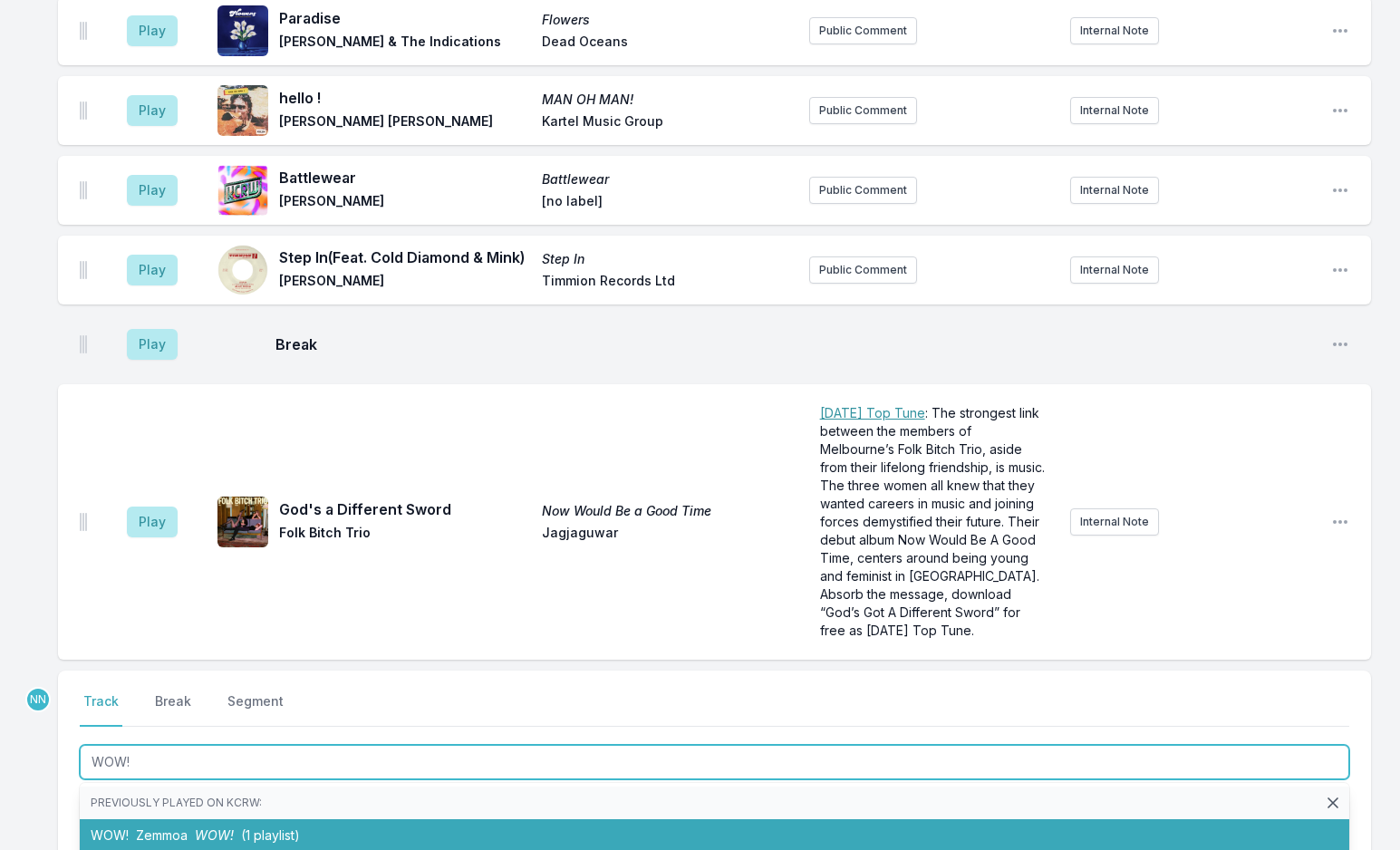
click at [187, 820] on li "WOW! Zemmoa WOW! (1 playlist)" at bounding box center [714, 836] width 1269 height 33
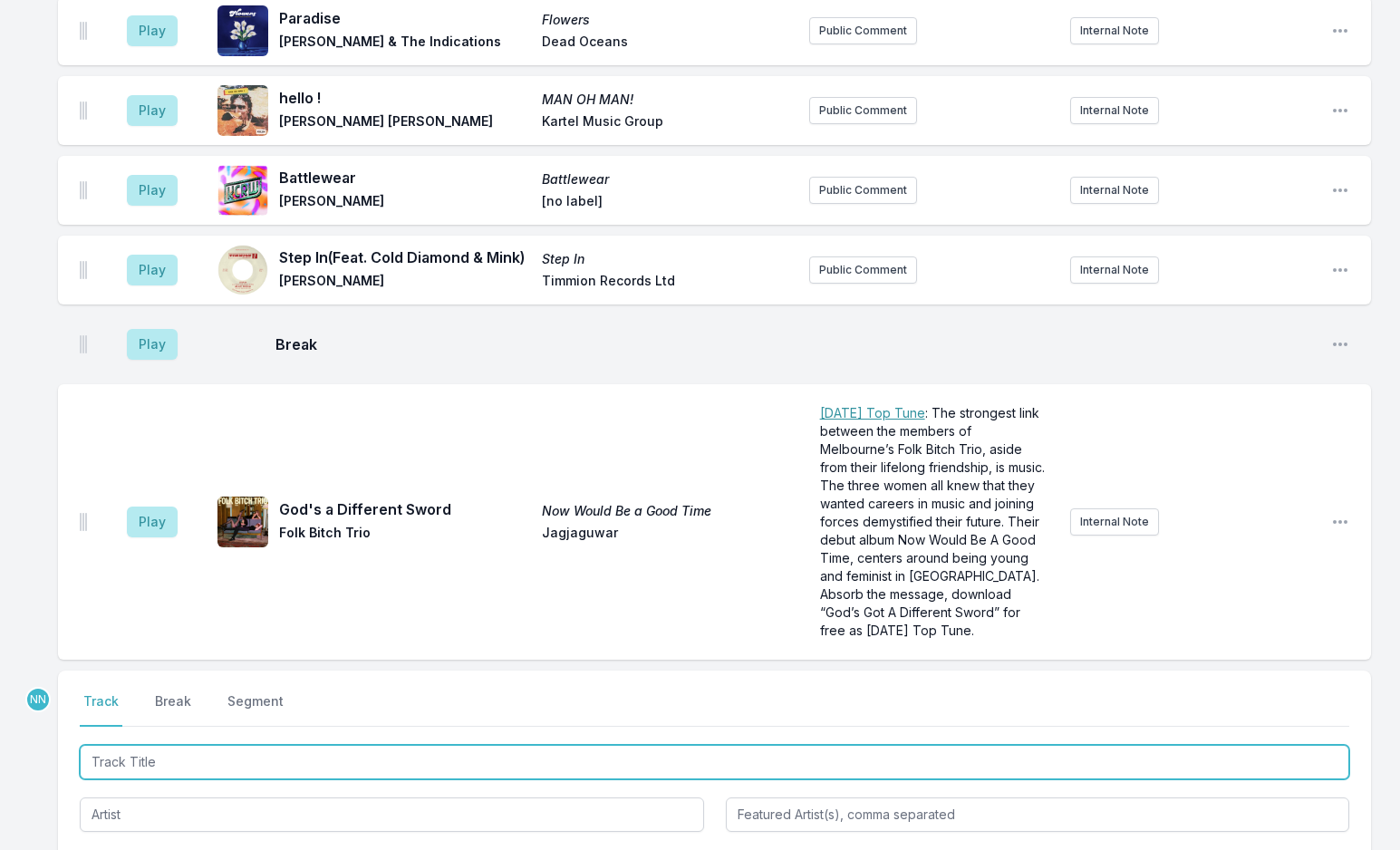
scroll to position [6153, 0]
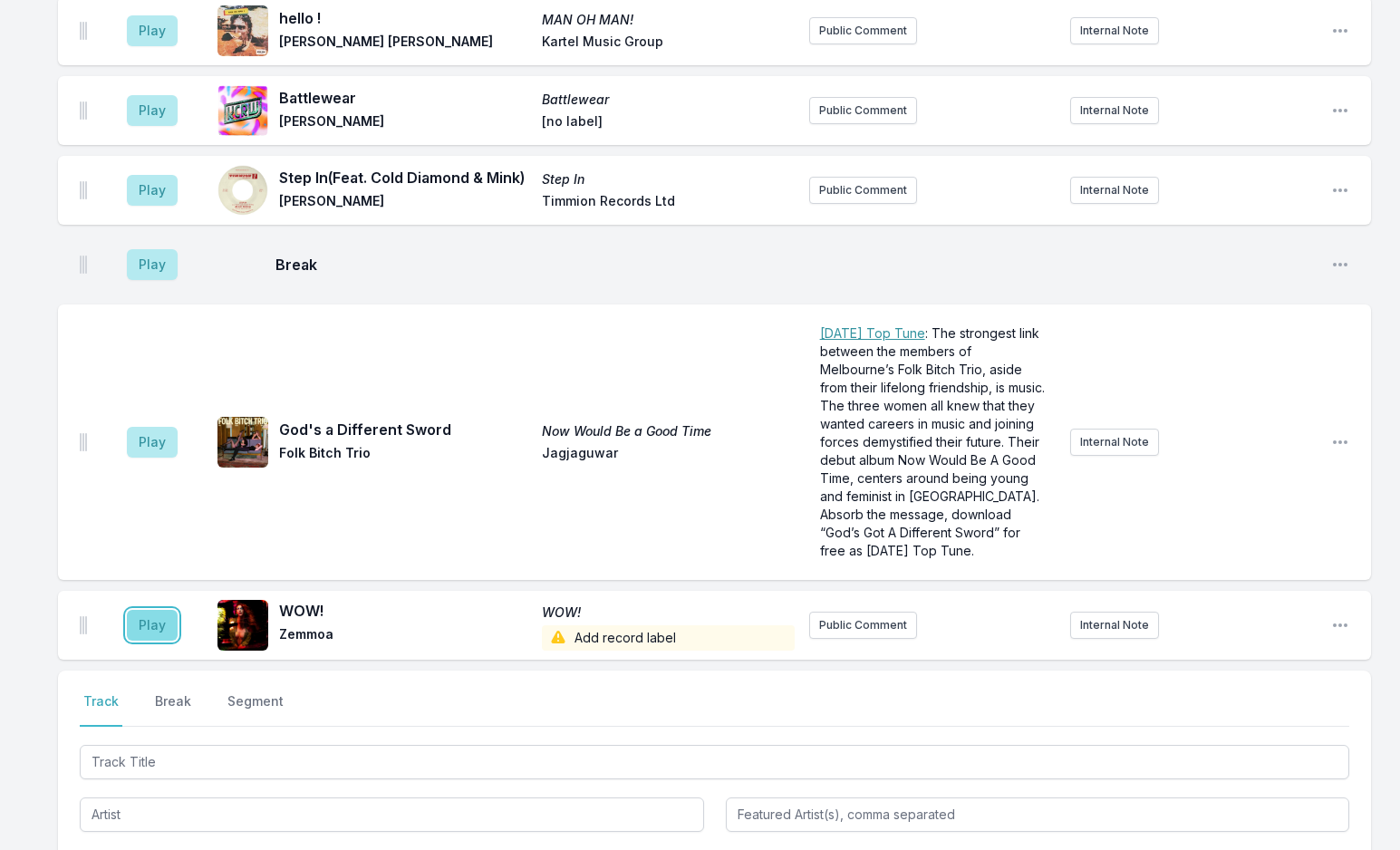
click at [155, 610] on button "Play" at bounding box center [152, 626] width 50 height 31
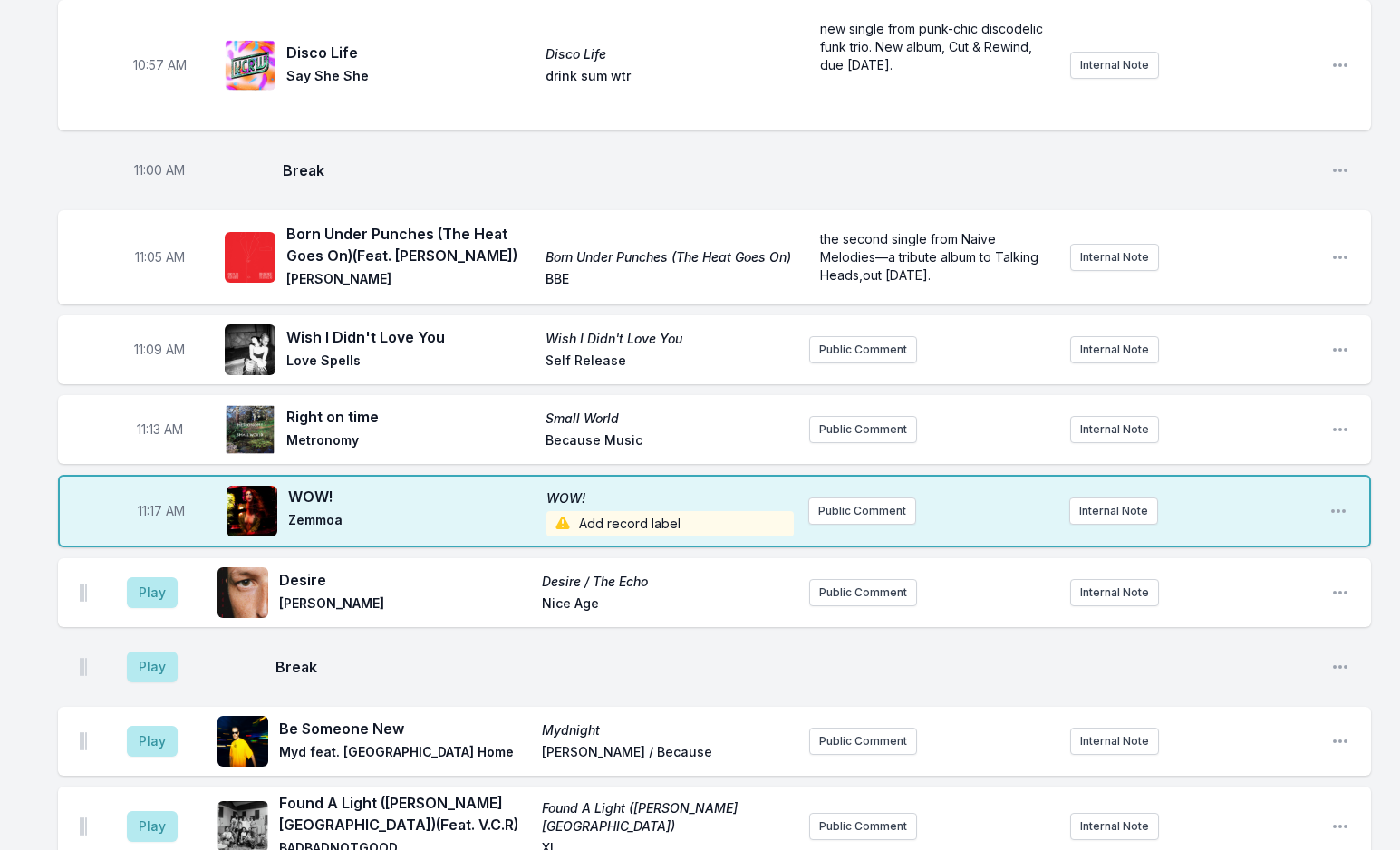
scroll to position [3887, 0]
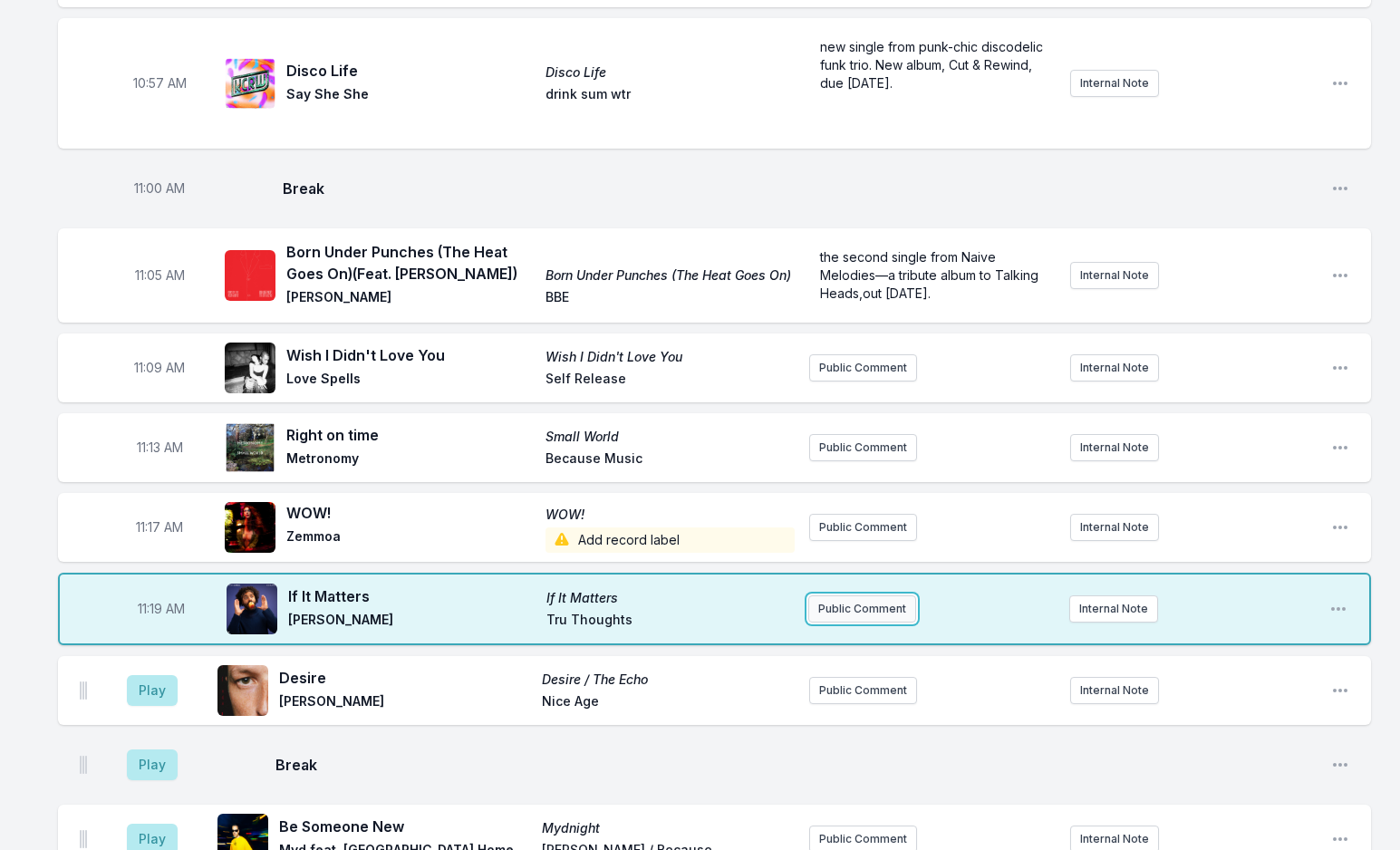
click at [879, 596] on button "Public Comment" at bounding box center [862, 609] width 108 height 27
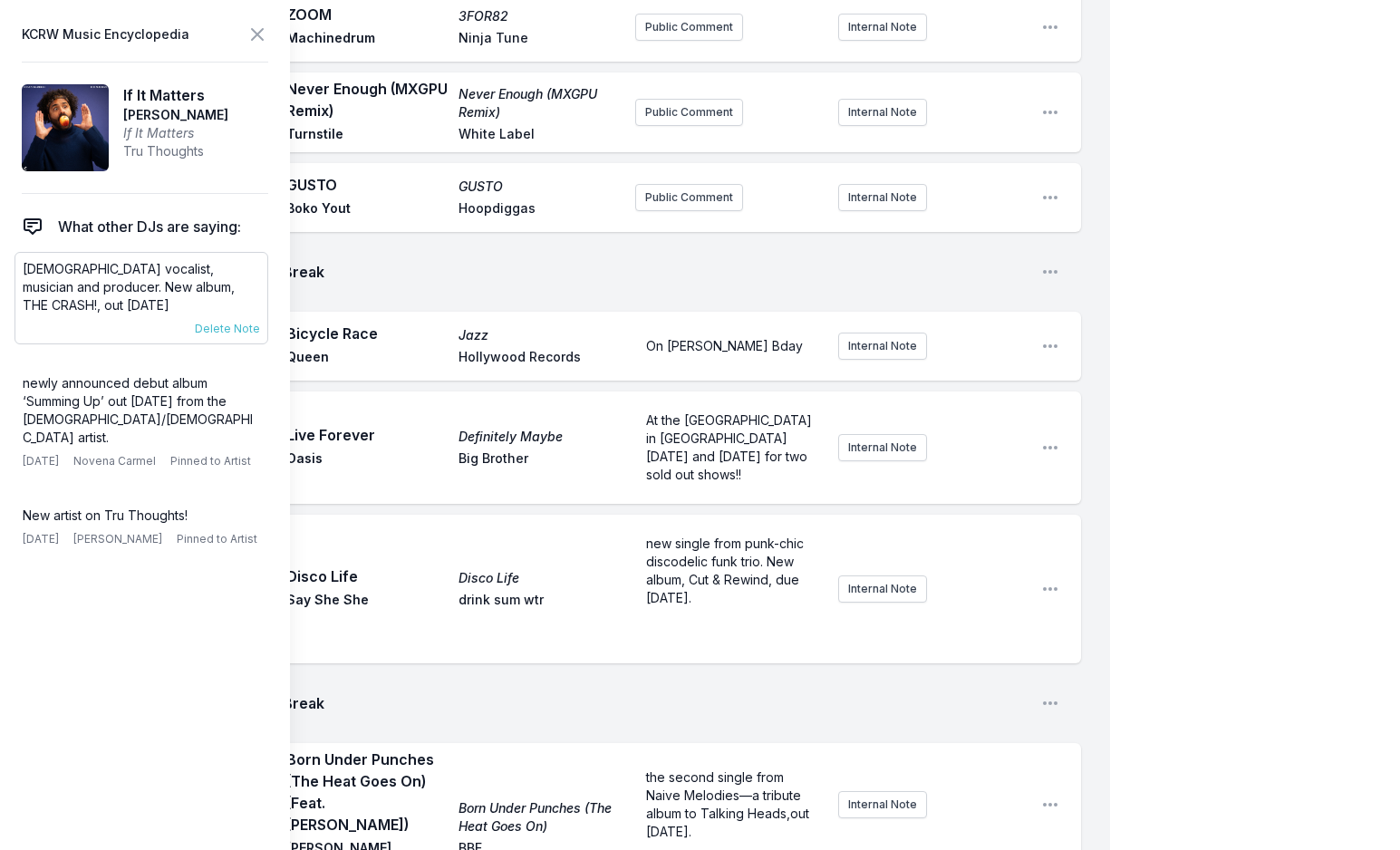
click at [65, 274] on p "[DEMOGRAPHIC_DATA] vocalist, musician and producer. New album, THE CRASH!, out …" at bounding box center [142, 286] width 238 height 54
copy div "[DEMOGRAPHIC_DATA] vocalist, musician and producer. New album, THE CRASH!, out …"
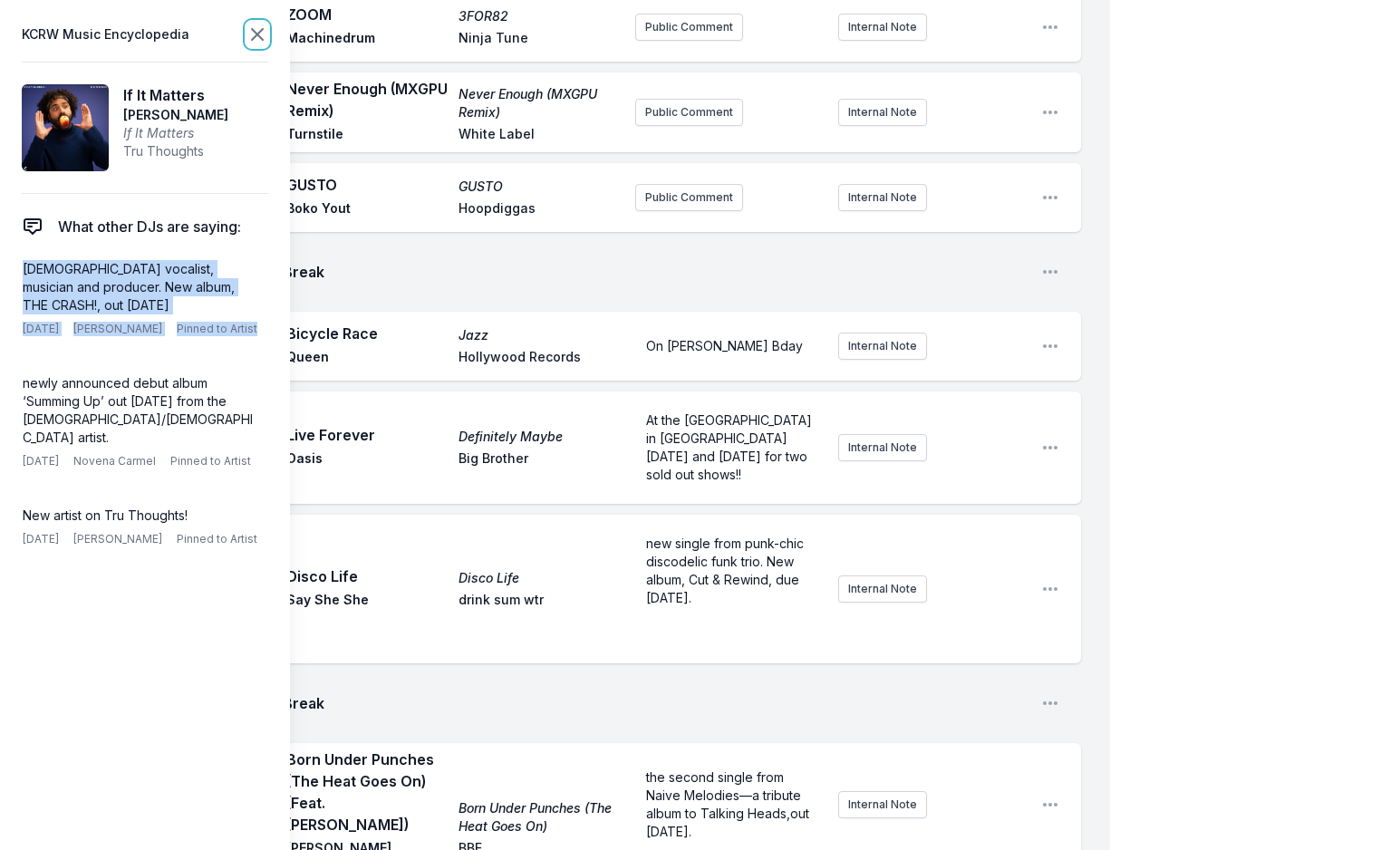
click at [256, 34] on icon at bounding box center [257, 35] width 11 height 11
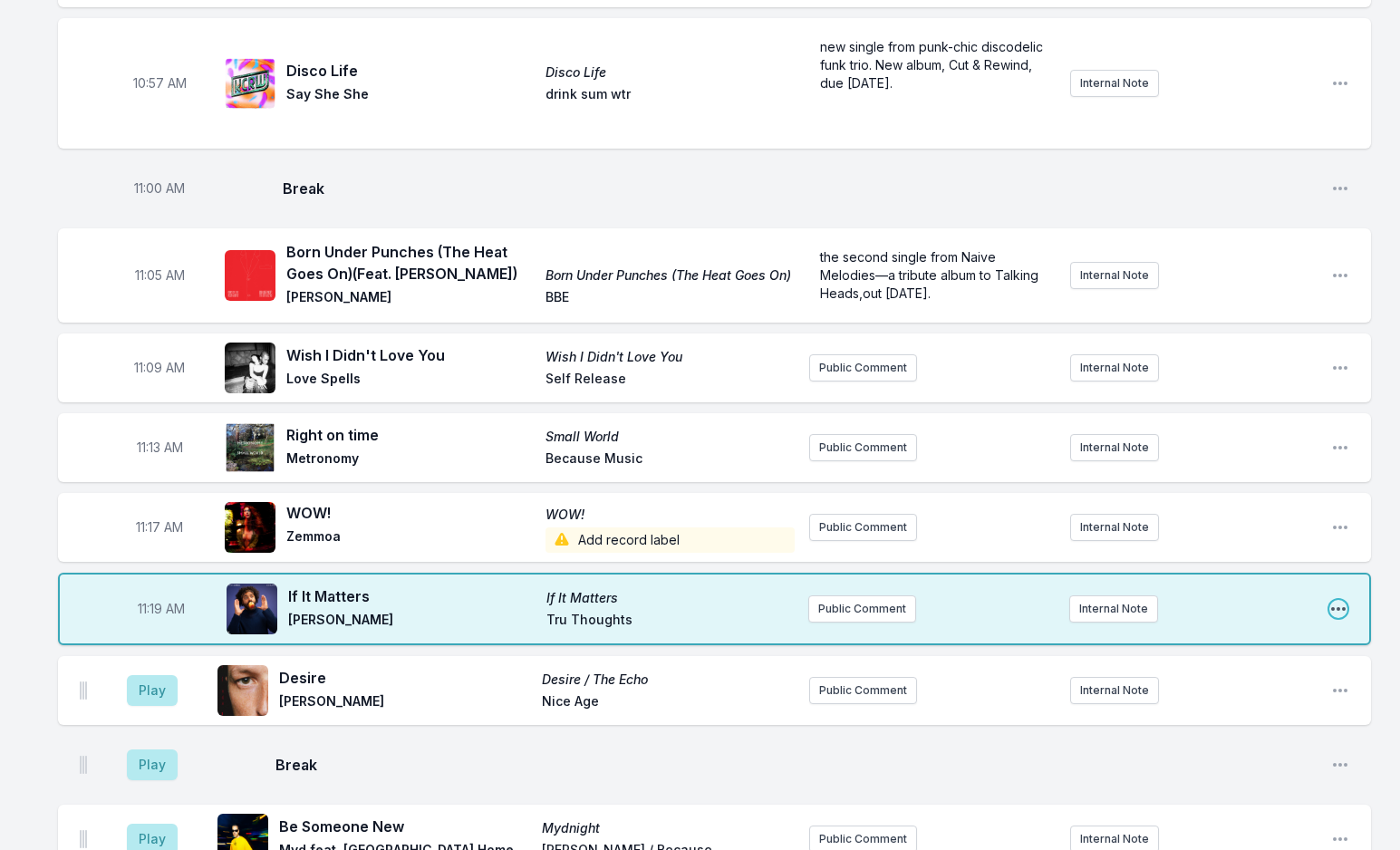
click at [1335, 600] on icon "Open playlist item options" at bounding box center [1338, 609] width 18 height 18
click at [1180, 662] on button "Edit Track Details" at bounding box center [1245, 678] width 203 height 33
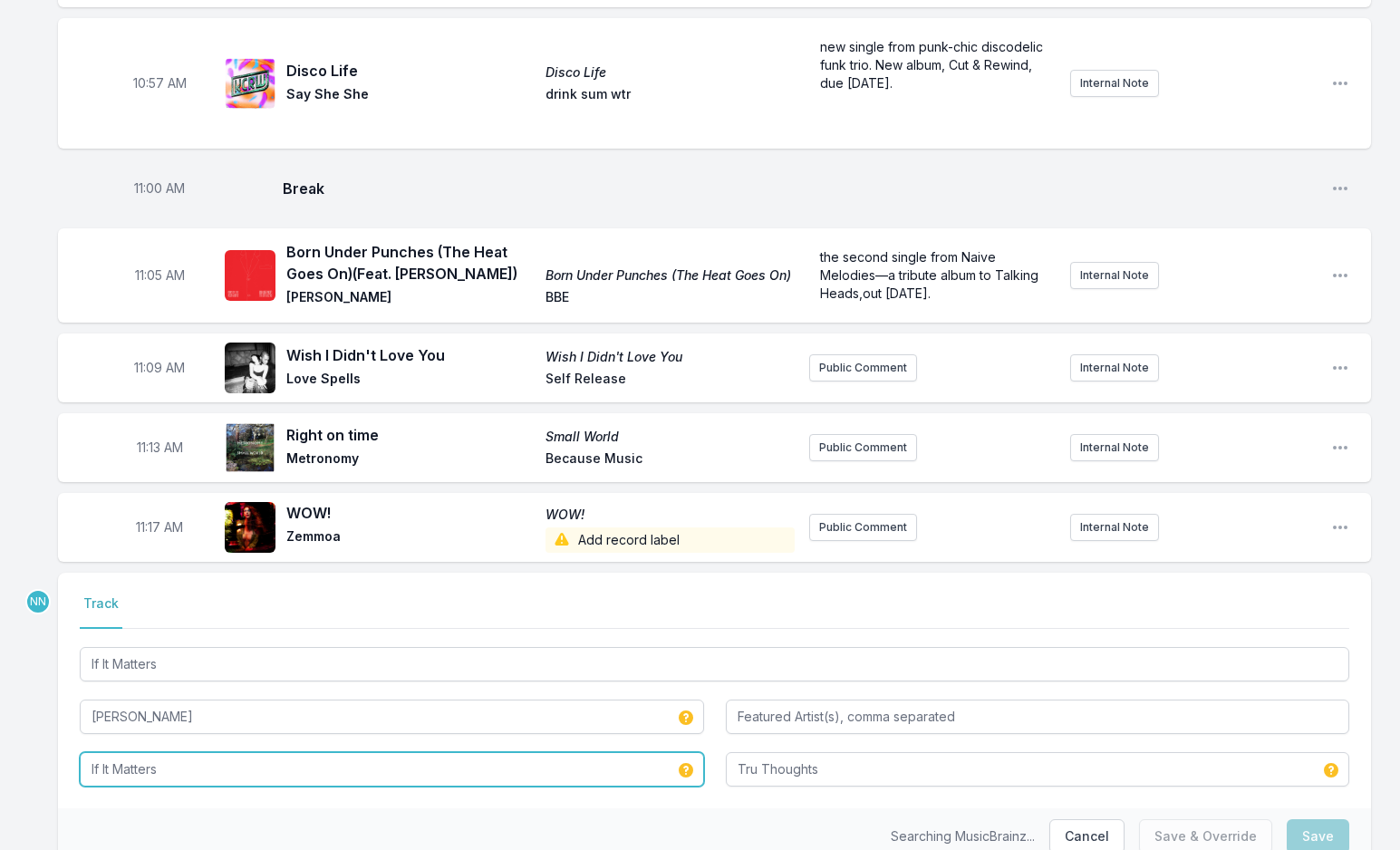
click at [302, 752] on input "If It Matters" at bounding box center [391, 769] width 625 height 35
click at [301, 752] on input "If It Matters" at bounding box center [391, 769] width 625 height 35
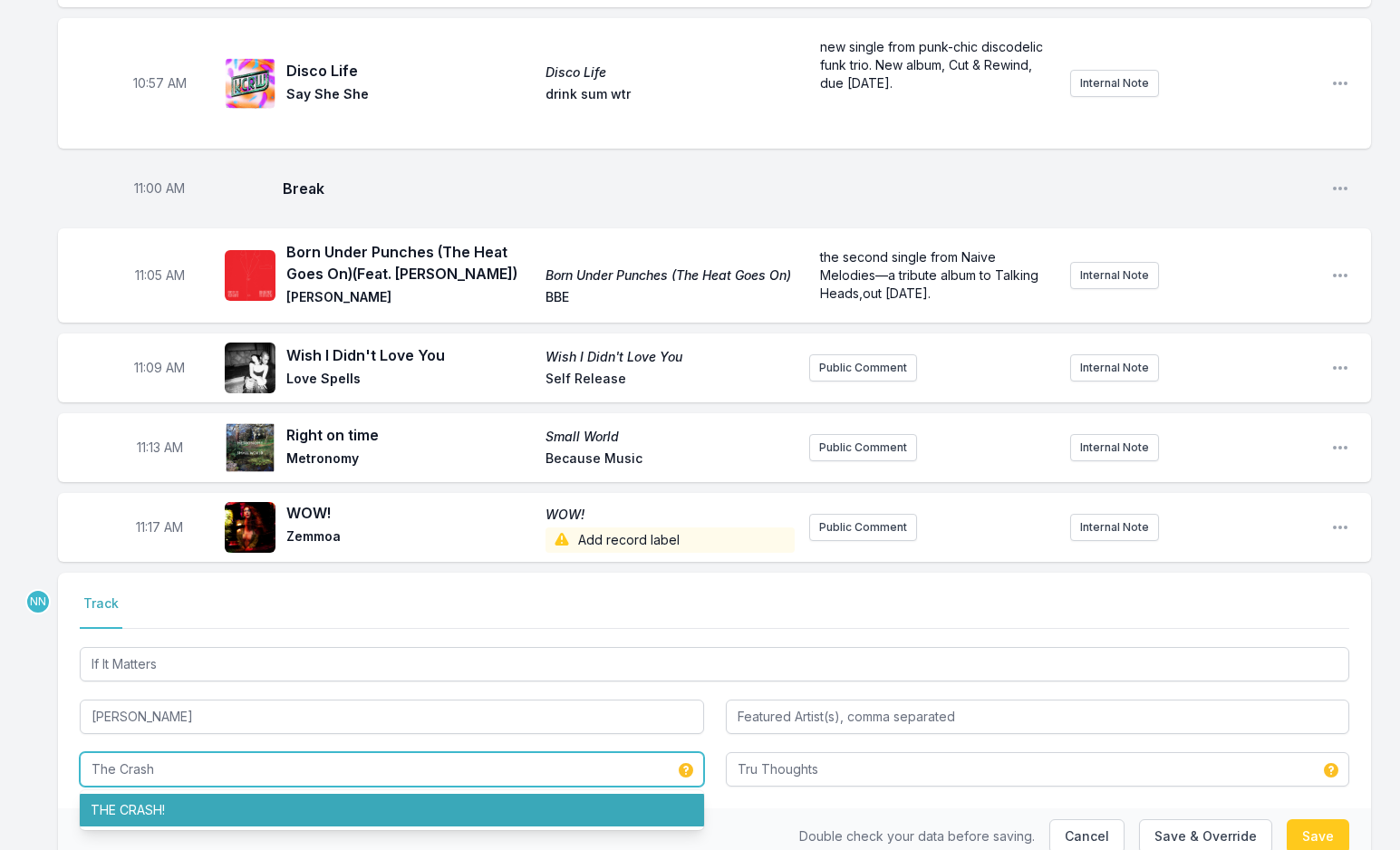
click at [340, 794] on li "THE CRASH!" at bounding box center [391, 811] width 625 height 33
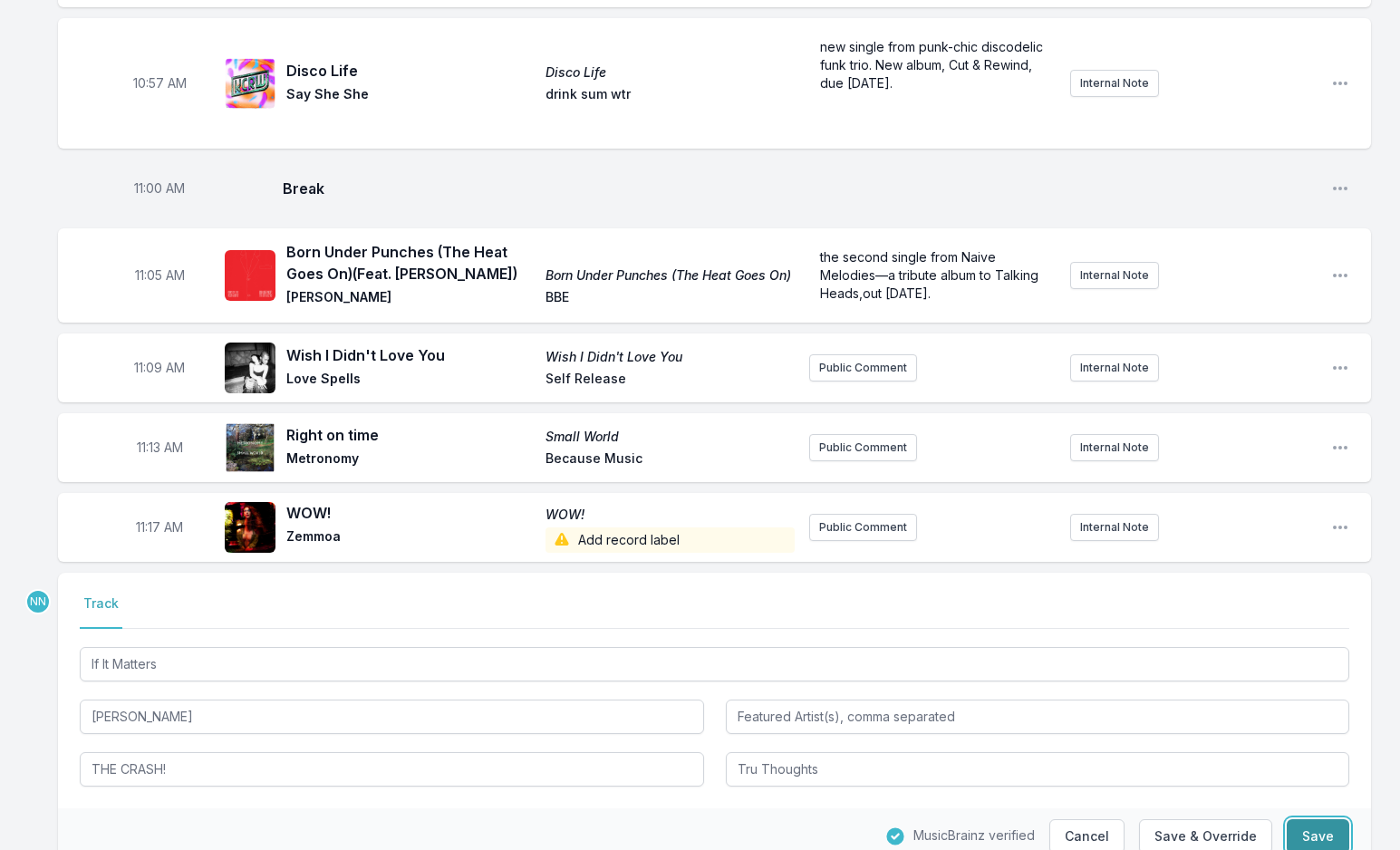
click at [1316, 820] on button "Save" at bounding box center [1318, 837] width 62 height 35
type input "If It Matters"
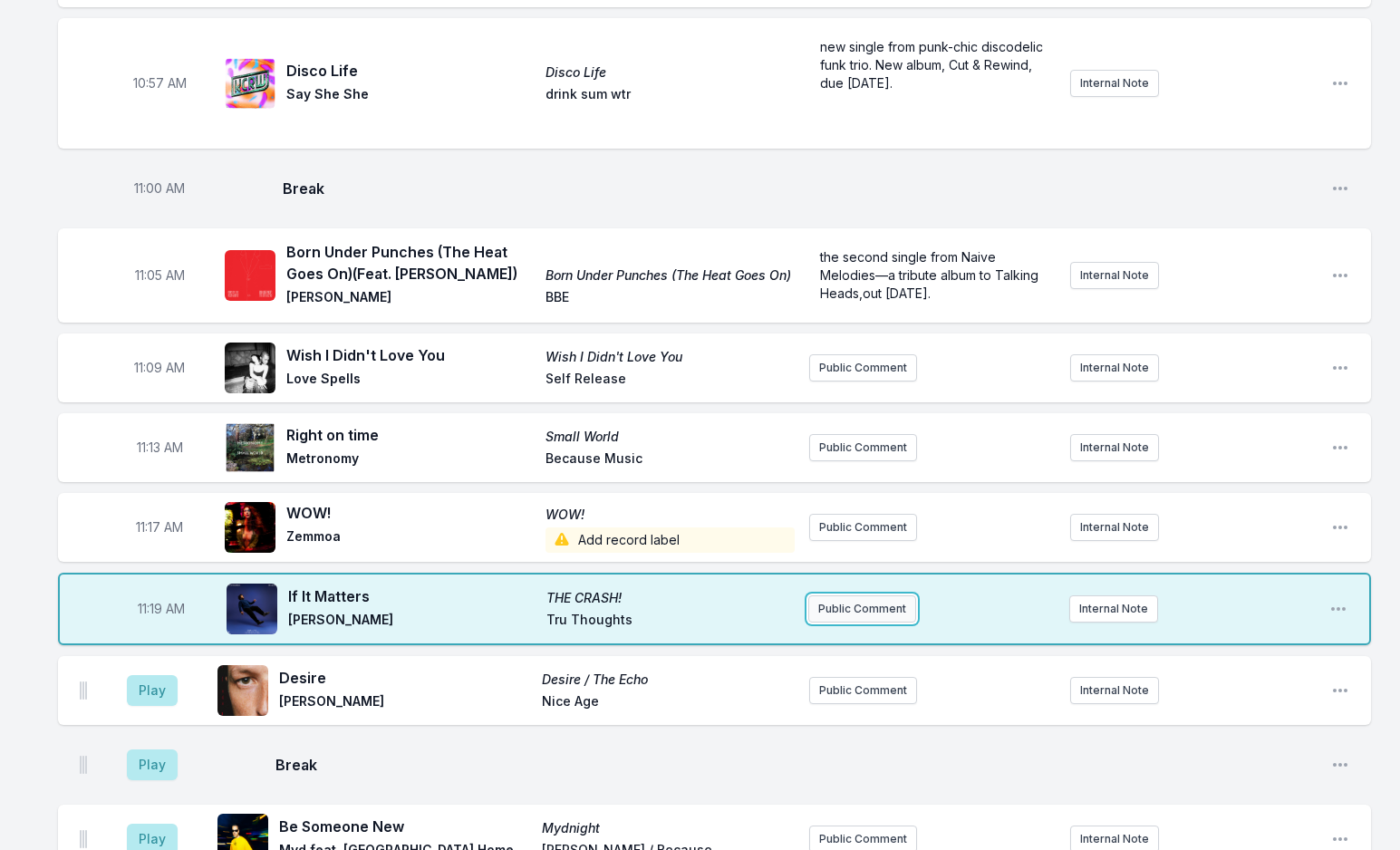
click at [850, 596] on button "Public Comment" at bounding box center [862, 609] width 108 height 27
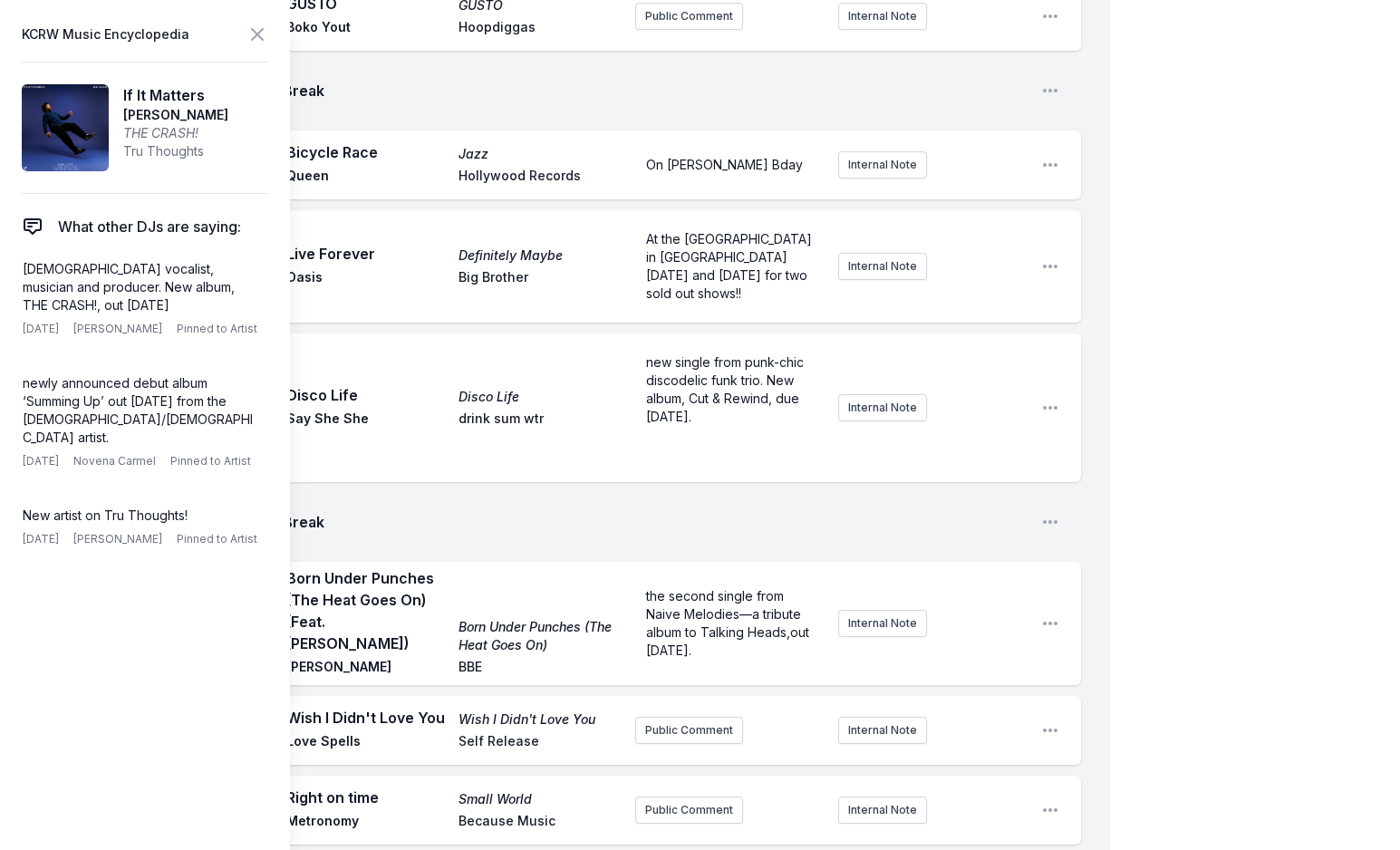
scroll to position [0, 0]
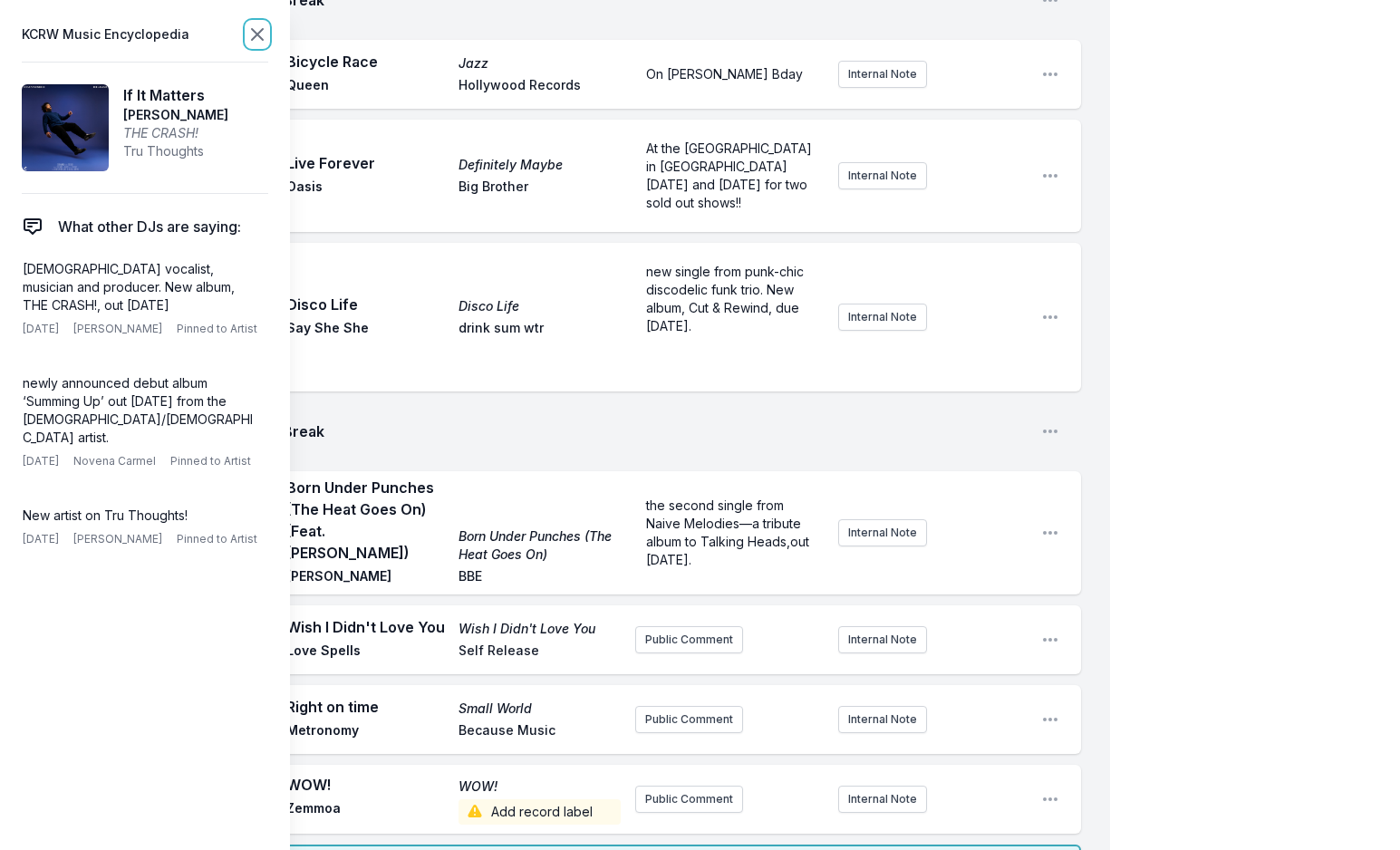
click at [262, 33] on icon at bounding box center [257, 35] width 22 height 22
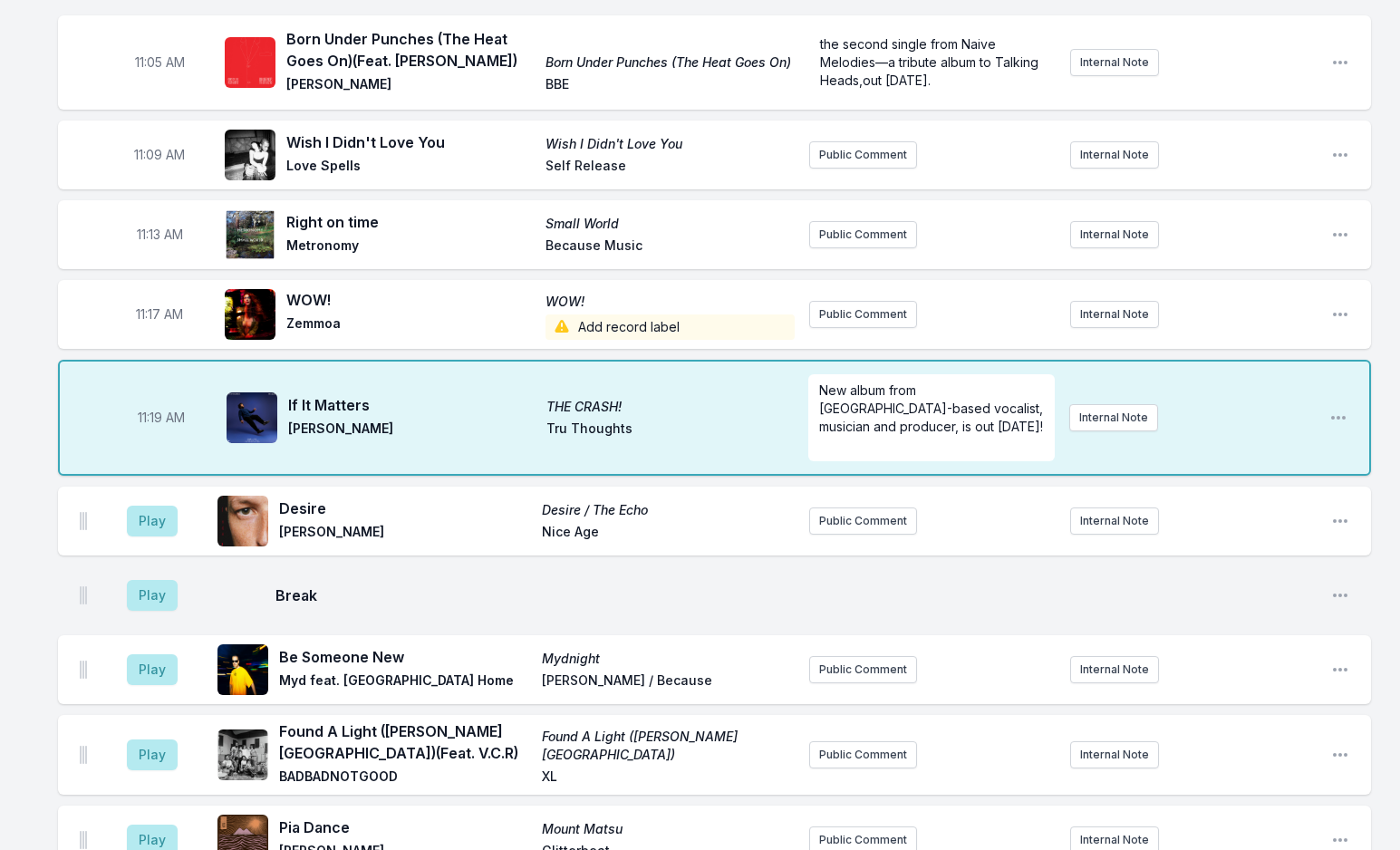
scroll to position [4068, 0]
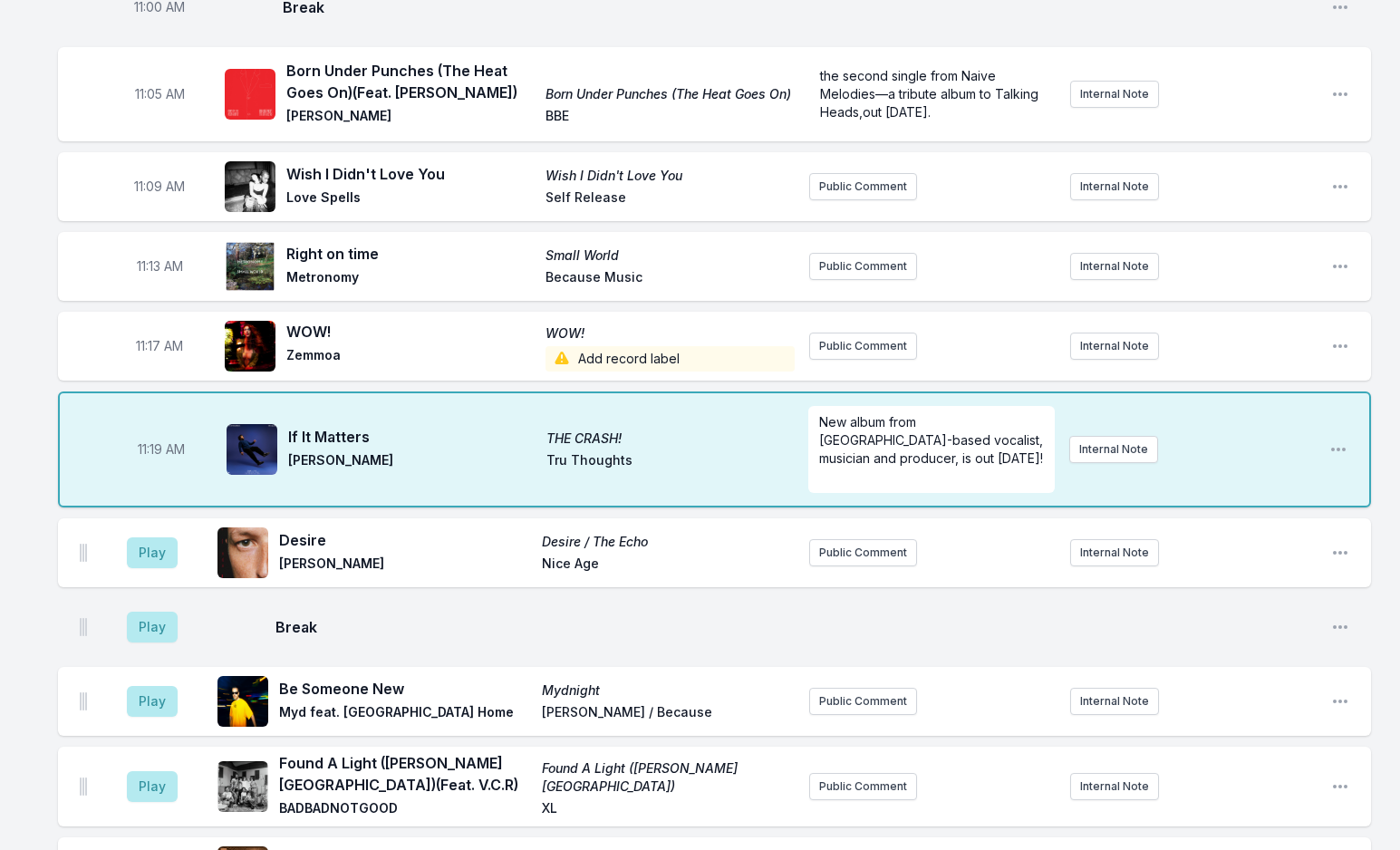
click at [627, 346] on span "Add record label" at bounding box center [668, 359] width 248 height 26
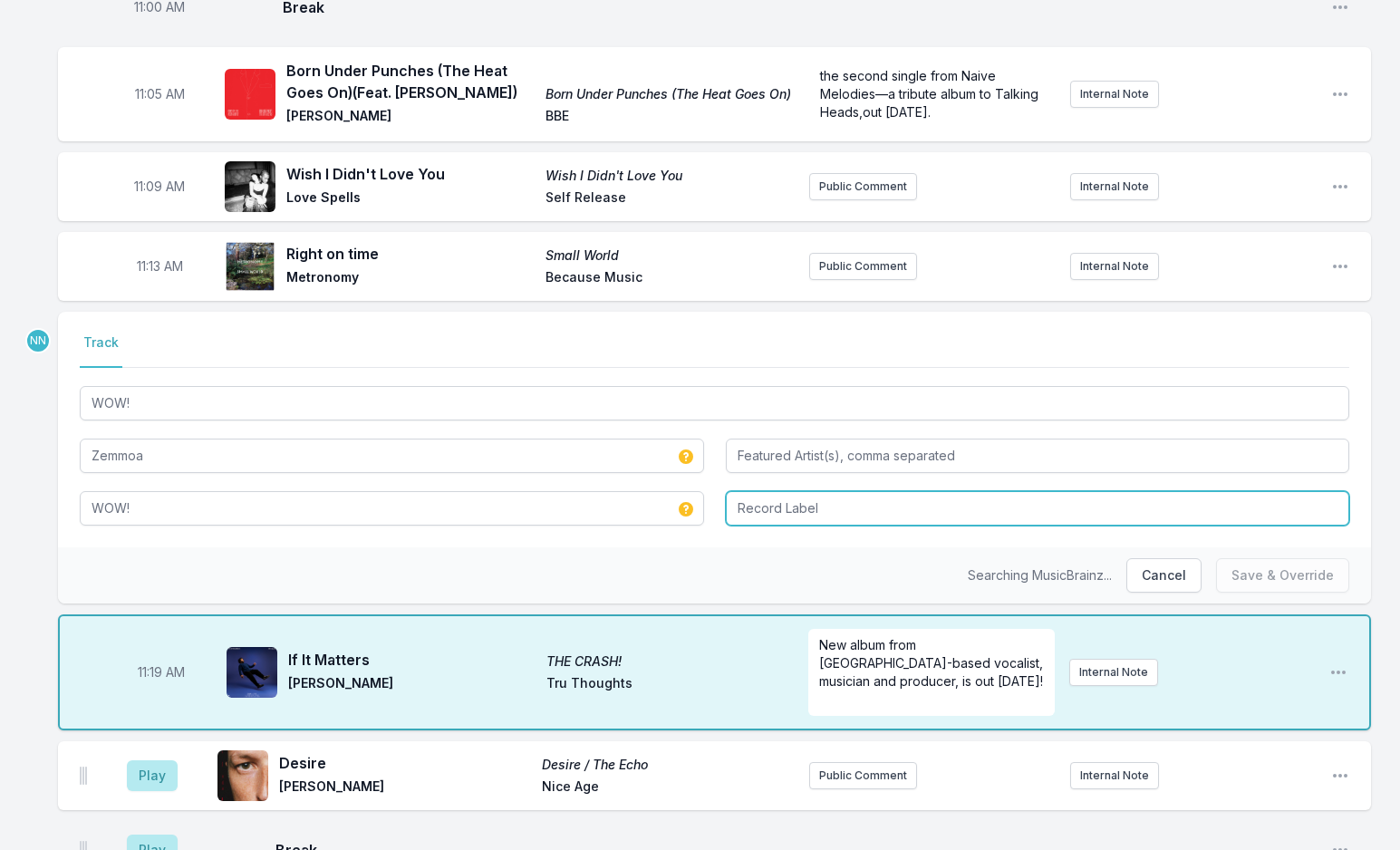
click at [775, 491] on input "Record Label" at bounding box center [1038, 509] width 625 height 35
type input "Zemporio"
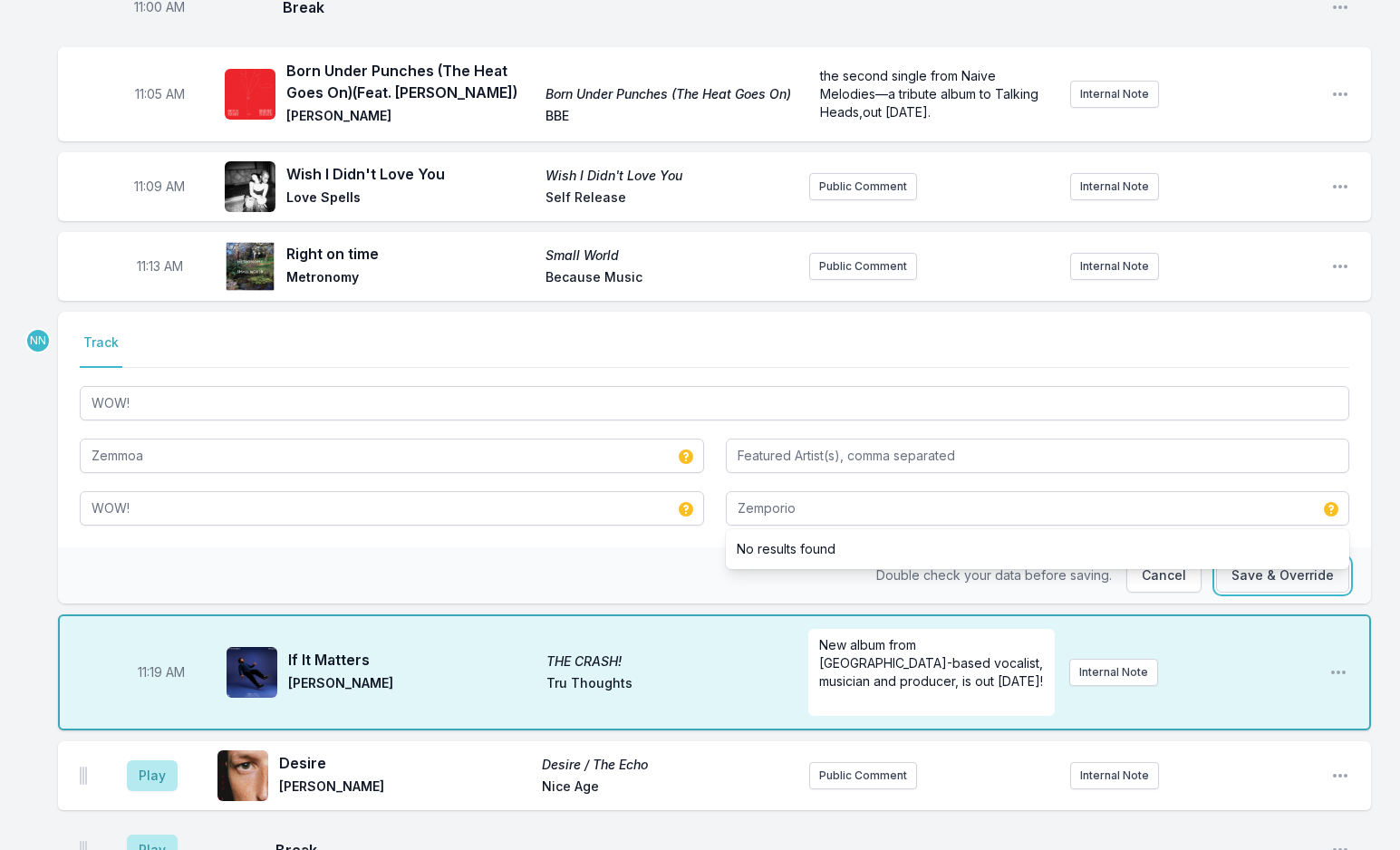
click at [1260, 558] on button "Save & Override" at bounding box center [1282, 576] width 134 height 35
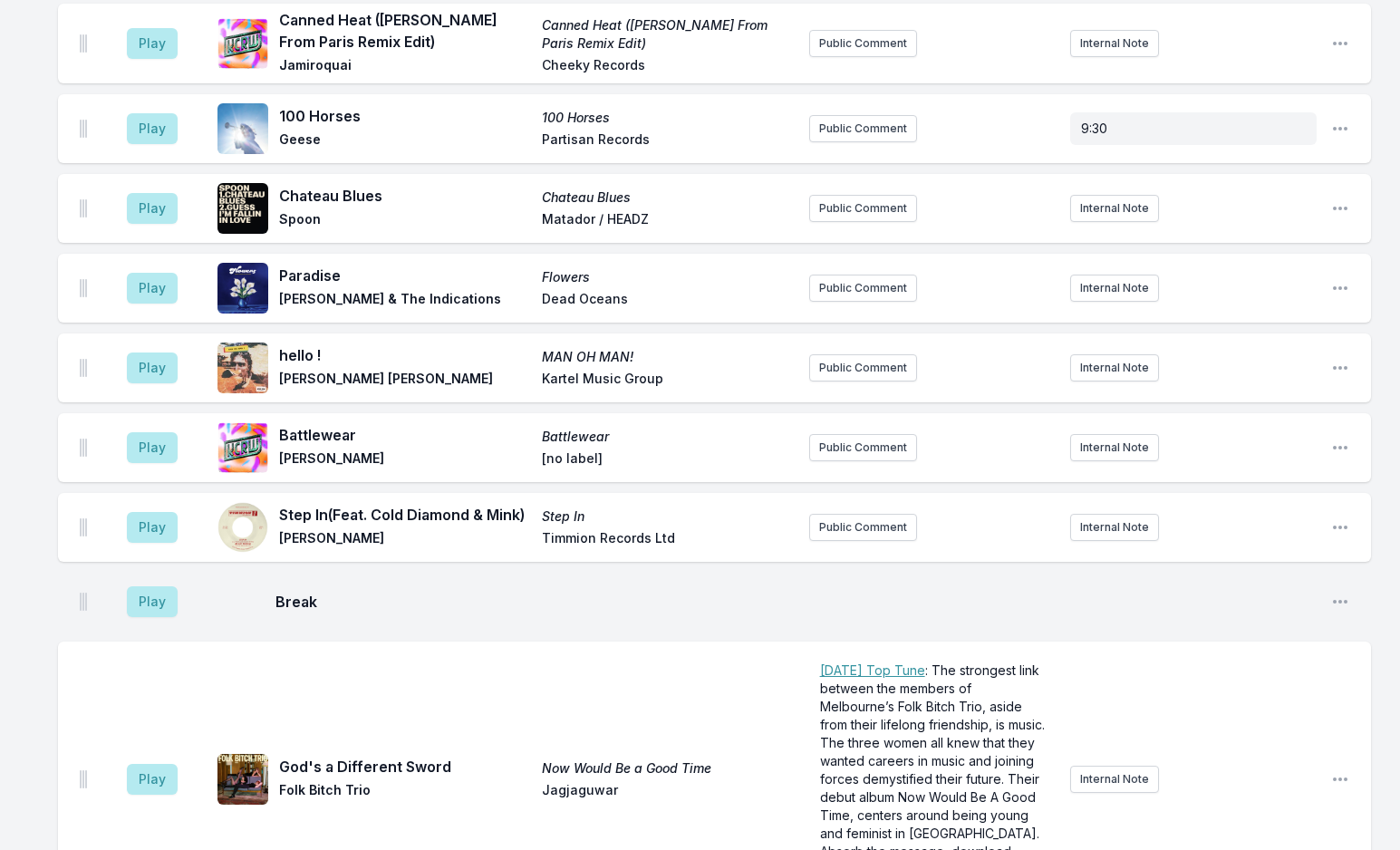
scroll to position [6399, 0]
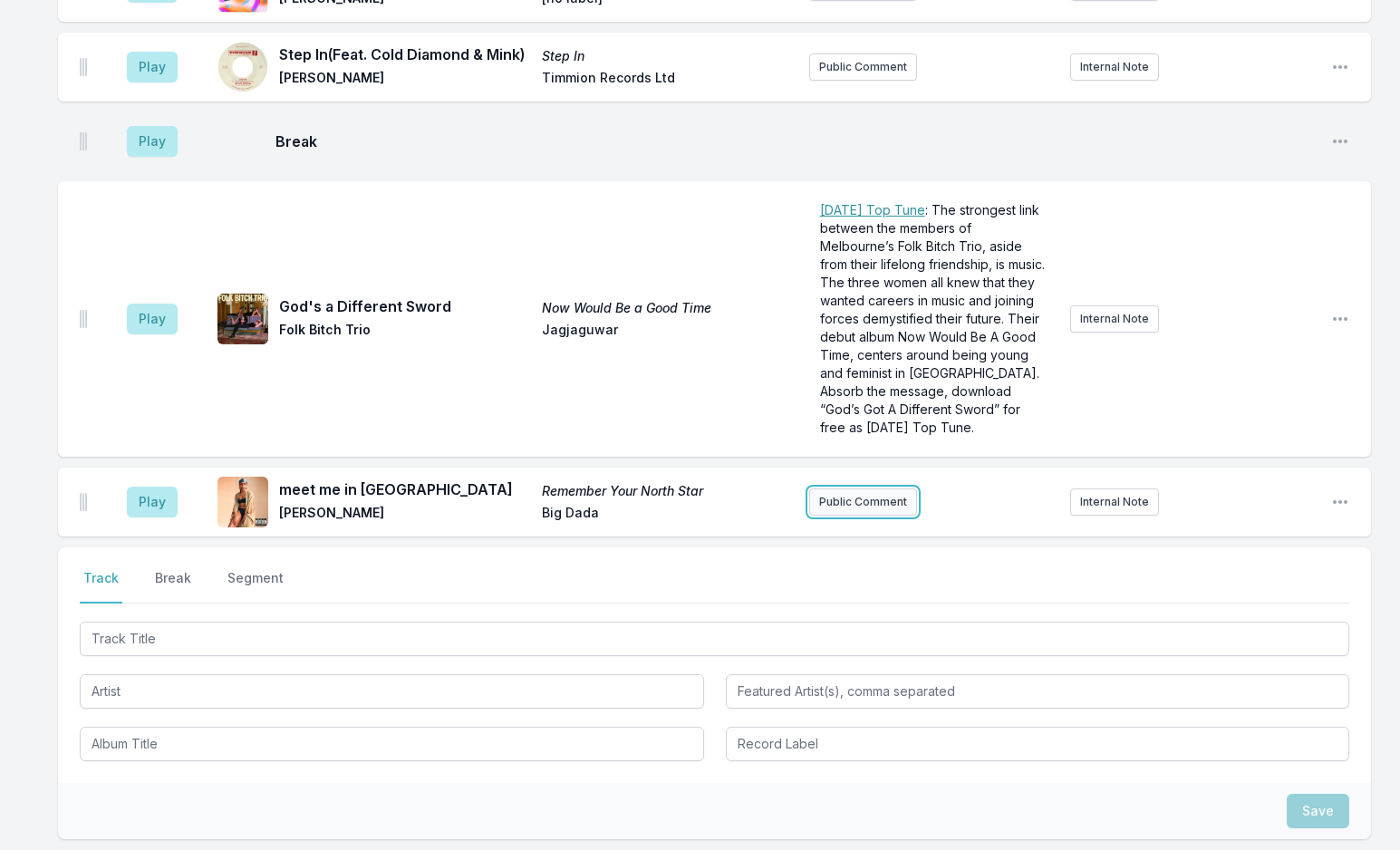
click at [901, 489] on button "Public Comment" at bounding box center [863, 502] width 108 height 27
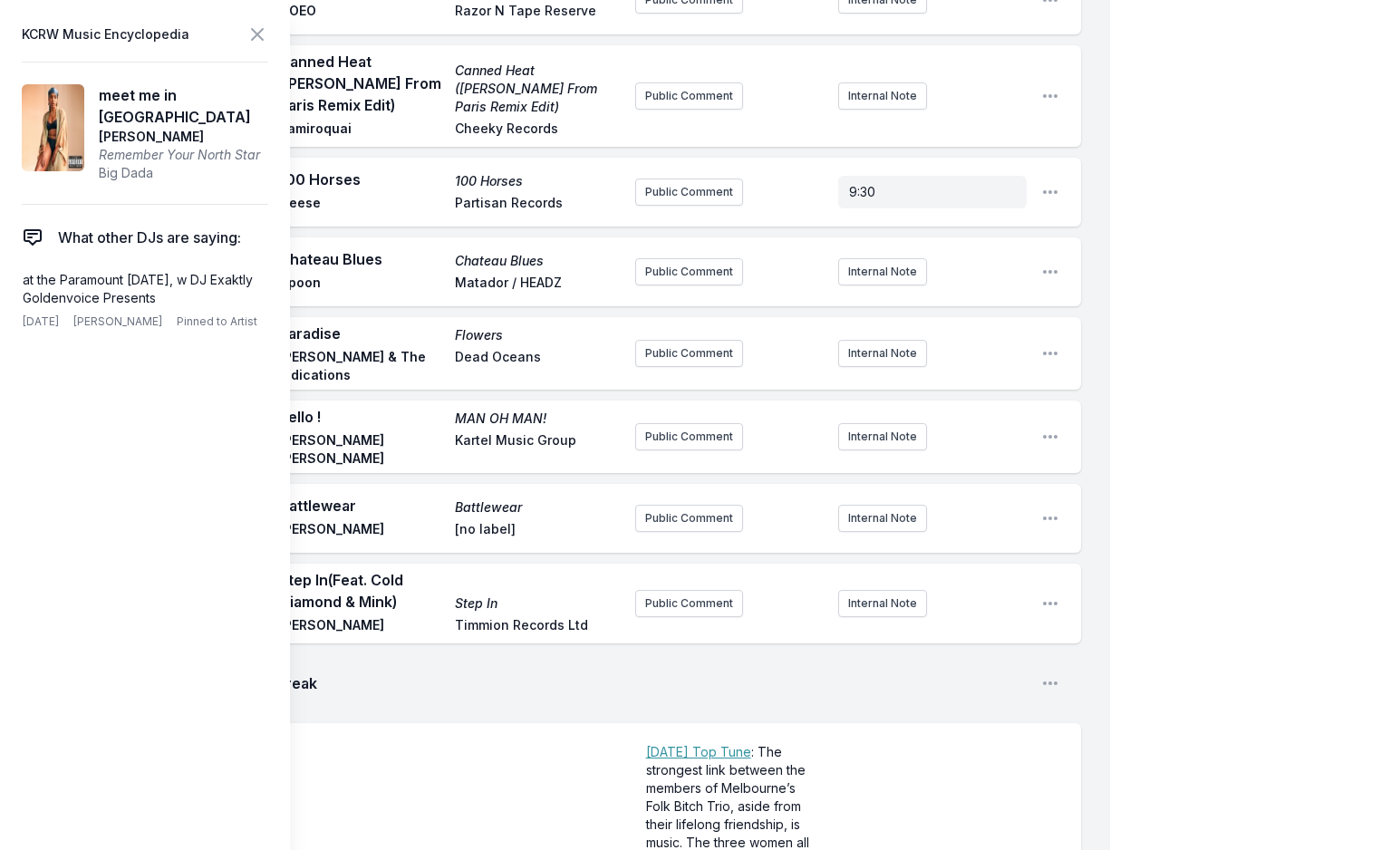
scroll to position [6741, 0]
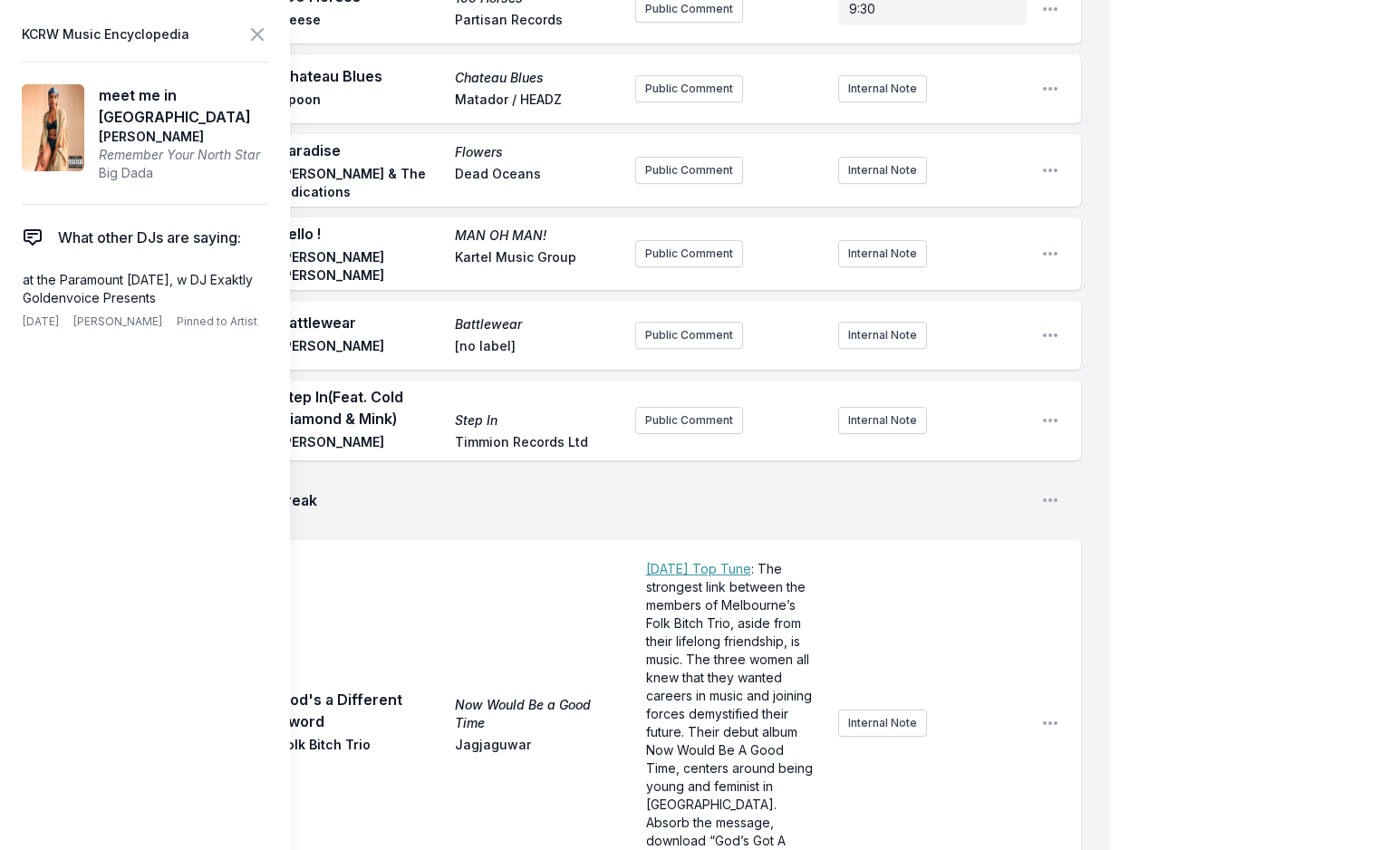
drag, startPoint x: 744, startPoint y: 533, endPoint x: 372, endPoint y: 521, distance: 372.2
drag, startPoint x: 249, startPoint y: 25, endPoint x: 261, endPoint y: 140, distance: 115.6
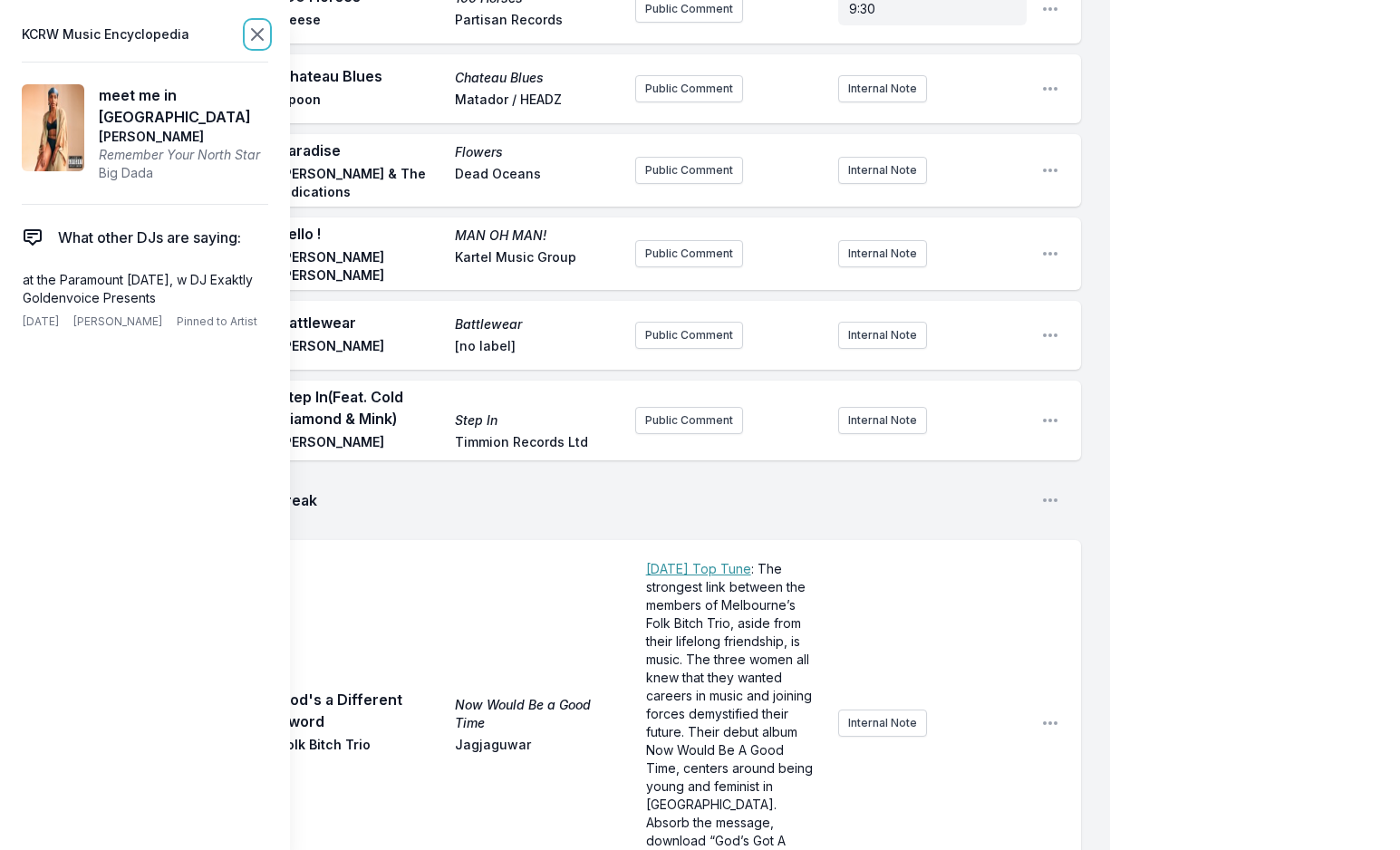
click at [248, 25] on icon at bounding box center [257, 35] width 22 height 22
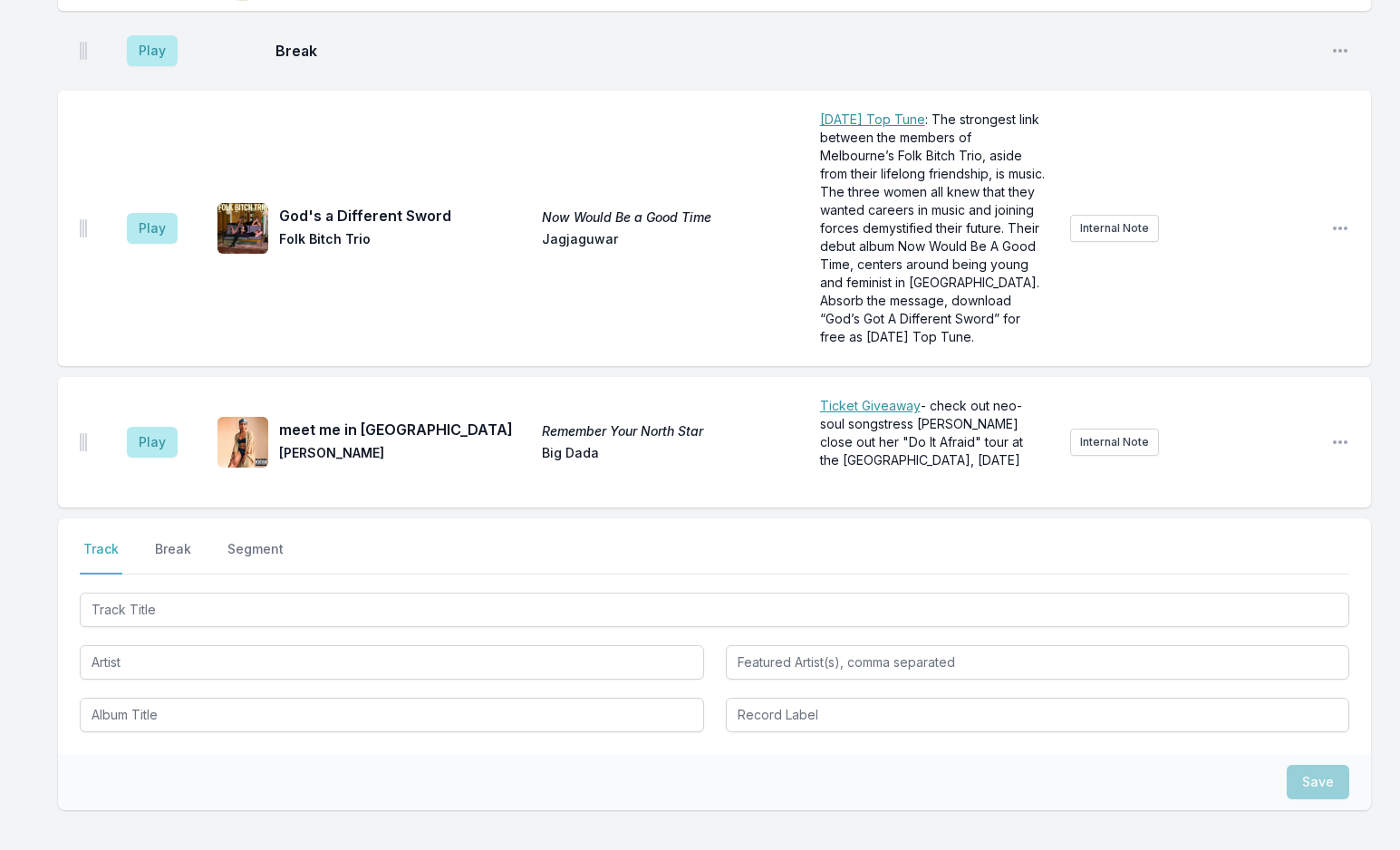
scroll to position [6461, 0]
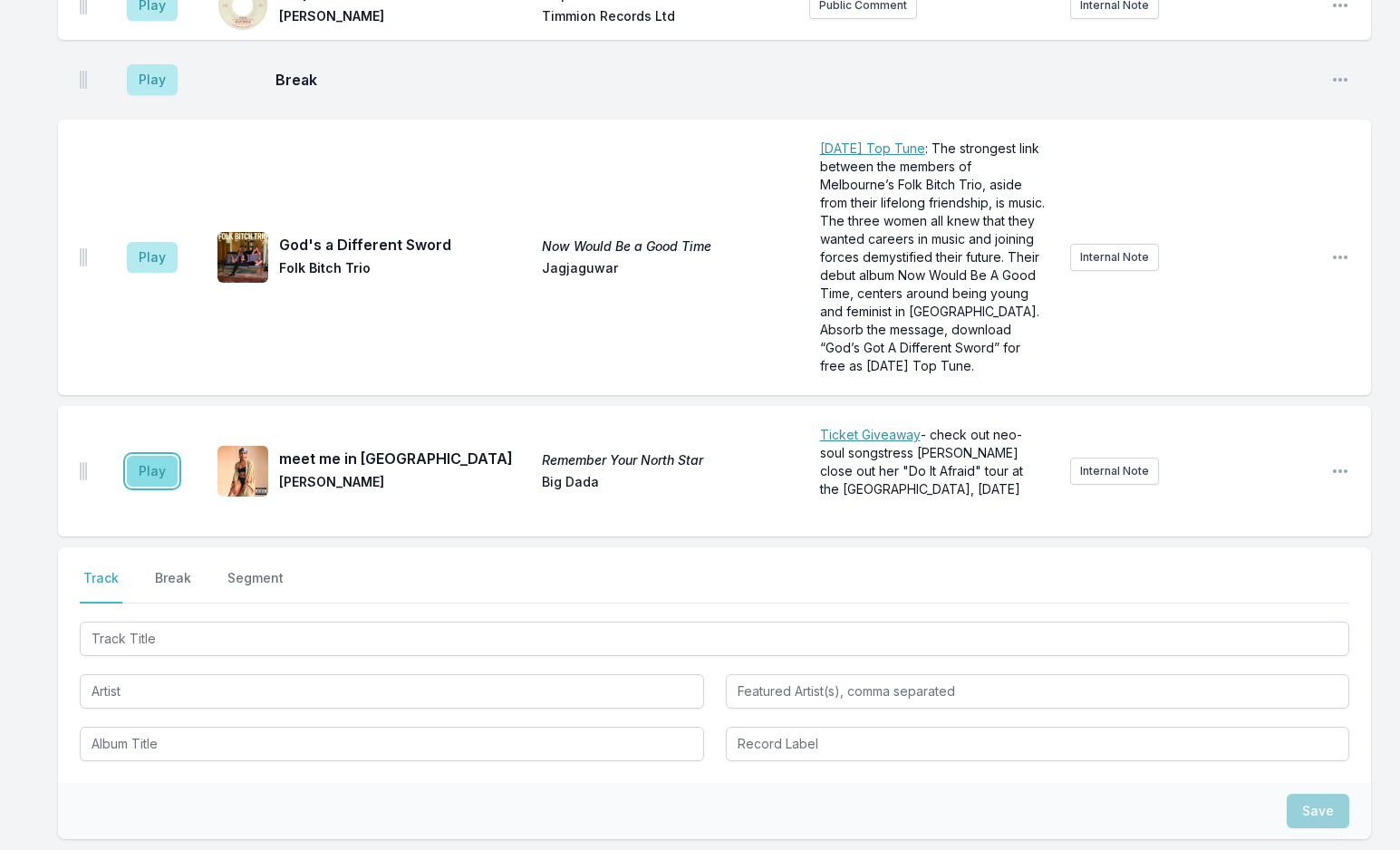
click at [145, 456] on button "Play" at bounding box center [152, 471] width 50 height 31
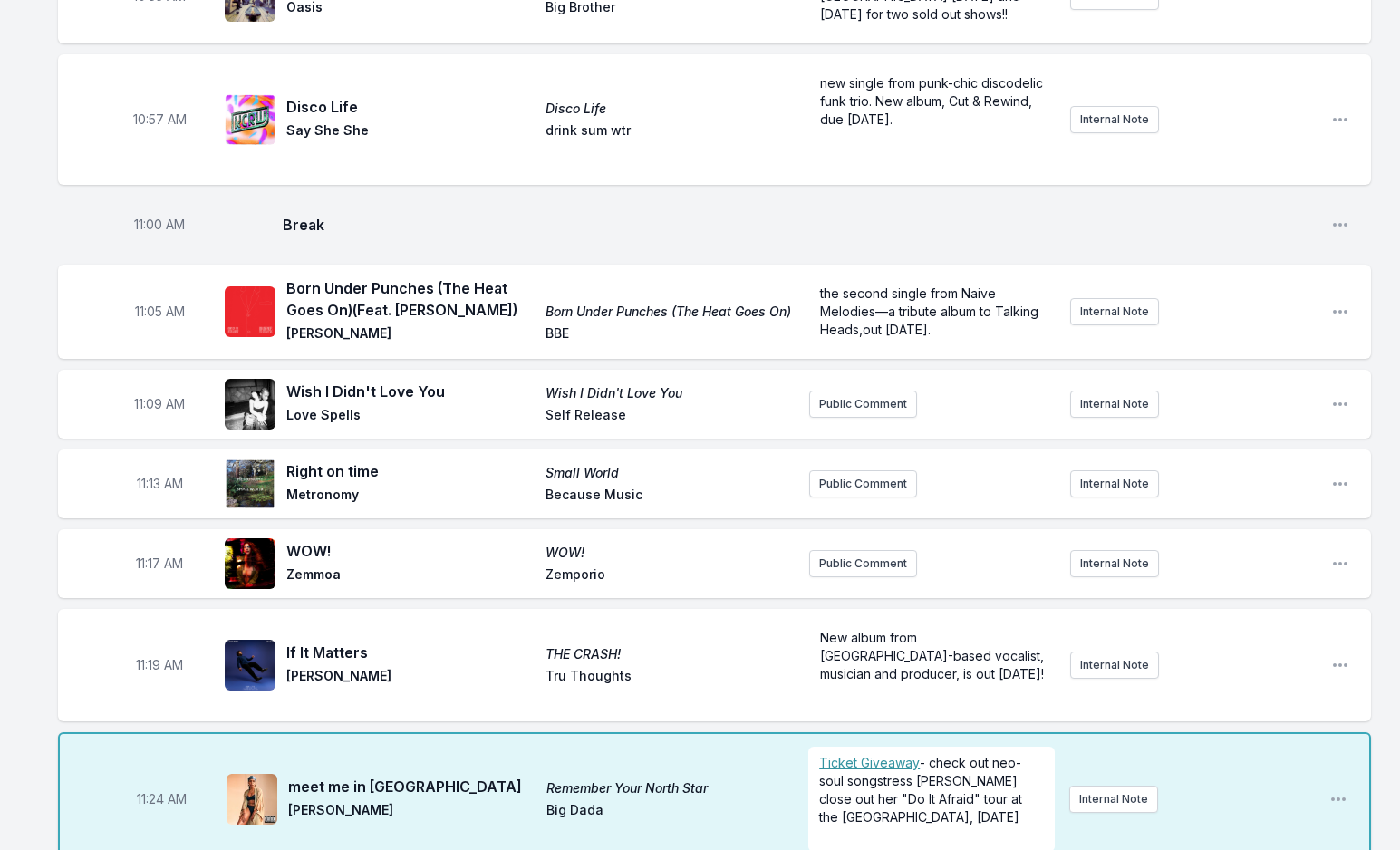
scroll to position [4105, 0]
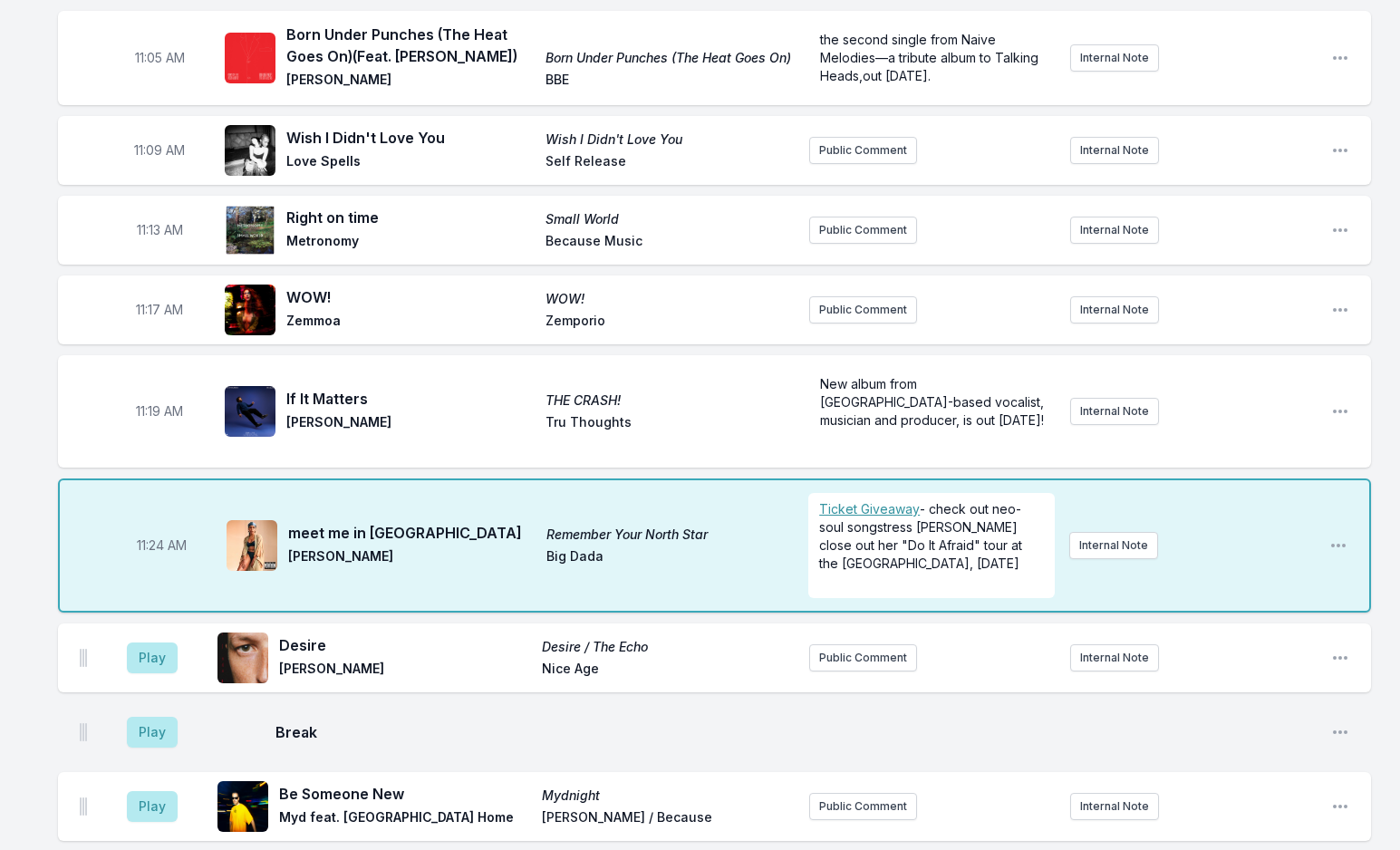
click at [155, 536] on span "11:24 AM" at bounding box center [162, 545] width 49 height 18
click at [146, 529] on input "11:24" at bounding box center [161, 546] width 102 height 35
type input "11:23"
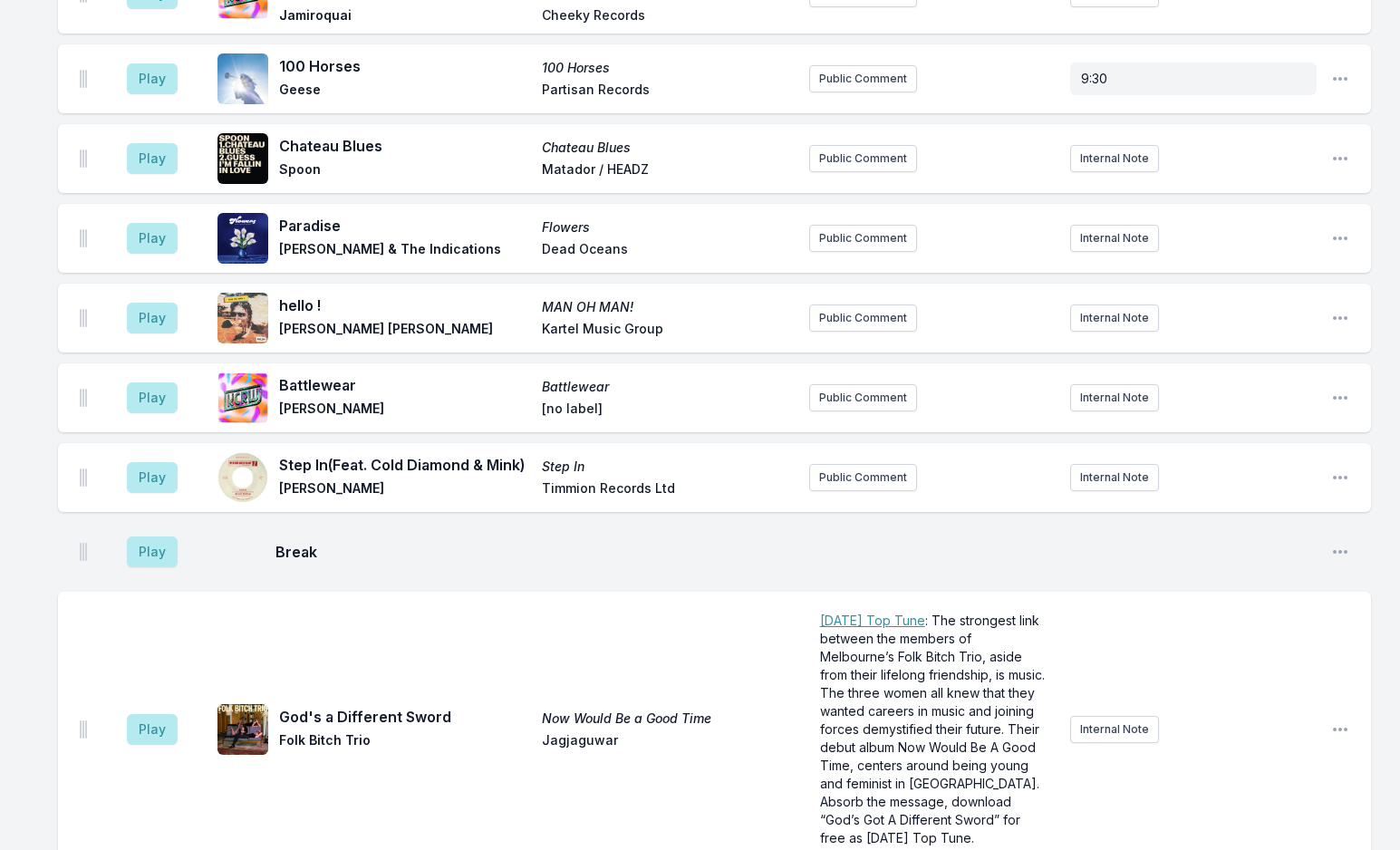
scroll to position [6461, 0]
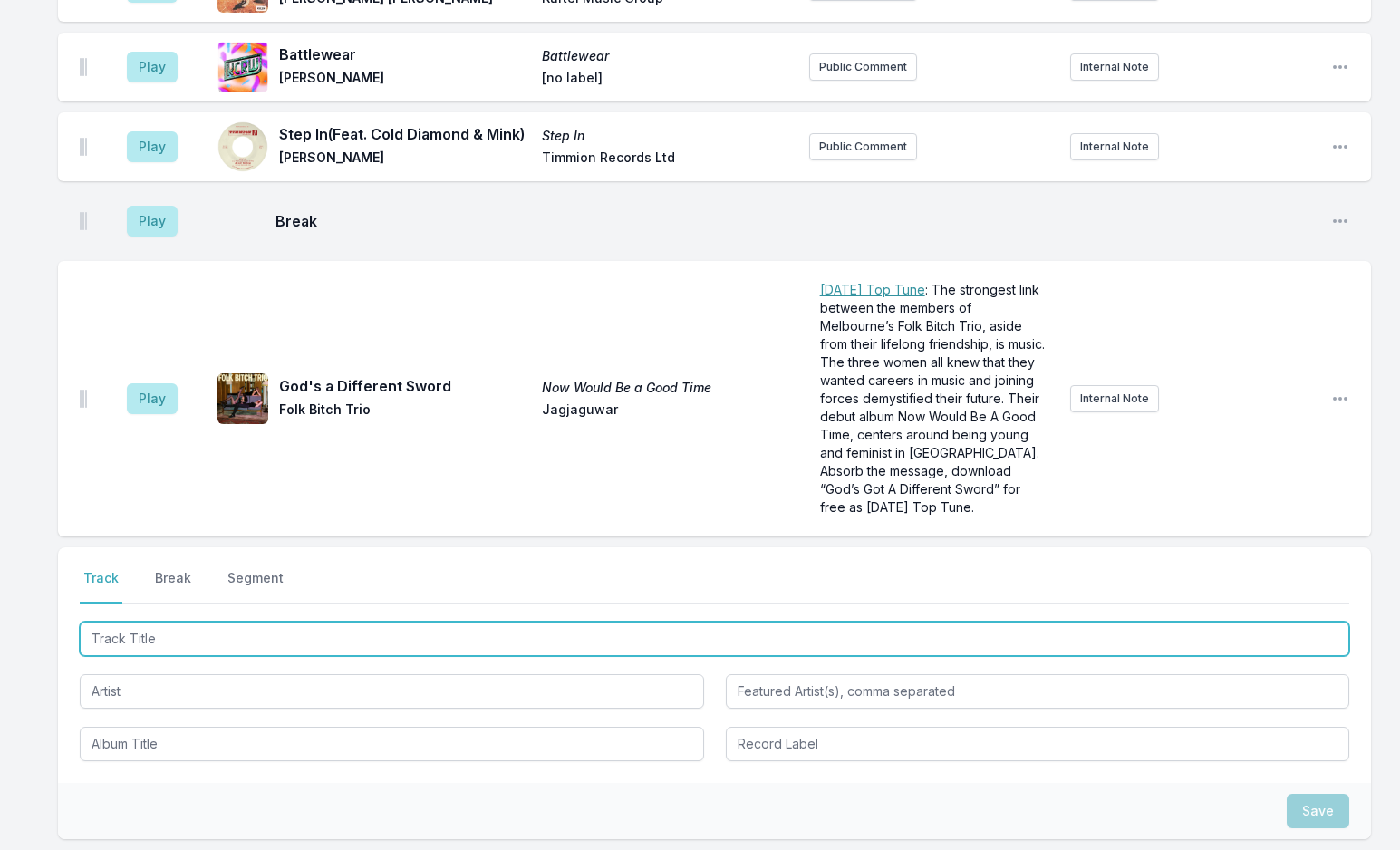
click at [197, 622] on input "Track Title" at bounding box center [714, 640] width 1269 height 35
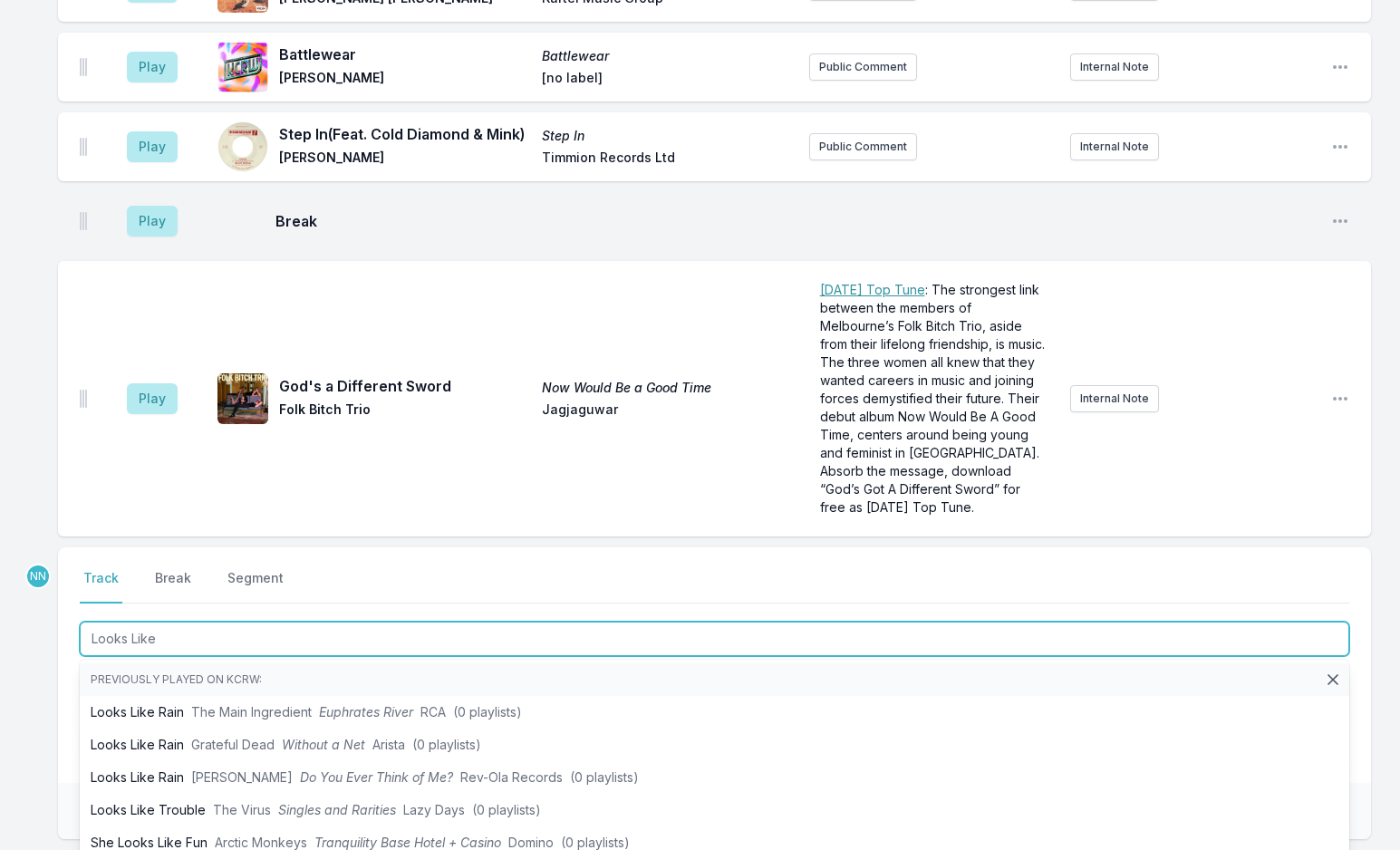
drag, startPoint x: 226, startPoint y: 469, endPoint x: -8, endPoint y: 457, distance: 234.3
type input "Guess I'm Fallin"
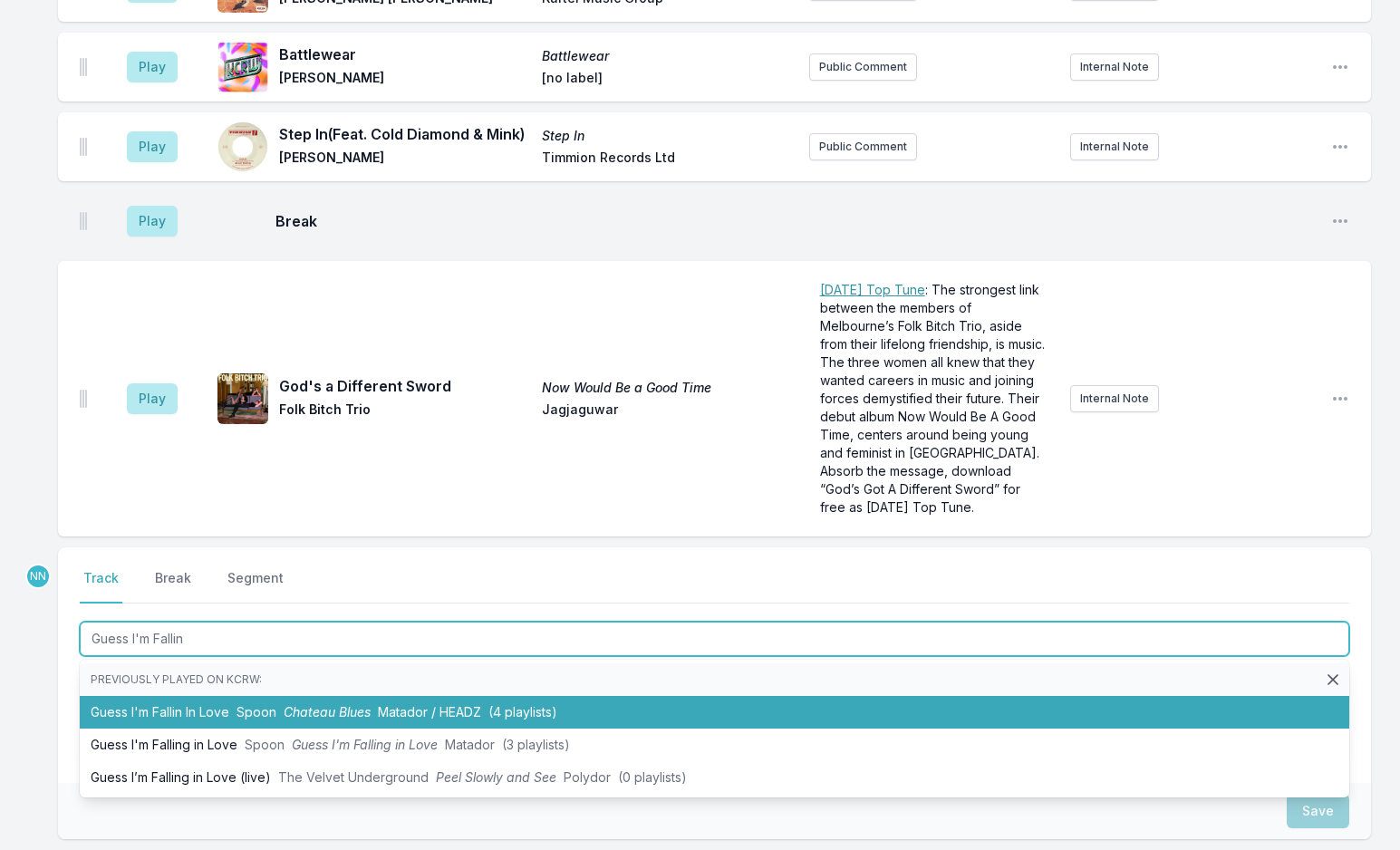
click at [280, 696] on li "Guess I'm Fallin In Love Spoon Chateau Blues Matador / HEADZ (4 playlists)" at bounding box center [714, 713] width 1269 height 33
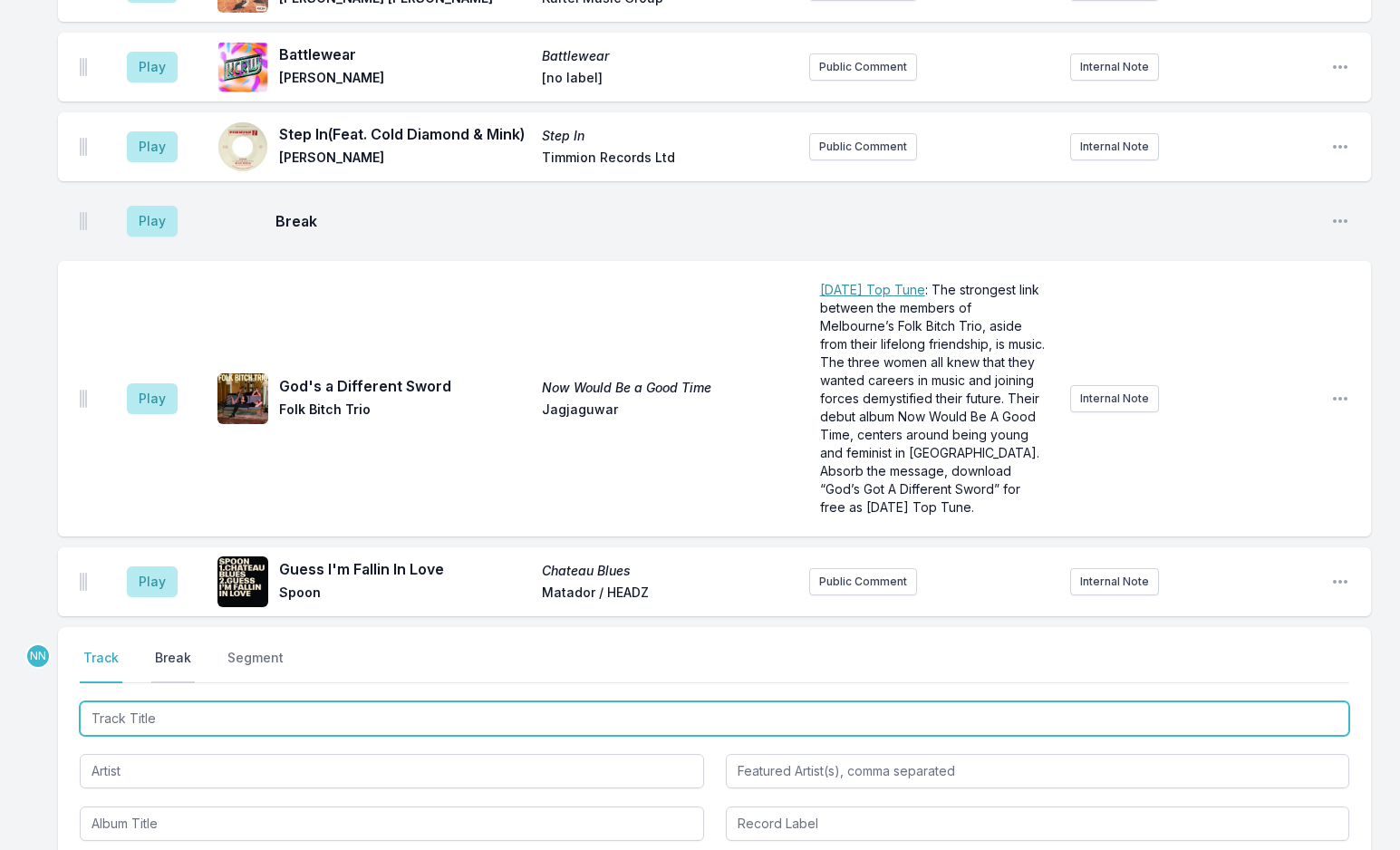
scroll to position [6541, 0]
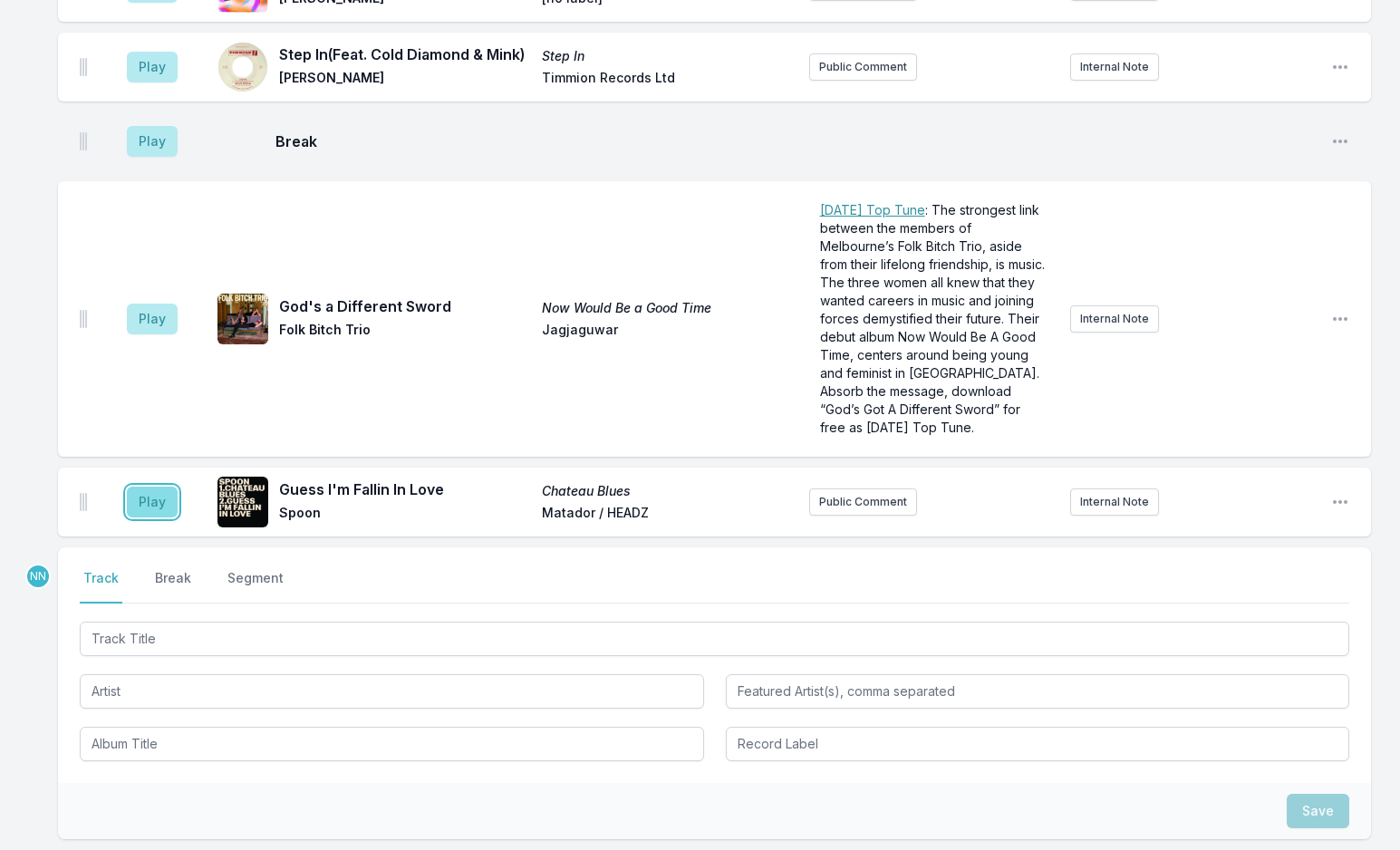
click at [144, 487] on button "Play" at bounding box center [152, 502] width 50 height 31
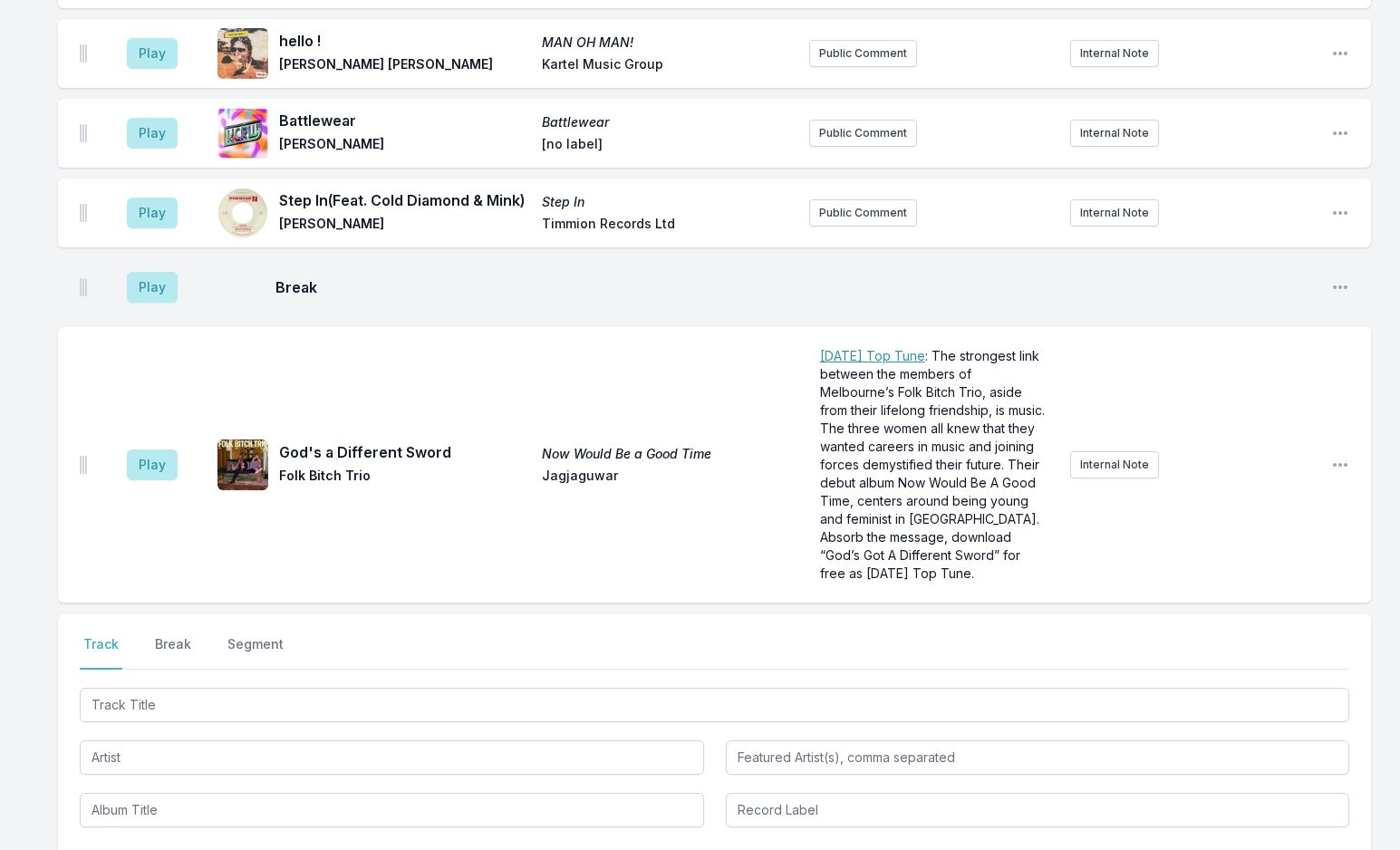
scroll to position [6628, 0]
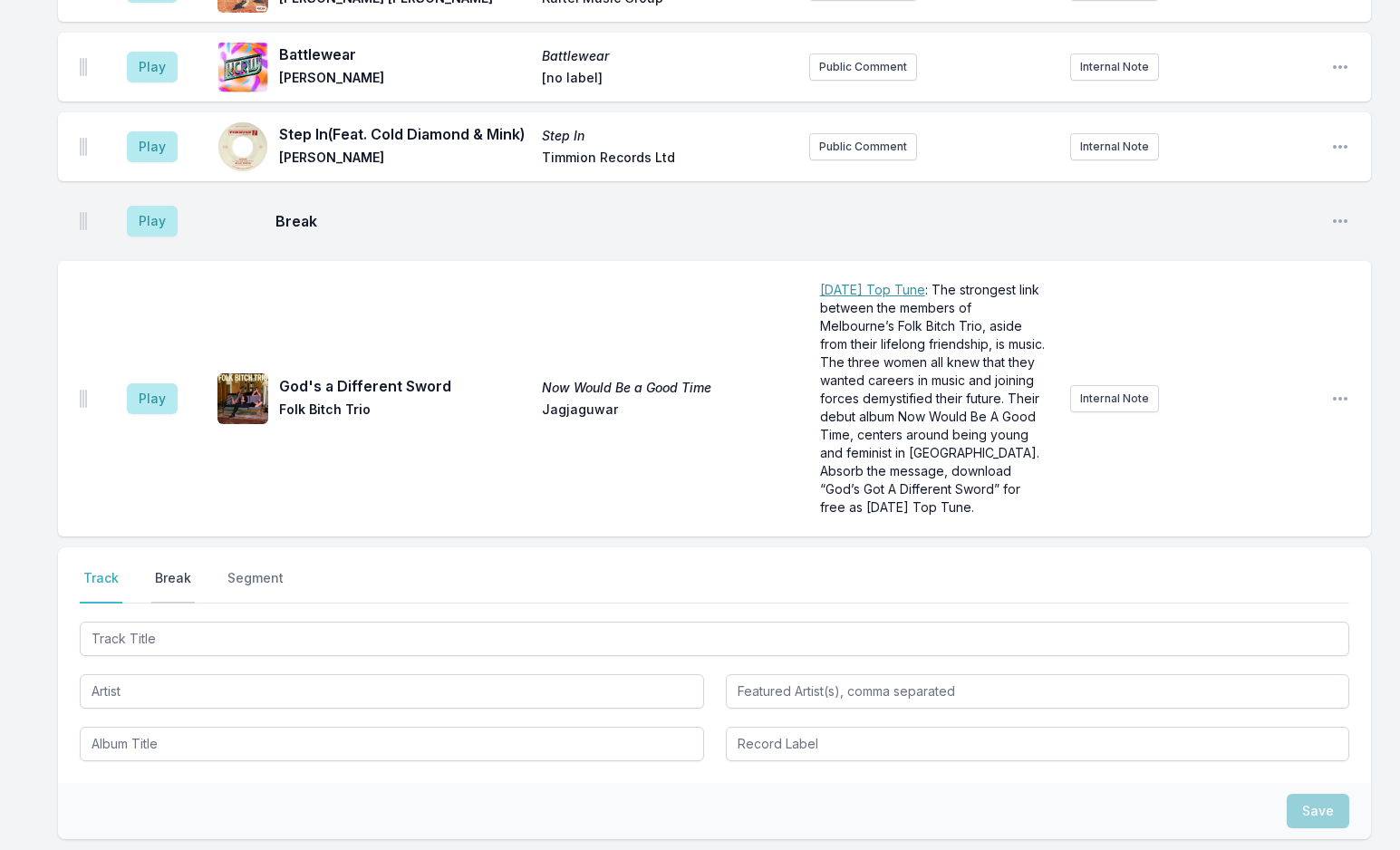
click at [180, 569] on button "Break" at bounding box center [173, 586] width 44 height 35
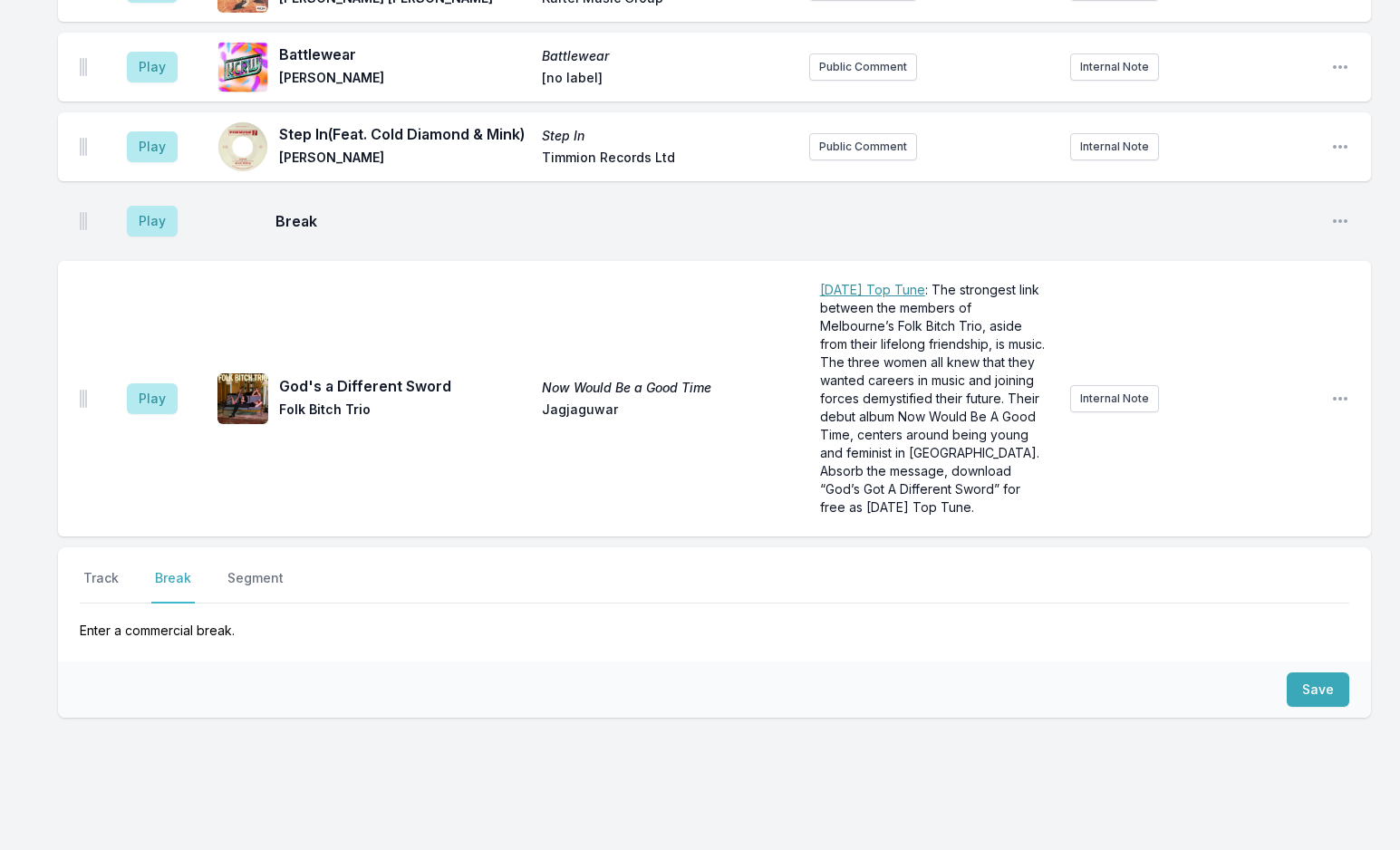
scroll to position [6506, 0]
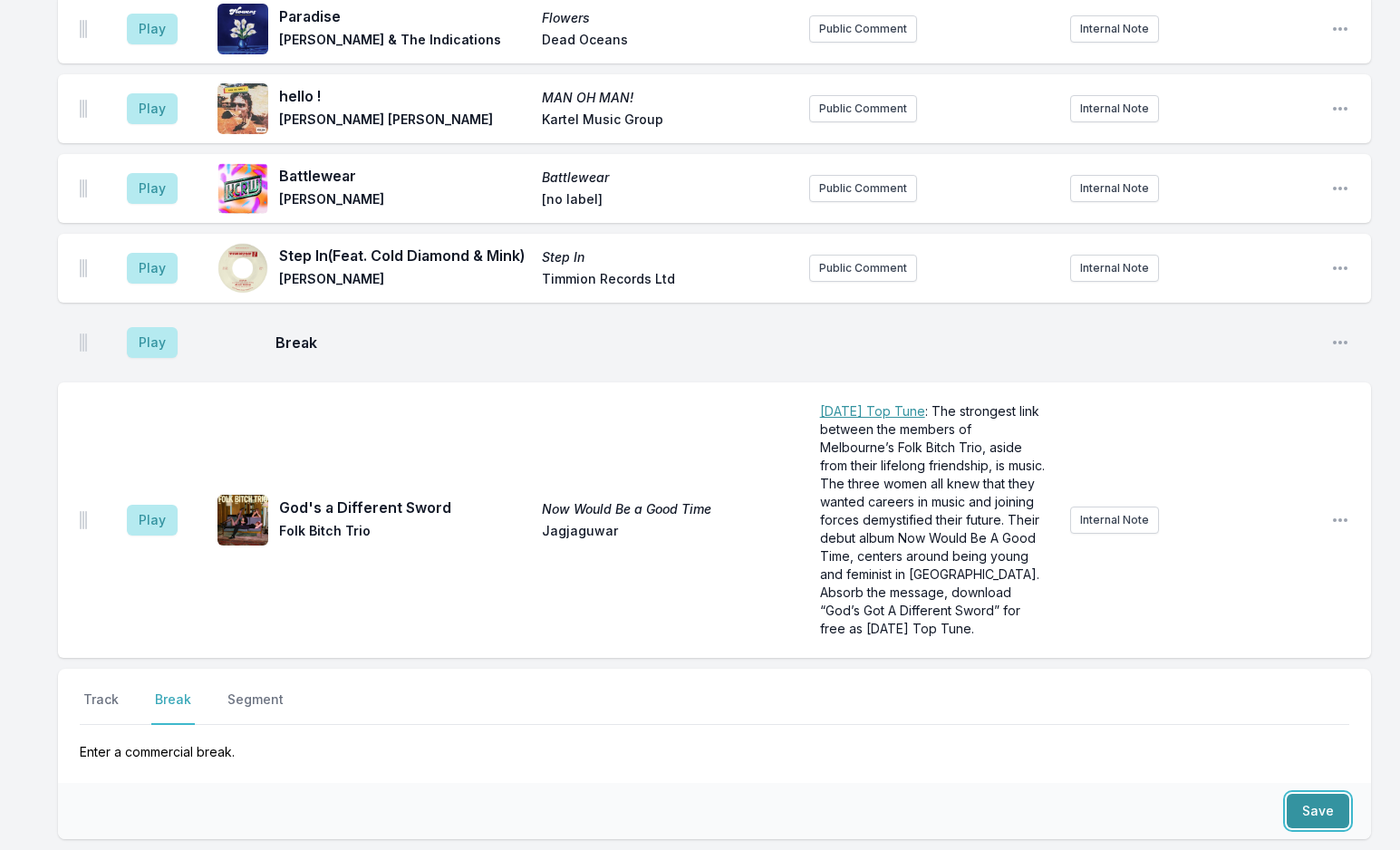
click at [1309, 794] on button "Save" at bounding box center [1318, 812] width 62 height 35
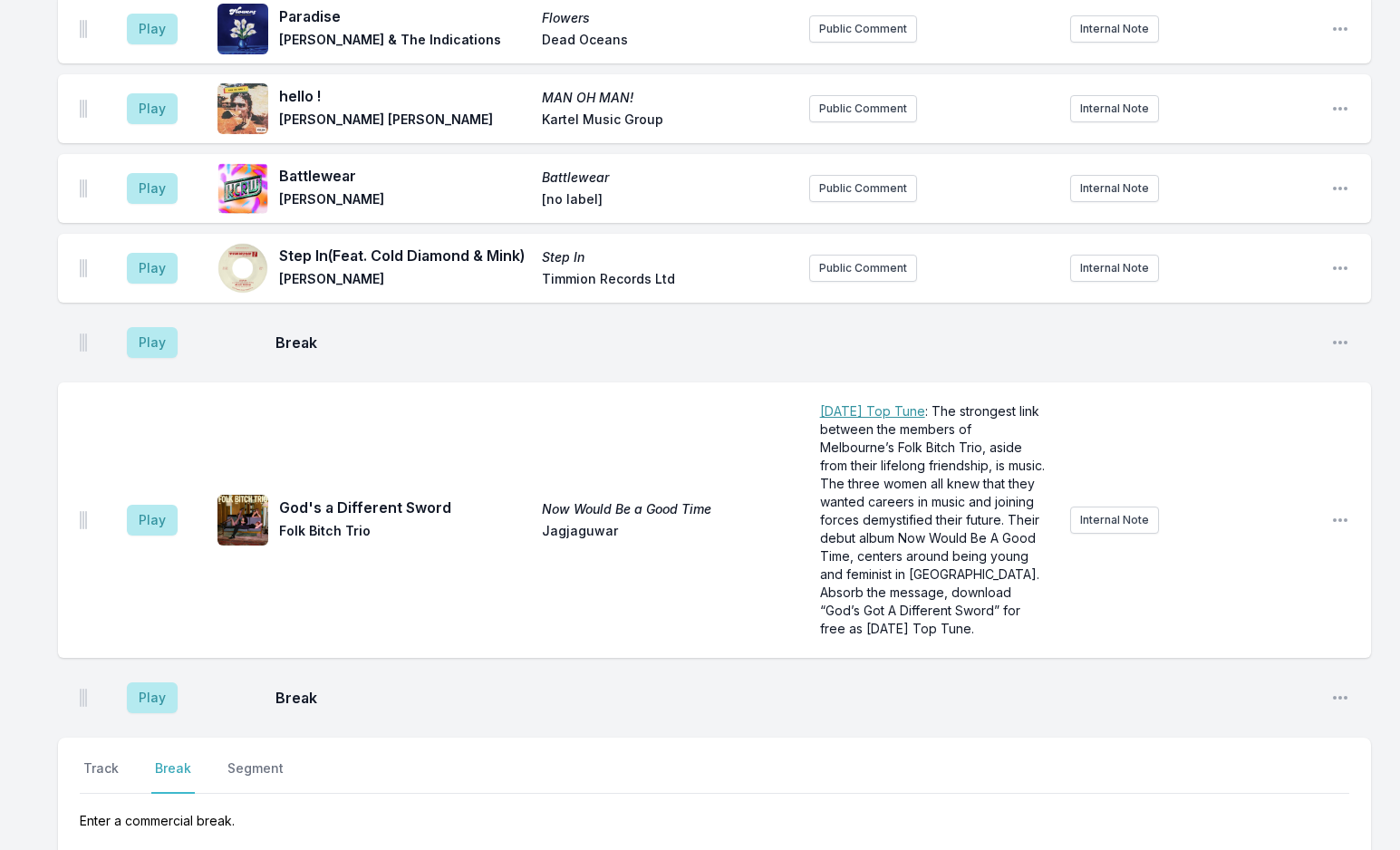
scroll to position [6575, 0]
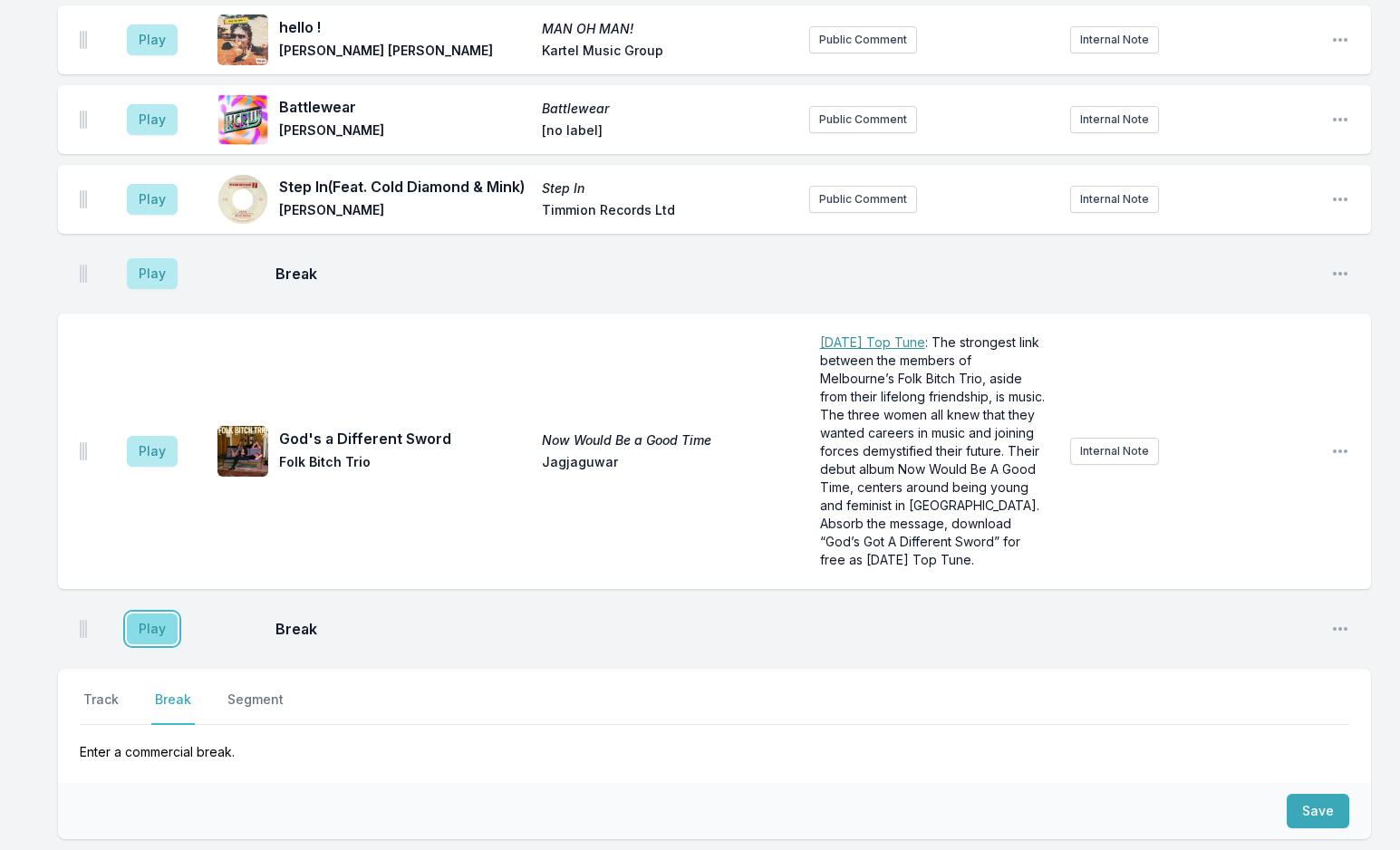
click at [158, 614] on button "Play" at bounding box center [152, 629] width 50 height 31
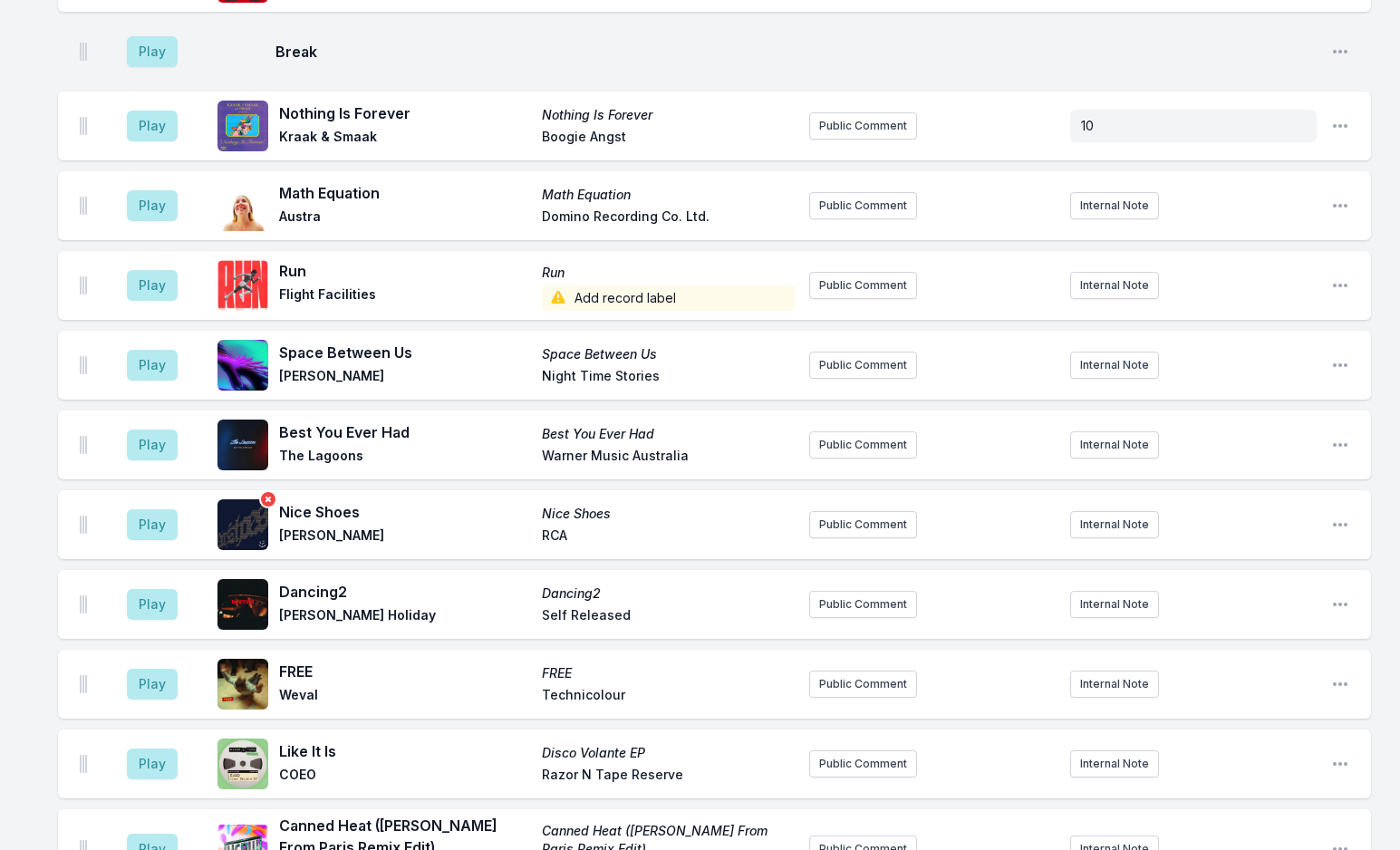
scroll to position [5850, 0]
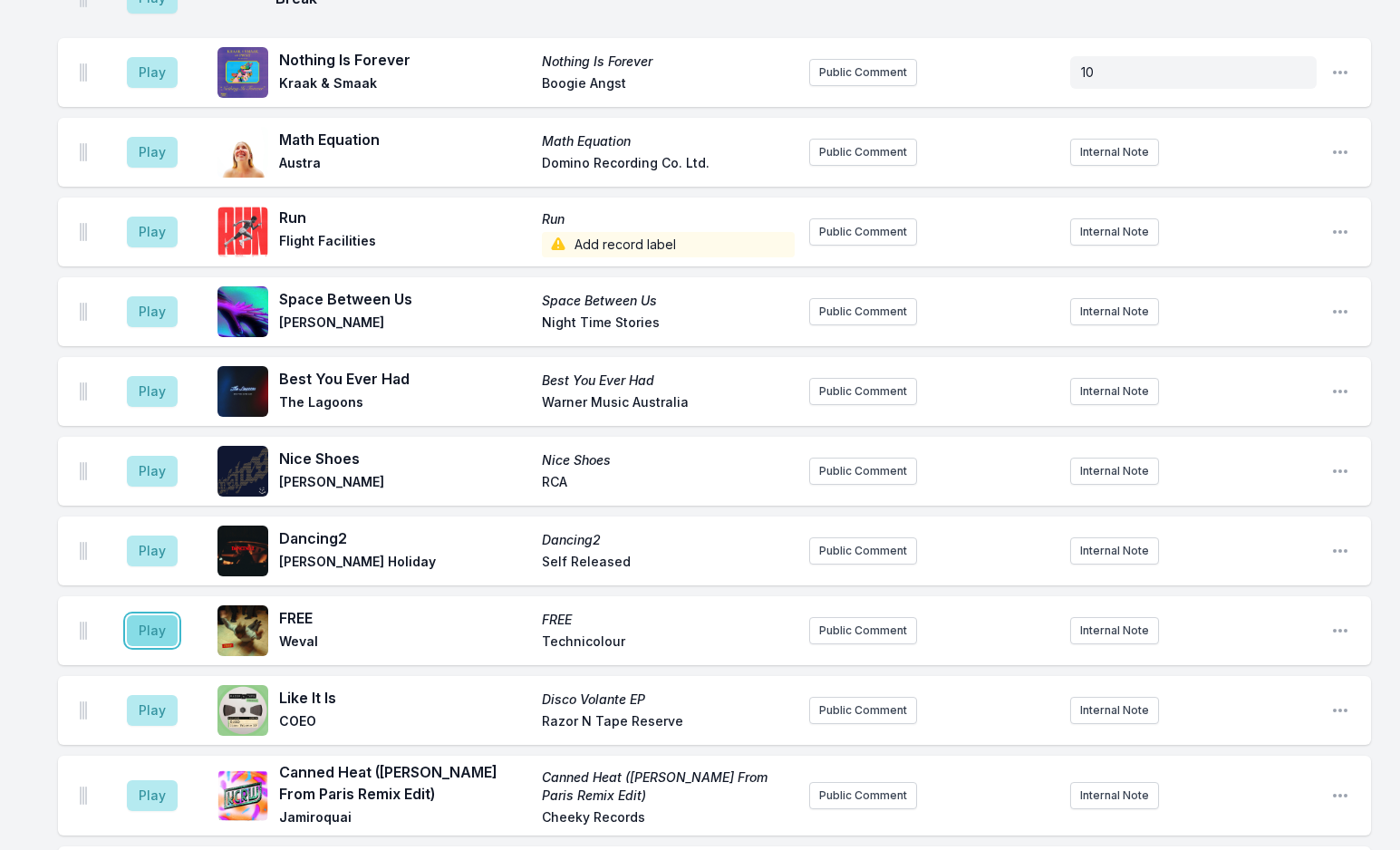
click at [144, 616] on button "Play" at bounding box center [152, 631] width 50 height 31
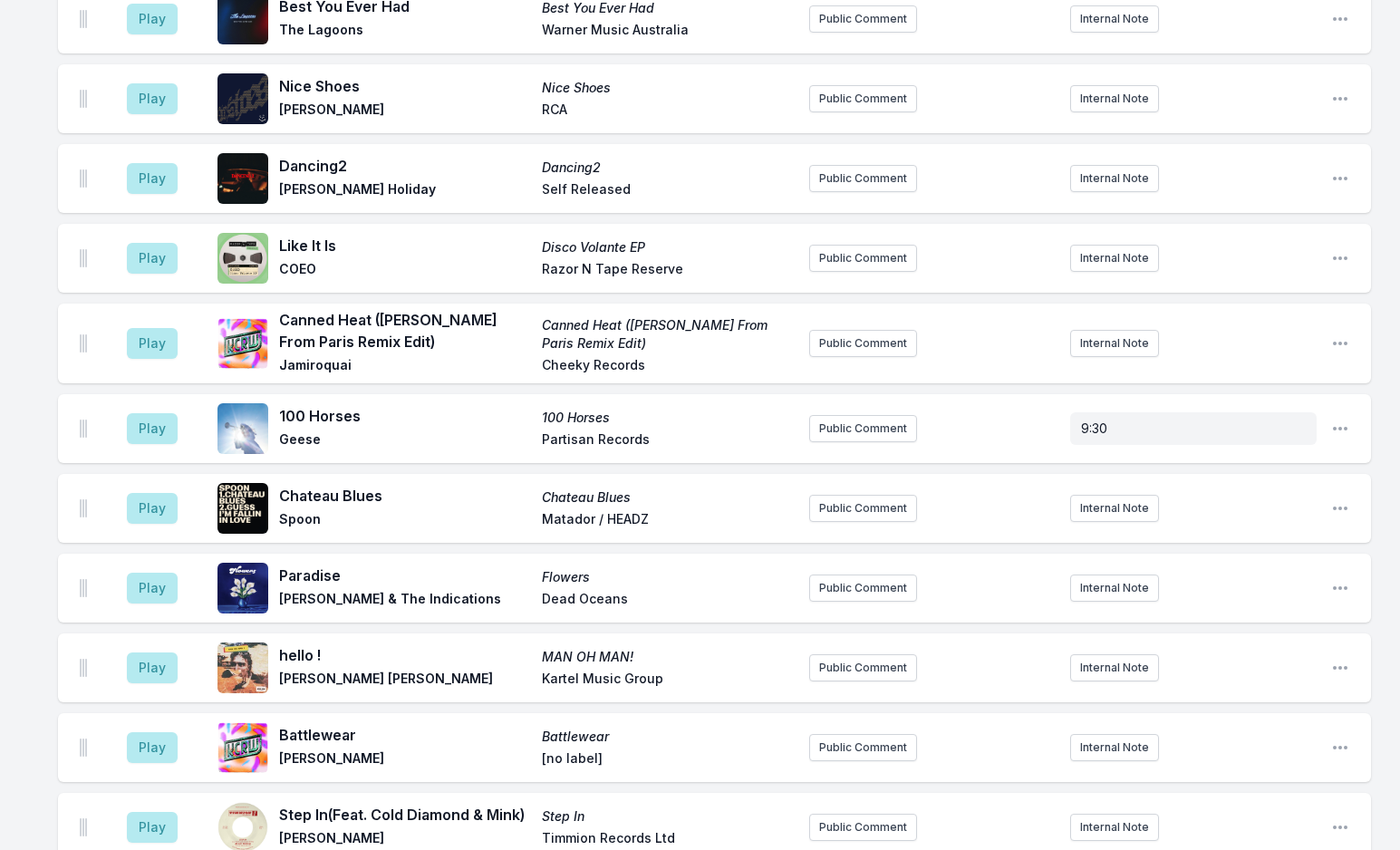
scroll to position [6575, 0]
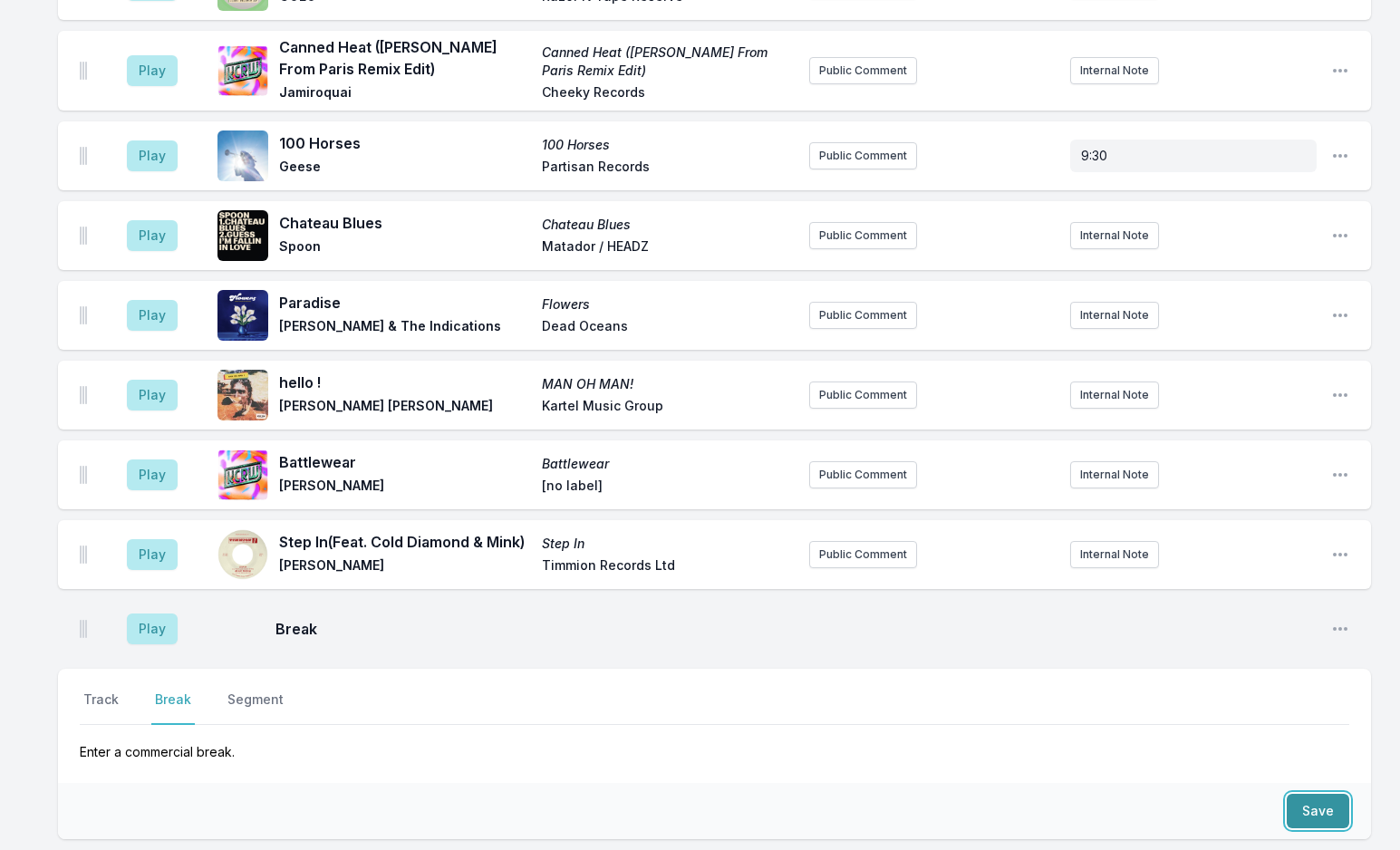
click at [1305, 794] on button "Save" at bounding box center [1318, 812] width 62 height 35
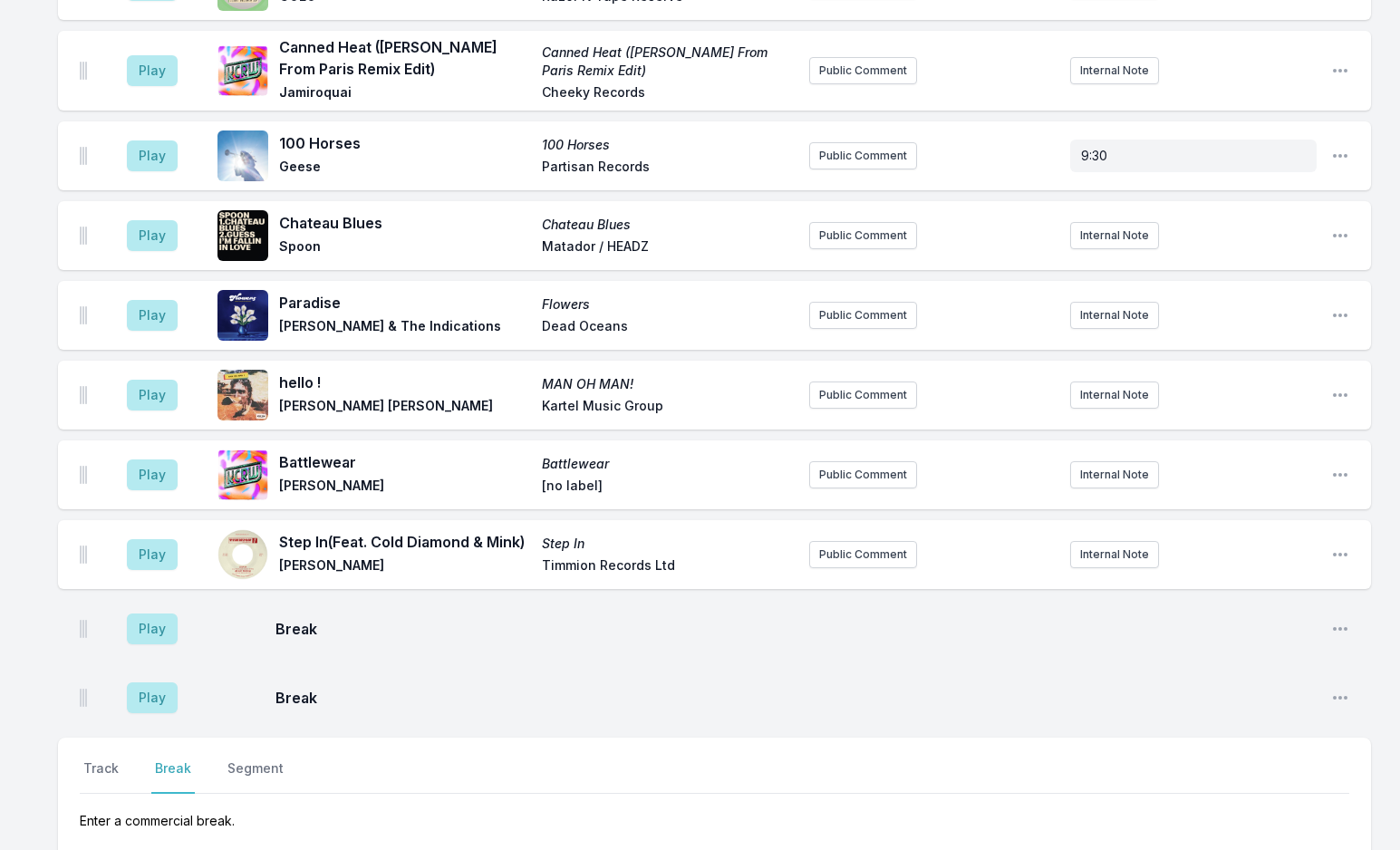
scroll to position [6644, 0]
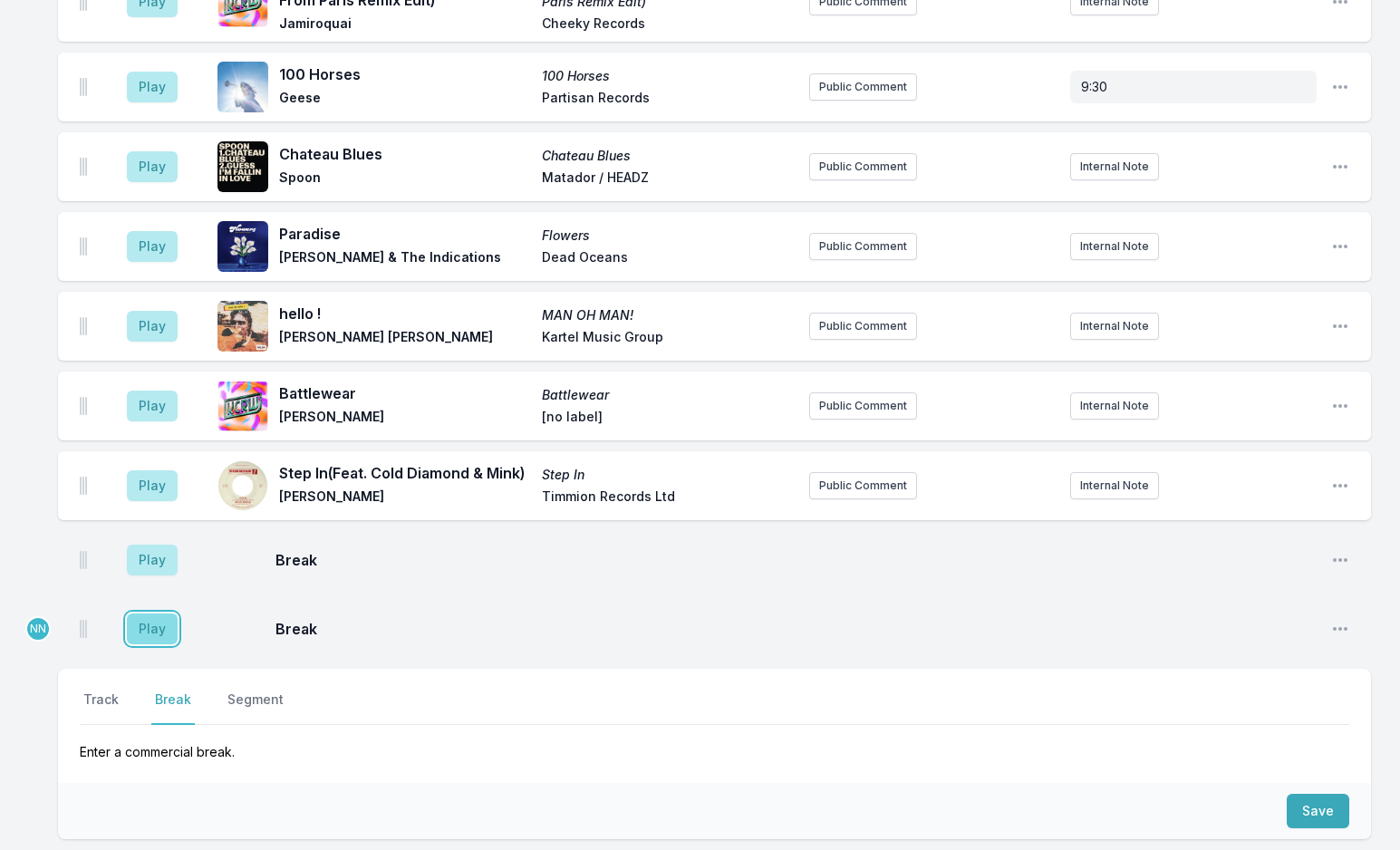
click at [156, 614] on button "Play" at bounding box center [152, 629] width 50 height 31
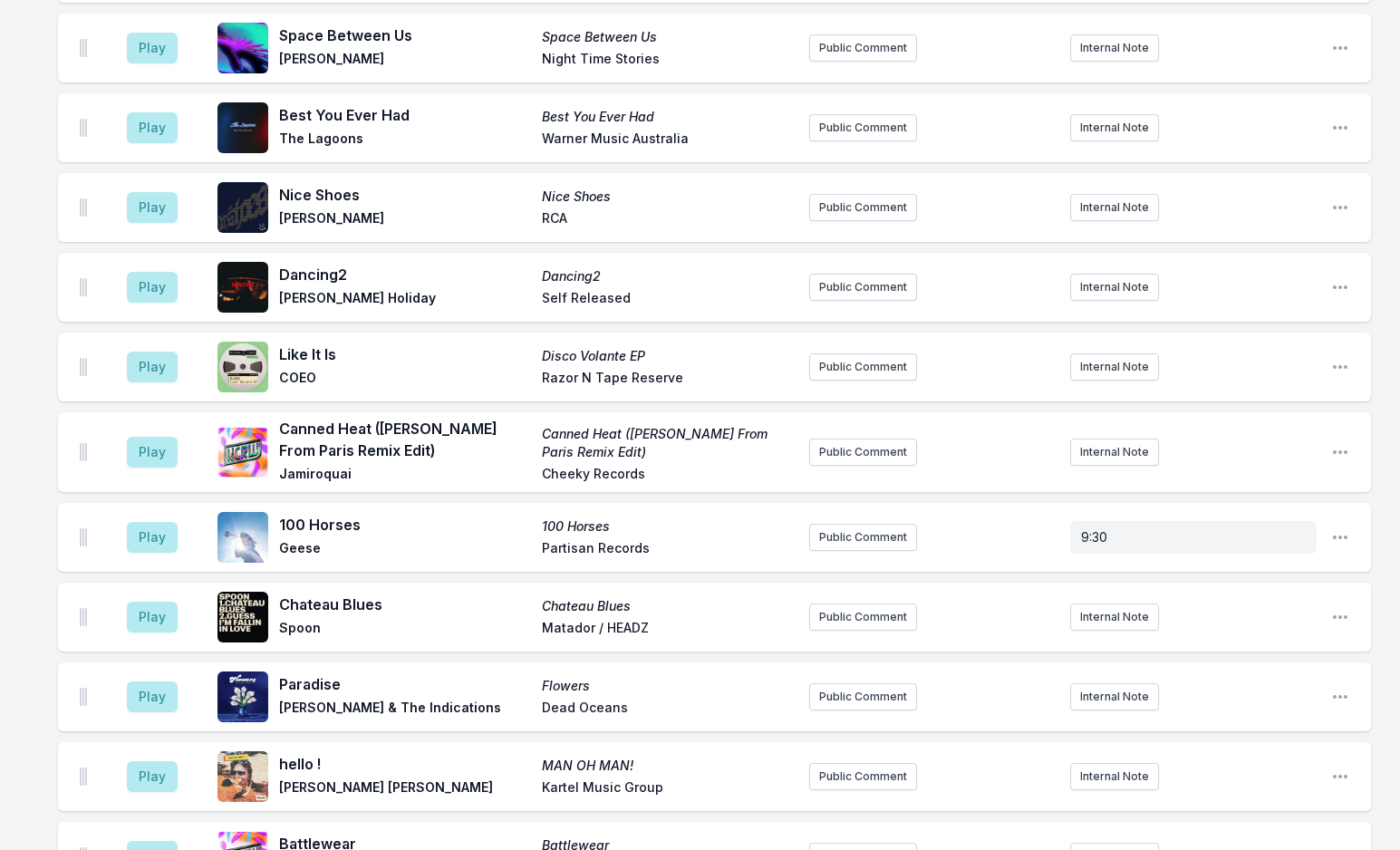
scroll to position [6462, 0]
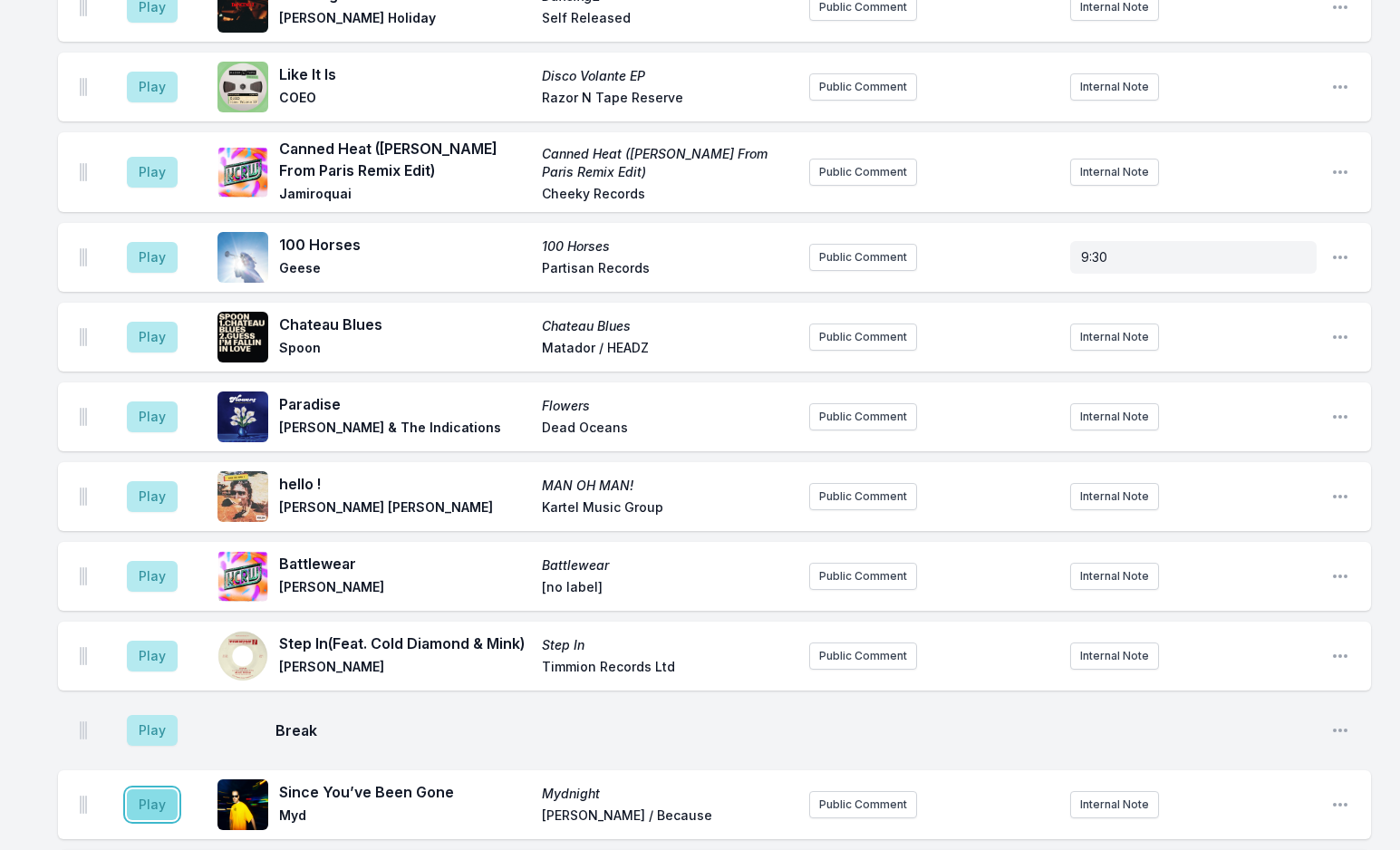
click at [146, 790] on button "Play" at bounding box center [152, 805] width 50 height 31
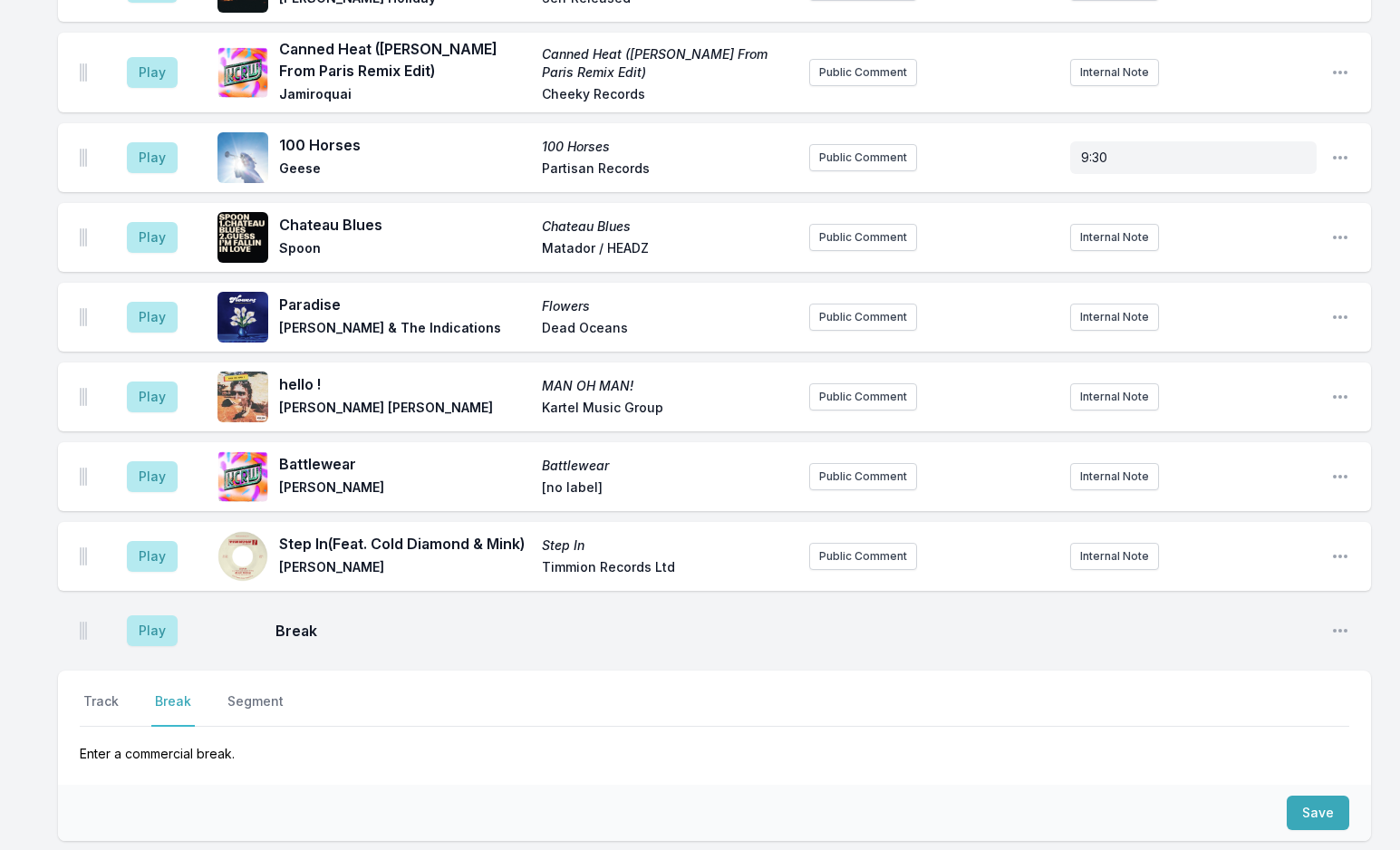
scroll to position [6644, 0]
click at [102, 691] on button "Track" at bounding box center [101, 708] width 43 height 35
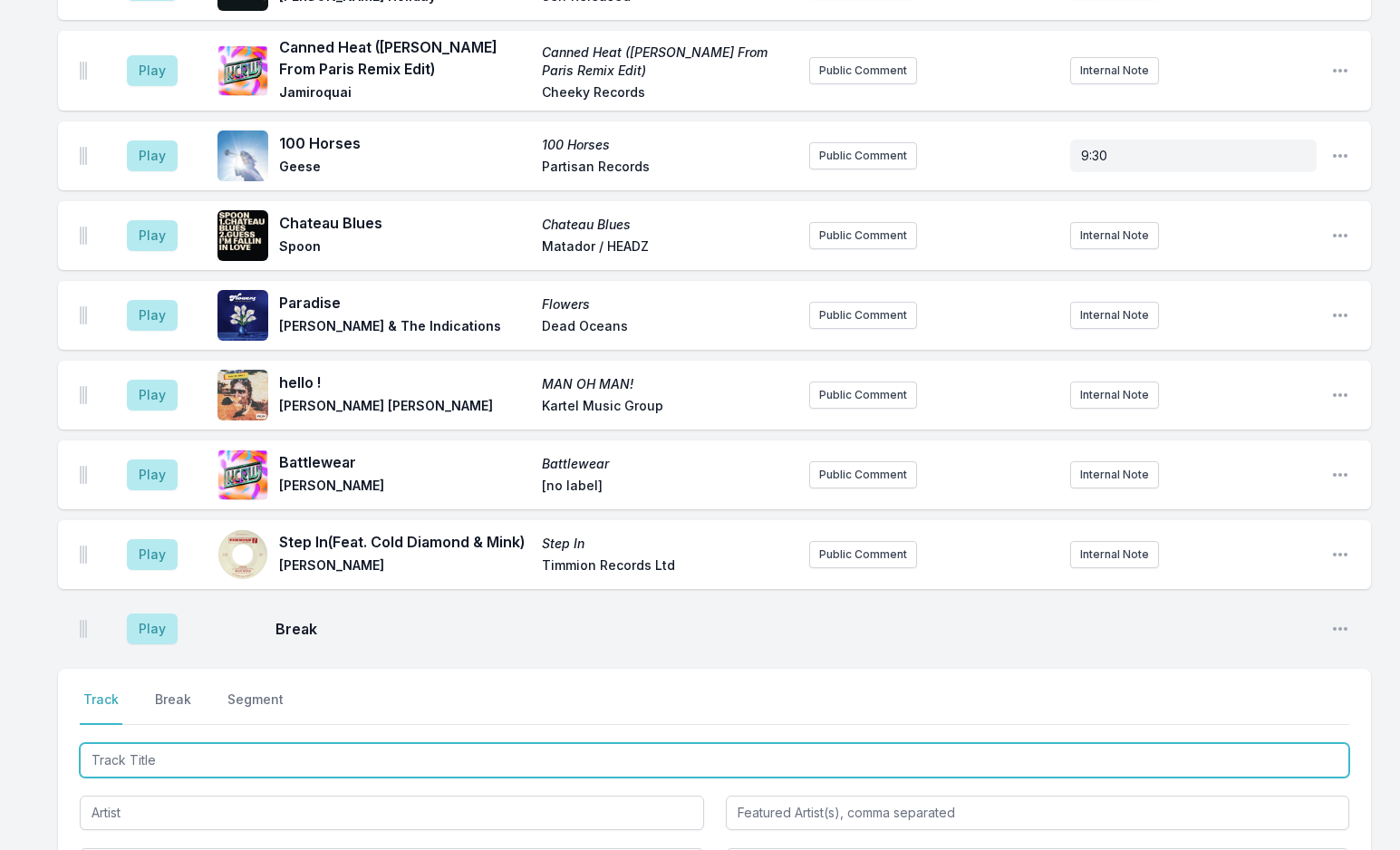
click at [180, 743] on input "Track Title" at bounding box center [714, 760] width 1269 height 35
type input "Radio Ga Ga"
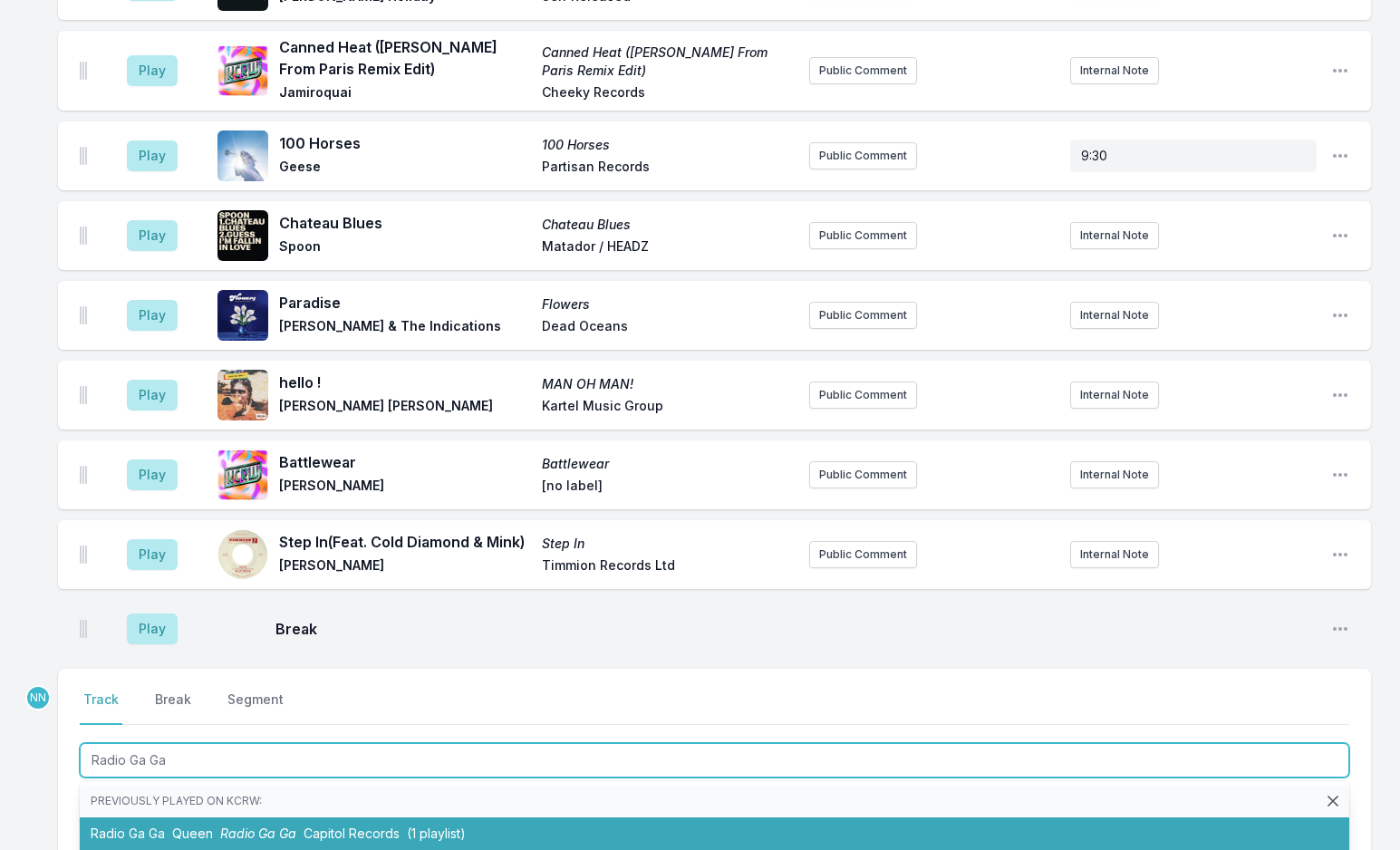
click at [169, 818] on li "Radio Ga Ga Queen Radio Ga Ga Capitol Records (1 playlist)" at bounding box center [714, 834] width 1269 height 33
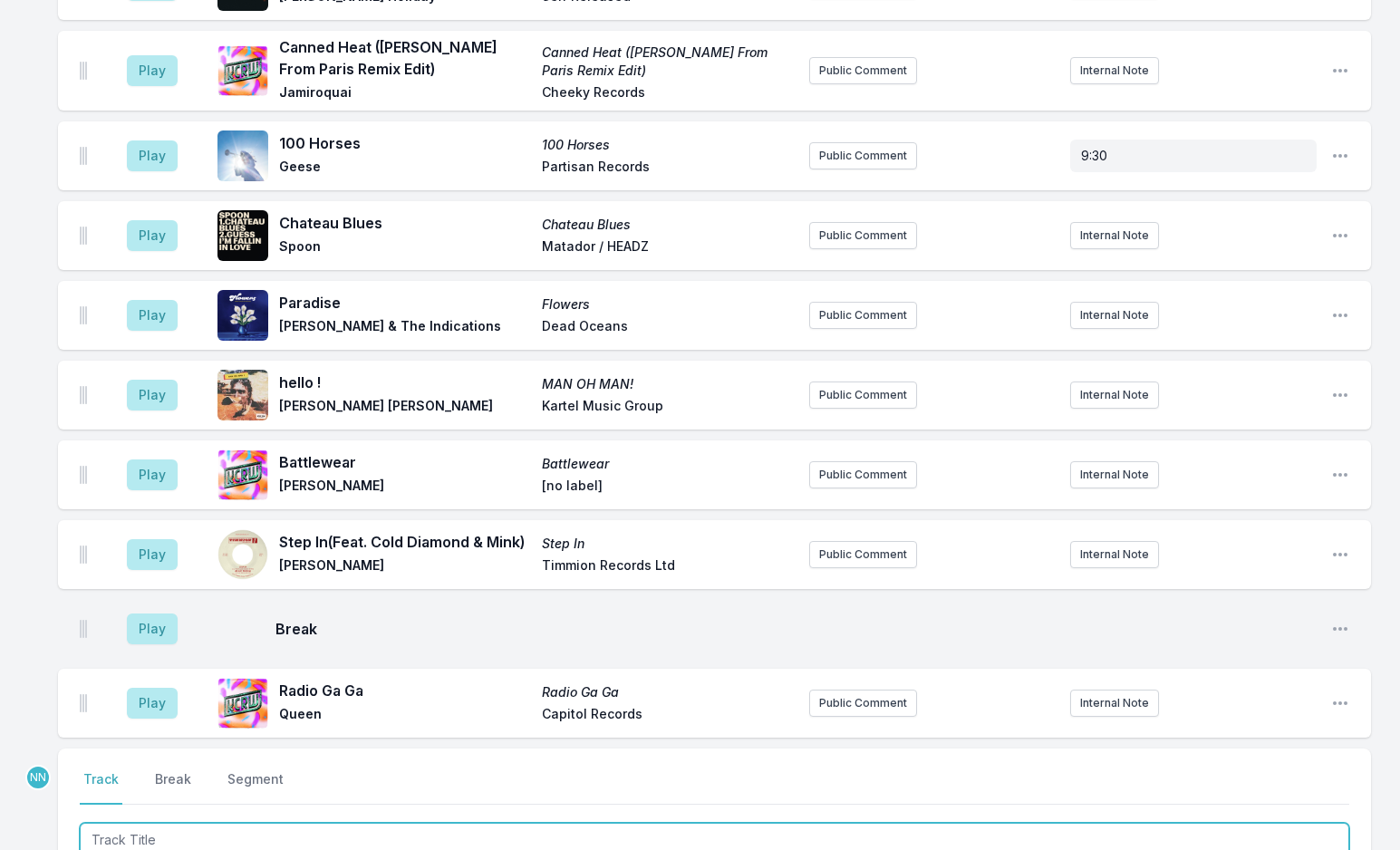
scroll to position [6724, 0]
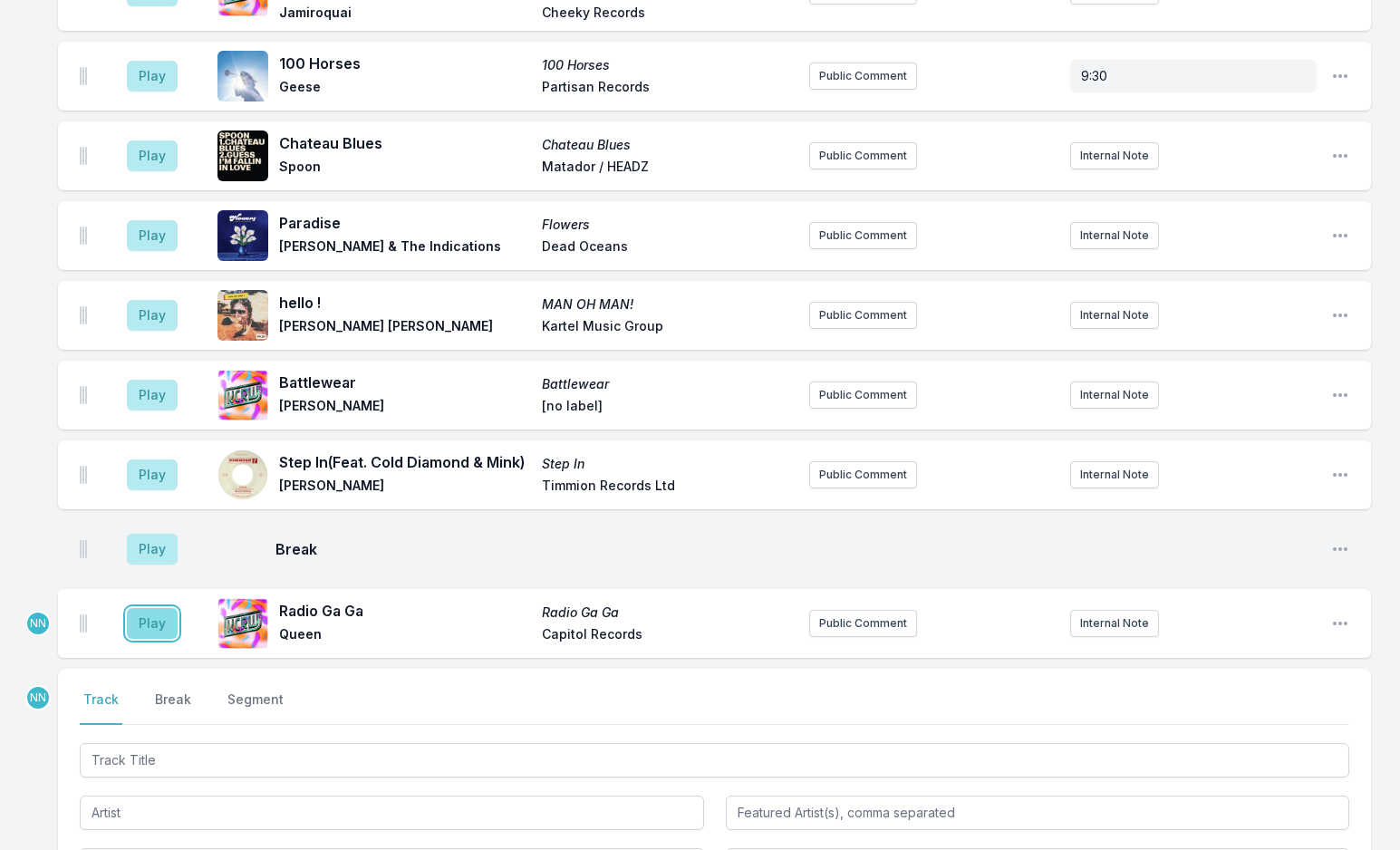
click at [159, 608] on button "Play" at bounding box center [152, 624] width 50 height 31
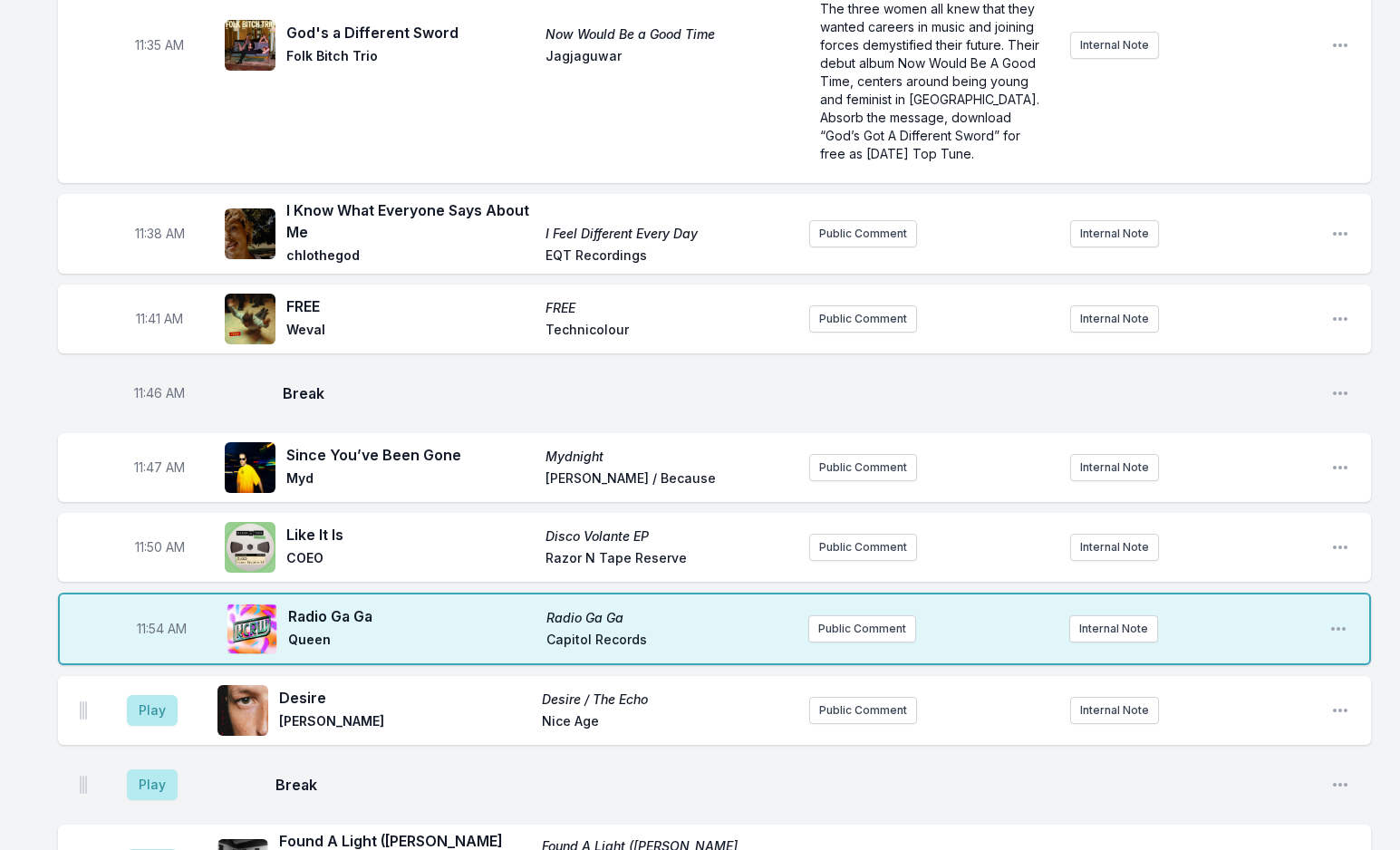
scroll to position [5093, 0]
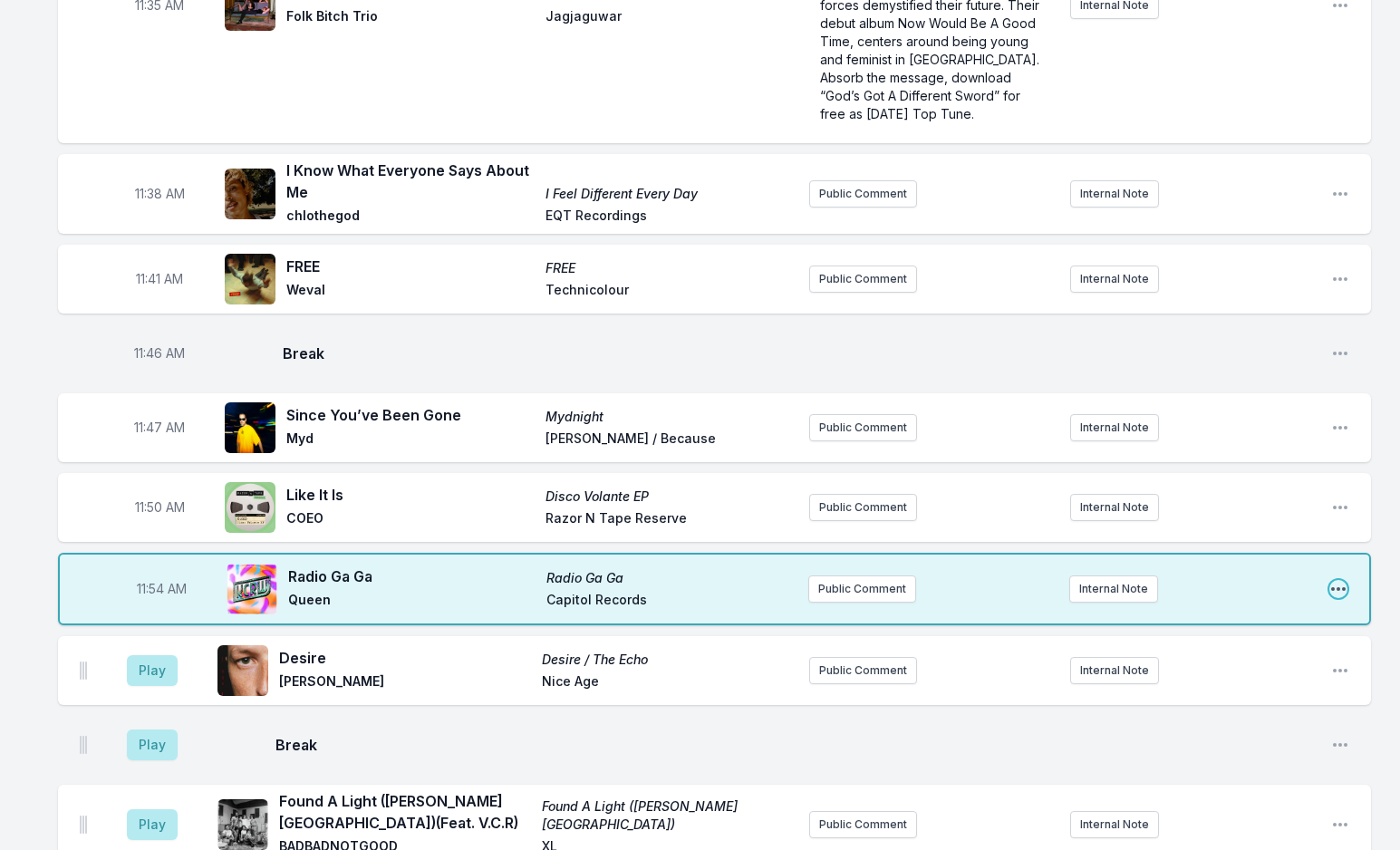
click at [1338, 587] on icon "Open playlist item options" at bounding box center [1338, 589] width 15 height 4
click at [1258, 641] on button "Edit Track Details" at bounding box center [1245, 658] width 203 height 33
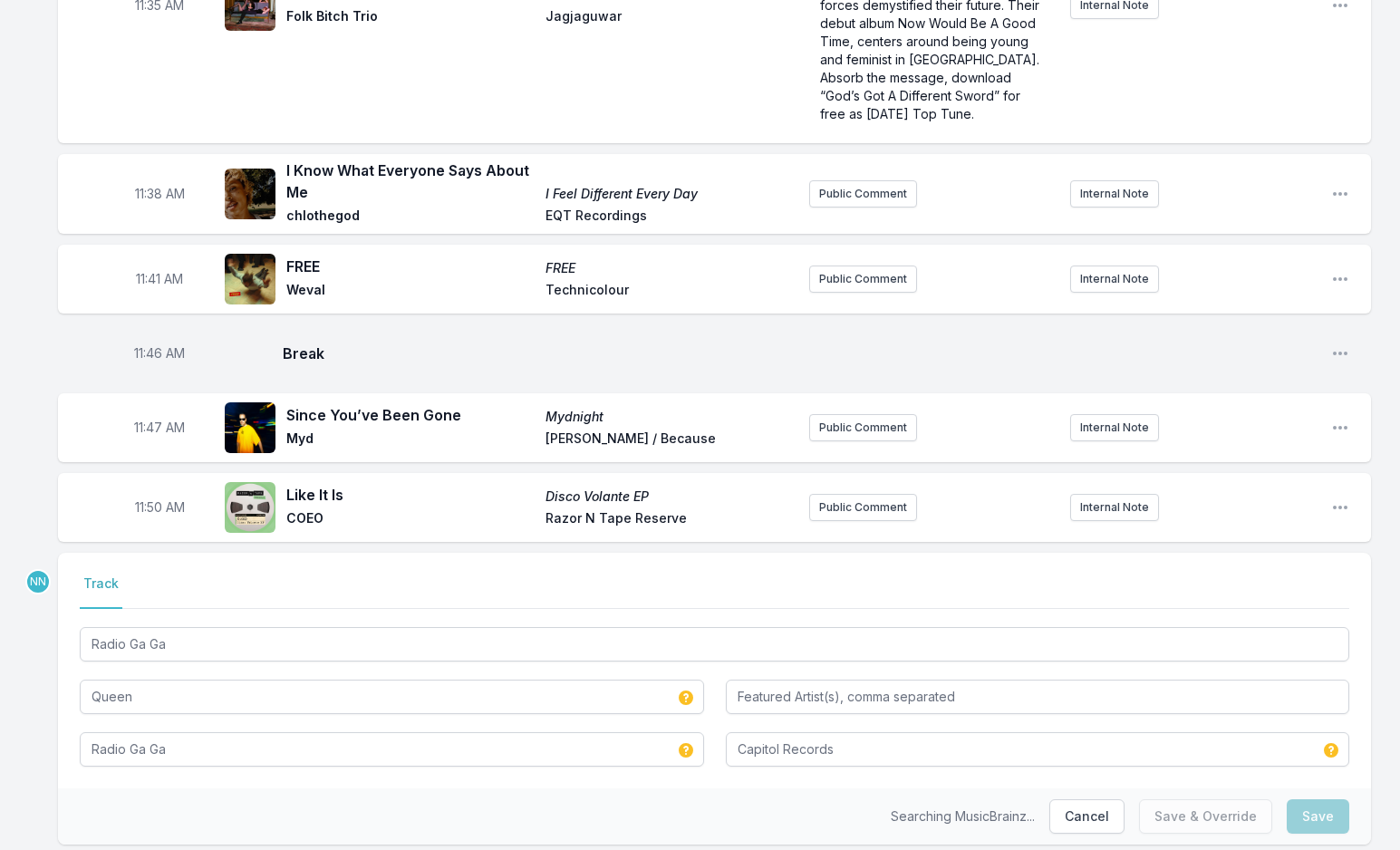
click at [411, 604] on div "Select a tab Track Track Radio Ga Ga Queen Radio Ga Ga Capitol Records" at bounding box center [713, 671] width 1312 height 236
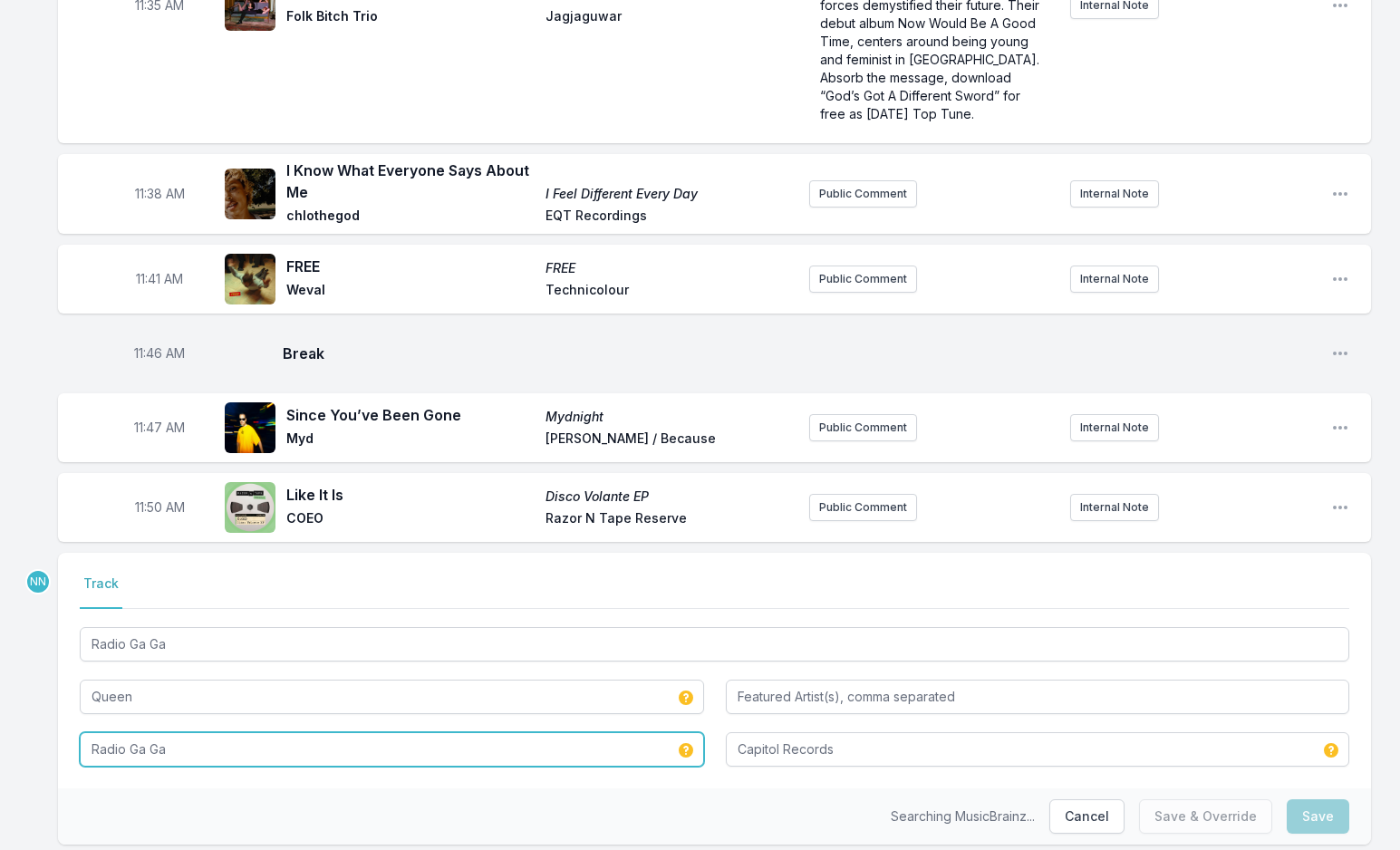
click at [411, 732] on input "Radio Ga Ga" at bounding box center [391, 749] width 625 height 35
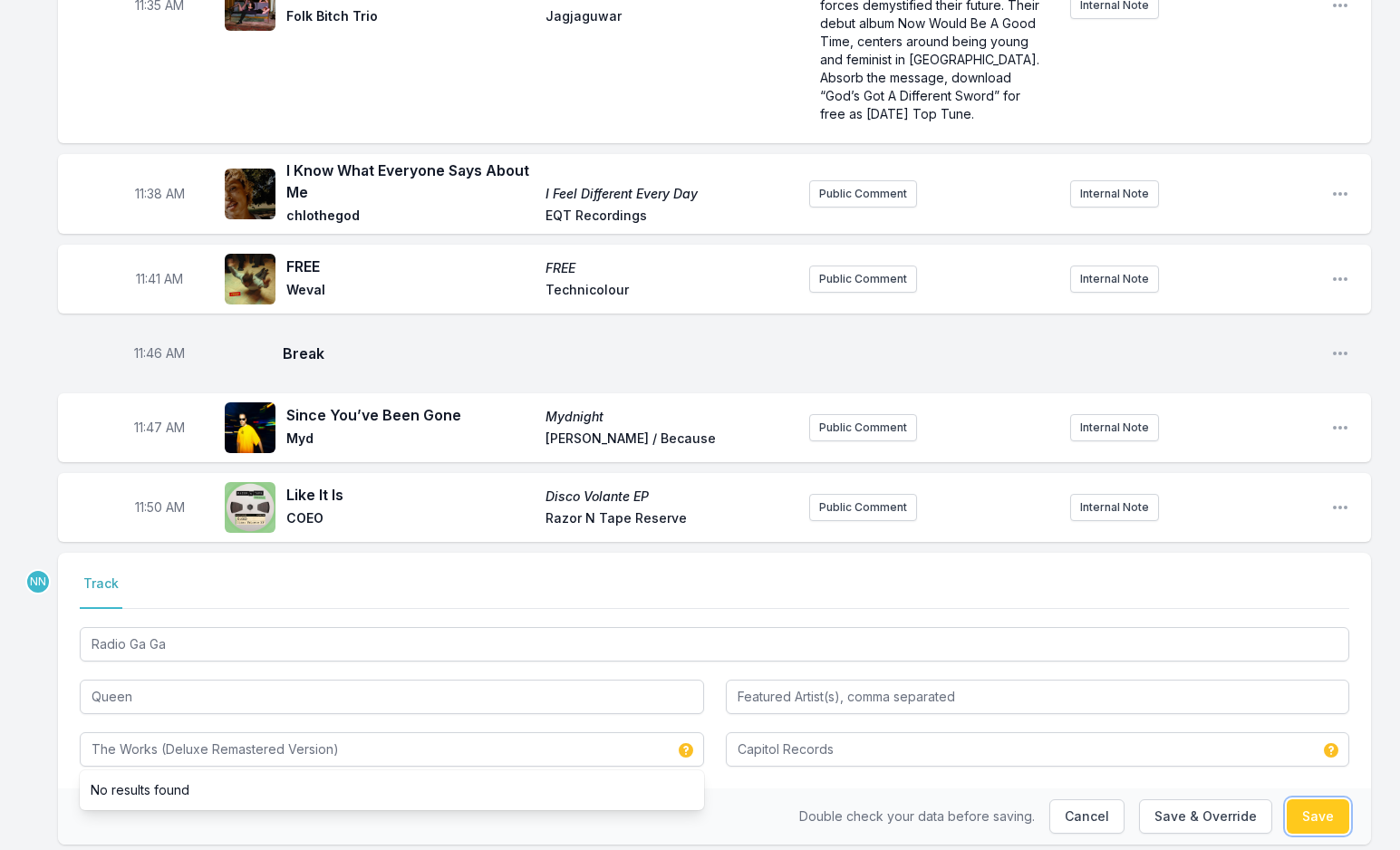
click at [1308, 800] on button "Save" at bounding box center [1318, 817] width 62 height 35
type input "Radio Ga Ga"
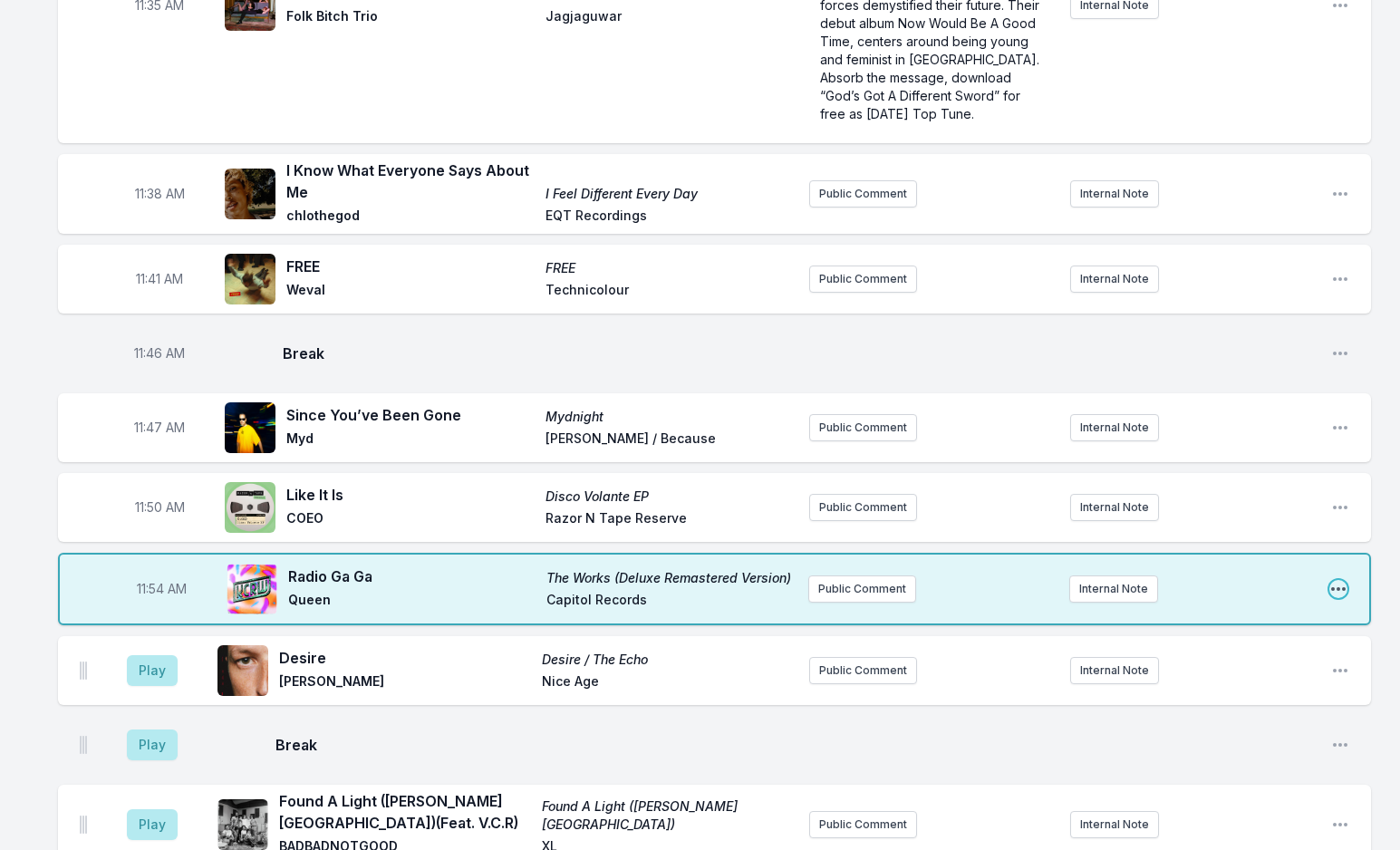
click at [1341, 580] on icon "Open playlist item options" at bounding box center [1338, 589] width 18 height 18
click at [1264, 641] on button "Edit Track Details" at bounding box center [1245, 658] width 203 height 33
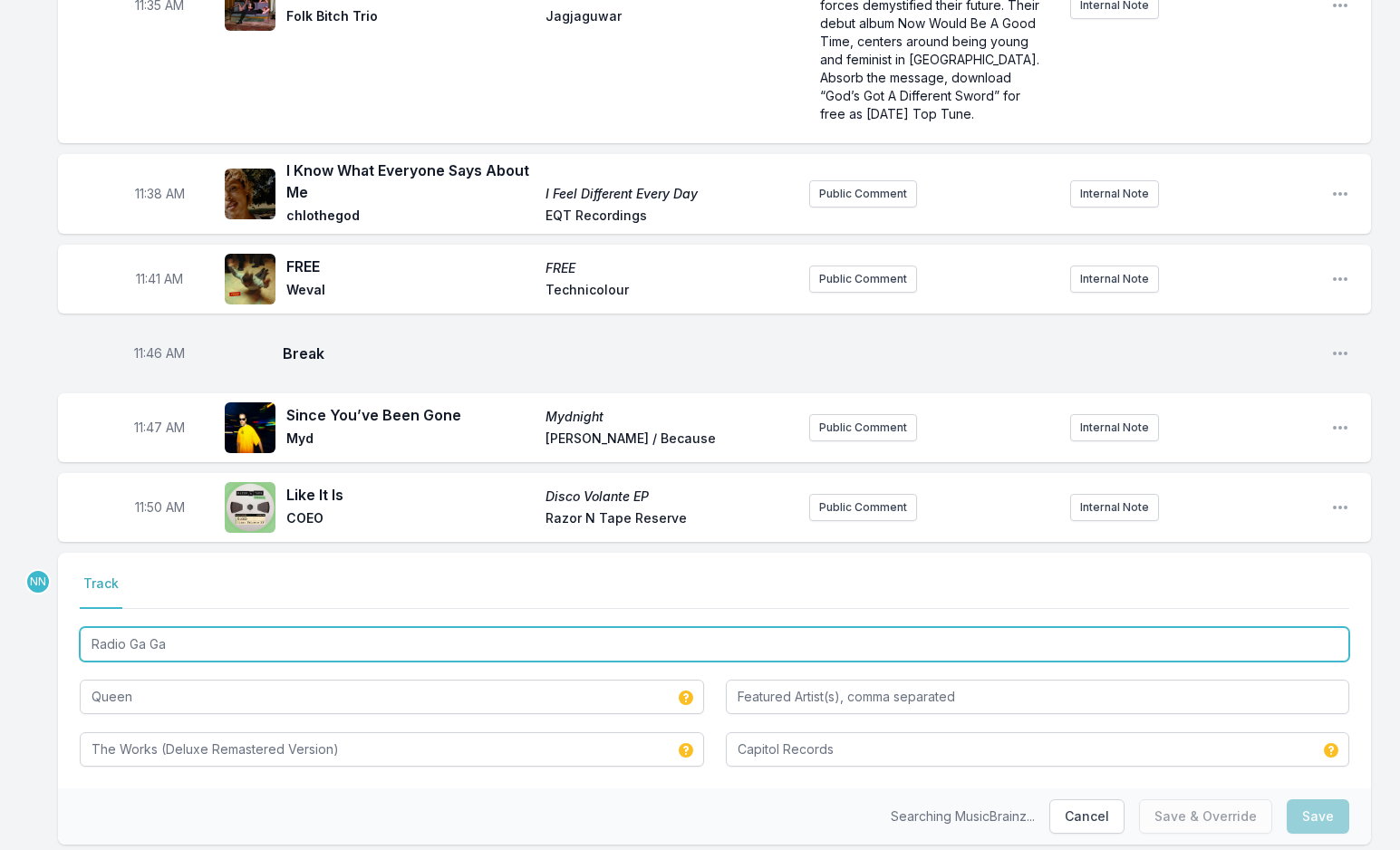
click at [292, 628] on input "Radio Ga Ga" at bounding box center [714, 645] width 1269 height 35
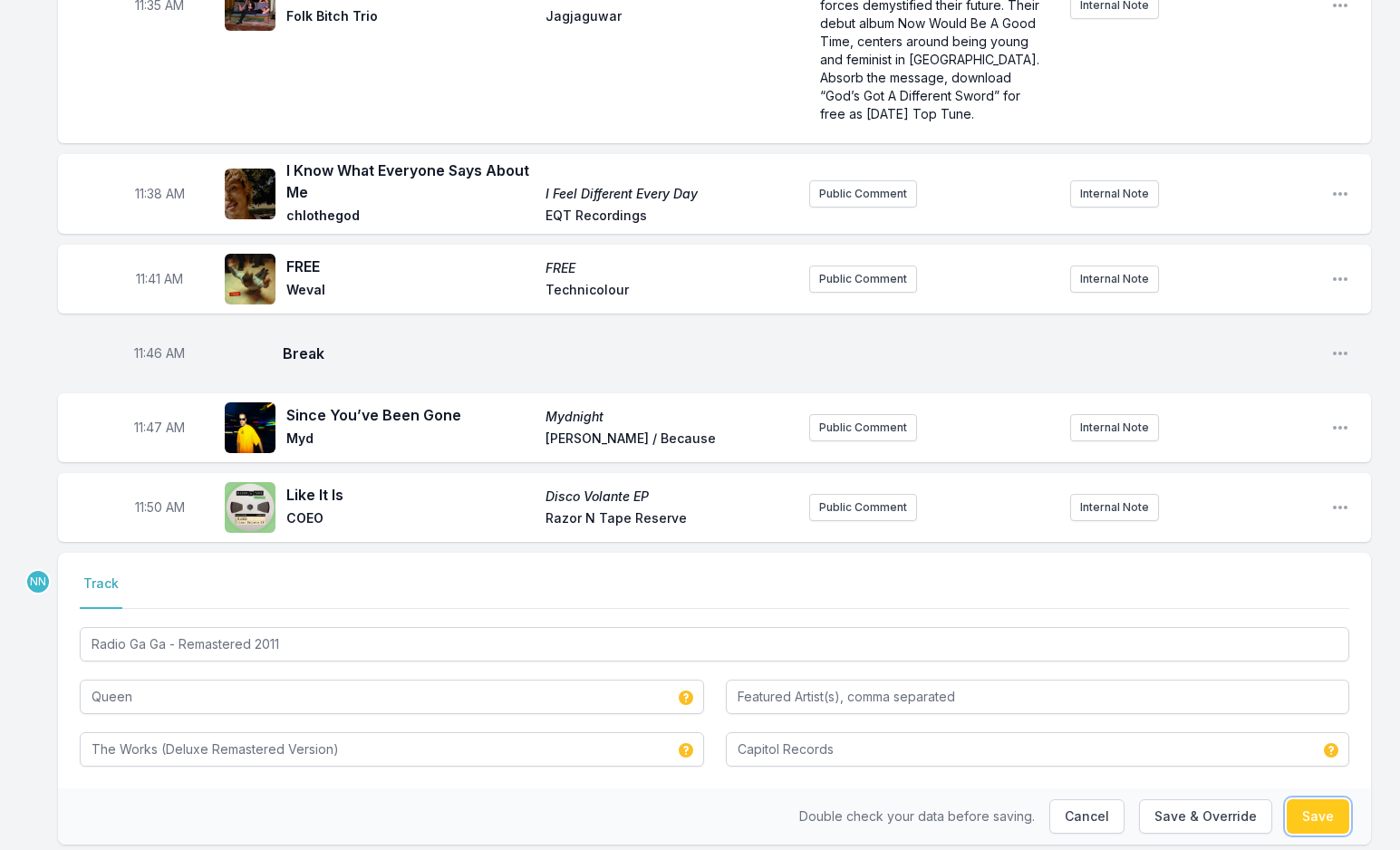
click at [1310, 800] on button "Save" at bounding box center [1318, 817] width 62 height 35
type input "Radio Ga Ga"
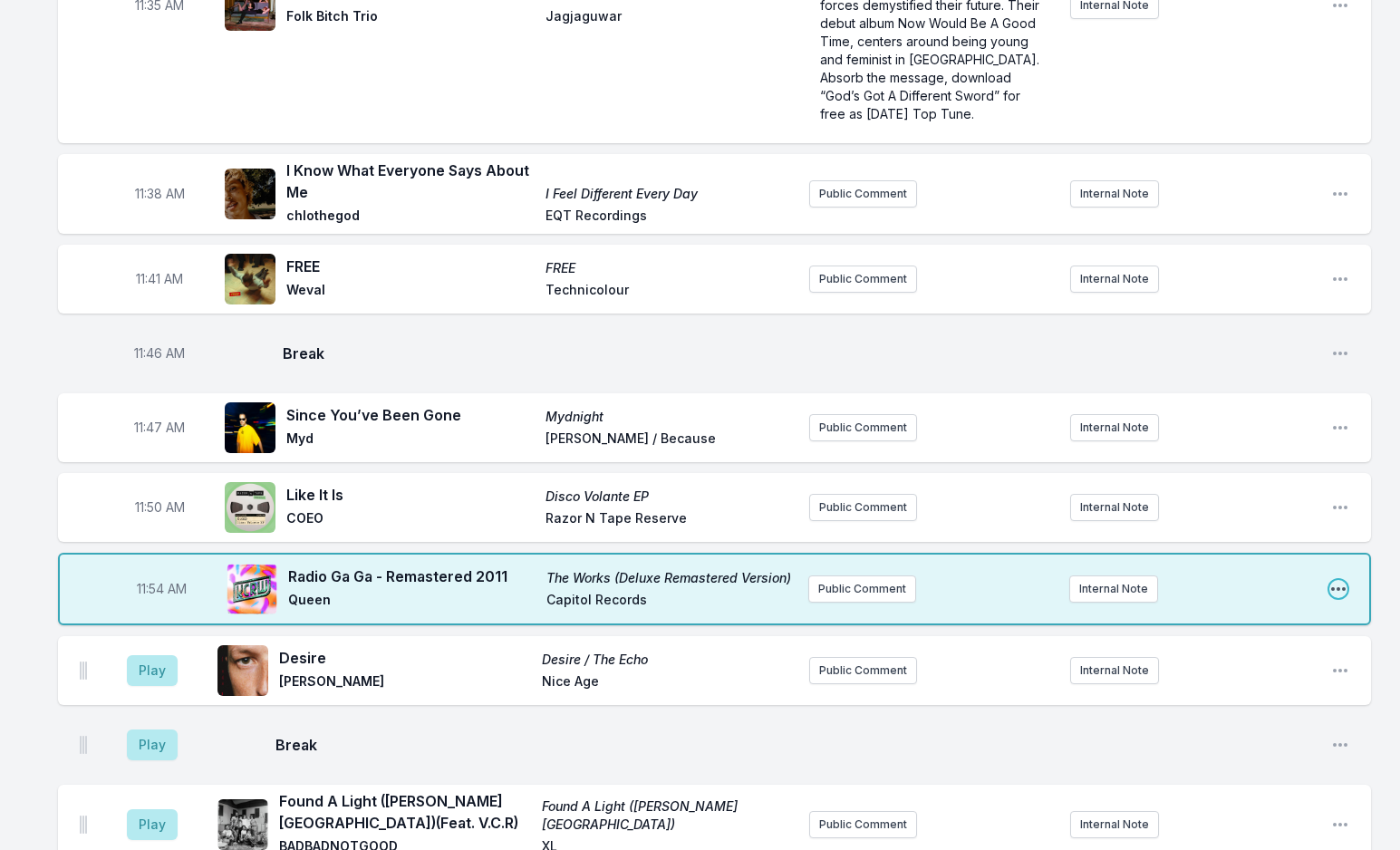
click at [1331, 580] on icon "Open playlist item options" at bounding box center [1338, 589] width 18 height 18
click at [1256, 641] on button "Edit Track Details" at bounding box center [1245, 658] width 203 height 33
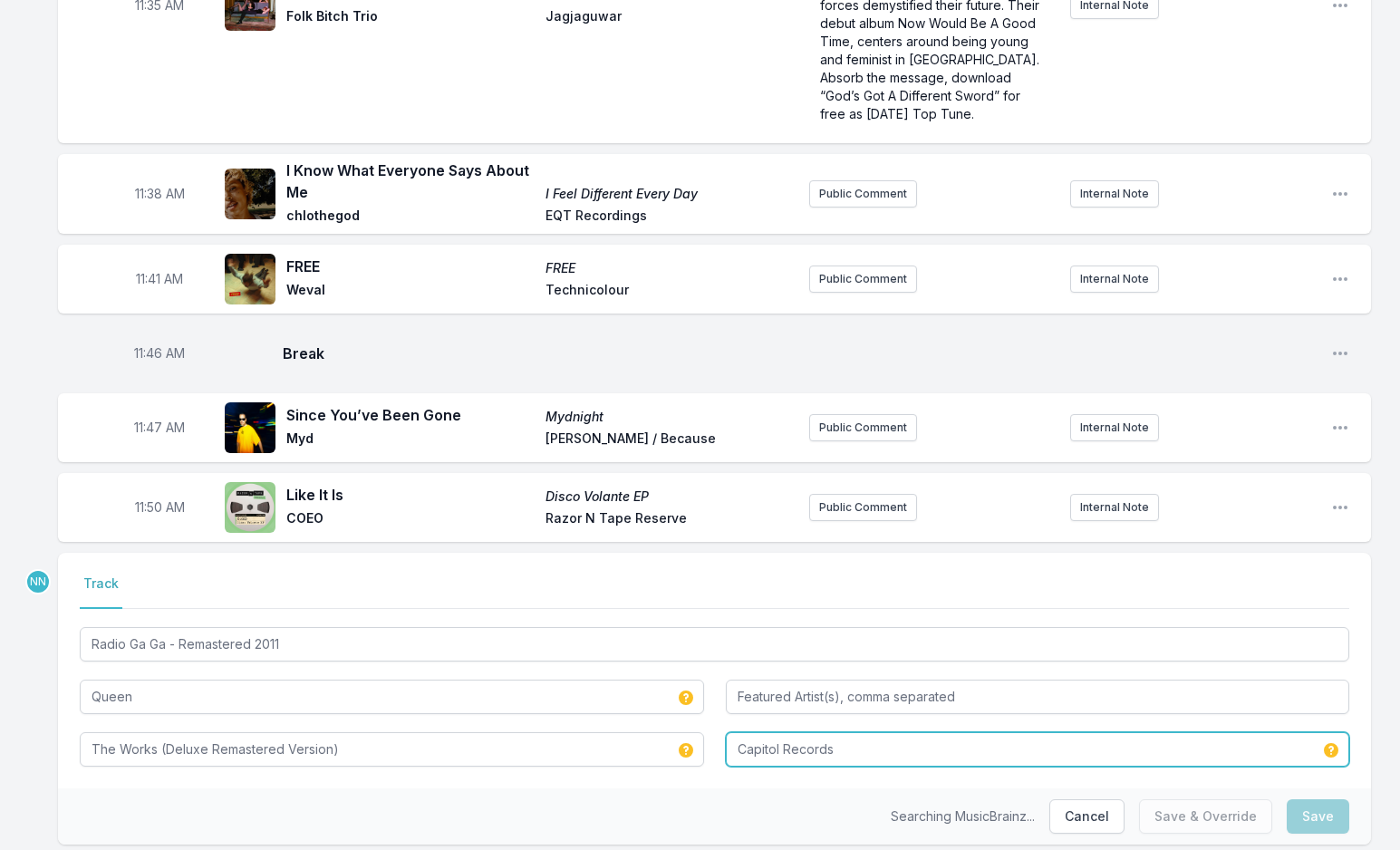
click at [775, 732] on input "Capitol Records" at bounding box center [1038, 749] width 625 height 35
click at [756, 732] on input "Holywood Records" at bounding box center [1038, 749] width 625 height 35
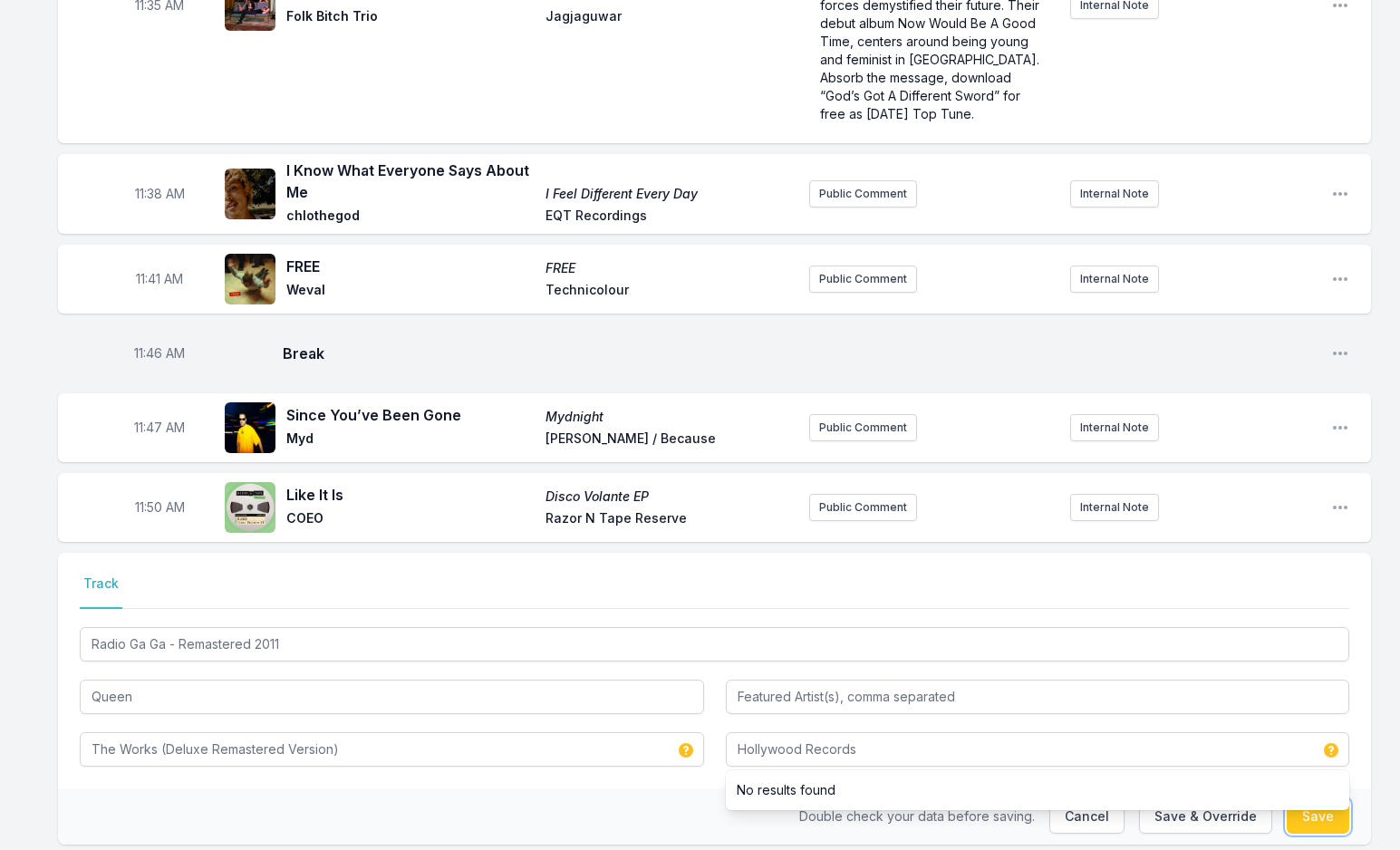
click at [1326, 800] on button "Save" at bounding box center [1318, 817] width 62 height 35
type input "Capitol Records"
